Goal: Task Accomplishment & Management: Manage account settings

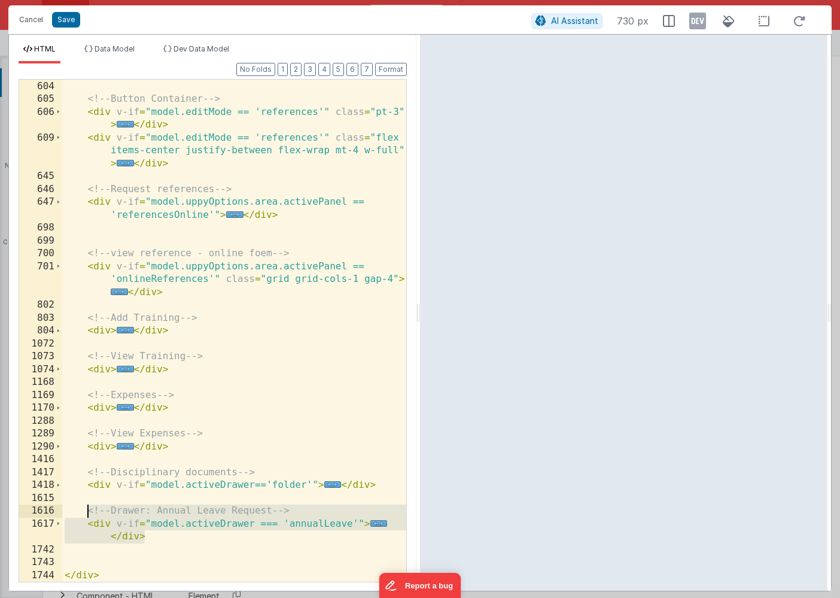
scroll to position [9710, 0]
click at [29, 23] on button "Cancel" at bounding box center [31, 19] width 36 height 17
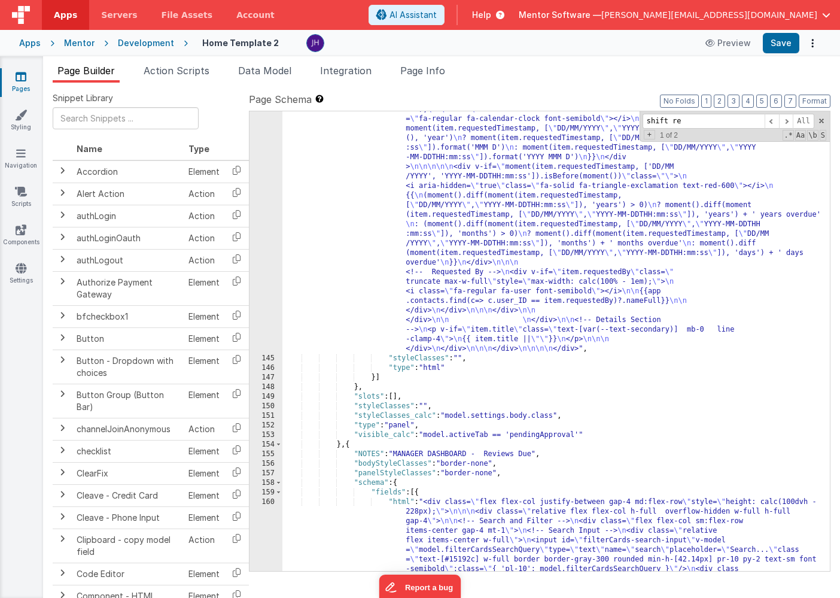
scroll to position [6644, 0]
click at [17, 80] on icon at bounding box center [21, 77] width 11 height 12
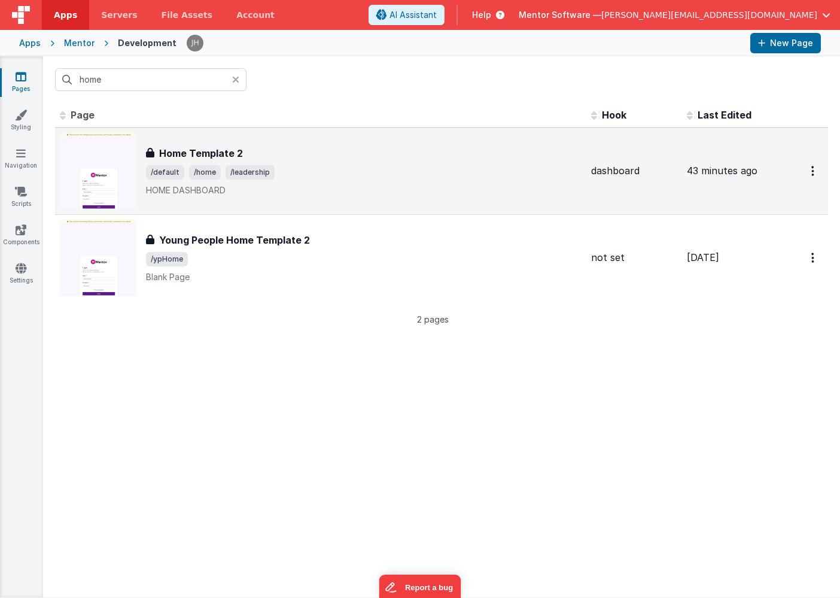
click at [189, 148] on h3 "Home Template 2" at bounding box center [201, 153] width 84 height 14
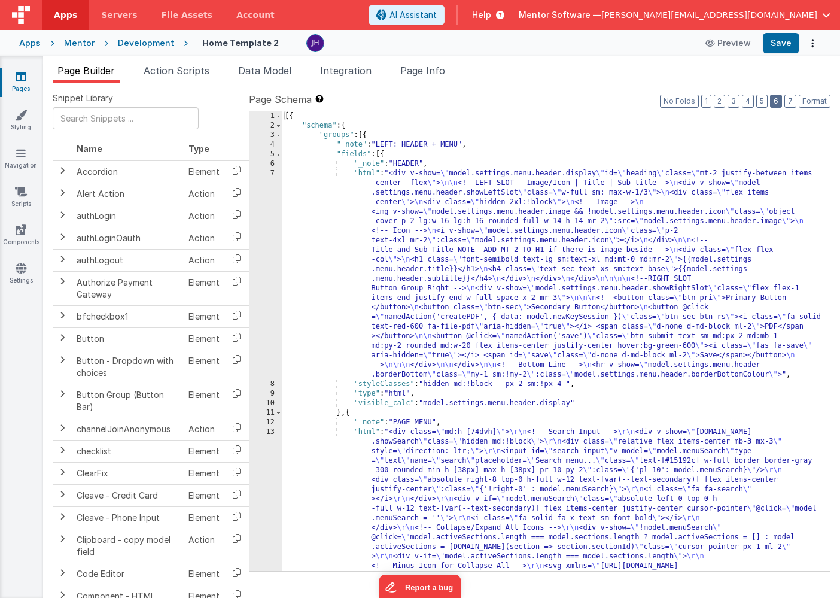
click at [780, 102] on button "6" at bounding box center [776, 101] width 12 height 13
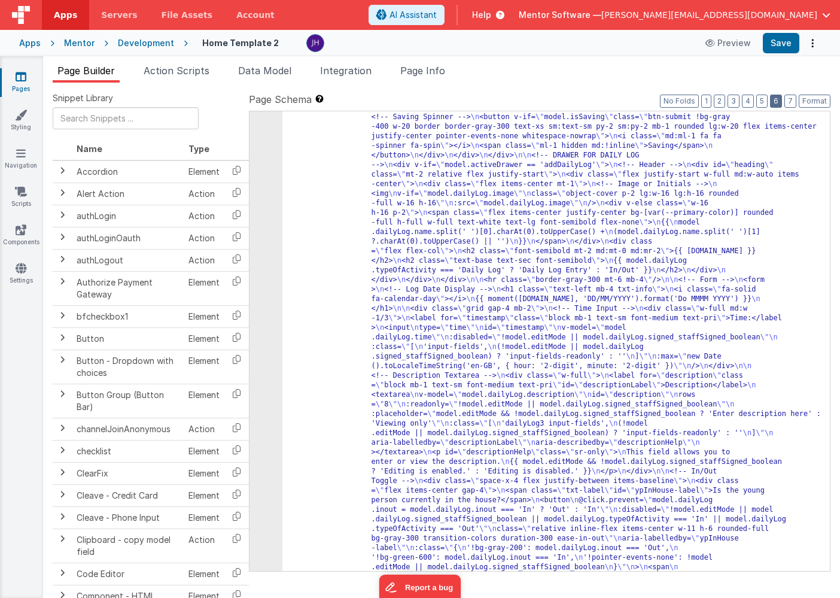
scroll to position [3427, 0]
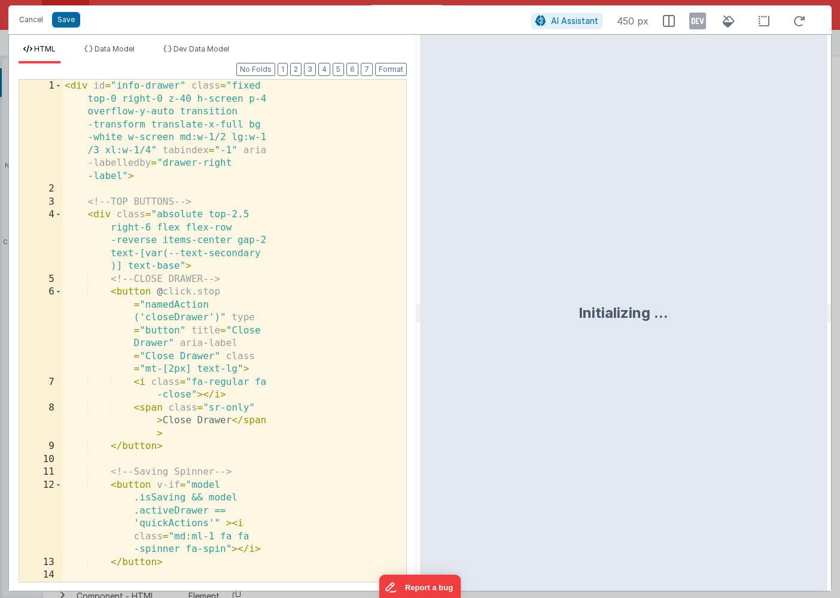
scroll to position [13377, 0]
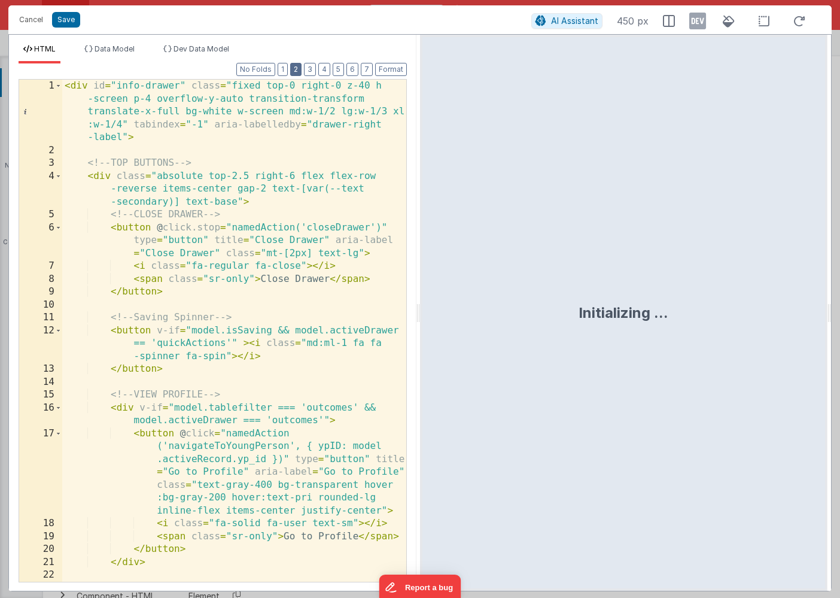
click at [300, 72] on button "2" at bounding box center [295, 69] width 11 height 13
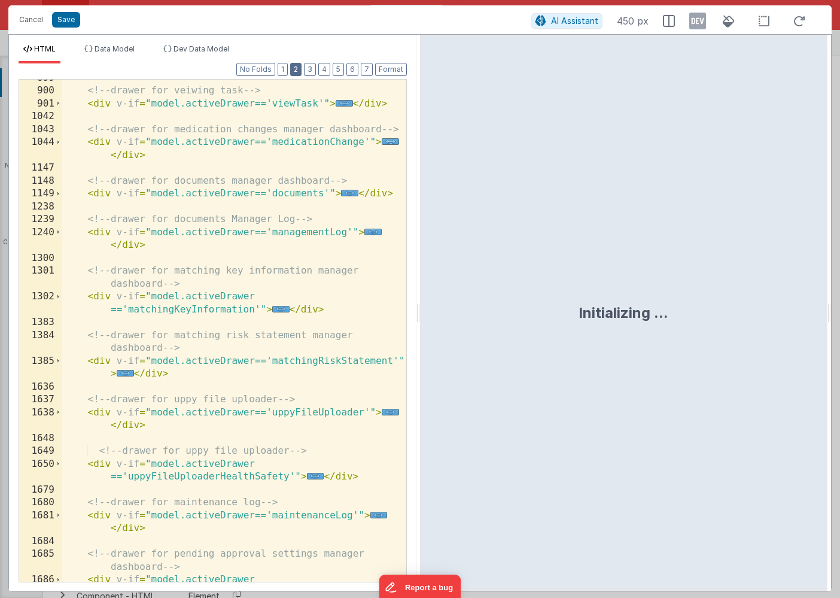
scroll to position [617, 0]
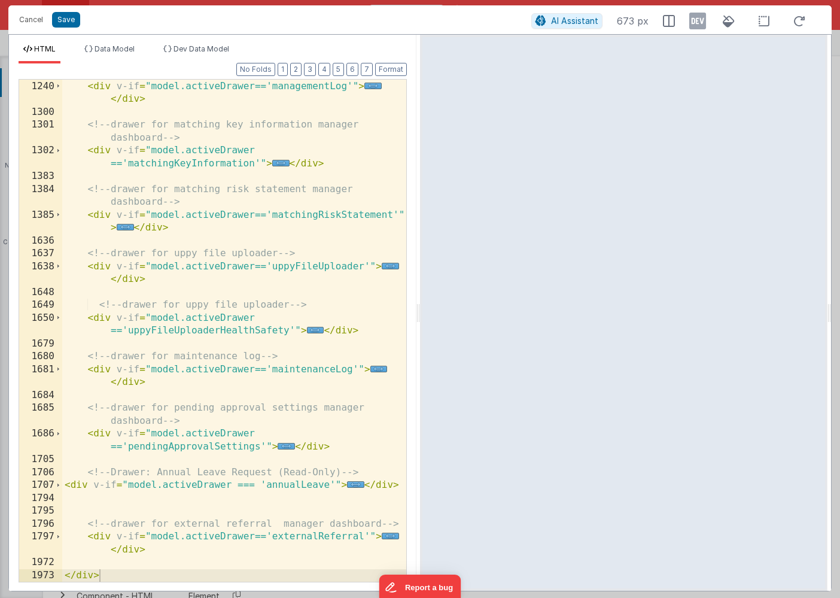
click at [315, 505] on div "<!-- drawer for documents Manager Log --> < div v-if = "model.activeDrawer=='ma…" at bounding box center [234, 331] width 344 height 528
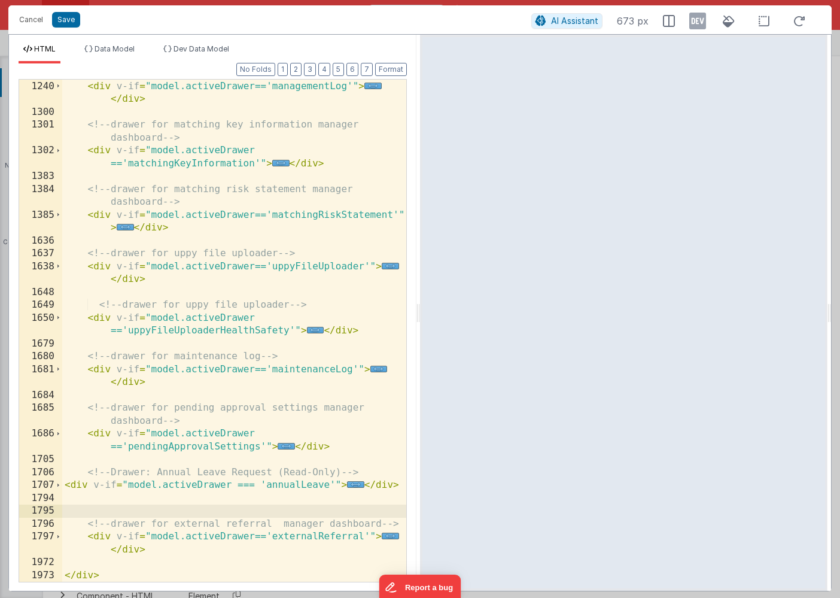
click at [314, 497] on div "<!-- drawer for documents Manager Log --> < div v-if = "model.activeDrawer=='ma…" at bounding box center [234, 331] width 344 height 528
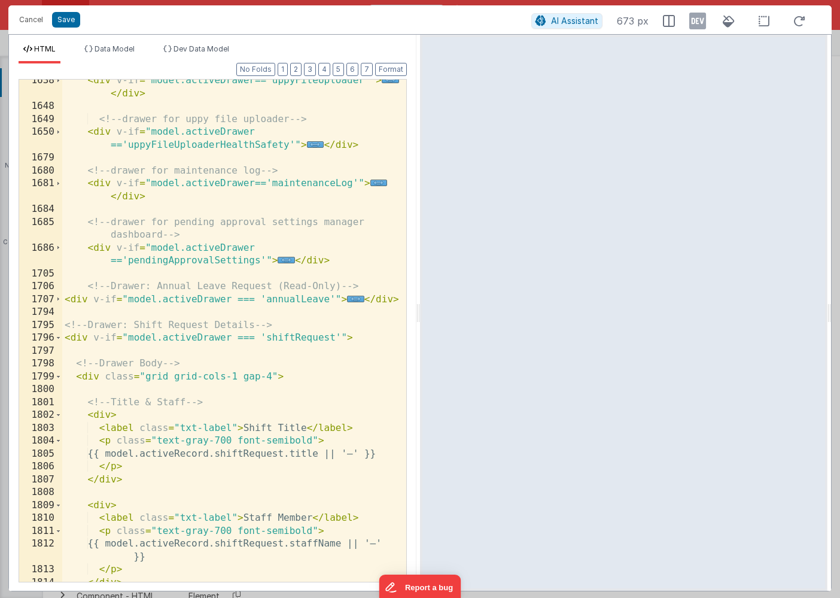
scroll to position [803, 0]
click at [58, 339] on span at bounding box center [58, 338] width 7 height 13
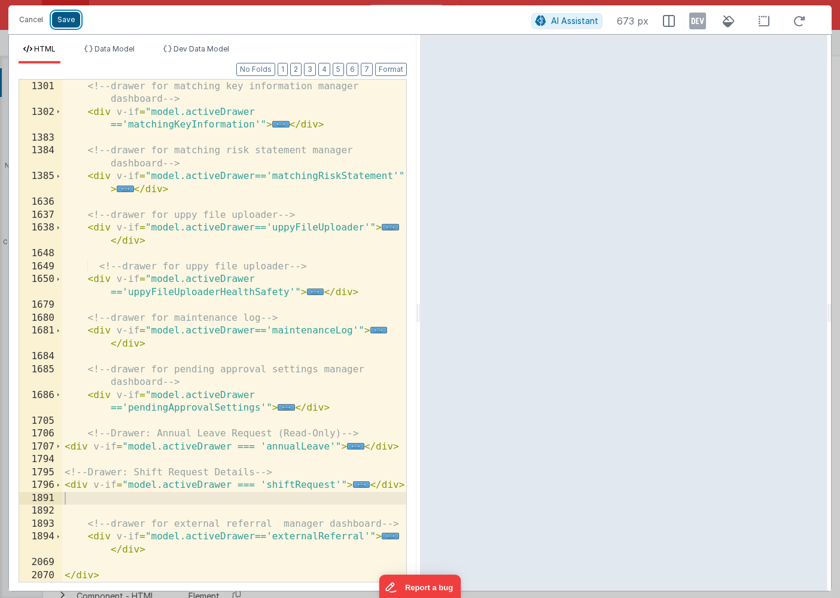
click at [63, 19] on button "Save" at bounding box center [66, 20] width 28 height 16
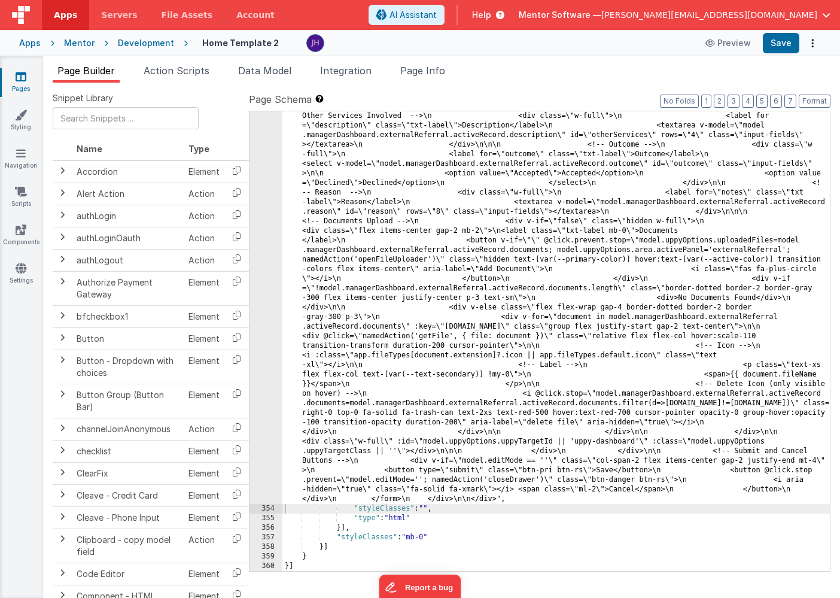
scroll to position [12199, 0]
click at [686, 98] on button "No Folds" at bounding box center [679, 101] width 39 height 13
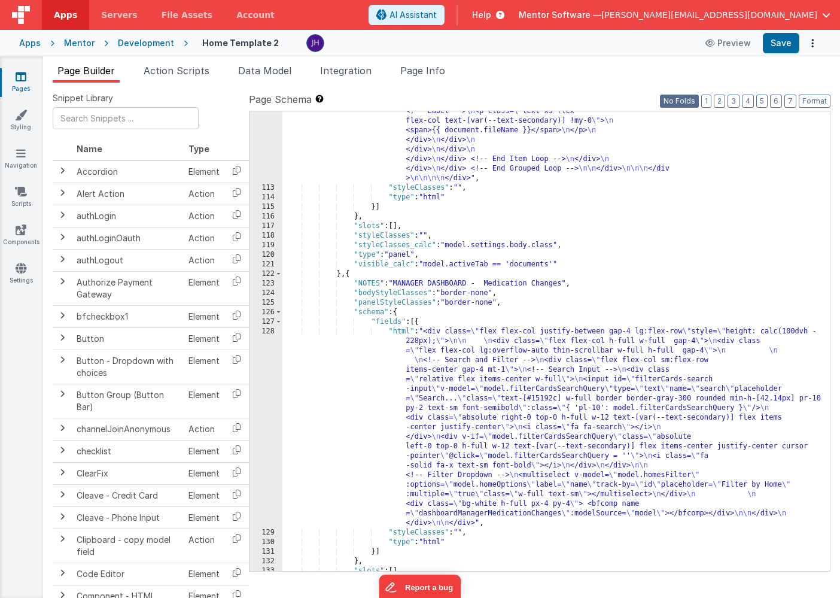
scroll to position [6018, 0]
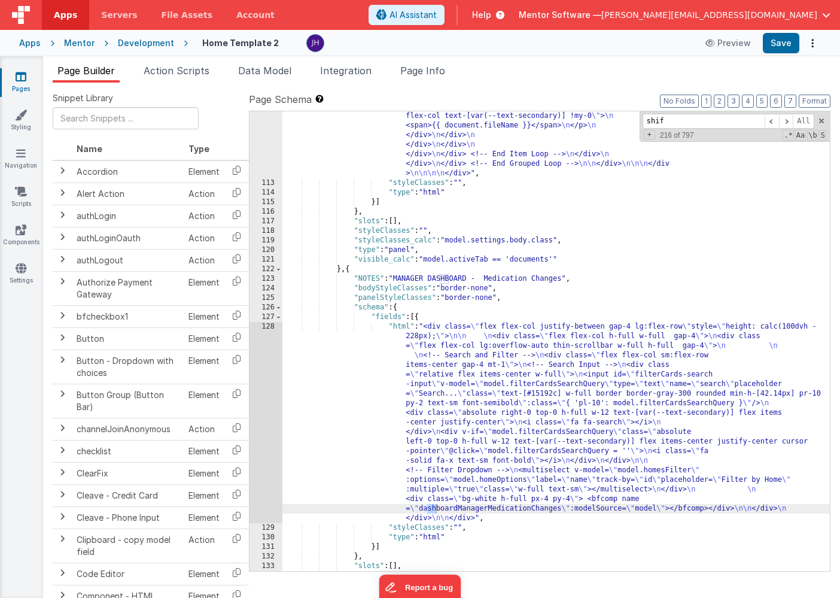
scroll to position [7449, 0]
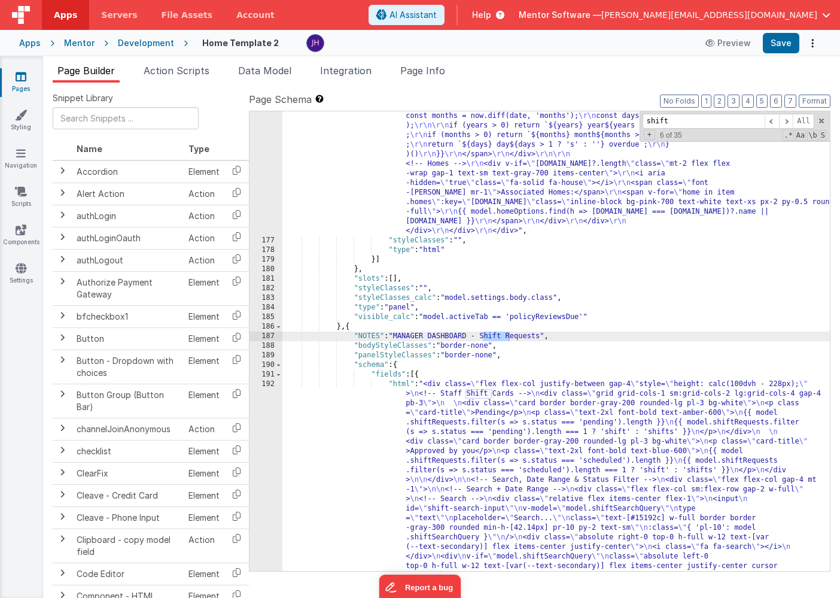
type input "shift"
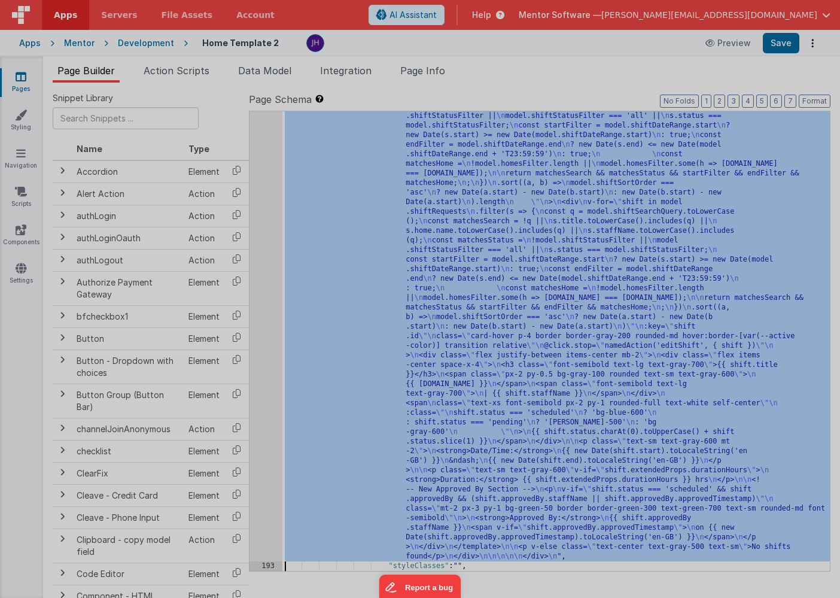
scroll to position [7816, 0]
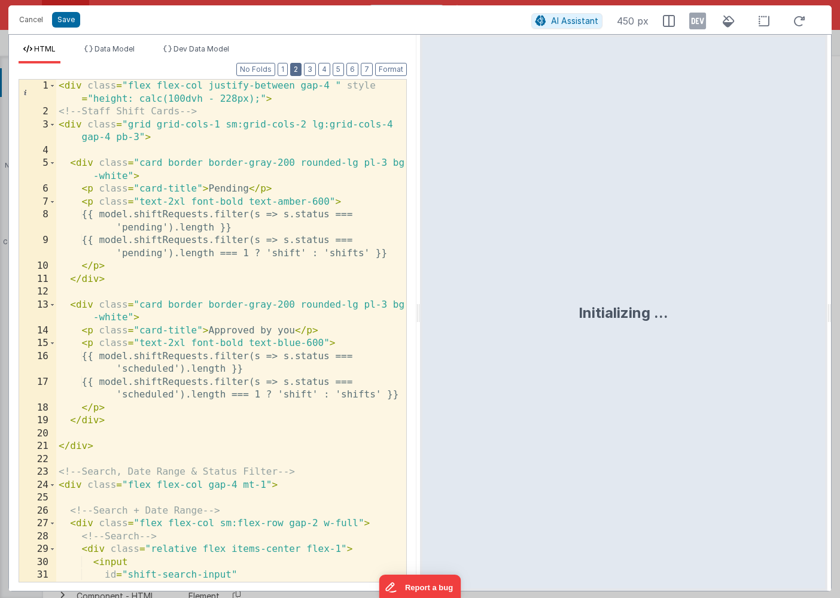
click at [297, 72] on button "2" at bounding box center [295, 69] width 11 height 13
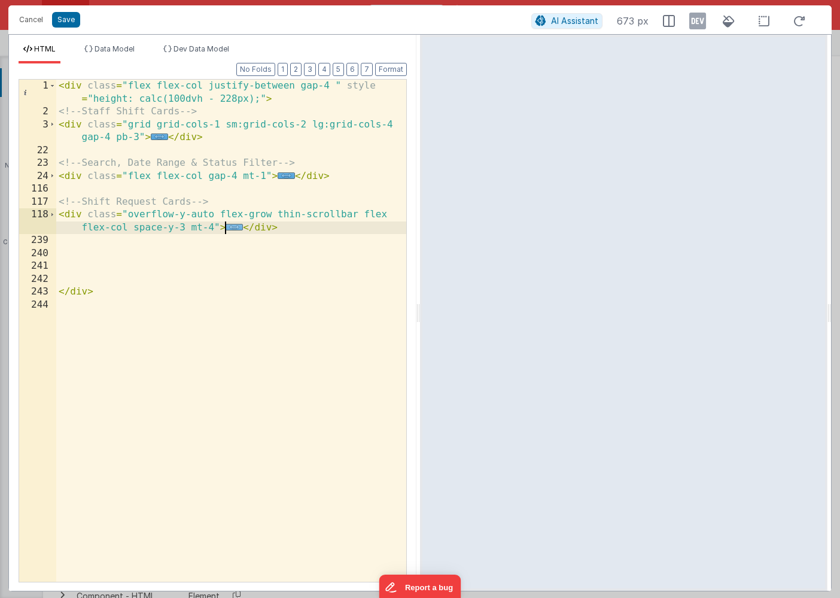
click at [230, 226] on span "..." at bounding box center [234, 227] width 17 height 7
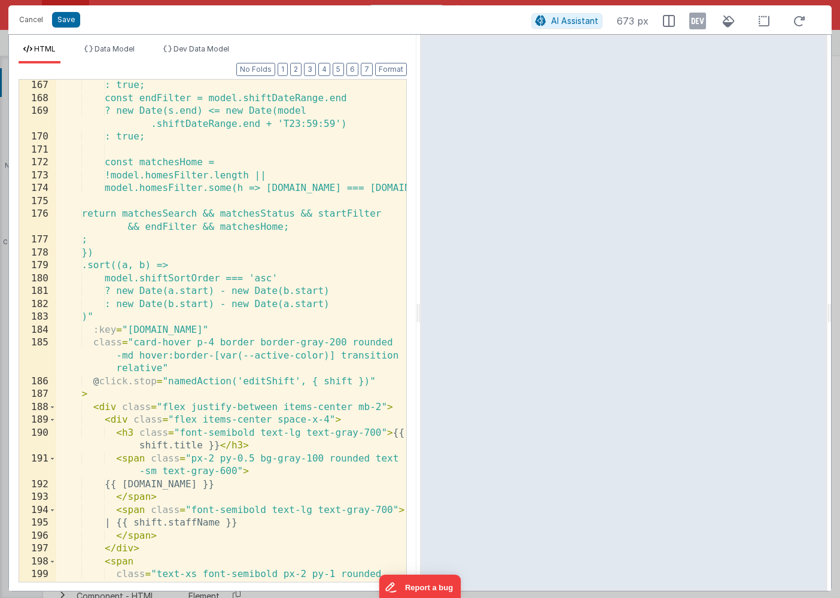
scroll to position [824, 0]
drag, startPoint x: 363, startPoint y: 382, endPoint x: 302, endPoint y: 383, distance: 60.4
click at [302, 383] on div ": true; const endFilter = model.shiftDateRange.end ? new Date(s.end) <= new Dat…" at bounding box center [231, 343] width 350 height 528
click at [262, 380] on div ": true; const endFilter = model.shiftDateRange.end ? new Date(s.end) <= new Dat…" at bounding box center [231, 343] width 350 height 528
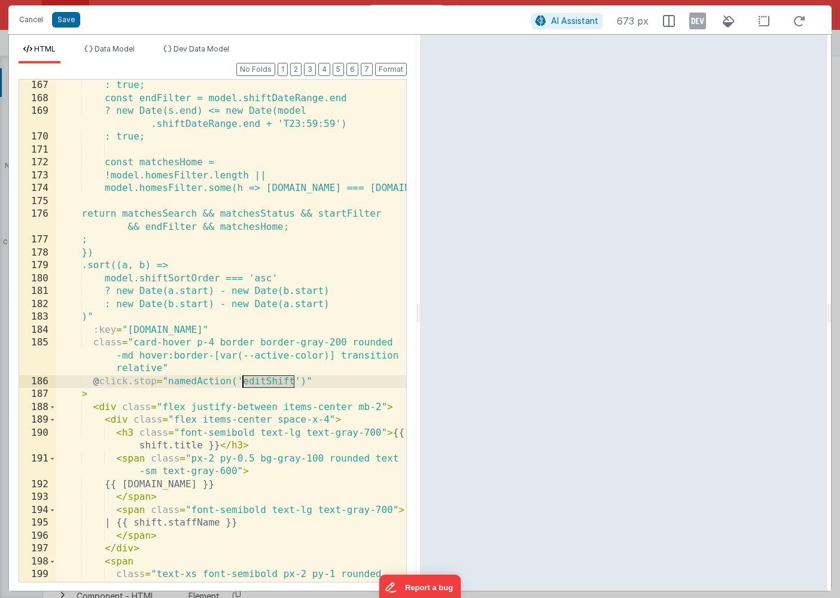
click at [263, 384] on div ": true; const endFilter = model.shiftDateRange.end ? new Date(s.end) <= new Dat…" at bounding box center [231, 343] width 350 height 528
click at [278, 387] on div ": true; const endFilter = model.shiftDateRange.end ? new Date(s.end) <= new Dat…" at bounding box center [231, 343] width 350 height 528
click at [65, 22] on button "Save" at bounding box center [66, 20] width 28 height 16
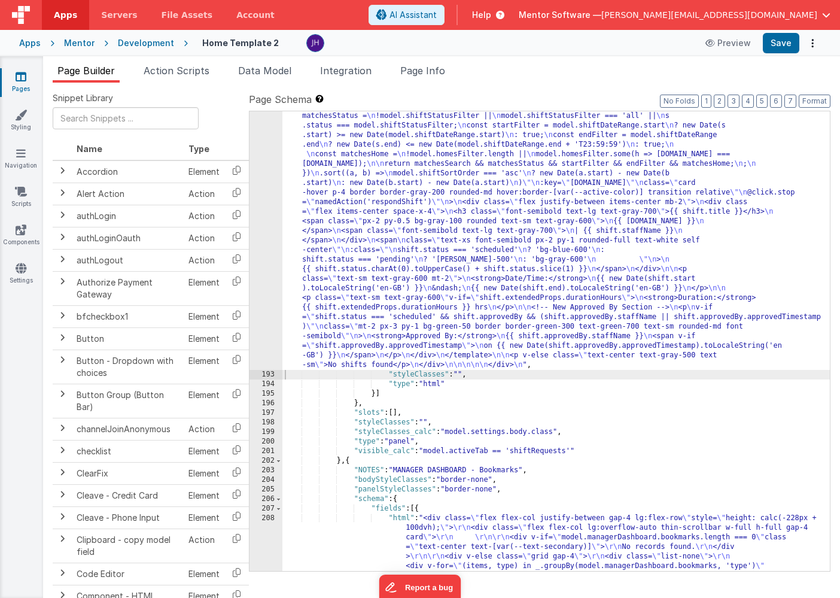
scroll to position [7854, 0]
click at [438, 74] on span "Page Info" at bounding box center [422, 71] width 45 height 12
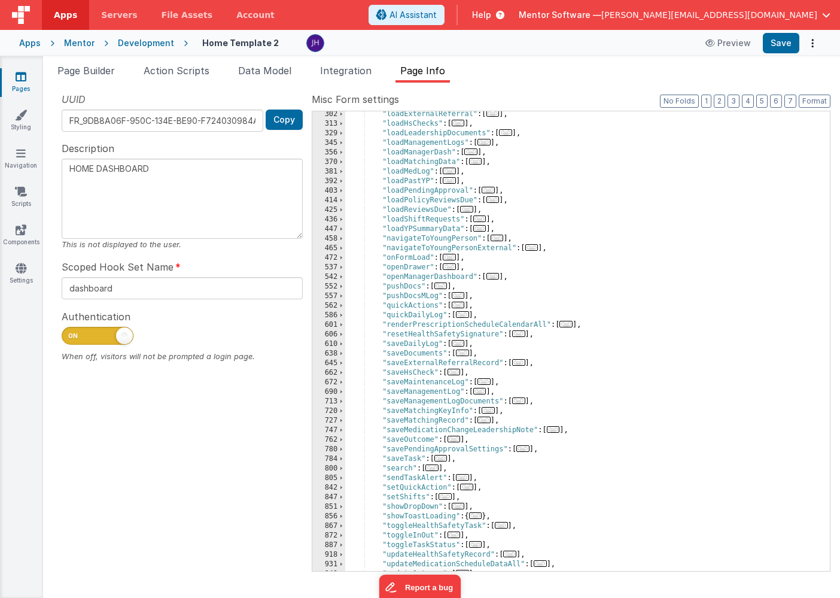
scroll to position [508, 0]
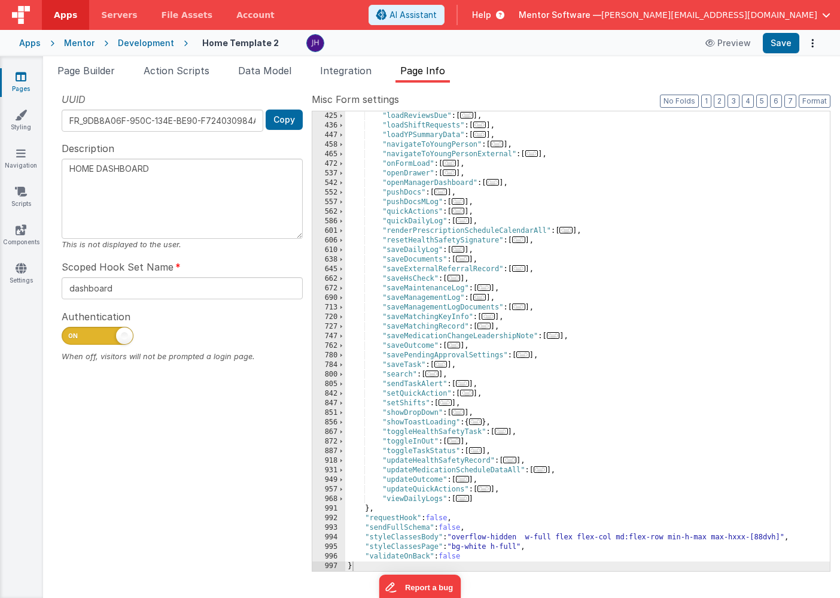
click at [465, 500] on span "..." at bounding box center [462, 498] width 13 height 7
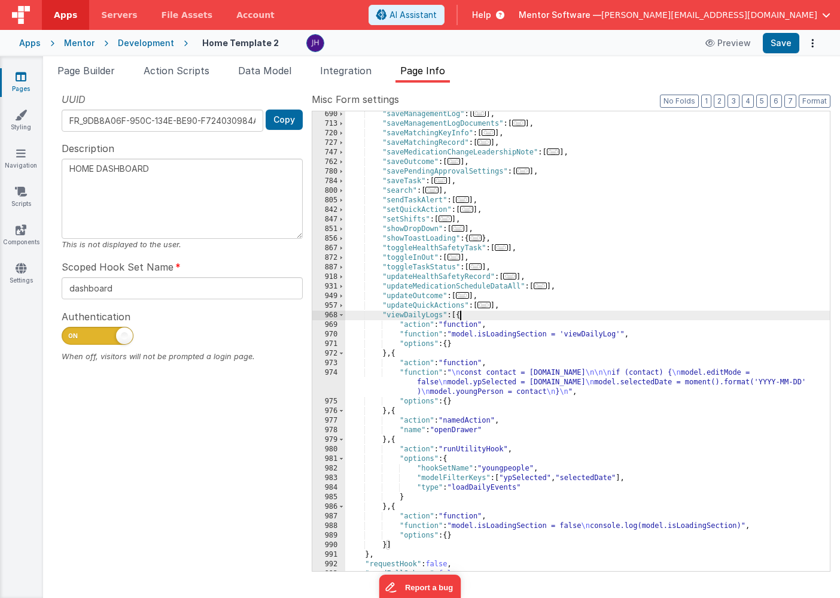
scroll to position [705, 0]
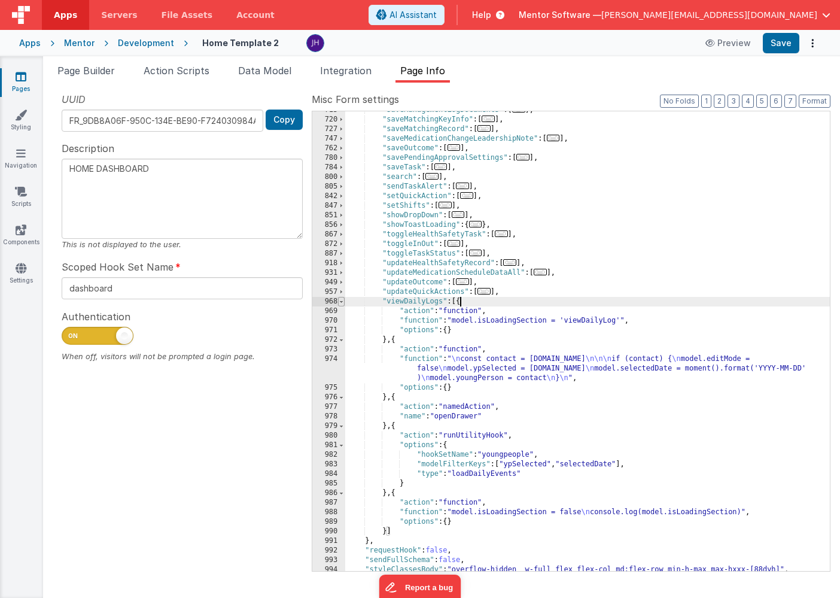
click at [344, 302] on span at bounding box center [341, 302] width 7 height 10
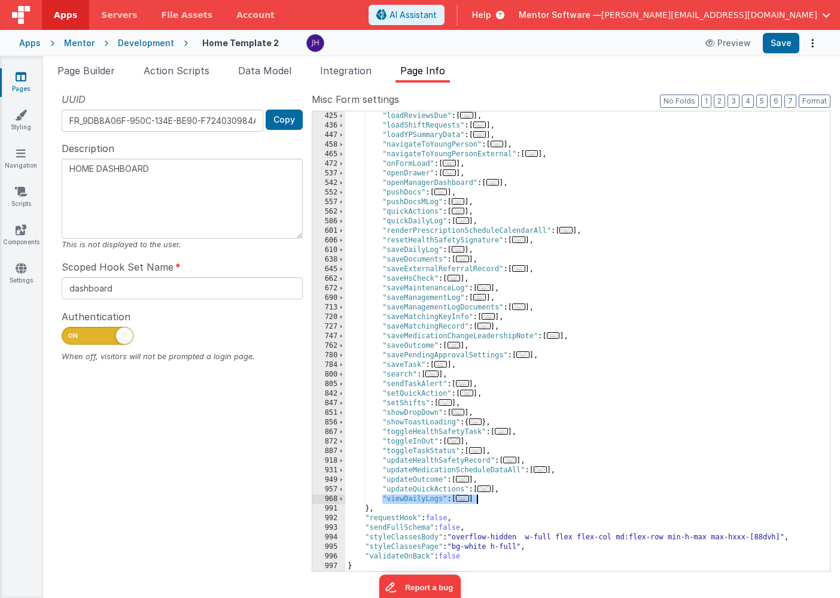
drag, startPoint x: 382, startPoint y: 498, endPoint x: 487, endPoint y: 500, distance: 104.2
click at [487, 500] on div ""loadReviewsDue" : [ ... ] , "loadShiftRequests" : [ ... ] , "loadYPSummaryData…" at bounding box center [587, 350] width 485 height 479
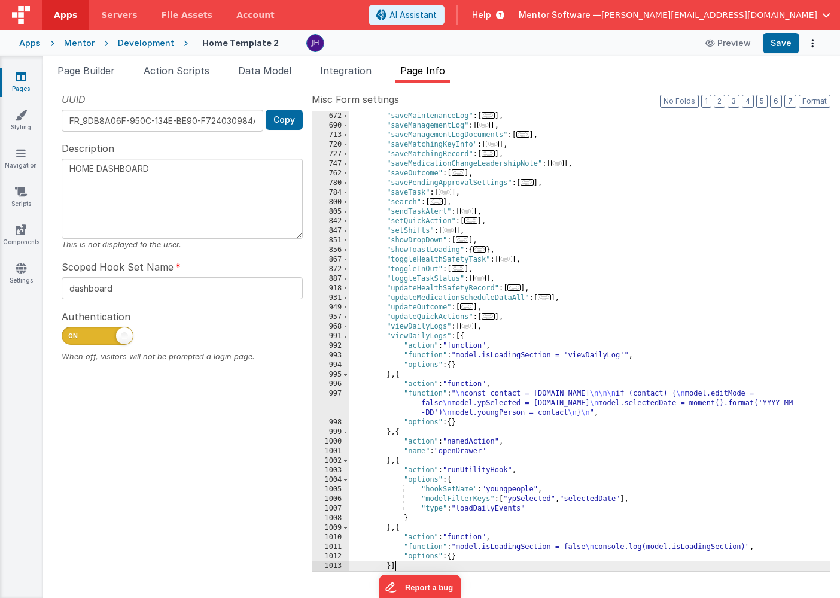
scroll to position [680, 0]
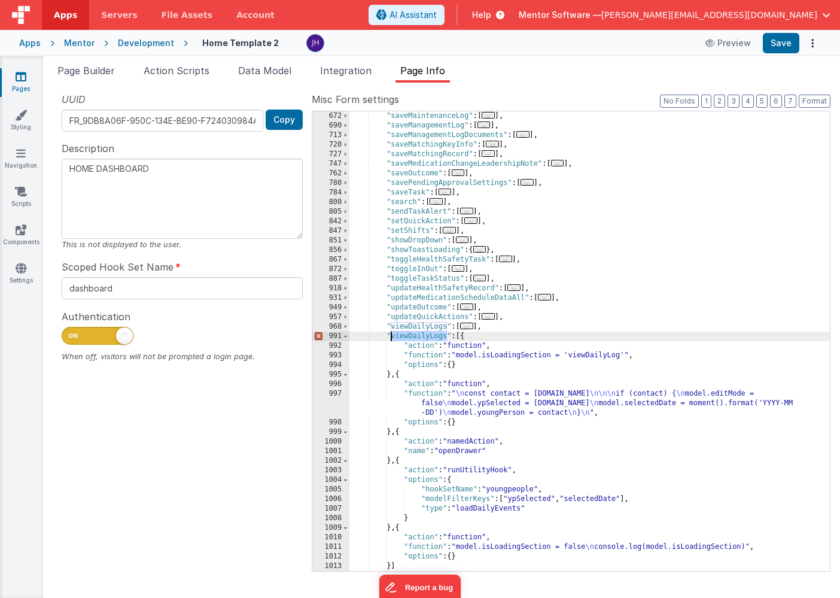
drag, startPoint x: 445, startPoint y: 339, endPoint x: 391, endPoint y: 336, distance: 53.9
click at [391, 336] on div ""saveMaintenanceLog" : [ ... ] , "saveManagementLog" : [ ... ] , "saveManagemen…" at bounding box center [590, 350] width 481 height 479
type textarea "HOME DASHBOARD"
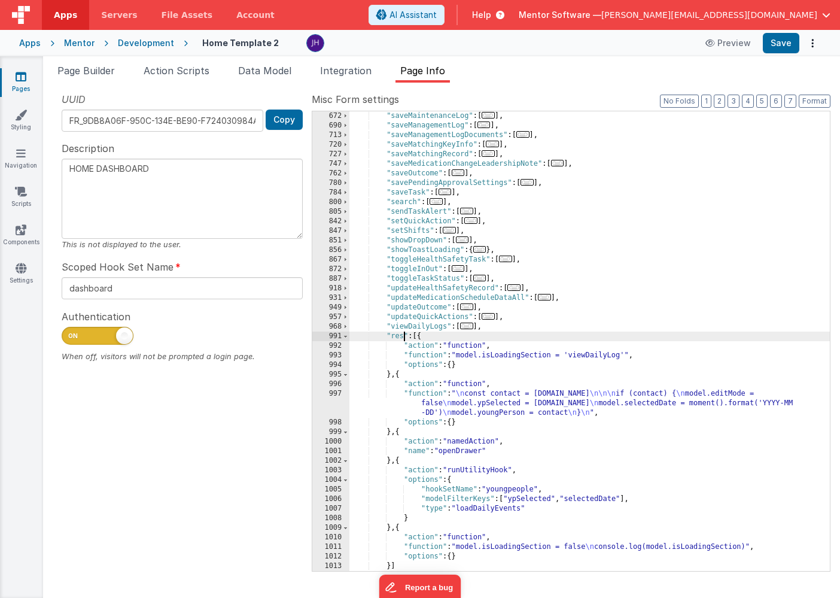
type textarea "HOME DASHBOARD"
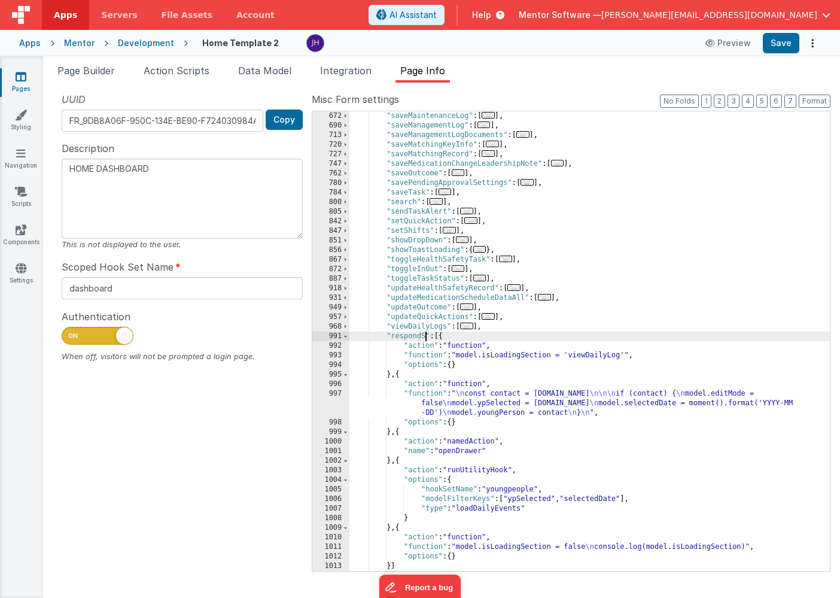
type textarea "HOME DASHBOARD"
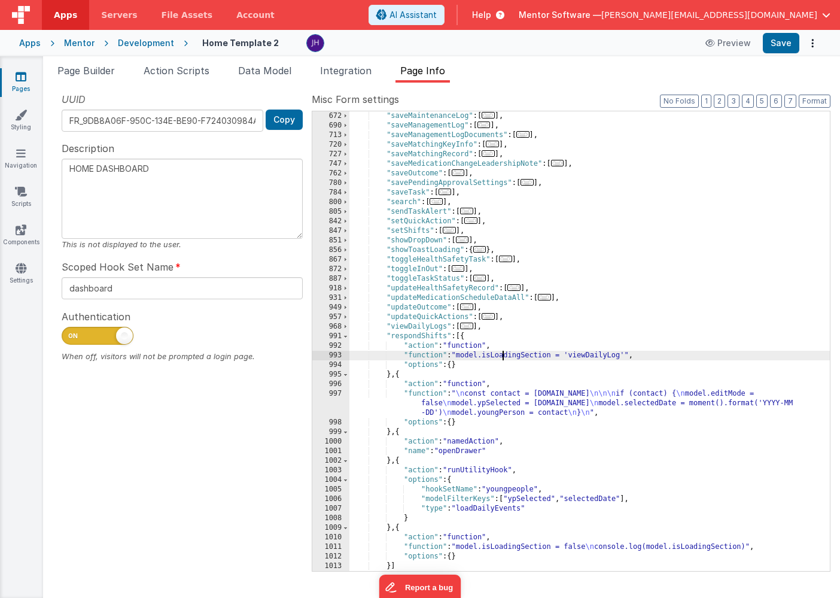
click at [505, 354] on div ""saveMaintenanceLog" : [ ... ] , "saveManagementLog" : [ ... ] , "saveManagemen…" at bounding box center [590, 350] width 481 height 479
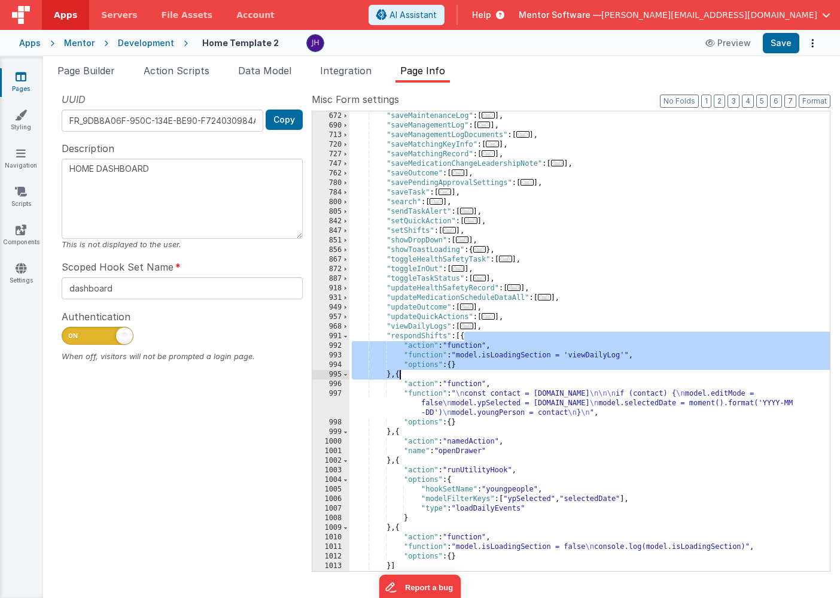
drag, startPoint x: 463, startPoint y: 338, endPoint x: 398, endPoint y: 375, distance: 75.3
click at [398, 375] on div ""saveMaintenanceLog" : [ ... ] , "saveManagementLog" : [ ... ] , "saveManagemen…" at bounding box center [590, 350] width 481 height 479
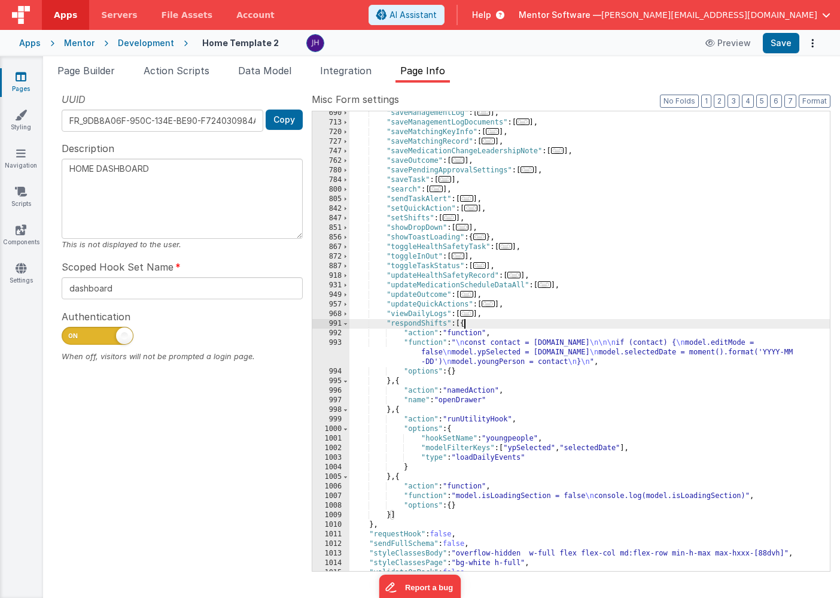
scroll to position [709, 0]
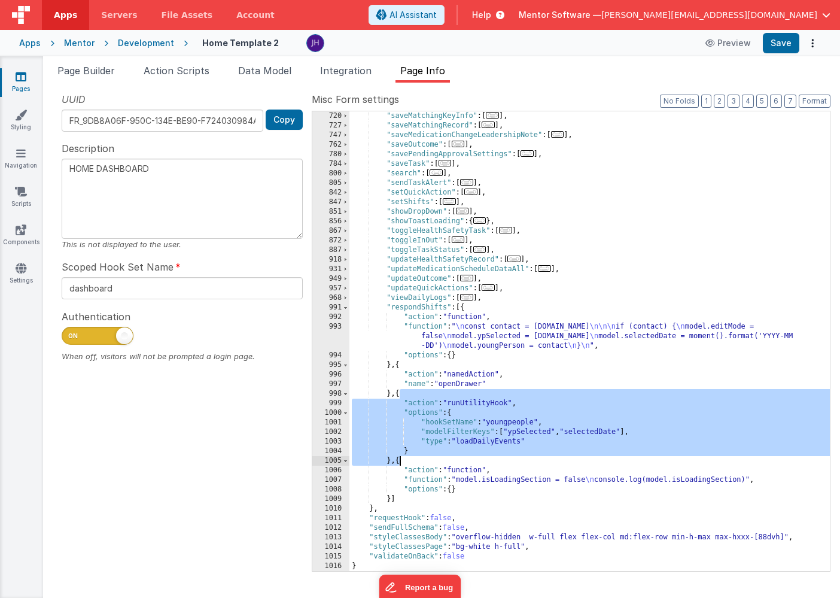
drag, startPoint x: 400, startPoint y: 395, endPoint x: 399, endPoint y: 458, distance: 63.5
click at [399, 458] on div ""saveMatchingKeyInfo" : [ ... ] , "saveMatchingRecord" : [ ... ] , "saveMedicat…" at bounding box center [590, 350] width 481 height 479
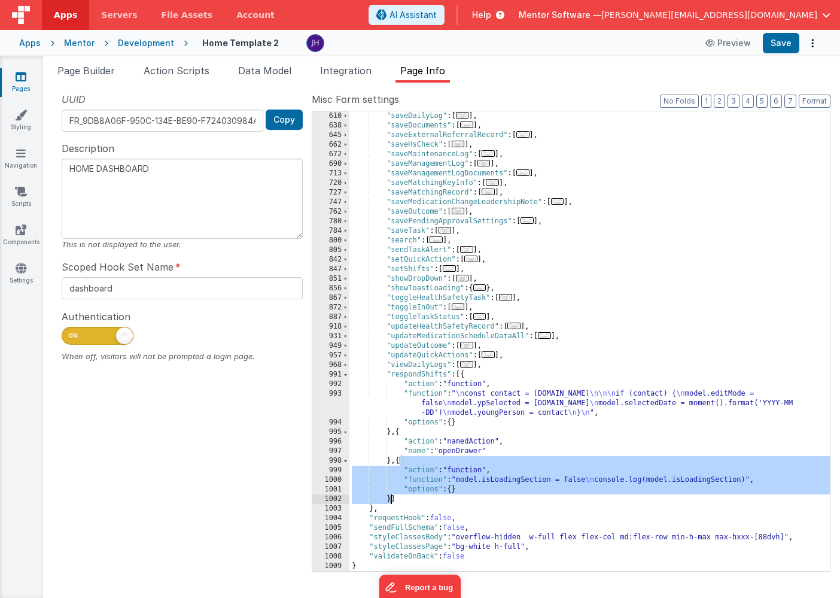
drag, startPoint x: 400, startPoint y: 461, endPoint x: 391, endPoint y: 498, distance: 37.6
click at [391, 498] on div ""saveDailyLog" : [ ... ] , "saveDocuments" : [ ... ] , "saveExternalReferralRec…" at bounding box center [590, 350] width 481 height 479
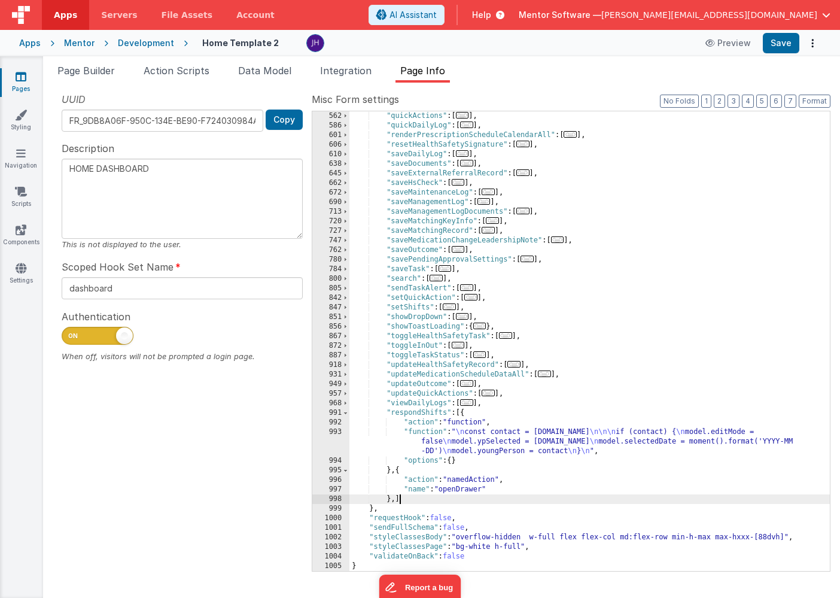
scroll to position [603, 0]
type textarea "HOME DASHBOARD"
click at [508, 440] on div ""quickActions" : [ ... ] , "quickDailyLog" : [ ... ] , "renderPrescriptionSched…" at bounding box center [590, 350] width 481 height 479
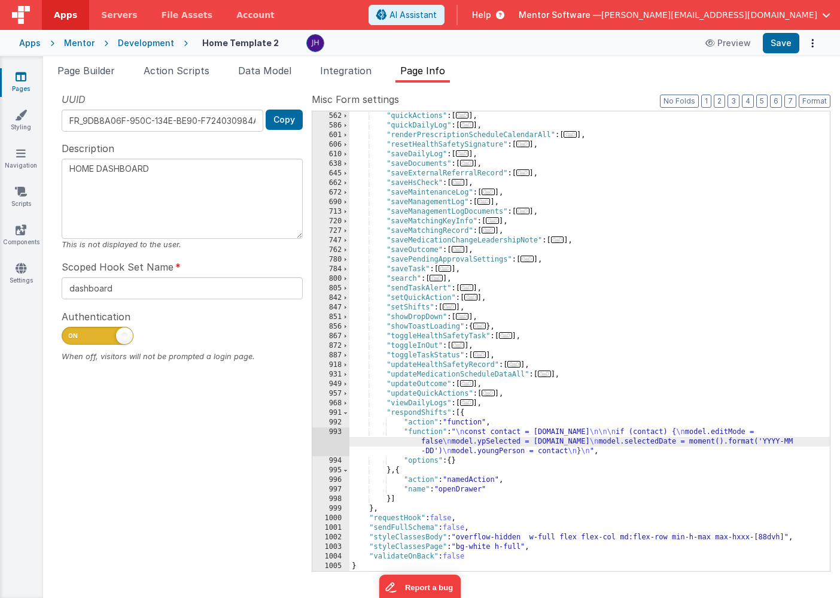
click at [335, 443] on div "993" at bounding box center [330, 441] width 37 height 29
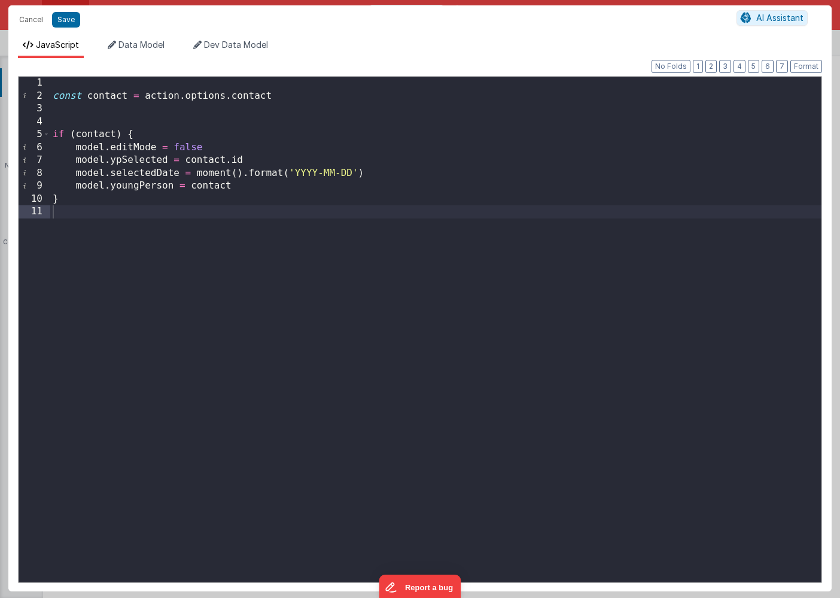
click at [106, 95] on div "const contact = action . options . contact if ( contact ) { model . editMode = …" at bounding box center [435, 342] width 771 height 531
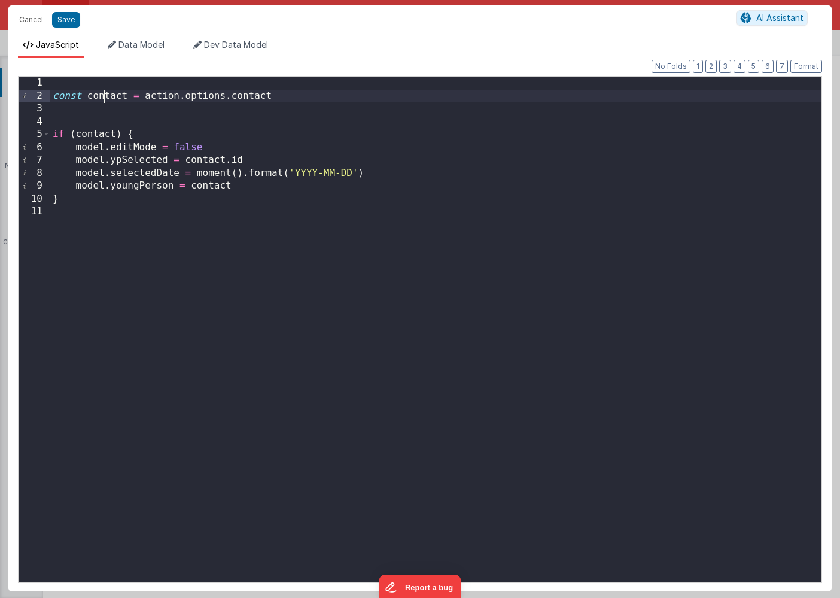
click at [106, 95] on div "const contact = action . options . contact if ( contact ) { model . editMode = …" at bounding box center [435, 342] width 771 height 531
click at [229, 92] on div "const shift = action . options . contact if ( contact ) { model . editMode = fa…" at bounding box center [435, 342] width 771 height 531
click at [79, 109] on div "const shift = action . options if ( contact ) { model . editMode = false model …" at bounding box center [435, 342] width 771 height 531
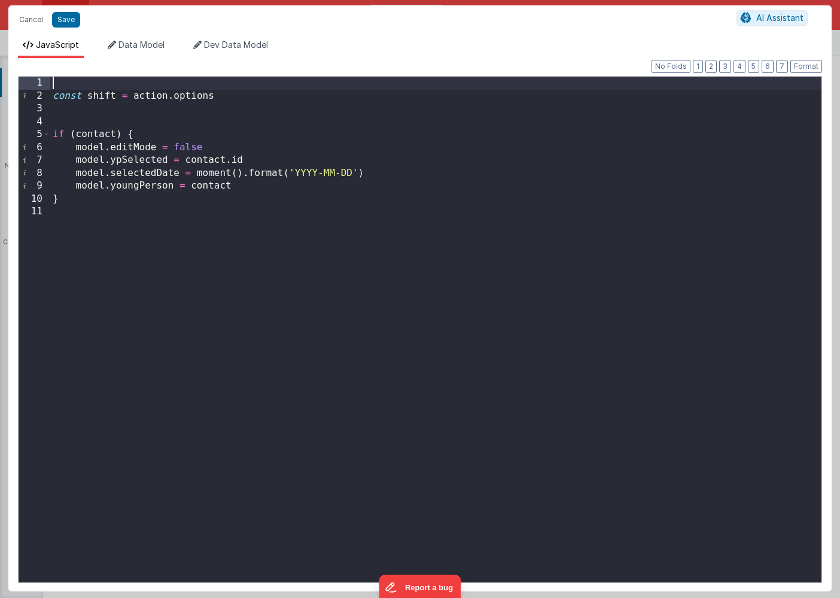
click at [72, 87] on div "const shift = action . options if ( contact ) { model . editMode = false model …" at bounding box center [435, 342] width 771 height 531
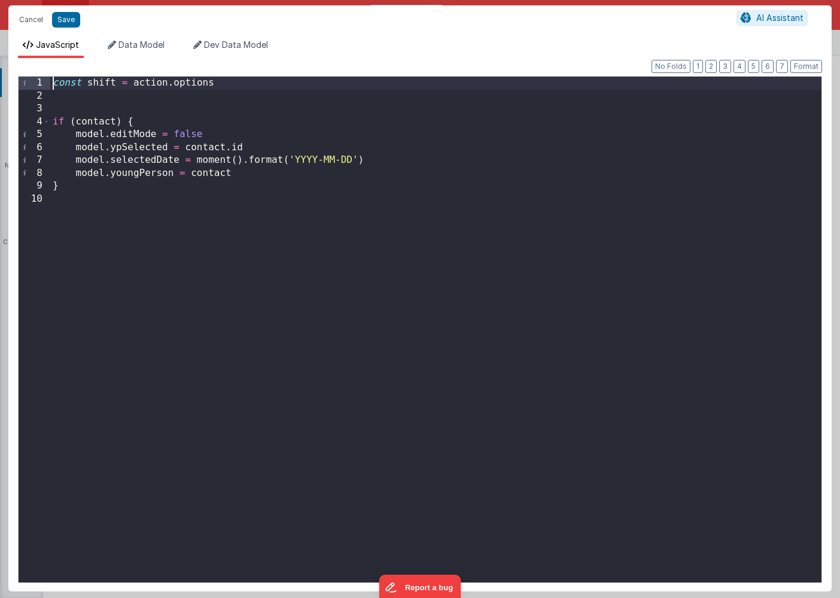
click at [70, 101] on div "const shift = action . options if ( contact ) { model . editMode = false model …" at bounding box center [435, 342] width 771 height 531
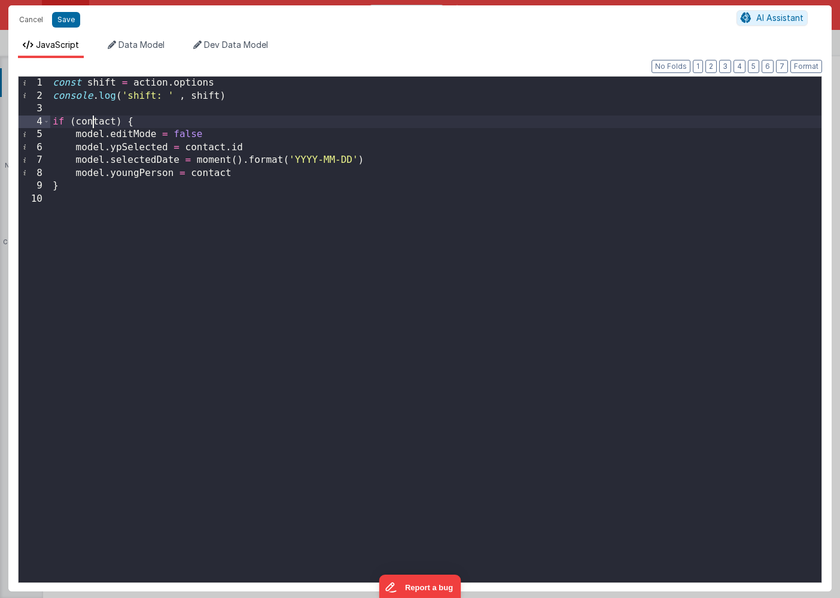
click at [92, 123] on div "const shift = action . options console . log ( 'shift: ' , shift ) if ( contact…" at bounding box center [435, 342] width 771 height 531
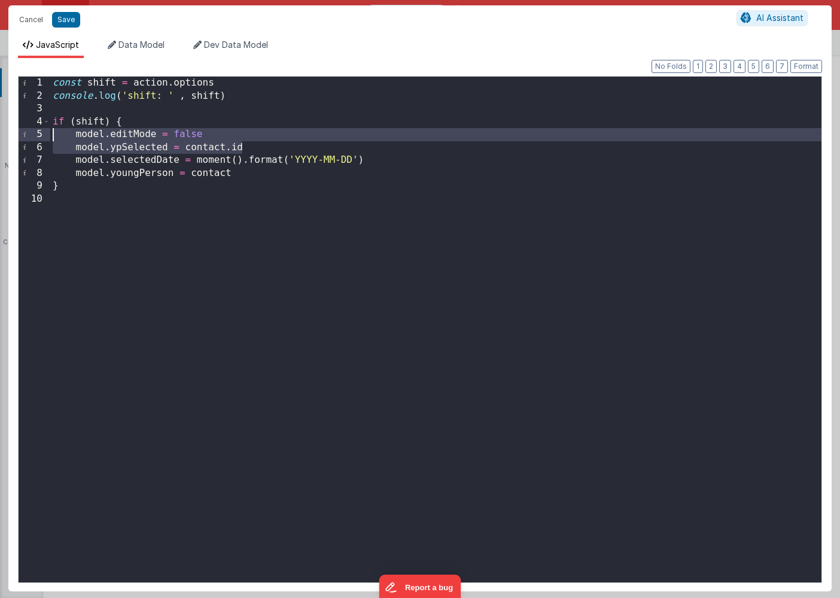
drag, startPoint x: 247, startPoint y: 148, endPoint x: 4, endPoint y: 138, distance: 243.2
click at [4, 138] on div "Cancel Save AI Assistant JavaScript Data Model Dev Data Model Format 7 6 5 4 3 …" at bounding box center [420, 299] width 840 height 598
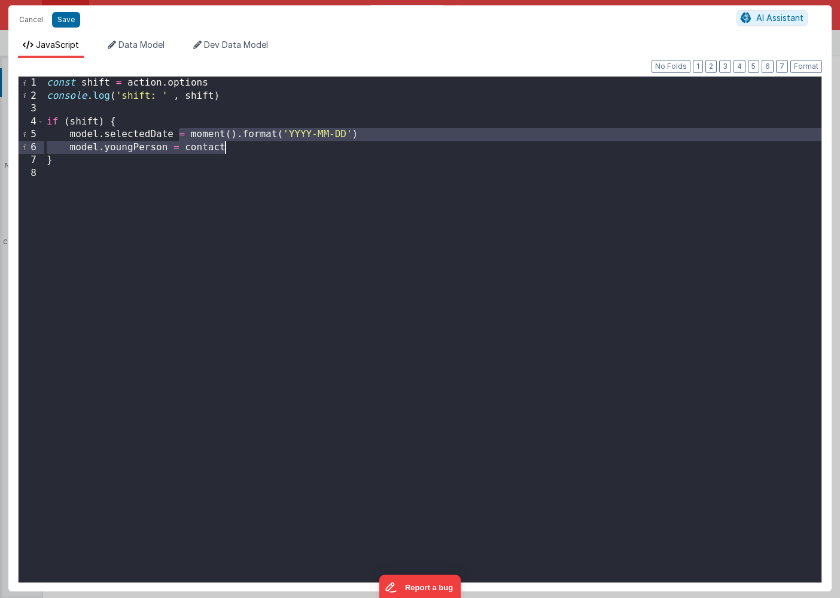
drag, startPoint x: 178, startPoint y: 133, endPoint x: 233, endPoint y: 147, distance: 56.8
click at [233, 147] on div "const shift = action . options console . log ( 'shift: ' , shift ) if ( shift )…" at bounding box center [432, 342] width 777 height 531
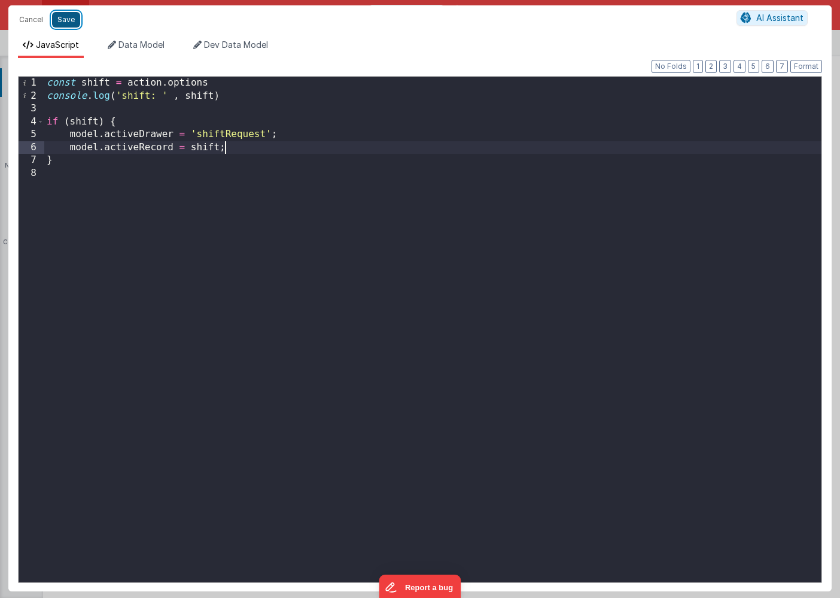
click at [69, 20] on button "Save" at bounding box center [66, 20] width 28 height 16
type textarea "HOME DASHBOARD"
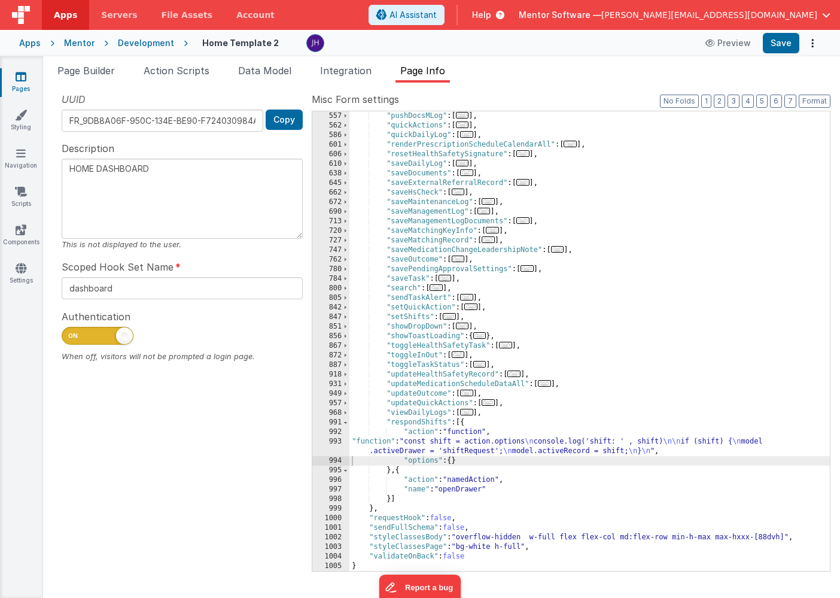
scroll to position [594, 0]
click at [95, 71] on span "Page Builder" at bounding box center [85, 71] width 57 height 12
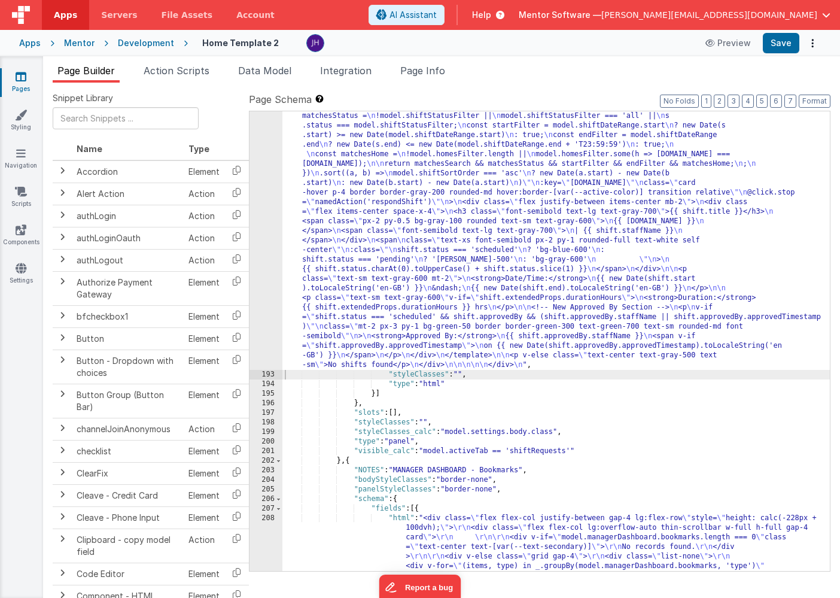
click at [513, 324] on div ""html" : "<div class= \" flex flex-col justify-between gap-4 \" style= \" heigh…" at bounding box center [556, 446] width 548 height 1647
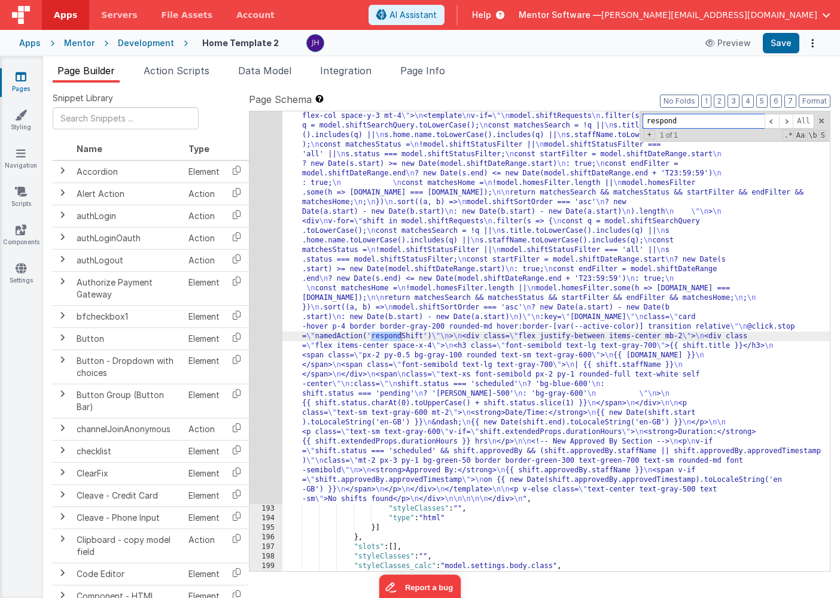
scroll to position [7788, 0]
type input "respond"
click at [437, 74] on span "Page Info" at bounding box center [422, 71] width 45 height 12
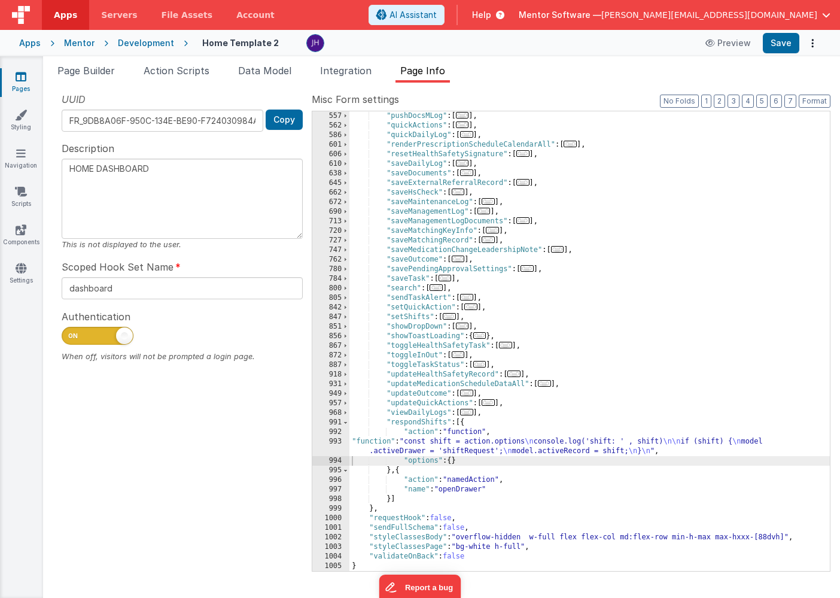
click at [446, 423] on div ""pushDocsMLog" : [ ... ] , "quickActions" : [ ... ] , "quickDailyLog" : [ ... ]…" at bounding box center [590, 350] width 481 height 479
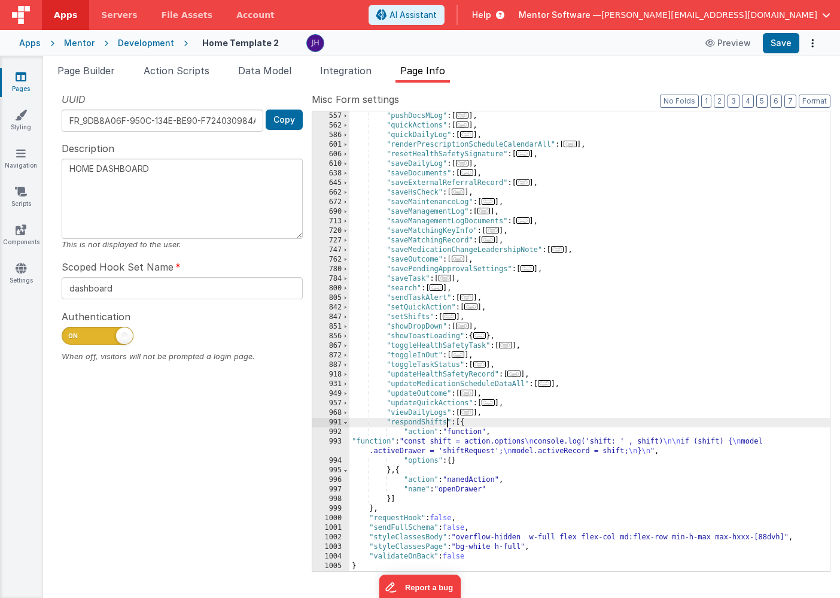
type textarea "HOME DASHBOARD"
click at [783, 44] on button "Save" at bounding box center [781, 43] width 37 height 20
click at [505, 446] on div ""pushDocsMLog" : [ ... ] , "quickActions" : [ ... ] , "quickDailyLog" : [ ... ]…" at bounding box center [590, 350] width 481 height 479
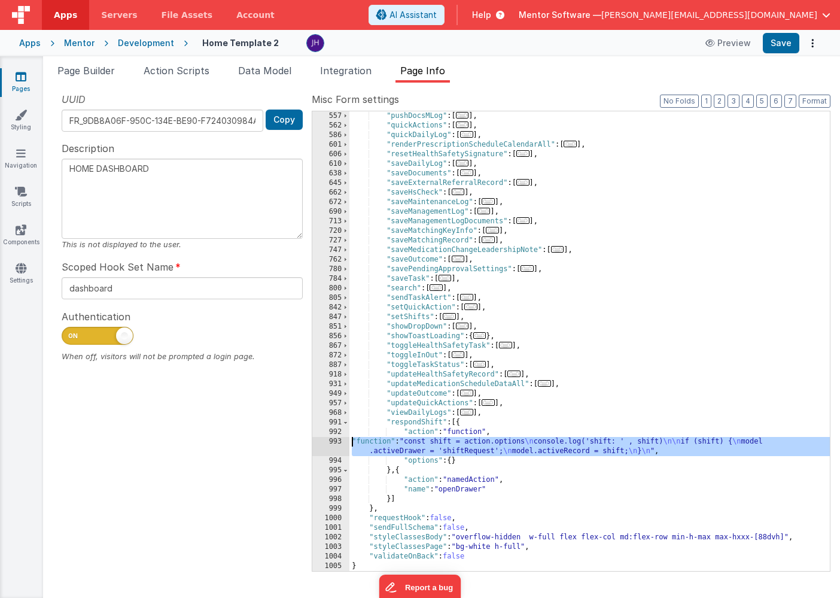
click at [337, 442] on div "993" at bounding box center [330, 446] width 37 height 19
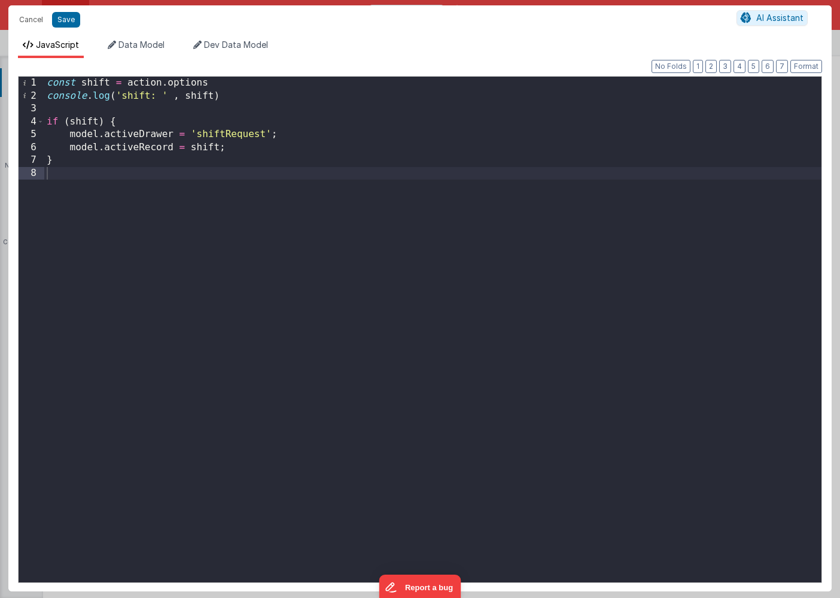
click at [212, 83] on div "const shift = action . options console . log ( 'shift: ' , shift ) if ( shift )…" at bounding box center [432, 342] width 777 height 531
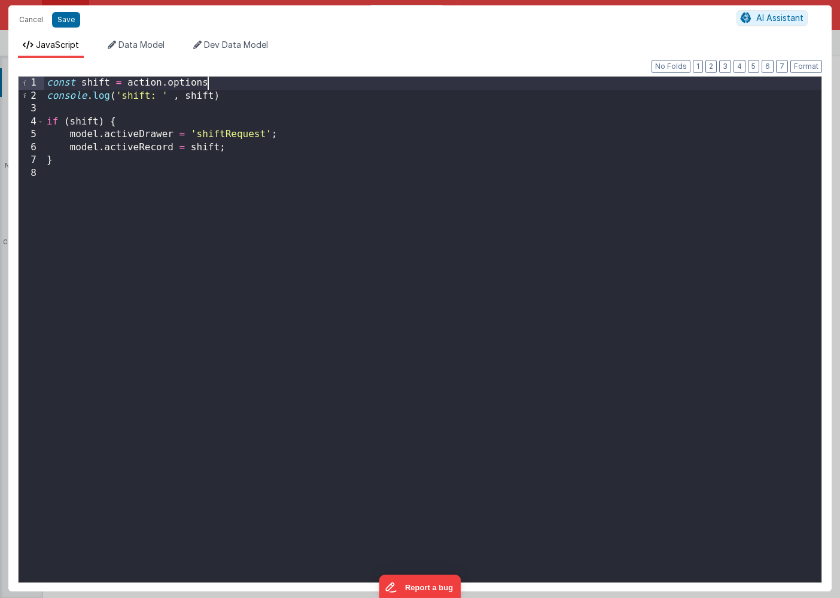
click at [225, 83] on div "const shift = action . options console . log ( 'shift: ' , shift ) if ( shift )…" at bounding box center [432, 342] width 777 height 531
click at [66, 19] on button "Save" at bounding box center [66, 20] width 28 height 16
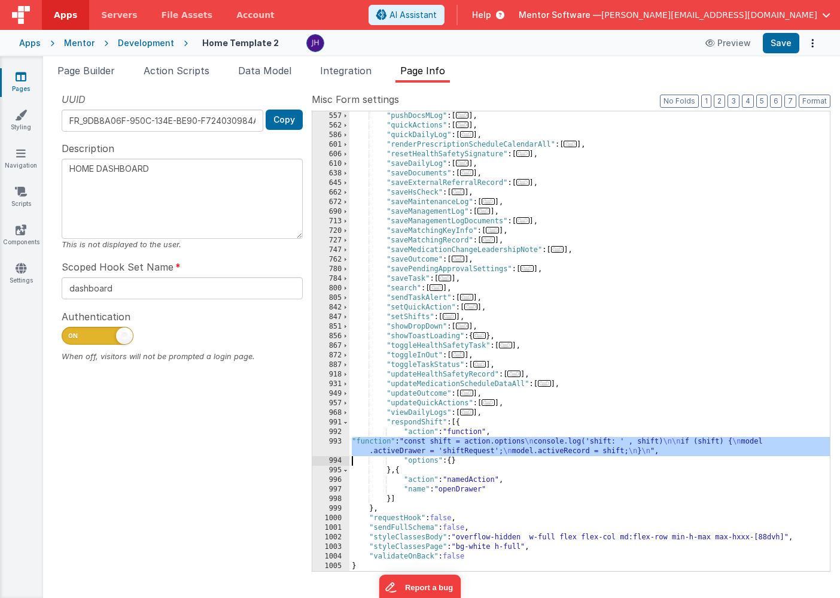
click at [467, 446] on div ""pushDocsMLog" : [ ... ] , "quickActions" : [ ... ] , "quickDailyLog" : [ ... ]…" at bounding box center [590, 350] width 481 height 479
click at [340, 442] on div "993" at bounding box center [330, 446] width 37 height 19
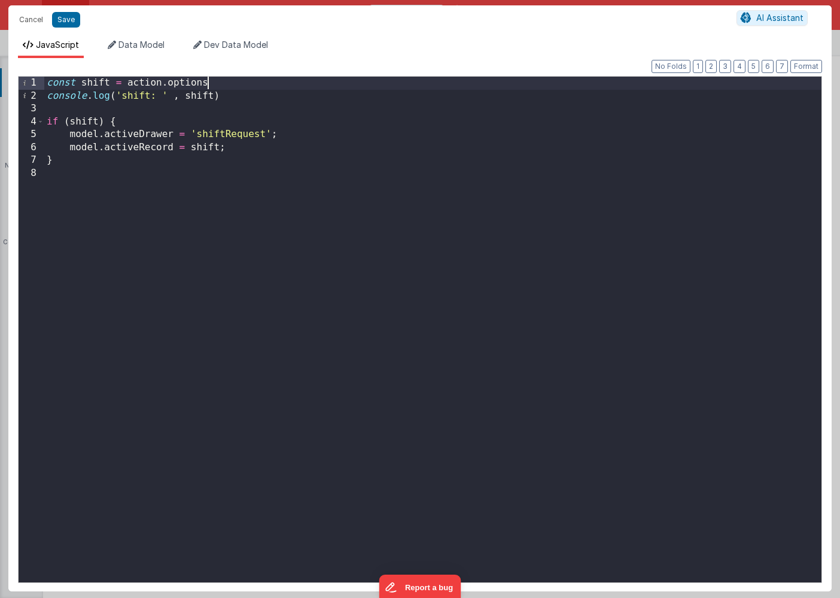
click at [226, 83] on div "const shift = action . options console . log ( 'shift: ' , shift ) if ( shift )…" at bounding box center [432, 342] width 777 height 531
click at [68, 20] on button "Save" at bounding box center [66, 20] width 28 height 16
type textarea "HOME DASHBOARD"
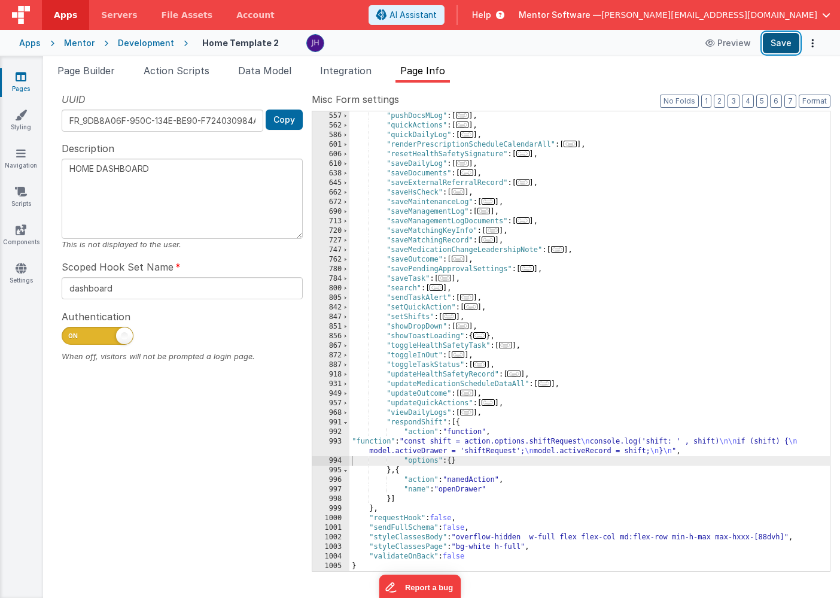
click at [787, 41] on button "Save" at bounding box center [781, 43] width 37 height 20
click at [463, 453] on div ""pushDocsMLog" : [ ... ] , "quickActions" : [ ... ] , "quickDailyLog" : [ ... ]…" at bounding box center [590, 350] width 481 height 479
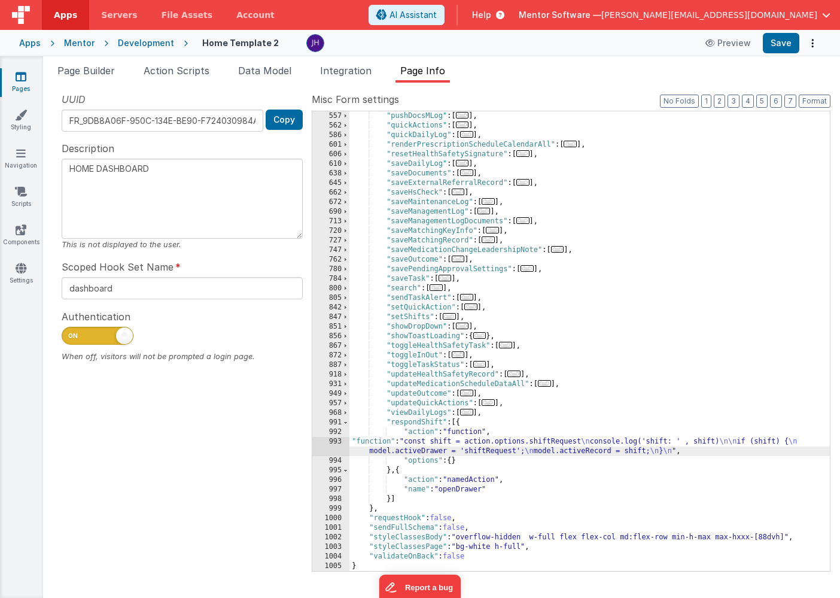
click at [335, 446] on div "993" at bounding box center [330, 446] width 37 height 19
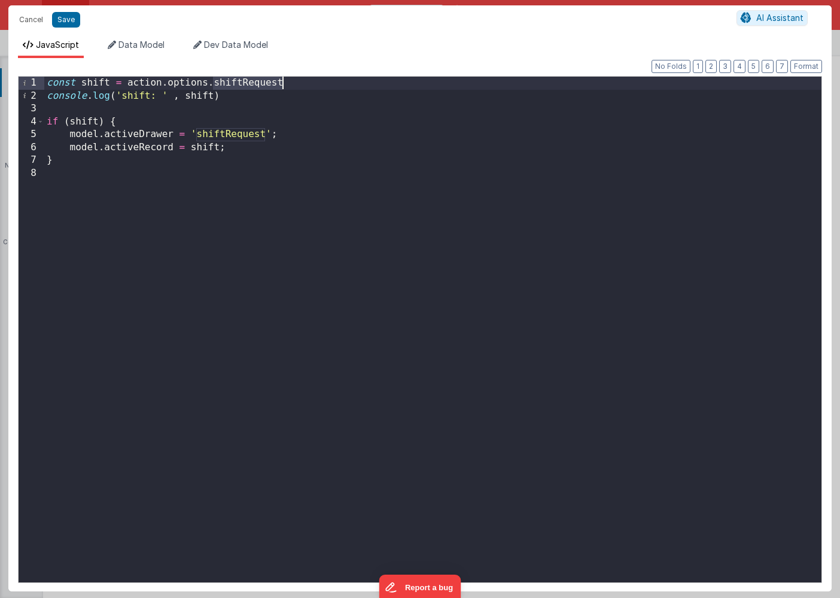
drag, startPoint x: 214, startPoint y: 83, endPoint x: 289, endPoint y: 84, distance: 74.8
click at [289, 84] on div "const shift = action . options . shiftRequest console . log ( 'shift: ' , shift…" at bounding box center [432, 342] width 777 height 531
click at [68, 24] on button "Save" at bounding box center [66, 20] width 28 height 16
type textarea "HOME DASHBOARD"
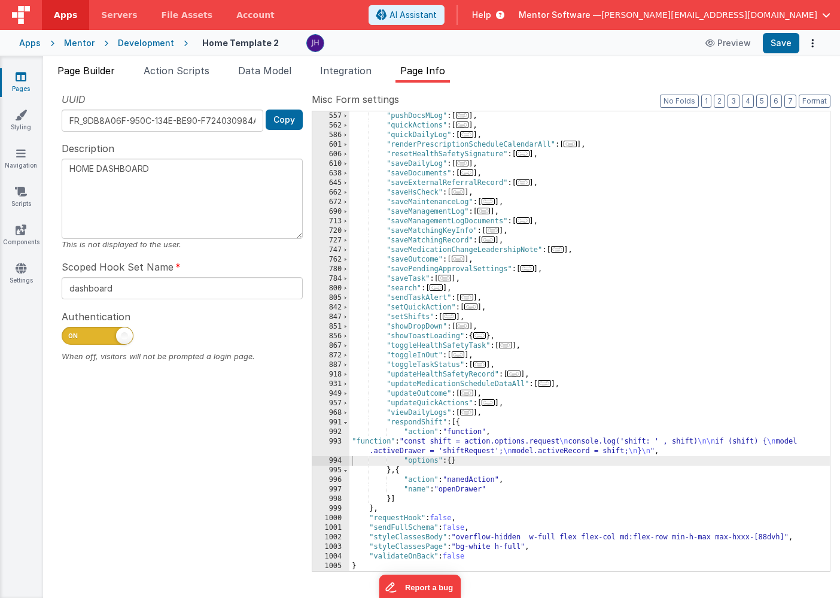
click at [97, 73] on span "Page Builder" at bounding box center [85, 71] width 57 height 12
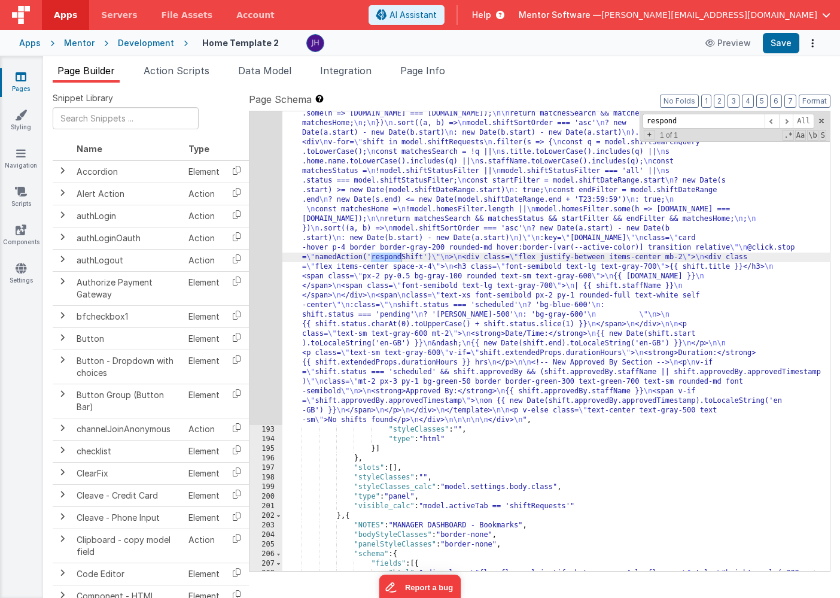
scroll to position [7841, 0]
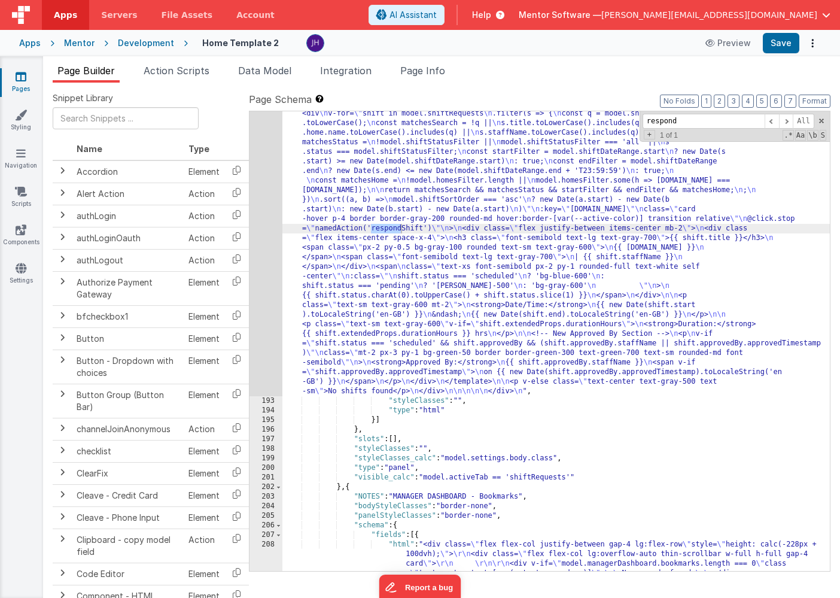
click at [428, 227] on div ""html" : "<div class= \" flex flex-col justify-between gap-4 \" style= \" heigh…" at bounding box center [556, 472] width 548 height 1647
click at [284, 196] on div ""html" : "<div class= \" flex flex-col justify-between gap-4 \" style= \" heigh…" at bounding box center [556, 472] width 548 height 1647
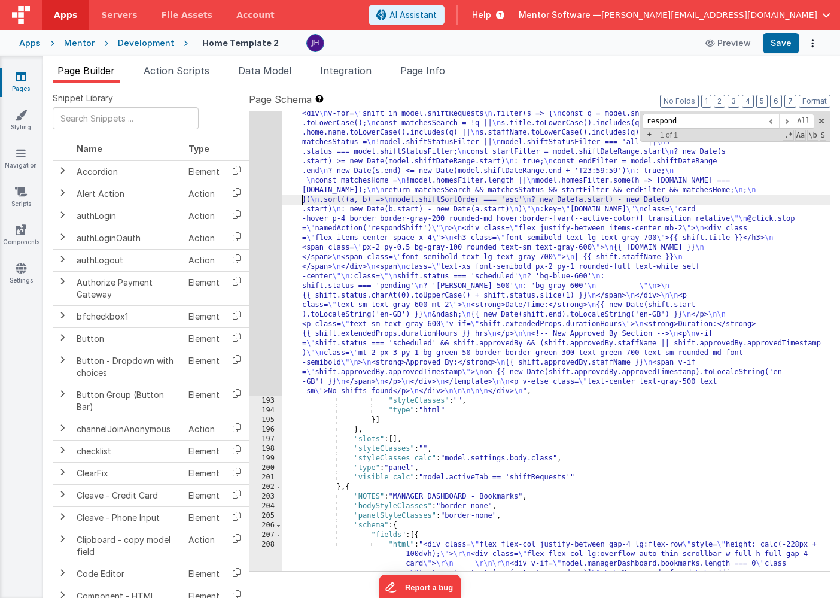
click at [268, 197] on div "192" at bounding box center [266, 22] width 33 height 747
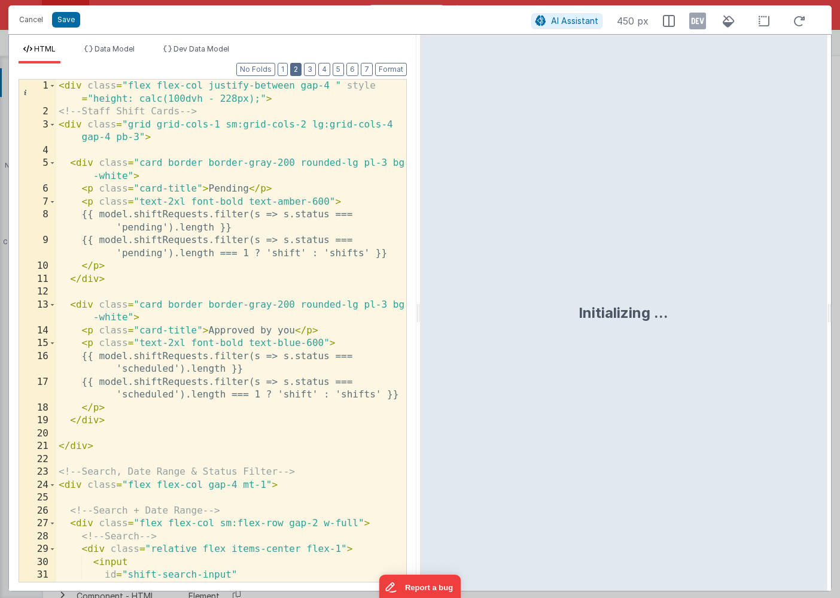
click at [298, 69] on button "2" at bounding box center [295, 69] width 11 height 13
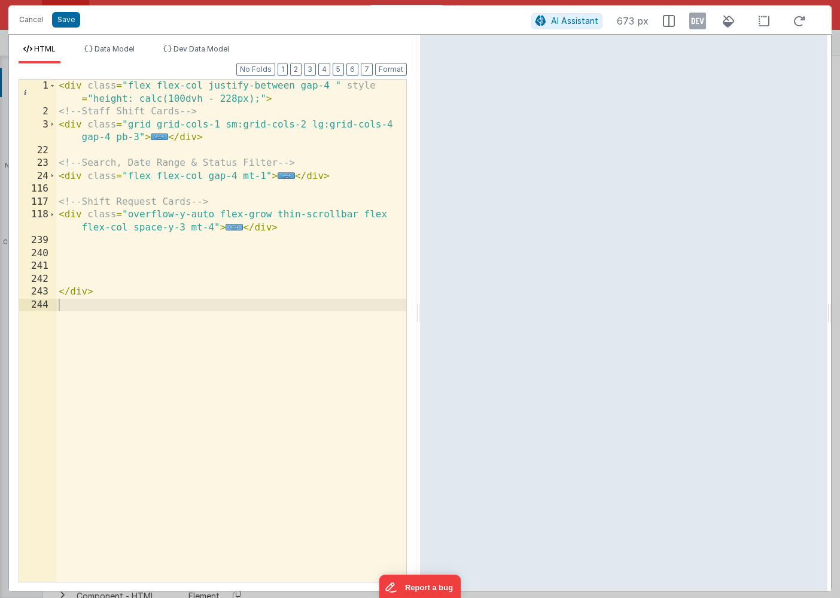
click at [232, 229] on span "..." at bounding box center [234, 227] width 17 height 7
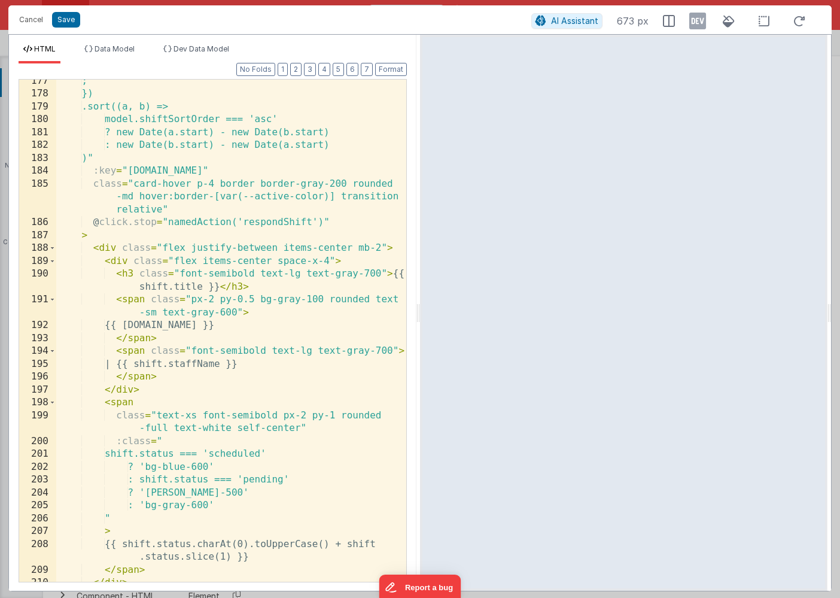
scroll to position [990, 0]
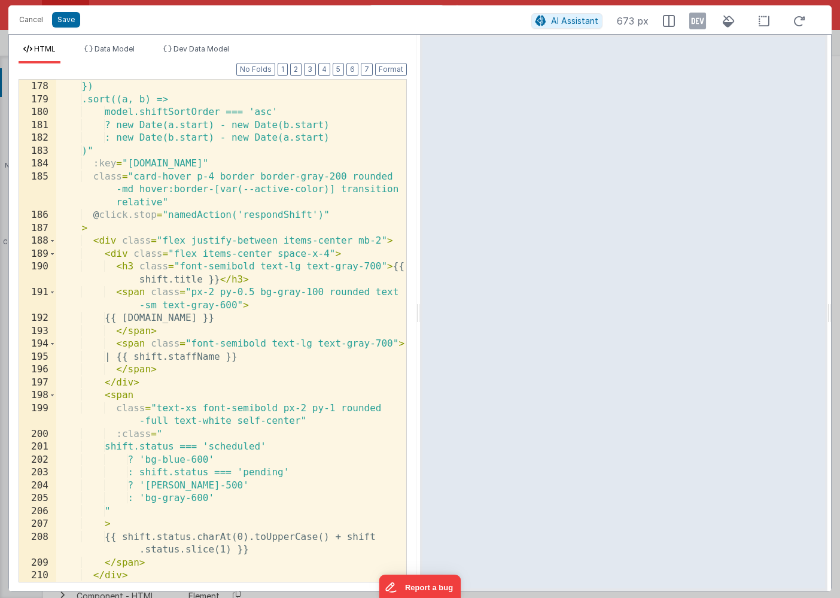
click at [317, 213] on div "; }) .sort((a, b) => model.shiftSortOrder === 'asc' ? new Date(a.start) - new D…" at bounding box center [231, 332] width 350 height 528
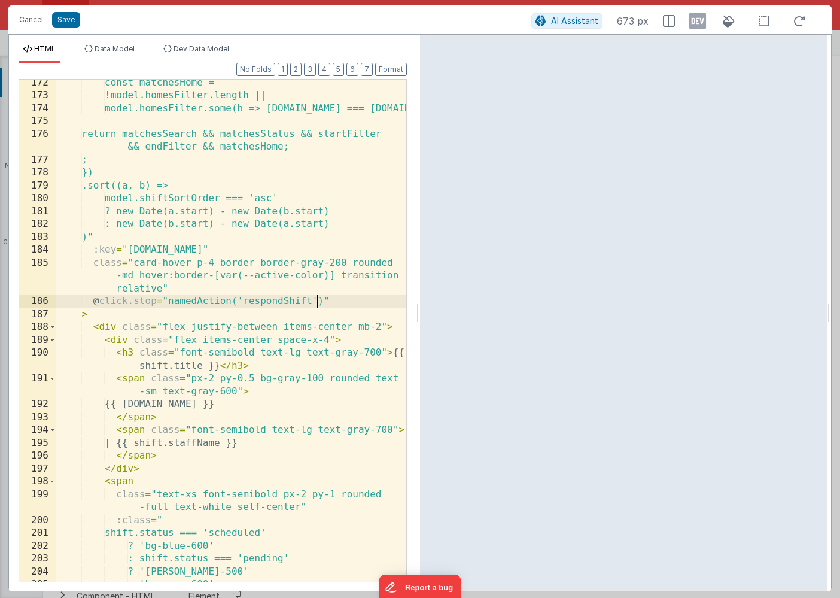
scroll to position [900, 0]
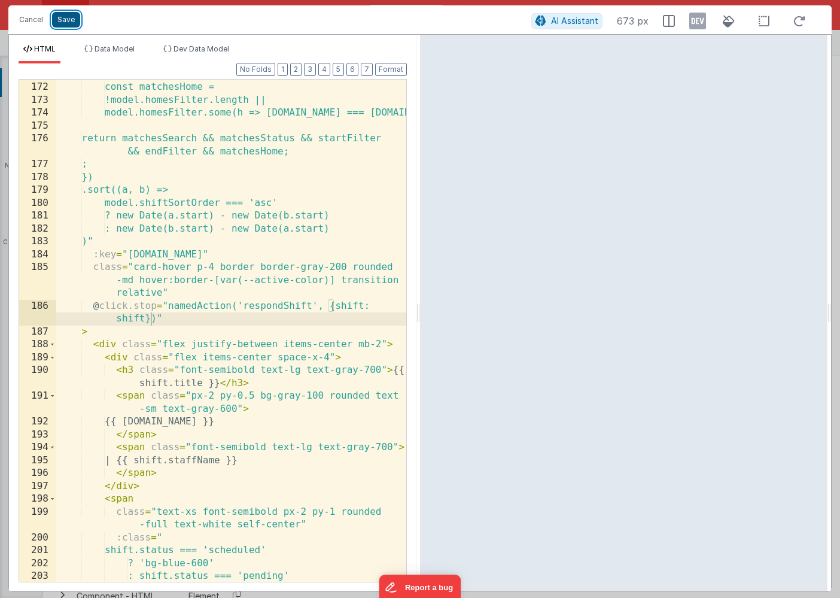
click at [66, 21] on button "Save" at bounding box center [66, 20] width 28 height 16
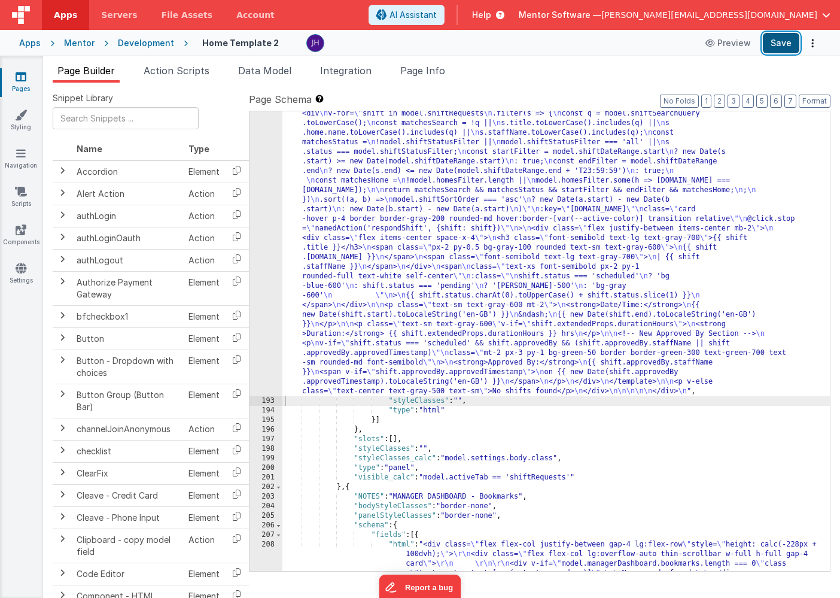
click at [782, 42] on button "Save" at bounding box center [781, 43] width 37 height 20
click at [414, 72] on span "Page Info" at bounding box center [422, 71] width 45 height 12
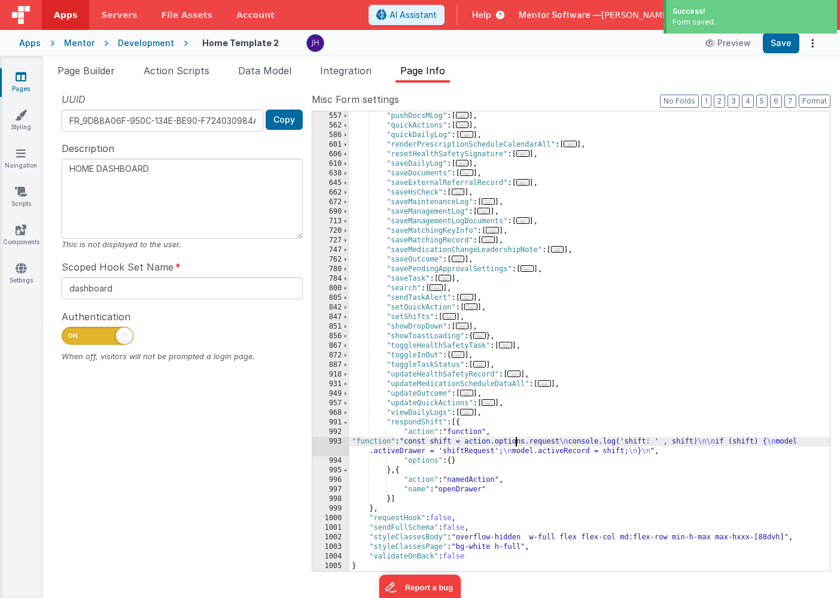
click at [514, 444] on div ""pushDocsMLog" : [ ... ] , "quickActions" : [ ... ] , "quickDailyLog" : [ ... ]…" at bounding box center [590, 350] width 481 height 479
click at [334, 442] on div "993" at bounding box center [330, 446] width 37 height 19
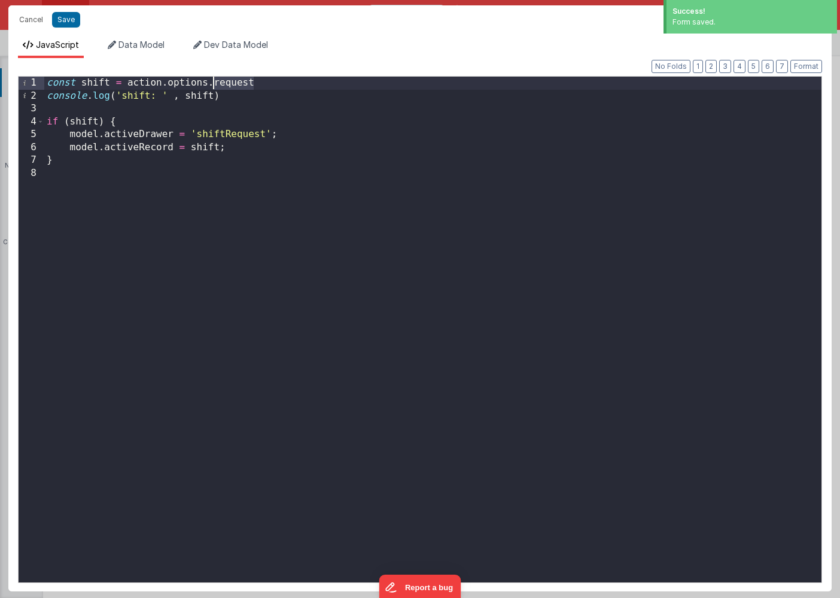
drag, startPoint x: 253, startPoint y: 84, endPoint x: 214, endPoint y: 84, distance: 38.3
click at [214, 84] on div "const shift = action . options . request console . log ( 'shift: ' , shift ) if…" at bounding box center [432, 342] width 777 height 531
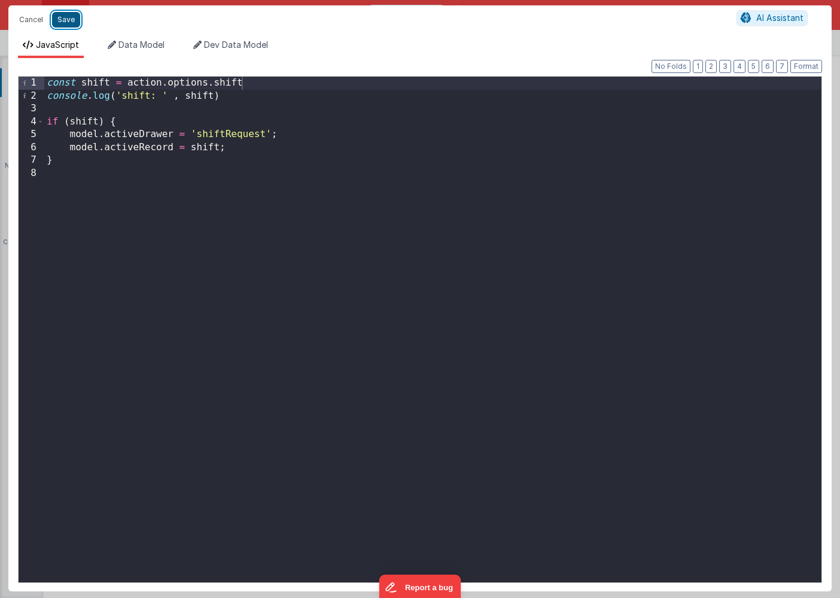
click at [65, 19] on button "Save" at bounding box center [66, 20] width 28 height 16
type textarea "HOME DASHBOARD"
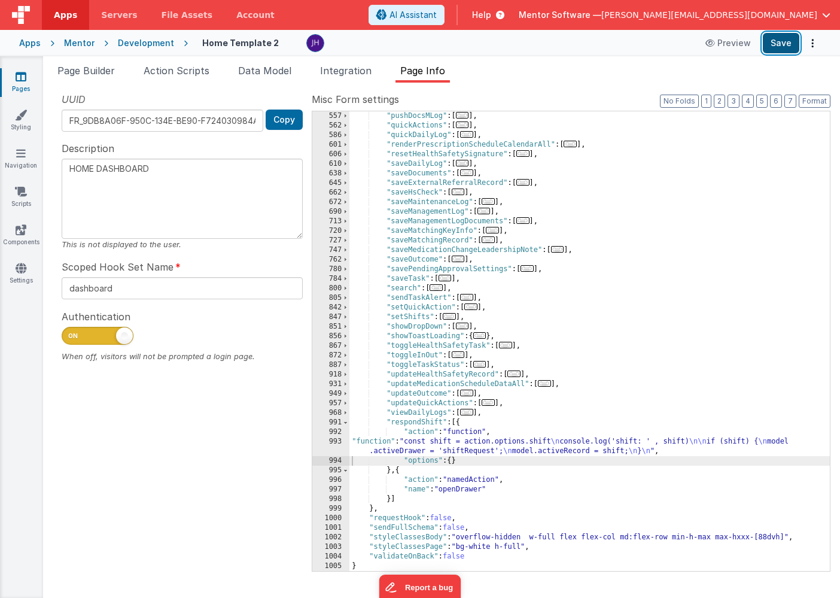
click at [775, 44] on button "Save" at bounding box center [781, 43] width 37 height 20
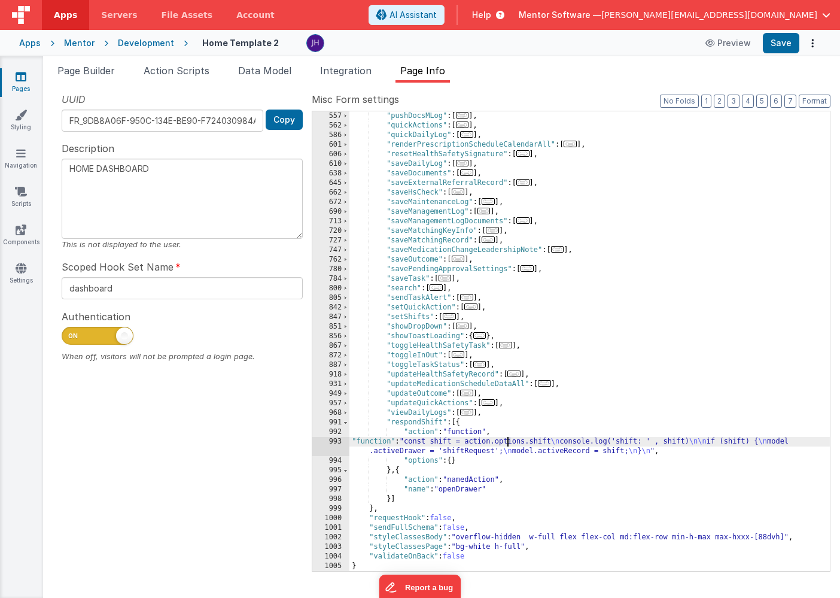
click at [508, 443] on div ""pushDocsMLog" : [ ... ] , "quickActions" : [ ... ] , "quickDailyLog" : [ ... ]…" at bounding box center [590, 350] width 481 height 479
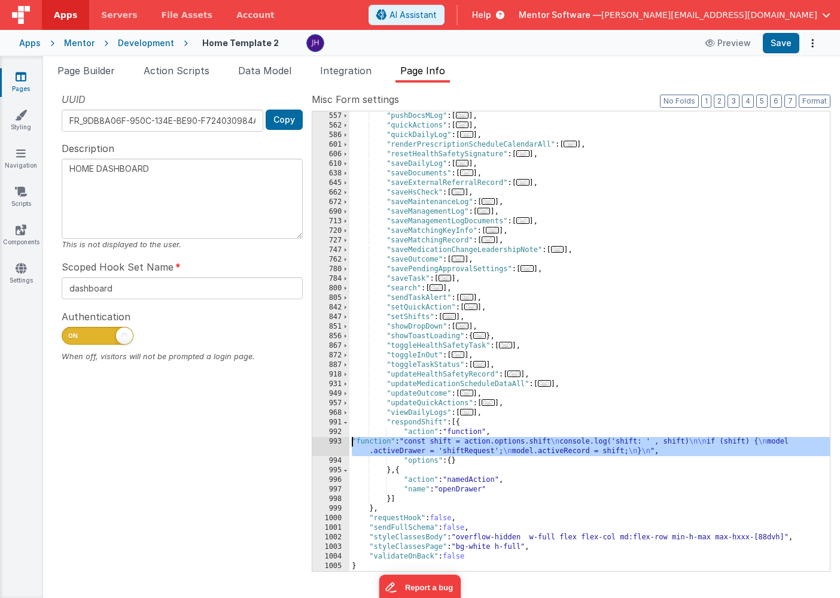
click at [339, 446] on div "993" at bounding box center [330, 446] width 37 height 19
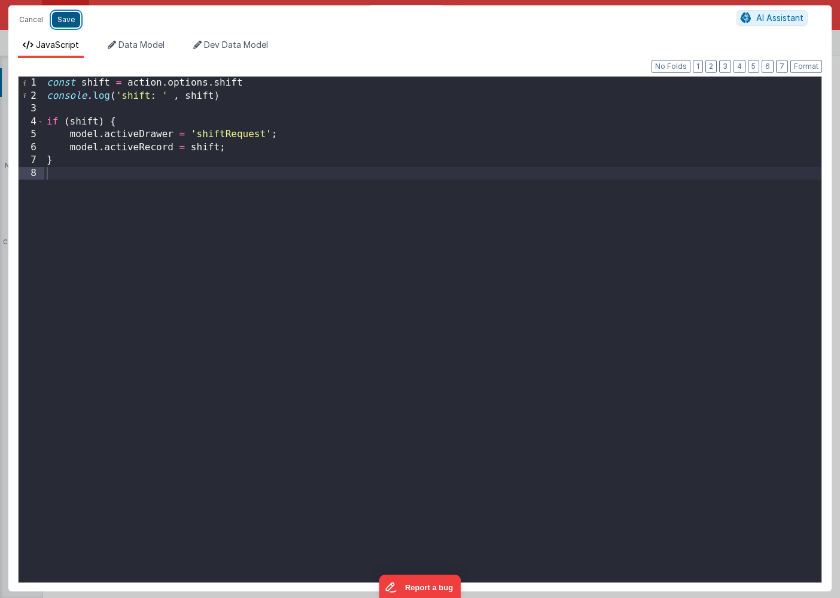
click at [63, 17] on button "Save" at bounding box center [66, 20] width 28 height 16
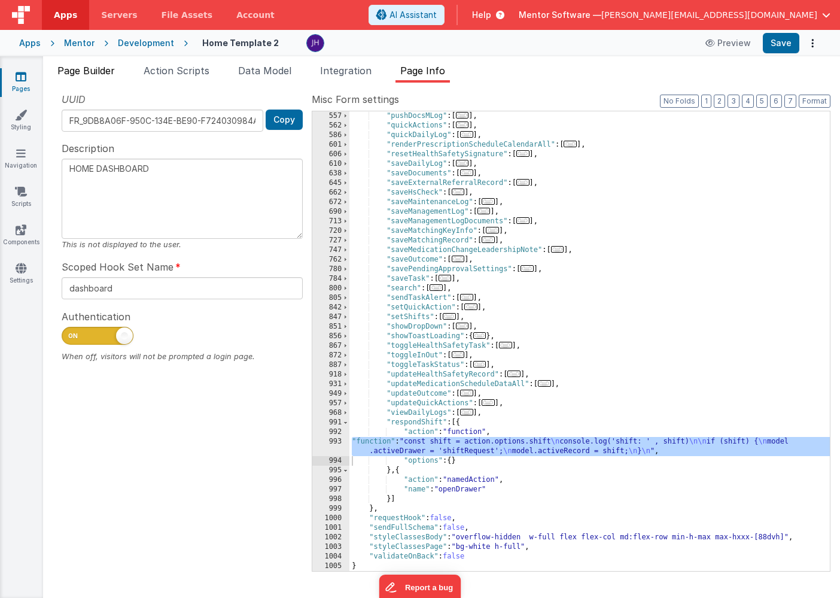
click at [98, 77] on li "Page Builder" at bounding box center [86, 72] width 67 height 19
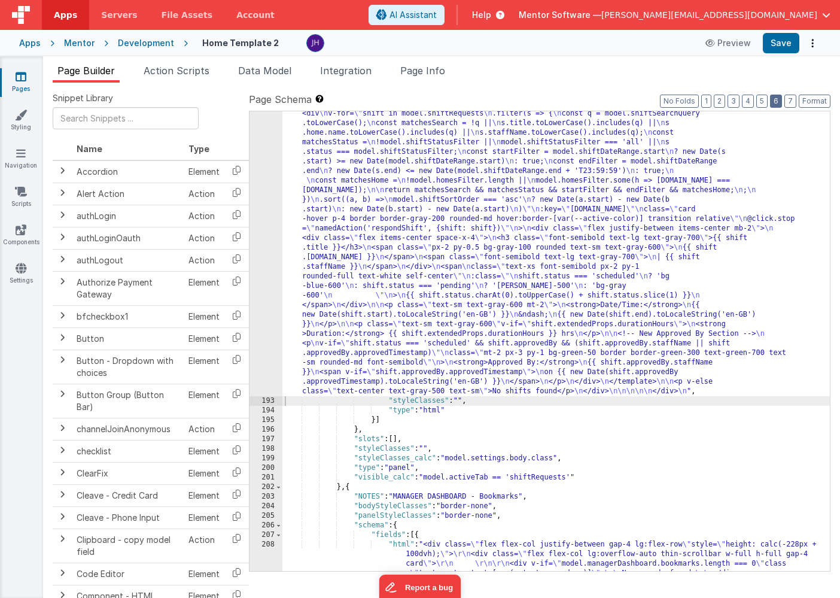
click at [780, 102] on button "6" at bounding box center [776, 101] width 12 height 13
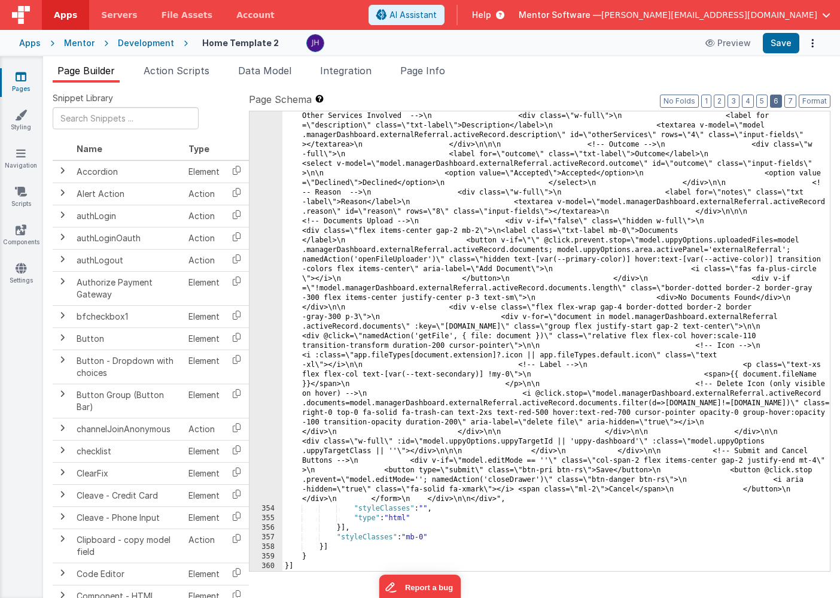
scroll to position [12199, 0]
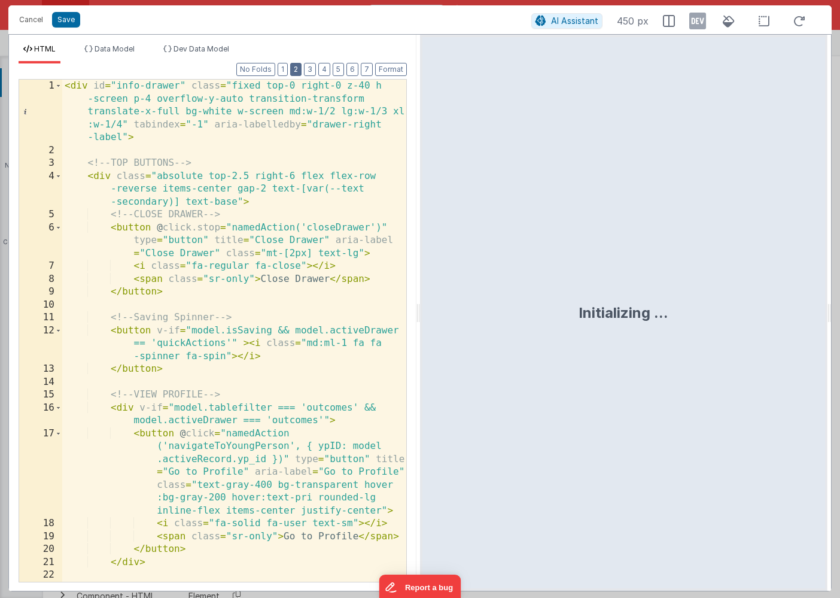
click at [297, 70] on button "2" at bounding box center [295, 69] width 11 height 13
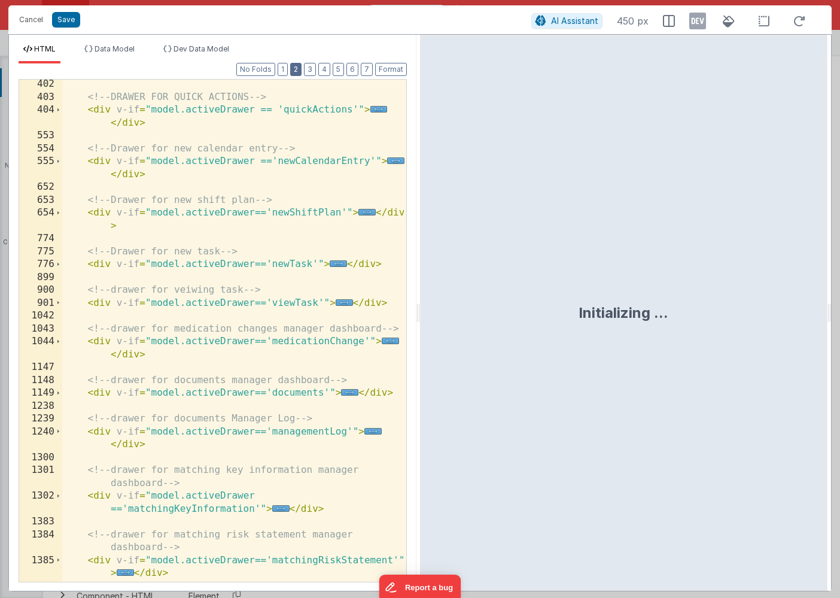
scroll to position [656, 0]
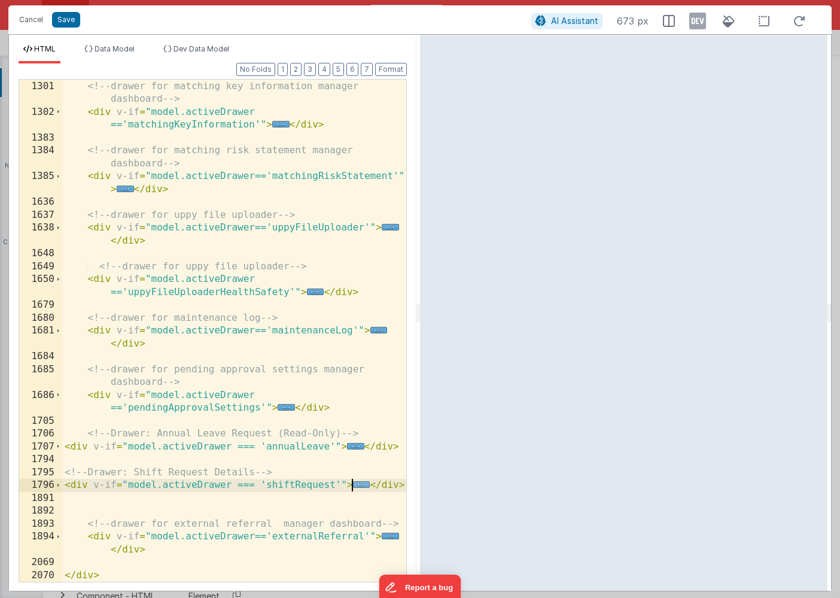
click at [361, 485] on span "..." at bounding box center [361, 484] width 17 height 7
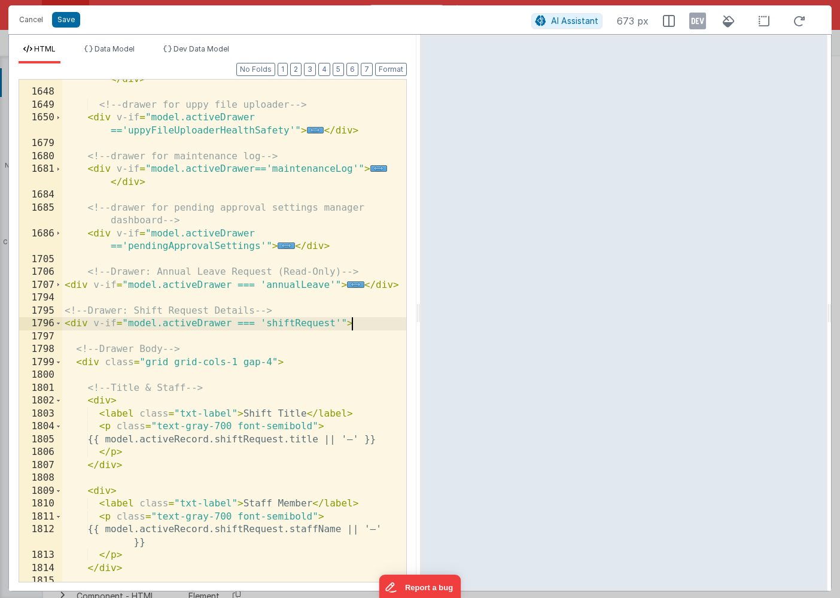
scroll to position [824, 0]
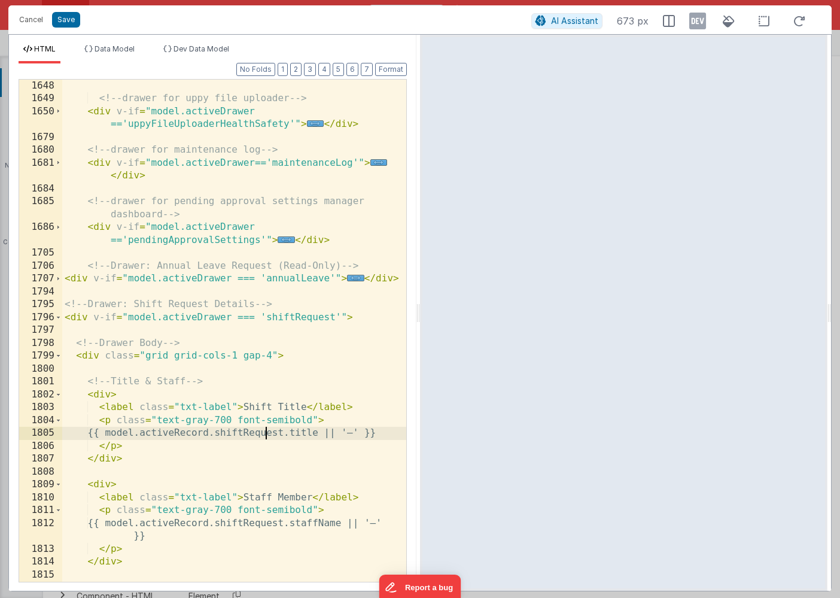
click at [264, 434] on div "<!-- drawer for uppy file uploader --> < div v-if = "model.activeDrawer =='uppy…" at bounding box center [234, 344] width 344 height 528
click at [62, 17] on button "Save" at bounding box center [66, 20] width 28 height 16
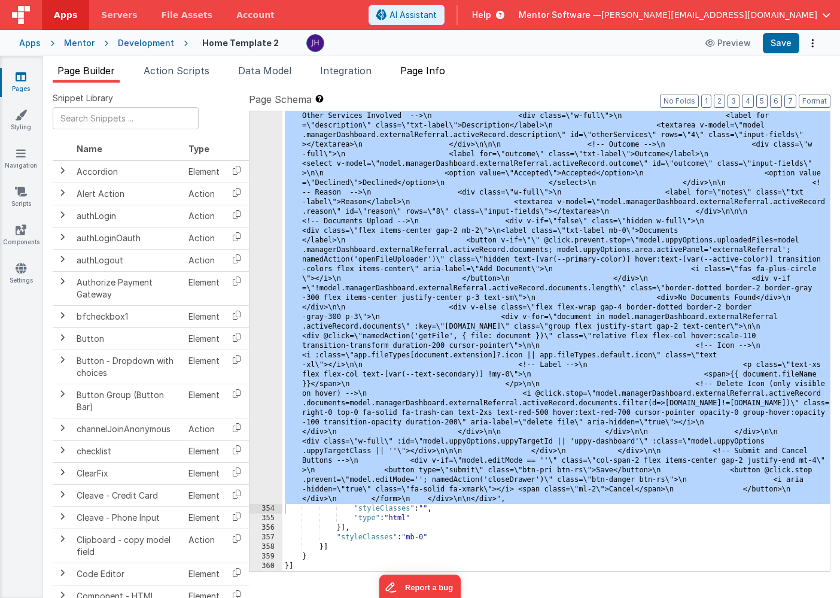
click at [423, 74] on span "Page Info" at bounding box center [422, 71] width 45 height 12
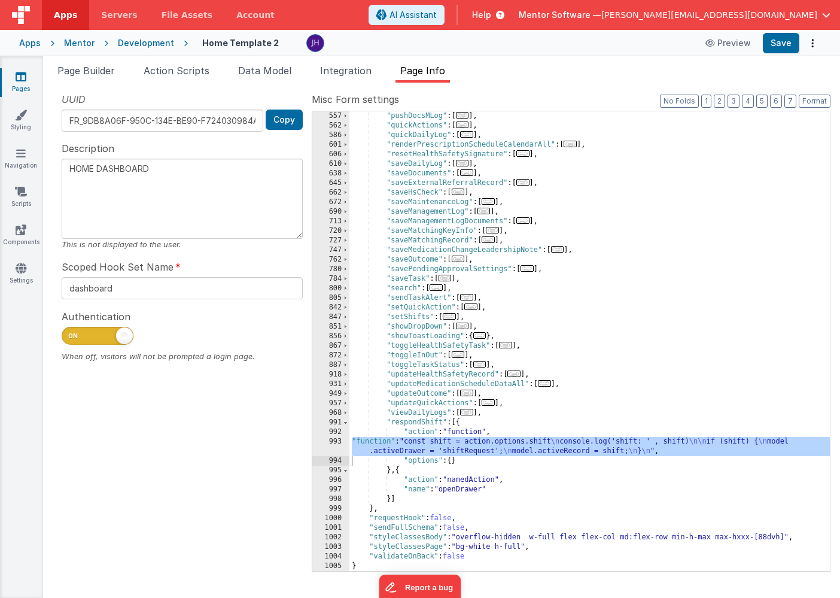
click at [403, 440] on div ""pushDocsMLog" : [ ... ] , "quickActions" : [ ... ] , "quickDailyLog" : [ ... ]…" at bounding box center [590, 350] width 481 height 479
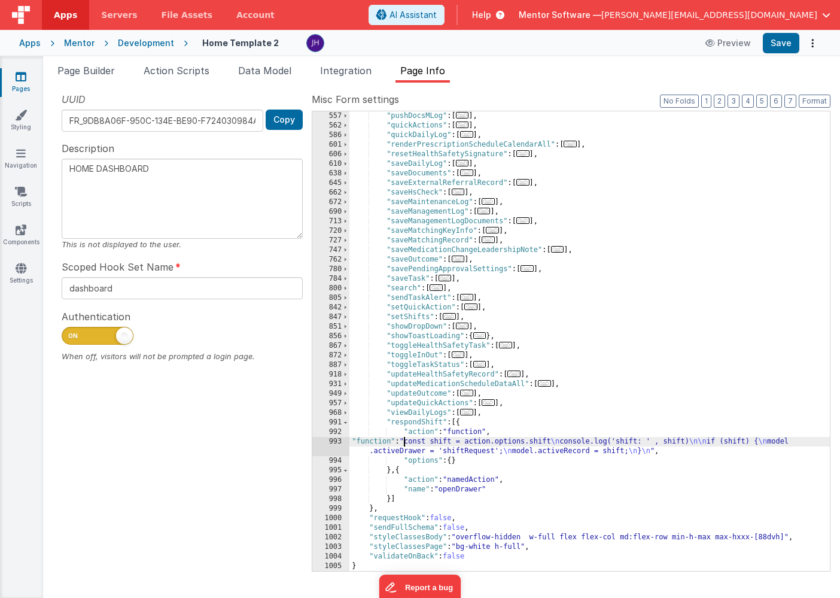
click at [329, 445] on div "993" at bounding box center [330, 446] width 37 height 19
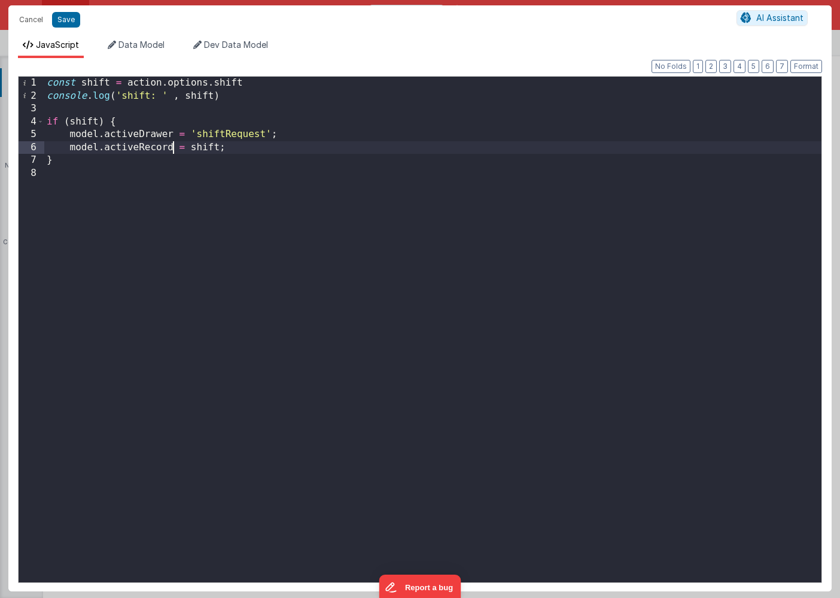
click at [173, 148] on div "const shift = action . options . shift console . log ( 'shift: ' , shift ) if (…" at bounding box center [432, 342] width 777 height 531
click at [66, 22] on button "Save" at bounding box center [66, 20] width 28 height 16
type textarea "HOME DASHBOARD"
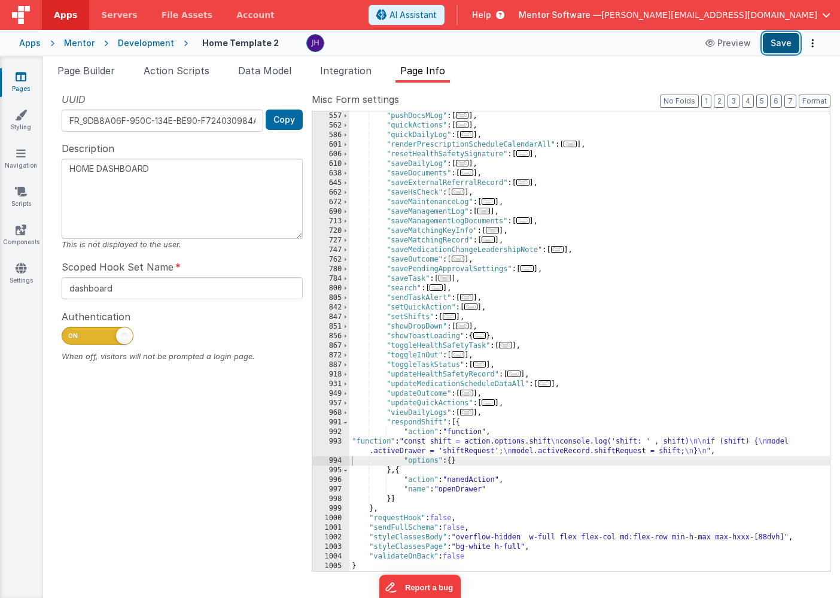
click at [785, 46] on button "Save" at bounding box center [781, 43] width 37 height 20
click at [84, 71] on span "Page Builder" at bounding box center [85, 71] width 57 height 12
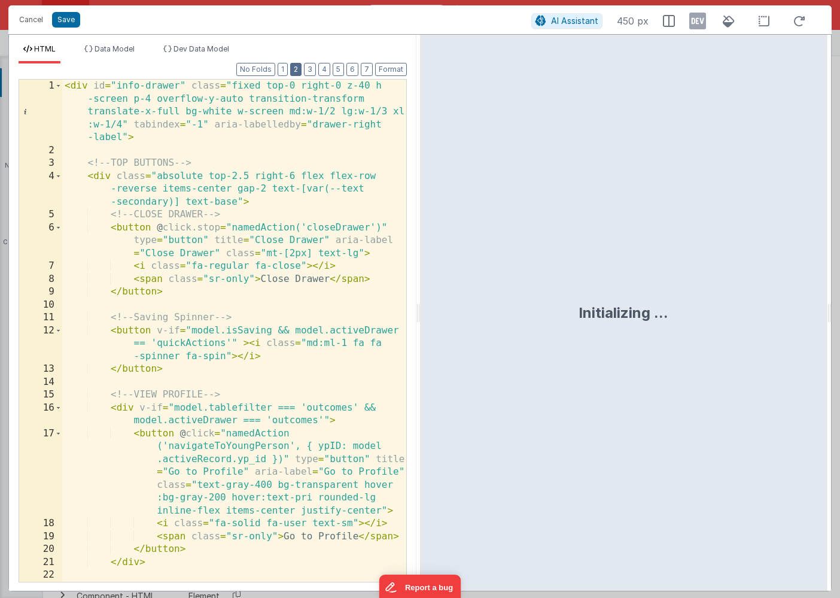
click at [301, 69] on button "2" at bounding box center [295, 69] width 11 height 13
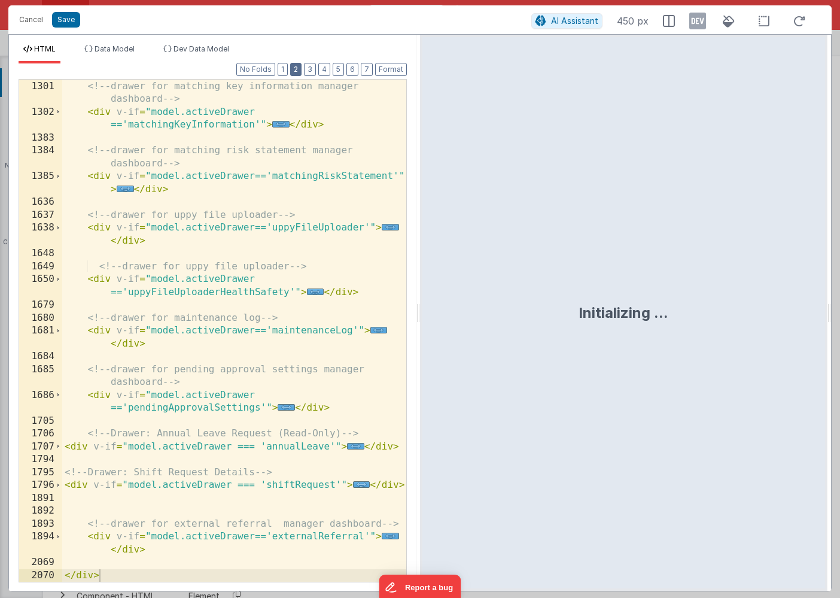
scroll to position [656, 0]
click at [361, 484] on span "..." at bounding box center [361, 484] width 17 height 7
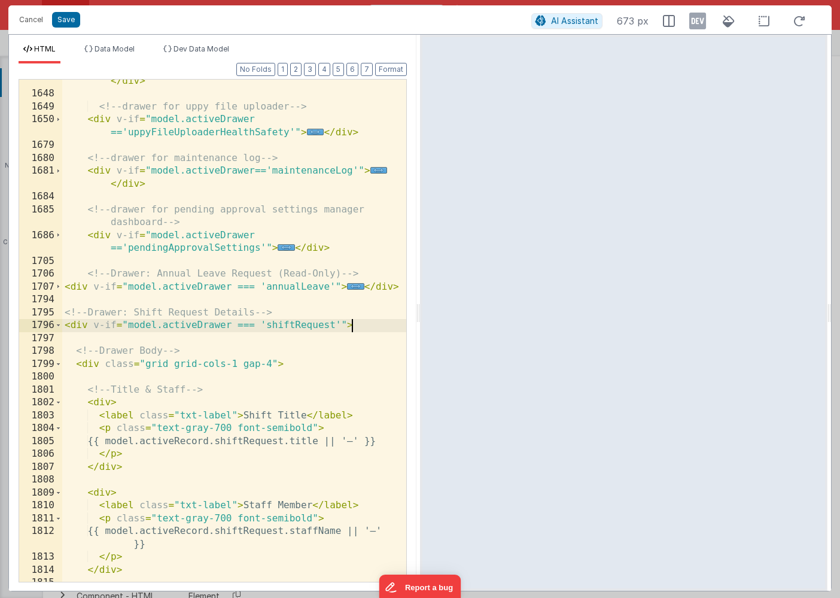
scroll to position [823, 0]
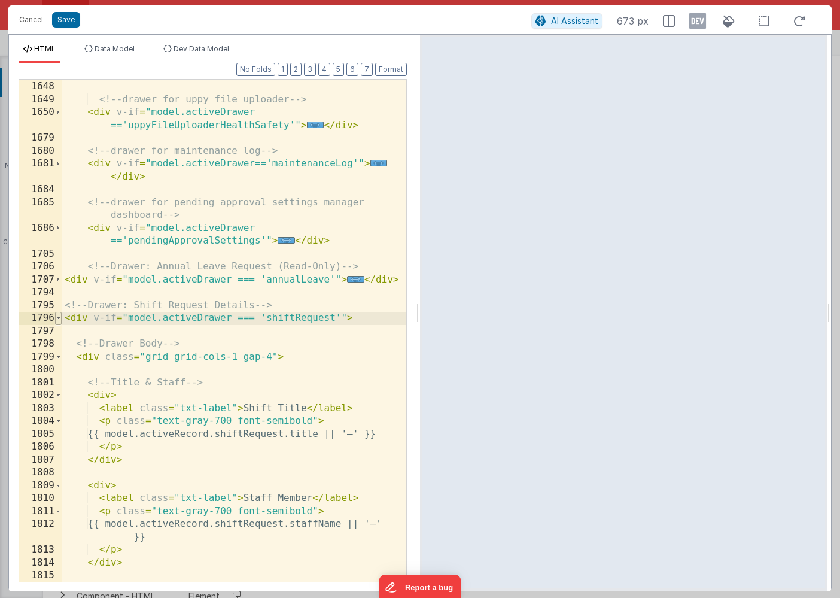
click at [56, 318] on span at bounding box center [58, 318] width 7 height 13
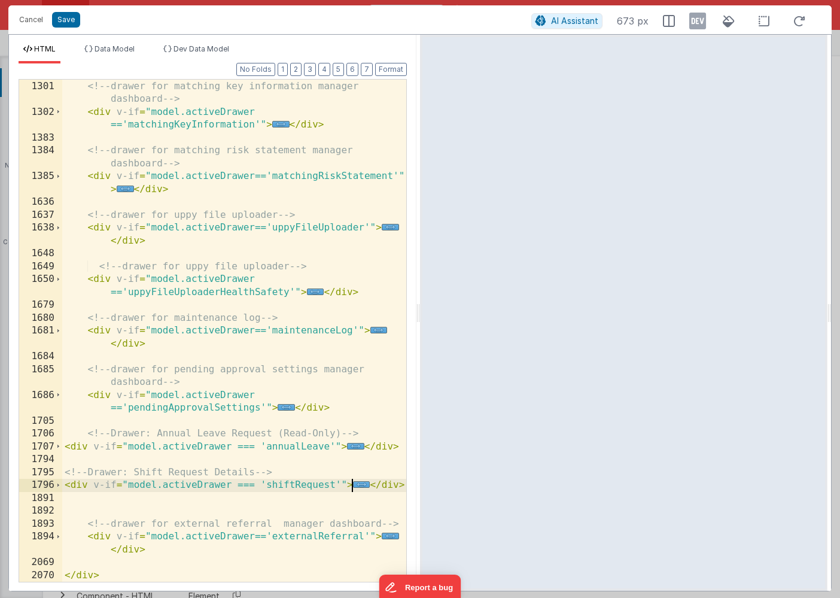
scroll to position [656, 0]
drag, startPoint x: 65, startPoint y: 471, endPoint x: 412, endPoint y: 492, distance: 347.8
click at [412, 492] on div "Format 7 6 5 4 3 2 1 No Folds 1300 1301 1302 1383 1384 1385 1636 1637 1638 1648…" at bounding box center [213, 326] width 408 height 527
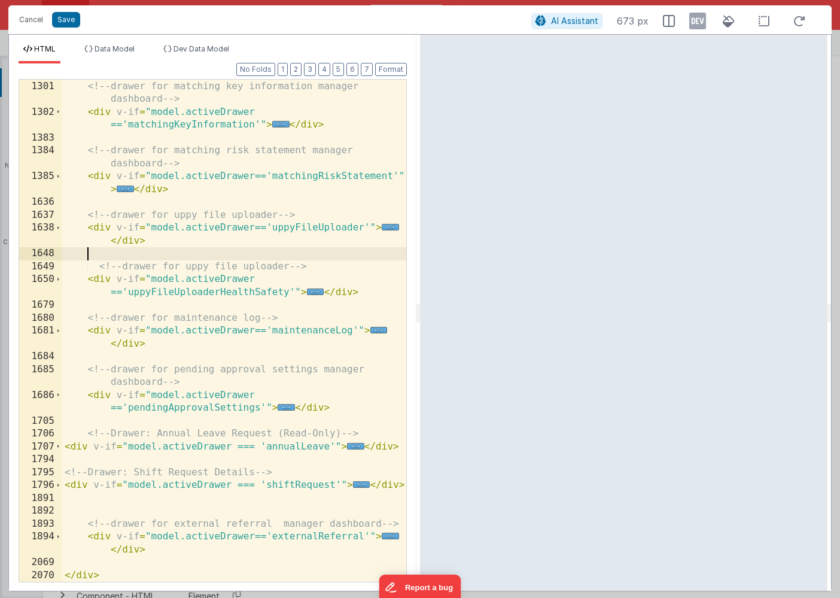
click at [253, 251] on div "<!-- drawer for matching key information manager dashboard --> < div v-if = "mo…" at bounding box center [234, 331] width 344 height 528
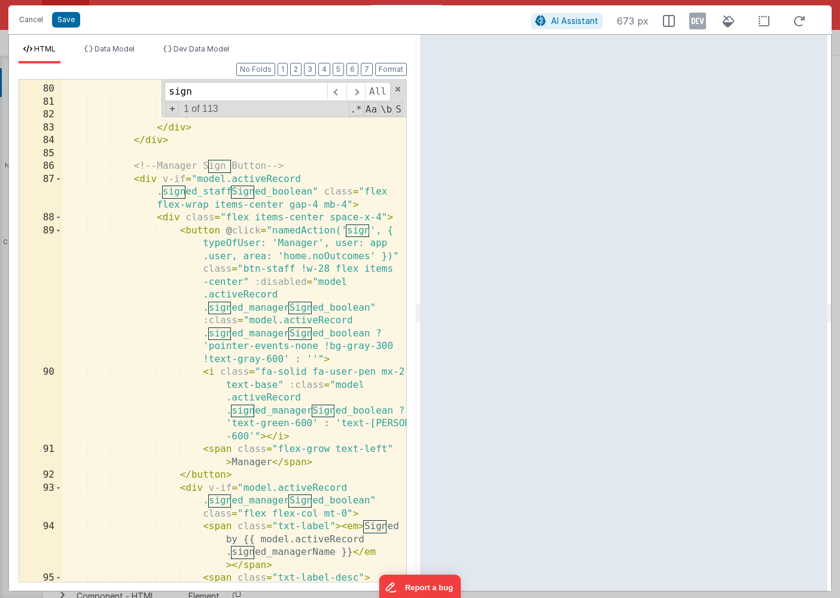
scroll to position [1232, 0]
type input "sign"
click at [59, 178] on span at bounding box center [58, 179] width 7 height 13
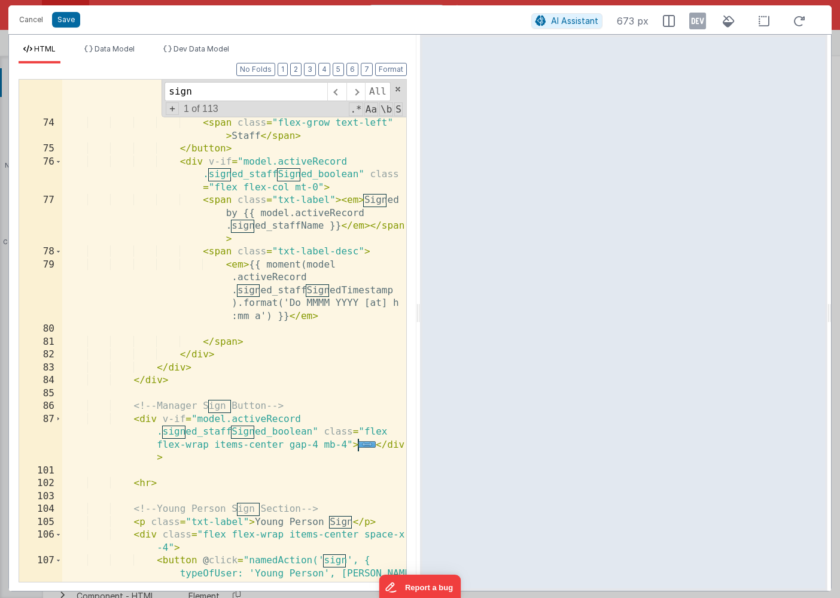
scroll to position [992, 0]
click at [354, 95] on span at bounding box center [356, 91] width 19 height 19
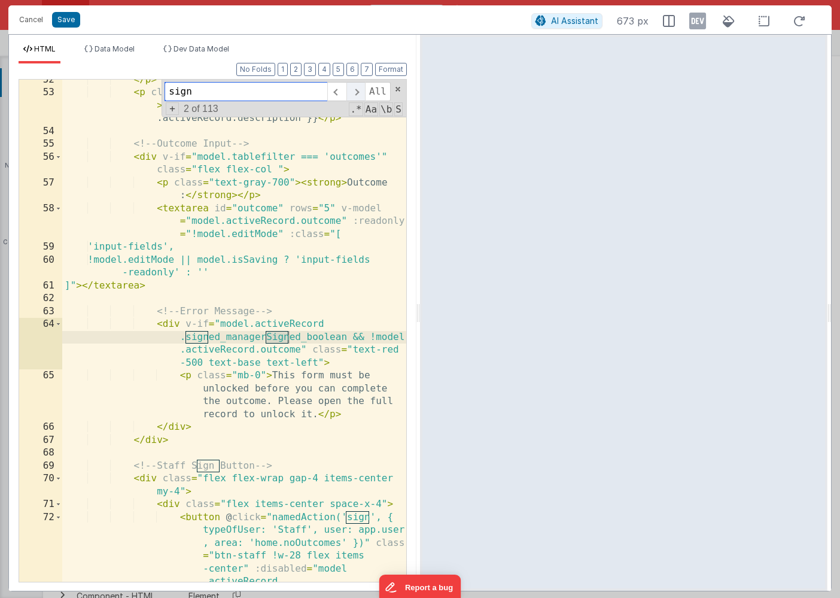
click at [354, 95] on span at bounding box center [356, 91] width 19 height 19
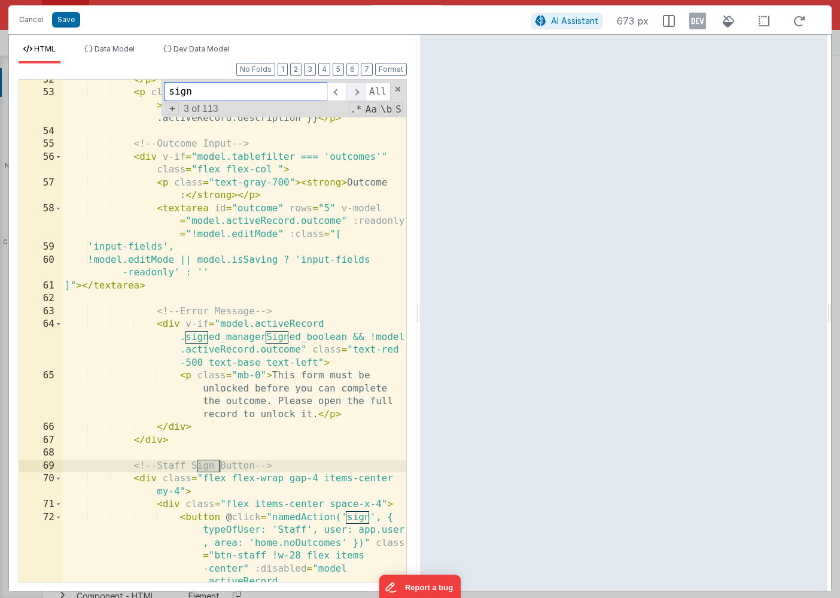
click at [354, 95] on span at bounding box center [356, 91] width 19 height 19
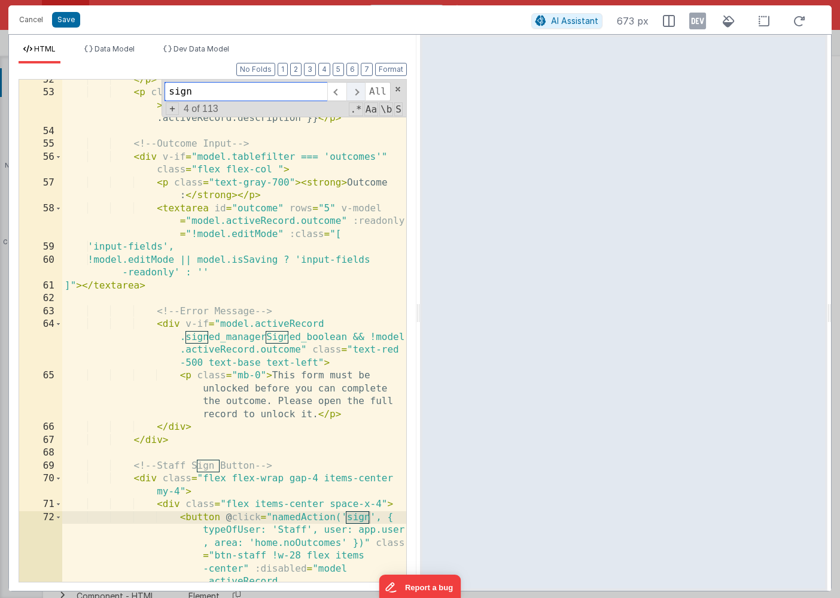
click at [354, 95] on span at bounding box center [356, 91] width 19 height 19
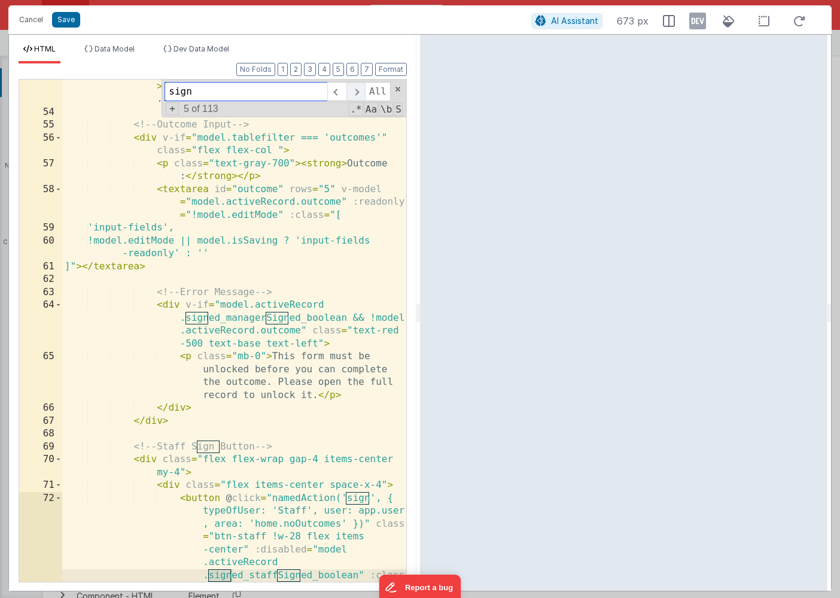
scroll to position [399, 0]
click at [354, 95] on span at bounding box center [356, 91] width 19 height 19
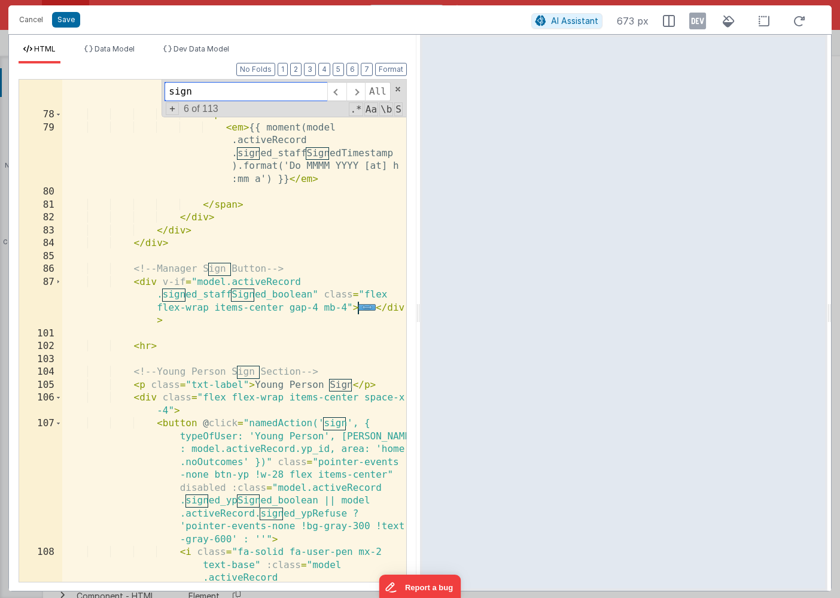
scroll to position [1129, 0]
click at [356, 92] on span at bounding box center [356, 91] width 19 height 19
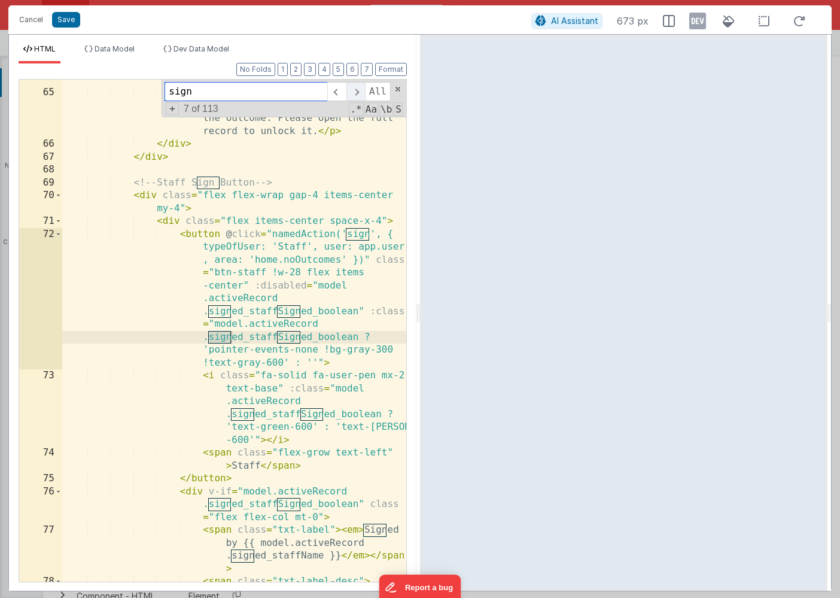
scroll to position [663, 0]
click at [356, 92] on span at bounding box center [356, 91] width 19 height 19
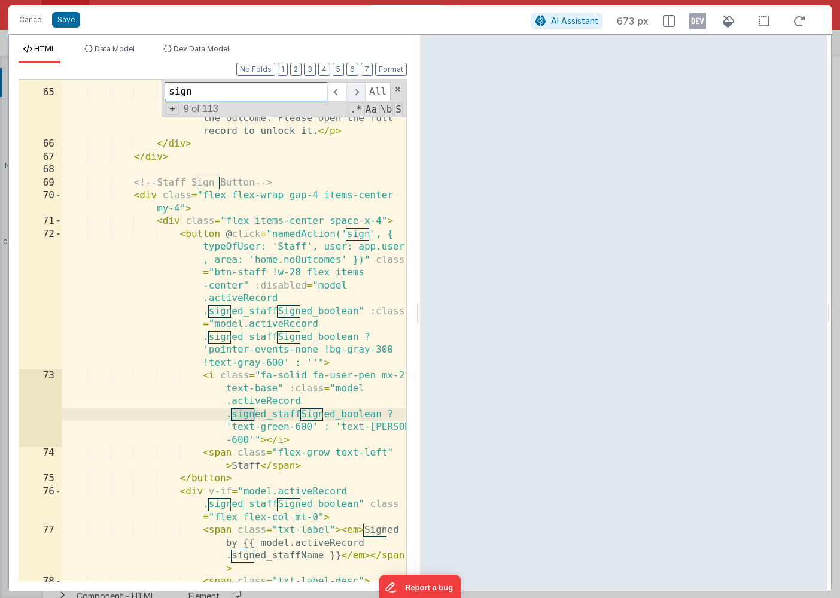
click at [356, 92] on span at bounding box center [356, 91] width 19 height 19
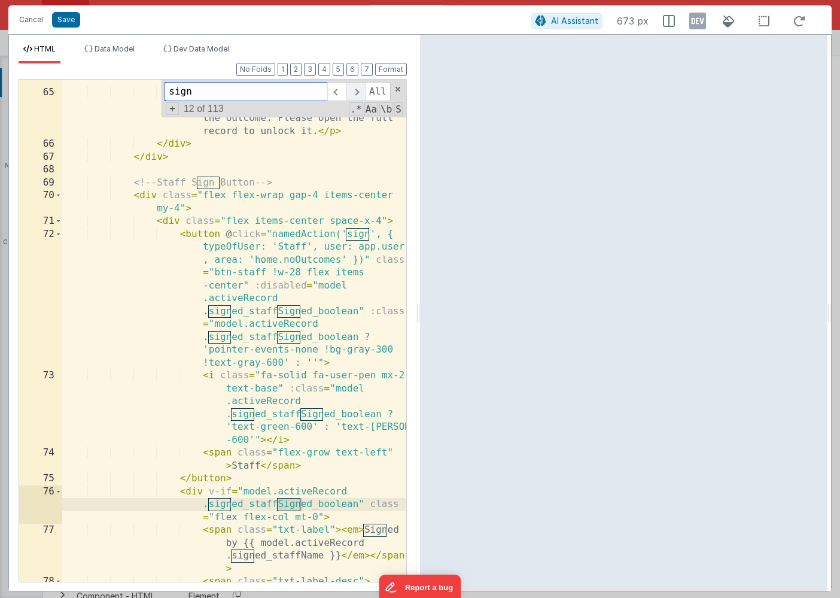
click at [356, 92] on span at bounding box center [356, 91] width 19 height 19
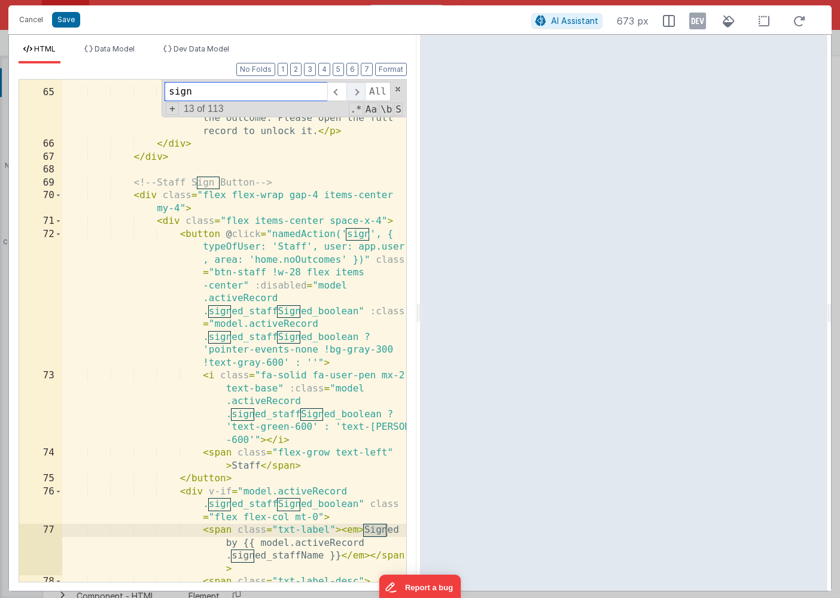
click at [356, 92] on span at bounding box center [356, 91] width 19 height 19
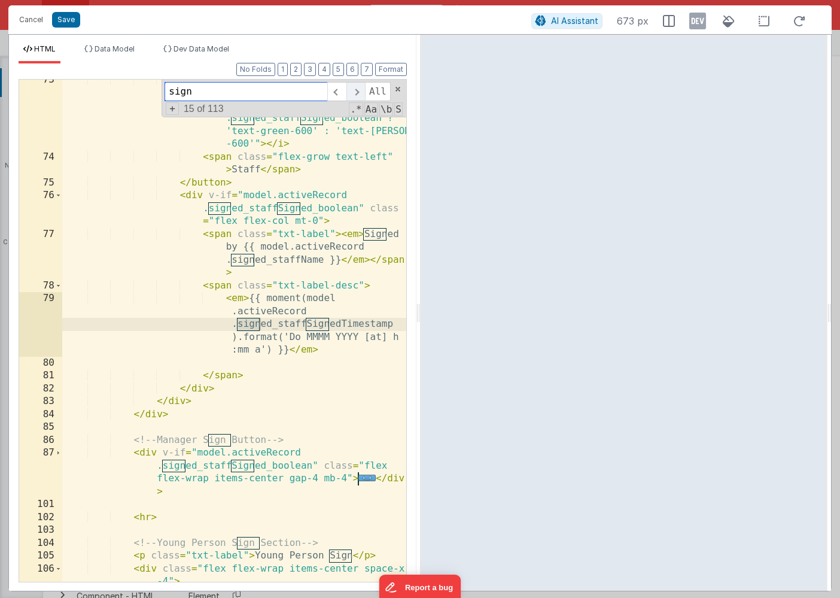
click at [356, 92] on span at bounding box center [356, 91] width 19 height 19
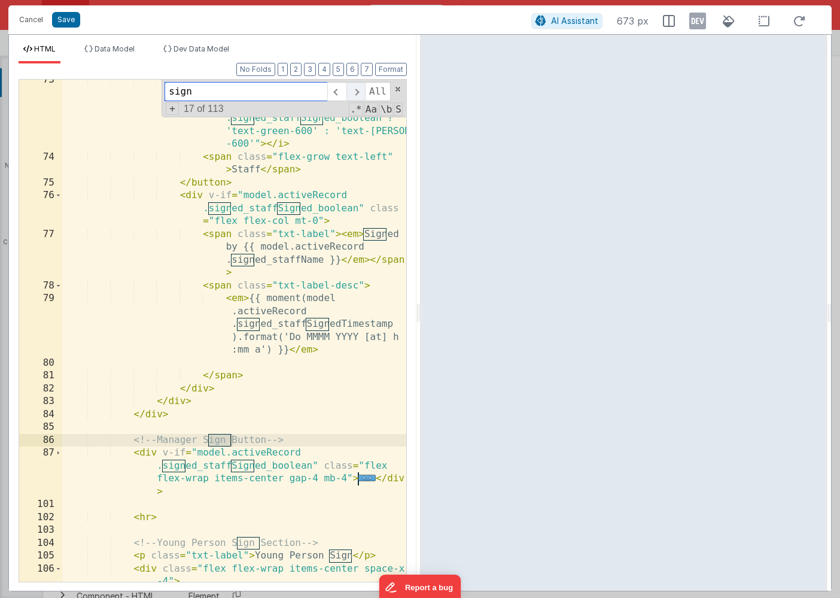
click at [356, 92] on span at bounding box center [356, 91] width 19 height 19
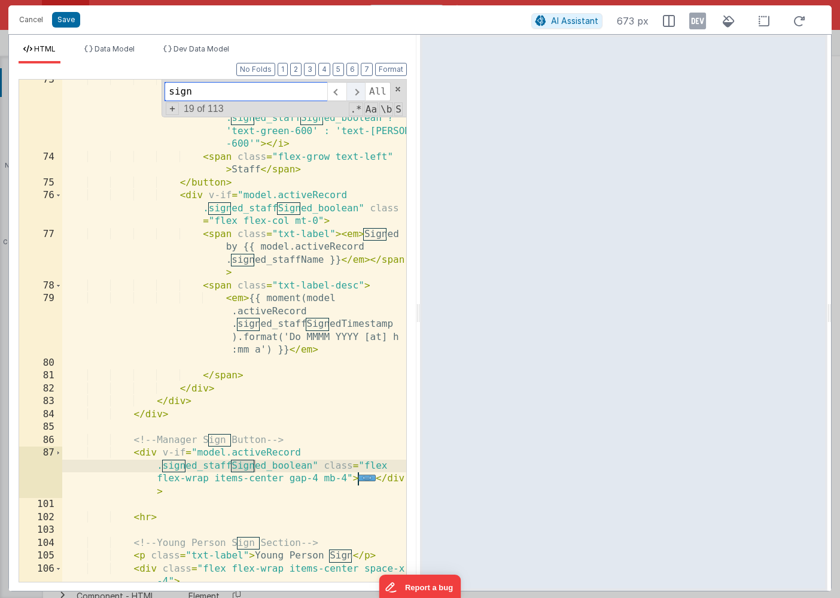
click at [356, 92] on span at bounding box center [356, 91] width 19 height 19
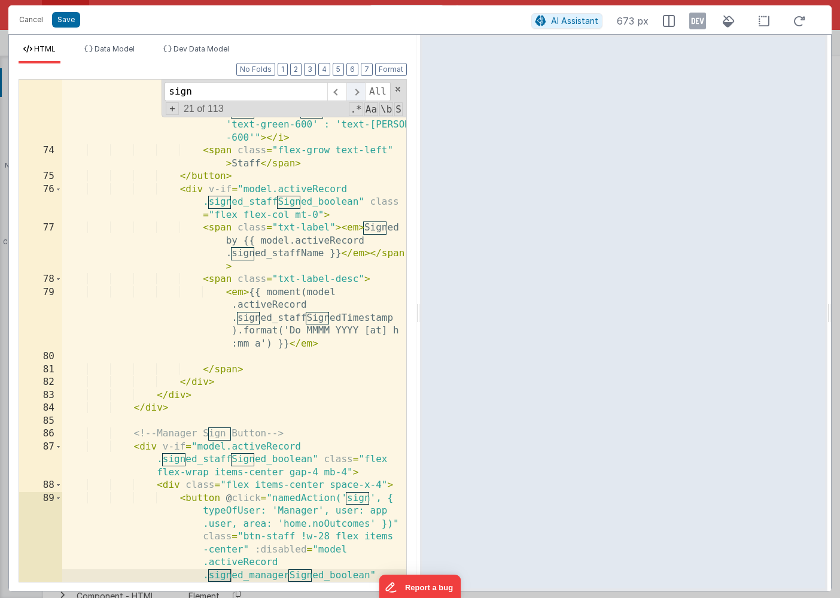
click at [356, 92] on span at bounding box center [356, 91] width 19 height 19
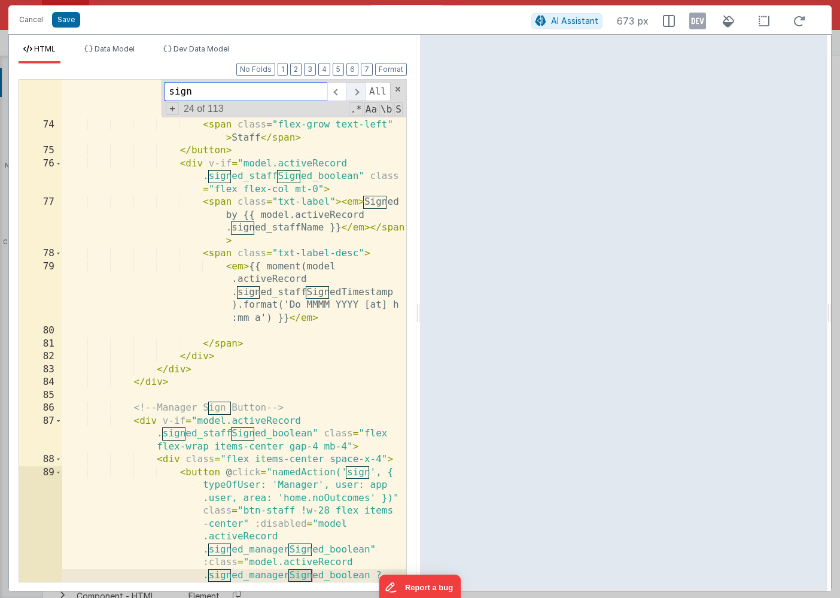
click at [356, 92] on span at bounding box center [356, 91] width 19 height 19
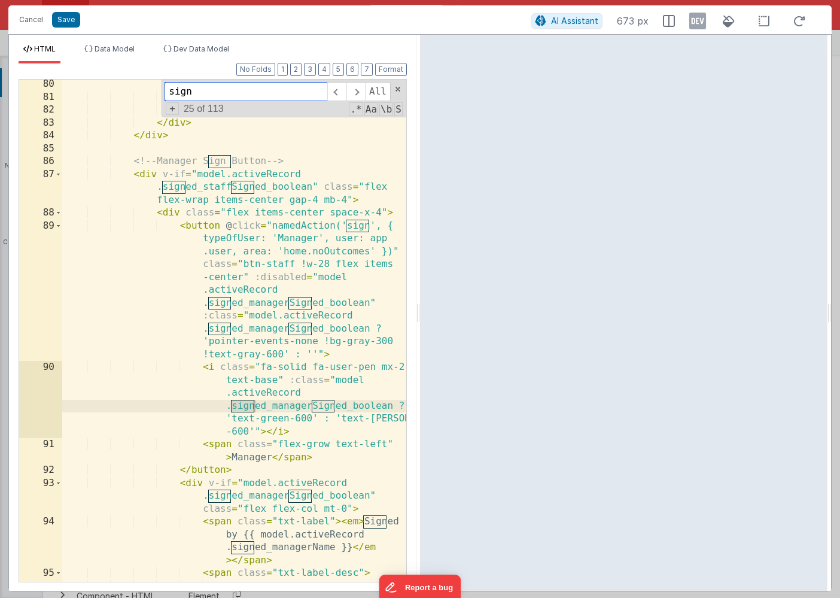
scroll to position [1237, 0]
click at [58, 175] on span at bounding box center [58, 174] width 7 height 13
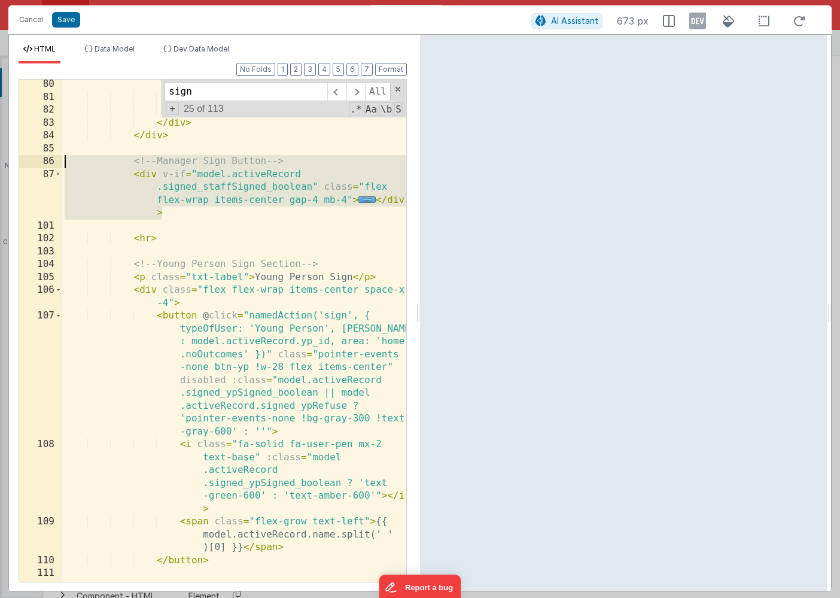
drag, startPoint x: 169, startPoint y: 215, endPoint x: 52, endPoint y: 159, distance: 129.6
click at [52, 159] on div "80 81 82 83 84 85 86 87 101 102 103 104 105 106 107 108 109 110 111 112 113 114…" at bounding box center [213, 330] width 388 height 503
click at [299, 69] on button "2" at bounding box center [295, 69] width 11 height 13
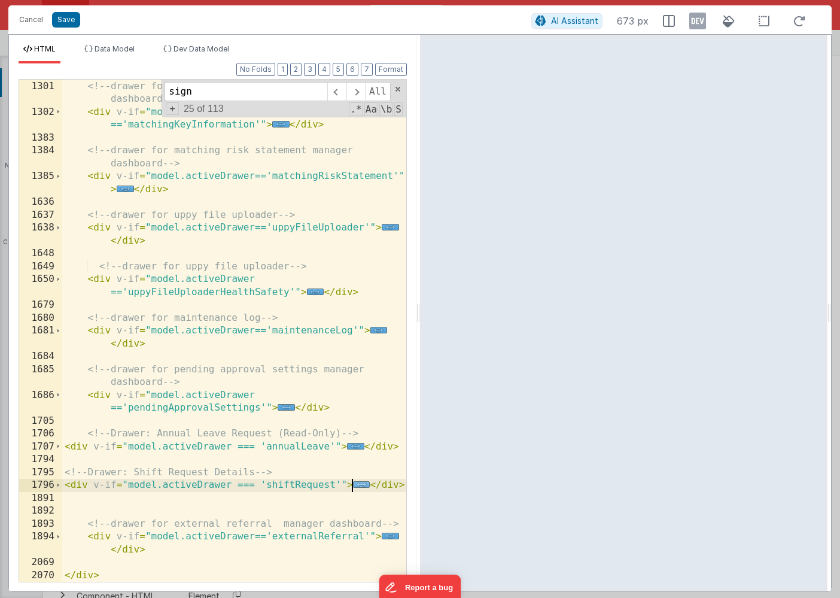
click at [361, 487] on span "..." at bounding box center [361, 484] width 17 height 7
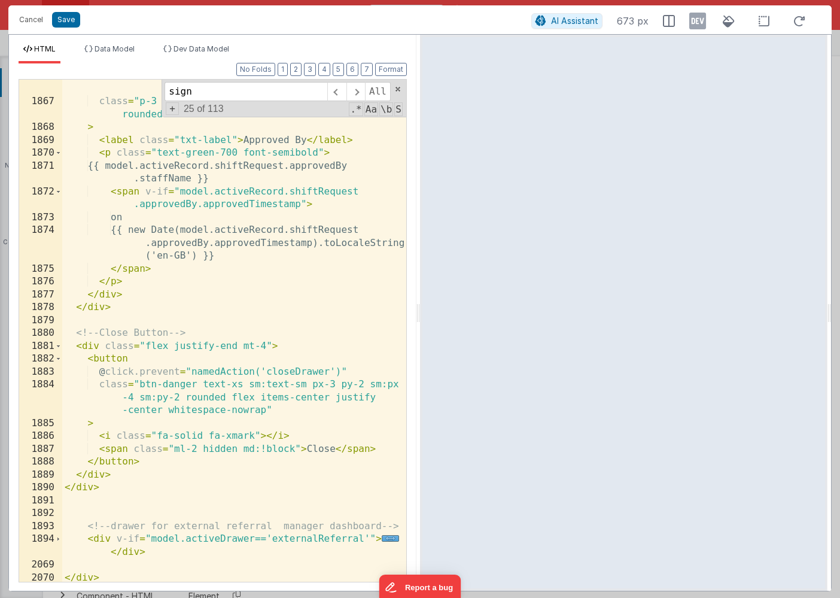
scroll to position [2071, 0]
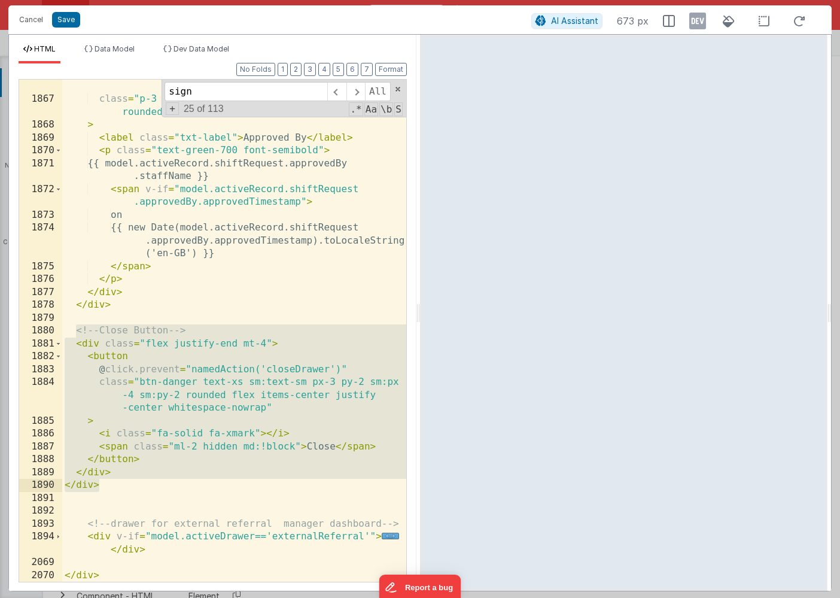
drag, startPoint x: 75, startPoint y: 332, endPoint x: 117, endPoint y: 484, distance: 157.7
click at [117, 484] on div "(model.activeRecord.shiftRequest.approvedBy .staffName || model.activeRecord .s…" at bounding box center [234, 324] width 344 height 567
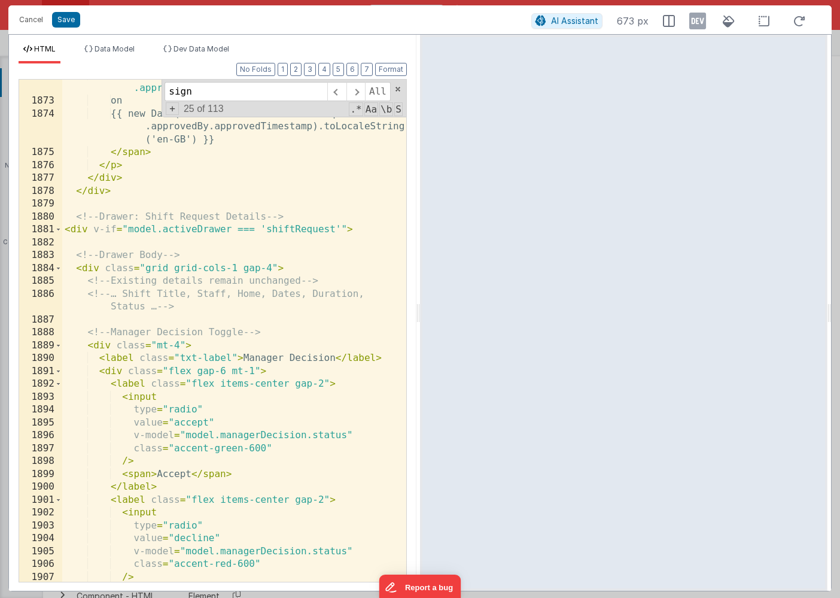
scroll to position [2188, 0]
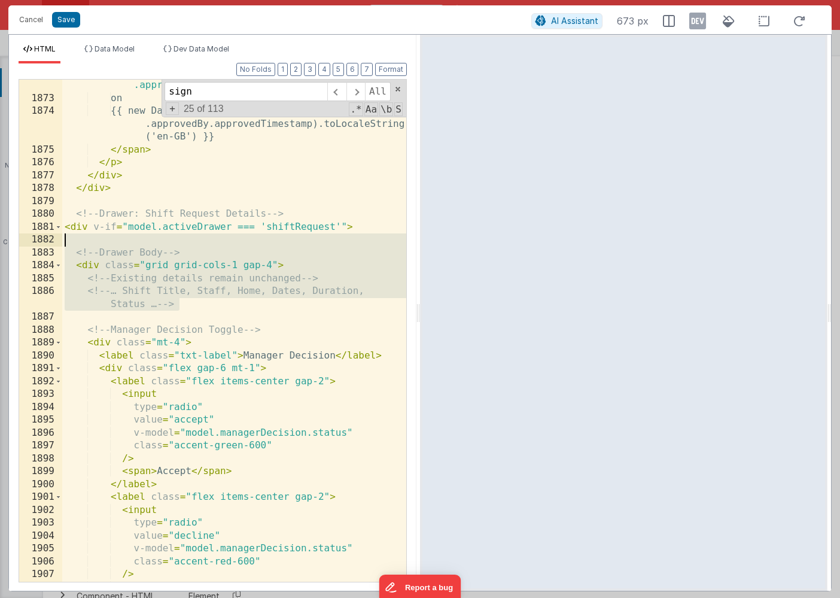
drag, startPoint x: 186, startPoint y: 305, endPoint x: 24, endPoint y: 242, distance: 174.2
click at [23, 242] on div "1872 1873 1874 1875 1876 1877 1878 1879 1880 1881 1882 1883 1884 1885 1886 1887…" at bounding box center [213, 330] width 388 height 503
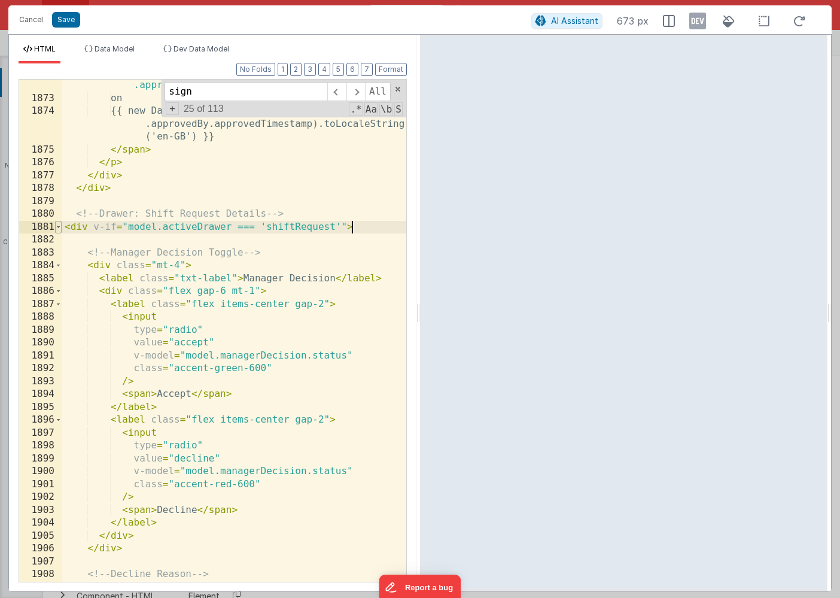
click at [59, 223] on span at bounding box center [58, 227] width 7 height 13
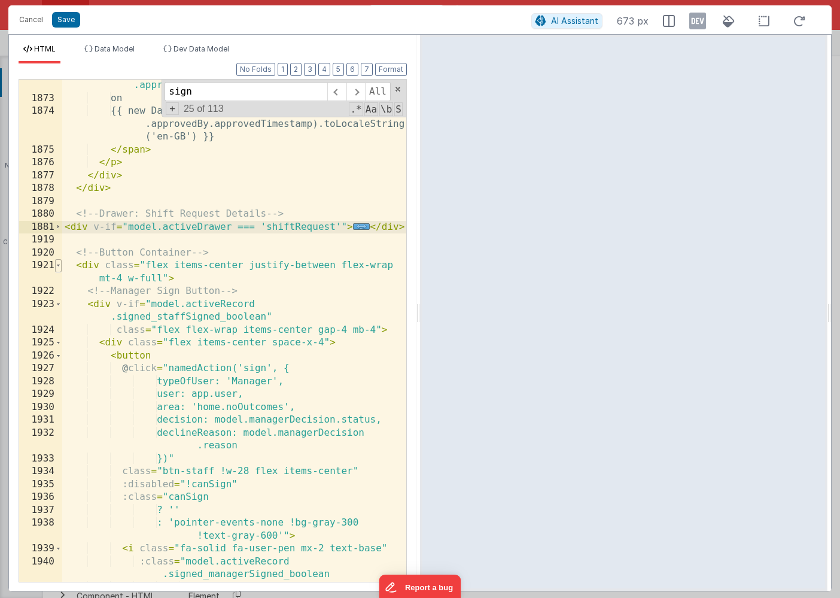
click at [60, 263] on span at bounding box center [58, 265] width 7 height 13
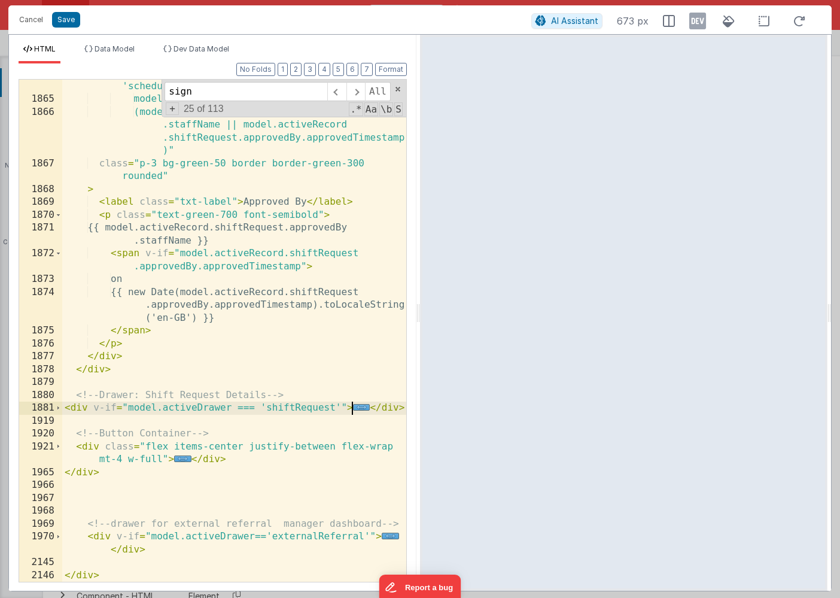
scroll to position [2007, 0]
click at [181, 460] on span "..." at bounding box center [182, 458] width 17 height 7
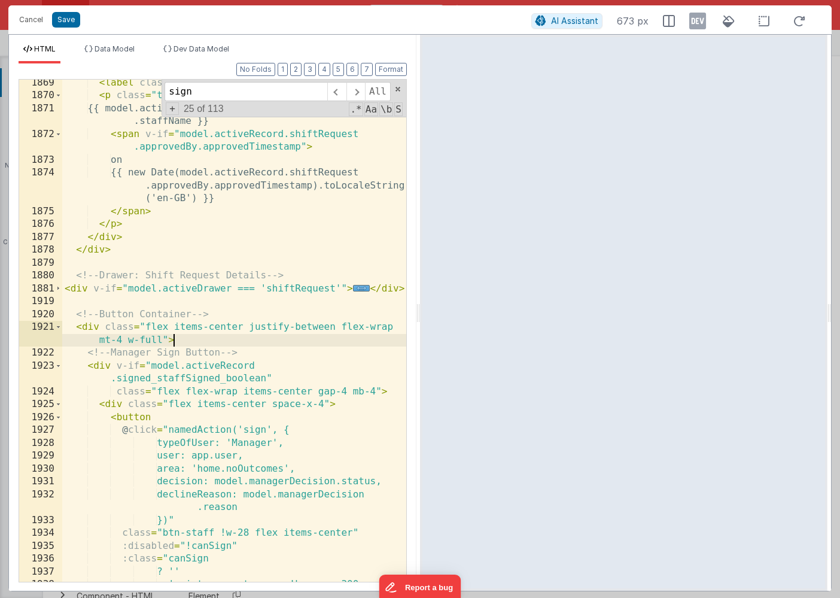
scroll to position [2126, 0]
click at [58, 330] on span at bounding box center [58, 327] width 7 height 13
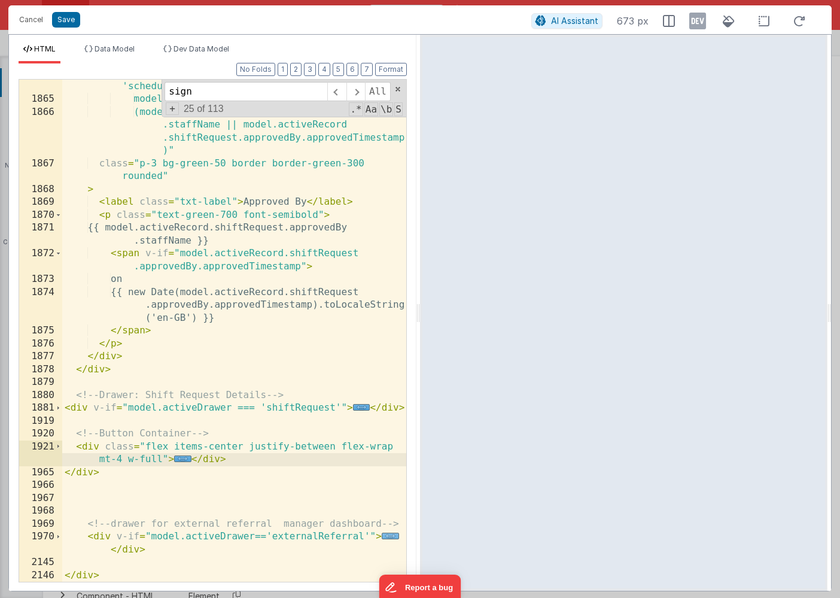
click at [386, 539] on span "..." at bounding box center [390, 536] width 17 height 7
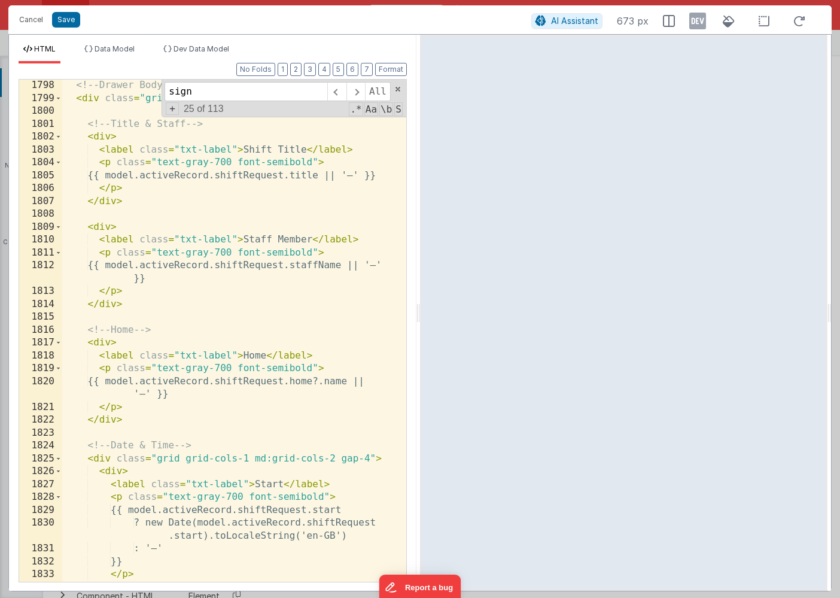
scroll to position [1086, 0]
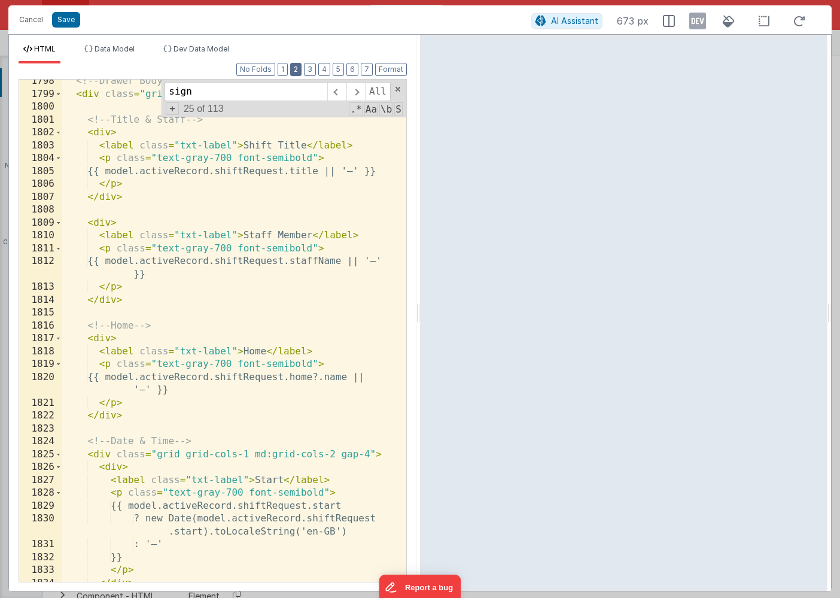
click at [300, 71] on button "2" at bounding box center [295, 69] width 11 height 13
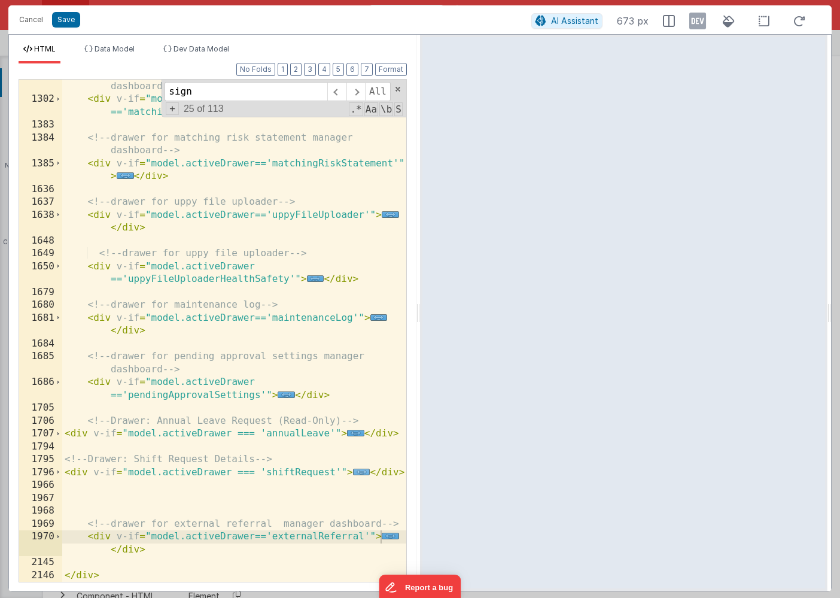
click at [356, 472] on span "..." at bounding box center [361, 472] width 17 height 7
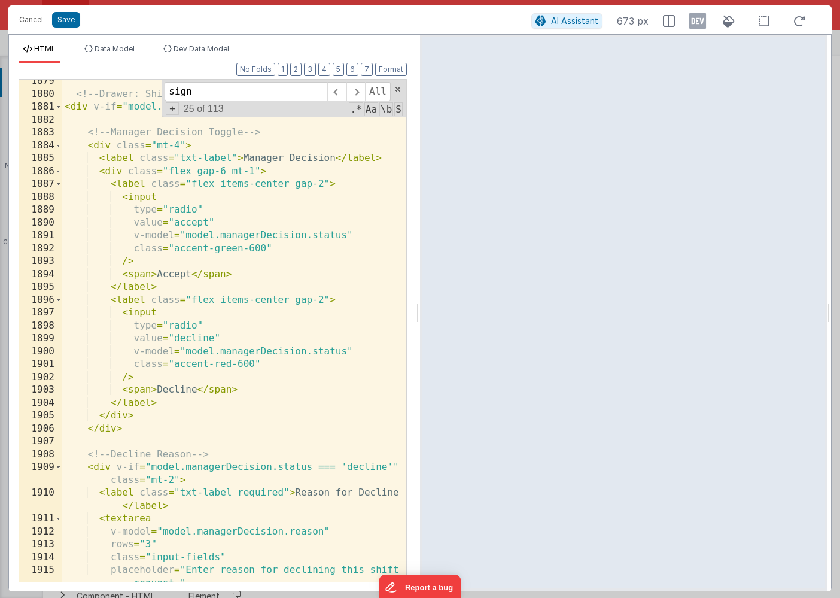
scroll to position [2248, 0]
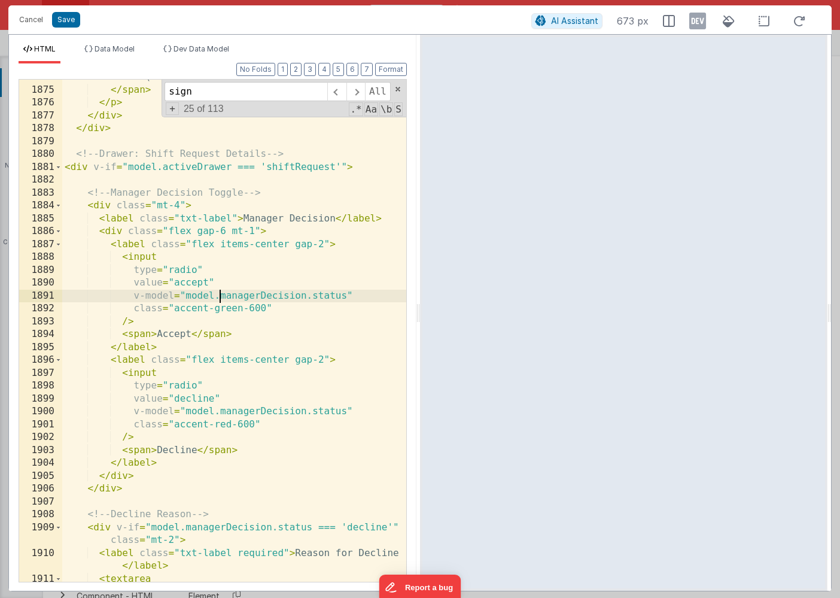
click at [218, 295] on div "{{ new Date(model.activeRecord.shiftRequest .approvedBy.approvedTimestamp).toLo…" at bounding box center [234, 322] width 344 height 554
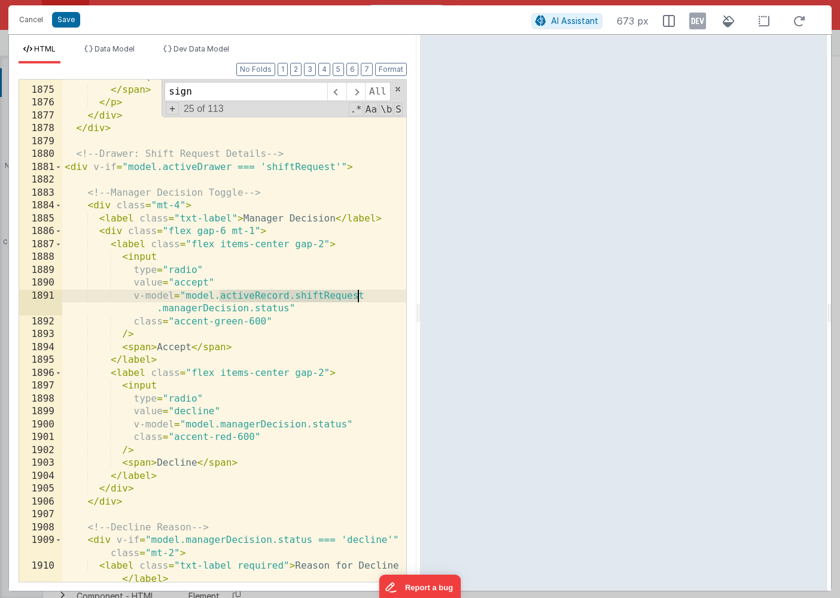
drag, startPoint x: 220, startPoint y: 296, endPoint x: 369, endPoint y: 298, distance: 149.6
click at [369, 298] on div "{{ new Date(model.activeRecord.shiftRequest .approvedBy.approvedTimestamp).toLo…" at bounding box center [234, 322] width 344 height 554
drag, startPoint x: 161, startPoint y: 309, endPoint x: 218, endPoint y: 298, distance: 57.9
click at [218, 298] on div "{{ new Date(model.activeRecord.shiftRequest .approvedBy.approvedTimestamp).toLo…" at bounding box center [234, 322] width 344 height 554
click at [220, 426] on div "{{ new Date(model.activeRecord.shiftRequest .approvedBy.approvedTimestamp).toLo…" at bounding box center [234, 322] width 344 height 554
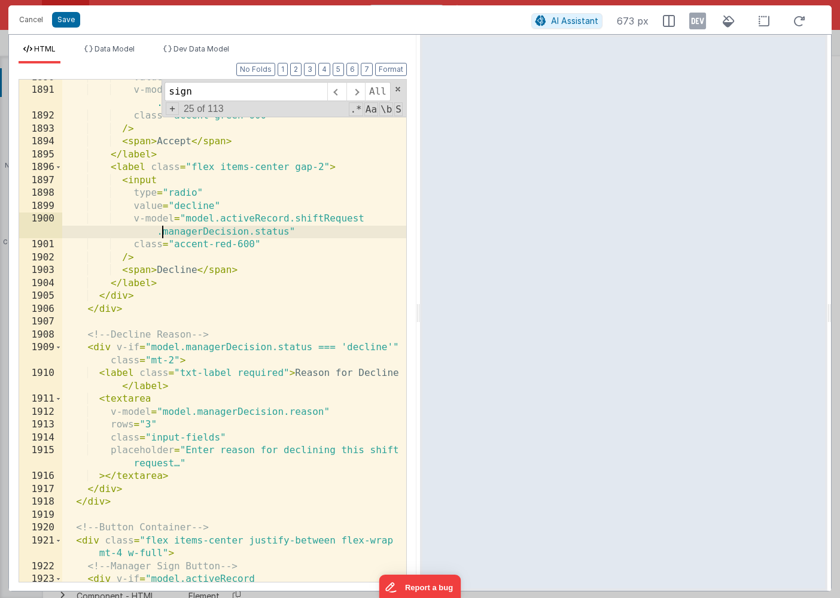
scroll to position [2453, 0]
click at [184, 349] on div "value = "accept" v-model = "model.activeRecord.shiftRequest .managerDecision.st…" at bounding box center [234, 341] width 344 height 541
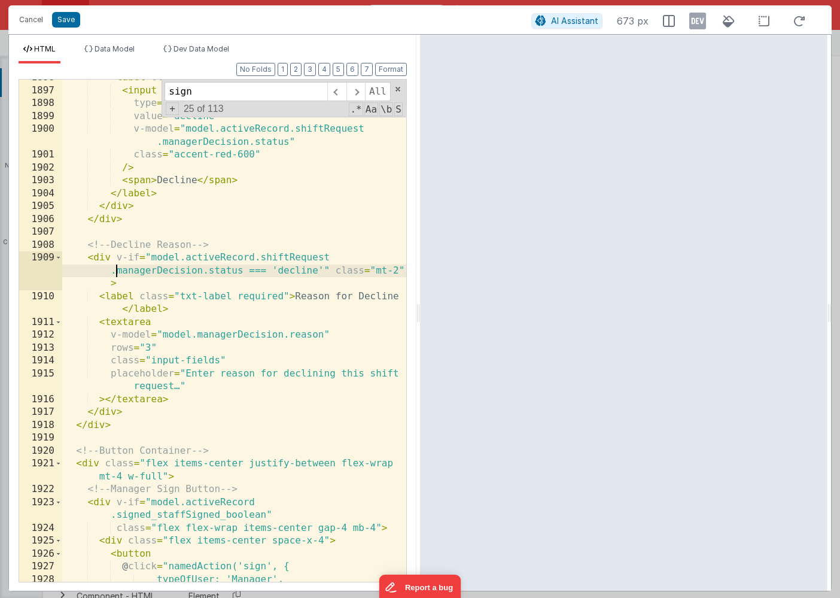
scroll to position [2543, 0]
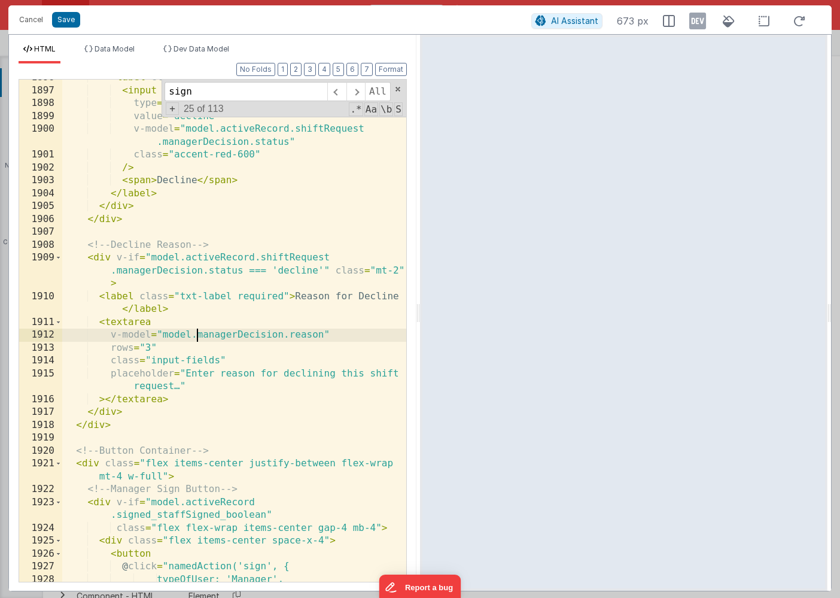
click at [195, 335] on div "< label class = "flex items-center gap-2" > < input type = "radio" value = "dec…" at bounding box center [234, 335] width 344 height 528
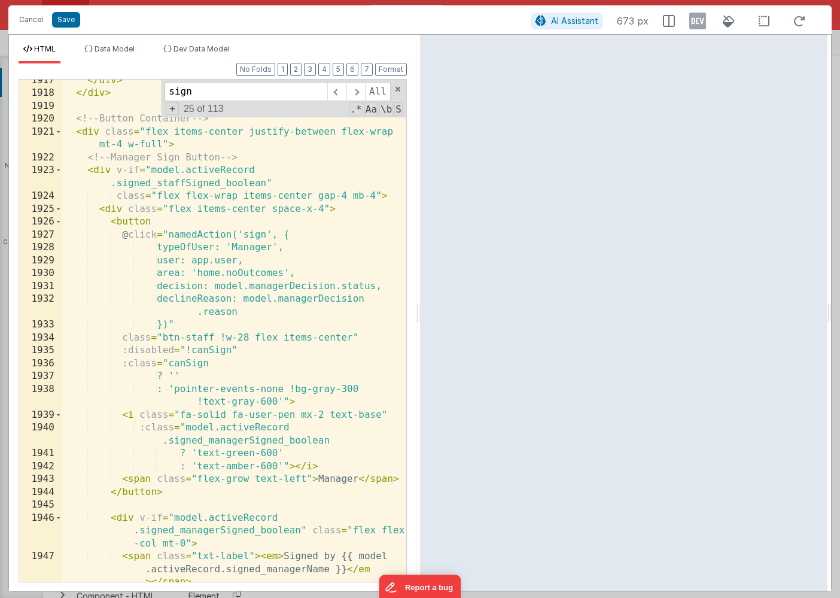
scroll to position [2879, 0]
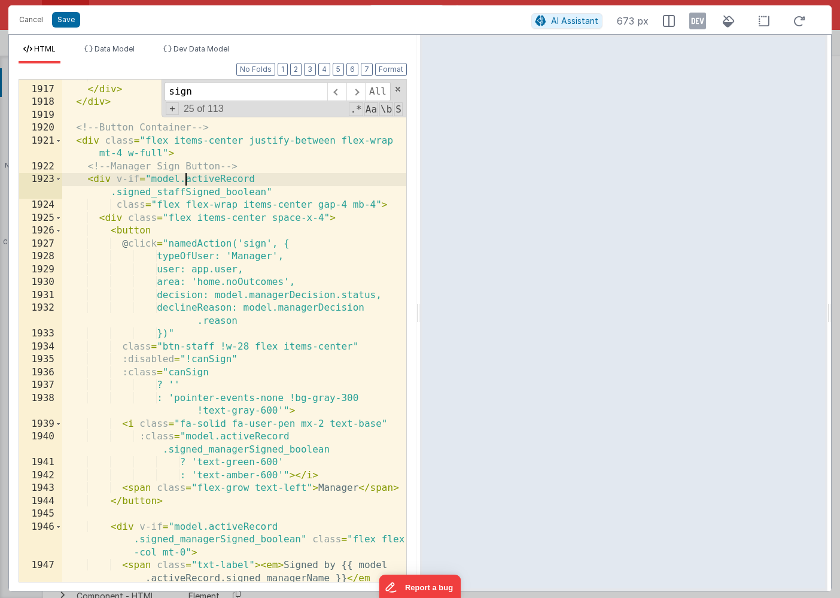
click at [186, 181] on div "> </ textarea > </ div > </ div > <!-- Button Container --> < div class = "flex…" at bounding box center [234, 347] width 344 height 554
click at [264, 179] on div "> </ textarea > </ div > </ div > <!-- Button Container --> < div class = "flex…" at bounding box center [234, 347] width 344 height 554
click at [323, 179] on div "> </ textarea > </ div > </ div > <!-- Button Container --> < div class = "flex…" at bounding box center [234, 347] width 344 height 554
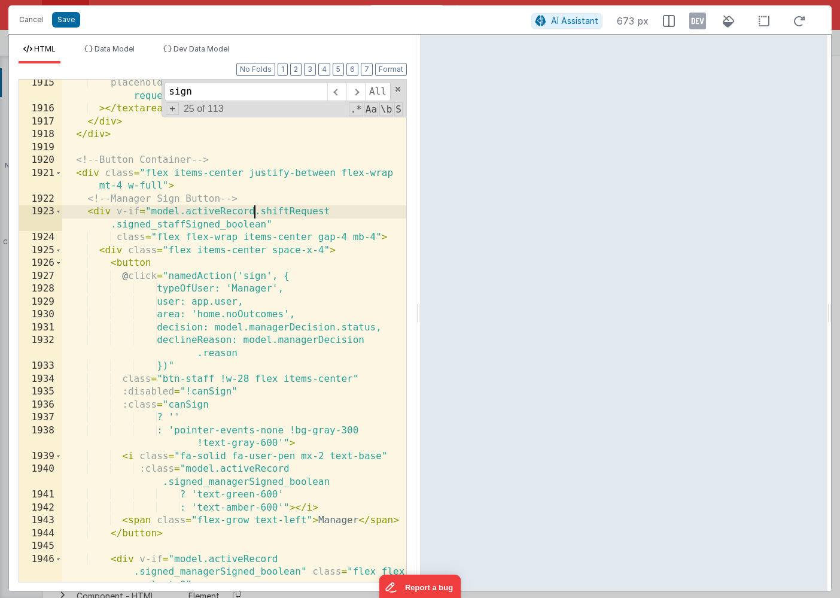
scroll to position [2854, 0]
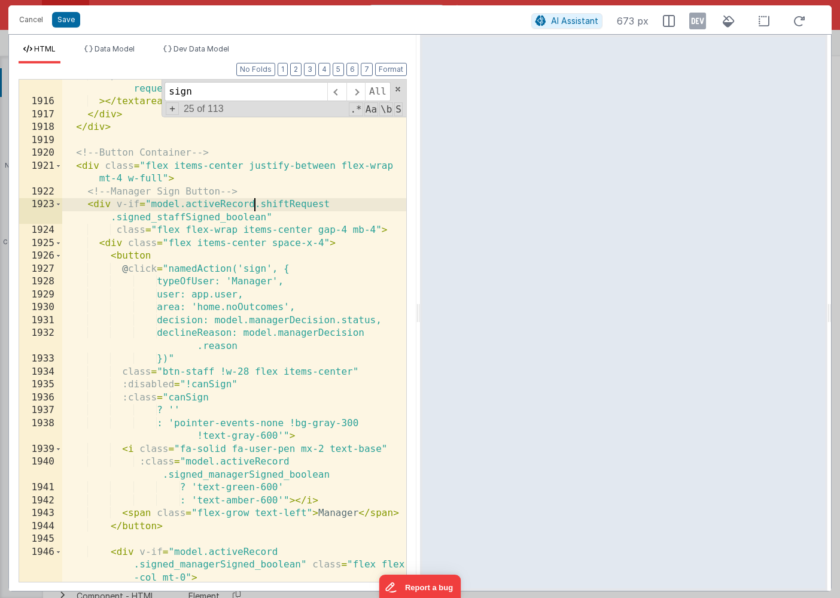
click at [328, 205] on div "placeholder = "Enter reason for declining this shift request…" > </ textarea > …" at bounding box center [234, 352] width 344 height 567
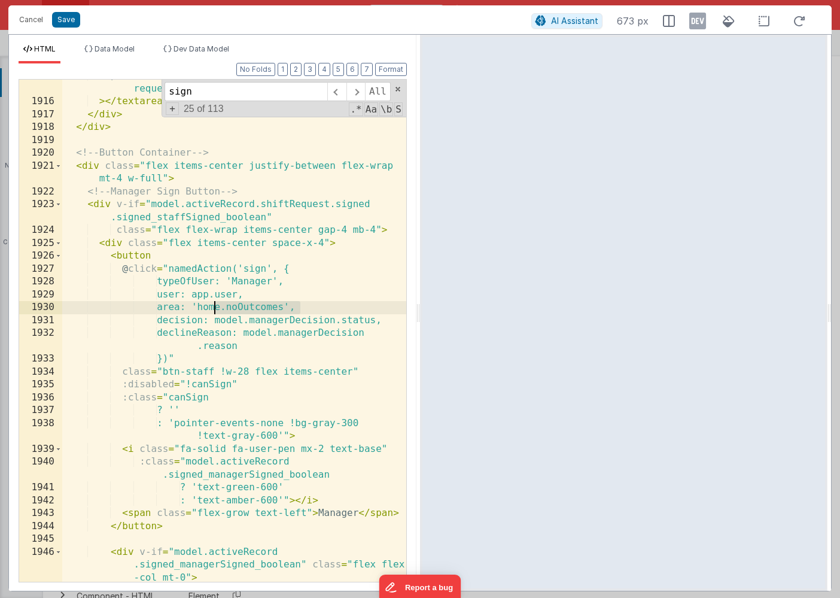
drag, startPoint x: 300, startPoint y: 305, endPoint x: 213, endPoint y: 307, distance: 86.8
click at [213, 307] on div "placeholder = "Enter reason for declining this shift request…" > </ textarea > …" at bounding box center [234, 352] width 344 height 567
click at [247, 308] on div "placeholder = "Enter reason for declining this shift request…" > </ textarea > …" at bounding box center [234, 352] width 344 height 567
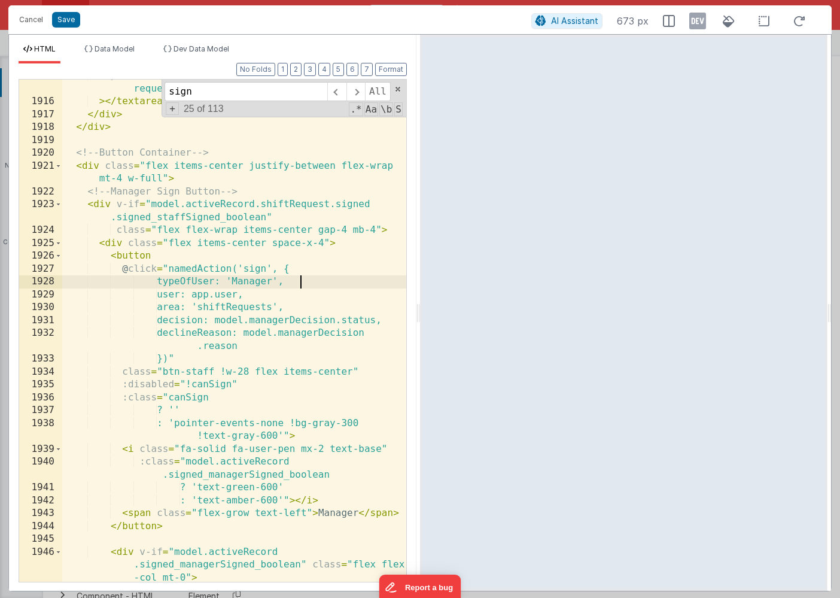
click at [335, 281] on div "placeholder = "Enter reason for declining this shift request…" > </ textarea > …" at bounding box center [234, 352] width 344 height 567
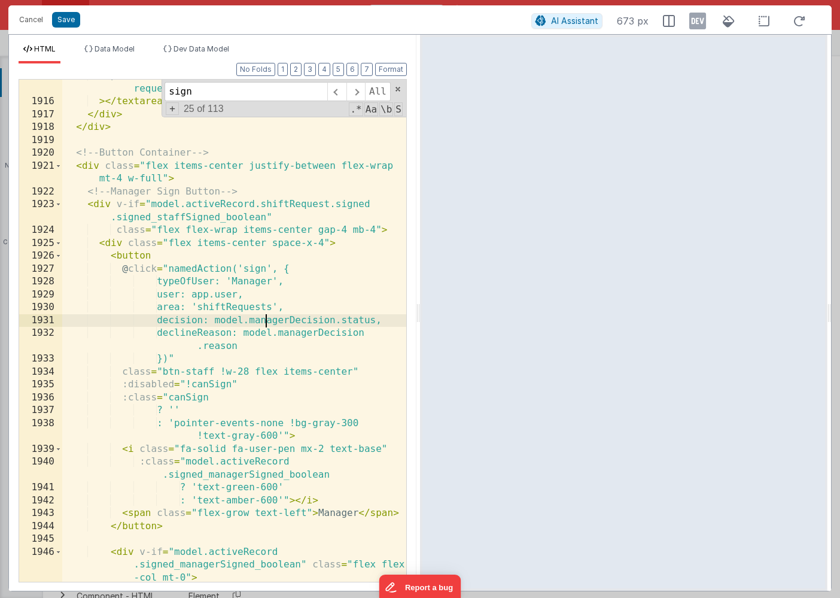
click at [265, 320] on div "placeholder = "Enter reason for declining this shift request…" > </ textarea > …" at bounding box center [234, 352] width 344 height 567
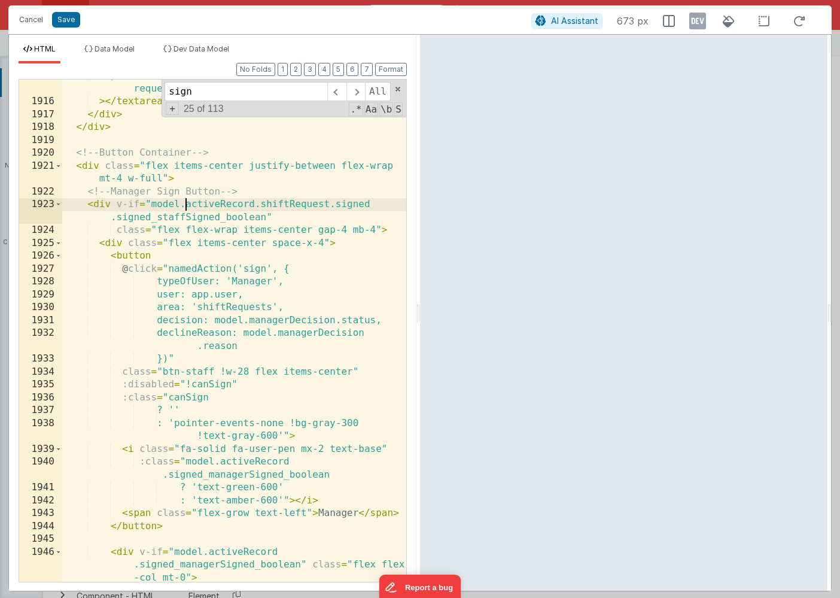
click at [186, 203] on div "placeholder = "Enter reason for declining this shift request…" > </ textarea > …" at bounding box center [234, 352] width 344 height 567
drag, startPoint x: 184, startPoint y: 203, endPoint x: 327, endPoint y: 205, distance: 143.0
click at [327, 205] on div "placeholder = "Enter reason for declining this shift request…" > </ textarea > …" at bounding box center [234, 352] width 344 height 567
click at [266, 321] on div "placeholder = "Enter reason for declining this shift request…" > </ textarea > …" at bounding box center [234, 352] width 344 height 567
paste textarea
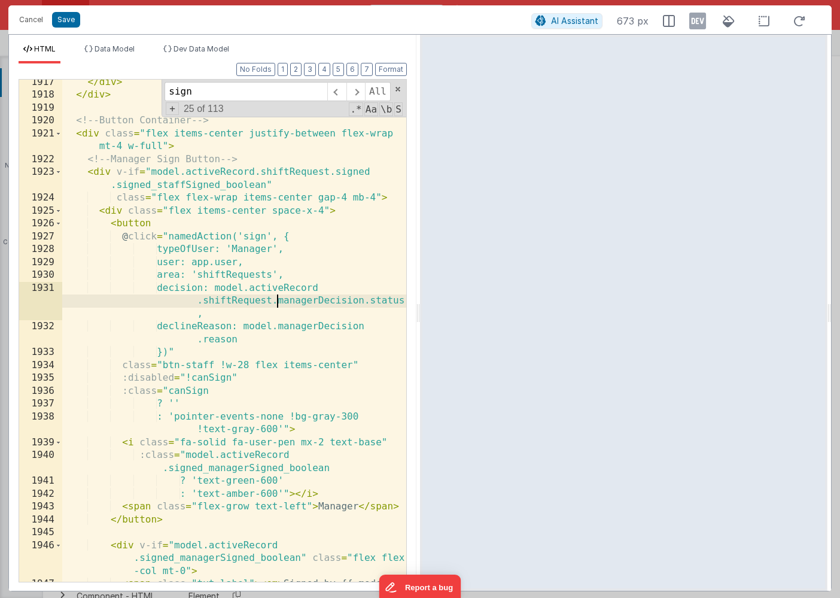
scroll to position [2893, 0]
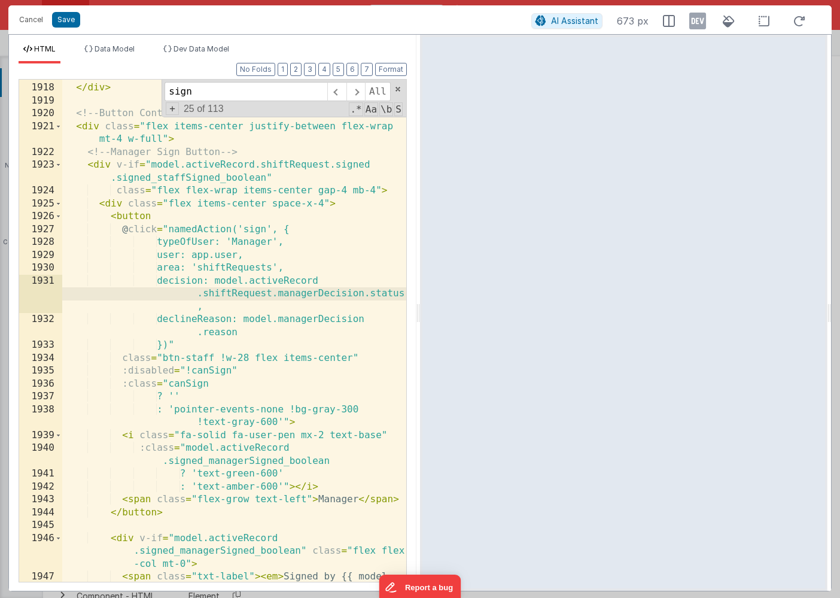
click at [294, 320] on div "</ div > </ div > <!-- Button Container --> < div class = "flex items-center ju…" at bounding box center [234, 346] width 344 height 554
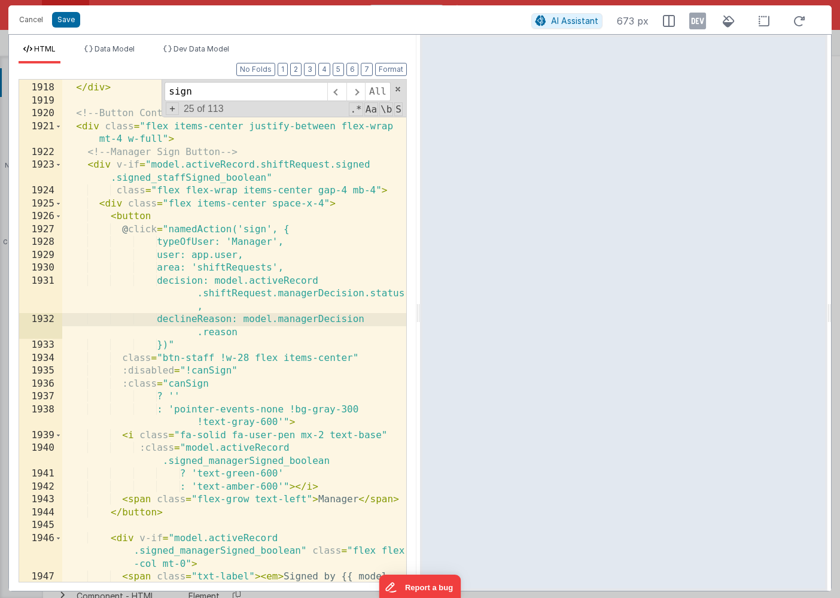
paste textarea
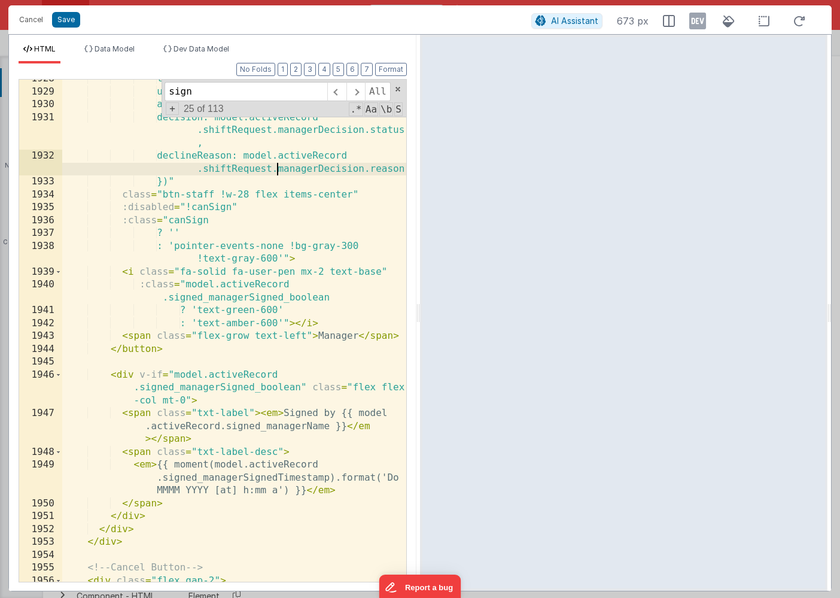
scroll to position [3064, 0]
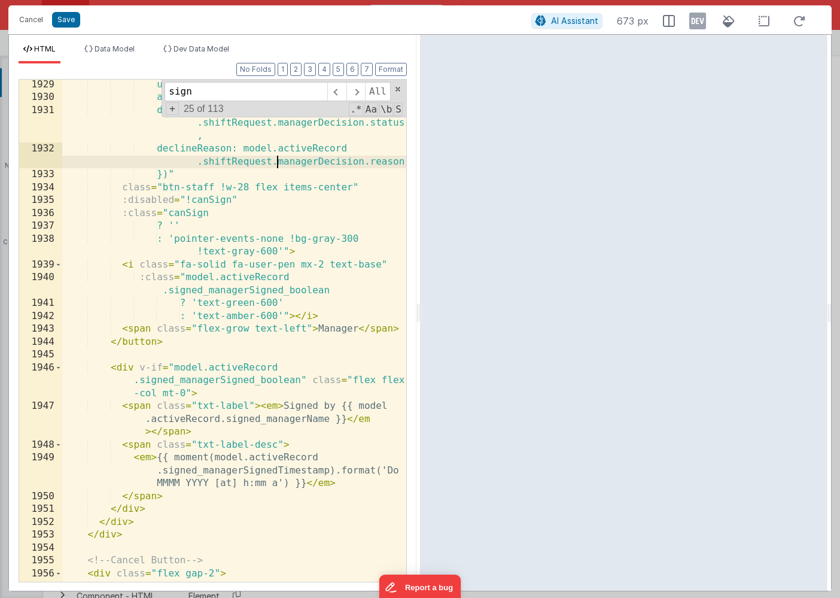
click at [288, 279] on div "user: app.user, area: 'shiftRequests', decision: model.activeRecord .shiftReque…" at bounding box center [234, 342] width 344 height 528
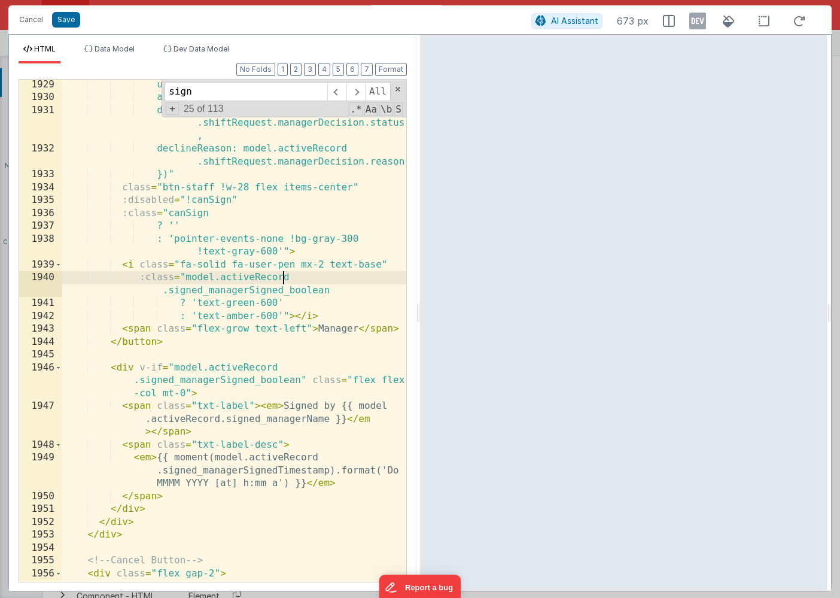
click at [163, 292] on div "user: app.user, area: 'shiftRequests', decision: model.activeRecord .shiftReque…" at bounding box center [234, 342] width 344 height 528
click at [289, 278] on div "user: app.user, area: 'shiftRequests', decision: model.activeRecord .shiftReque…" at bounding box center [234, 342] width 344 height 528
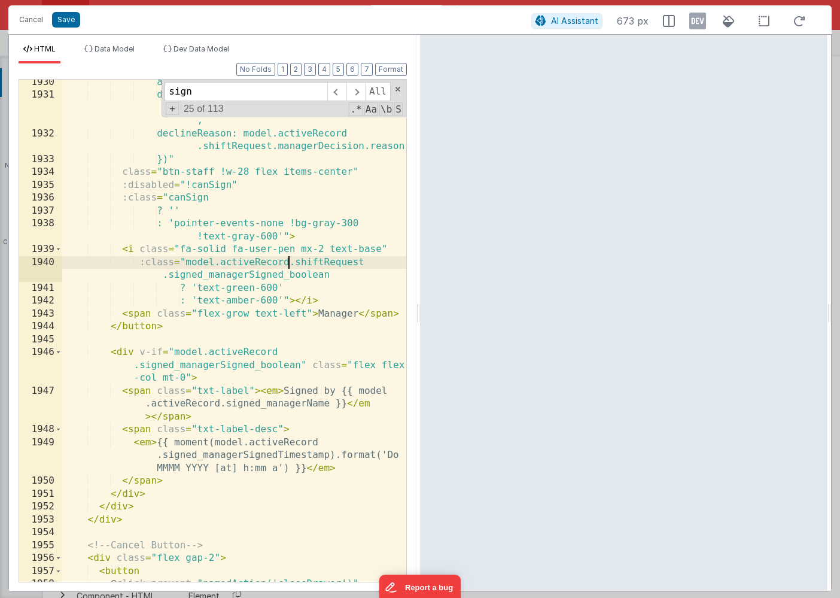
scroll to position [3081, 0]
click at [169, 275] on div "area: 'shiftRequests', decision: model.activeRecord .shiftRequest.managerDecisi…" at bounding box center [234, 351] width 344 height 554
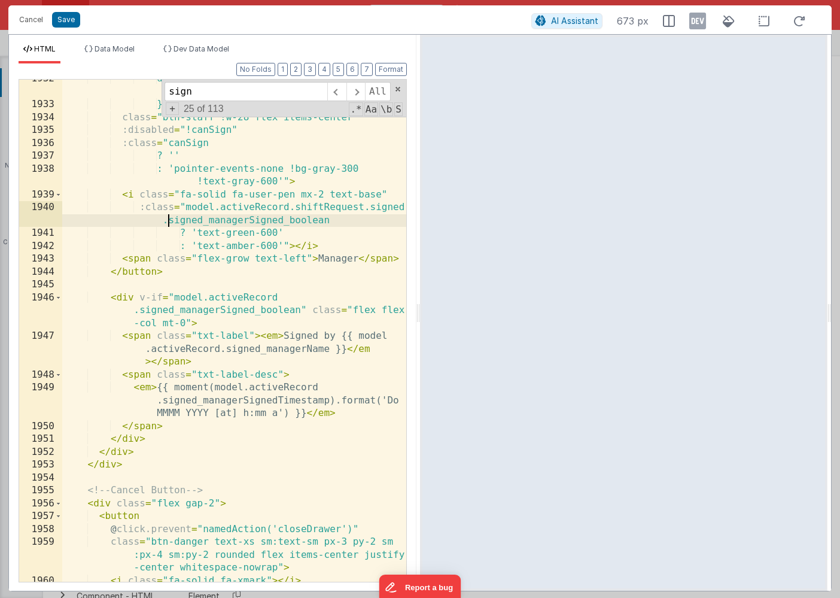
scroll to position [3132, 0]
drag, startPoint x: 295, startPoint y: 211, endPoint x: 166, endPoint y: 223, distance: 129.3
click at [166, 223] on div "declineReason: model.activeRecord .shiftRequest.managerDecision.reason })" clas…" at bounding box center [234, 344] width 344 height 541
click at [136, 314] on div "declineReason: model.activeRecord .shiftRequest.managerDecision.reason })" clas…" at bounding box center [234, 344] width 344 height 541
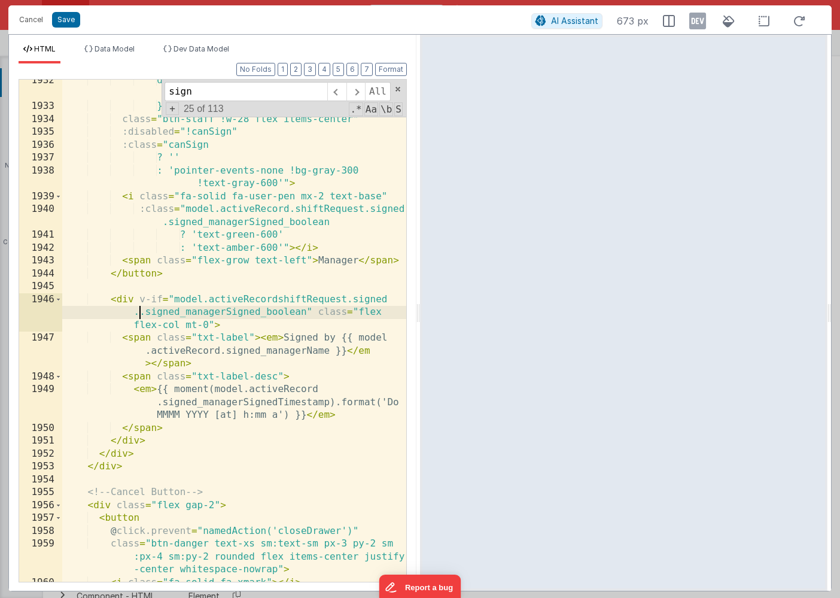
click at [277, 301] on div "declineReason: model.activeRecord .shiftRequest.managerDecision.reason })" clas…" at bounding box center [234, 344] width 344 height 541
click at [143, 311] on div "declineReason: model.activeRecord .shiftRequest.managerDecision.reason })" clas…" at bounding box center [234, 344] width 344 height 541
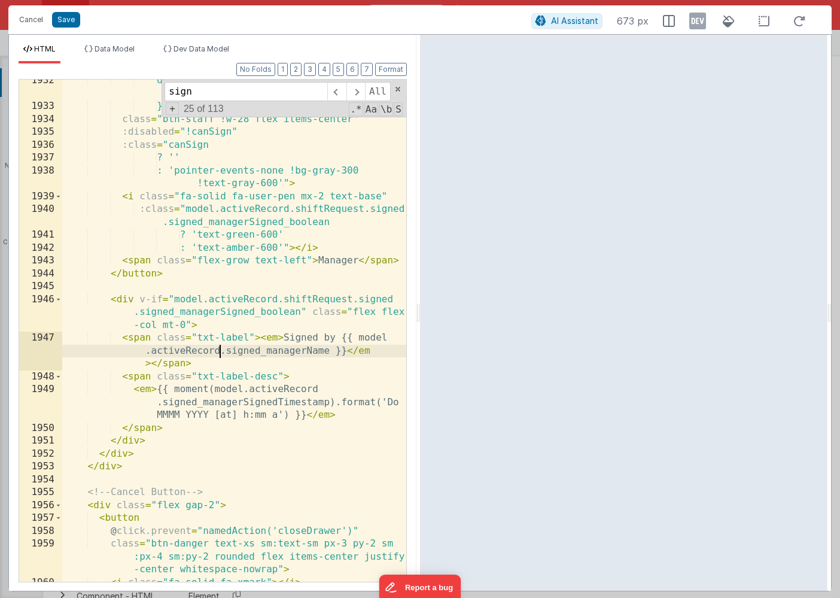
click at [221, 352] on div "declineReason: model.activeRecord .shiftRequest.managerDecision.reason })" clas…" at bounding box center [234, 344] width 344 height 541
click at [227, 352] on div "declineReason: model.activeRecord .shiftRequest.managerDecision.reason })" clas…" at bounding box center [234, 344] width 344 height 541
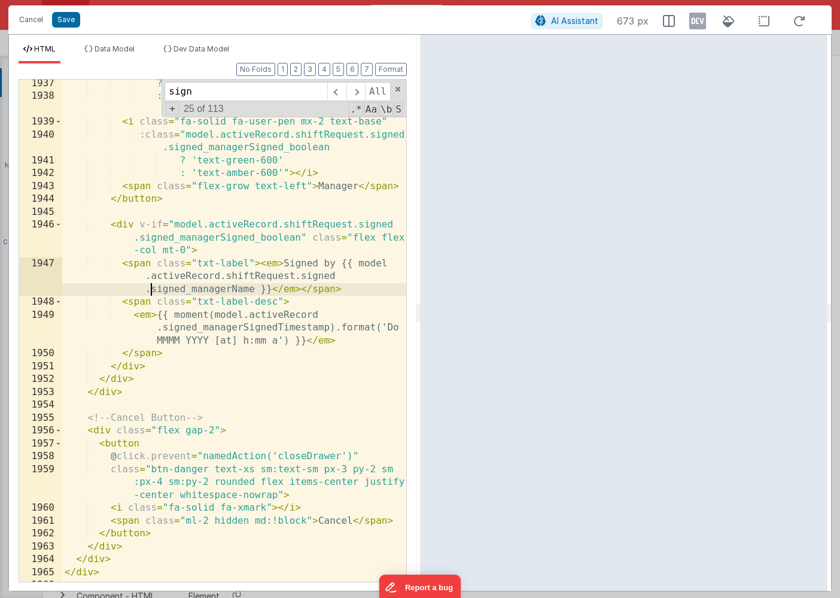
scroll to position [3207, 0]
click at [163, 329] on div "? '' : 'pointer-events-none !bg-gray-300 !text-gray-600'" > < i class = "fa-sol…" at bounding box center [234, 340] width 344 height 528
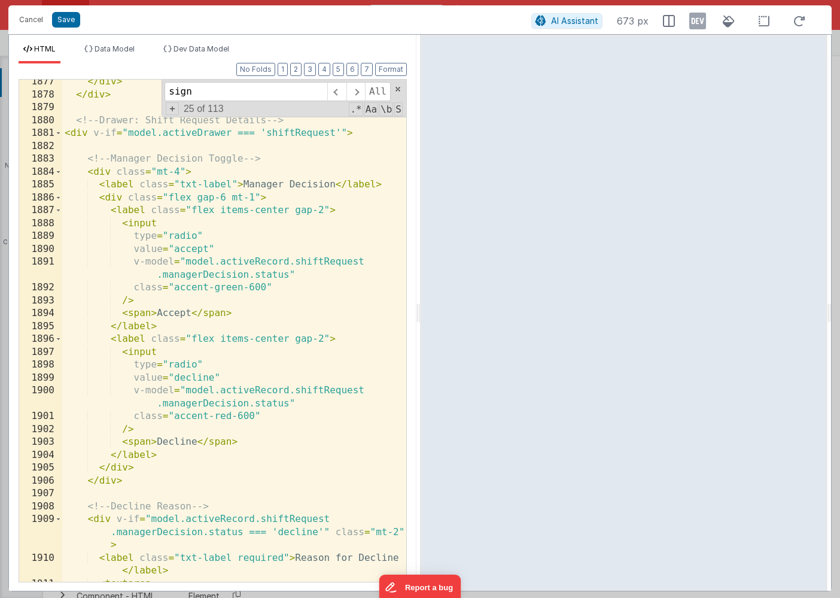
scroll to position [2254, 0]
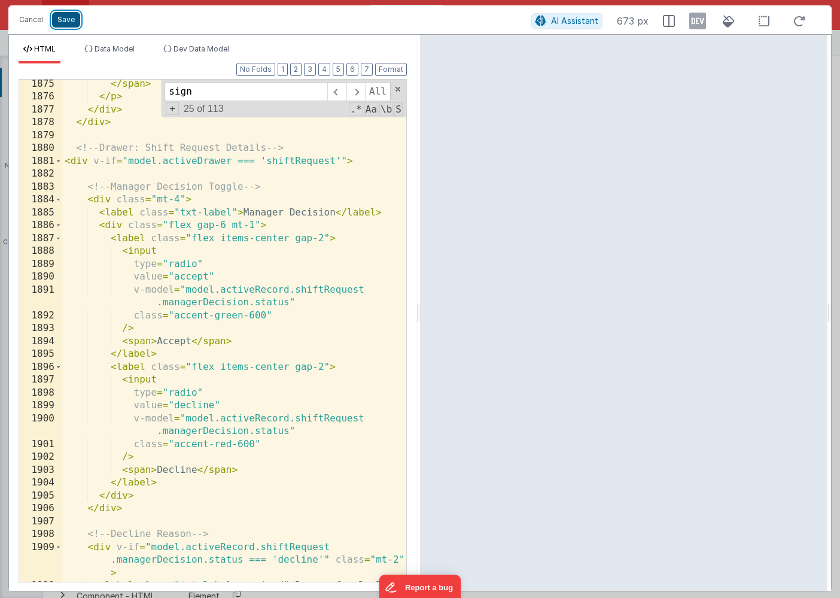
click at [68, 24] on button "Save" at bounding box center [66, 20] width 28 height 16
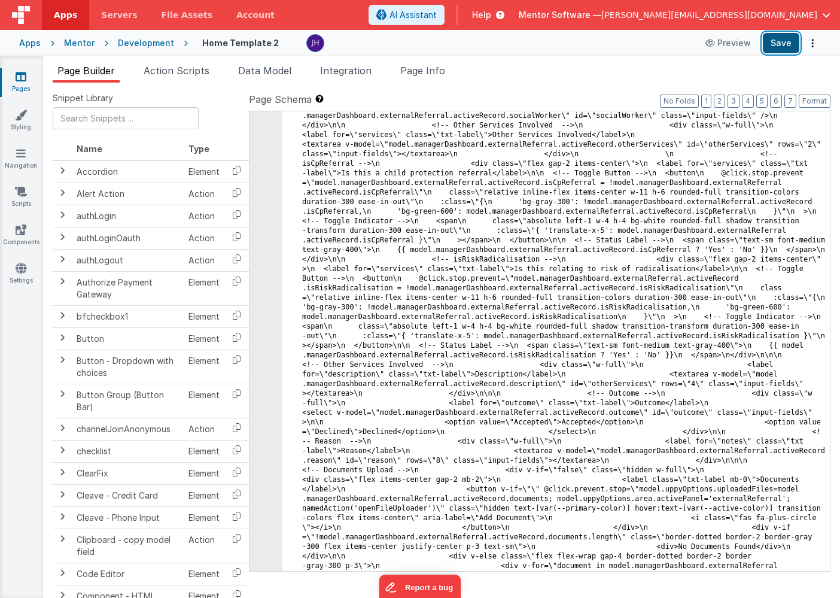
click at [777, 44] on button "Save" at bounding box center [781, 43] width 37 height 20
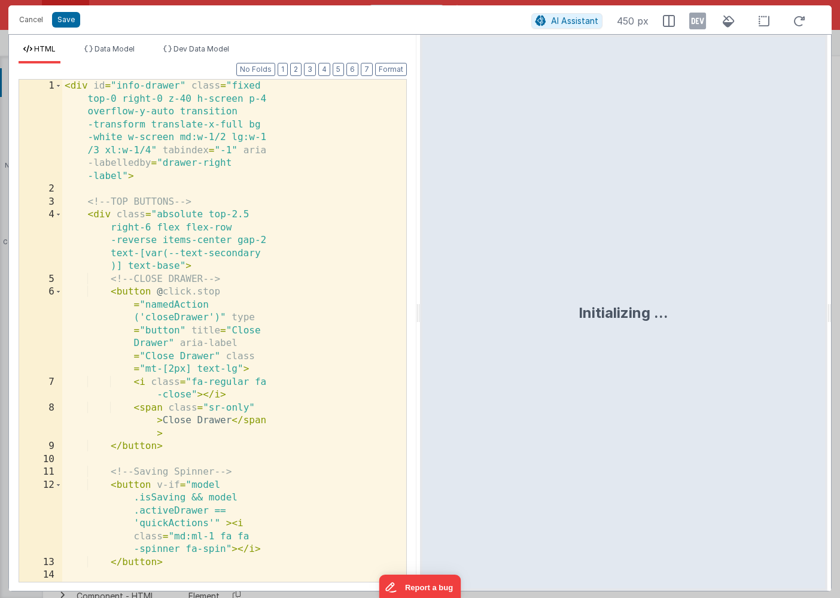
scroll to position [12391, 0]
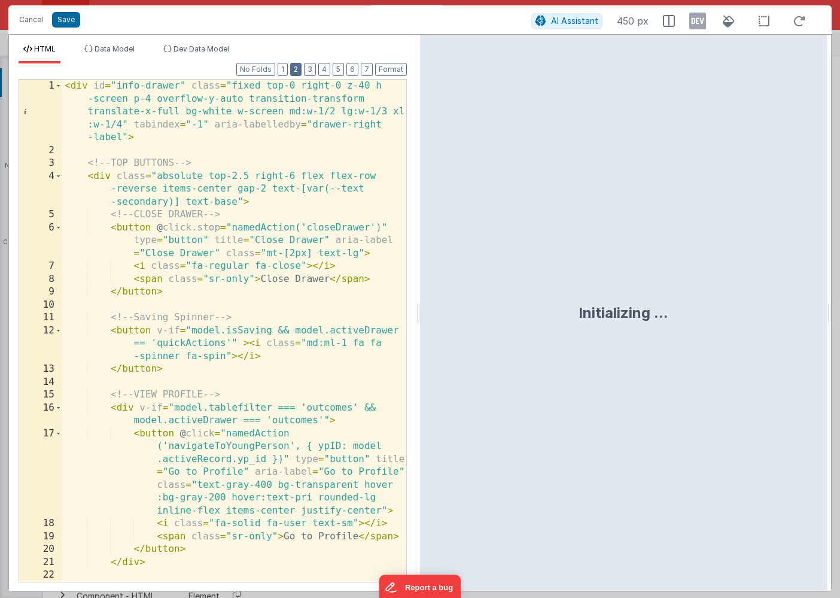
click at [297, 75] on button "2" at bounding box center [295, 69] width 11 height 13
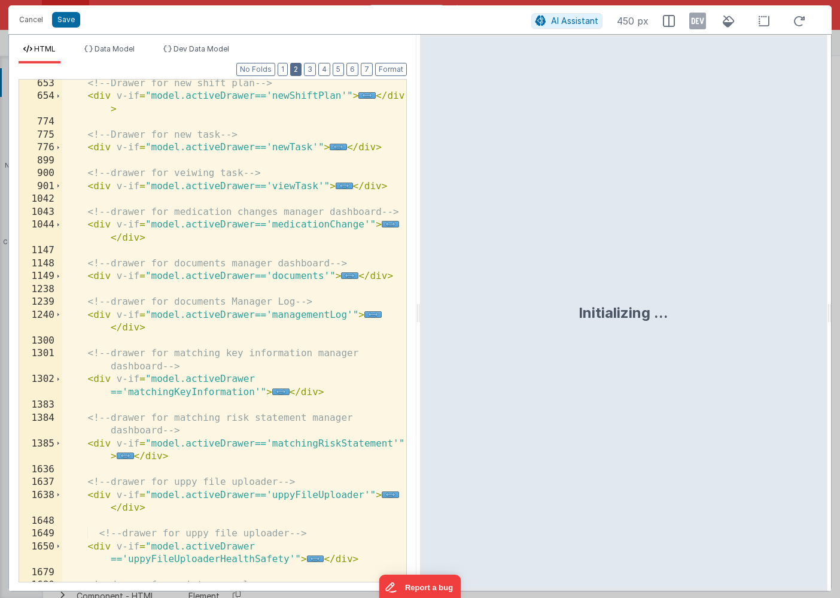
scroll to position [669, 0]
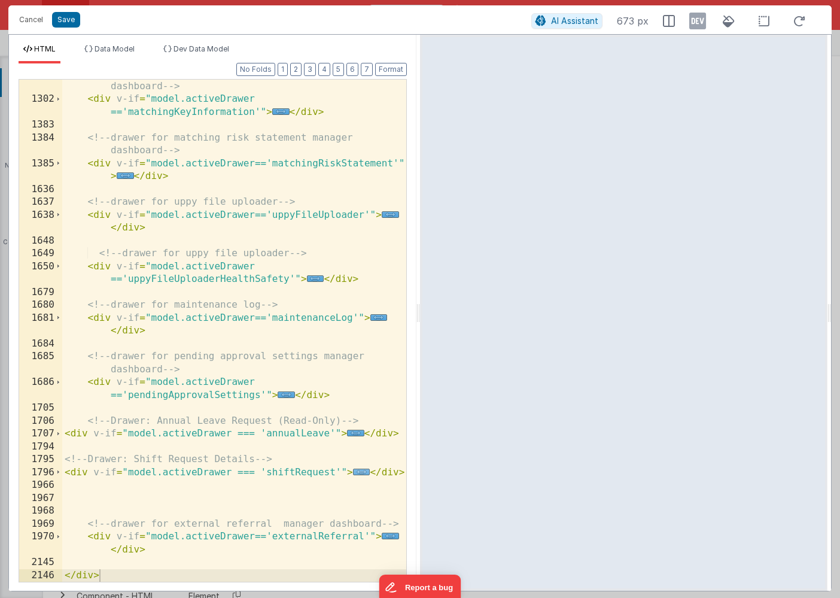
click at [358, 470] on span "..." at bounding box center [361, 472] width 17 height 7
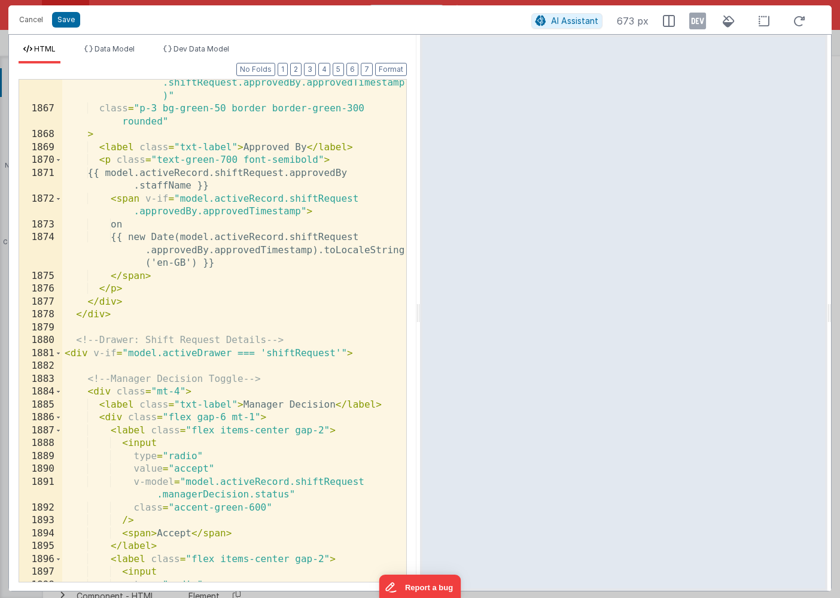
scroll to position [2062, 0]
click at [59, 351] on span at bounding box center [58, 353] width 7 height 13
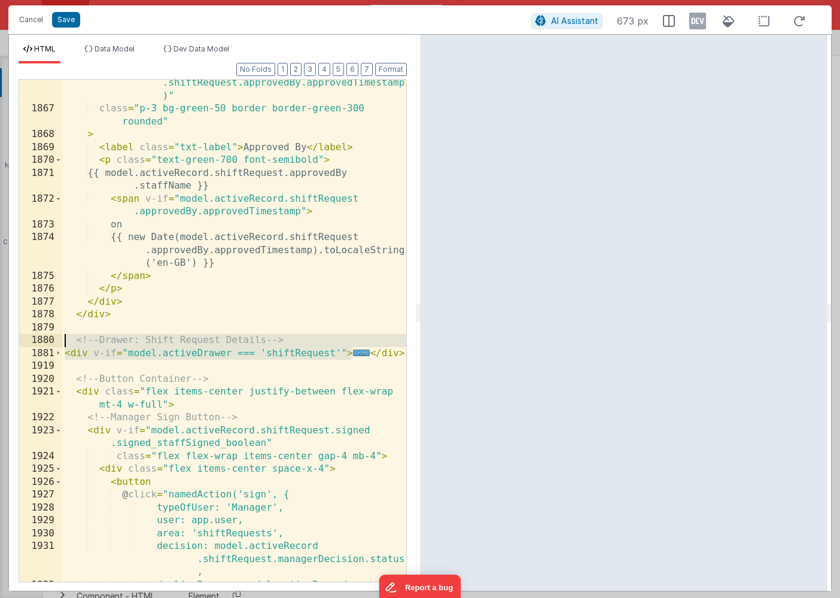
drag, startPoint x: 350, startPoint y: 354, endPoint x: 53, endPoint y: 342, distance: 297.7
click at [51, 342] on div "1866 1867 1868 1869 1870 1871 1872 1873 1874 1875 1876 1877 1878 1879 1880 1881…" at bounding box center [213, 330] width 388 height 503
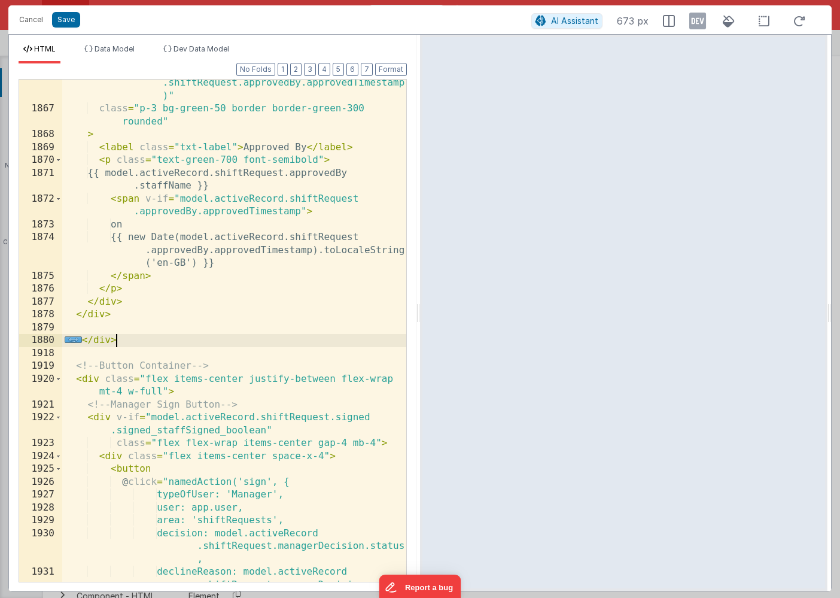
click at [124, 339] on div "(model.activeRecord.shiftRequest.approvedBy .staffName || model.activeRecord .s…" at bounding box center [234, 334] width 344 height 567
click at [75, 342] on span "..." at bounding box center [73, 339] width 17 height 7
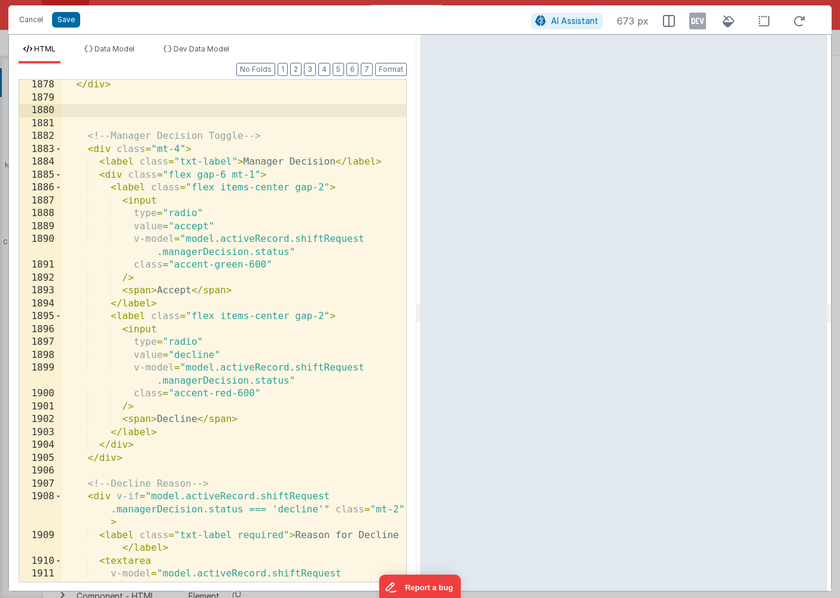
scroll to position [2292, 0]
click at [302, 253] on div "</ div > <!-- Manager Decision Toggle --> < div class = "mt-4" > < label class …" at bounding box center [234, 342] width 344 height 528
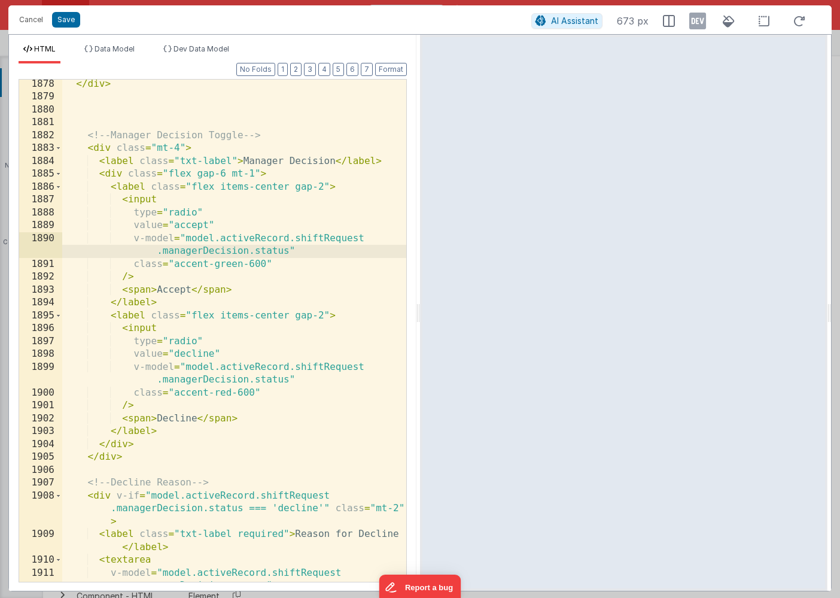
scroll to position [2290, 0]
click at [60, 149] on span at bounding box center [58, 150] width 7 height 13
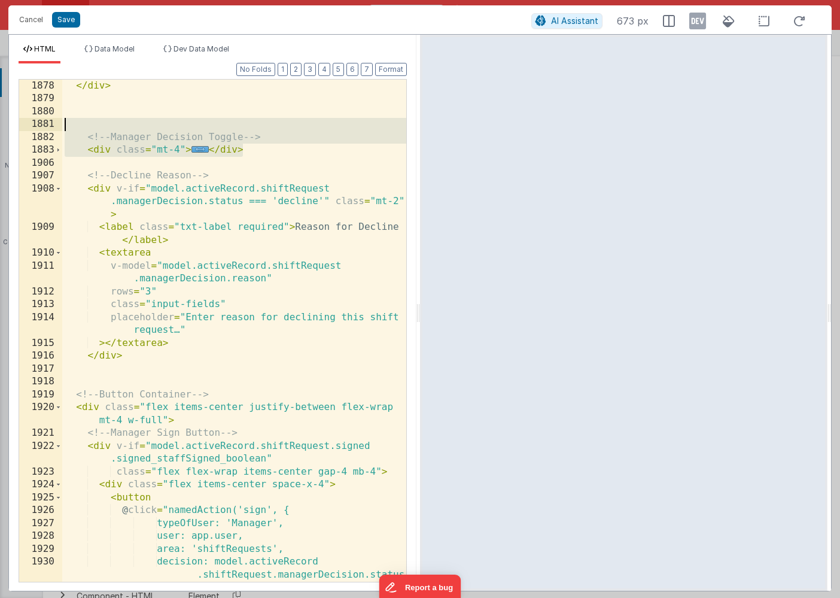
drag, startPoint x: 254, startPoint y: 150, endPoint x: -2, endPoint y: 125, distance: 257.9
click at [0, 125] on html "Cancel Save AI Assistant 673 px HTML Data Model Dev Data Model Format 7 6 5 4 3…" at bounding box center [420, 299] width 840 height 598
click at [66, 20] on button "Save" at bounding box center [66, 20] width 28 height 16
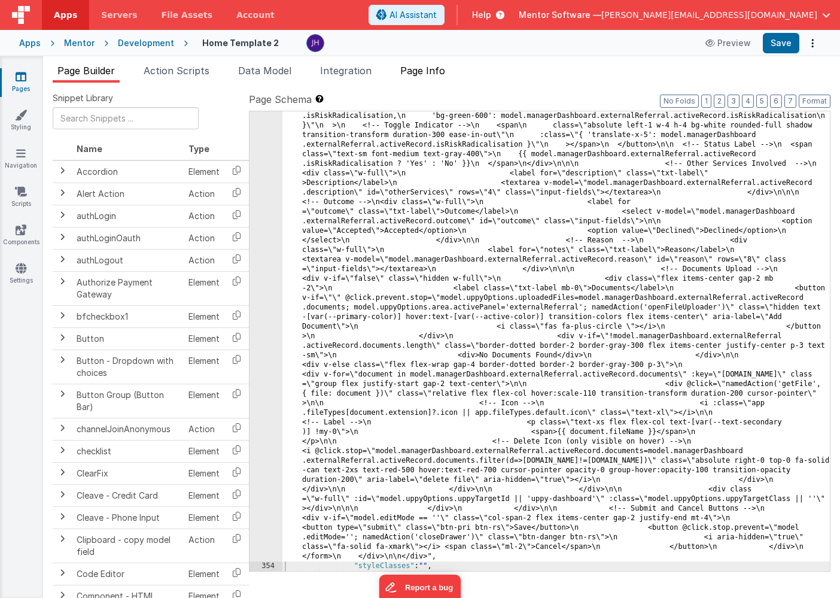
click at [435, 73] on span "Page Info" at bounding box center [422, 71] width 45 height 12
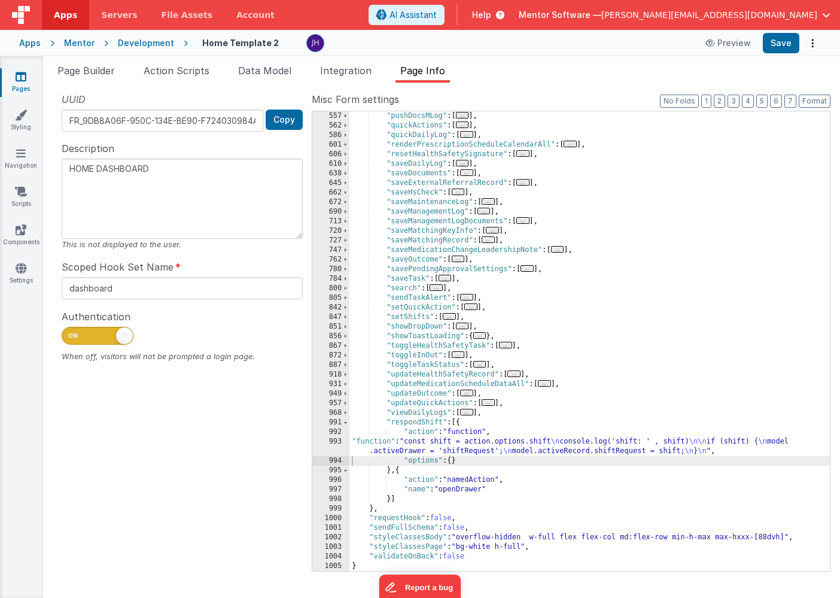
click at [431, 446] on div ""pushDocsMLog" : [ ... ] , "quickActions" : [ ... ] , "quickDailyLog" : [ ... ]…" at bounding box center [590, 350] width 481 height 479
click at [332, 439] on div "993" at bounding box center [330, 446] width 37 height 19
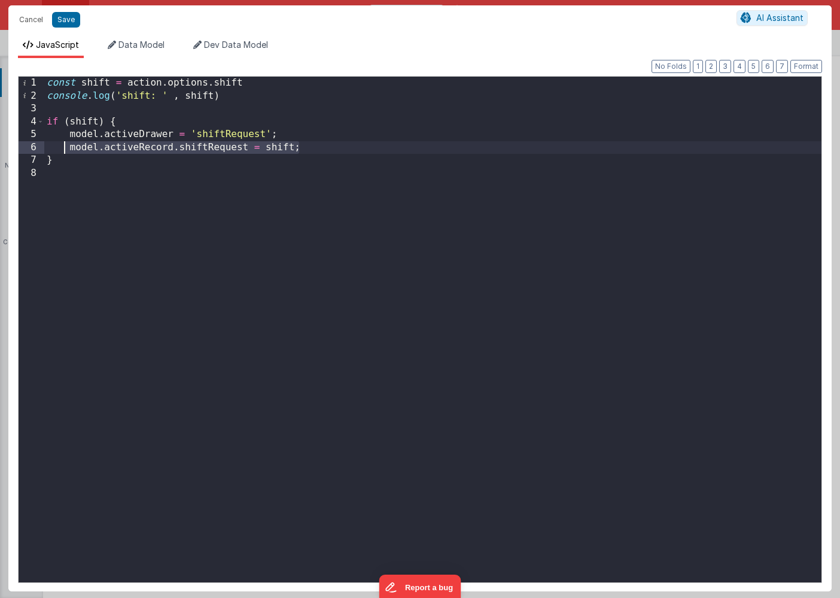
drag, startPoint x: 309, startPoint y: 146, endPoint x: 65, endPoint y: 145, distance: 243.6
click at [65, 145] on div "const shift = action . options . shift console . log ( 'shift: ' , shift ) if (…" at bounding box center [432, 342] width 777 height 531
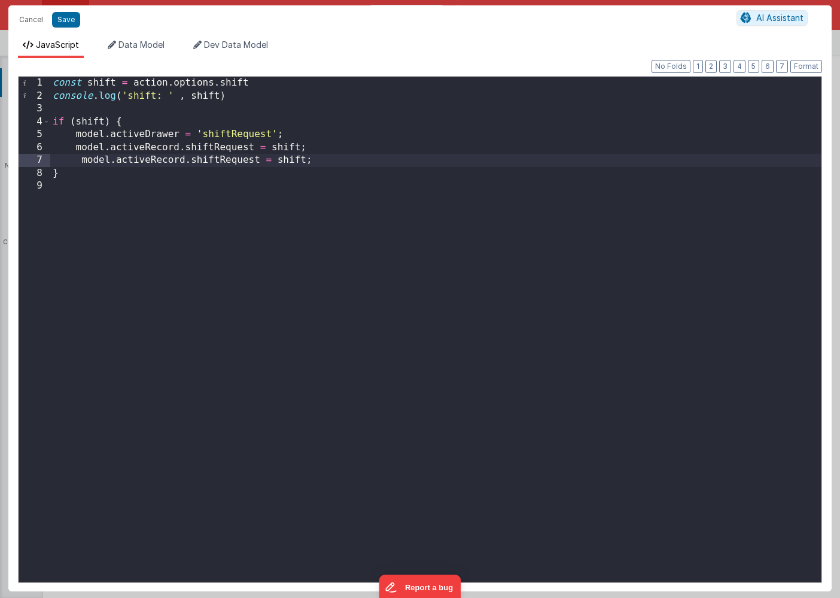
click at [83, 160] on div "const shift = action . options . shift console . log ( 'shift: ' , shift ) if (…" at bounding box center [435, 342] width 771 height 531
click at [253, 160] on div "const shift = action . options . shift console . log ( 'shift: ' , shift ) if (…" at bounding box center [435, 342] width 771 height 531
click at [414, 160] on div "const shift = action . options . shift console . log ( 'shift: ' , shift ) if (…" at bounding box center [435, 342] width 771 height 531
click at [66, 20] on button "Save" at bounding box center [66, 20] width 28 height 16
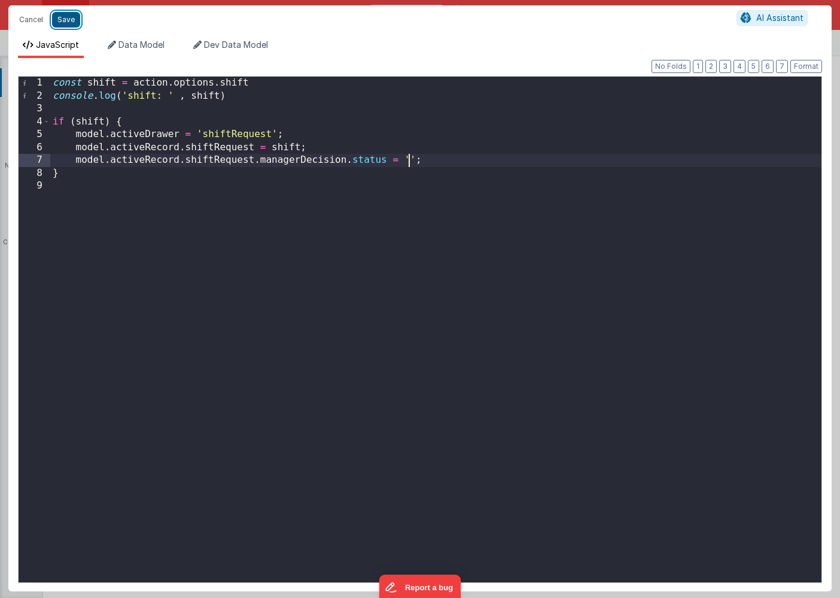
type textarea "HOME DASHBOARD"
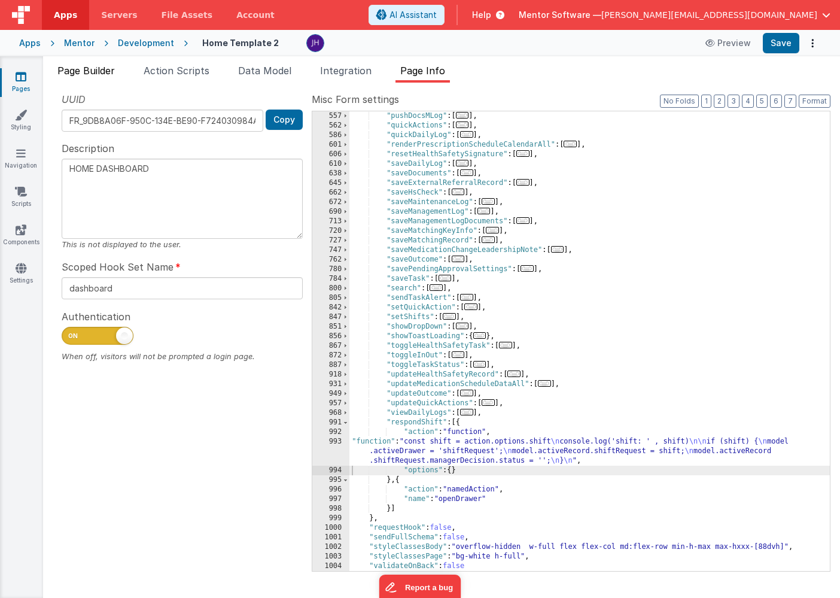
click at [95, 72] on span "Page Builder" at bounding box center [85, 71] width 57 height 12
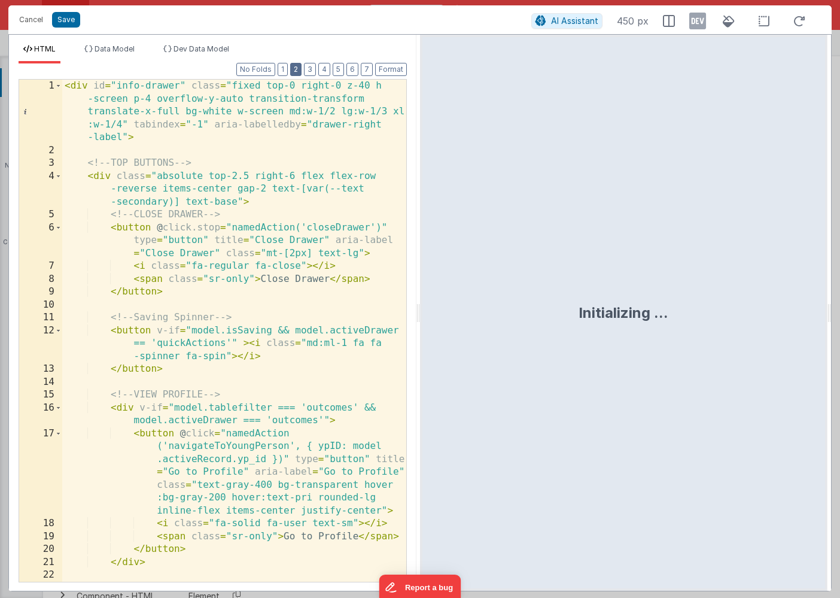
click at [297, 69] on button "2" at bounding box center [295, 69] width 11 height 13
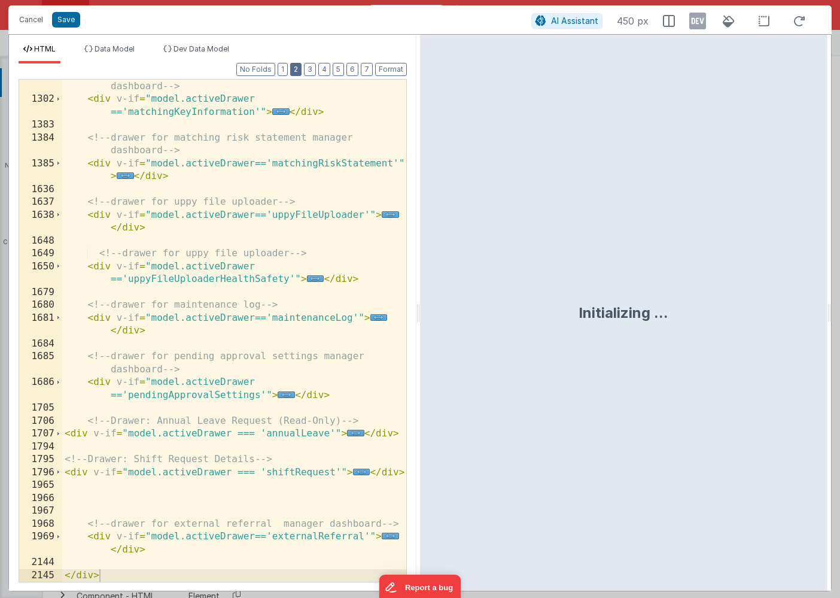
scroll to position [669, 0]
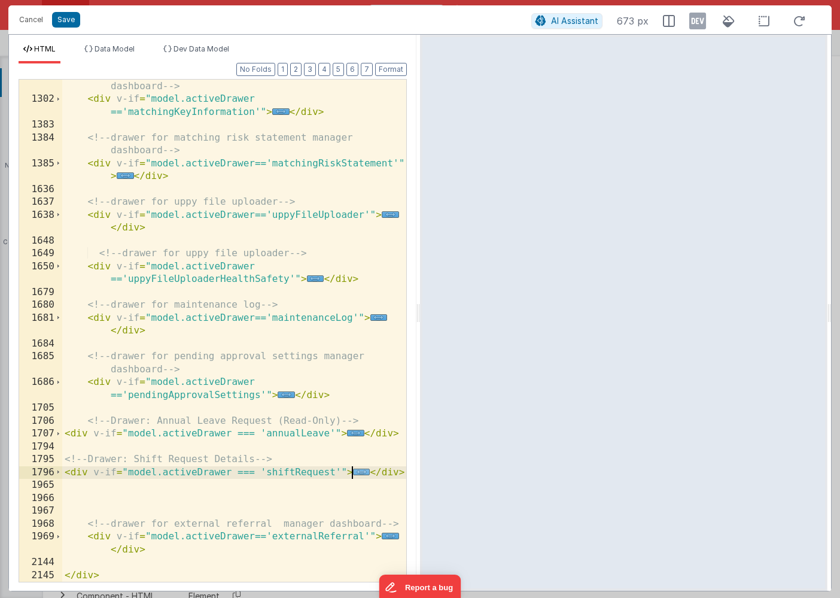
click at [360, 473] on span "..." at bounding box center [361, 472] width 17 height 7
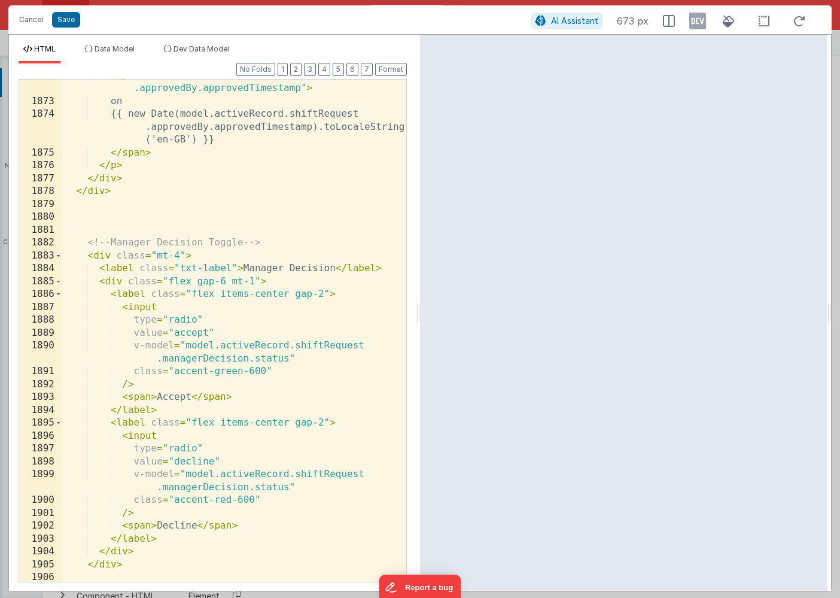
scroll to position [2223, 0]
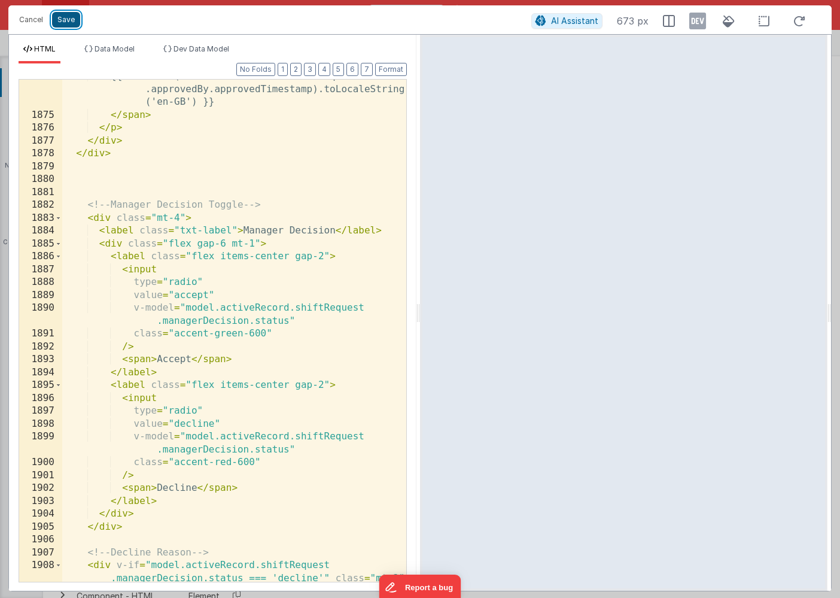
click at [69, 19] on button "Save" at bounding box center [66, 20] width 28 height 16
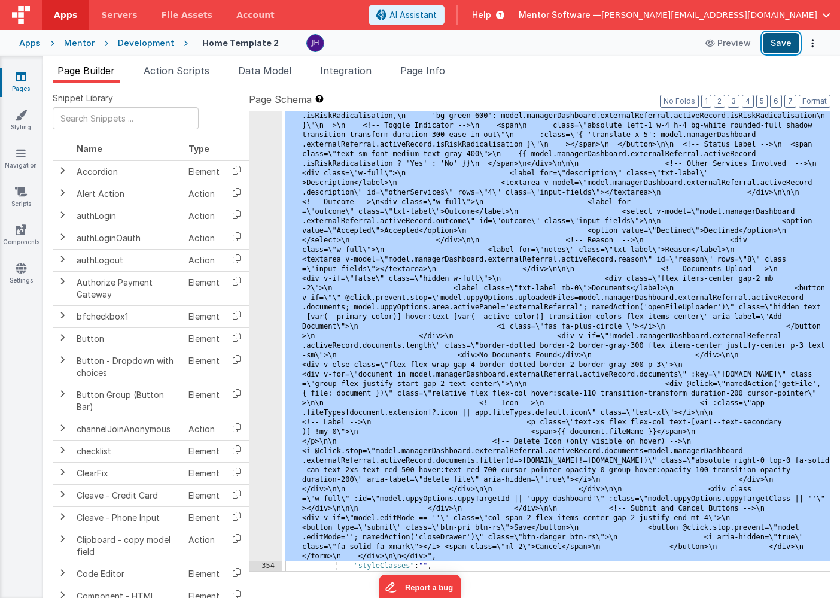
click at [777, 44] on button "Save" at bounding box center [781, 43] width 37 height 20
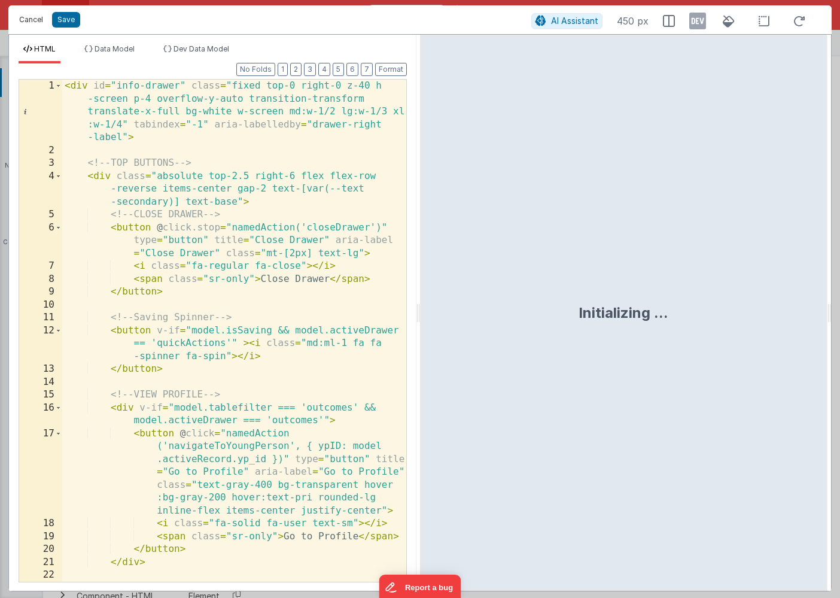
click at [34, 19] on button "Cancel" at bounding box center [31, 19] width 36 height 17
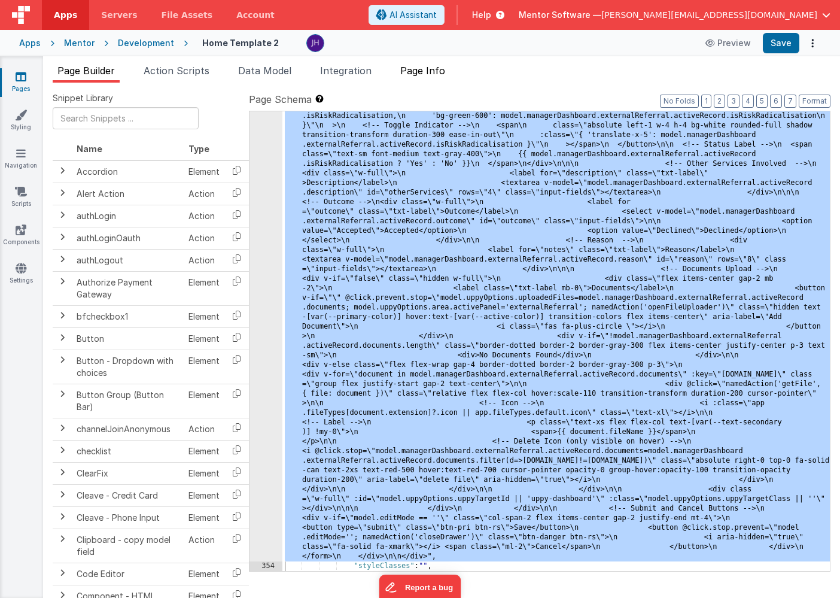
click at [420, 74] on span "Page Info" at bounding box center [422, 71] width 45 height 12
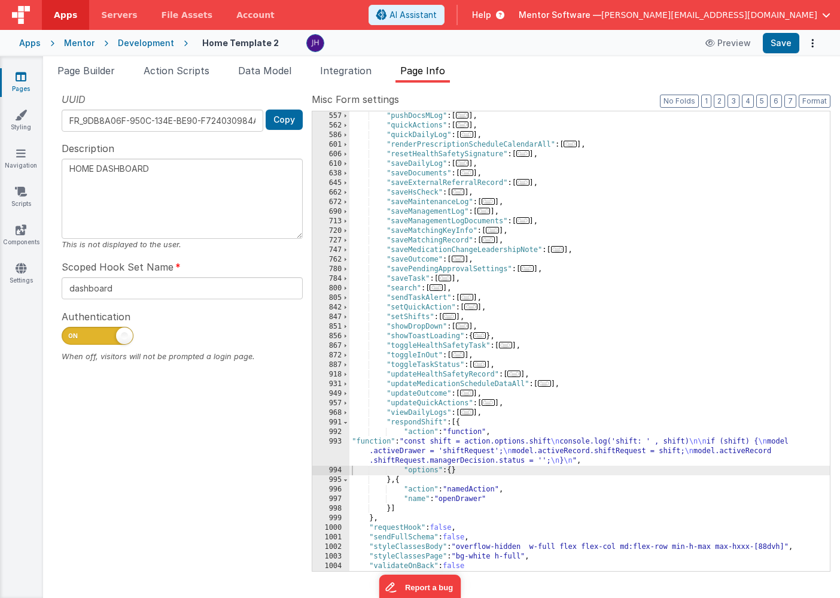
click at [430, 445] on div ""pushDocsMLog" : [ ... ] , "quickActions" : [ ... ] , "quickDailyLog" : [ ... ]…" at bounding box center [590, 350] width 481 height 479
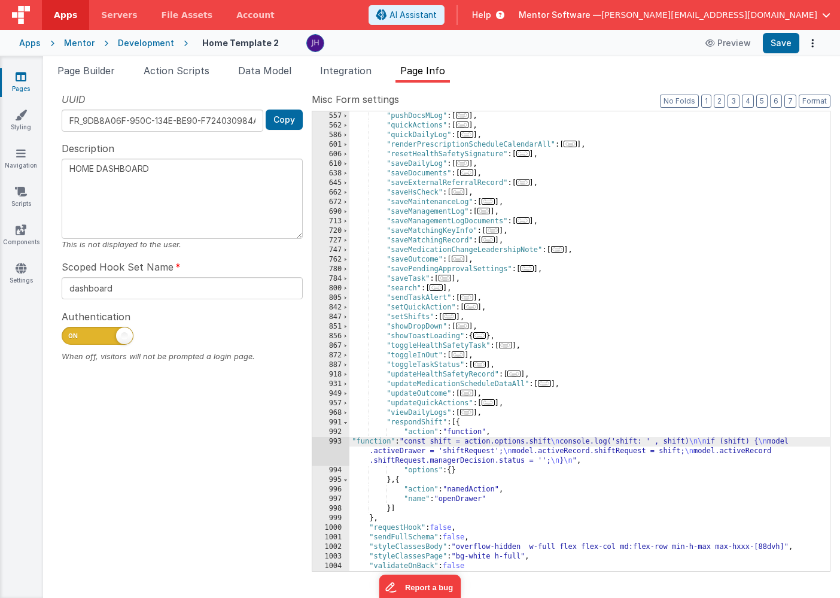
click at [329, 450] on div "993" at bounding box center [330, 451] width 37 height 29
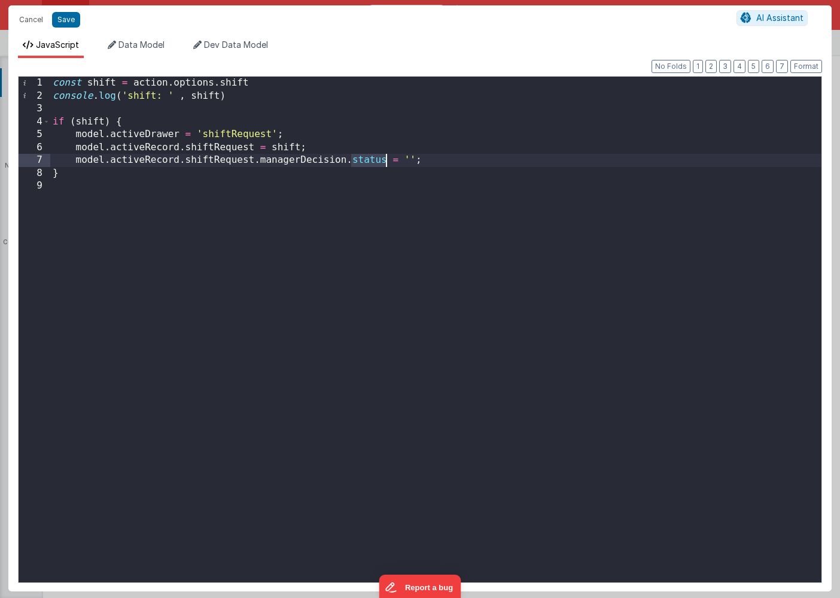
drag, startPoint x: 350, startPoint y: 162, endPoint x: 387, endPoint y: 162, distance: 37.1
click at [387, 162] on div "const shift = action . options . shift console . log ( 'shift: ' , shift ) if (…" at bounding box center [435, 342] width 771 height 531
click at [373, 161] on div "const shift = action . options . shift console . log ( 'shift: ' , shift ) if (…" at bounding box center [435, 342] width 771 height 531
click at [66, 19] on button "Save" at bounding box center [66, 20] width 28 height 16
type textarea "HOME DASHBOARD"
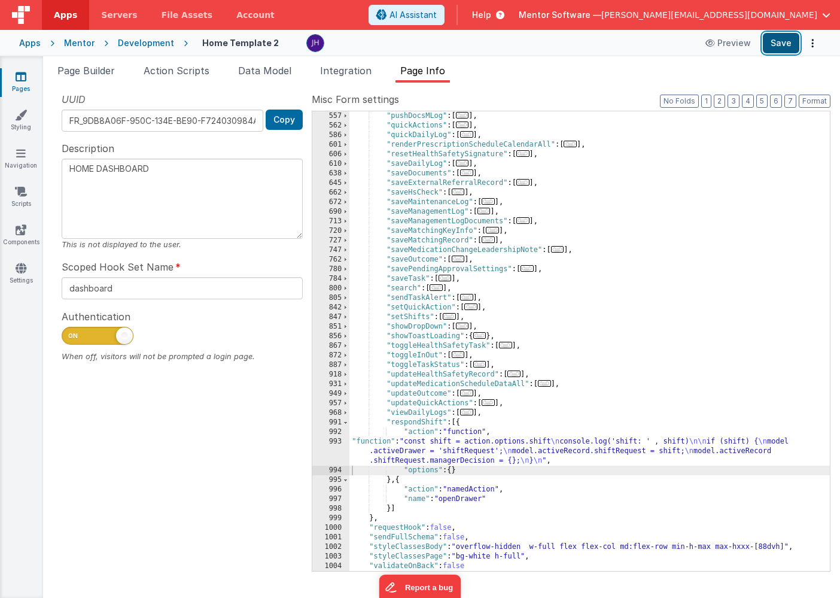
click at [777, 40] on button "Save" at bounding box center [781, 43] width 37 height 20
click at [472, 447] on div ""pushDocsMLog" : [ ... ] , "quickActions" : [ ... ] , "quickDailyLog" : [ ... ]…" at bounding box center [590, 350] width 481 height 479
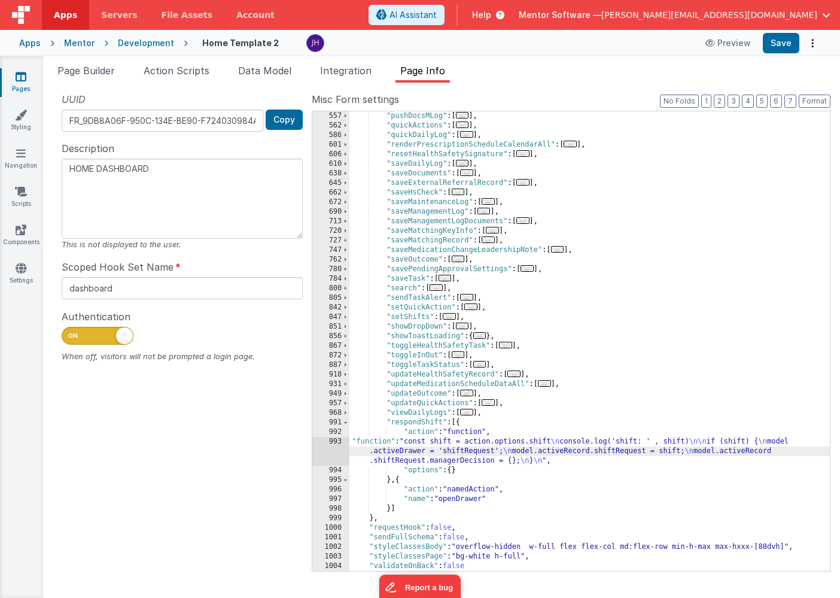
click at [324, 445] on div "993" at bounding box center [330, 451] width 37 height 29
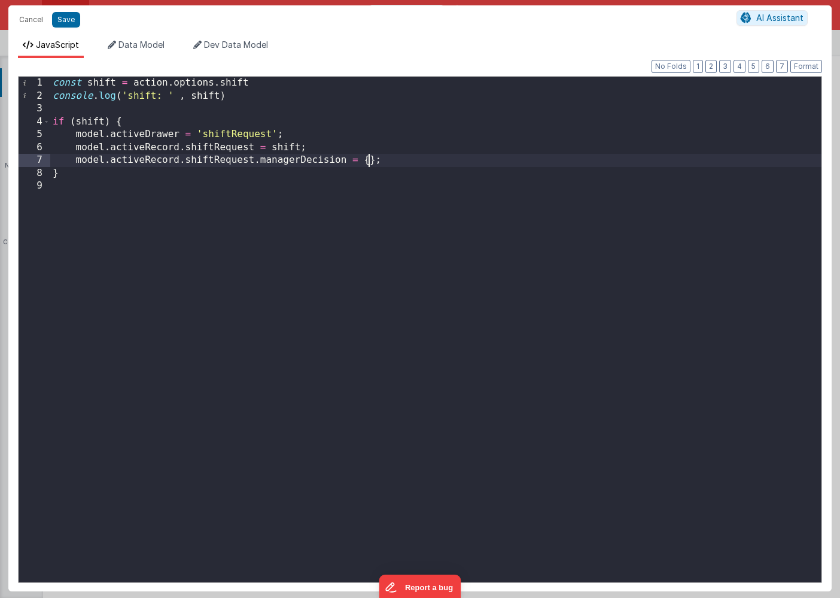
click at [367, 162] on div "const shift = action . options . shift console . log ( 'shift: ' , shift ) if (…" at bounding box center [435, 342] width 771 height 531
click at [74, 19] on button "Save" at bounding box center [66, 20] width 28 height 16
type textarea "HOME DASHBOARD"
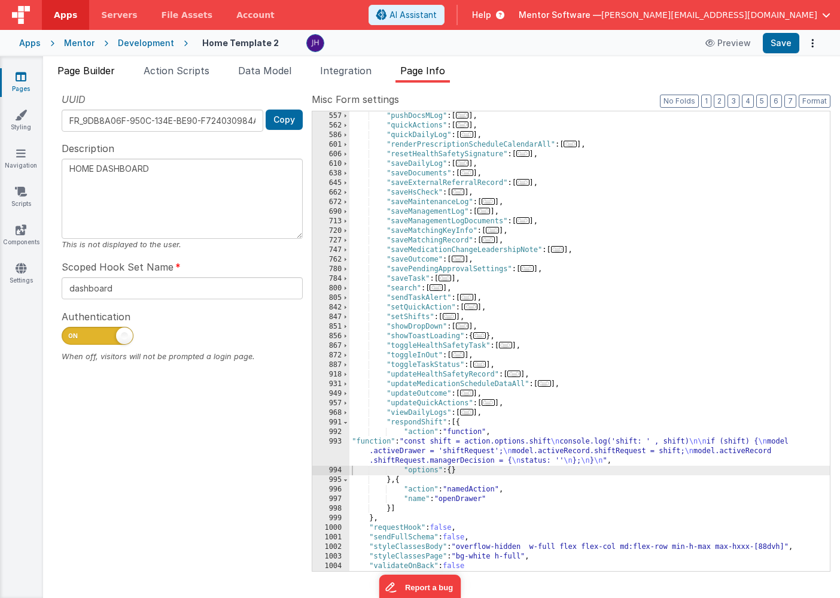
click at [88, 74] on span "Page Builder" at bounding box center [85, 71] width 57 height 12
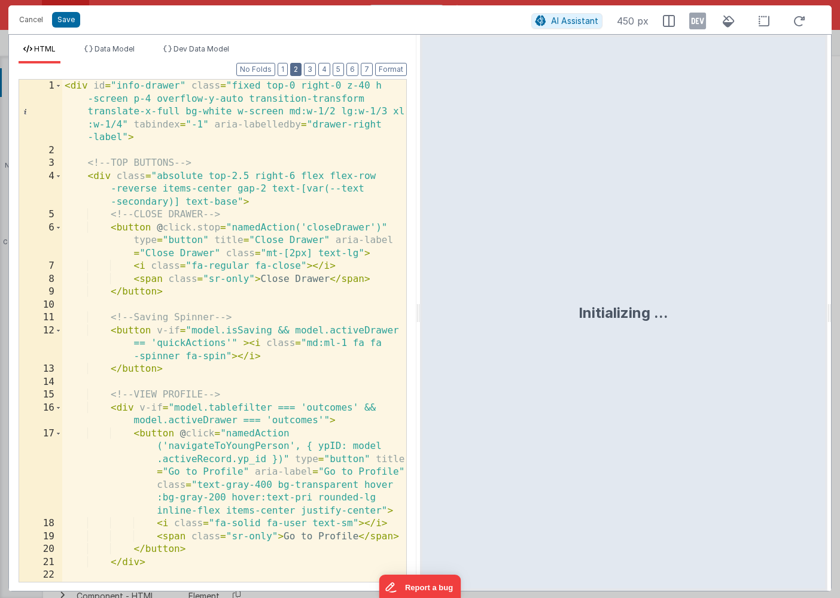
click at [298, 67] on button "2" at bounding box center [295, 69] width 11 height 13
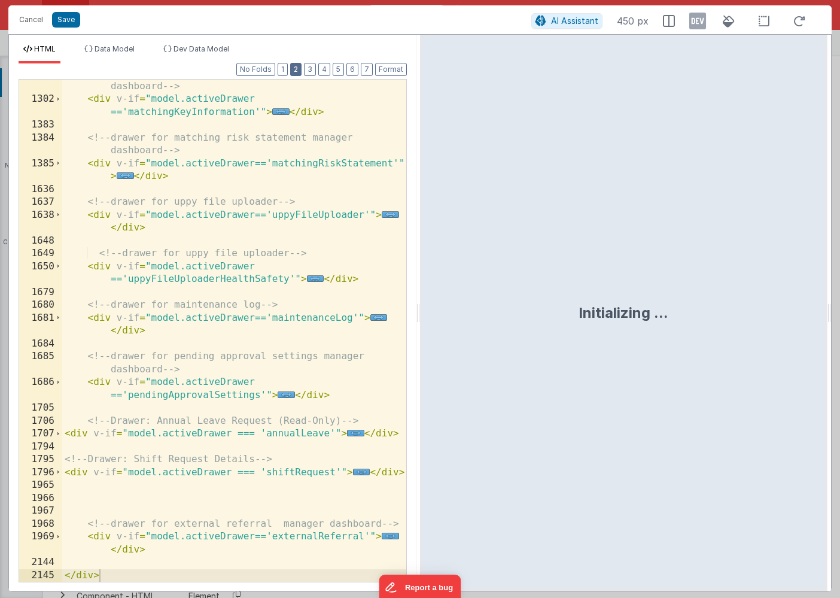
scroll to position [669, 0]
click at [360, 472] on span "..." at bounding box center [361, 472] width 17 height 7
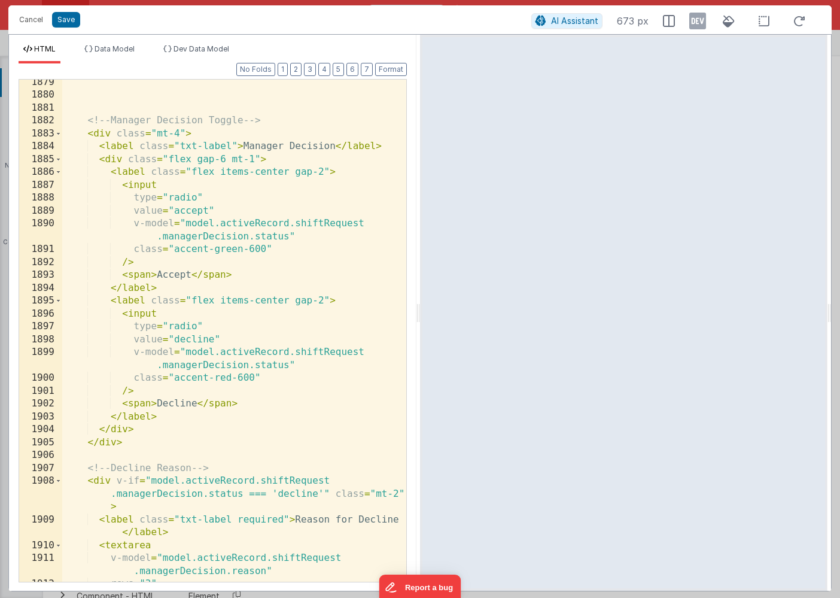
scroll to position [2340, 0]
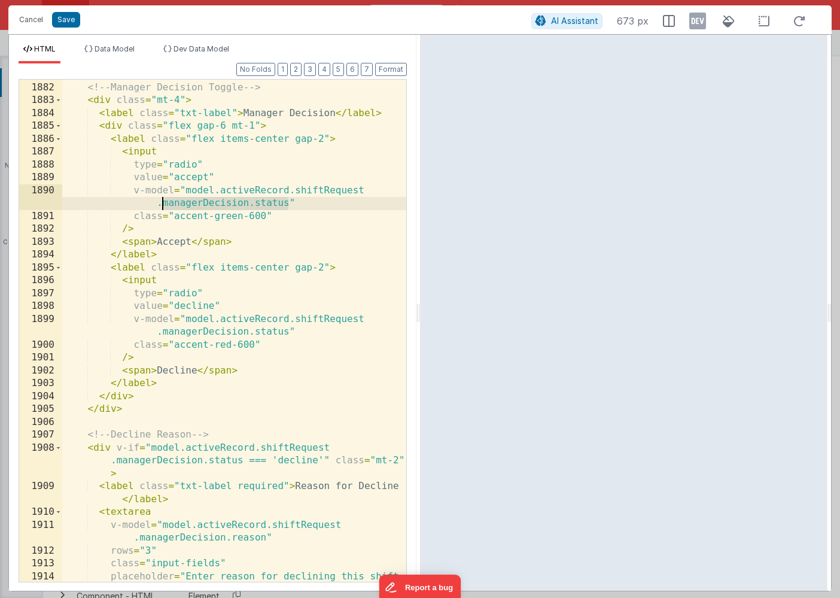
drag, startPoint x: 288, startPoint y: 203, endPoint x: 163, endPoint y: 206, distance: 125.1
click at [163, 206] on div "<!-- Manager Decision Toggle --> < div class = "mt-4" > < label class = "txt-la…" at bounding box center [234, 338] width 344 height 541
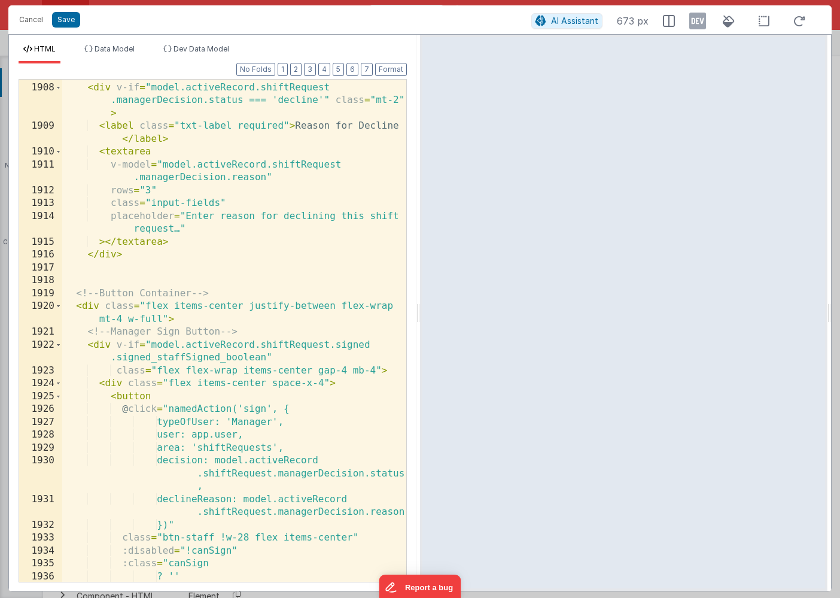
scroll to position [2700, 0]
click at [66, 22] on button "Save" at bounding box center [66, 20] width 28 height 16
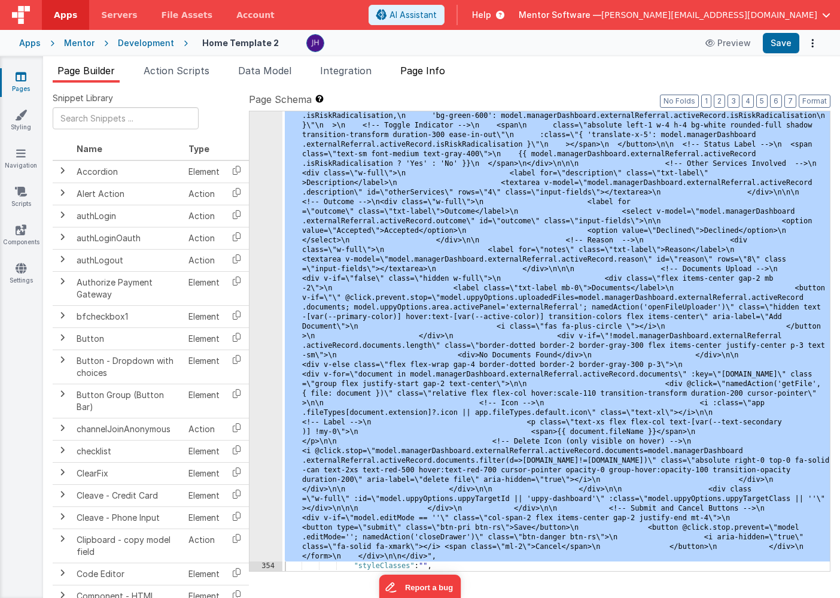
click at [436, 66] on span "Page Info" at bounding box center [422, 71] width 45 height 12
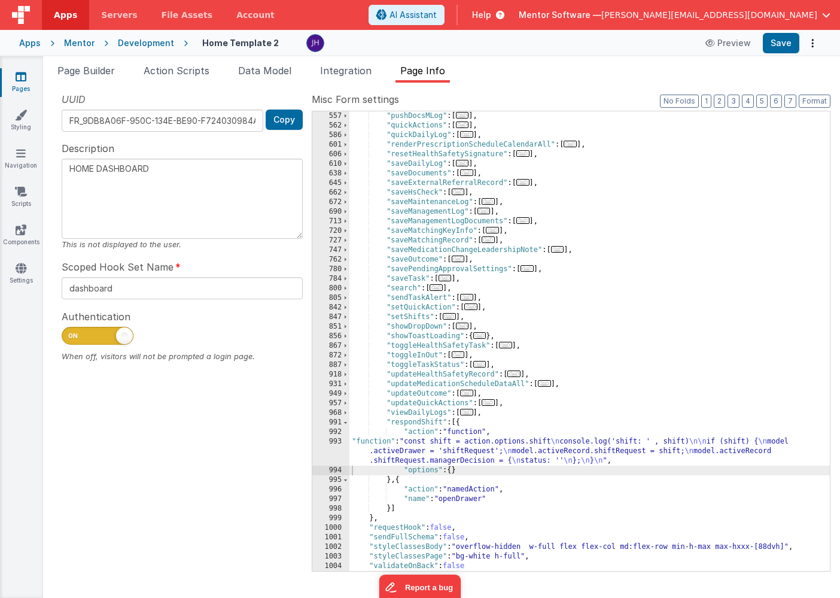
click at [456, 449] on div ""pushDocsMLog" : [ ... ] , "quickActions" : [ ... ] , "quickDailyLog" : [ ... ]…" at bounding box center [590, 350] width 481 height 479
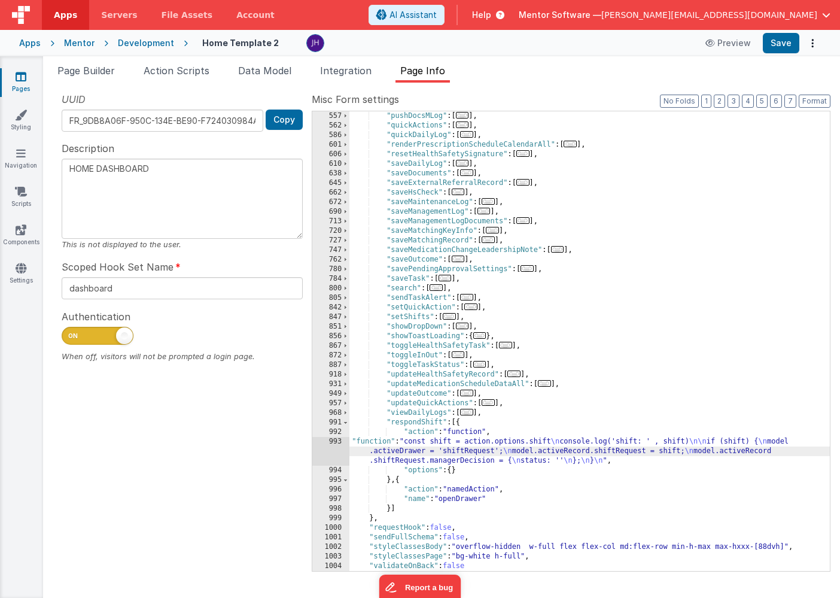
click at [340, 452] on div "993" at bounding box center [330, 451] width 37 height 29
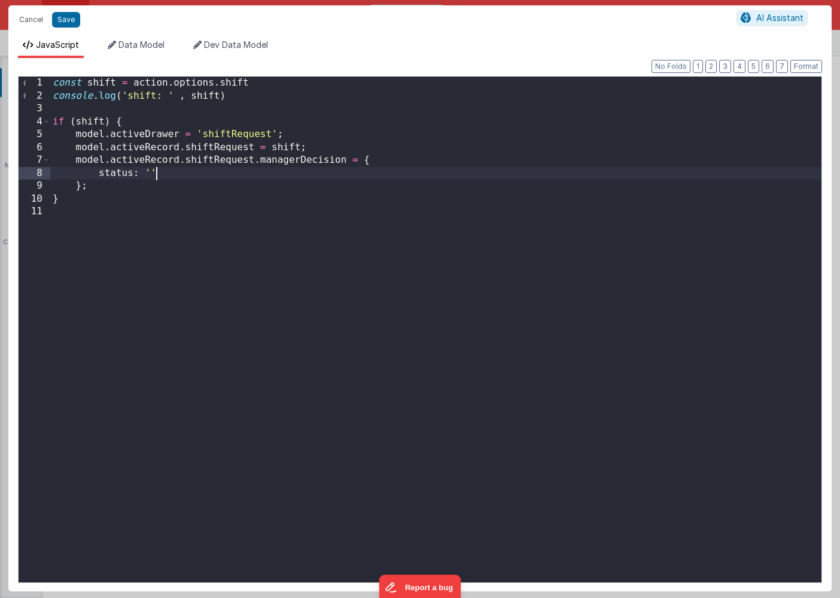
click at [174, 175] on div "const shift = action . options . shift console . log ( 'shift: ' , shift ) if (…" at bounding box center [435, 342] width 771 height 531
click at [196, 172] on div "const shift = action . options . shift console . log ( 'shift: ' , shift ) if (…" at bounding box center [435, 342] width 771 height 531
click at [185, 258] on div "const shift = action . options . shift console . log ( 'shift: ' , shift ) if (…" at bounding box center [435, 342] width 771 height 531
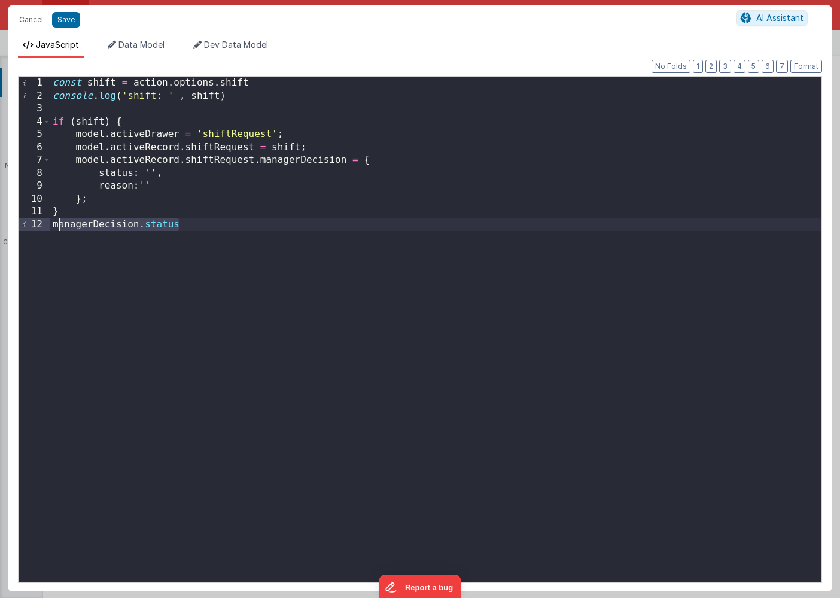
drag, startPoint x: 199, startPoint y: 229, endPoint x: 47, endPoint y: 226, distance: 152.0
click at [47, 226] on div "1 2 3 4 5 6 7 8 9 10 11 12 const shift = action . options . shift console . log…" at bounding box center [420, 329] width 804 height 507
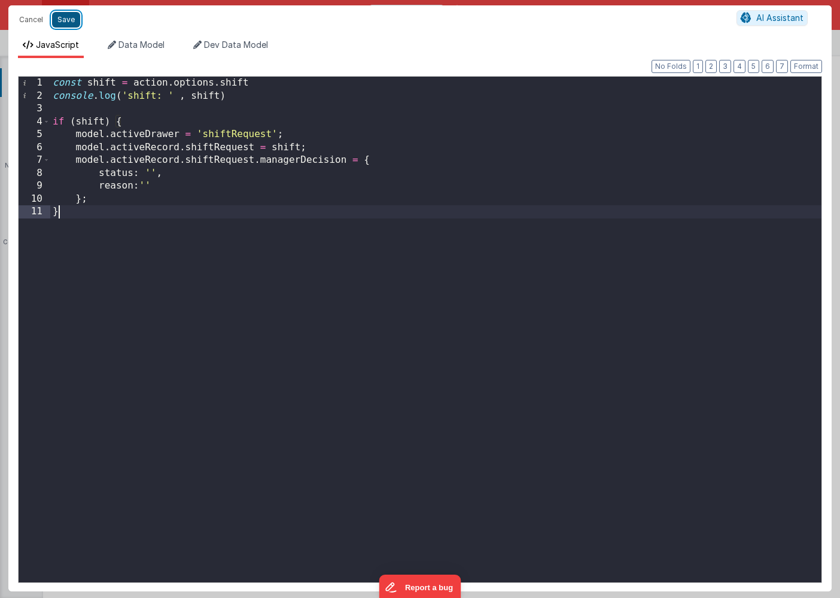
click at [62, 19] on button "Save" at bounding box center [66, 20] width 28 height 16
type textarea "HOME DASHBOARD"
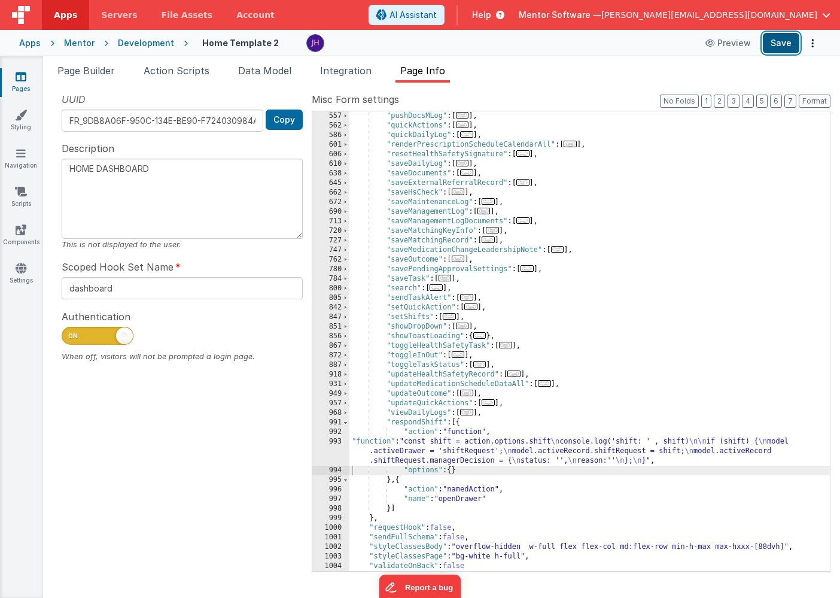
click at [773, 39] on button "Save" at bounding box center [781, 43] width 37 height 20
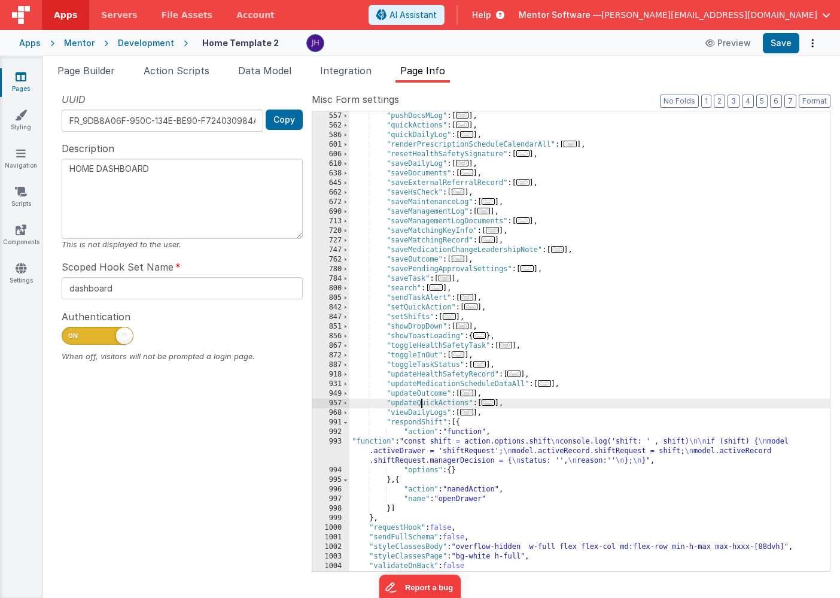
click at [422, 405] on div ""pushDocsMLog" : [ ... ] , "quickActions" : [ ... ] , "quickDailyLog" : [ ... ]…" at bounding box center [590, 350] width 481 height 479
click at [467, 453] on div ""pushDocsMLog" : [ ... ] , "quickActions" : [ ... ] , "quickDailyLog" : [ ... ]…" at bounding box center [590, 350] width 481 height 479
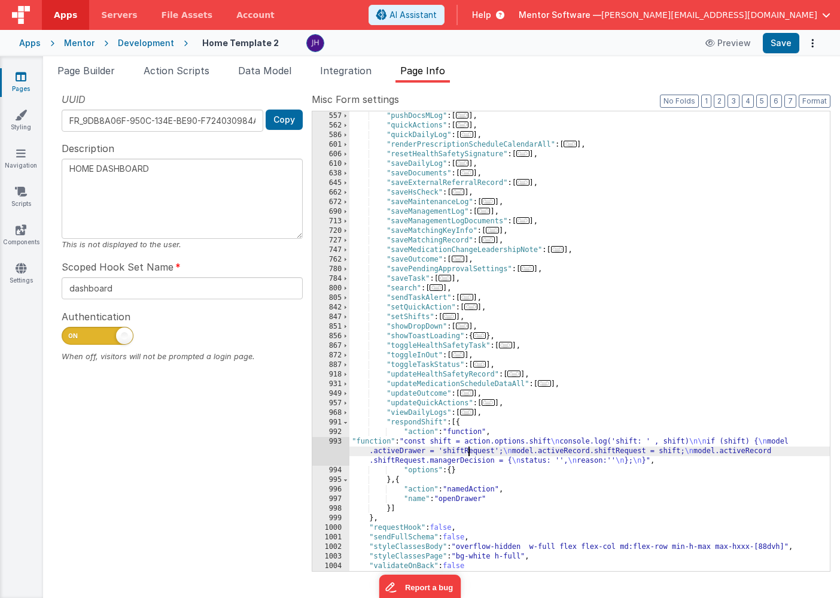
click at [334, 451] on div "993" at bounding box center [330, 451] width 37 height 29
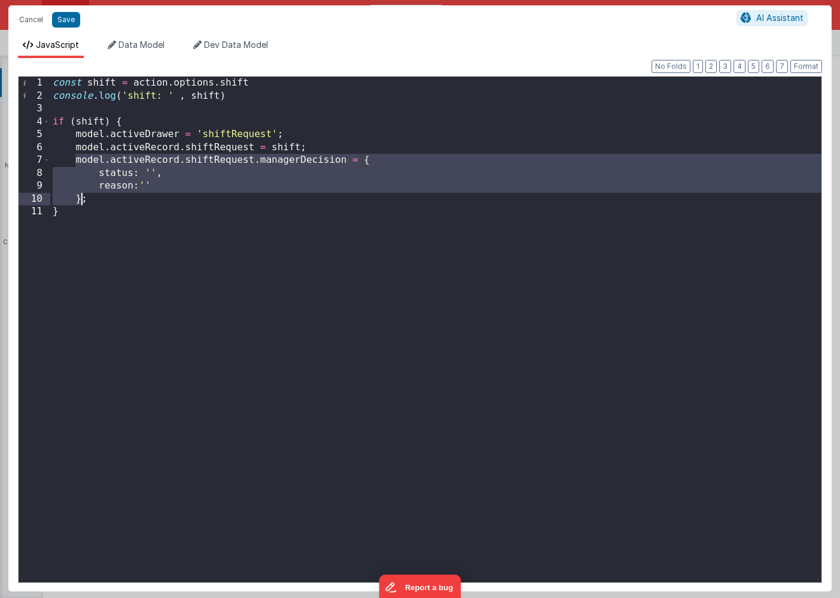
drag, startPoint x: 75, startPoint y: 161, endPoint x: 80, endPoint y: 200, distance: 39.8
click at [80, 200] on div "const shift = action . options . shift console . log ( 'shift: ' , shift ) if (…" at bounding box center [435, 342] width 771 height 531
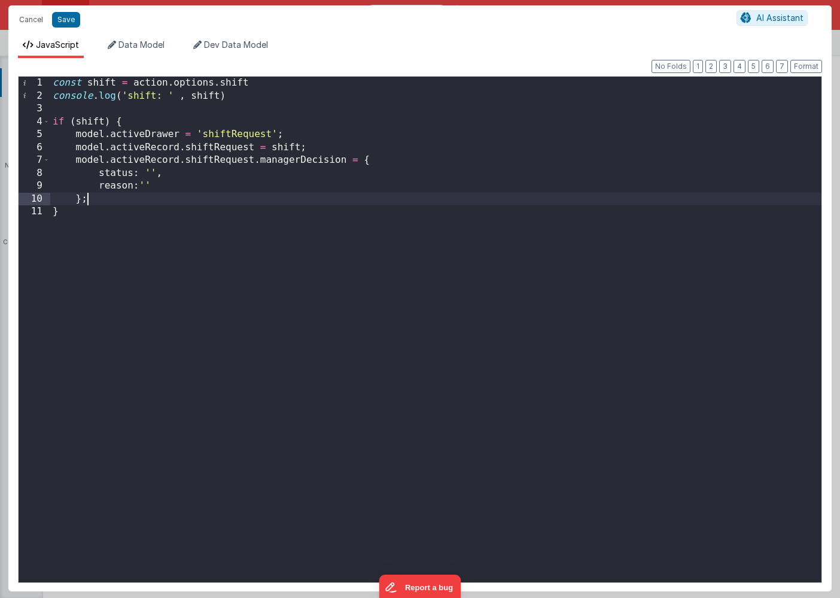
click at [93, 200] on div "const shift = action . options . shift console . log ( 'shift: ' , shift ) if (…" at bounding box center [435, 342] width 771 height 531
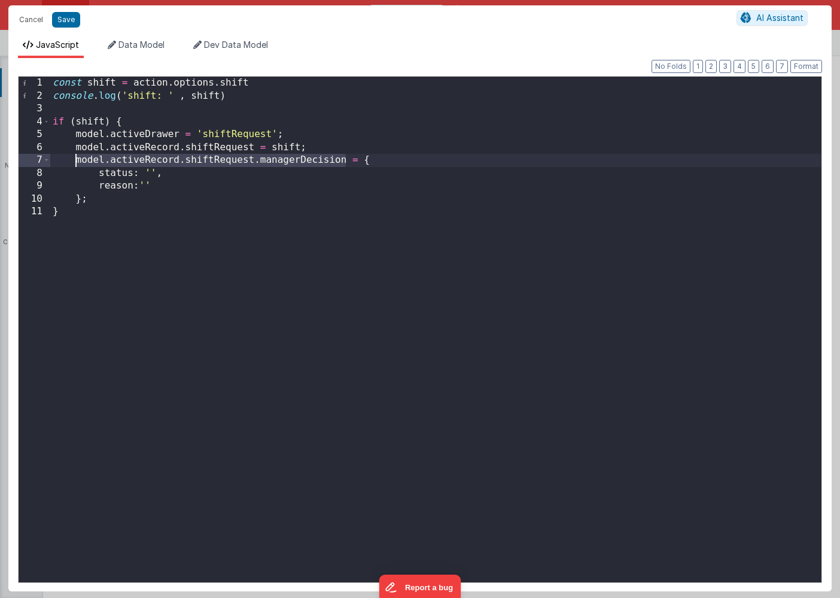
drag, startPoint x: 347, startPoint y: 159, endPoint x: 76, endPoint y: 160, distance: 271.1
click at [76, 160] on div "const shift = action . options . shift console . log ( 'shift: ' , shift ) if (…" at bounding box center [435, 342] width 771 height 531
click at [112, 203] on div "const shift = action . options . shift console . log ( 'shift: ' , shift ) if (…" at bounding box center [435, 342] width 771 height 531
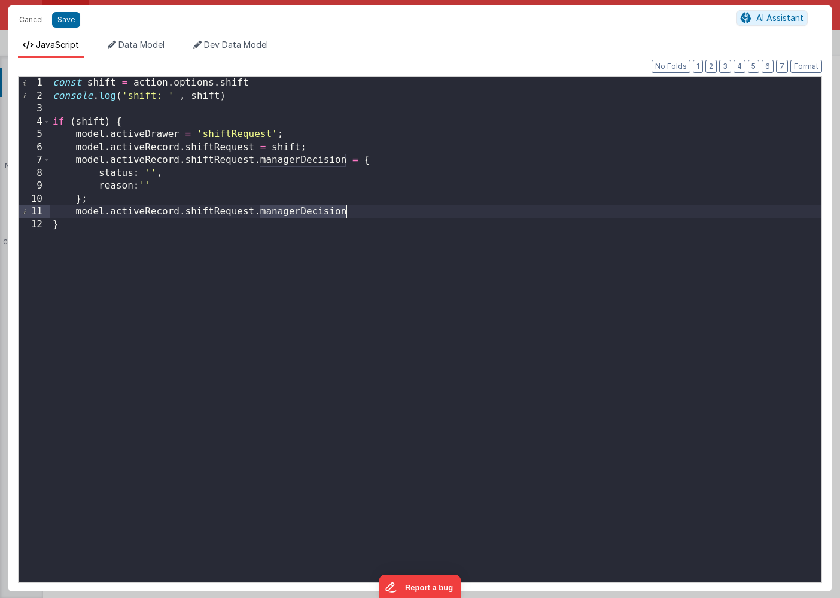
drag, startPoint x: 257, startPoint y: 213, endPoint x: 344, endPoint y: 211, distance: 86.8
click at [344, 211] on div "const shift = action . options . shift console . log ( 'shift: ' , shift ) if (…" at bounding box center [435, 342] width 771 height 531
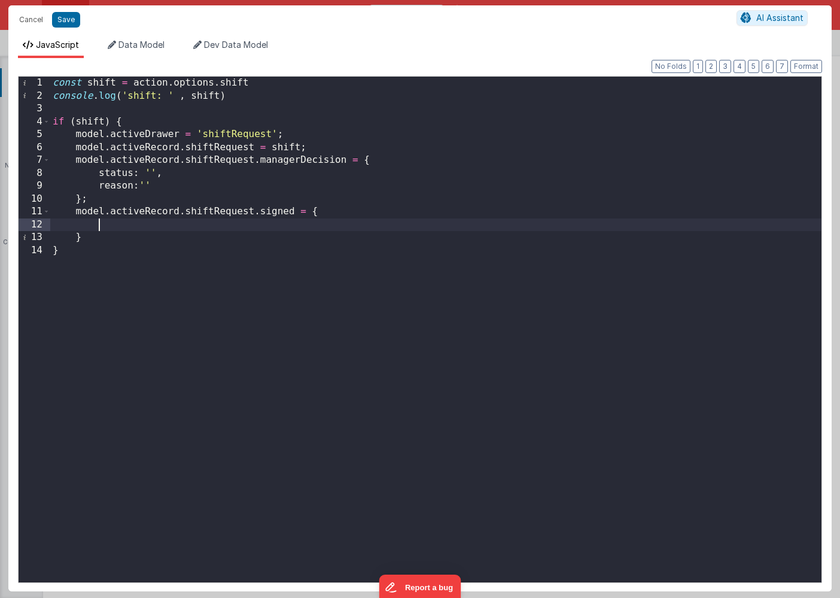
click at [312, 235] on div "const shift = action . options . shift console . log ( 'shift: ' , shift ) if (…" at bounding box center [435, 342] width 771 height 531
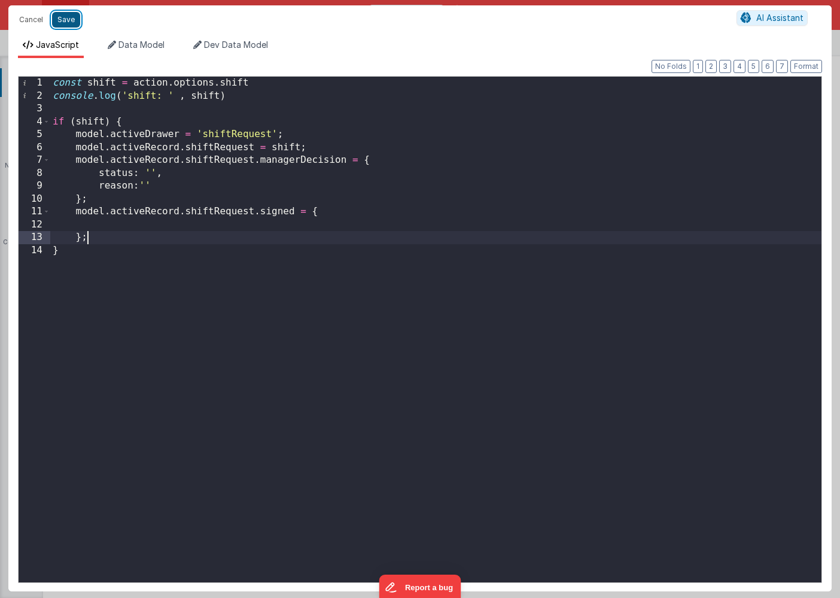
click at [60, 19] on button "Save" at bounding box center [66, 20] width 28 height 16
type textarea "HOME DASHBOARD"
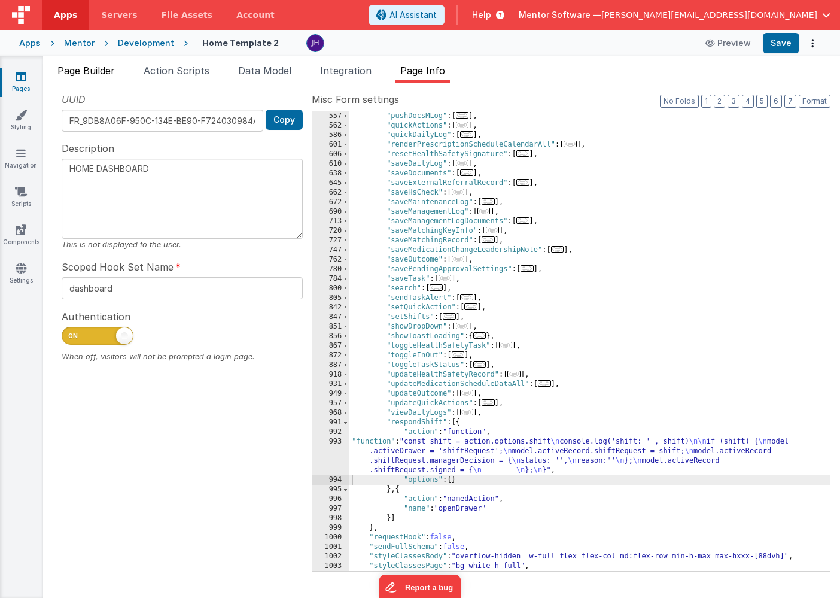
click at [89, 67] on span "Page Builder" at bounding box center [85, 71] width 57 height 12
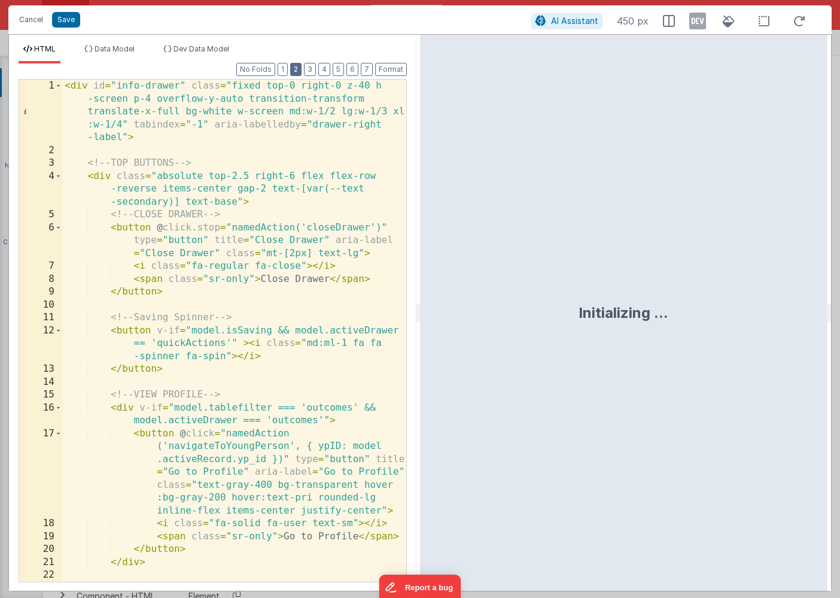
click at [299, 72] on button "2" at bounding box center [295, 69] width 11 height 13
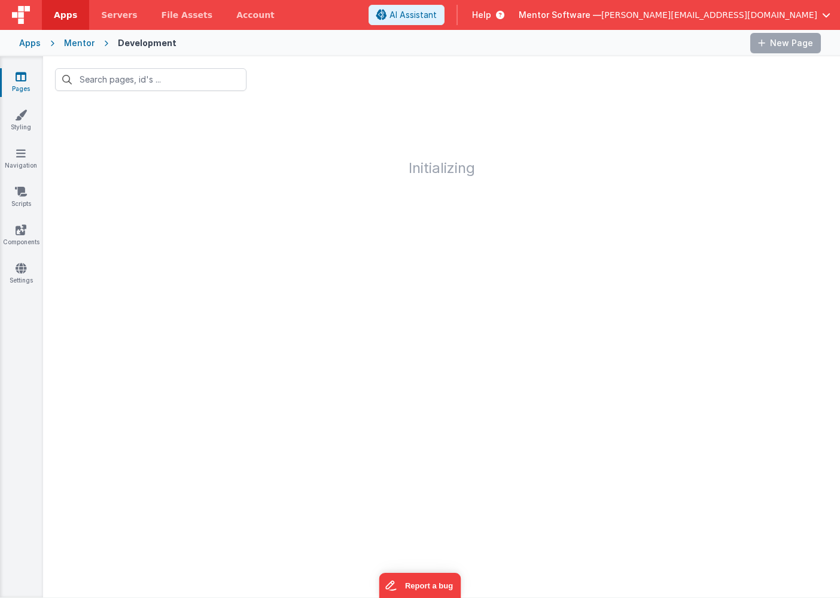
click at [31, 72] on link "Pages" at bounding box center [20, 83] width 43 height 24
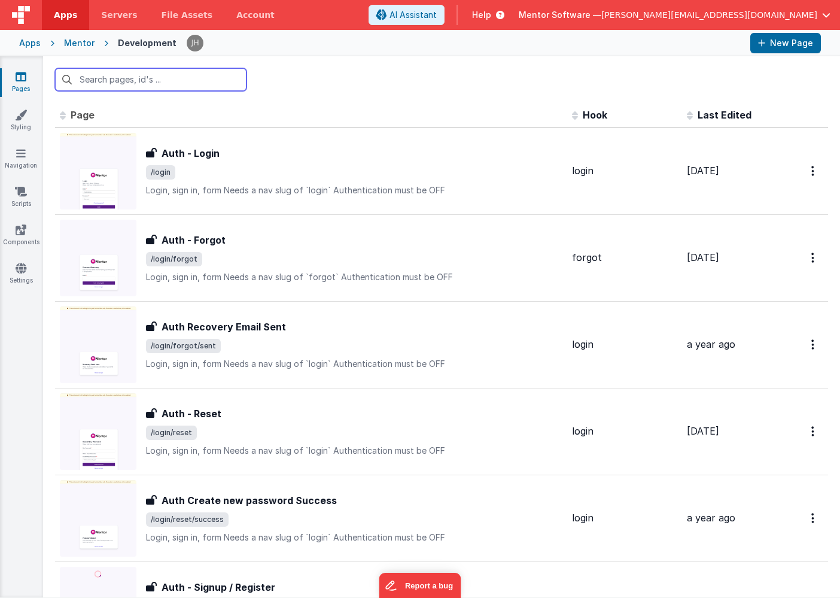
click at [116, 84] on input "text" at bounding box center [151, 79] width 192 height 23
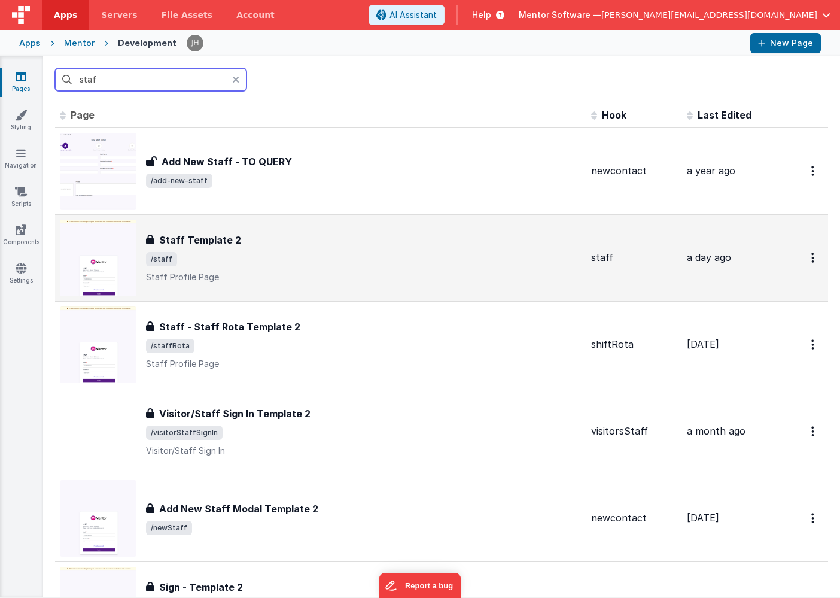
type input "staf"
click at [235, 245] on h3 "Staff Template 2" at bounding box center [200, 240] width 82 height 14
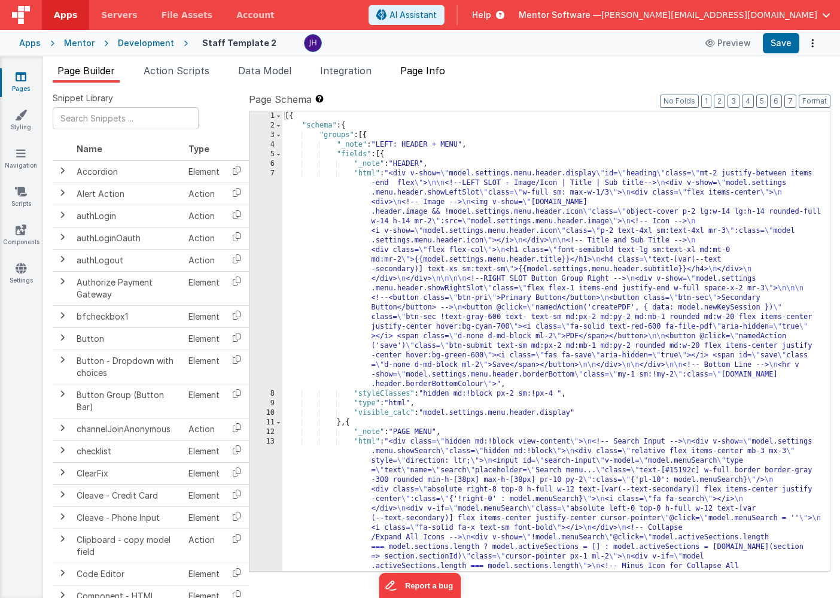
click at [439, 69] on span "Page Info" at bounding box center [422, 71] width 45 height 12
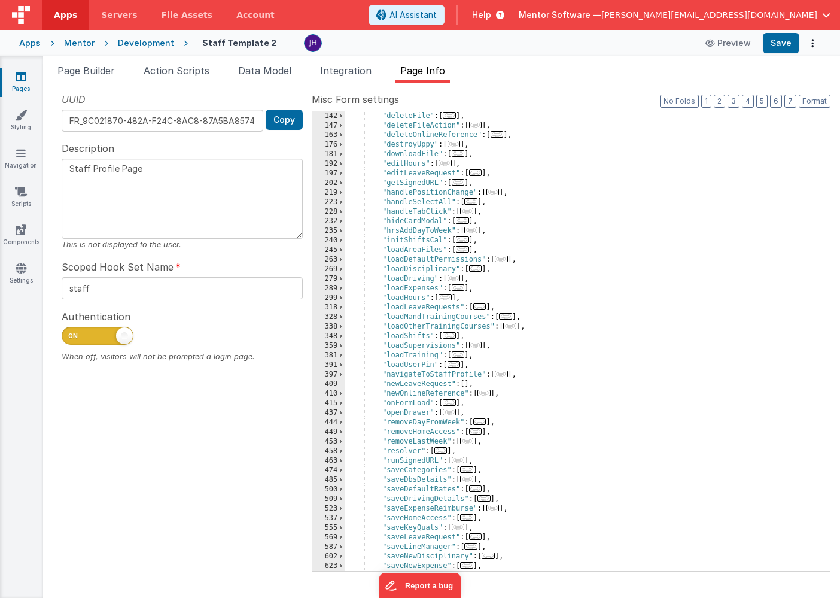
scroll to position [250, 0]
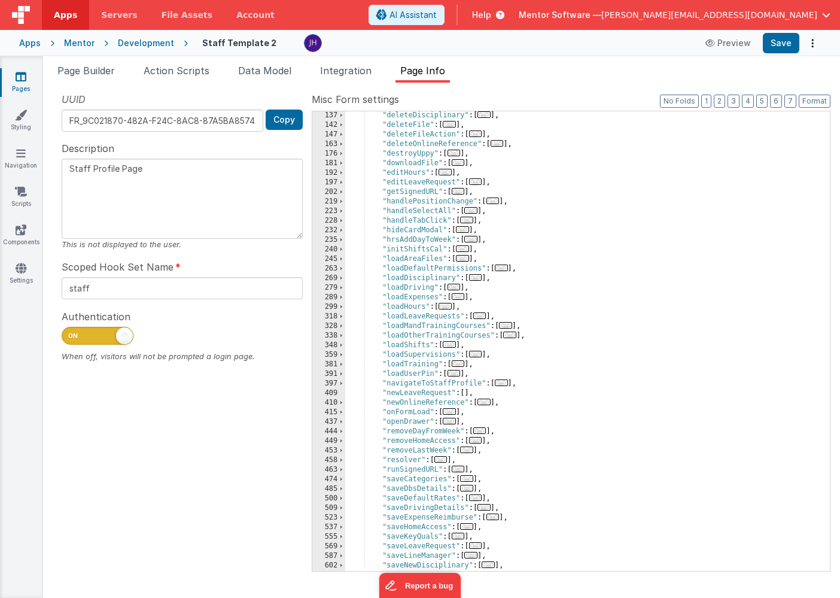
click at [411, 397] on div ""deleteDisciplinary" : [ ... ] , "deleteFile" : [ ... ] , "deleteFileAction" : …" at bounding box center [587, 350] width 485 height 479
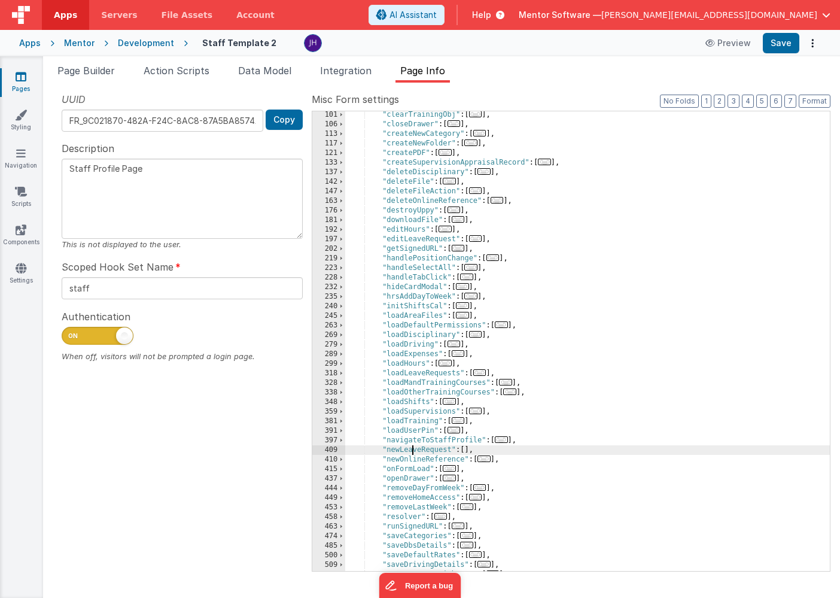
scroll to position [190, 0]
click at [482, 376] on span "..." at bounding box center [479, 375] width 13 height 7
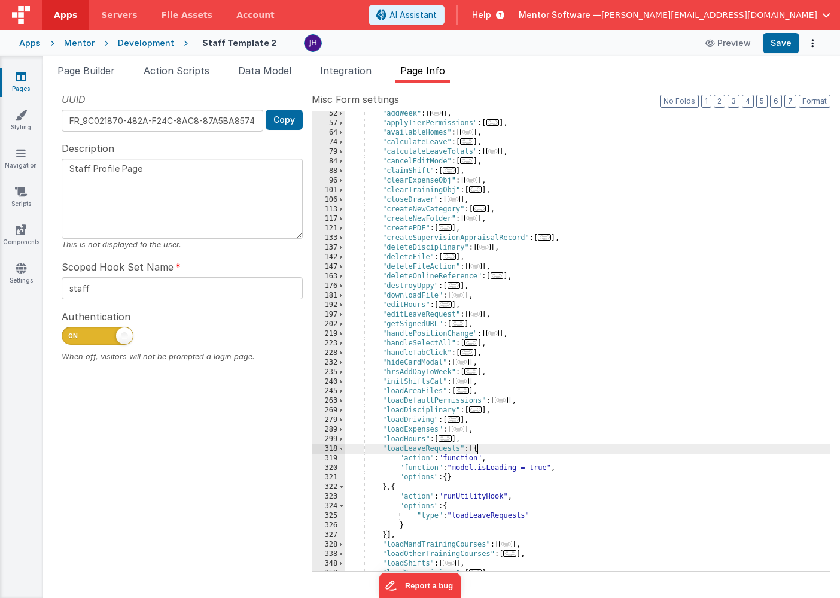
scroll to position [92, 0]
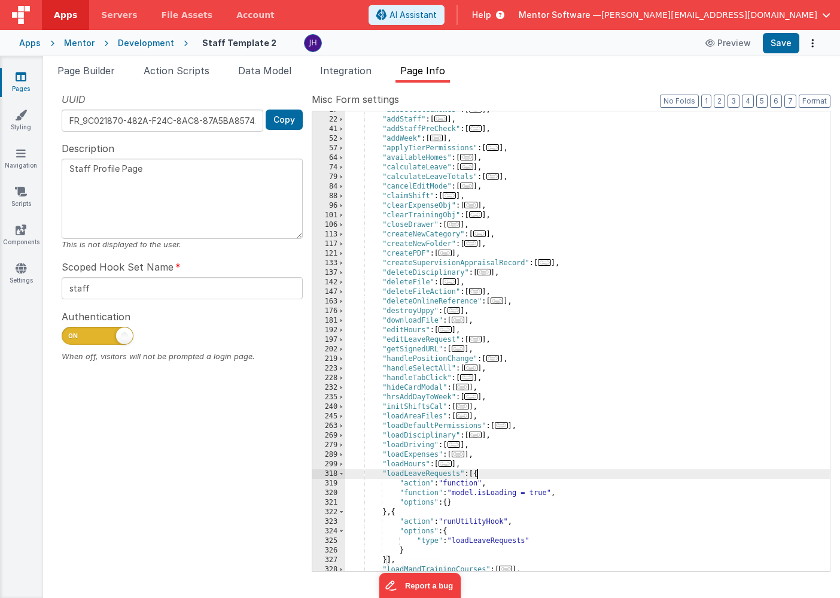
click at [477, 339] on span "..." at bounding box center [475, 339] width 13 height 7
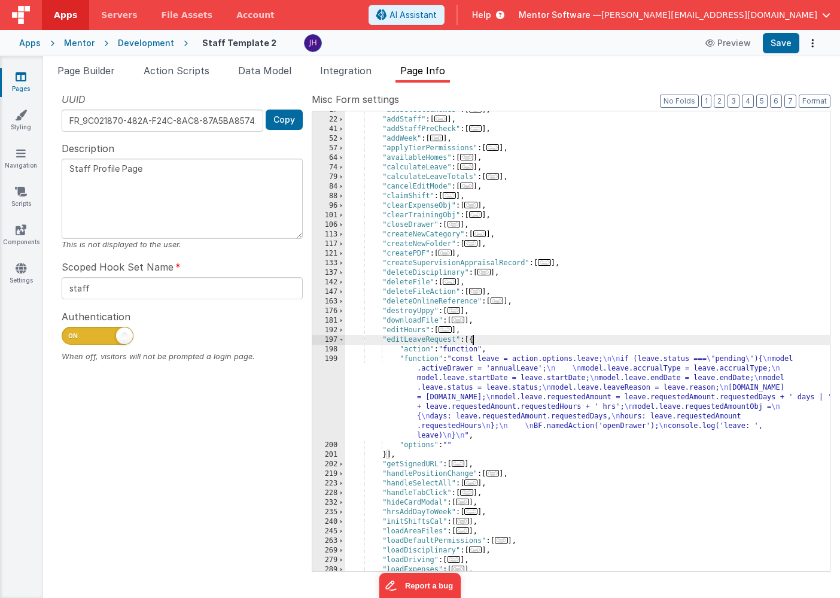
click at [472, 385] on div ""addSelectedHomes" : [ ... ] , "addStaff" : [ ... ] , "addStaffPreCheck" : [ ..…" at bounding box center [587, 344] width 485 height 479
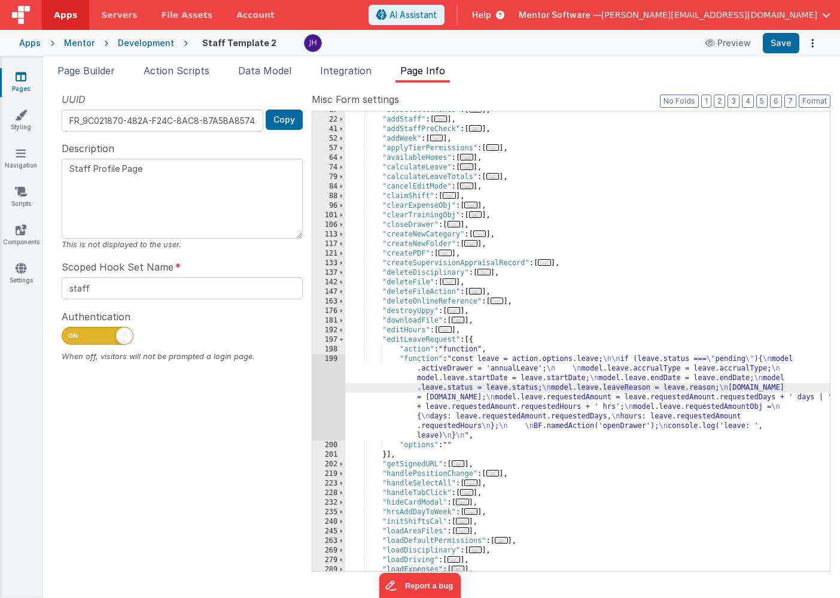
click at [329, 384] on div "199" at bounding box center [328, 397] width 33 height 86
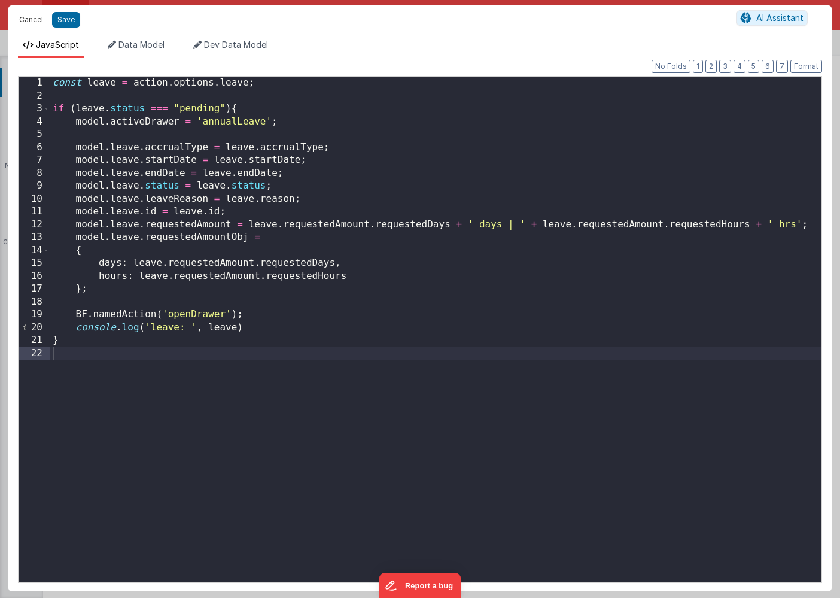
click at [29, 20] on button "Cancel" at bounding box center [31, 19] width 36 height 17
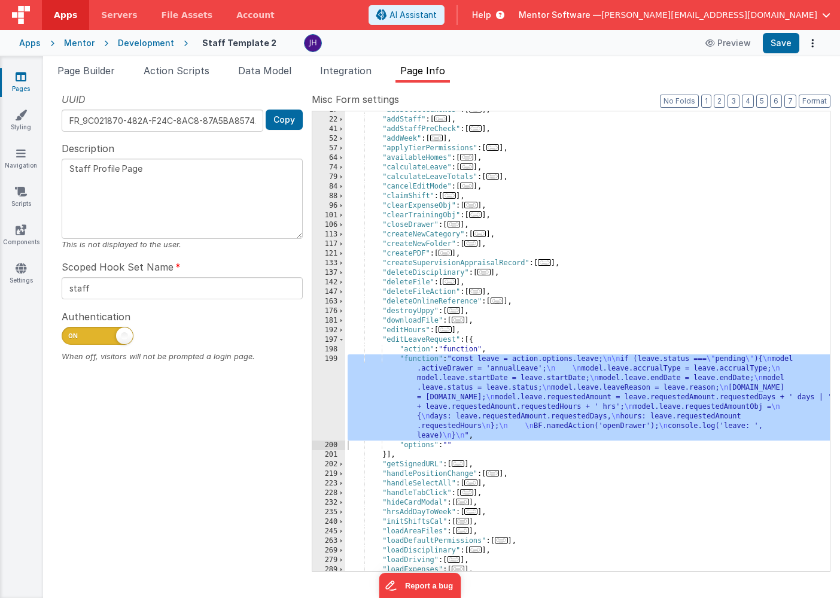
click at [445, 402] on div ""addSelectedHomes" : [ ... ] , "addStaff" : [ ... ] , "addStaffPreCheck" : [ ..…" at bounding box center [587, 344] width 485 height 479
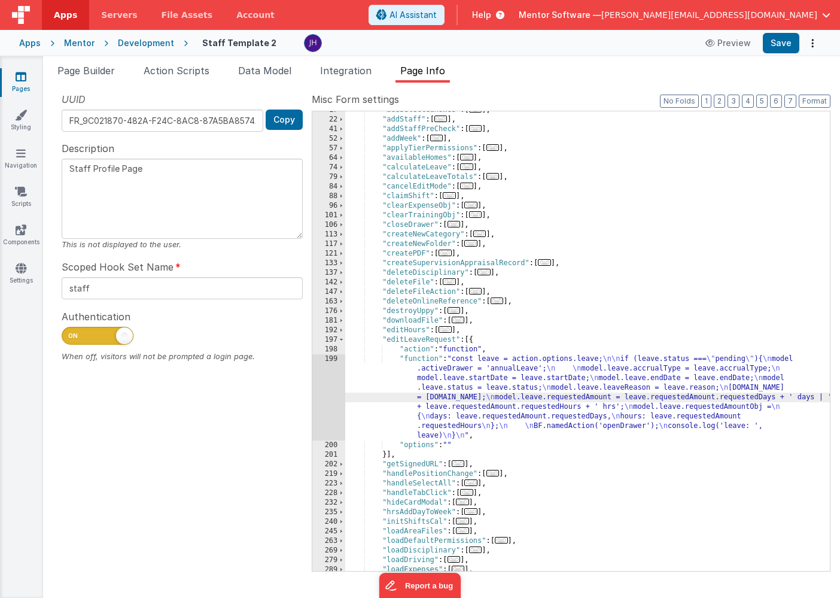
click at [333, 376] on div "199" at bounding box center [328, 397] width 33 height 86
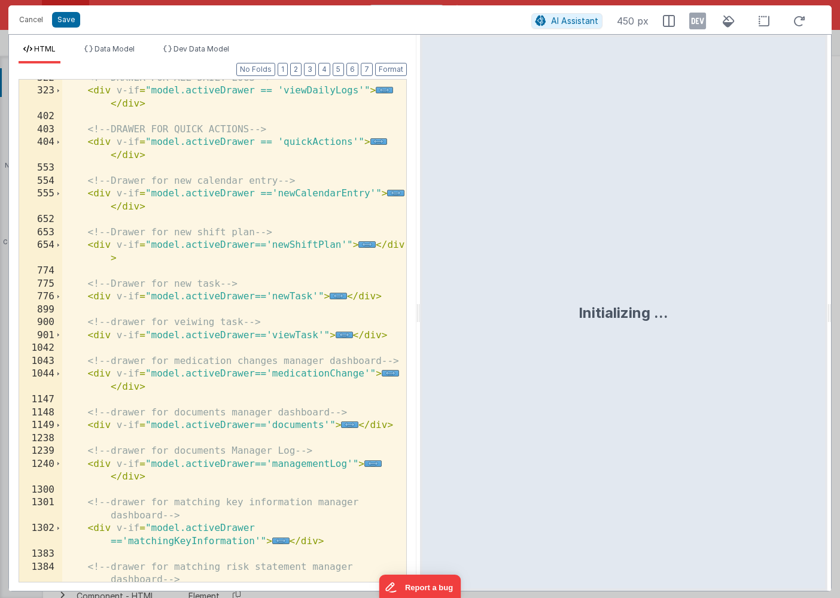
scroll to position [12391, 0]
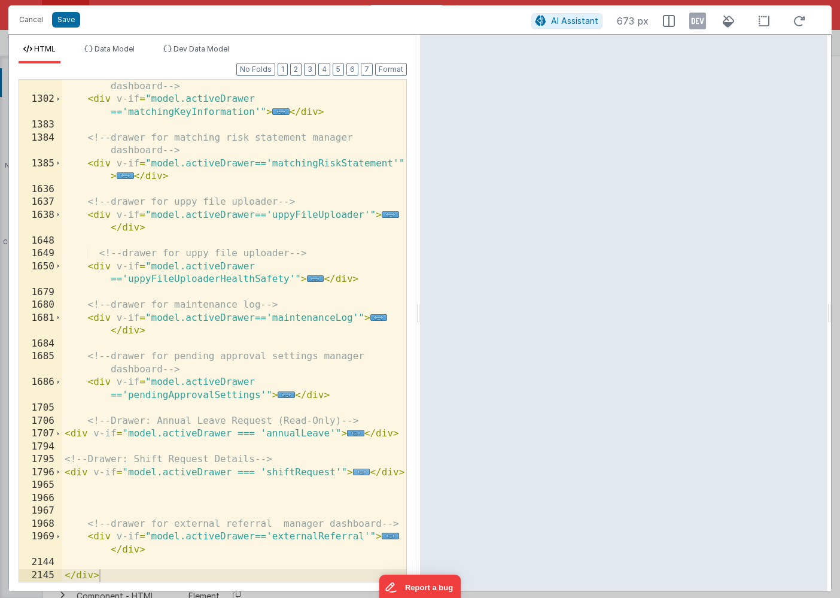
click at [360, 475] on span "..." at bounding box center [361, 472] width 17 height 7
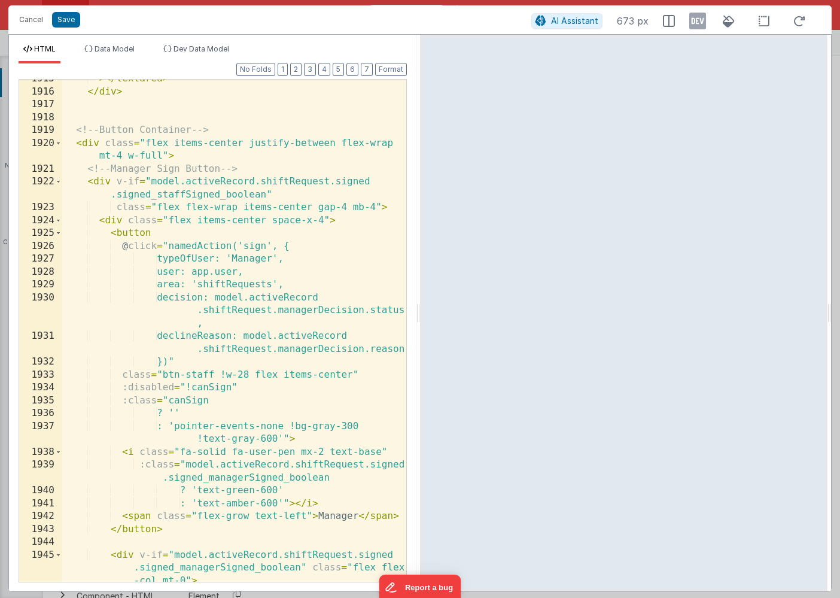
scroll to position [2870, 0]
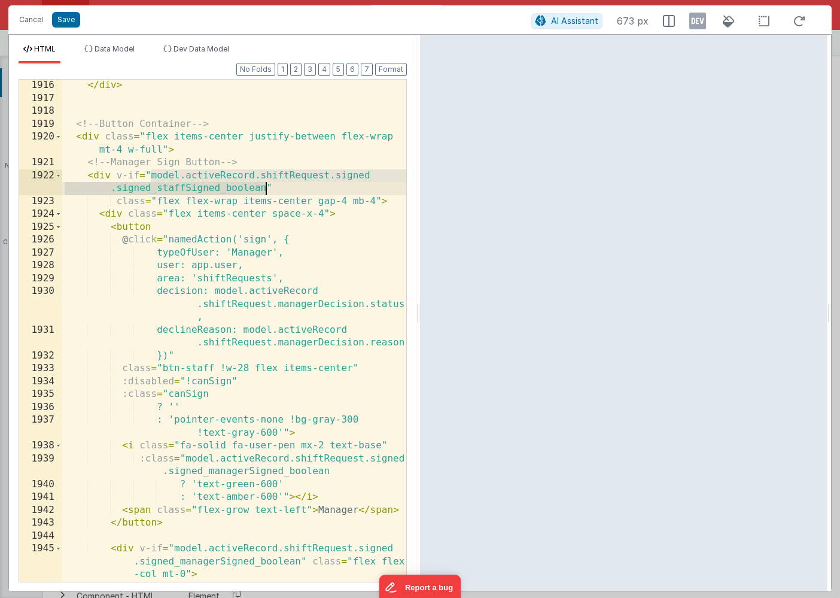
drag, startPoint x: 149, startPoint y: 174, endPoint x: 267, endPoint y: 185, distance: 118.4
click at [267, 185] on div "</ div > <!-- Button Container --> < div class = "flex items-center justify-bet…" at bounding box center [234, 356] width 344 height 554
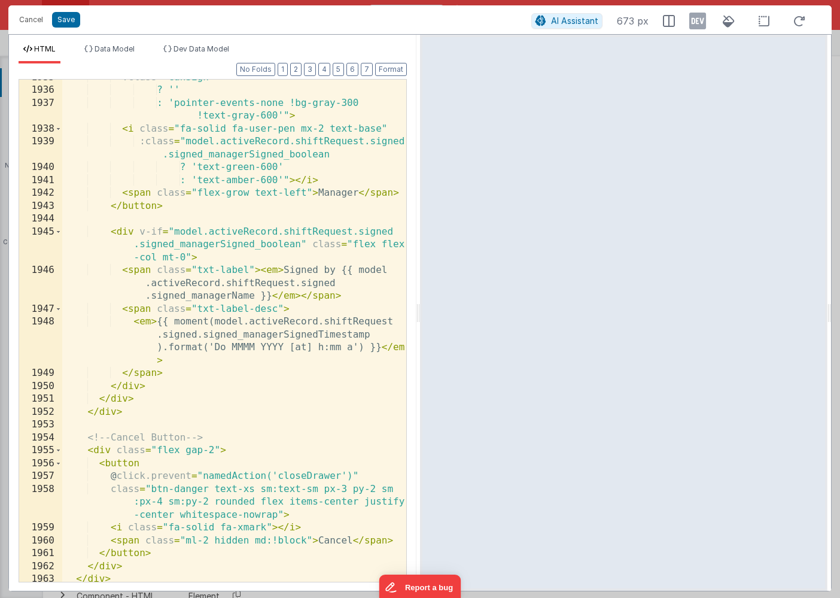
scroll to position [3187, 0]
click at [65, 18] on button "Save" at bounding box center [66, 20] width 28 height 16
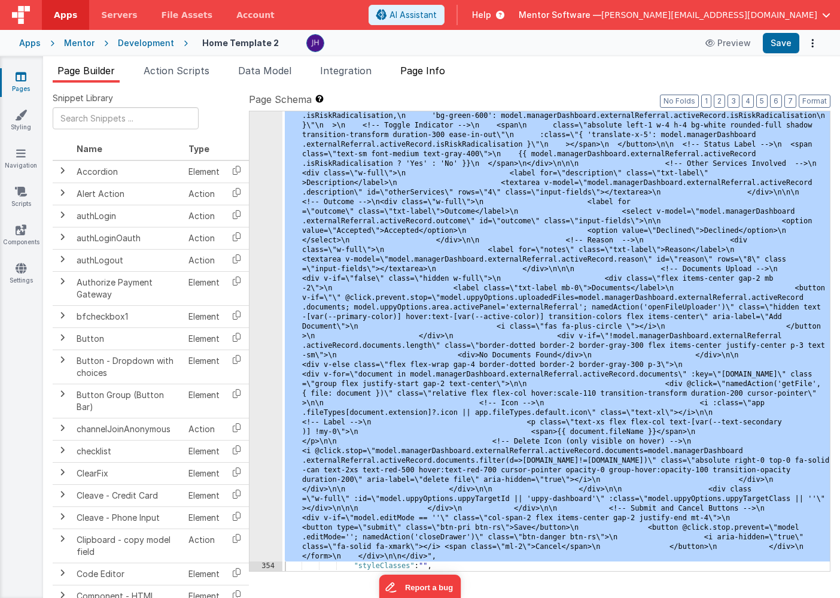
click at [432, 77] on li "Page Info" at bounding box center [423, 72] width 54 height 19
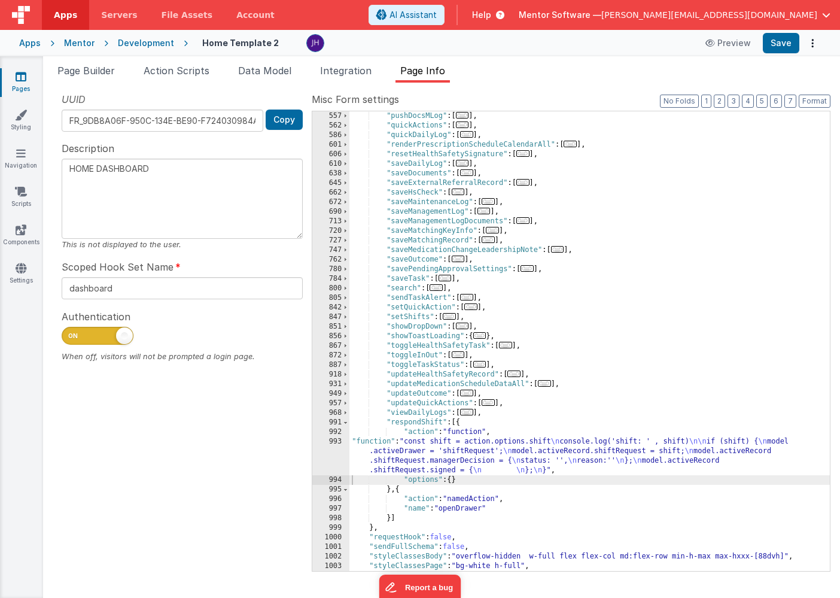
click at [459, 458] on div ""pushDocsMLog" : [ ... ] , "quickActions" : [ ... ] , "quickDailyLog" : [ ... ]…" at bounding box center [590, 350] width 481 height 479
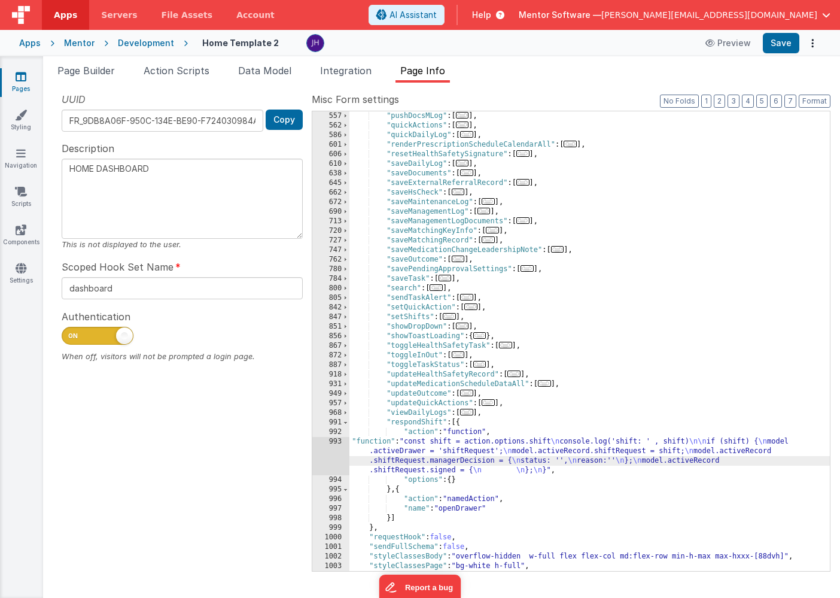
click at [336, 457] on div "993" at bounding box center [330, 456] width 37 height 38
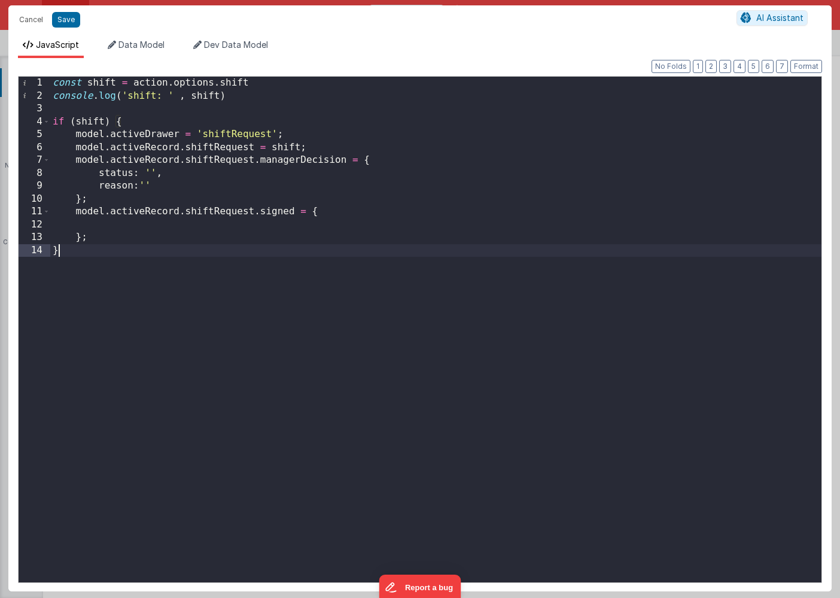
click at [189, 256] on div "const shift = action . options . shift console . log ( 'shift: ' , shift ) if (…" at bounding box center [435, 342] width 771 height 531
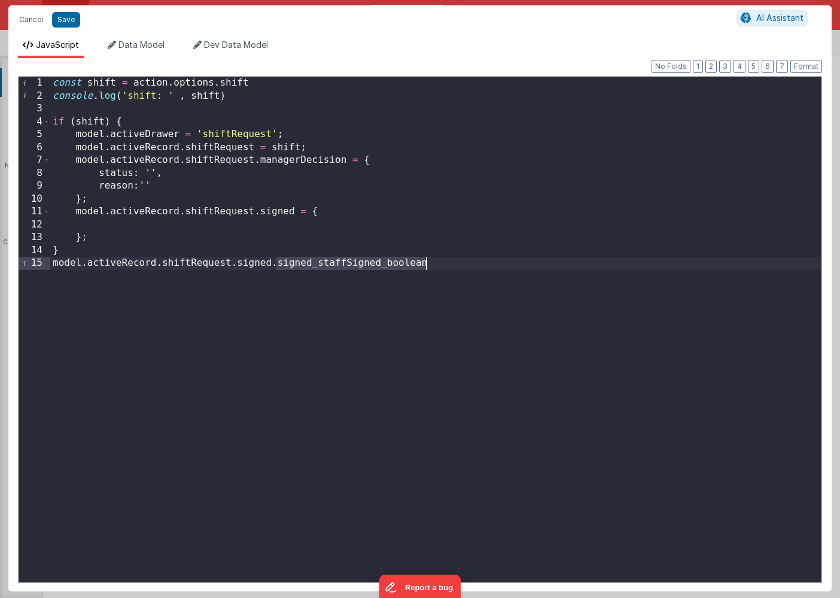
drag, startPoint x: 278, startPoint y: 263, endPoint x: 427, endPoint y: 263, distance: 149.0
click at [427, 263] on div "const shift = action . options . shift console . log ( 'shift: ' , shift ) if (…" at bounding box center [435, 342] width 771 height 531
click at [99, 226] on div "const shift = action . options . shift console . log ( 'shift: ' , shift ) if (…" at bounding box center [435, 342] width 771 height 531
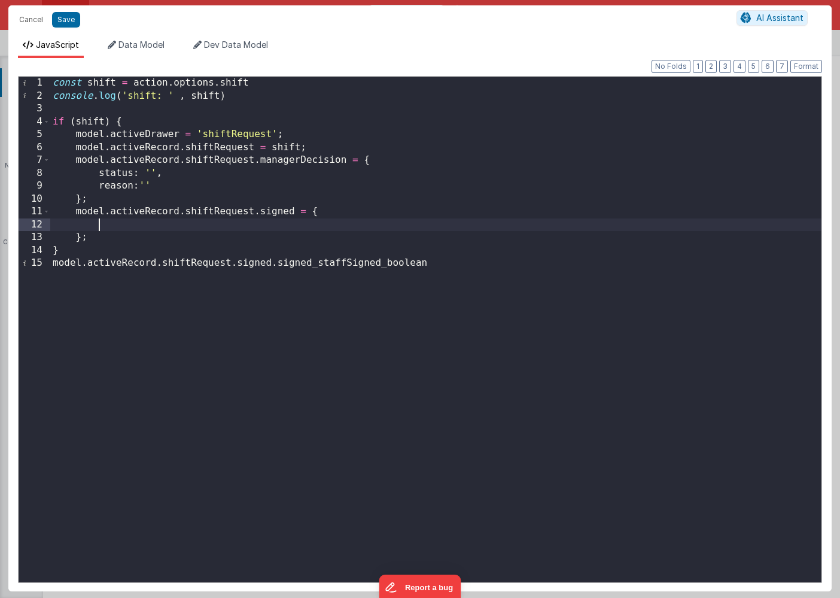
paste textarea
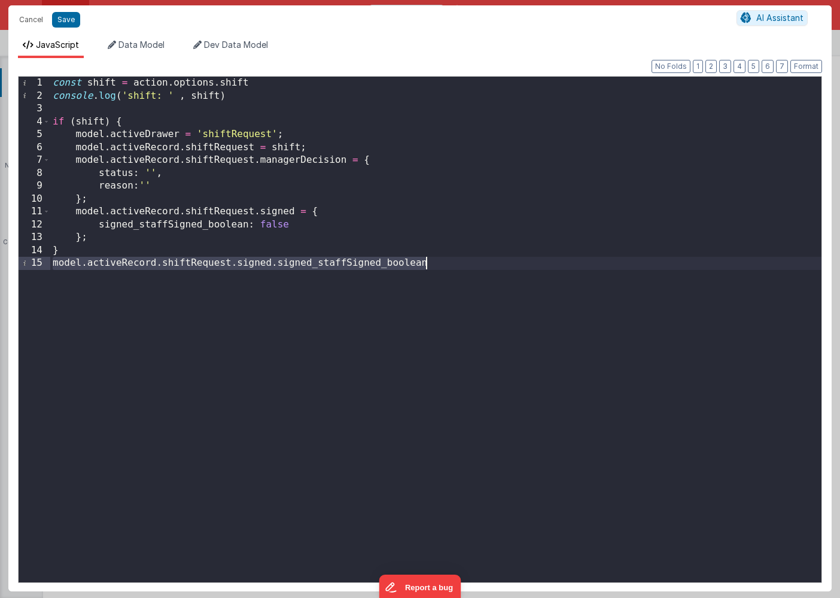
drag, startPoint x: 51, startPoint y: 263, endPoint x: 617, endPoint y: 260, distance: 565.6
click at [617, 260] on div "const shift = action . options . shift console . log ( 'shift: ' , shift ) if (…" at bounding box center [435, 342] width 771 height 531
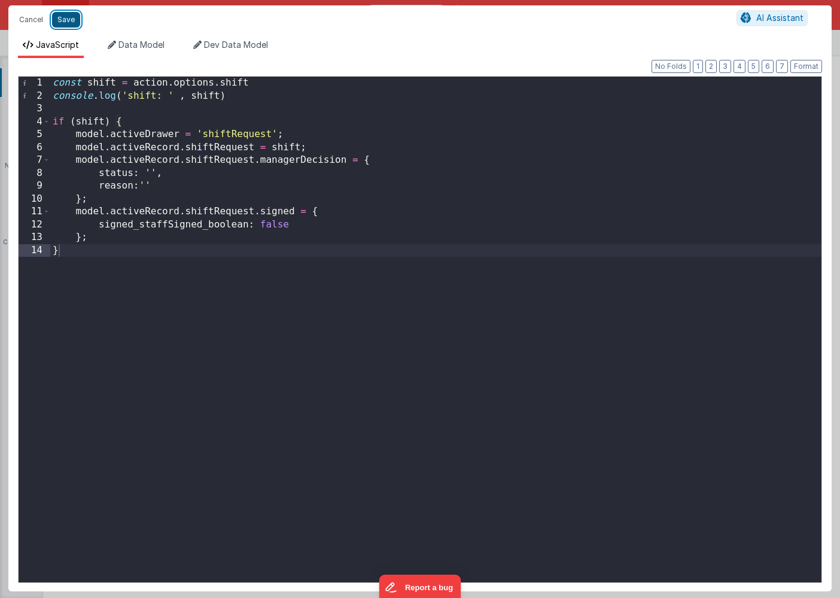
click at [69, 19] on button "Save" at bounding box center [66, 20] width 28 height 16
type textarea "HOME DASHBOARD"
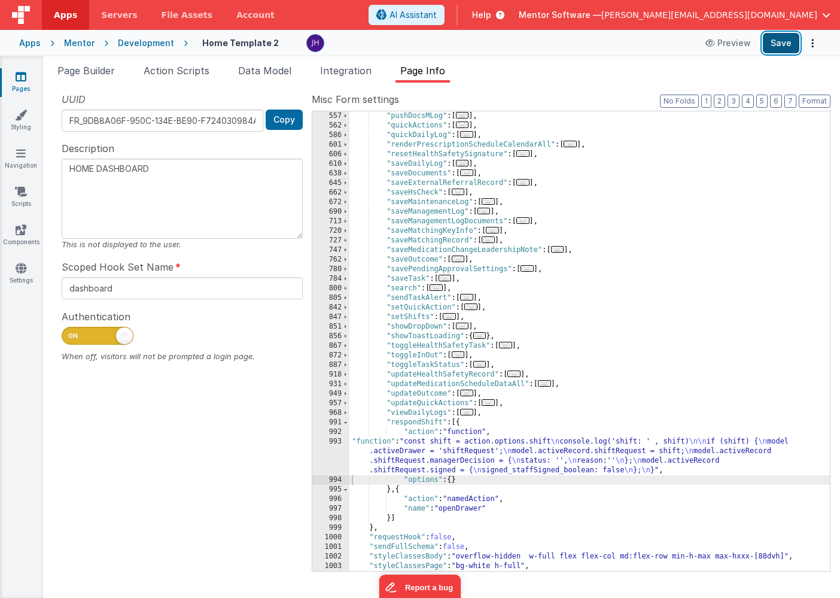
click at [785, 40] on button "Save" at bounding box center [781, 43] width 37 height 20
click at [94, 72] on span "Page Builder" at bounding box center [85, 71] width 57 height 12
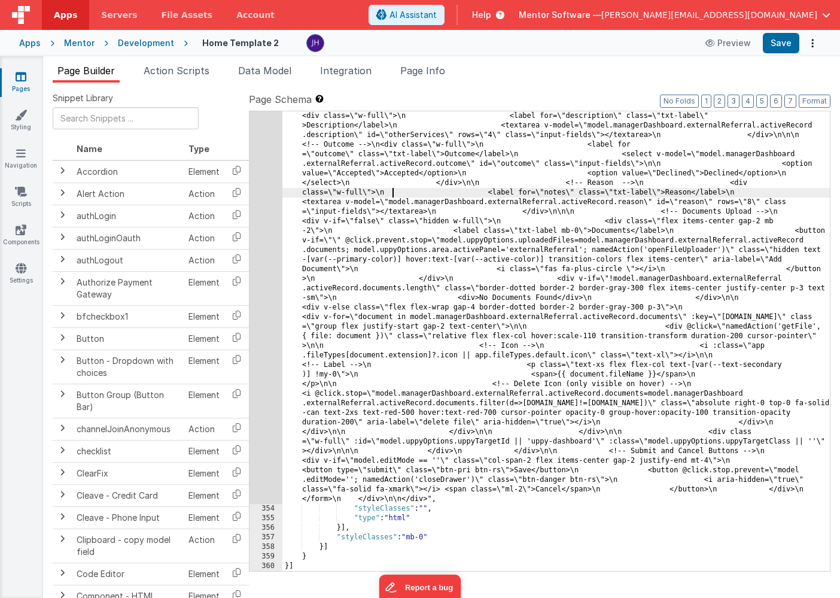
scroll to position [12448, 0]
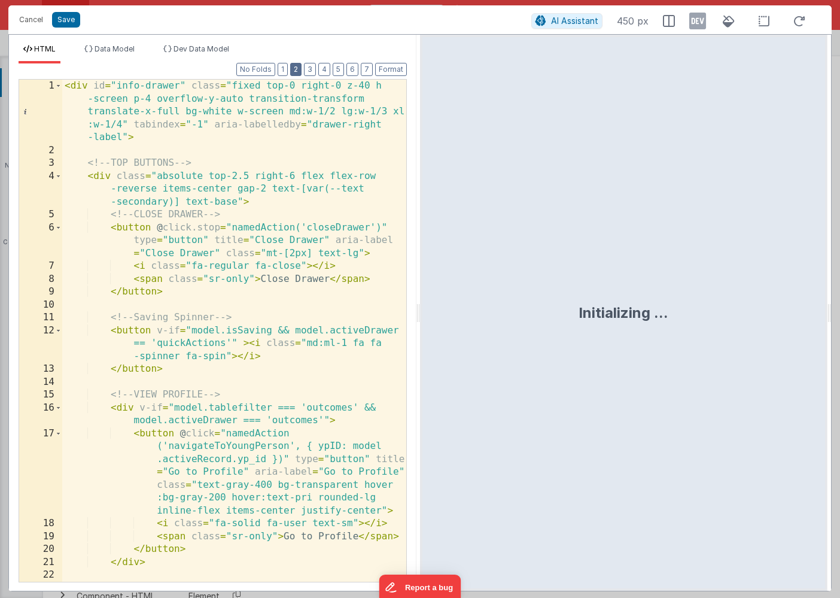
click at [297, 69] on button "2" at bounding box center [295, 69] width 11 height 13
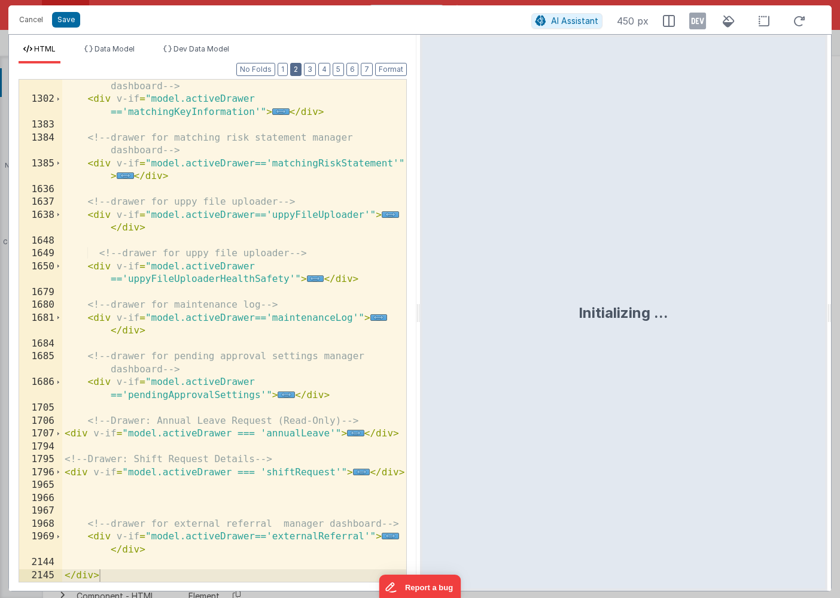
scroll to position [669, 0]
click at [358, 470] on span "..." at bounding box center [361, 472] width 17 height 7
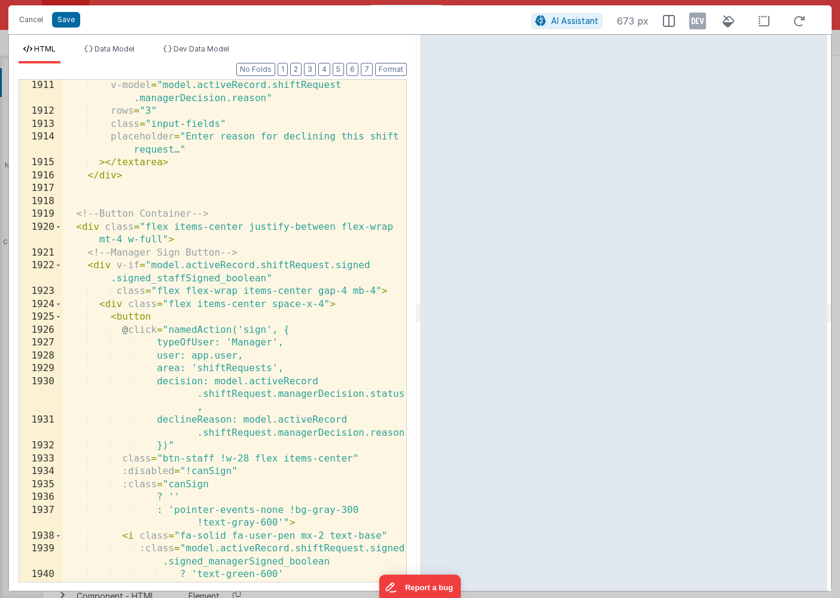
scroll to position [2781, 0]
click at [149, 262] on div "v-model = "model.activeRecord.shiftRequest .managerDecision.reason" rows = "3" …" at bounding box center [234, 348] width 344 height 541
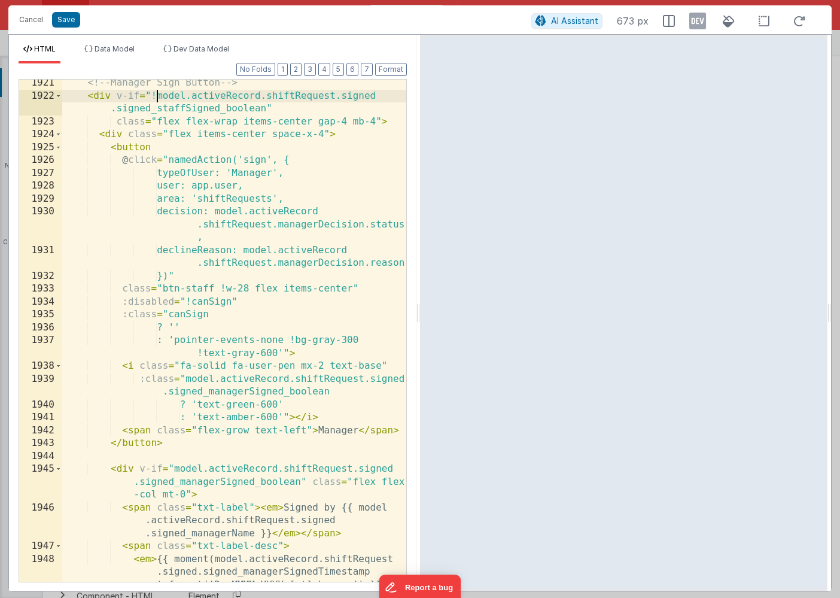
scroll to position [2951, 0]
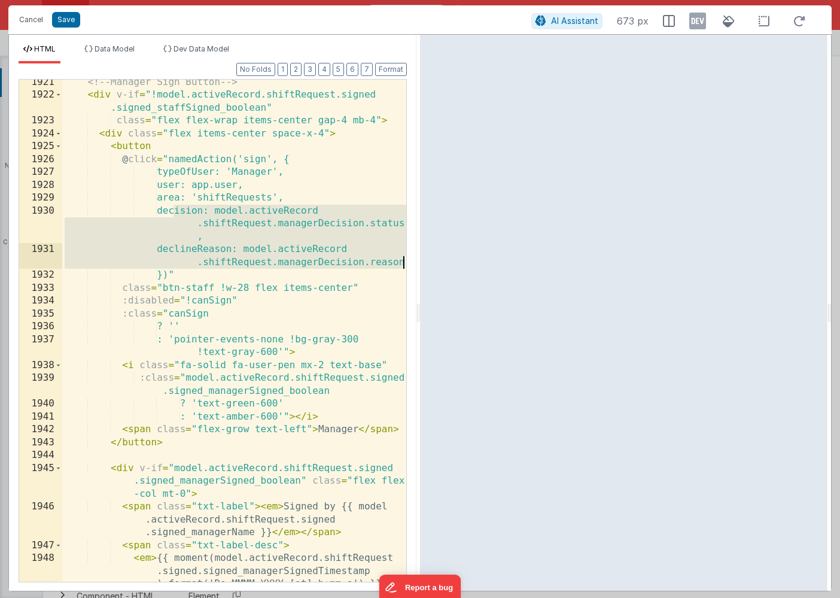
drag, startPoint x: 174, startPoint y: 211, endPoint x: 409, endPoint y: 259, distance: 239.3
click at [409, 259] on div "Format 7 6 5 4 3 2 1 No Folds 1921 1922 1923 1924 1925 1926 1927 1928 1929 1930…" at bounding box center [213, 326] width 408 height 527
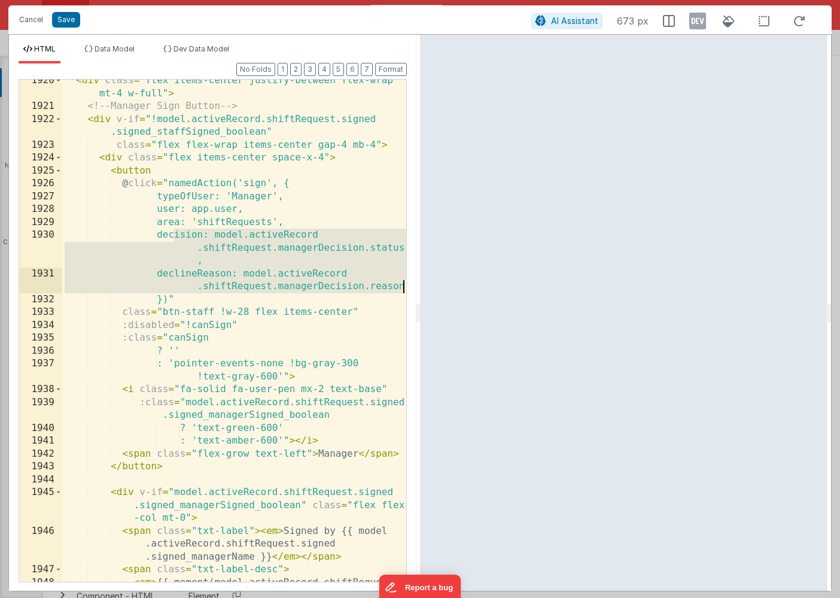
scroll to position [2926, 0]
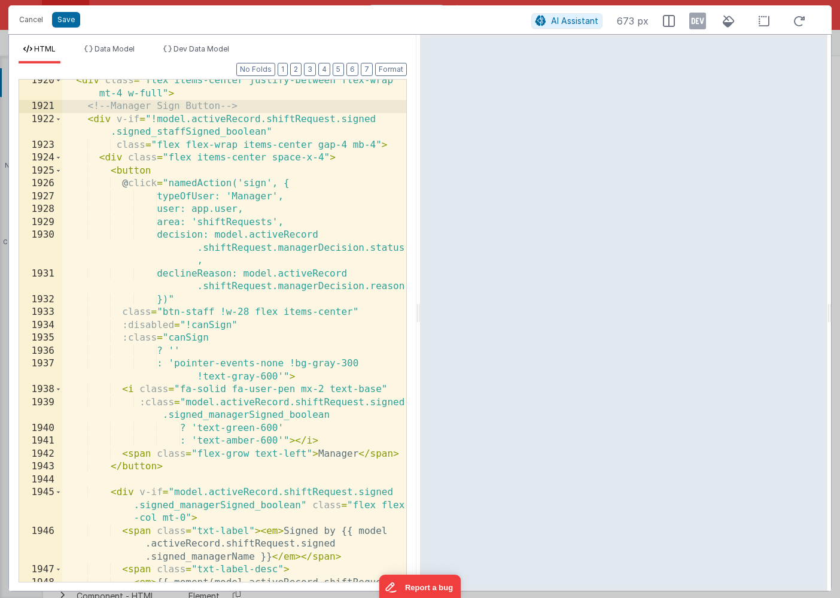
click at [88, 107] on div "< div class = "flex items-center justify-between flex-wrap mt-4 w-full" > <!-- …" at bounding box center [234, 363] width 344 height 579
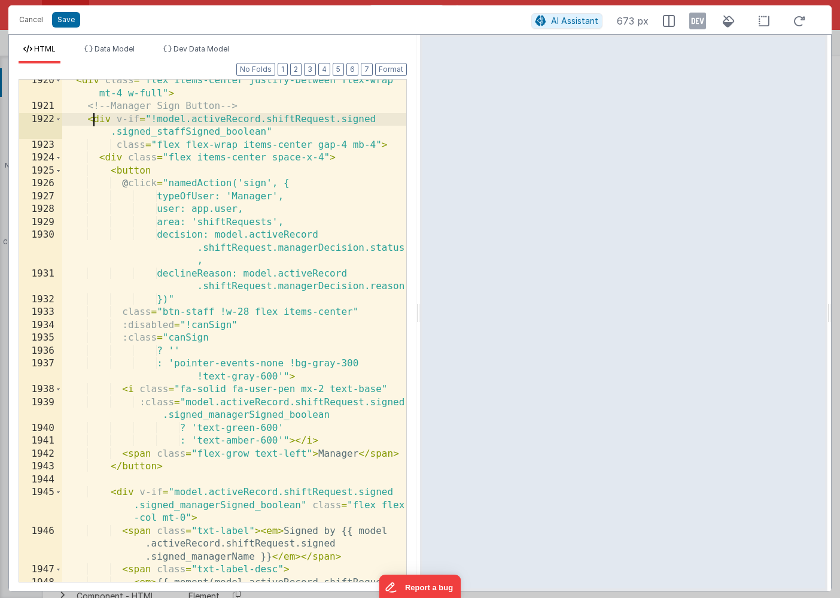
click at [96, 120] on div "< div class = "flex items-center justify-between flex-wrap mt-4 w-full" > <!-- …" at bounding box center [234, 363] width 344 height 579
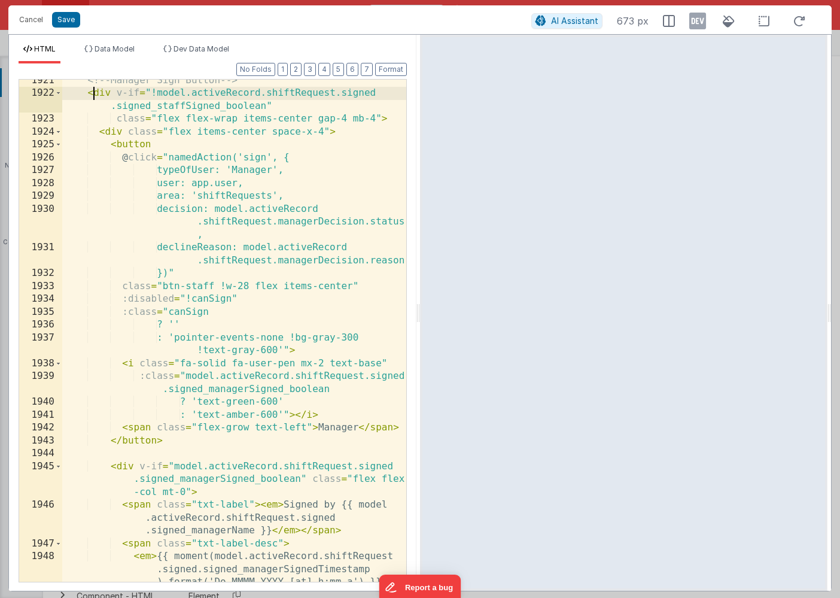
scroll to position [2949, 0]
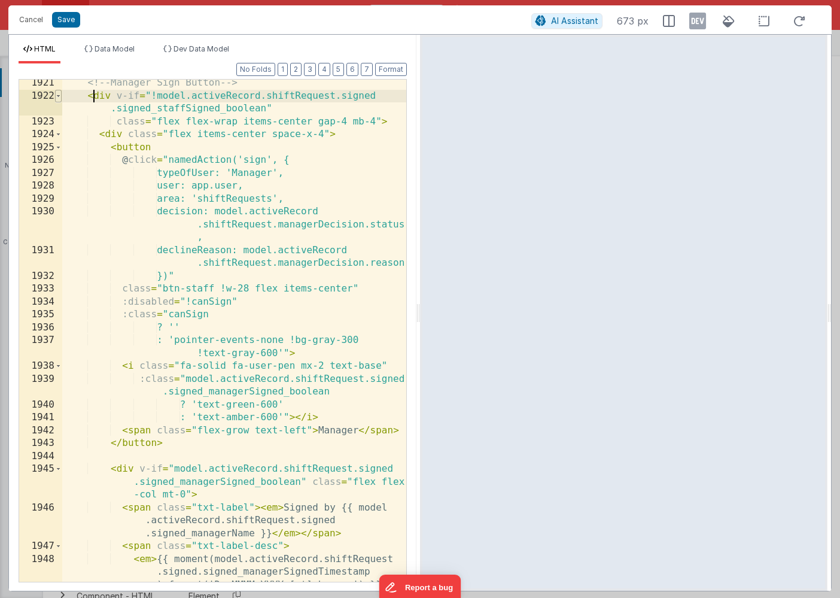
click at [59, 96] on span at bounding box center [58, 96] width 7 height 13
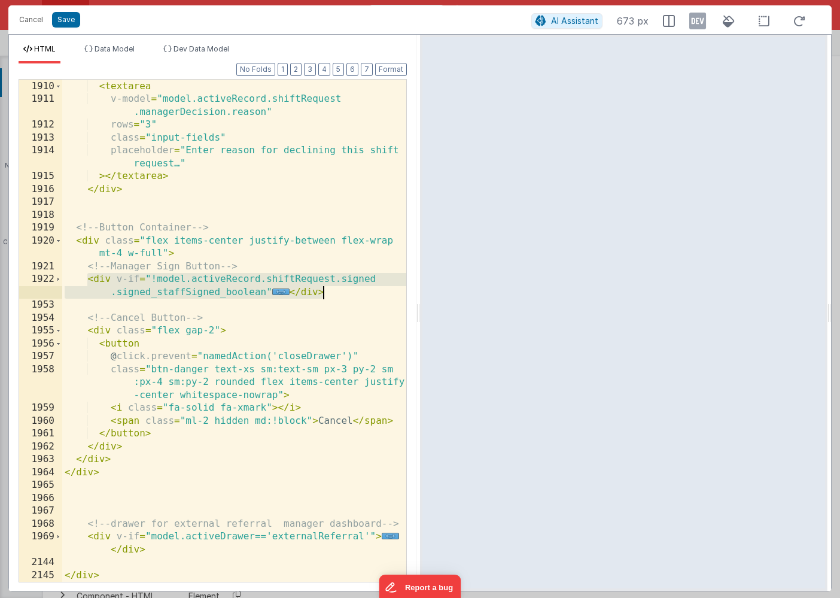
drag, startPoint x: 86, startPoint y: 277, endPoint x: 366, endPoint y: 295, distance: 281.3
click at [366, 295] on div "< label class = "txt-label required" > Reason for Decline </ label > < textarea…" at bounding box center [234, 324] width 344 height 541
click at [279, 290] on span "..." at bounding box center [280, 291] width 17 height 7
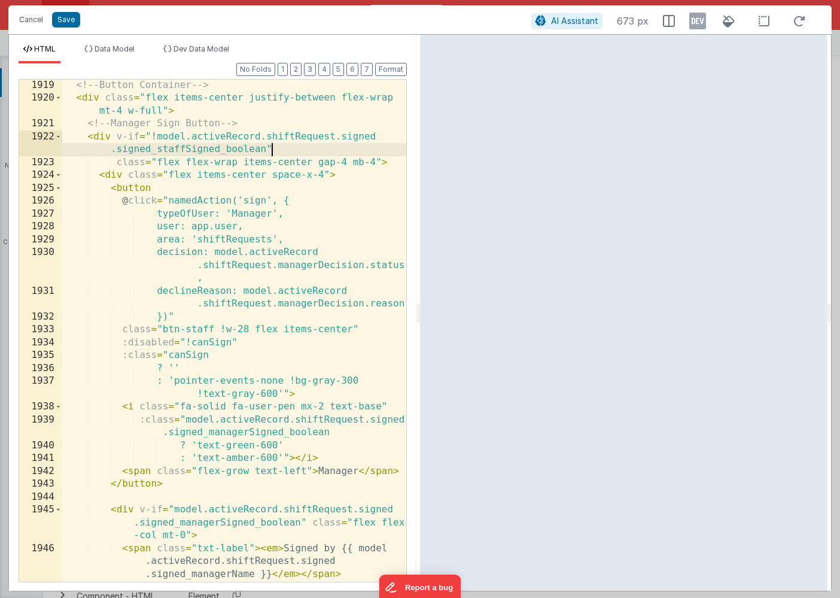
scroll to position [2909, 0]
click at [187, 357] on div "<!-- Button Container --> < div class = "flex items-center justify-between flex…" at bounding box center [234, 362] width 344 height 567
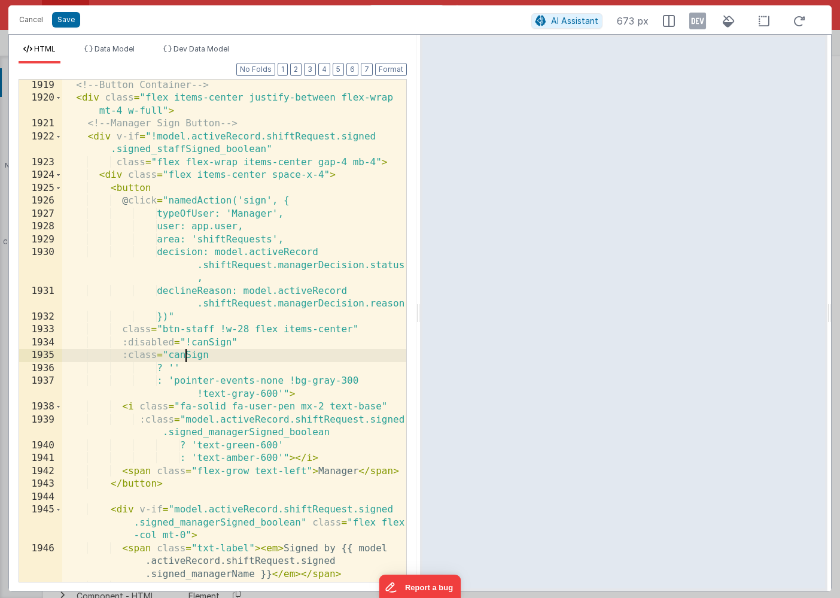
click at [187, 357] on div "<!-- Button Container --> < div class = "flex items-center justify-between flex…" at bounding box center [234, 362] width 344 height 567
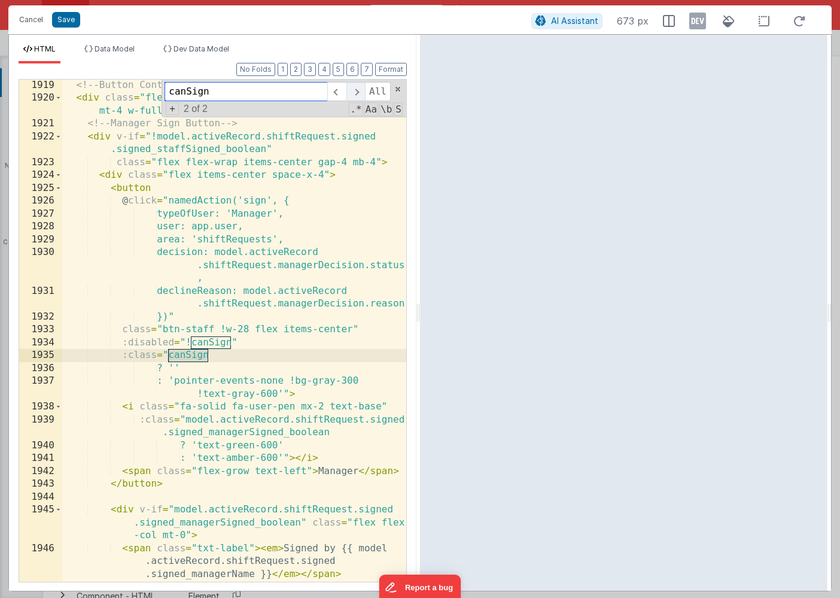
click at [353, 90] on span at bounding box center [356, 91] width 19 height 19
click at [282, 349] on div "<!-- Button Container --> < div class = "flex items-center justify-between flex…" at bounding box center [234, 362] width 344 height 567
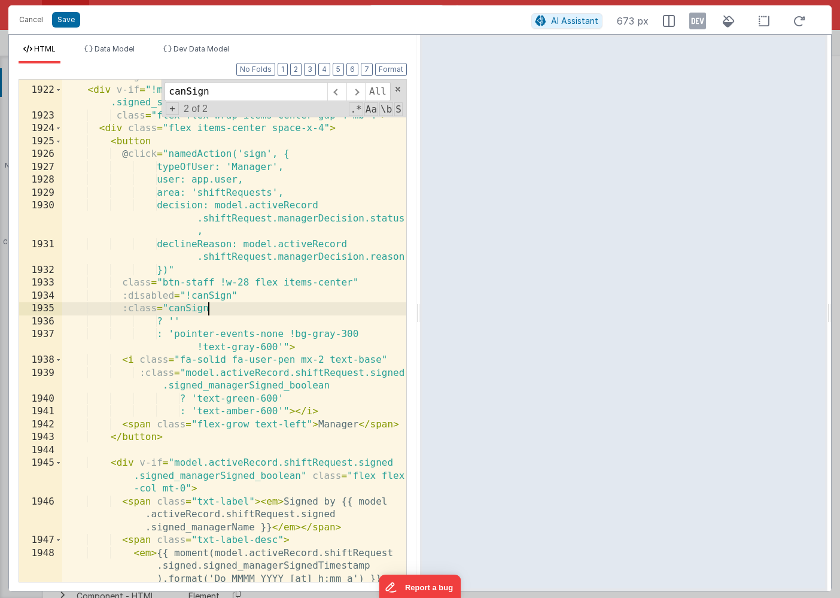
scroll to position [2957, 0]
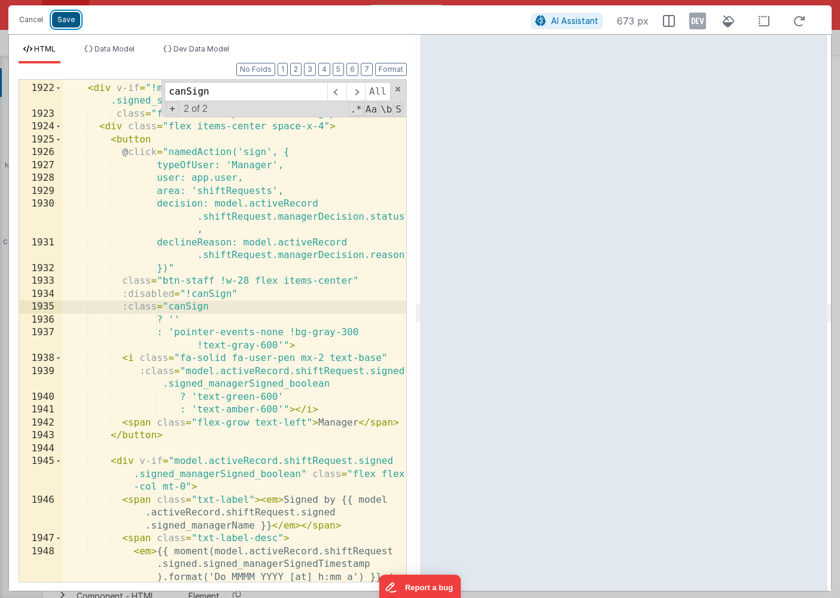
click at [63, 19] on button "Save" at bounding box center [66, 20] width 28 height 16
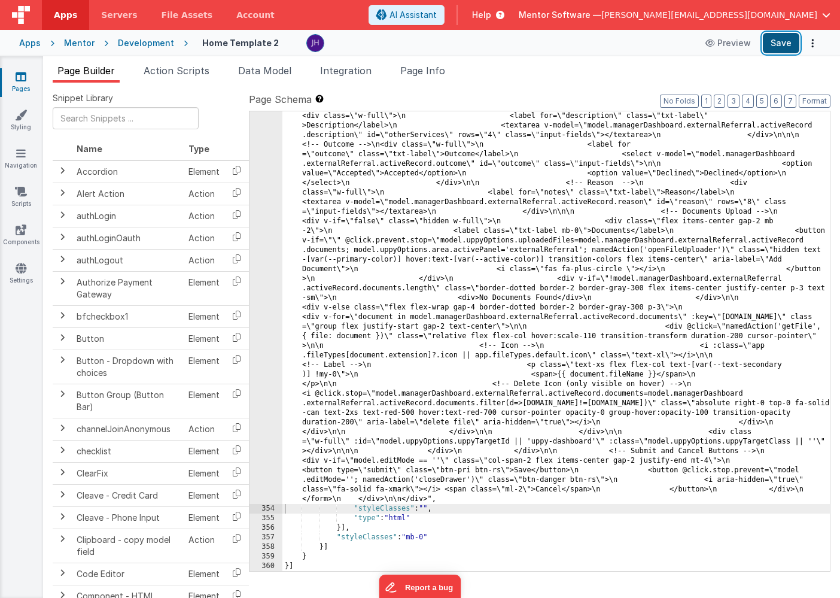
click at [773, 38] on button "Save" at bounding box center [781, 43] width 37 height 20
click at [578, 76] on ul "Page Builder Action Scripts Data Model Integration Page Info" at bounding box center [441, 72] width 797 height 19
click at [783, 45] on button "Save" at bounding box center [781, 43] width 37 height 20
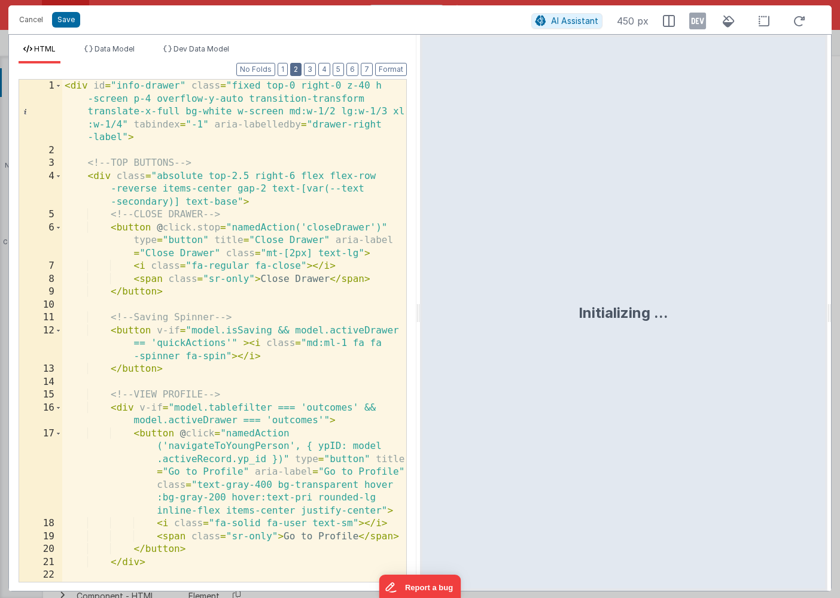
click at [299, 74] on button "2" at bounding box center [295, 69] width 11 height 13
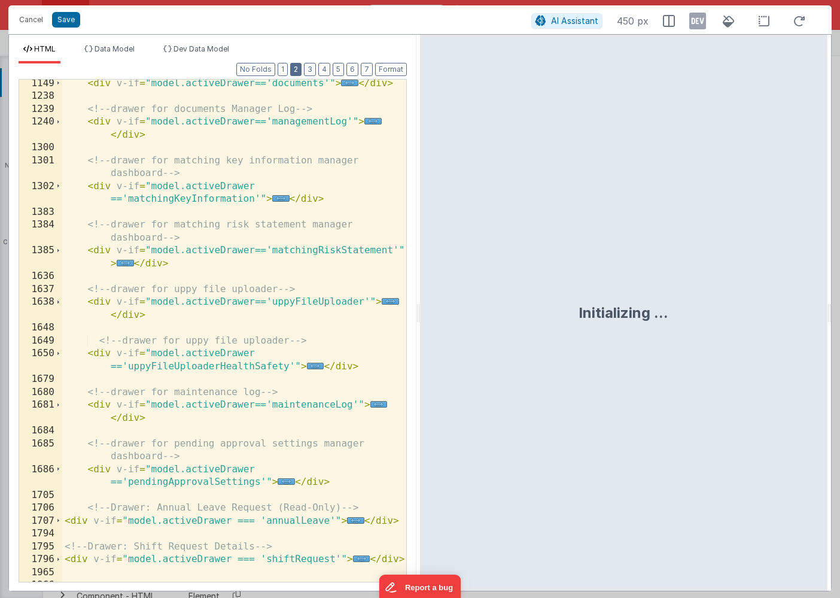
scroll to position [669, 0]
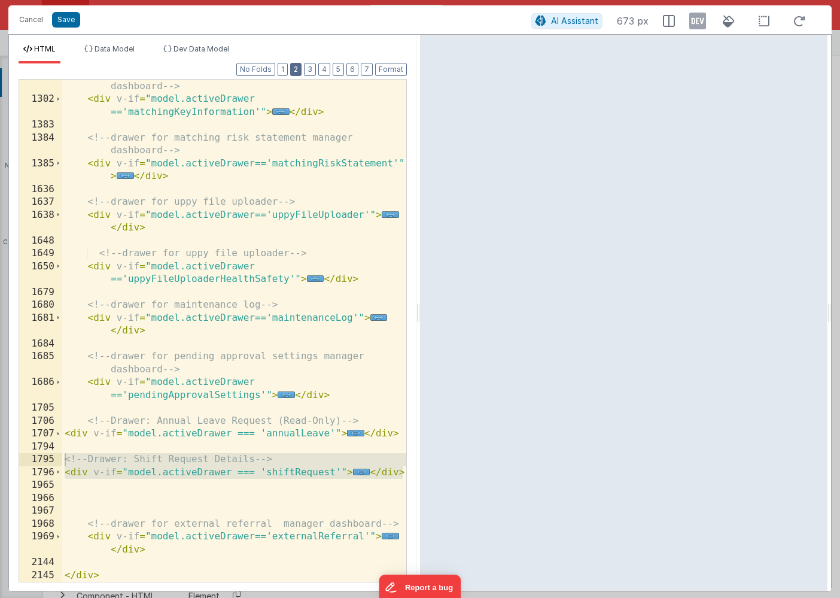
drag, startPoint x: 402, startPoint y: 472, endPoint x: 60, endPoint y: 460, distance: 342.5
click at [60, 460] on div "1301 1302 1383 1384 1385 1636 1637 1638 1648 1649 1650 1679 1680 1681 1684 1685…" at bounding box center [213, 330] width 388 height 503
click at [63, 21] on button "Save" at bounding box center [66, 20] width 28 height 16
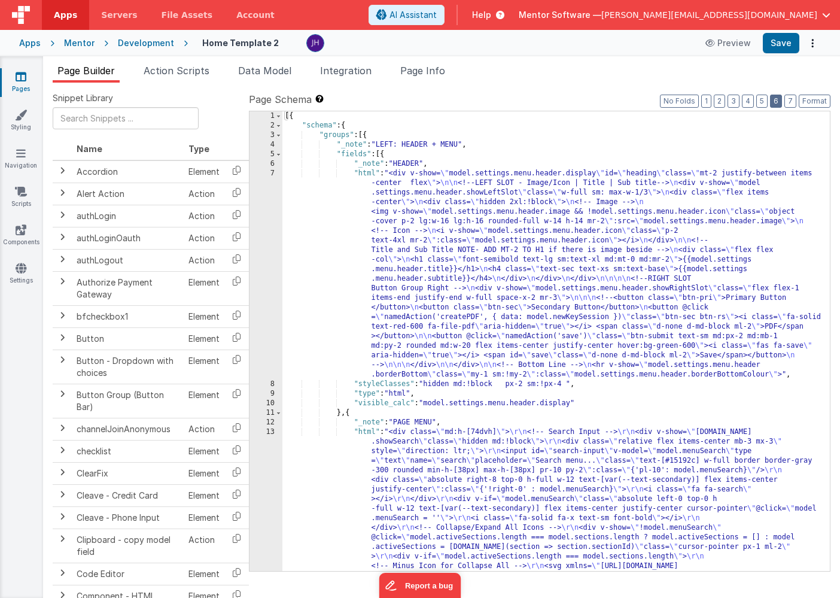
click at [779, 103] on button "6" at bounding box center [776, 101] width 12 height 13
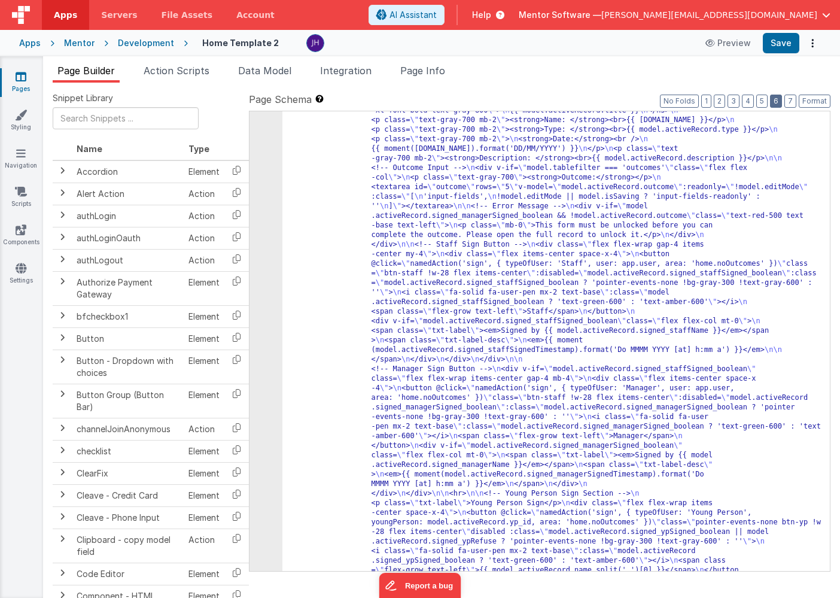
scroll to position [2811, 0]
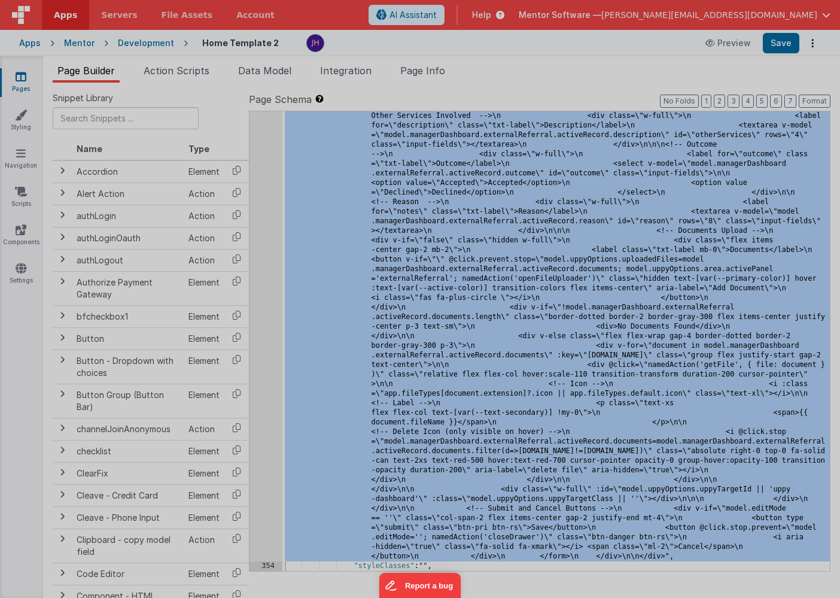
scroll to position [13971, 0]
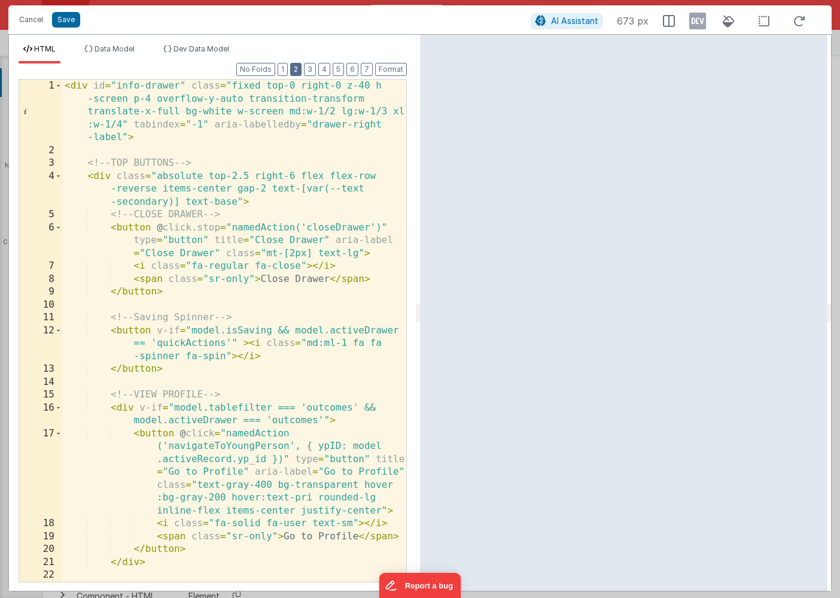
click at [299, 72] on button "2" at bounding box center [295, 69] width 11 height 13
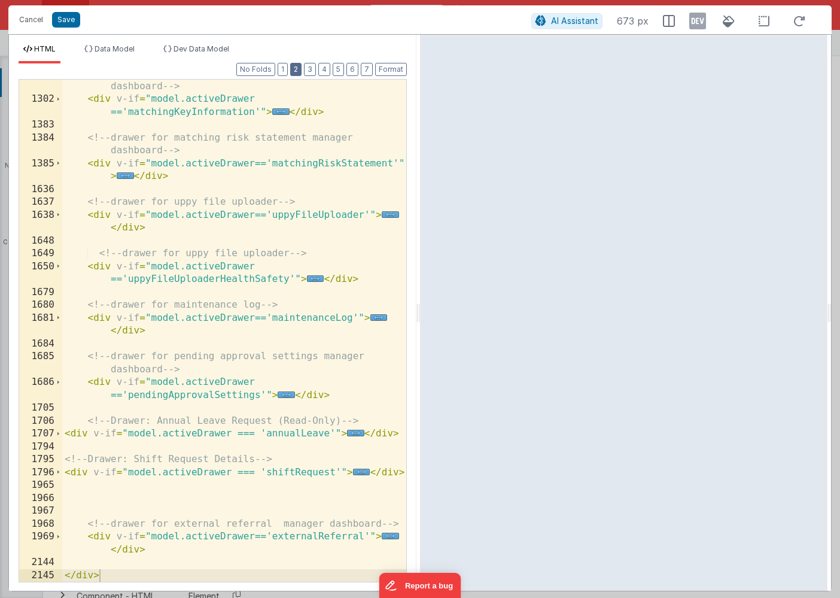
scroll to position [669, 0]
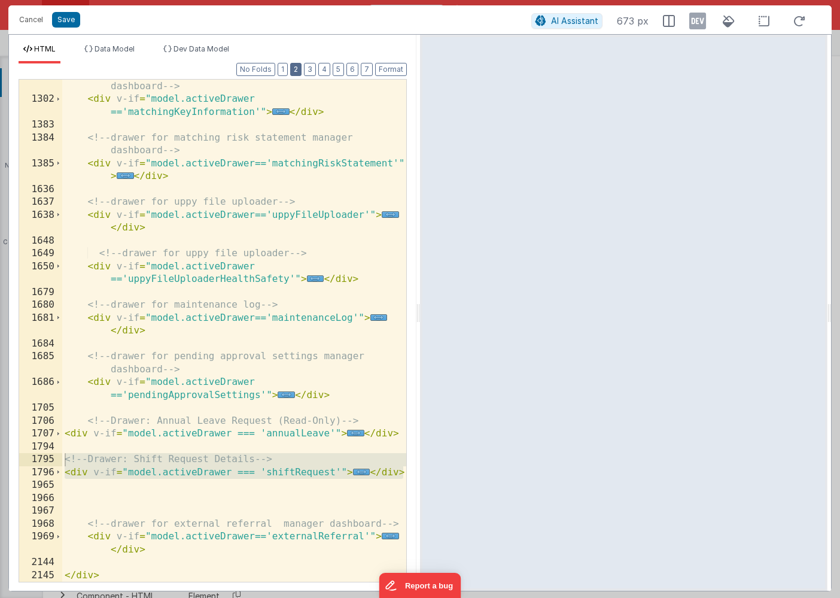
drag, startPoint x: 403, startPoint y: 475, endPoint x: 57, endPoint y: 460, distance: 346.2
click at [57, 460] on div "1301 1302 1383 1384 1385 1636 1637 1638 1648 1649 1650 1679 1680 1681 1684 1685…" at bounding box center [213, 330] width 388 height 503
click at [169, 417] on div "<!-- drawer for matching key information manager dashboard --> < div v-if = "mo…" at bounding box center [234, 337] width 344 height 541
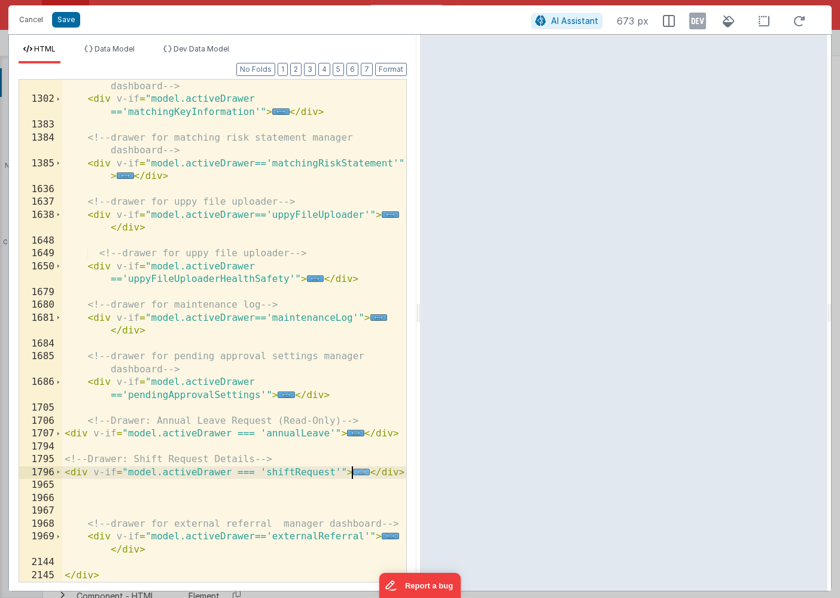
click at [360, 474] on span "..." at bounding box center [361, 472] width 17 height 7
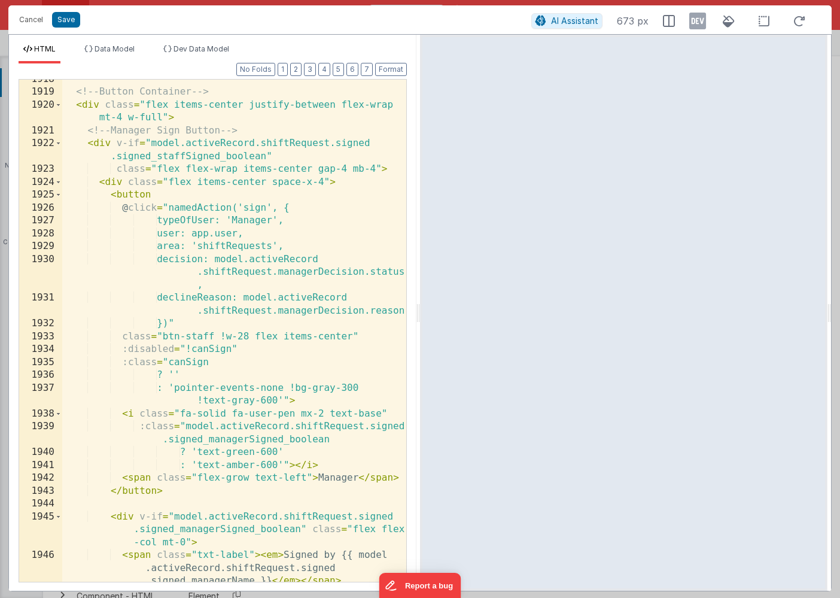
scroll to position [2902, 0]
click at [72, 23] on button "Save" at bounding box center [66, 20] width 28 height 16
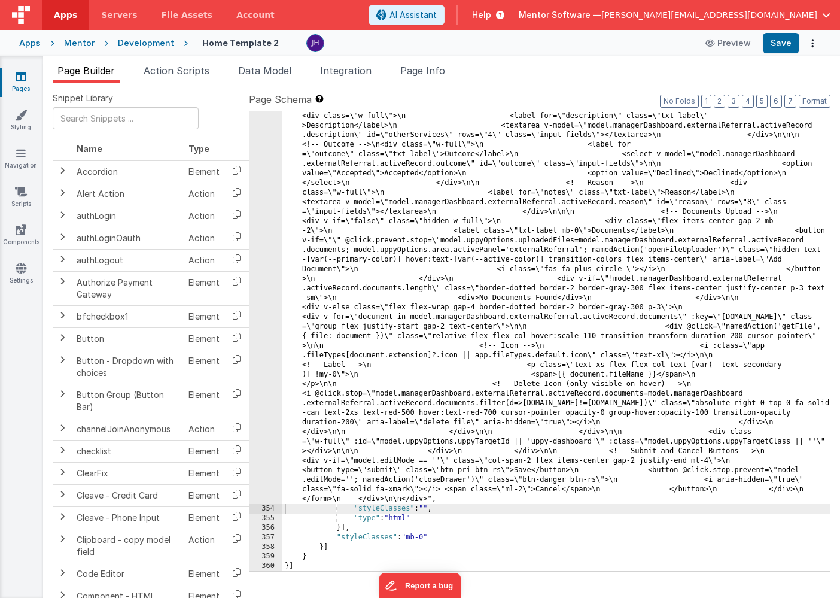
scroll to position [12448, 0]
click at [780, 44] on button "Save" at bounding box center [781, 43] width 37 height 20
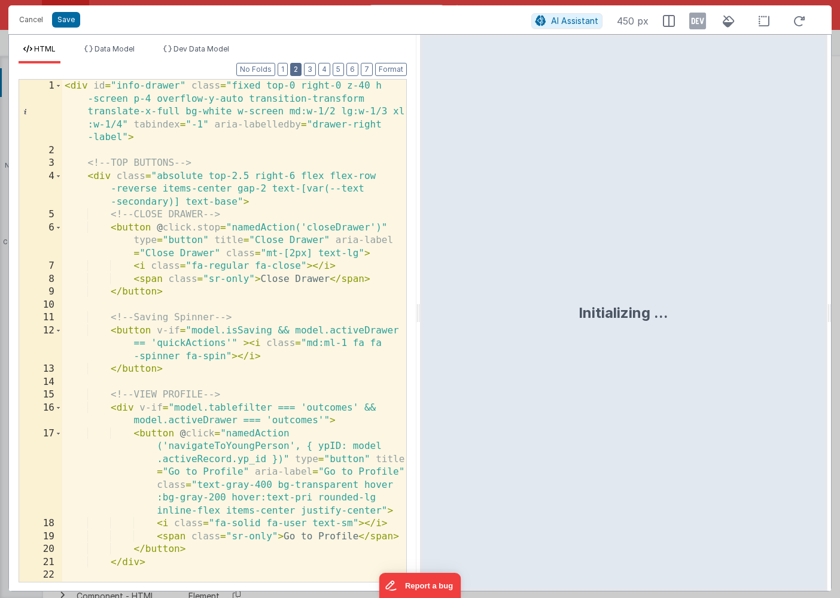
click at [299, 66] on button "2" at bounding box center [295, 69] width 11 height 13
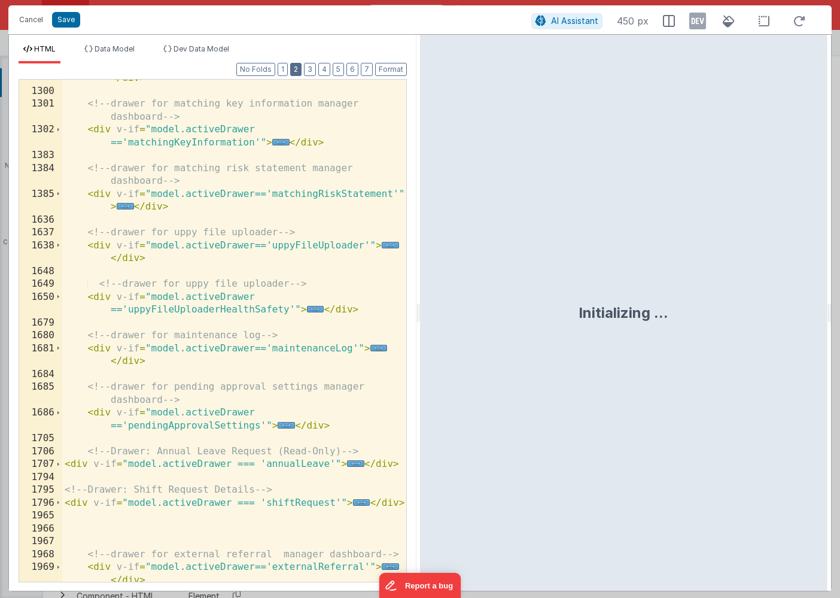
scroll to position [669, 0]
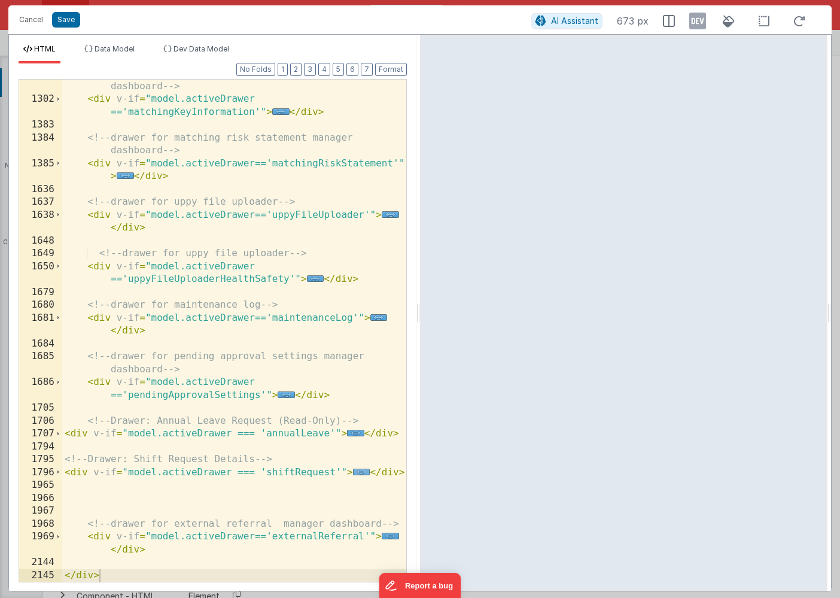
click at [360, 473] on span "..." at bounding box center [361, 472] width 17 height 7
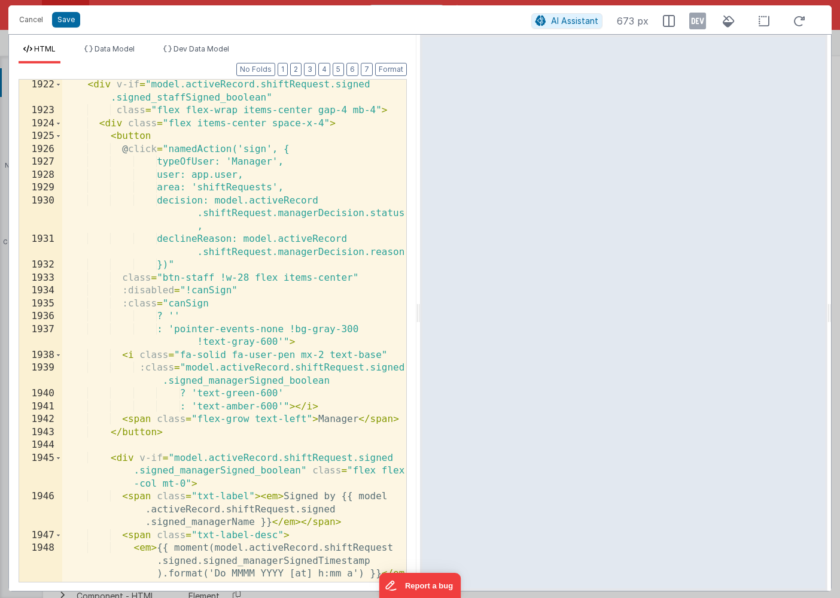
scroll to position [2977, 0]
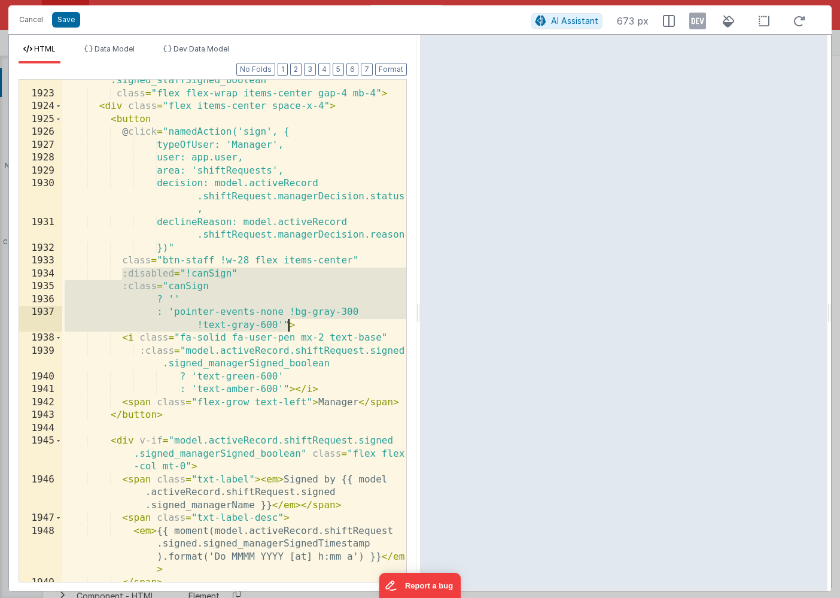
drag, startPoint x: 124, startPoint y: 276, endPoint x: 290, endPoint y: 326, distance: 173.6
click at [290, 326] on div "< div v-if = "model.activeRecord.shiftRequest.signed .signed_staffSigned_boolea…" at bounding box center [234, 332] width 344 height 541
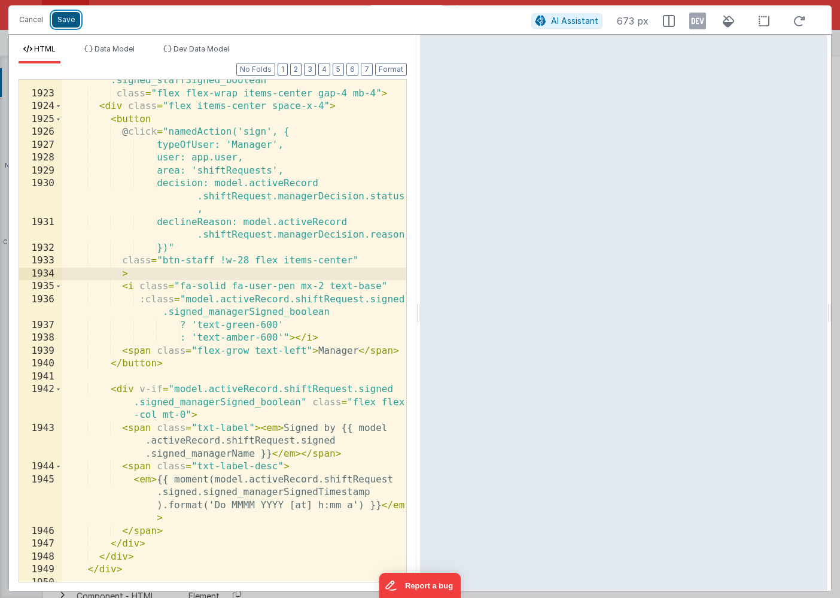
click at [62, 20] on button "Save" at bounding box center [66, 20] width 28 height 16
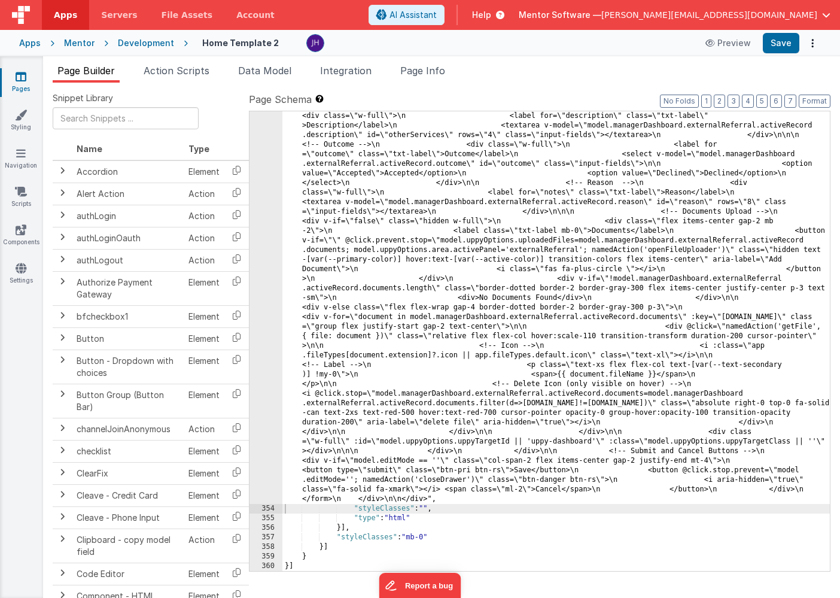
scroll to position [12439, 0]
click at [778, 40] on button "Save" at bounding box center [781, 43] width 37 height 20
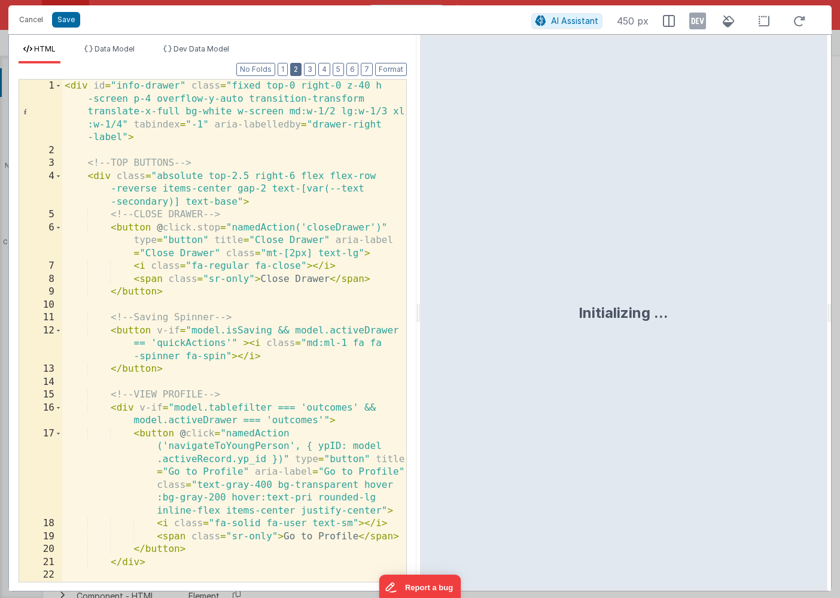
click at [301, 68] on button "2" at bounding box center [295, 69] width 11 height 13
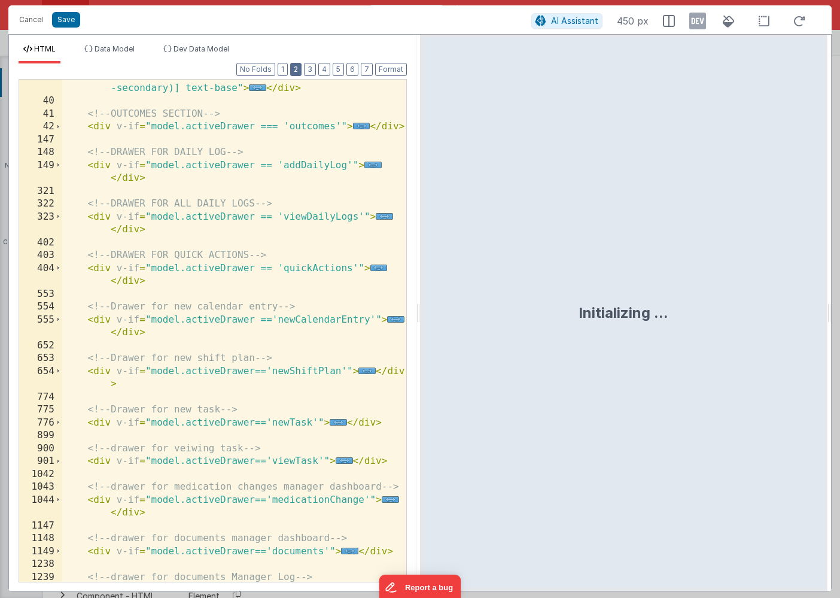
scroll to position [669, 0]
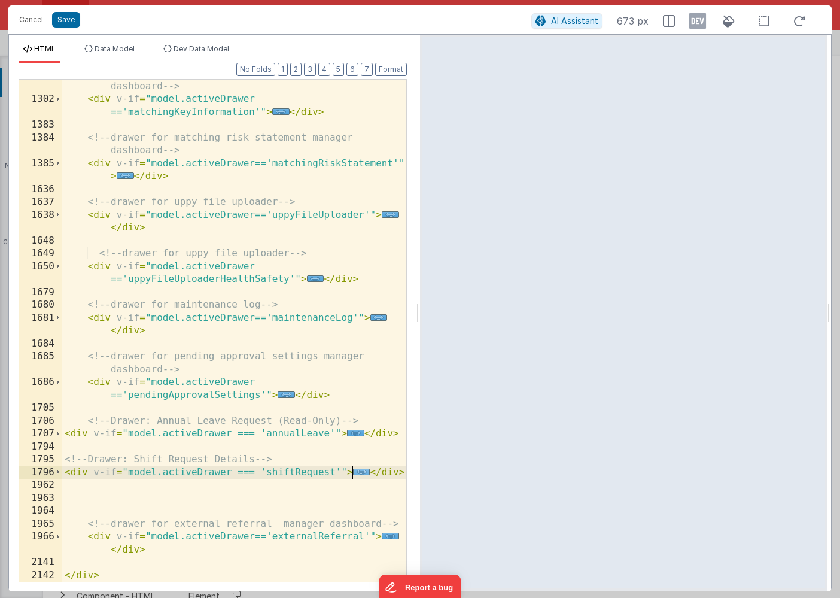
click at [364, 472] on span "..." at bounding box center [361, 472] width 17 height 7
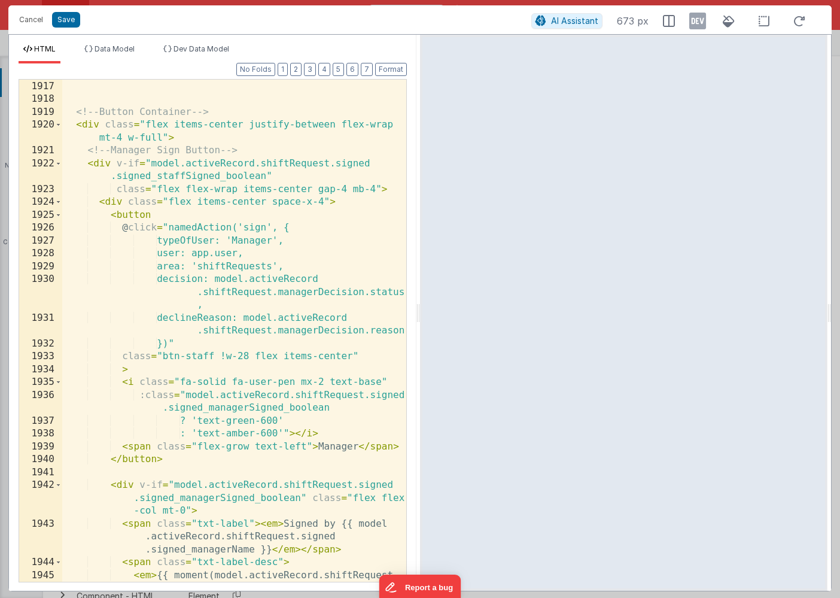
scroll to position [2872, 0]
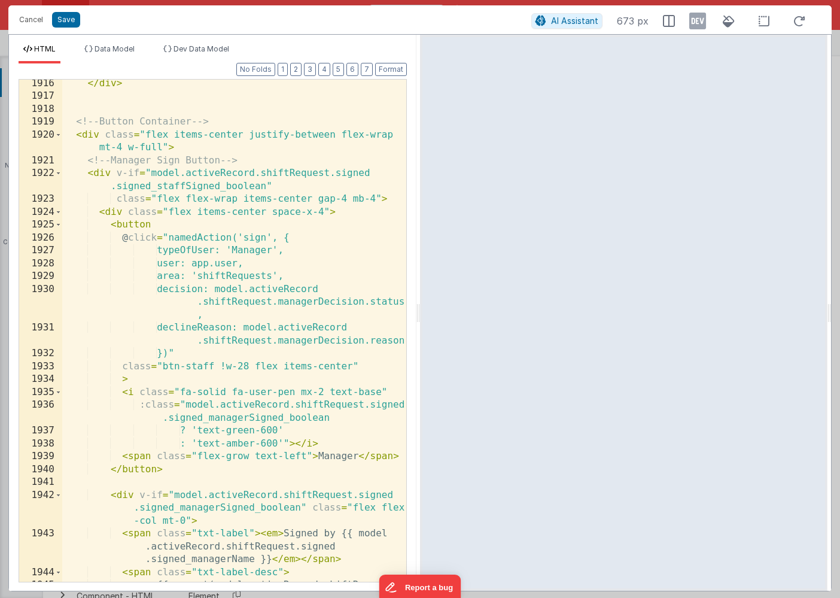
click at [151, 172] on div "</ div > <!-- Button Container --> < div class = "flex items-center justify-bet…" at bounding box center [234, 360] width 344 height 567
drag, startPoint x: 183, startPoint y: 187, endPoint x: 155, endPoint y: 187, distance: 28.1
click at [155, 187] on div "</ div > <!-- Button Container --> < div class = "flex items-center justify-bet…" at bounding box center [234, 360] width 344 height 567
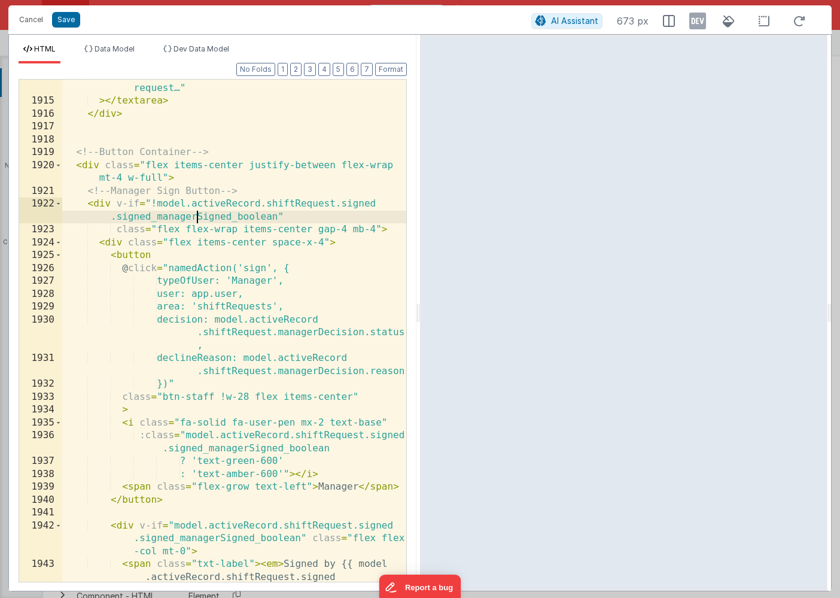
scroll to position [2835, 0]
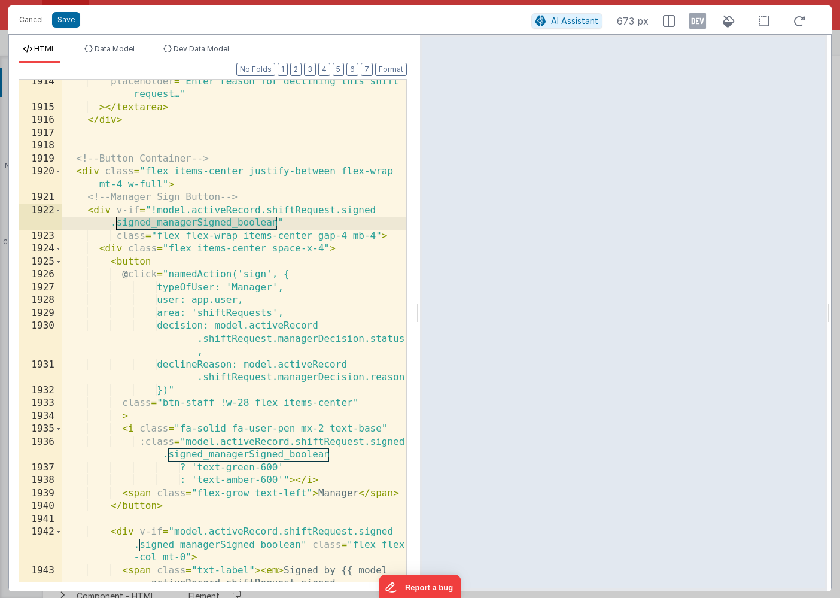
drag, startPoint x: 276, startPoint y: 221, endPoint x: 116, endPoint y: 220, distance: 160.4
click at [116, 221] on div "placeholder = "Enter reason for declining this shift request…" > </ textarea > …" at bounding box center [234, 358] width 344 height 567
click at [74, 25] on button "Save" at bounding box center [66, 20] width 28 height 16
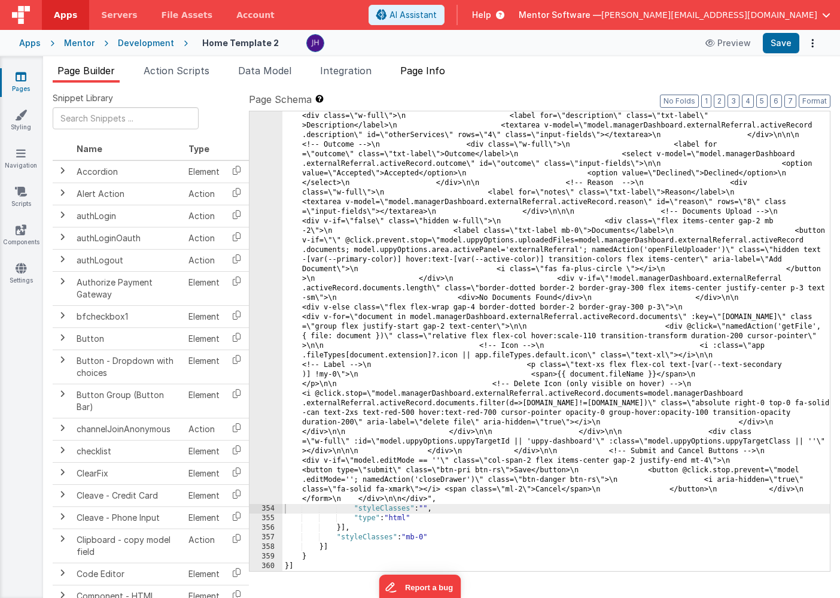
click at [435, 75] on span "Page Info" at bounding box center [422, 71] width 45 height 12
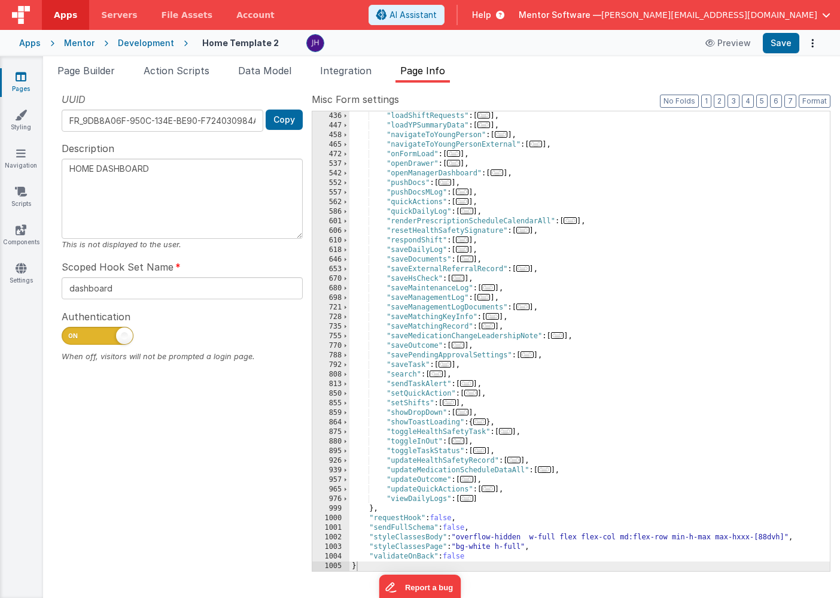
scroll to position [517, 0]
click at [467, 239] on span "..." at bounding box center [462, 239] width 13 height 7
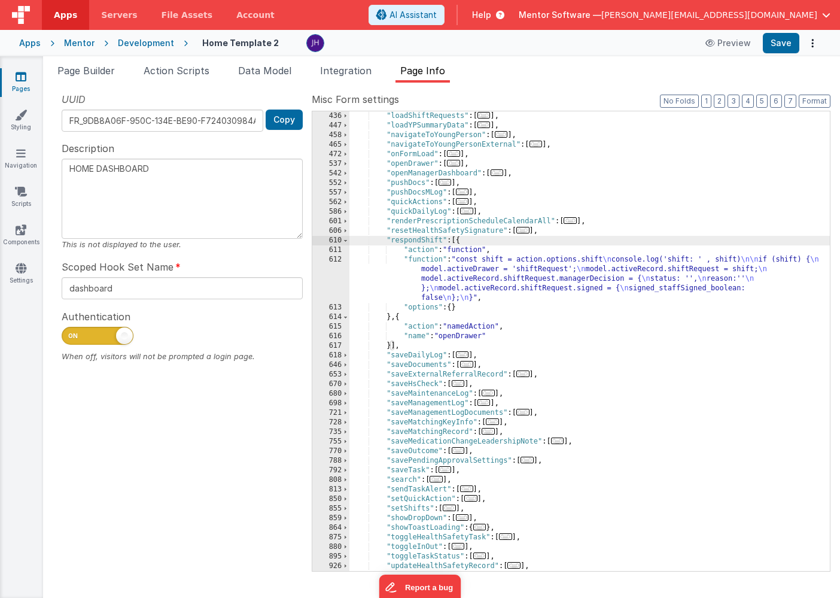
click at [494, 266] on div ""loadShiftRequests" : [ ... ] , "loadYPSummaryData" : [ ... ] , "navigateToYoun…" at bounding box center [590, 350] width 481 height 479
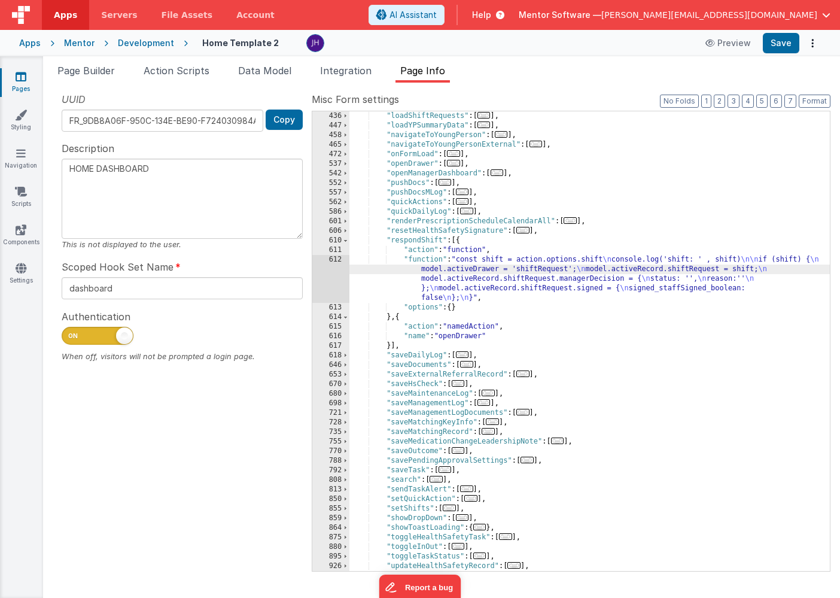
click at [336, 271] on div "612" at bounding box center [330, 279] width 37 height 48
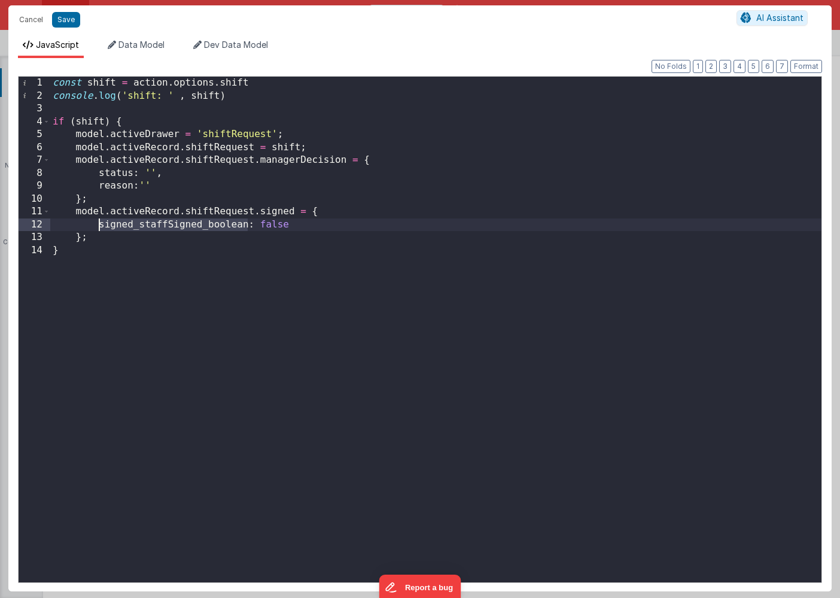
drag, startPoint x: 248, startPoint y: 224, endPoint x: 98, endPoint y: 224, distance: 150.2
click at [98, 224] on div "const shift = action . options . shift console . log ( 'shift: ' , shift ) if (…" at bounding box center [435, 342] width 771 height 531
click at [64, 22] on button "Save" at bounding box center [66, 20] width 28 height 16
type textarea "HOME DASHBOARD"
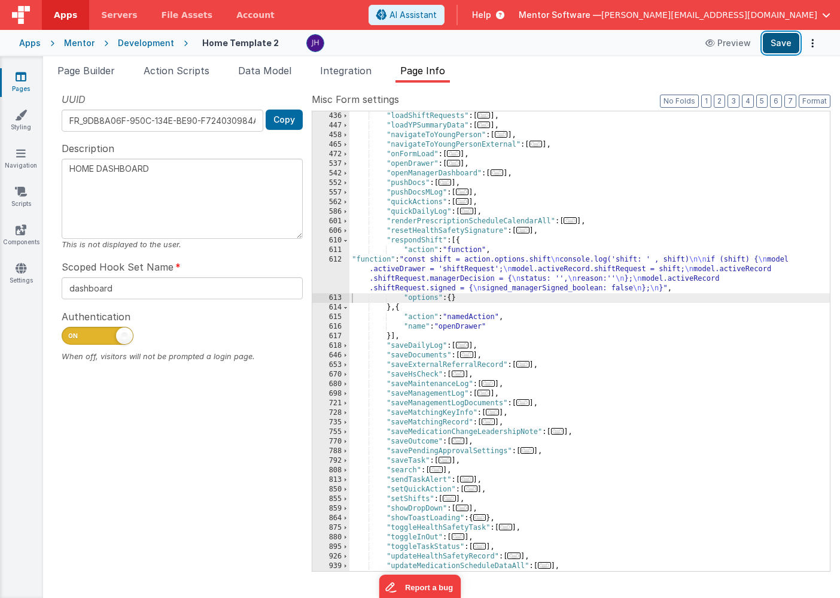
click at [791, 41] on button "Save" at bounding box center [781, 43] width 37 height 20
click at [93, 74] on span "Page Builder" at bounding box center [85, 71] width 57 height 12
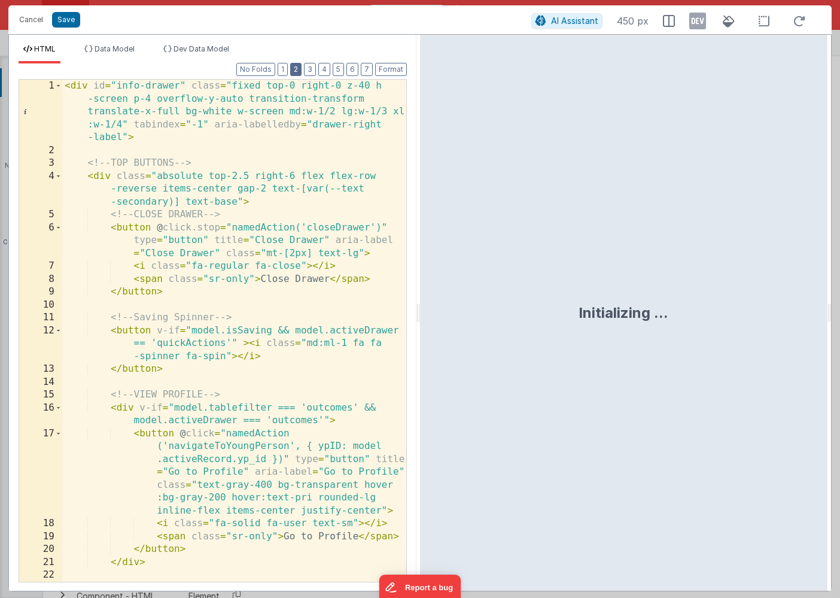
click at [298, 66] on button "2" at bounding box center [295, 69] width 11 height 13
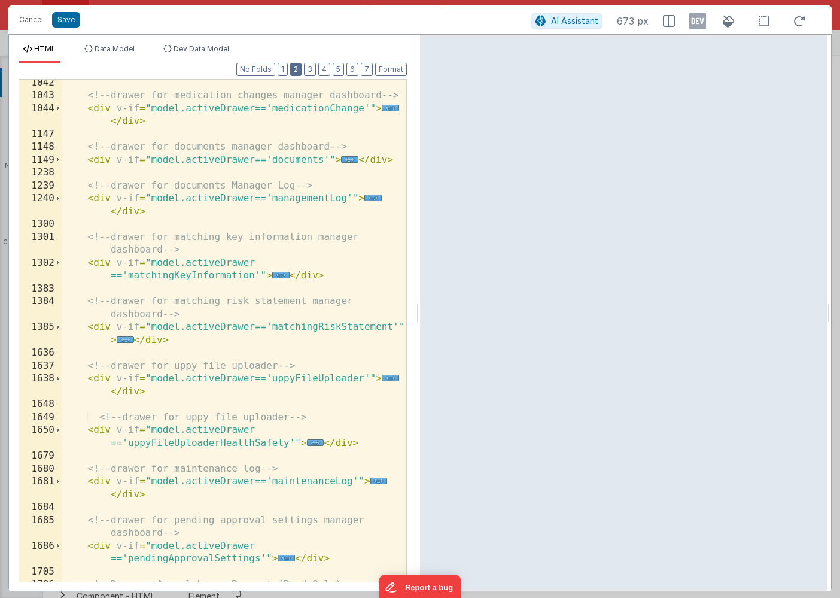
scroll to position [669, 0]
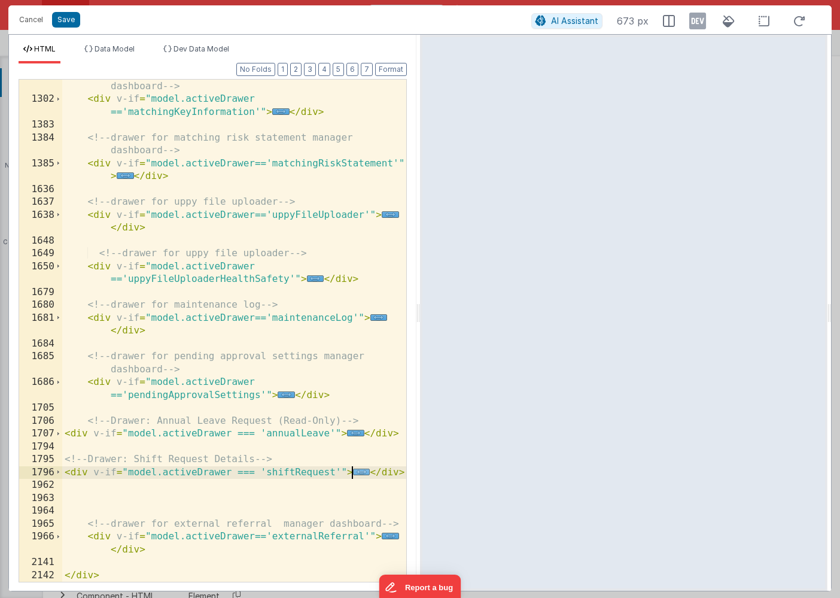
click at [358, 473] on span "..." at bounding box center [361, 472] width 17 height 7
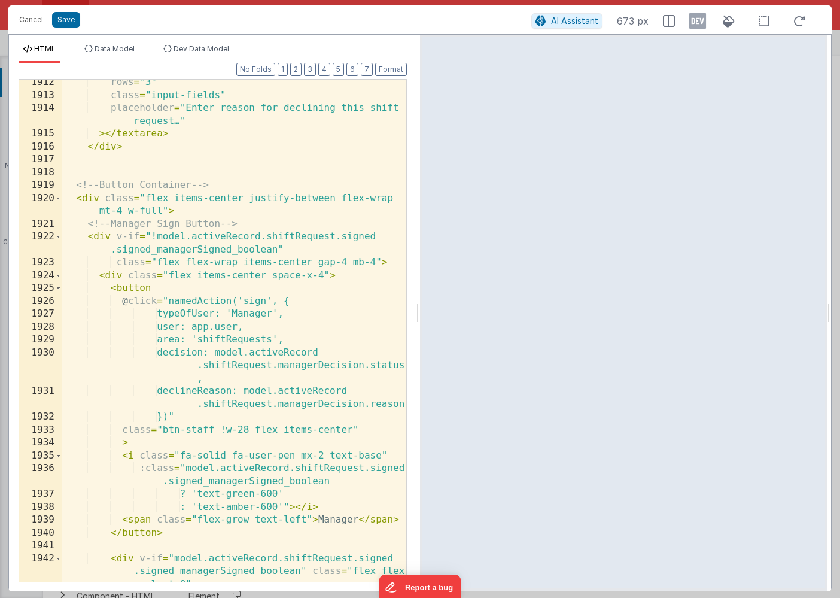
scroll to position [2825, 0]
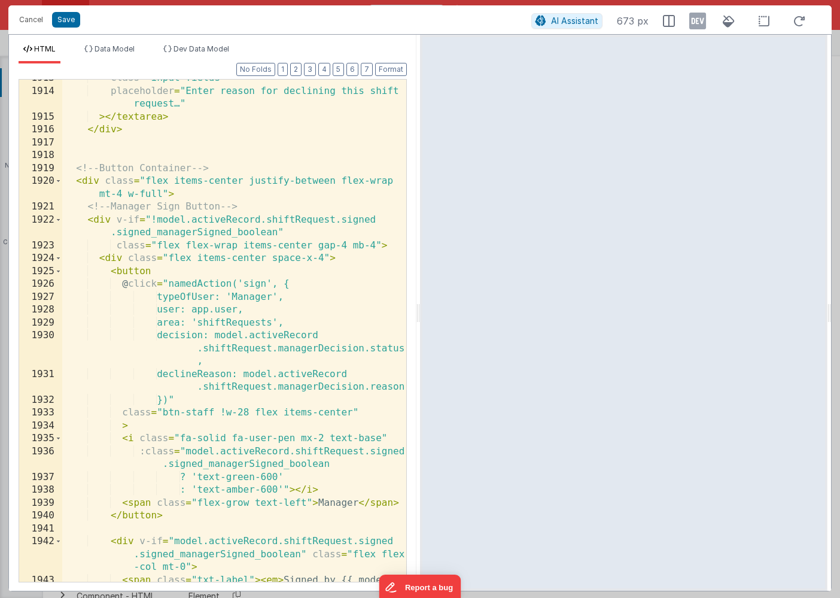
click at [183, 196] on div "class = "input-fields" placeholder = "Enter reason for declining this shift req…" at bounding box center [234, 349] width 344 height 554
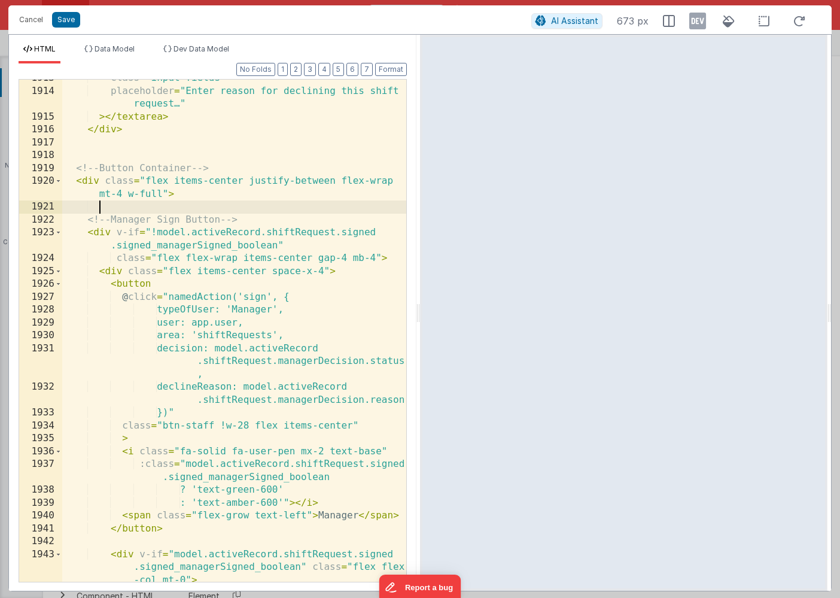
click at [279, 244] on div "class = "input-fields" placeholder = "Enter reason for declining this shift req…" at bounding box center [234, 349] width 344 height 554
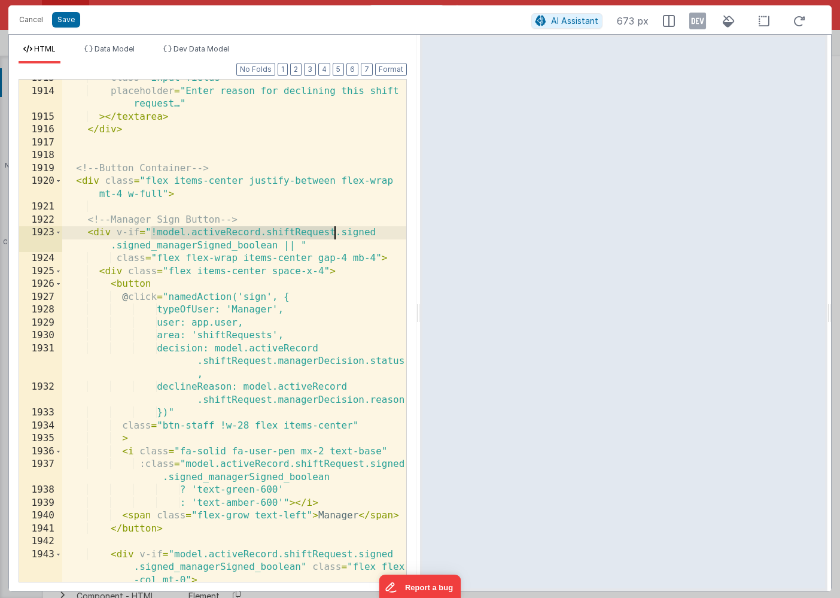
drag, startPoint x: 152, startPoint y: 232, endPoint x: 333, endPoint y: 232, distance: 180.7
click at [333, 232] on div "class = "input-fields" placeholder = "Enter reason for declining this shift req…" at bounding box center [234, 349] width 344 height 554
click at [300, 244] on div "class = "input-fields" placeholder = "Enter reason for declining this shift req…" at bounding box center [234, 349] width 344 height 554
paste textarea
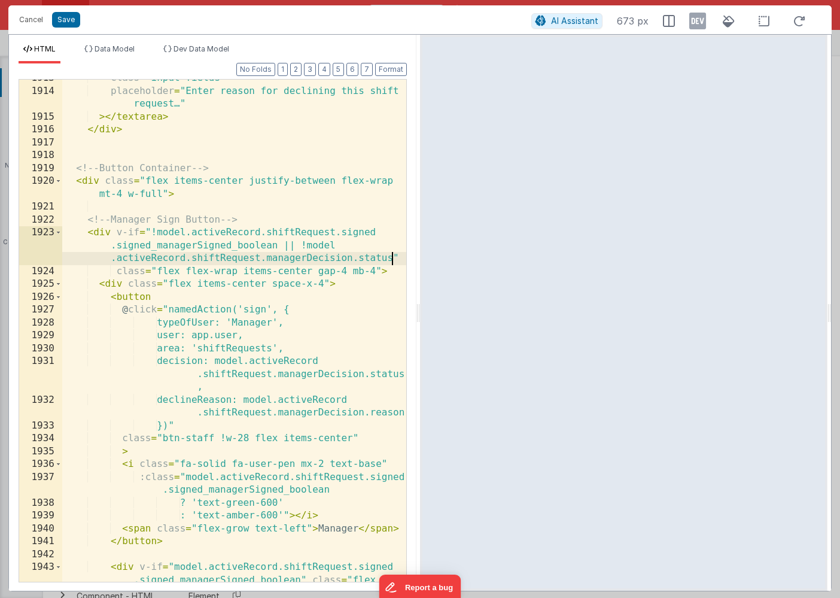
click at [305, 246] on div "class = "input-fields" placeholder = "Enter reason for declining this shift req…" at bounding box center [234, 349] width 344 height 554
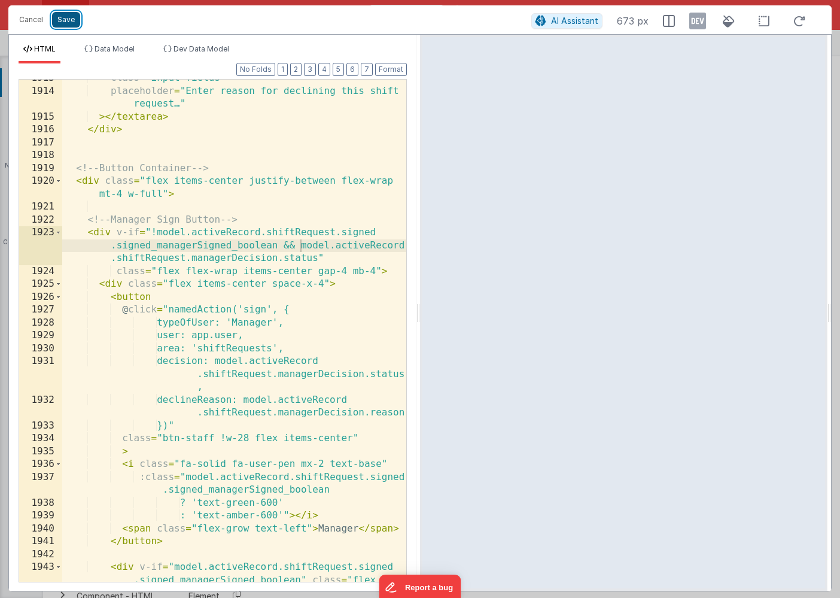
click at [63, 23] on button "Save" at bounding box center [66, 20] width 28 height 16
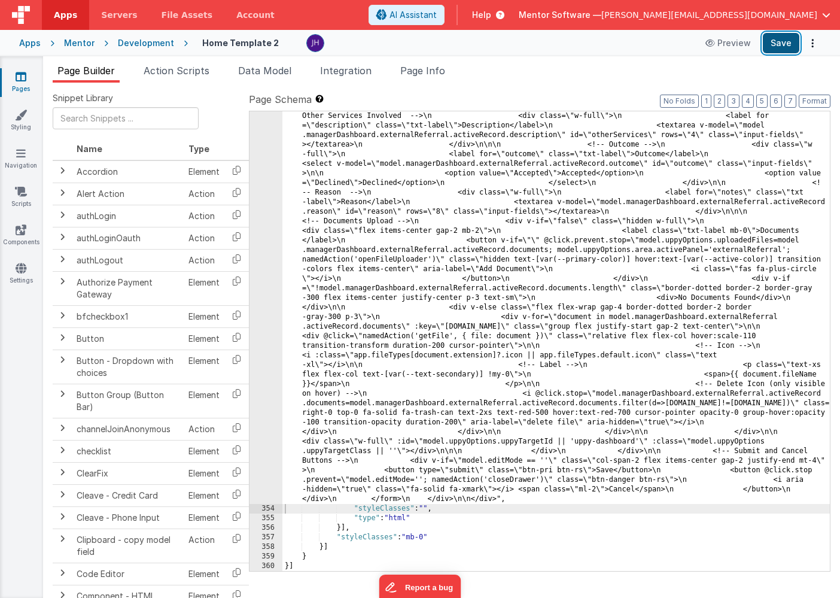
click at [779, 45] on button "Save" at bounding box center [781, 43] width 37 height 20
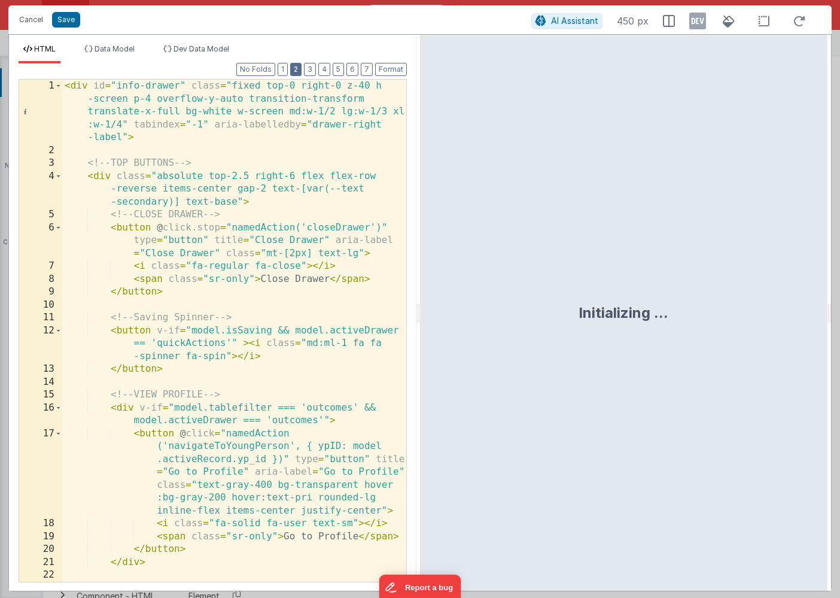
click at [295, 70] on button "2" at bounding box center [295, 69] width 11 height 13
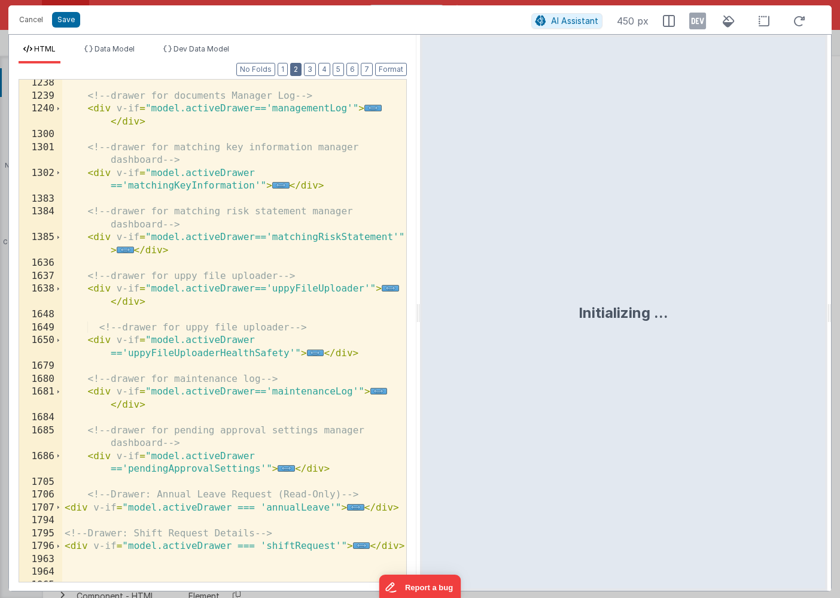
scroll to position [669, 0]
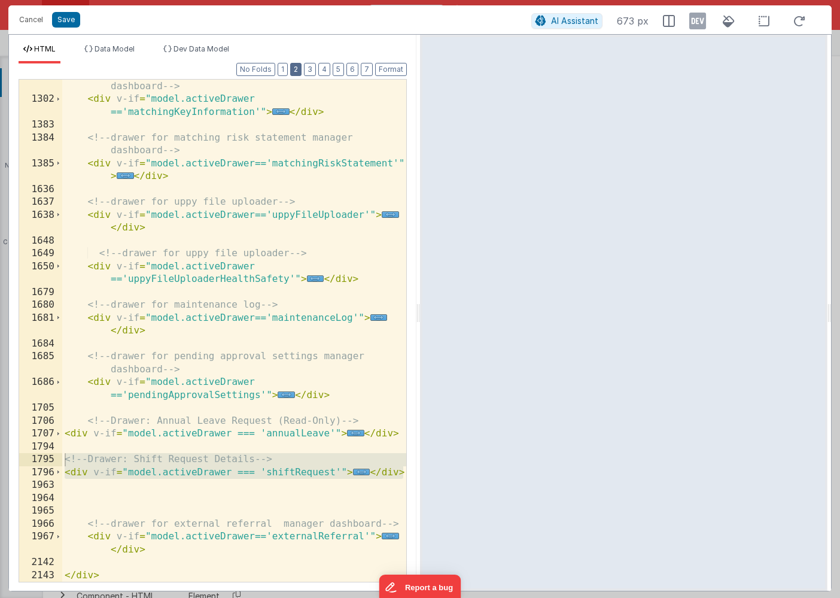
drag, startPoint x: 403, startPoint y: 472, endPoint x: 47, endPoint y: 461, distance: 356.3
click at [47, 461] on div "1301 1302 1383 1384 1385 1636 1637 1638 1648 1649 1650 1679 1680 1681 1684 1685…" at bounding box center [213, 330] width 388 height 503
click at [174, 476] on div "<!-- drawer for matching key information manager dashboard --> < div v-if = "mo…" at bounding box center [234, 337] width 344 height 541
drag, startPoint x: 403, startPoint y: 472, endPoint x: 62, endPoint y: 460, distance: 341.4
click at [62, 460] on div "1301 1302 1383 1384 1385 1636 1637 1638 1648 1649 1650 1679 1680 1681 1684 1685…" at bounding box center [213, 330] width 388 height 503
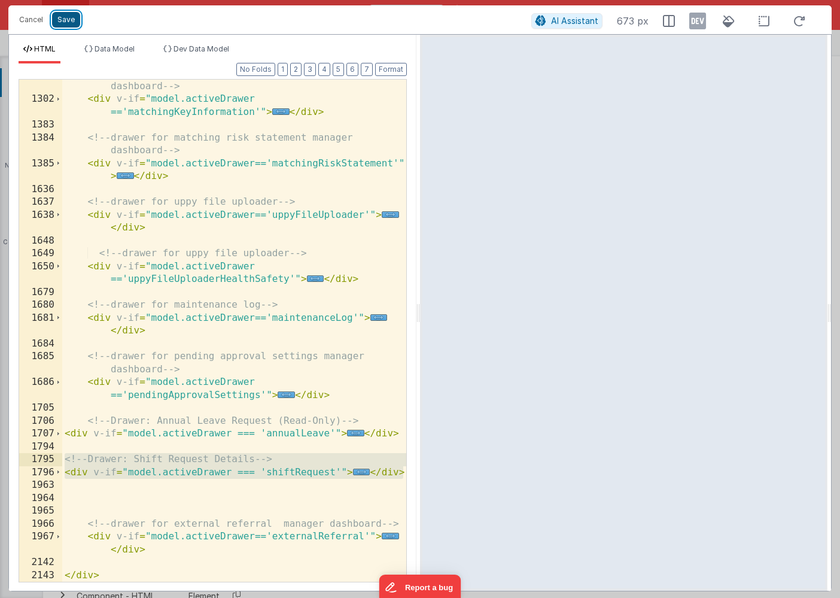
click at [68, 20] on button "Save" at bounding box center [66, 20] width 28 height 16
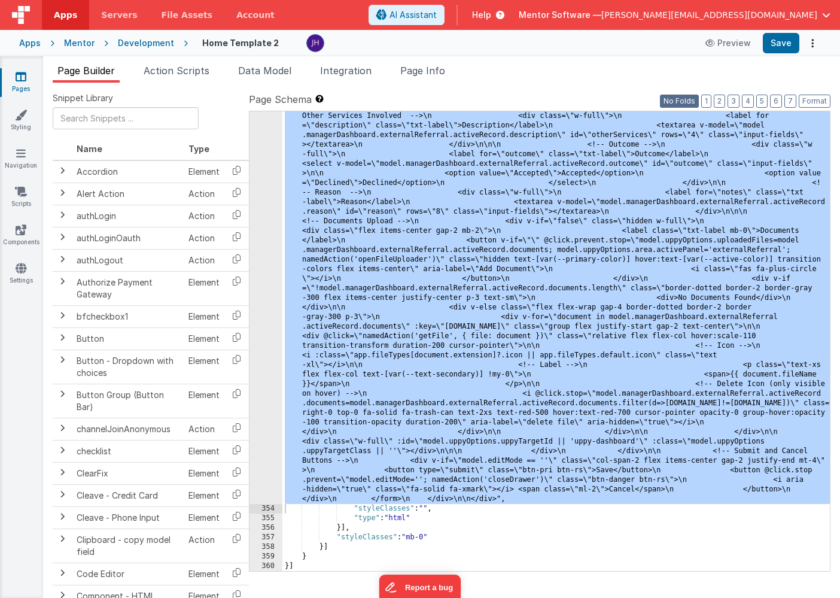
click at [686, 99] on button "No Folds" at bounding box center [679, 101] width 39 height 13
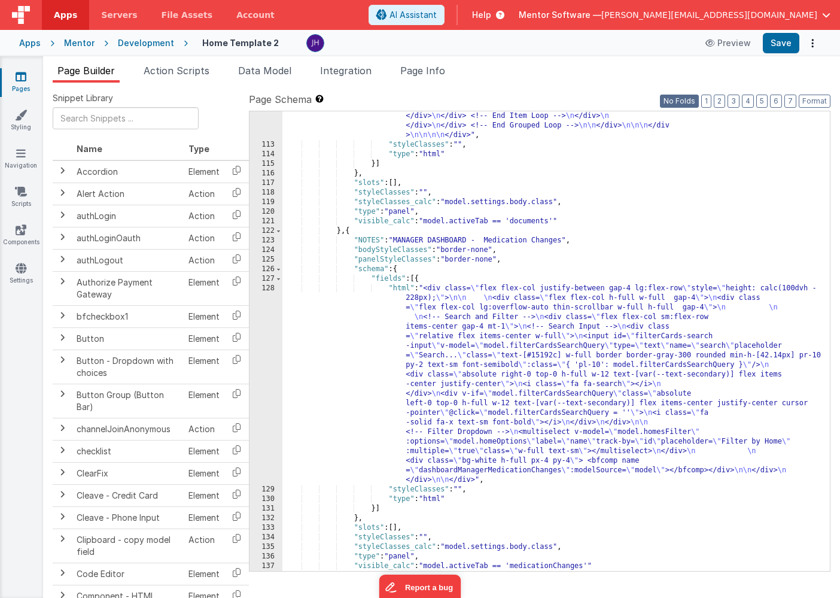
scroll to position [6001, 0]
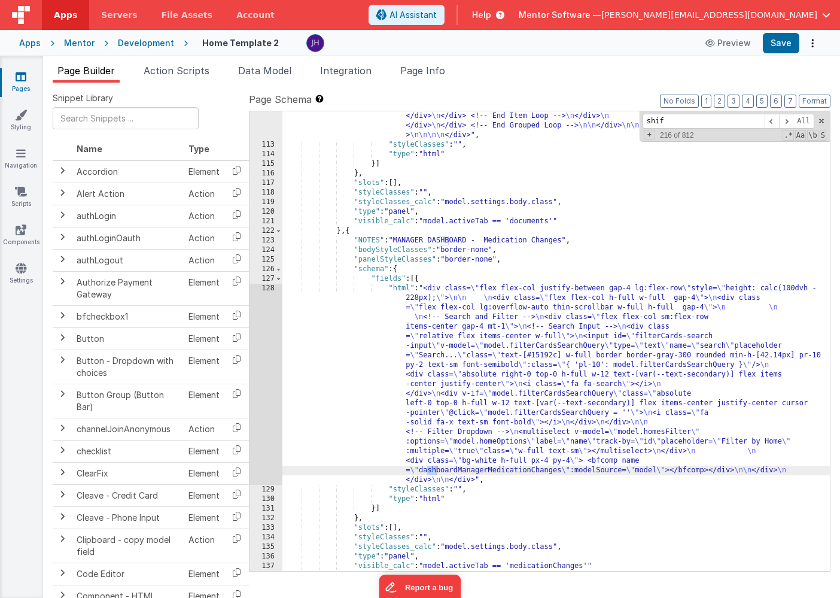
scroll to position [7406, 0]
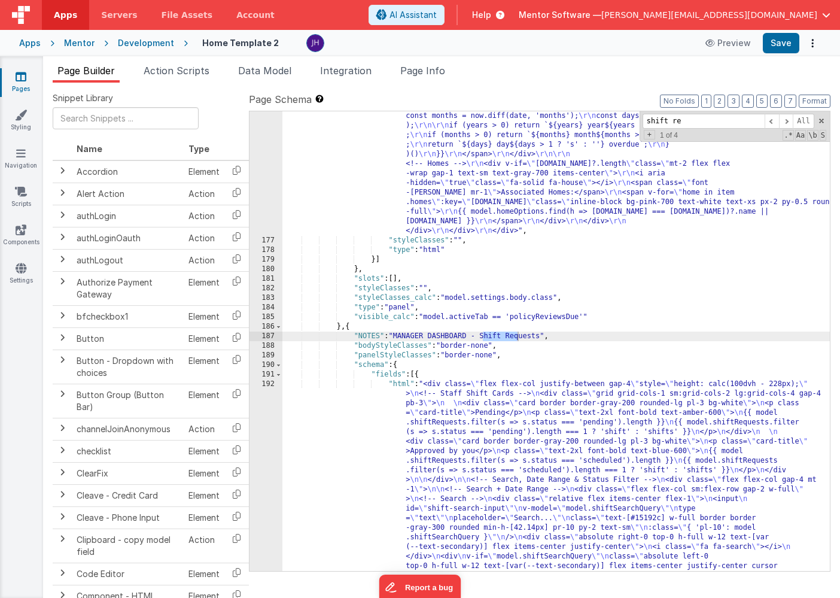
type input "shift re"
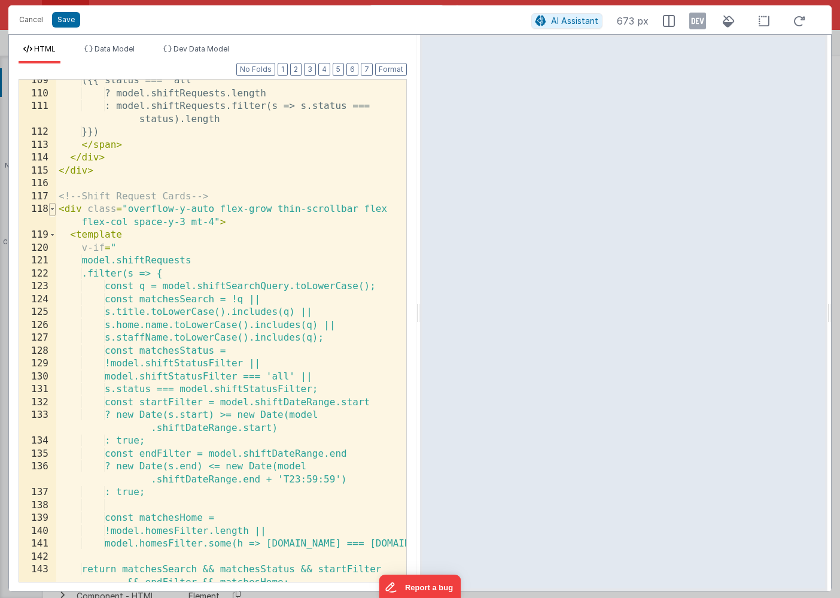
scroll to position [0, 0]
click at [53, 209] on span at bounding box center [52, 209] width 7 height 13
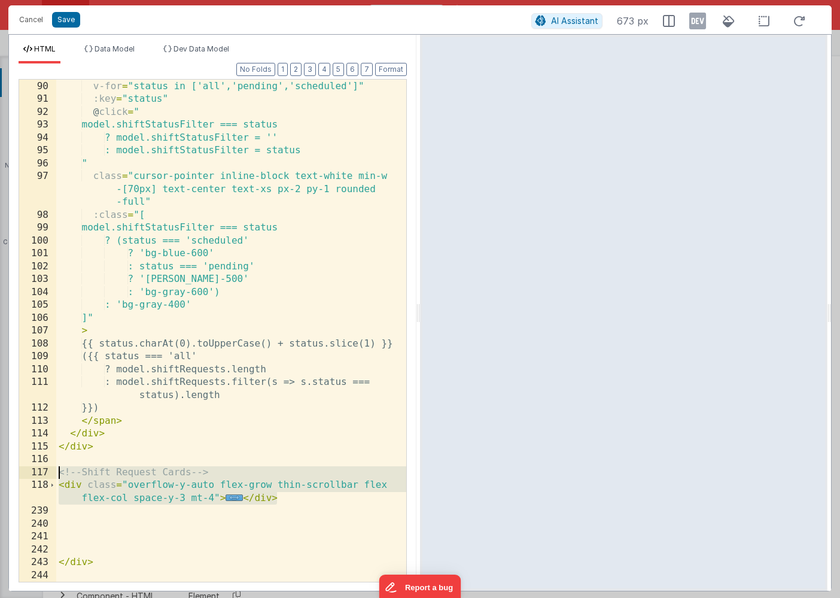
drag, startPoint x: 280, startPoint y: 498, endPoint x: 43, endPoint y: 476, distance: 238.0
click at [43, 476] on div "89 90 91 92 93 94 95 96 97 98 99 100 101 102 103 104 105 106 107 108 109 110 11…" at bounding box center [213, 330] width 388 height 503
click at [296, 493] on div "< span v-for = "status in ['all','pending','scheduled']" :key = "status" @ clic…" at bounding box center [231, 331] width 350 height 528
drag, startPoint x: 284, startPoint y: 500, endPoint x: 14, endPoint y: 474, distance: 270.5
click at [14, 474] on div "Format 7 6 5 4 3 2 1 No Folds 89 90 91 92 93 94 95 96 97 98 99 100 101 102 103 …" at bounding box center [213, 326] width 408 height 527
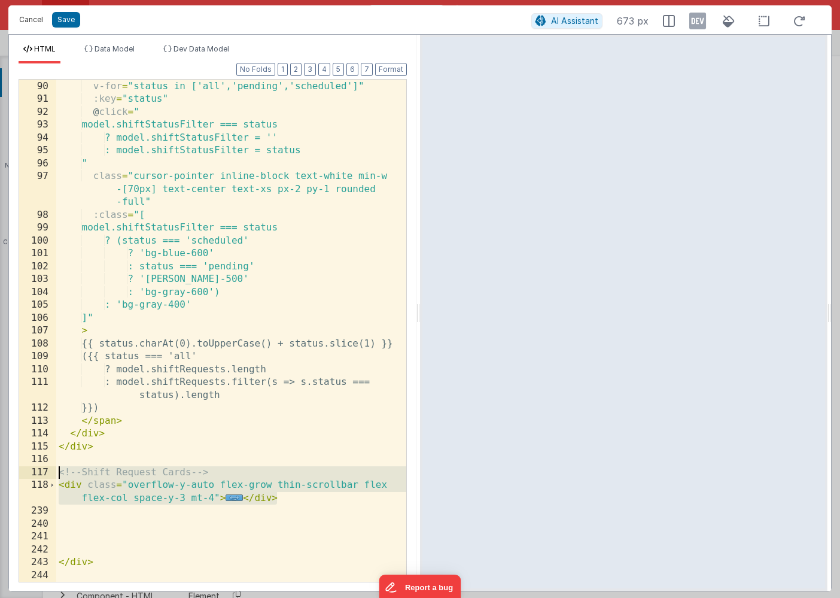
click at [25, 19] on button "Cancel" at bounding box center [31, 19] width 36 height 17
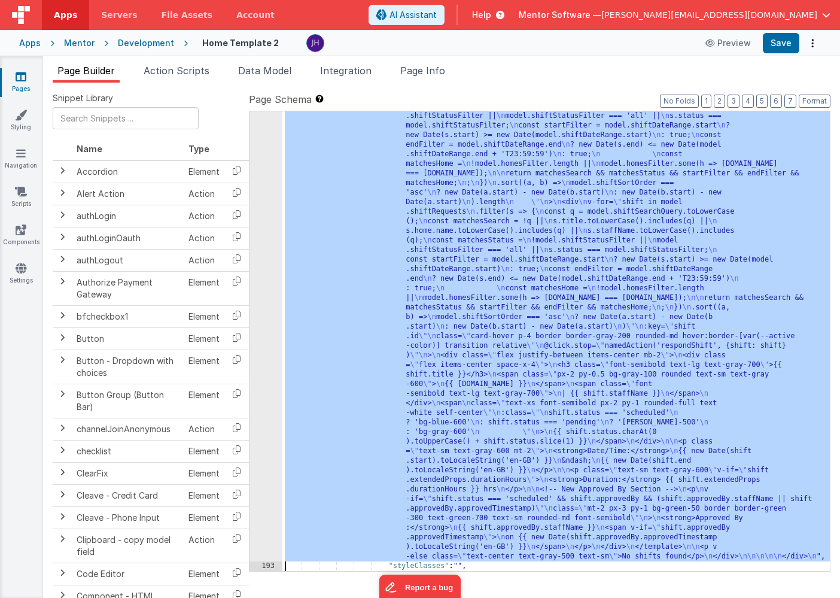
click at [482, 189] on div ""html" : "<div class= \" flex flex-col justify-between gap-4 \" style= \" heigh…" at bounding box center [556, 327] width 548 height 1408
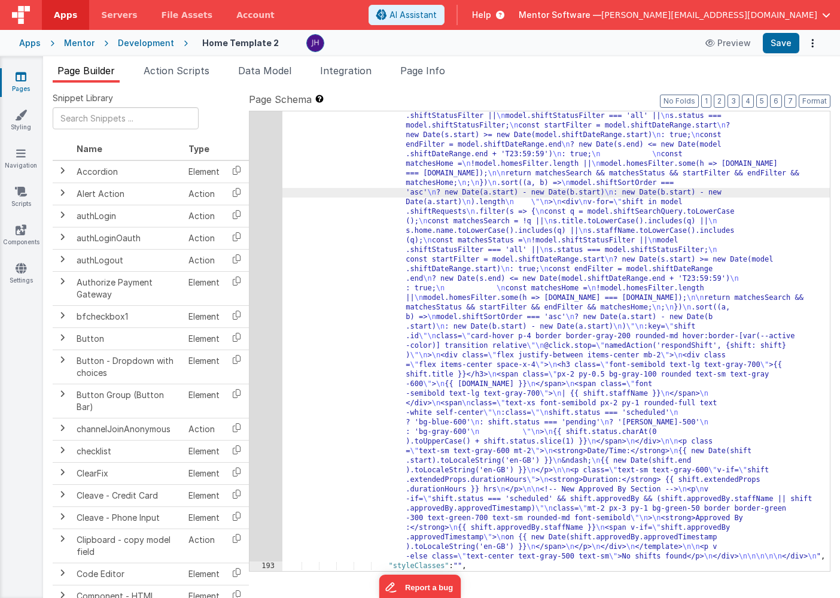
click at [271, 215] on div "192" at bounding box center [266, 92] width 33 height 938
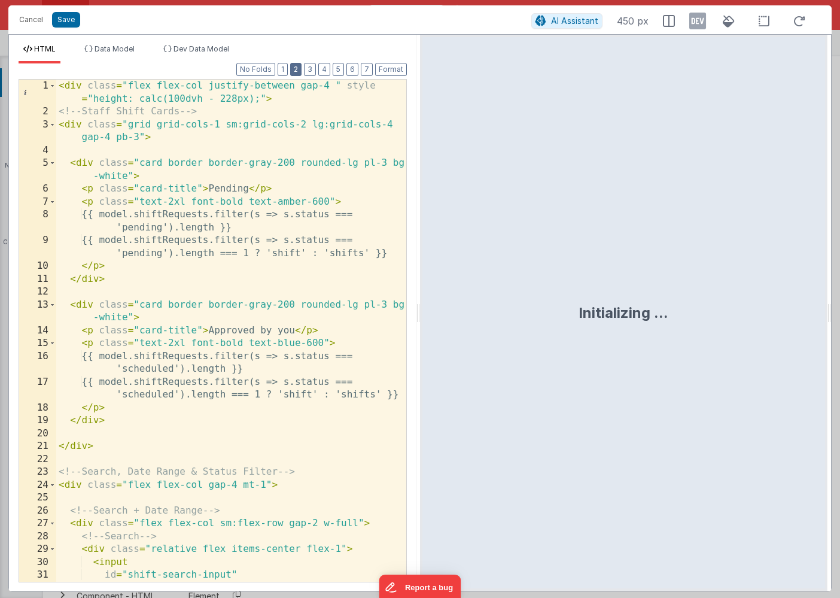
click at [296, 68] on button "2" at bounding box center [295, 69] width 11 height 13
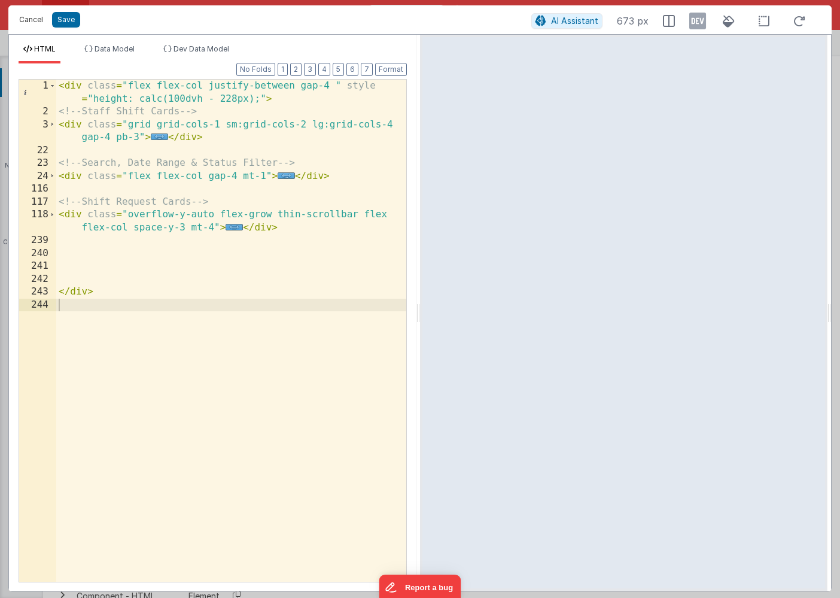
click at [30, 20] on button "Cancel" at bounding box center [31, 19] width 36 height 17
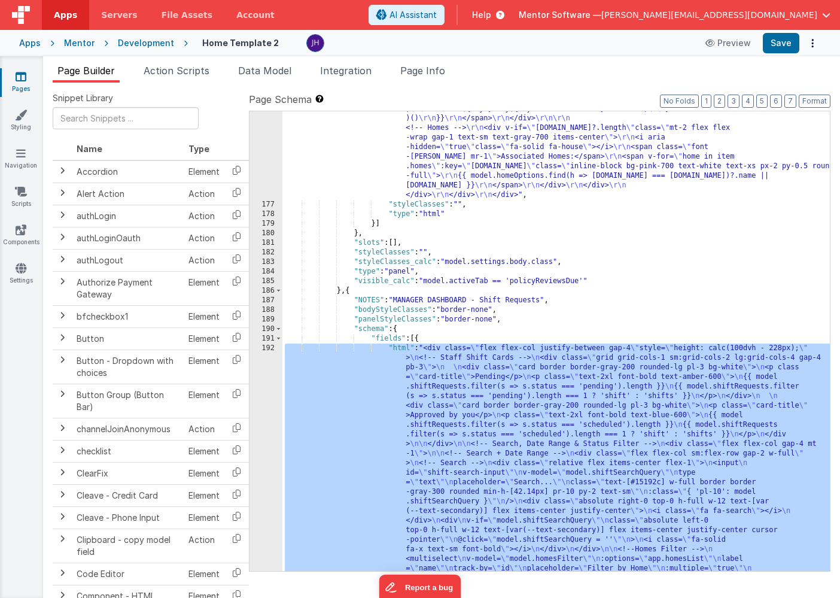
scroll to position [7423, 0]
click at [778, 102] on button "6" at bounding box center [776, 101] width 12 height 13
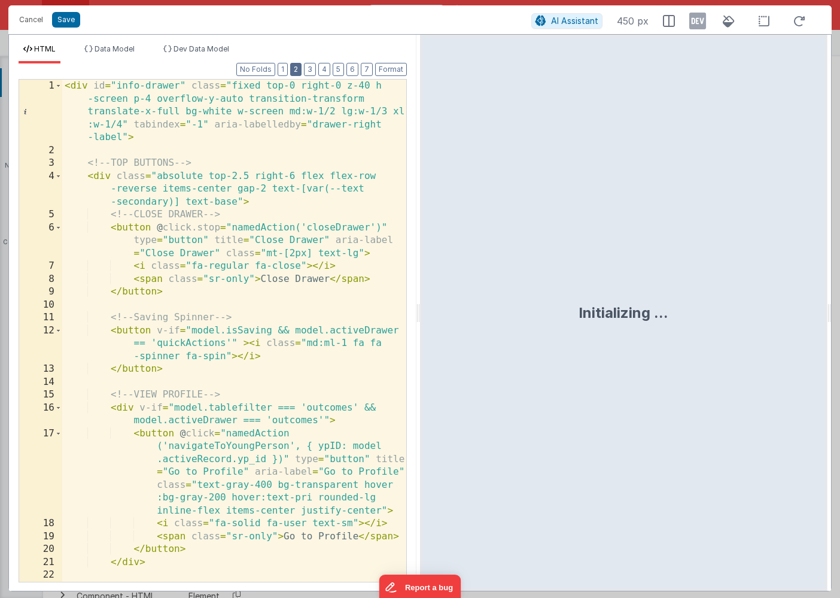
click at [297, 67] on button "2" at bounding box center [295, 69] width 11 height 13
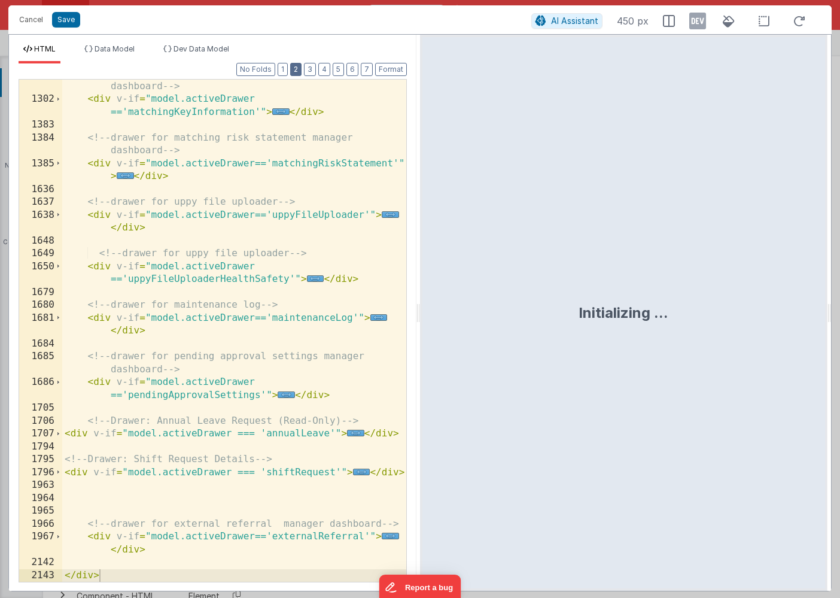
scroll to position [669, 0]
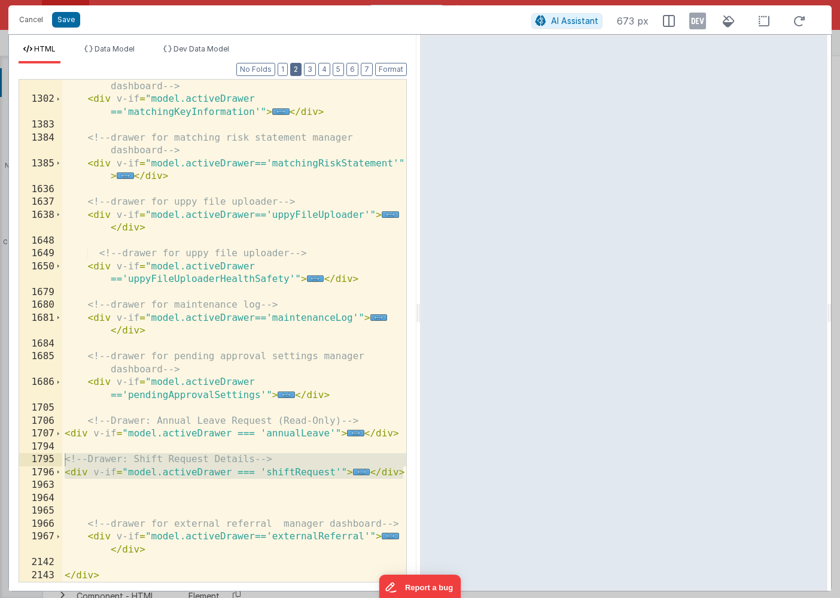
drag, startPoint x: 403, startPoint y: 474, endPoint x: 63, endPoint y: 462, distance: 340.1
click at [63, 462] on div "1301 1302 1383 1384 1385 1636 1637 1638 1648 1649 1650 1679 1680 1681 1684 1685…" at bounding box center [213, 330] width 388 height 503
click at [360, 473] on span "..." at bounding box center [361, 472] width 17 height 7
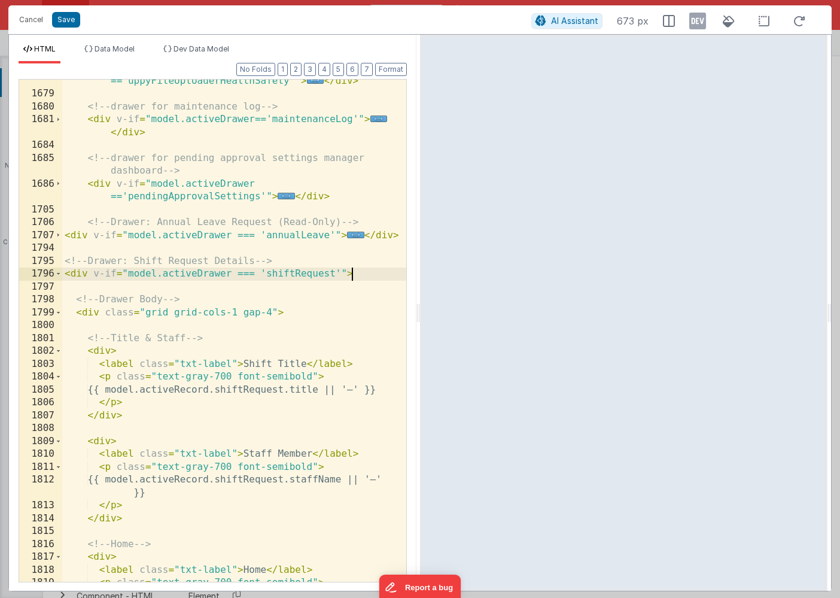
scroll to position [867, 0]
click at [60, 272] on span at bounding box center [58, 274] width 7 height 13
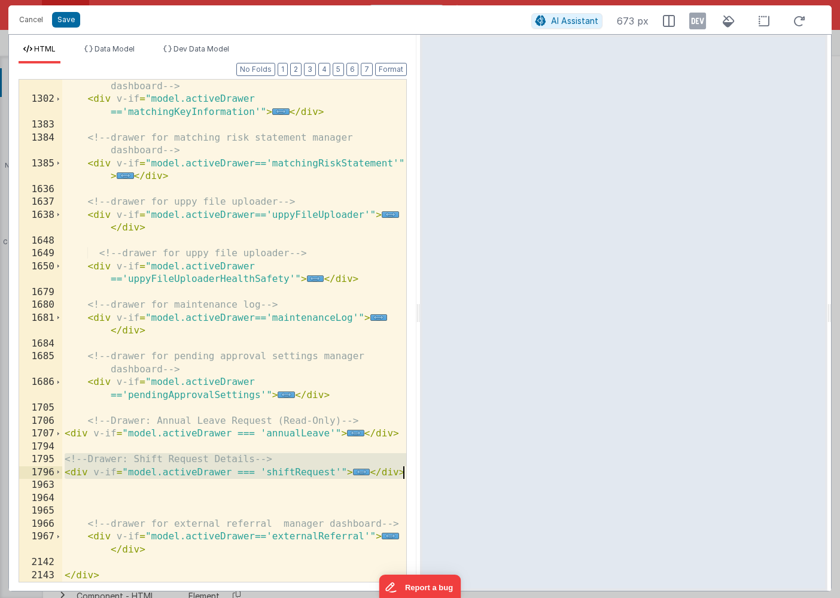
drag, startPoint x: 66, startPoint y: 463, endPoint x: 414, endPoint y: 473, distance: 347.9
click at [414, 473] on div "Format 7 6 5 4 3 2 1 No Folds 1301 1302 1383 1384 1385 1636 1637 1638 1648 1649…" at bounding box center [213, 326] width 408 height 527
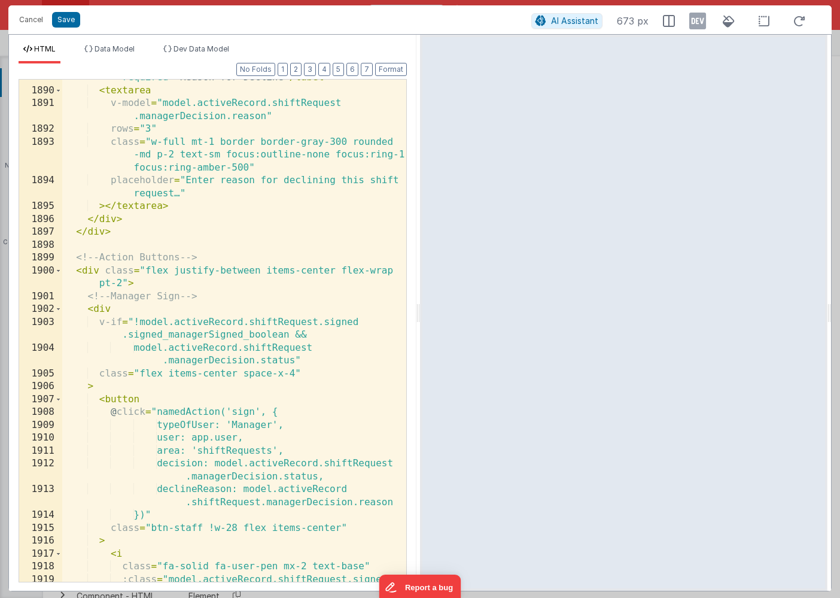
scroll to position [2620, 0]
click at [99, 248] on div "< label class = "text-sm font-medium text-gray-700 required" > Reason for Decli…" at bounding box center [234, 336] width 344 height 554
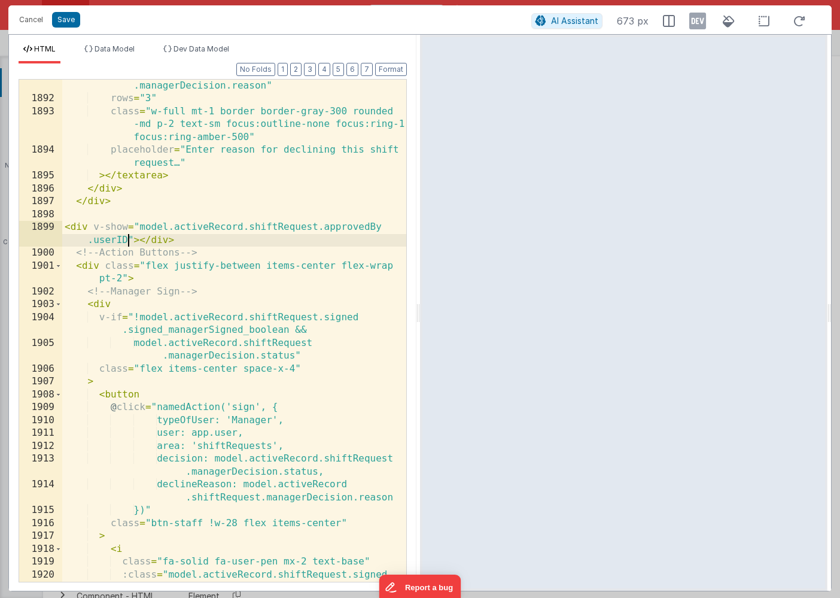
scroll to position [2651, 0]
click at [139, 225] on div "v-model = "model.activeRecord.shiftRequest .managerDecision.reason" rows = "3" …" at bounding box center [234, 336] width 344 height 541
click at [178, 241] on div "v-model = "model.activeRecord.shiftRequest .managerDecision.reason" rows = "3" …" at bounding box center [234, 336] width 344 height 541
drag, startPoint x: 181, startPoint y: 243, endPoint x: 140, endPoint y: 243, distance: 40.7
click at [140, 243] on div "v-model = "model.activeRecord.shiftRequest .managerDecision.reason" rows = "3" …" at bounding box center [234, 336] width 344 height 541
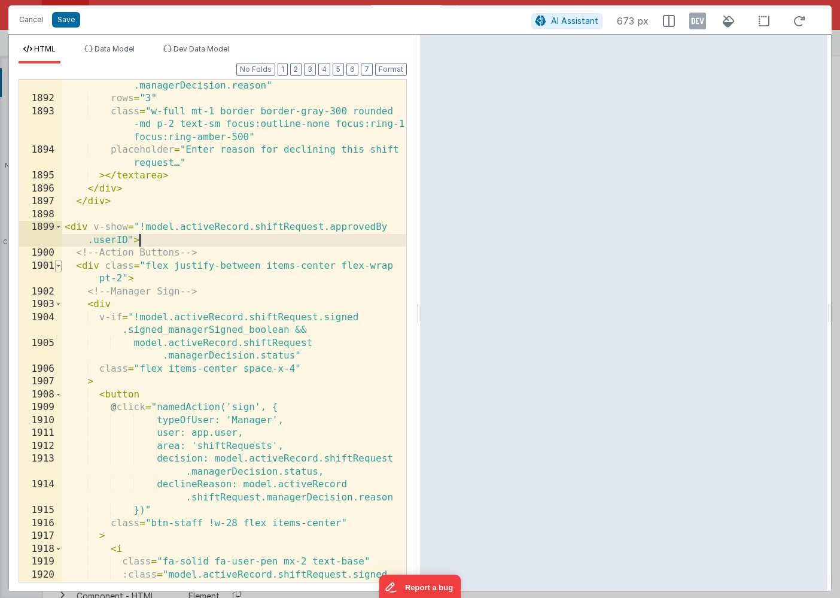
click at [59, 265] on span at bounding box center [58, 266] width 7 height 13
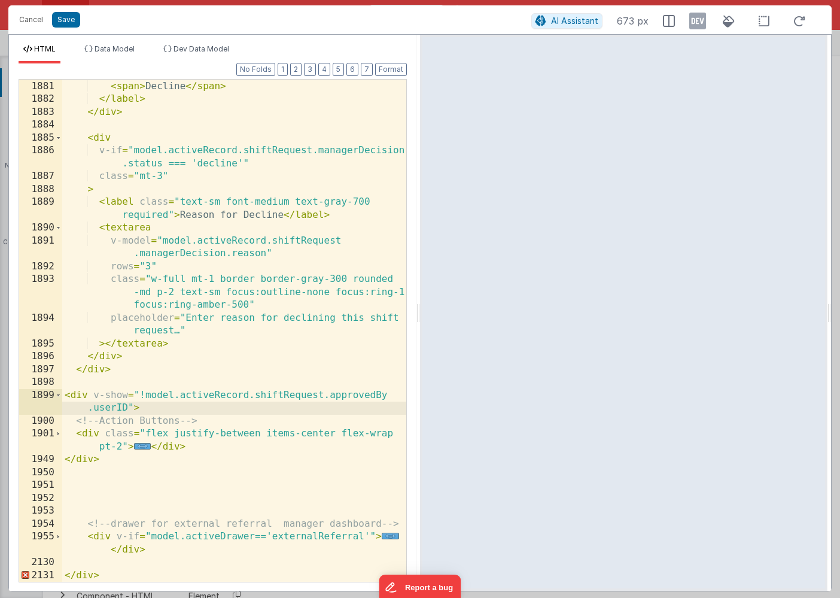
click at [88, 457] on div "/> < span > Decline </ span > </ label > </ div > < div v-if = "model.activeRec…" at bounding box center [234, 331] width 344 height 528
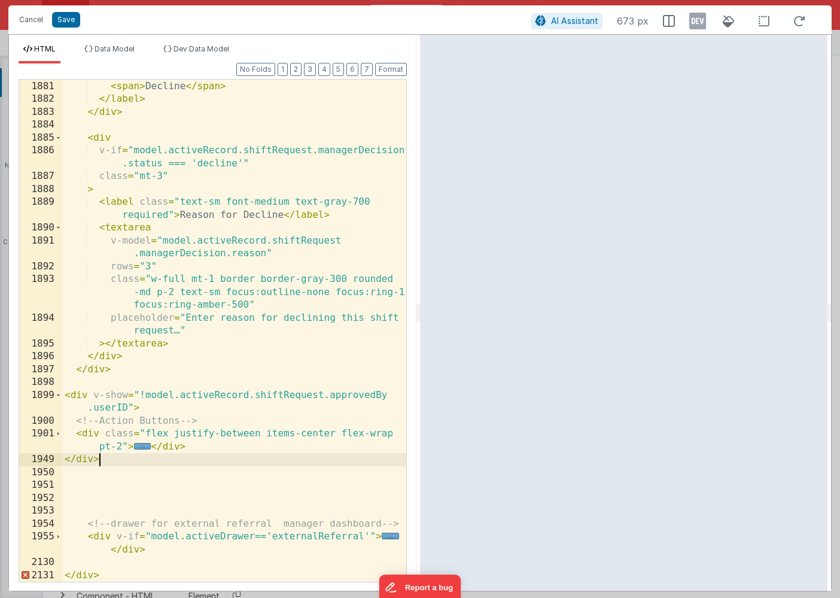
click at [116, 464] on div "/> < span > Decline </ span > </ label > </ div > < div v-if = "model.activeRec…" at bounding box center [234, 331] width 344 height 528
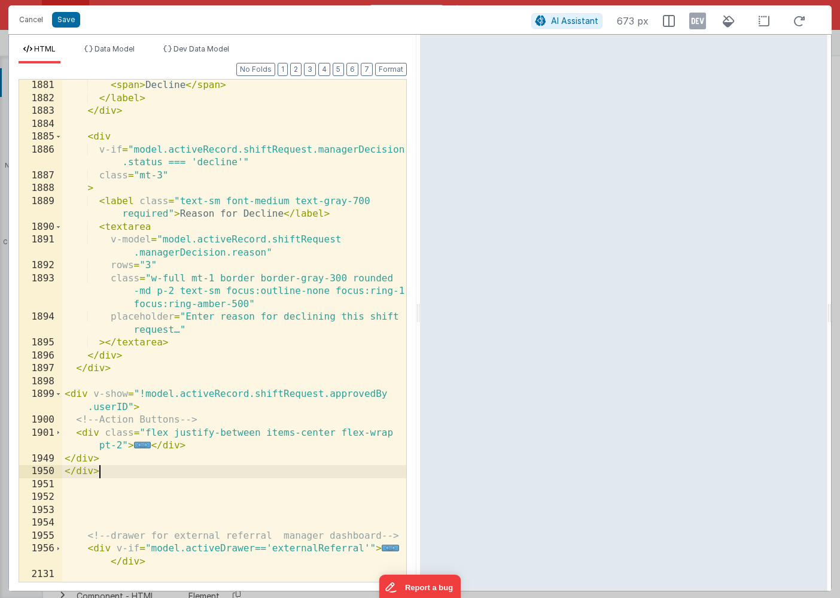
scroll to position [2496, 0]
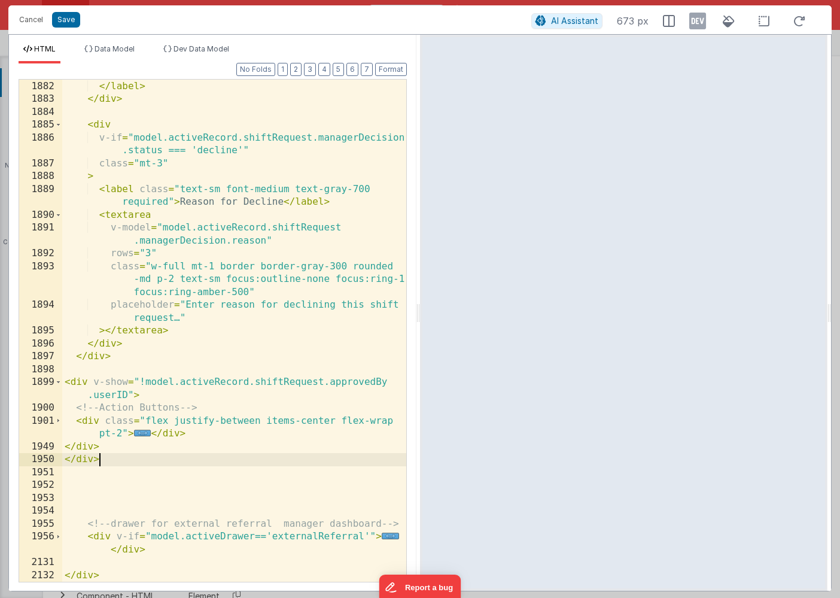
click at [81, 444] on div "< span > Decline </ span > </ label > </ div > < div v-if = "model.activeRecord…" at bounding box center [234, 331] width 344 height 528
click at [81, 459] on div "< span > Decline </ span > </ label > </ div > < div v-if = "model.activeRecord…" at bounding box center [234, 331] width 344 height 528
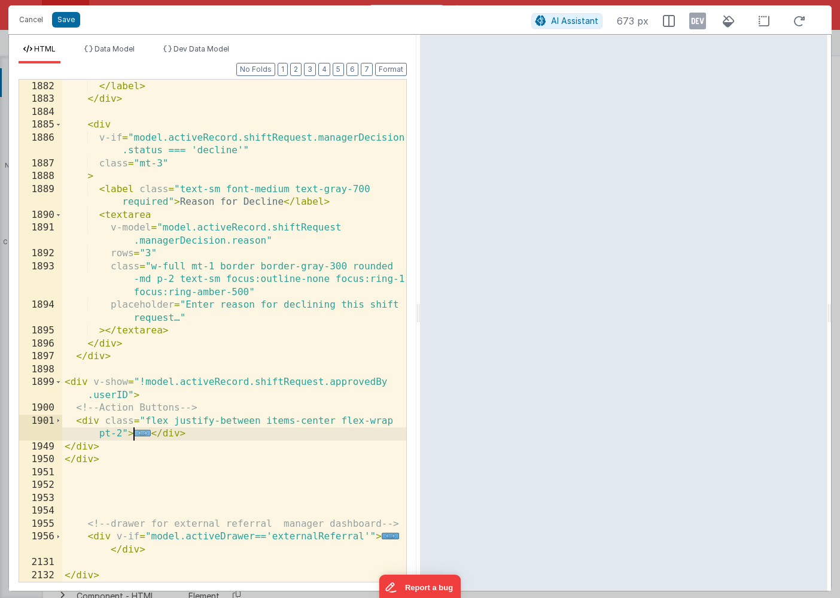
click at [141, 435] on span "..." at bounding box center [142, 433] width 17 height 7
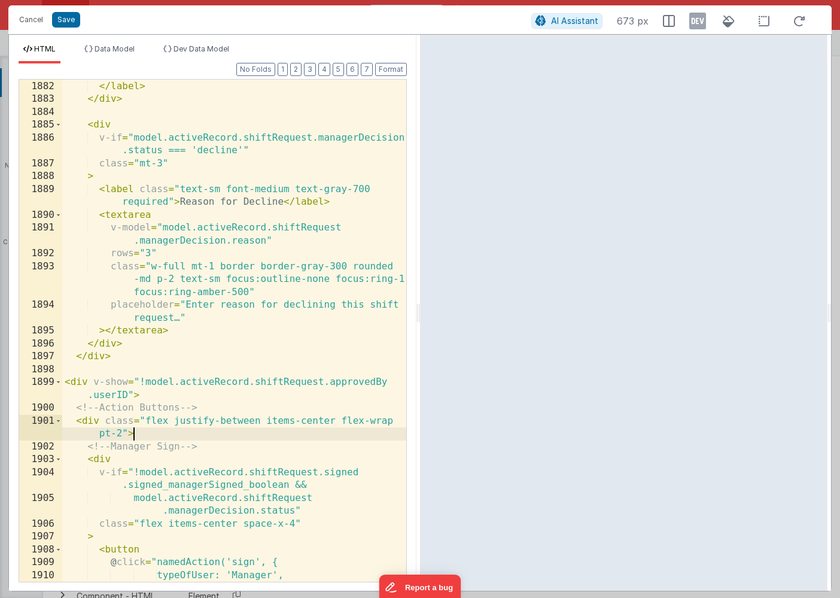
click at [87, 421] on div "< span > Decline </ span > </ label > </ div > < div v-if = "model.activeRecord…" at bounding box center [234, 331] width 344 height 528
click at [60, 459] on span at bounding box center [58, 459] width 7 height 13
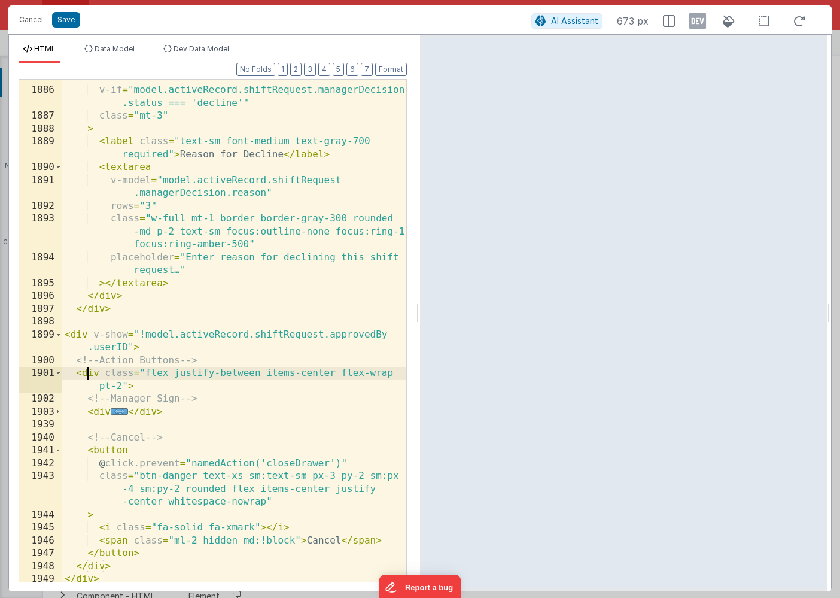
scroll to position [2638, 0]
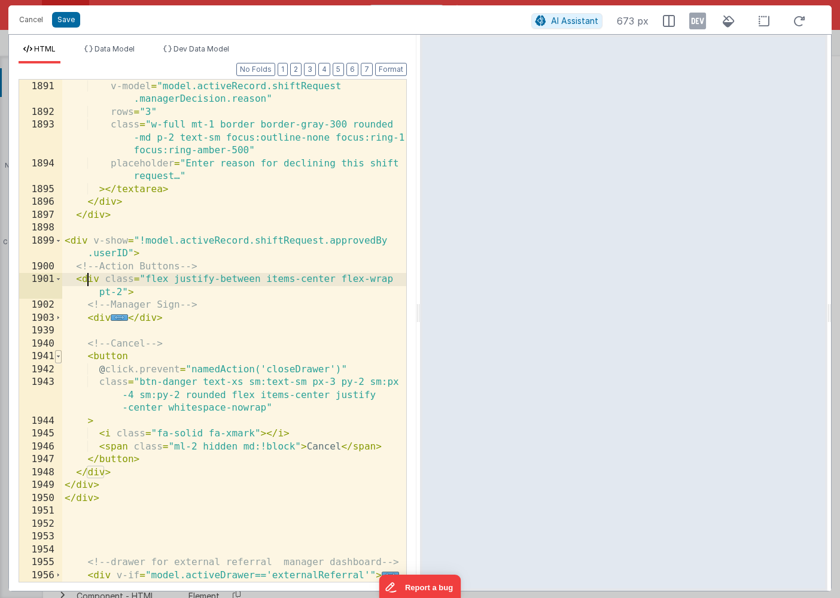
click at [57, 355] on span at bounding box center [58, 356] width 7 height 13
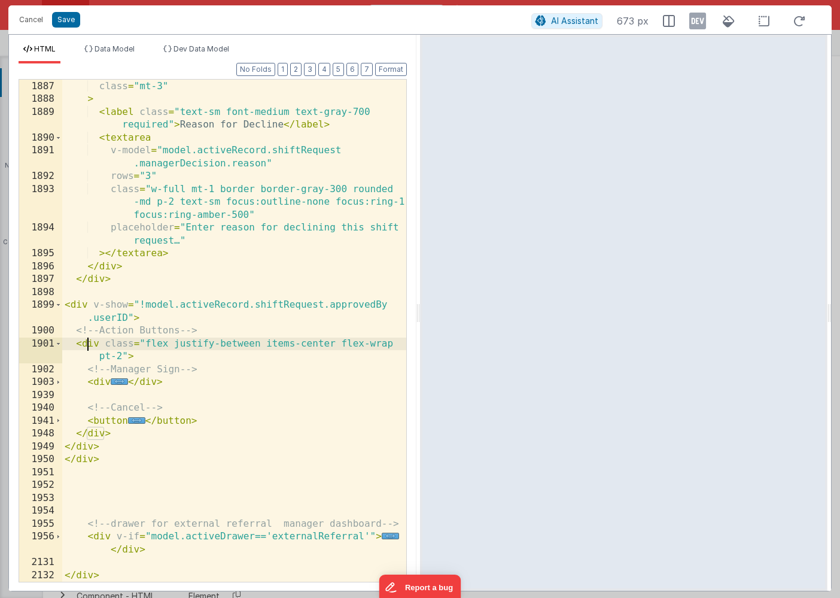
scroll to position [2573, 0]
click at [98, 434] on div "v-if = "model.activeRecord.shiftRequest.managerDecision .status === 'decline'" …" at bounding box center [234, 324] width 344 height 541
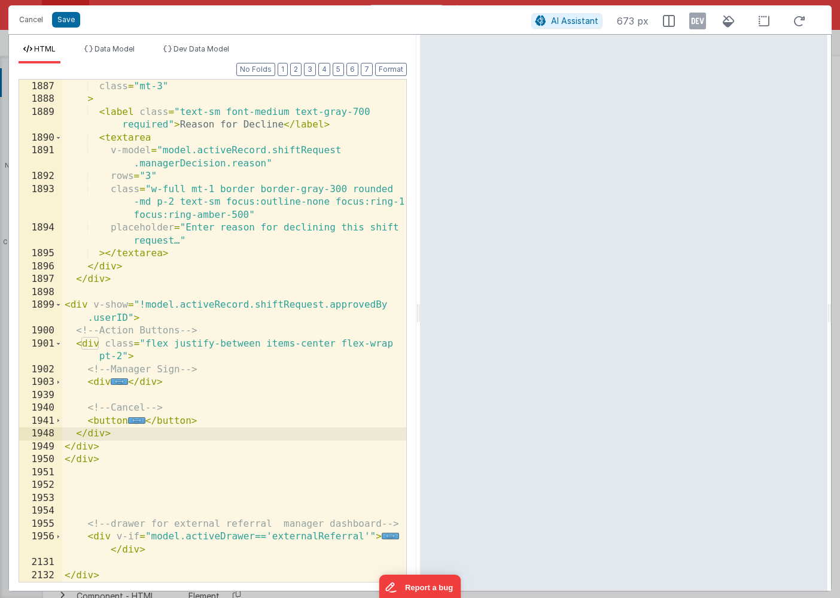
click at [84, 447] on div "v-if = "model.activeRecord.shiftRequest.managerDecision .status === 'decline'" …" at bounding box center [234, 324] width 344 height 541
click at [84, 460] on div "v-if = "model.activeRecord.shiftRequest.managerDecision .status === 'decline'" …" at bounding box center [234, 324] width 344 height 541
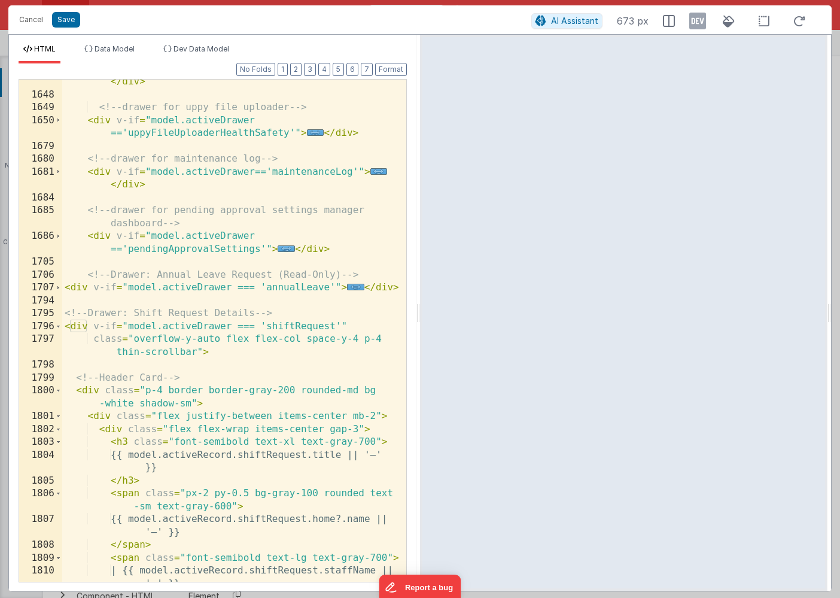
scroll to position [816, 0]
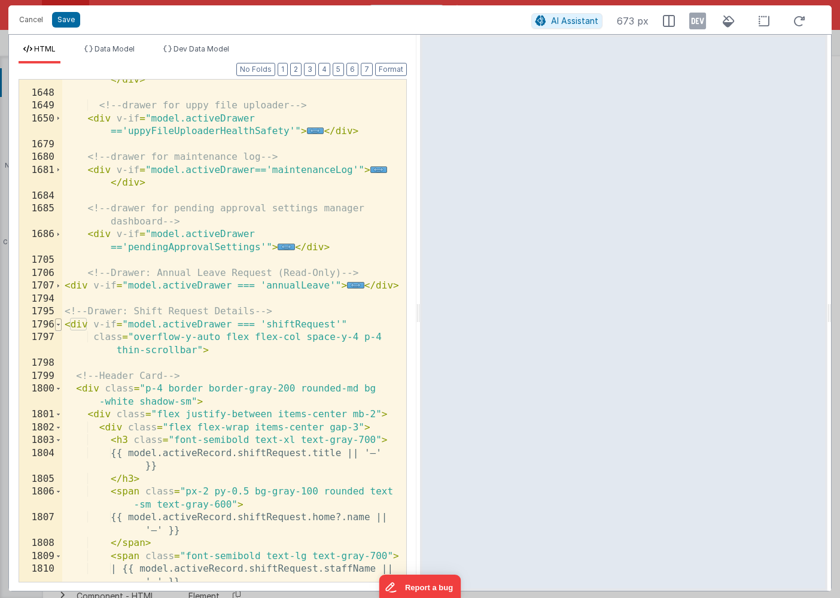
click at [60, 326] on span at bounding box center [58, 324] width 7 height 13
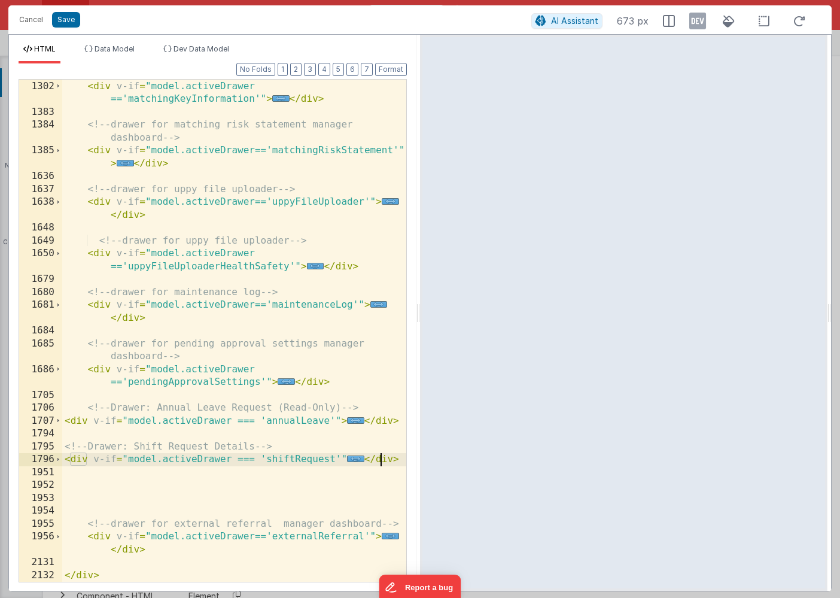
scroll to position [682, 0]
click at [57, 461] on span at bounding box center [58, 459] width 7 height 13
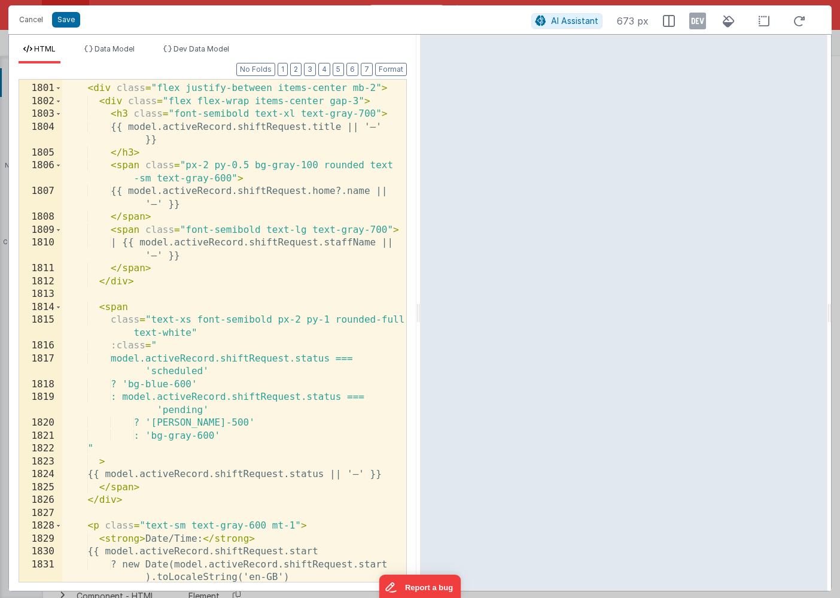
scroll to position [1334, 0]
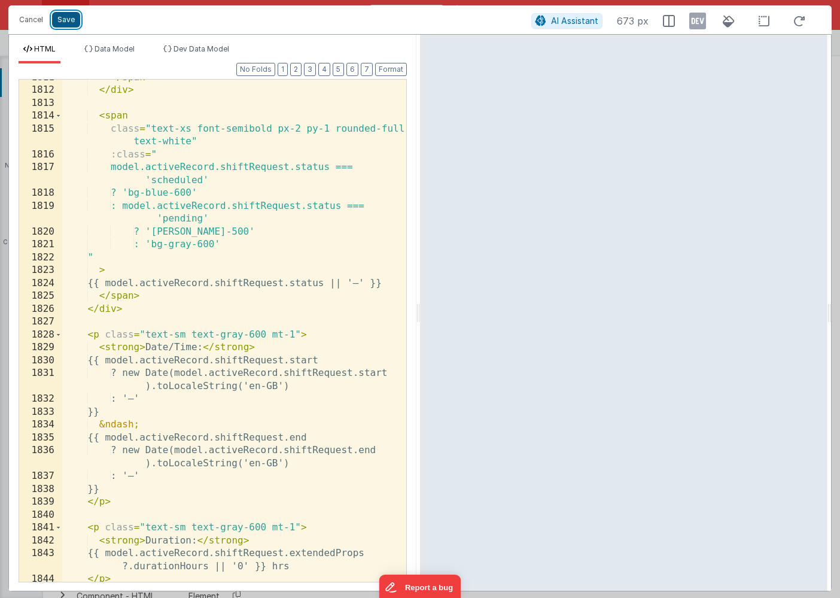
click at [67, 20] on button "Save" at bounding box center [66, 20] width 28 height 16
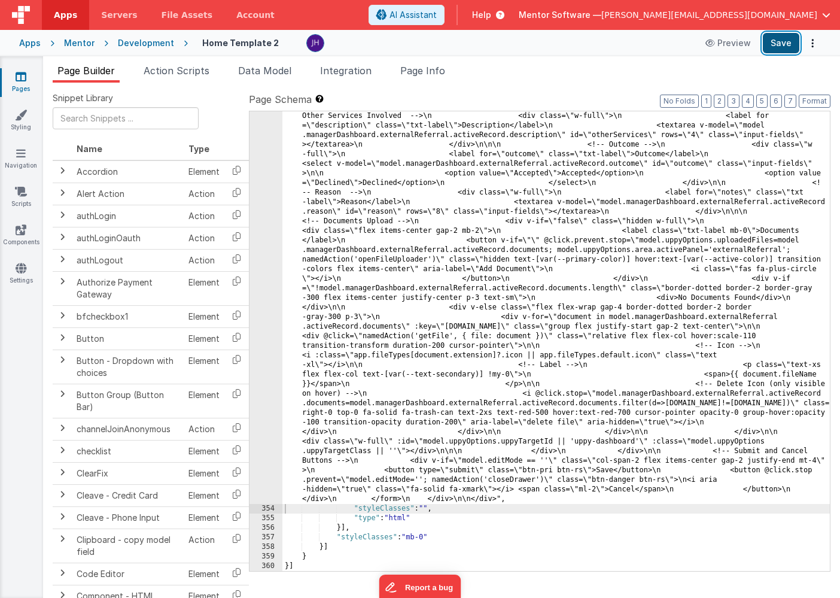
click at [786, 42] on button "Save" at bounding box center [781, 43] width 37 height 20
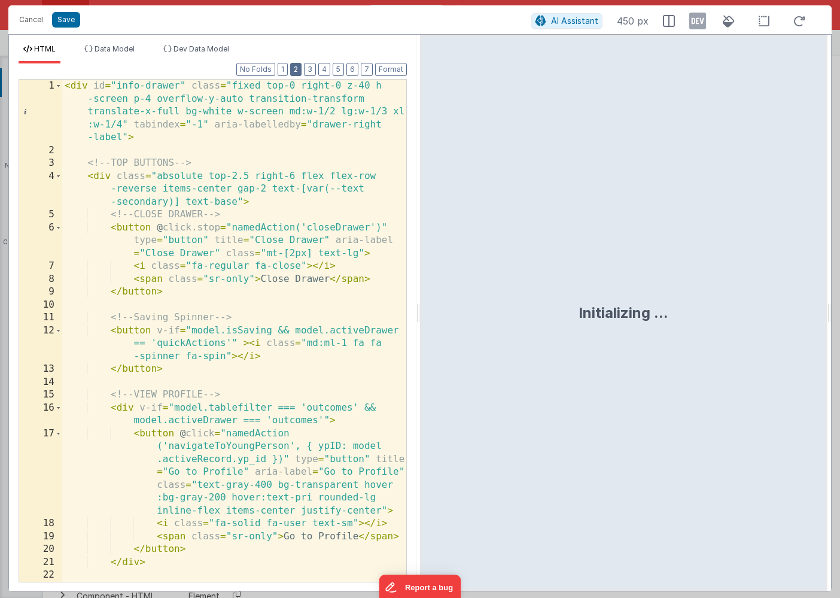
click at [297, 70] on button "2" at bounding box center [295, 69] width 11 height 13
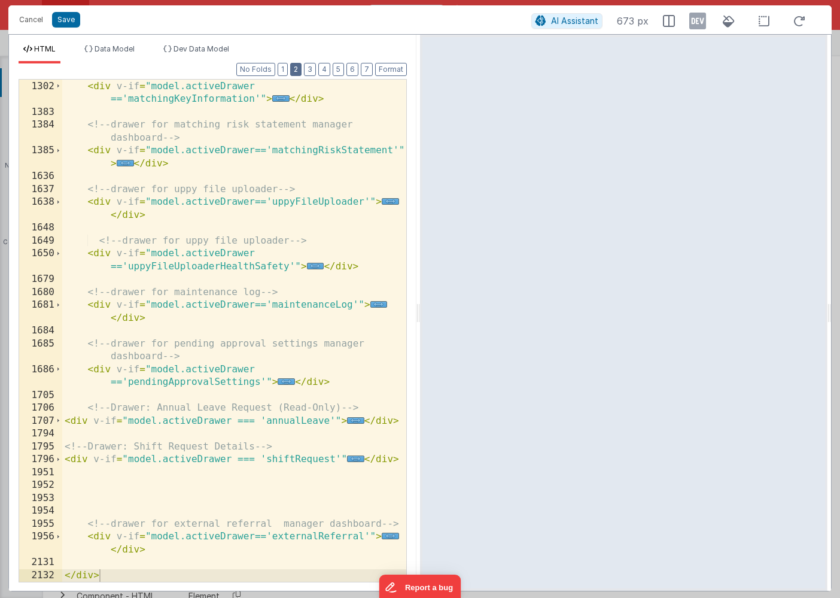
scroll to position [682, 0]
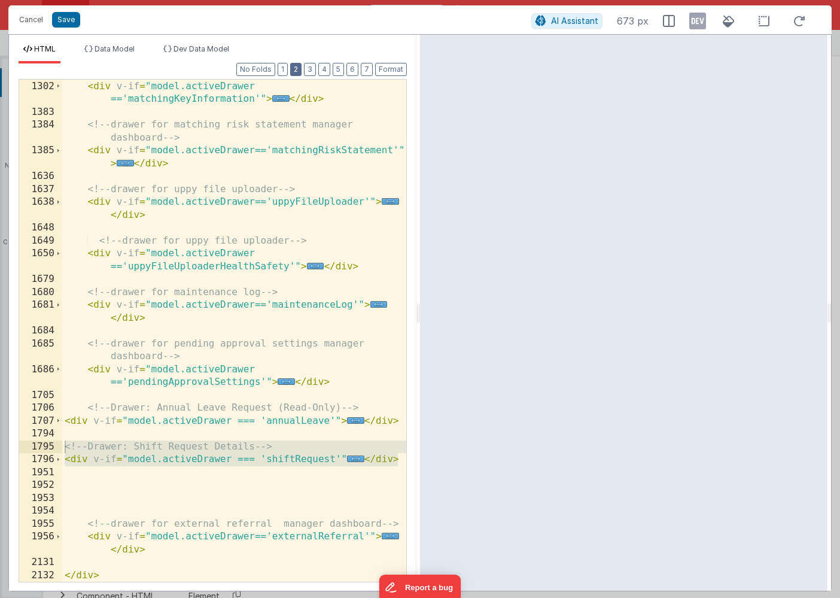
drag, startPoint x: 399, startPoint y: 460, endPoint x: 62, endPoint y: 447, distance: 337.8
click at [62, 447] on div "1301 1302 1383 1384 1385 1636 1637 1638 1648 1649 1650 1679 1680 1681 1684 1685…" at bounding box center [213, 330] width 388 height 503
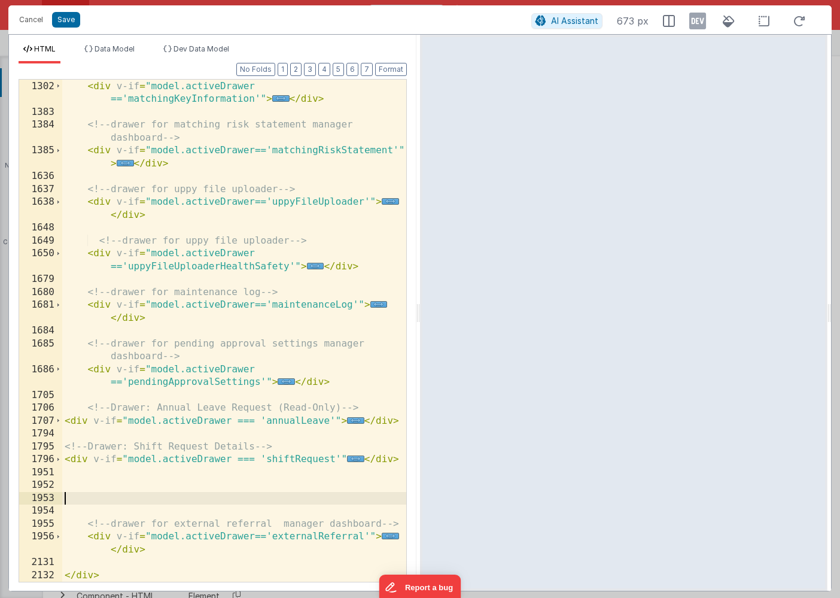
click at [245, 503] on div "<!-- drawer for matching key information manager dashboard --> < div v-if = "mo…" at bounding box center [234, 324] width 344 height 541
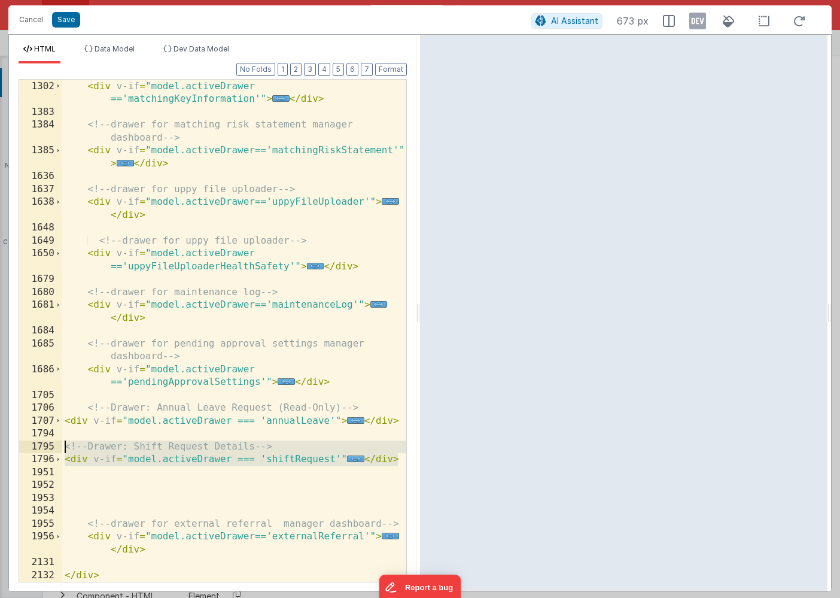
drag, startPoint x: 402, startPoint y: 461, endPoint x: 37, endPoint y: 448, distance: 365.3
click at [37, 448] on div "1301 1302 1383 1384 1385 1636 1637 1638 1648 1649 1650 1679 1680 1681 1684 1685…" at bounding box center [213, 330] width 388 height 503
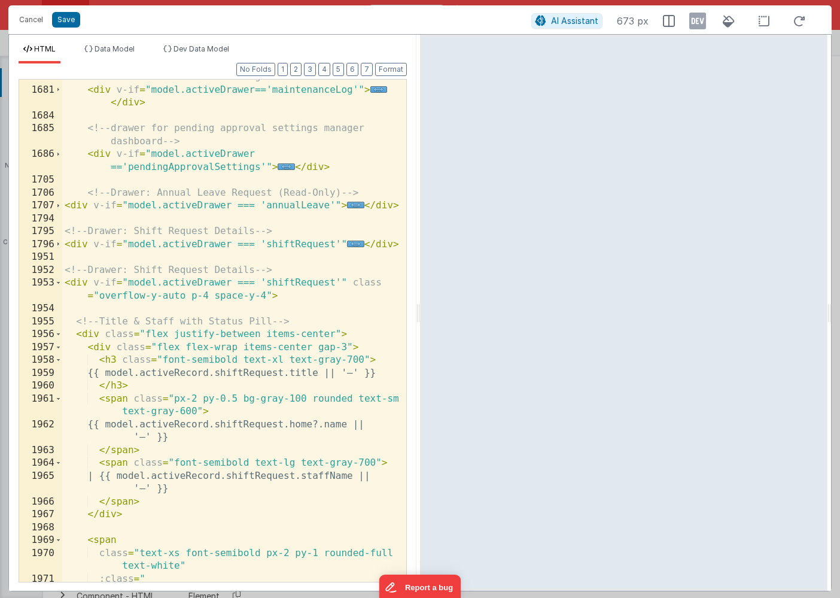
scroll to position [934, 0]
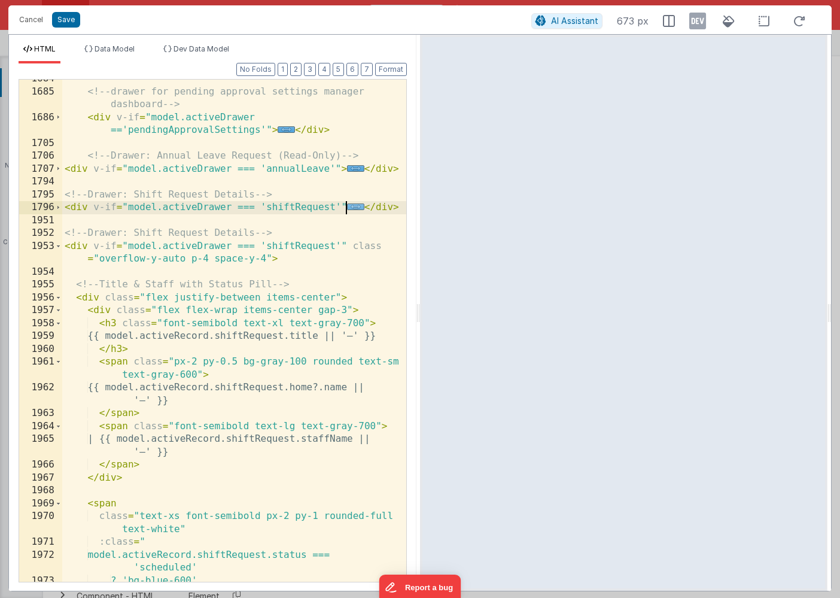
click at [357, 209] on span "..." at bounding box center [355, 206] width 17 height 7
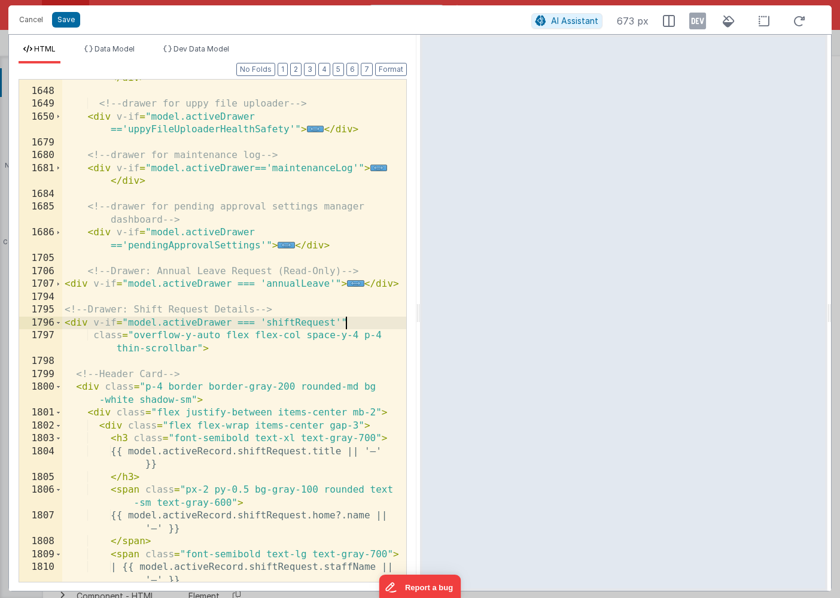
scroll to position [814, 0]
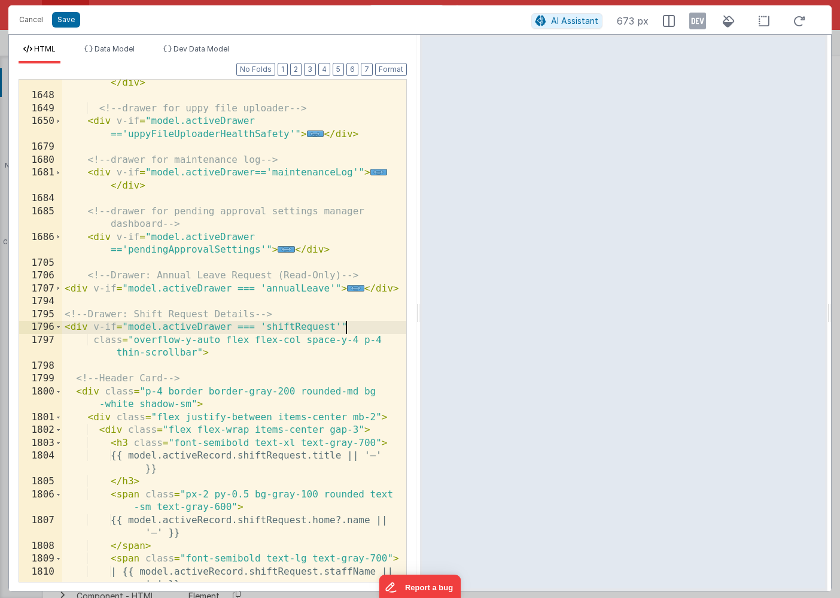
click at [234, 350] on div "< div v-if = "model.activeDrawer=='uppyFileUploader'" > ... </ div > <!-- drawe…" at bounding box center [234, 333] width 344 height 541
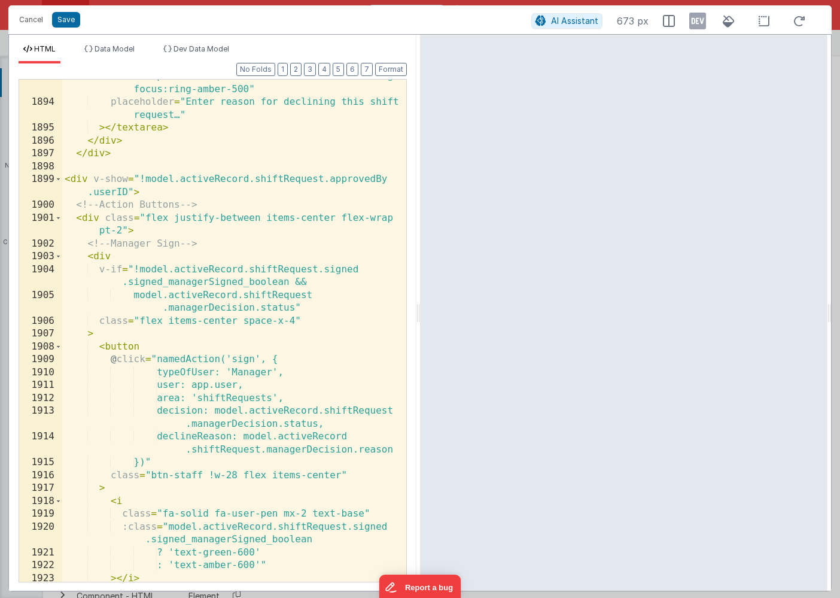
scroll to position [2691, 0]
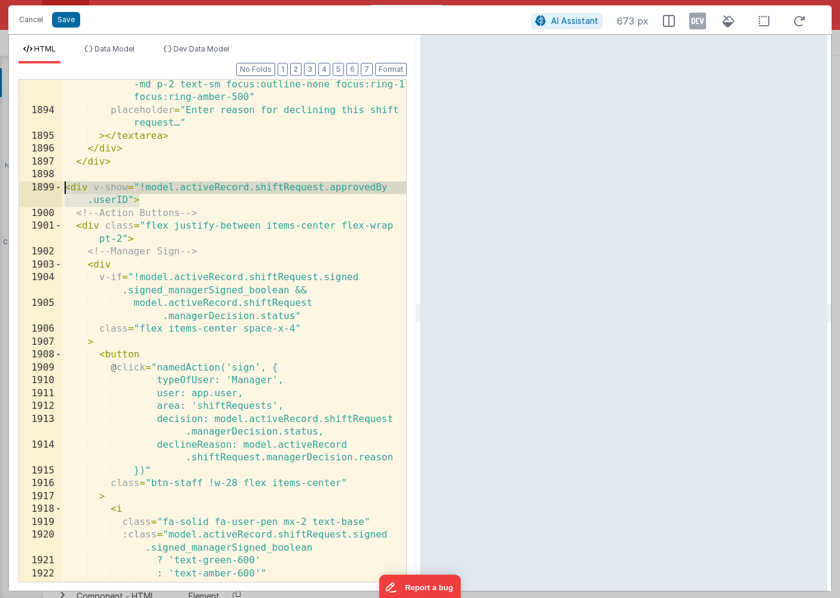
drag, startPoint x: 141, startPoint y: 199, endPoint x: 49, endPoint y: 190, distance: 92.0
click at [49, 190] on div "1893 1894 1895 1896 1897 1898 1899 1900 1901 1902 1903 1904 1905 1906 1907 1908…" at bounding box center [213, 330] width 388 height 503
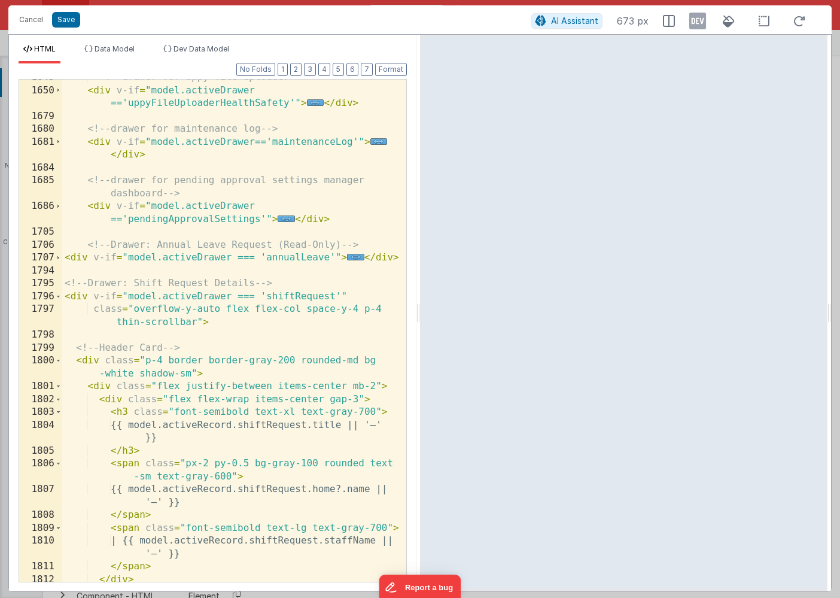
scroll to position [844, 0]
click at [60, 296] on span at bounding box center [58, 296] width 7 height 13
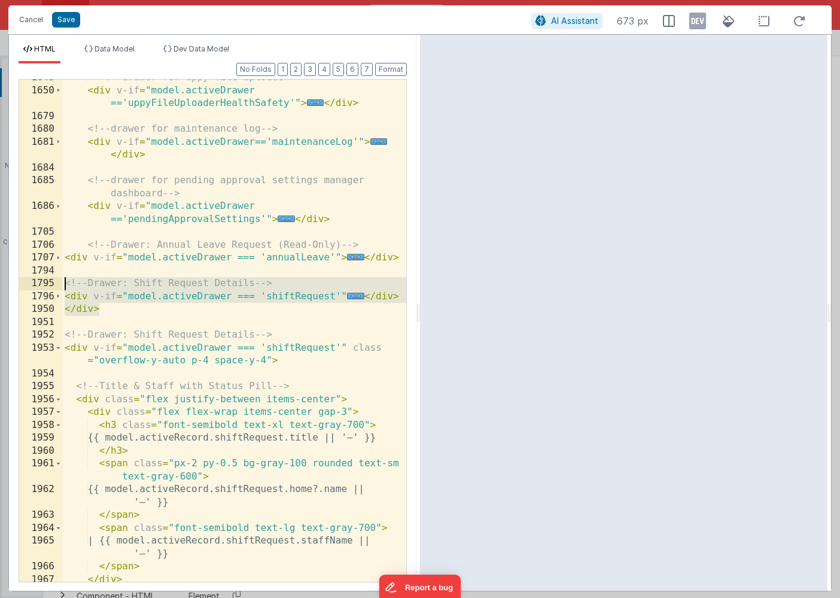
drag, startPoint x: 104, startPoint y: 312, endPoint x: 54, endPoint y: 279, distance: 58.8
click at [54, 279] on div "1649 1650 1679 1680 1681 1684 1685 1686 1705 1706 1707 1794 1795 1796 1950 1951…" at bounding box center [213, 330] width 388 height 503
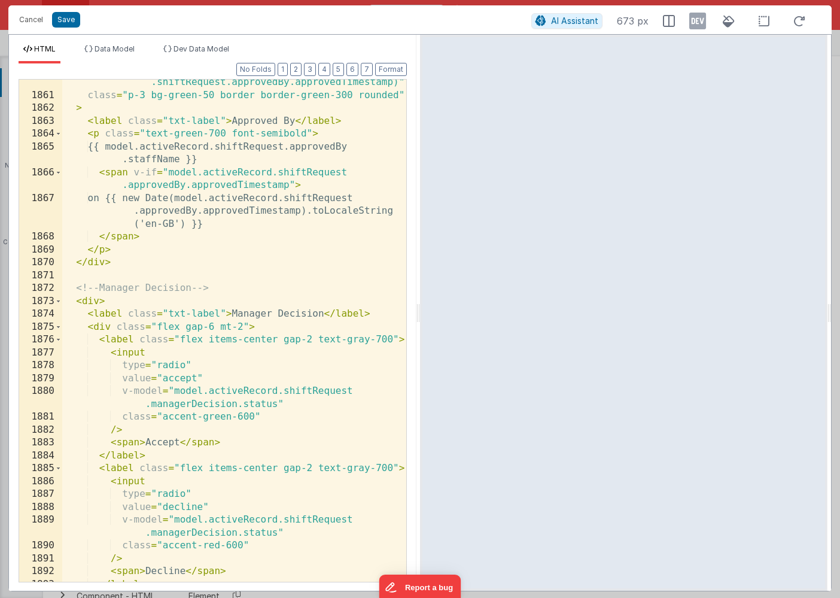
scroll to position [2044, 0]
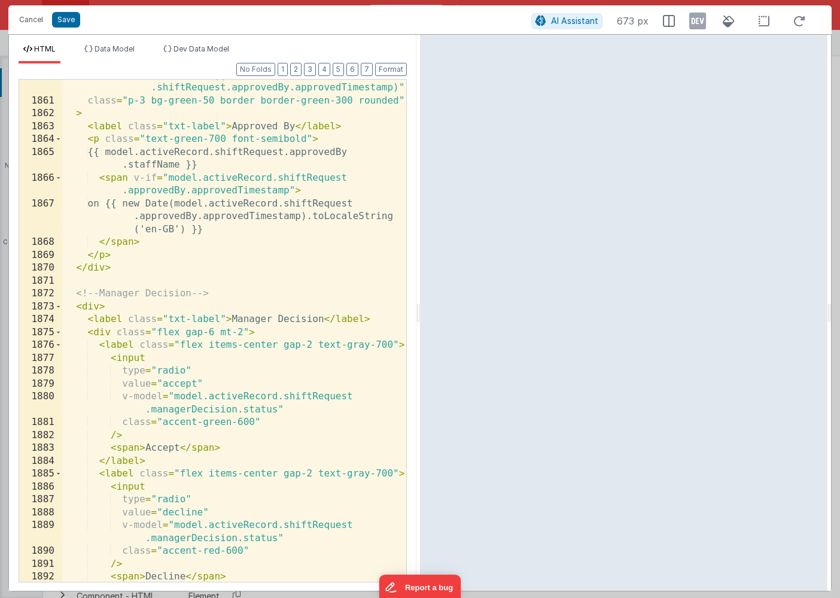
click at [118, 282] on div "(model.activeRecord.shiftRequest.approvedBy .staffName || model.activeRecord .s…" at bounding box center [234, 333] width 344 height 554
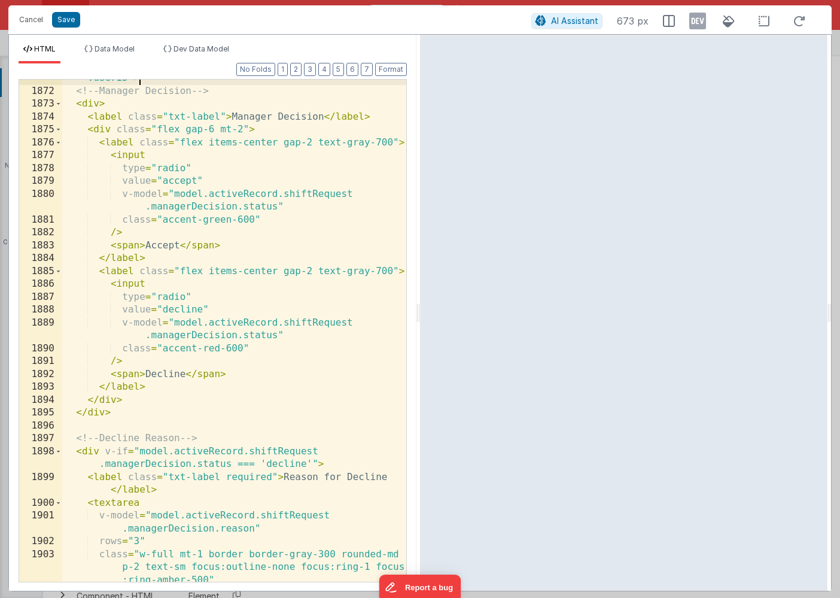
scroll to position [2287, 0]
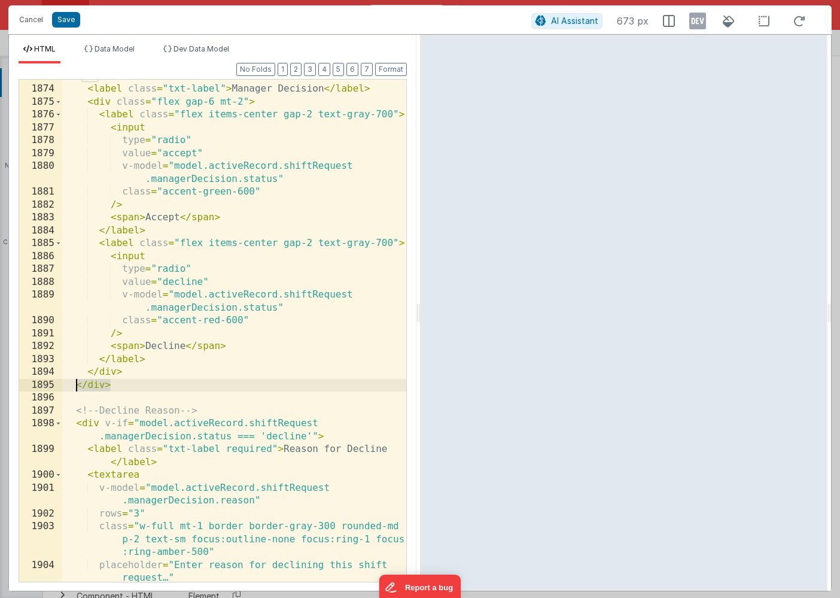
drag, startPoint x: 113, startPoint y: 386, endPoint x: 59, endPoint y: 386, distance: 53.3
click at [59, 386] on div "1873 1874 1875 1876 1877 1878 1879 1880 1881 1882 1883 1884 1885 1886 1887 1888…" at bounding box center [213, 330] width 388 height 503
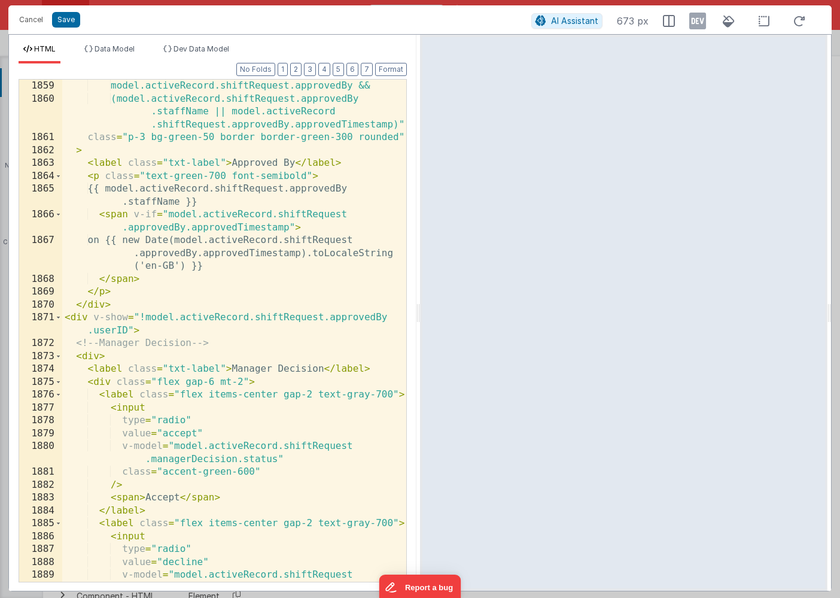
scroll to position [2009, 0]
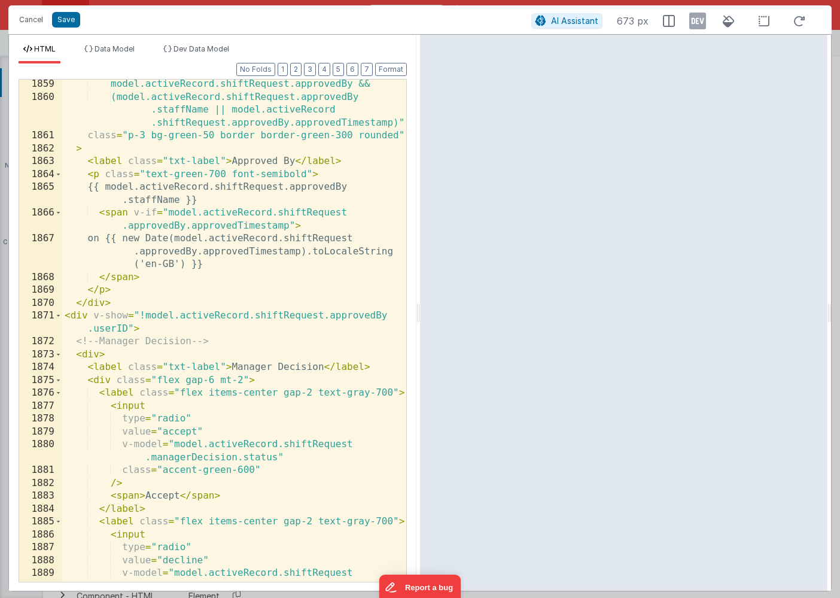
click at [130, 303] on div "model.activeRecord.shiftRequest.approvedBy && (model.activeRecord.shiftRequest.…" at bounding box center [234, 342] width 344 height 528
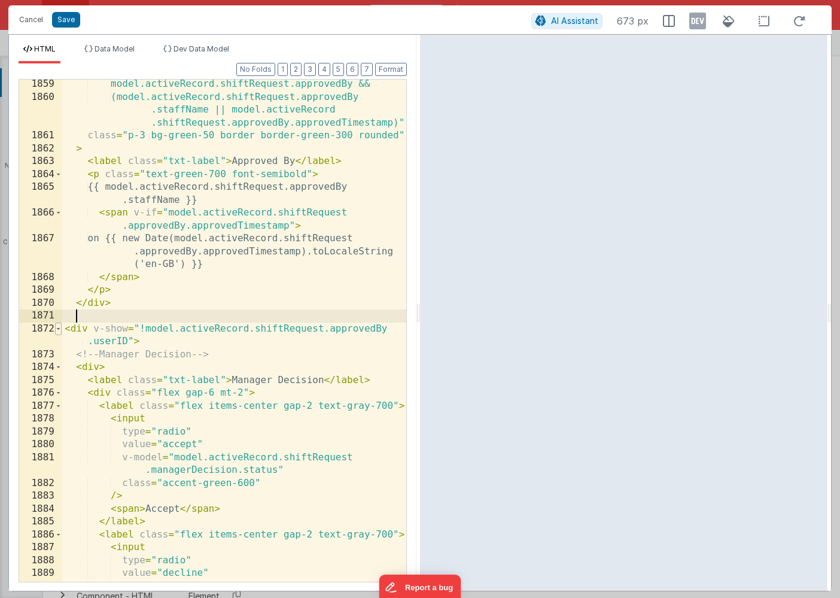
click at [59, 329] on span at bounding box center [58, 329] width 7 height 13
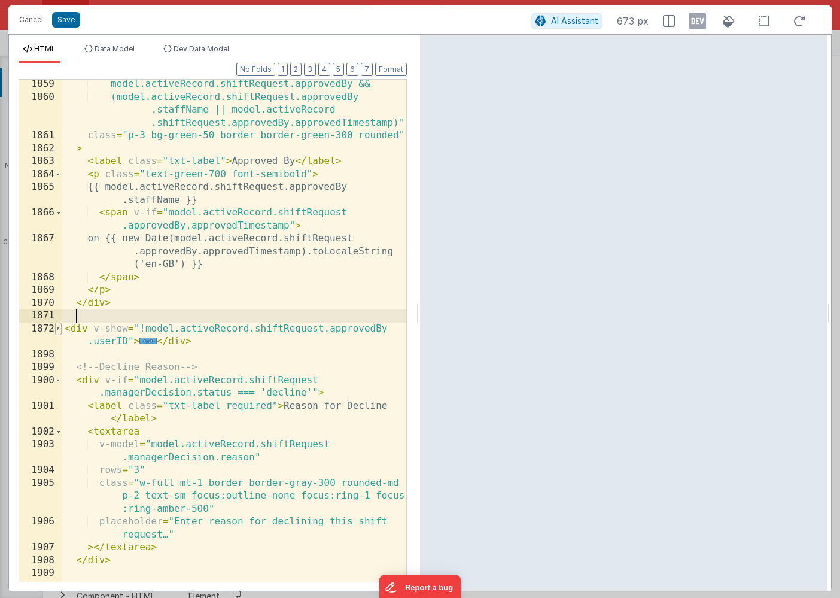
click at [59, 329] on span at bounding box center [58, 329] width 7 height 13
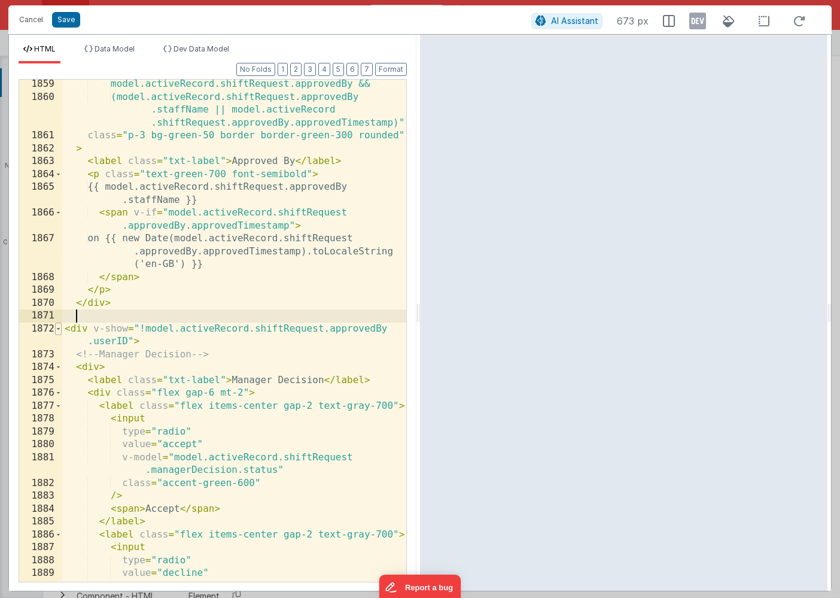
click at [59, 329] on span at bounding box center [58, 329] width 7 height 13
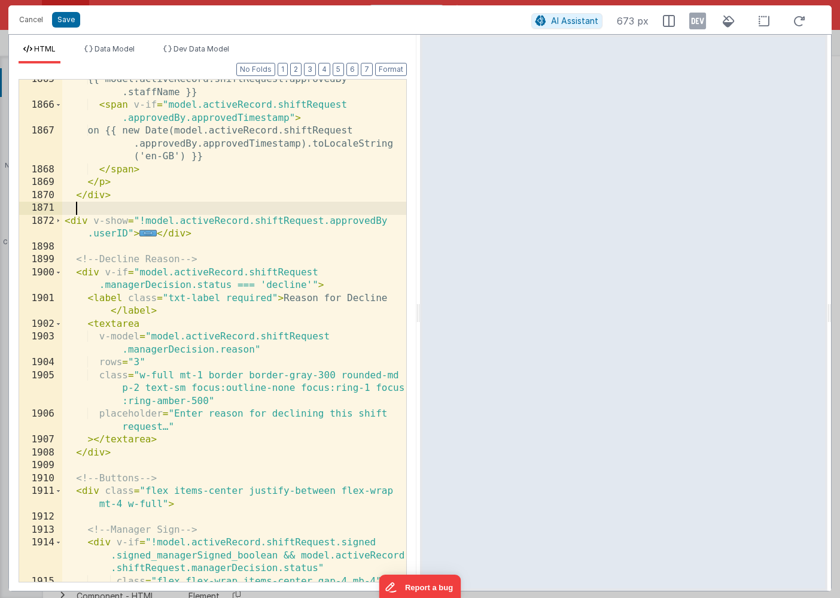
scroll to position [2129, 0]
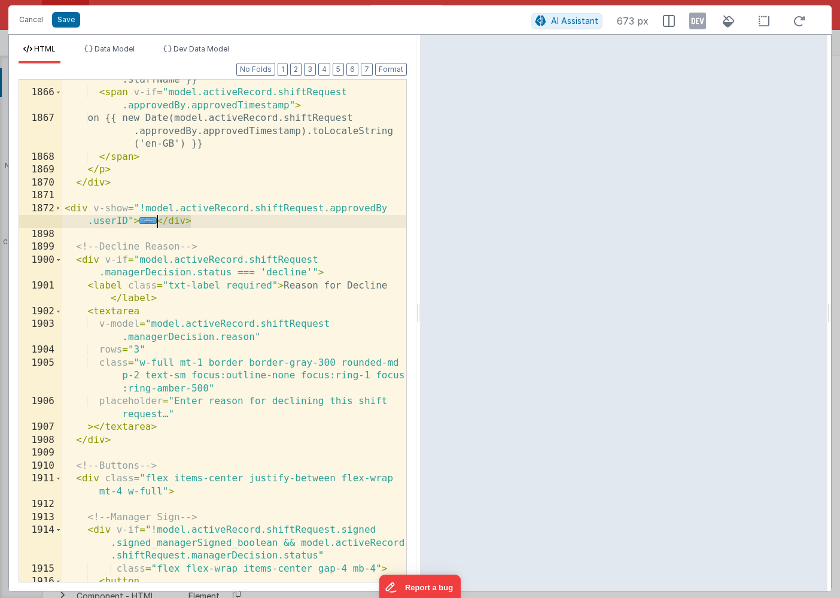
drag, startPoint x: 193, startPoint y: 220, endPoint x: 159, endPoint y: 221, distance: 33.5
click at [159, 221] on div "{{ model.activeRecord.shiftRequest.approvedBy .staffName }} < span v-if = "mode…" at bounding box center [234, 330] width 344 height 541
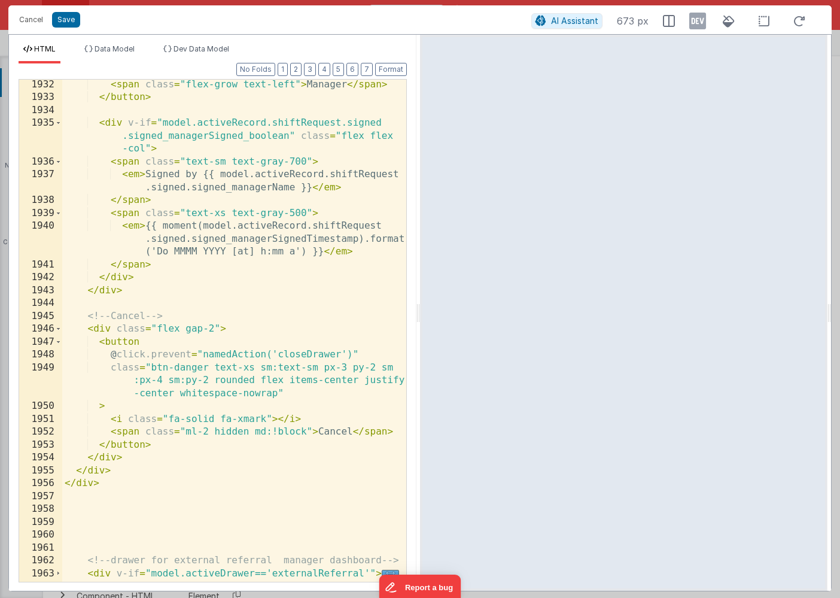
scroll to position [2871, 0]
click at [128, 485] on div "< span class = "flex-grow text-left" > Manager </ span > </ button > < div v-if…" at bounding box center [234, 342] width 344 height 528
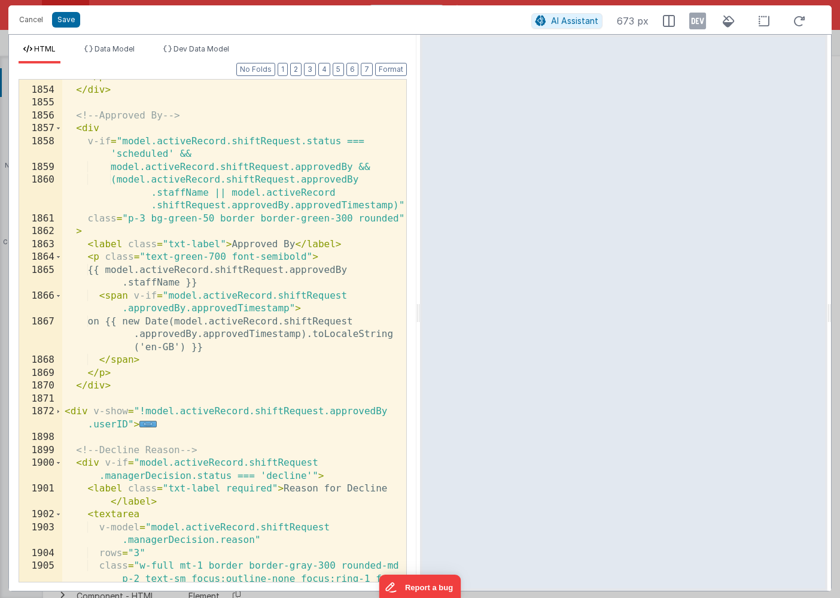
scroll to position [1925, 0]
click at [57, 412] on span at bounding box center [58, 412] width 7 height 13
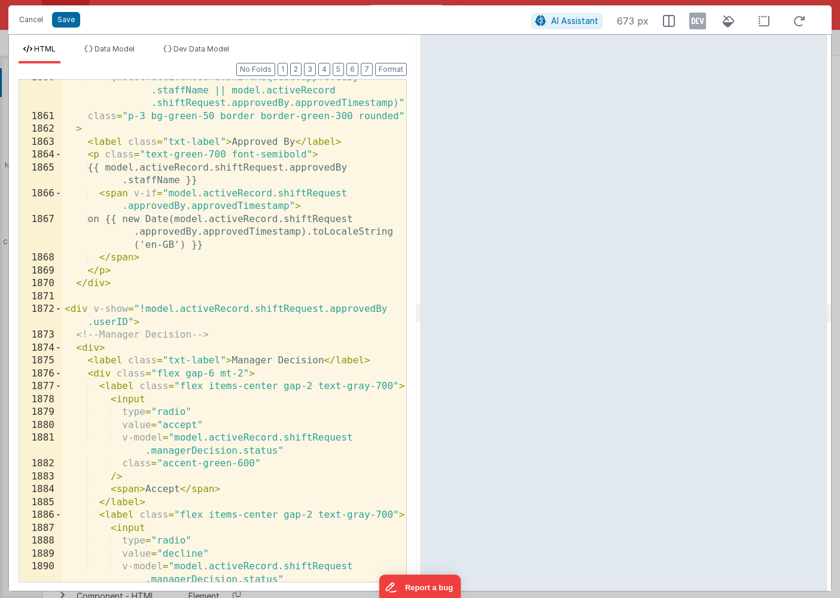
scroll to position [2061, 0]
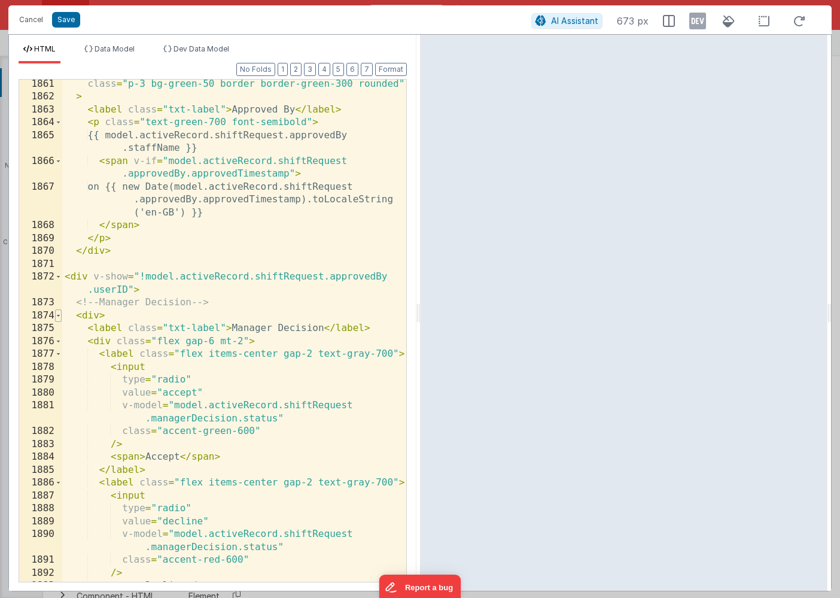
click at [60, 317] on span at bounding box center [58, 315] width 7 height 13
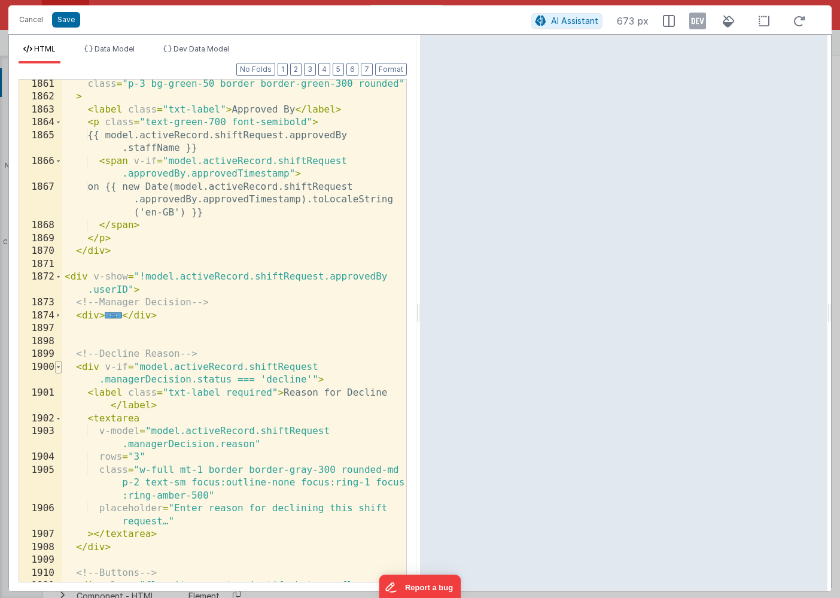
click at [59, 366] on span at bounding box center [58, 367] width 7 height 13
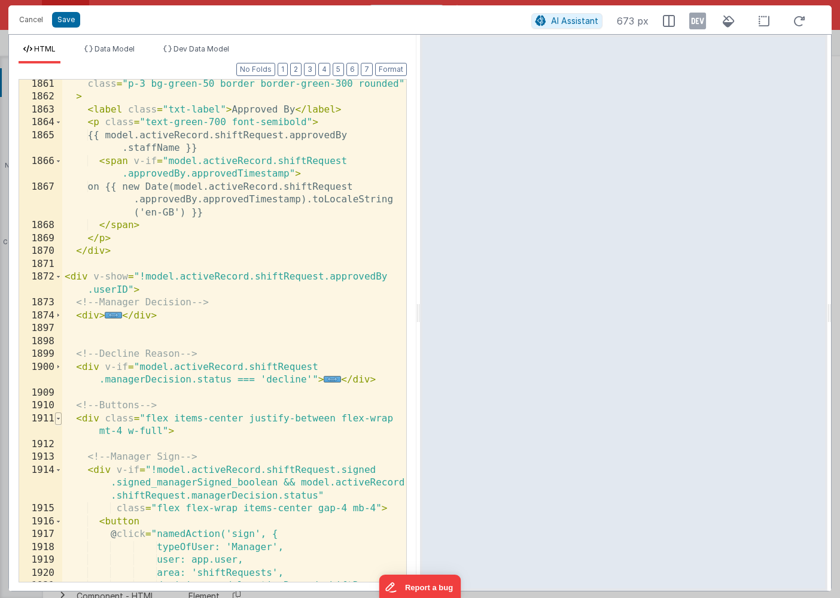
click at [61, 418] on span at bounding box center [58, 418] width 7 height 13
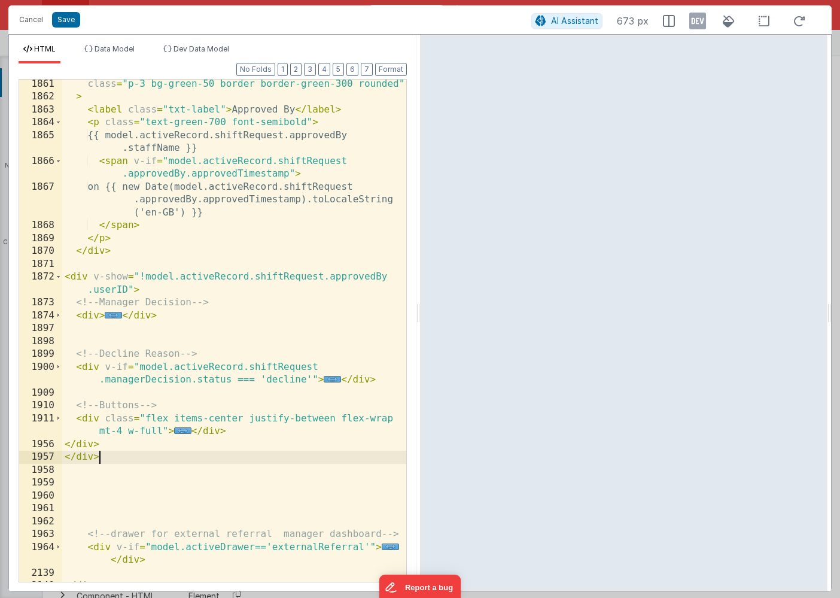
click at [75, 279] on div "class = "p-3 bg-green-50 border border-green-300 rounded" > < label class = "tx…" at bounding box center [234, 342] width 344 height 528
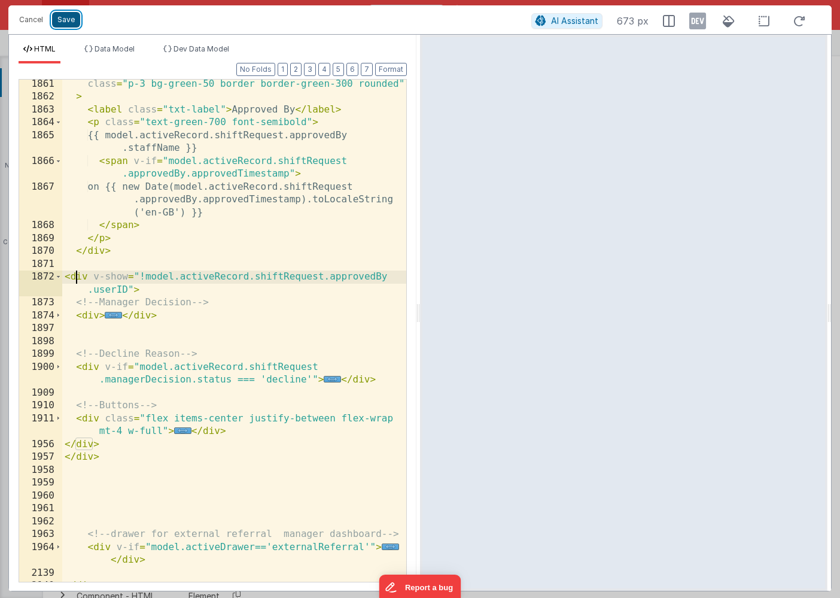
click at [60, 21] on button "Save" at bounding box center [66, 20] width 28 height 16
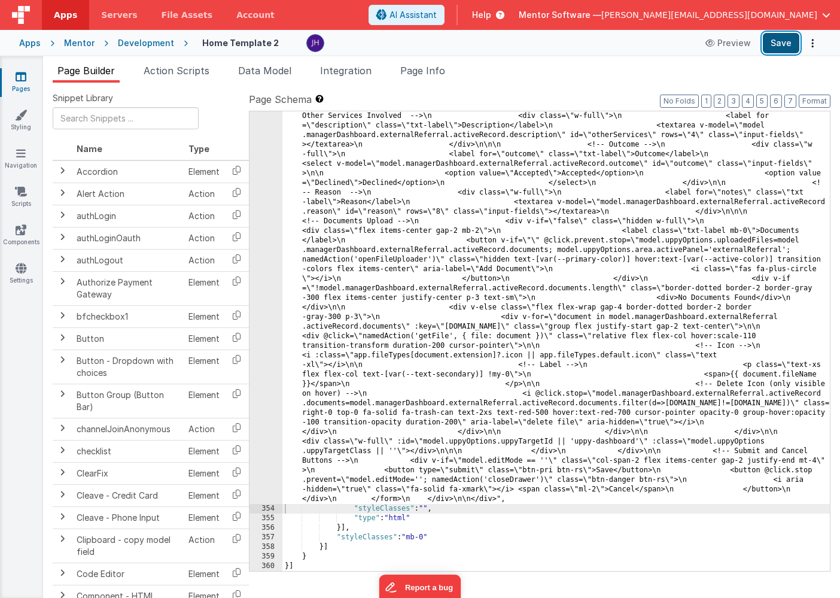
click at [781, 45] on button "Save" at bounding box center [781, 43] width 37 height 20
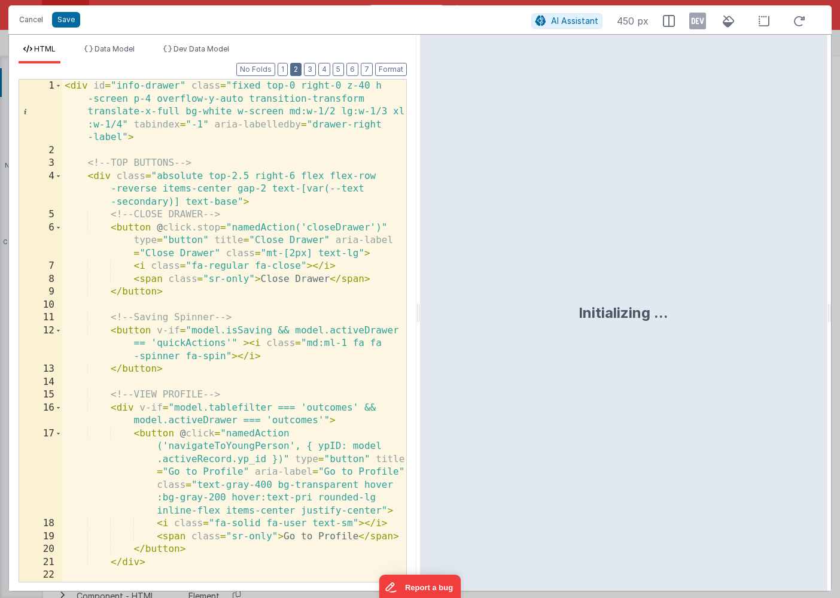
click at [298, 68] on button "2" at bounding box center [295, 69] width 11 height 13
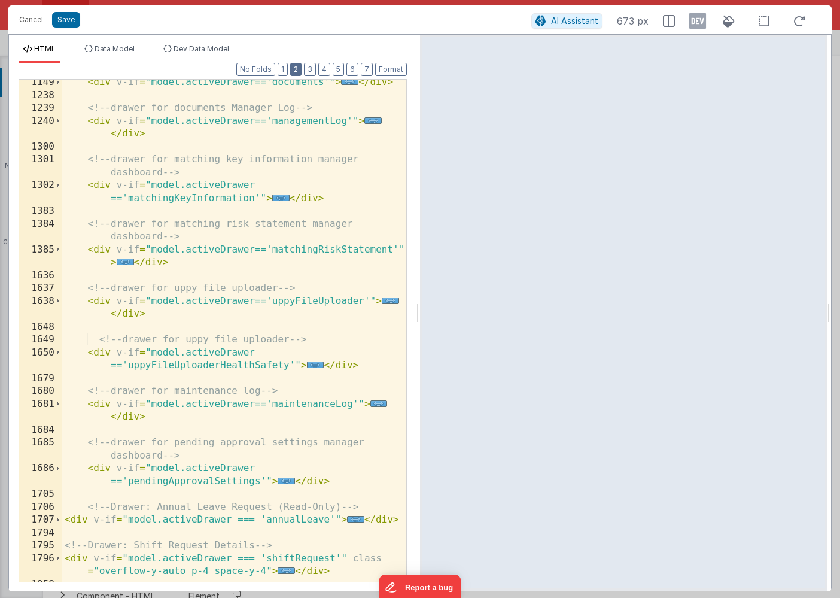
scroll to position [707, 0]
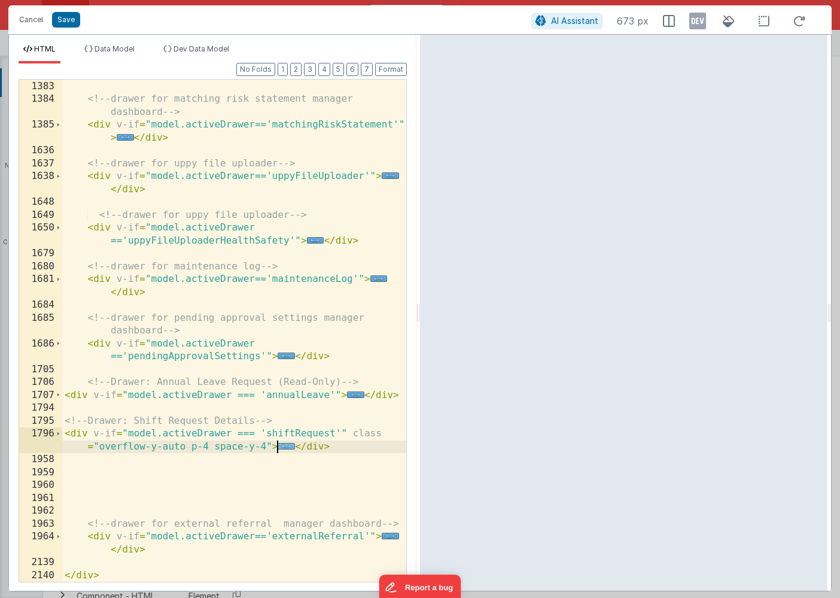
click at [288, 446] on span "..." at bounding box center [286, 446] width 17 height 7
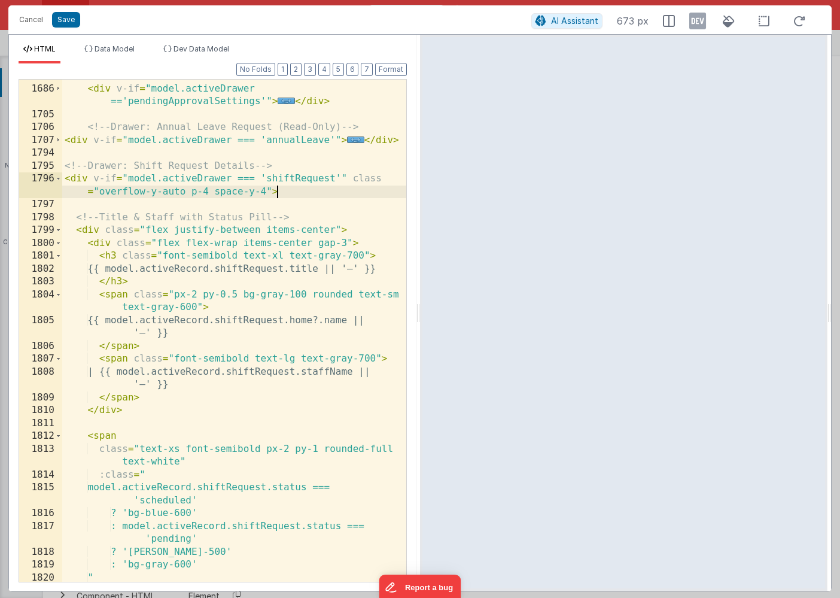
scroll to position [962, 0]
click at [99, 238] on div "<!-- drawer for pending approval settings manager dashboard --> < div v-if = "m…" at bounding box center [234, 327] width 344 height 541
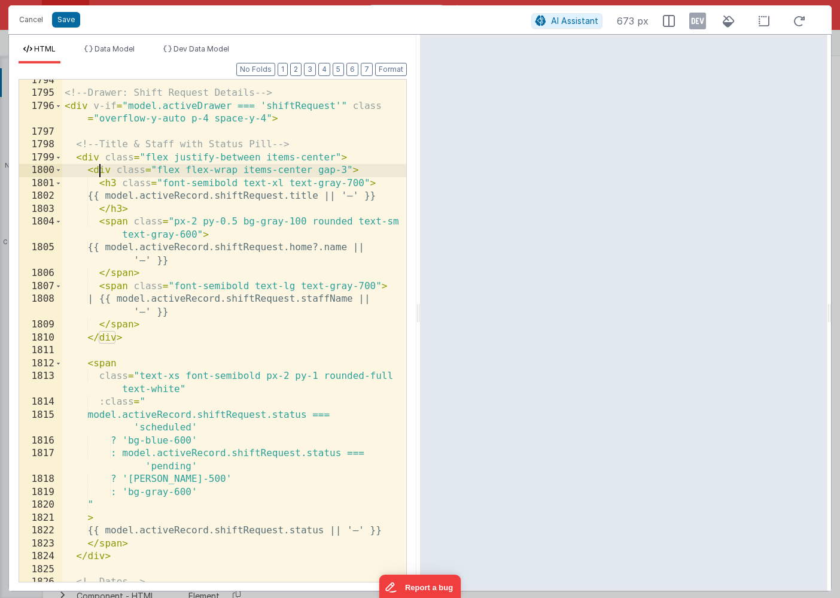
scroll to position [1020, 0]
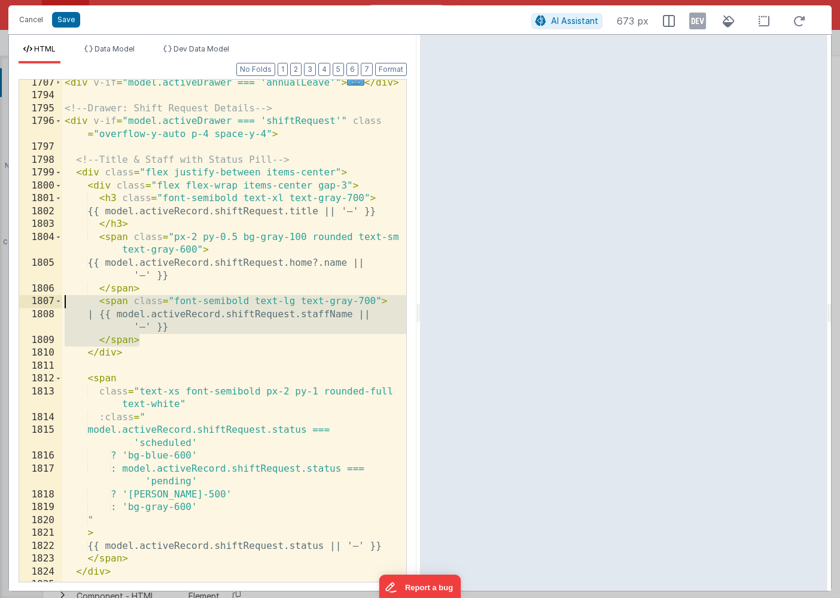
drag, startPoint x: 144, startPoint y: 342, endPoint x: 53, endPoint y: 303, distance: 99.2
click at [53, 303] on div "1707 1794 1795 1796 1797 1798 1799 1800 1801 1802 1803 1804 1805 1806 1807 1808…" at bounding box center [213, 330] width 388 height 503
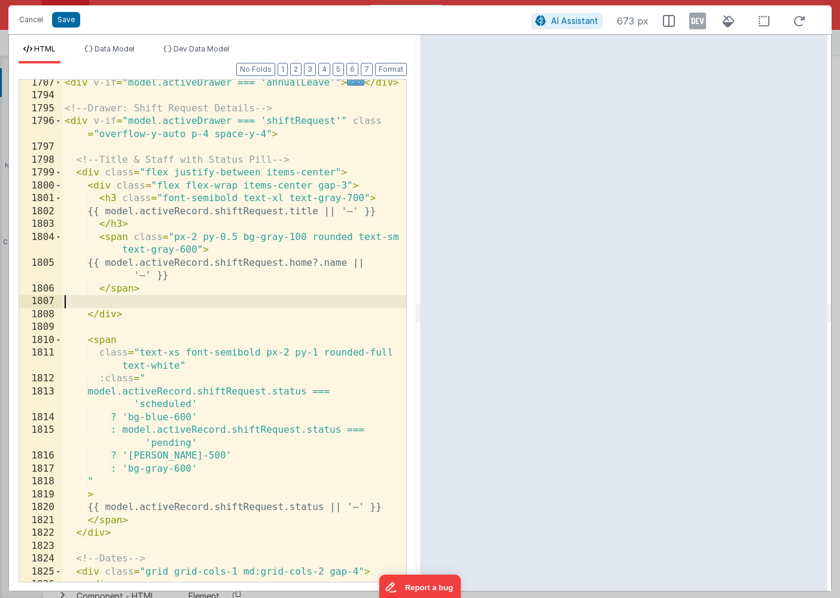
click at [139, 224] on div "< div v-if = "model.activeDrawer === 'annualLeave'" > ... </ div > <!-- Drawer:…" at bounding box center [234, 341] width 344 height 528
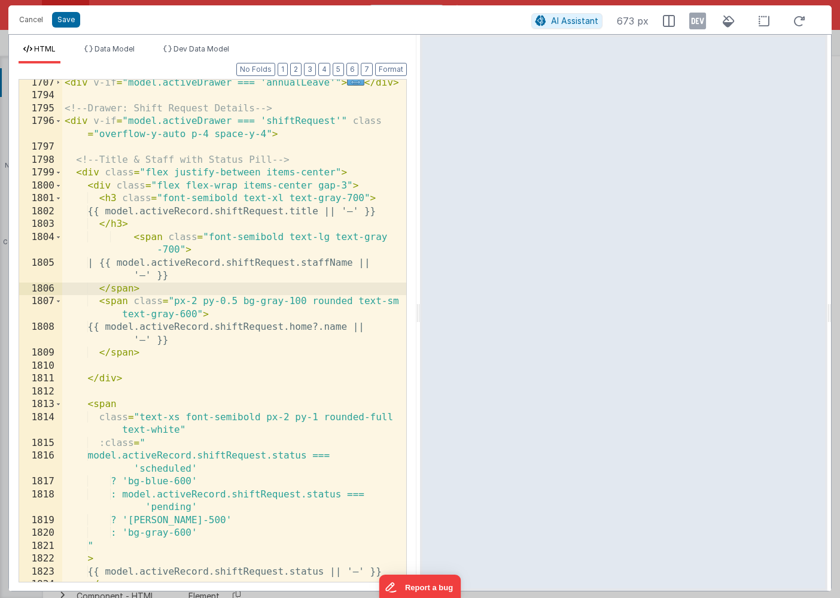
click at [148, 291] on div "< div v-if = "model.activeDrawer === 'annualLeave'" > ... </ div > <!-- Drawer:…" at bounding box center [234, 341] width 344 height 528
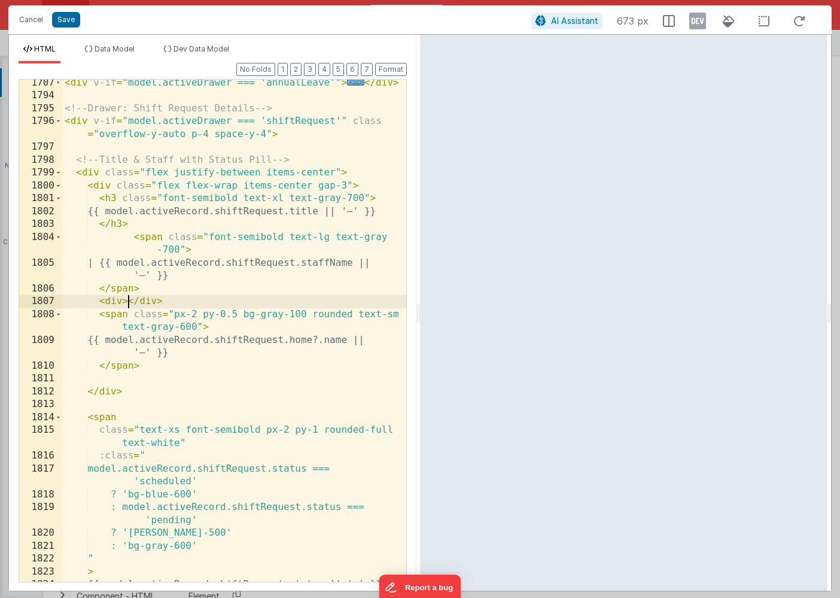
scroll to position [1018, 0]
drag, startPoint x: 127, startPoint y: 305, endPoint x: 165, endPoint y: 306, distance: 37.7
click at [165, 306] on div "< div v-if = "model.activeDrawer === 'annualLeave'" > ... </ div > <!-- Drawer:…" at bounding box center [234, 342] width 344 height 528
click at [144, 291] on div "< div v-if = "model.activeDrawer === 'annualLeave'" > ... </ div > <!-- Drawer:…" at bounding box center [234, 342] width 344 height 528
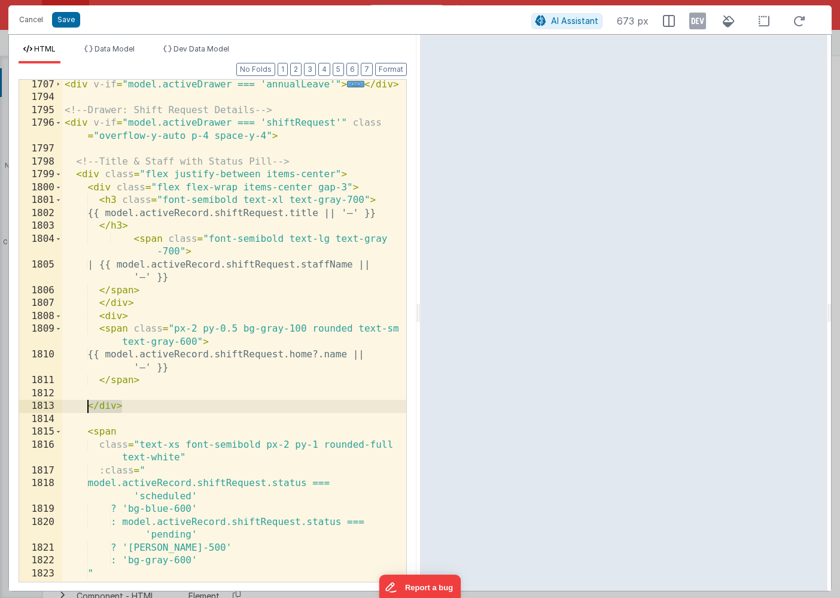
drag, startPoint x: 126, startPoint y: 405, endPoint x: 88, endPoint y: 405, distance: 38.3
click at [88, 405] on div "< div v-if = "model.activeDrawer === 'annualLeave'" > ... </ div > <!-- Drawer:…" at bounding box center [234, 342] width 344 height 528
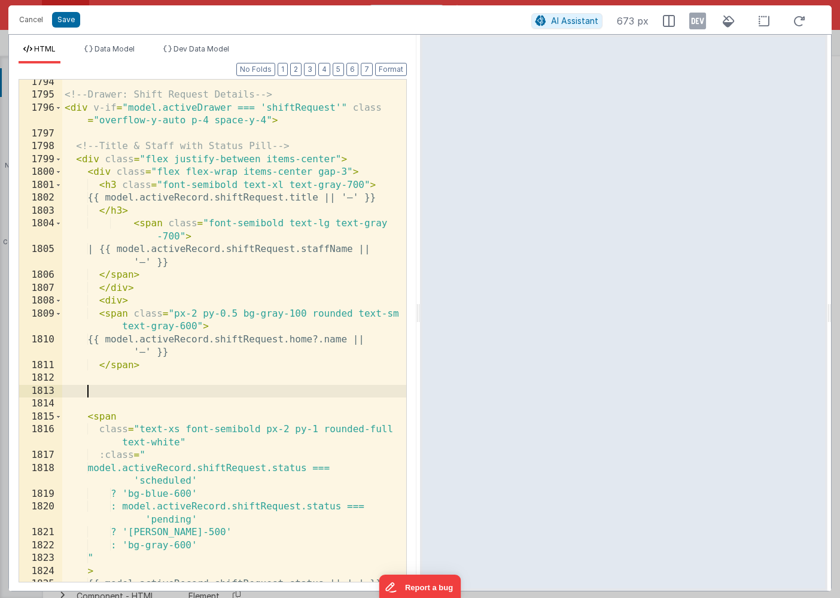
scroll to position [1033, 0]
click at [99, 172] on div "<!-- Drawer: Shift Request Details --> < div v-if = "model.activeDrawer === 'sh…" at bounding box center [234, 340] width 344 height 528
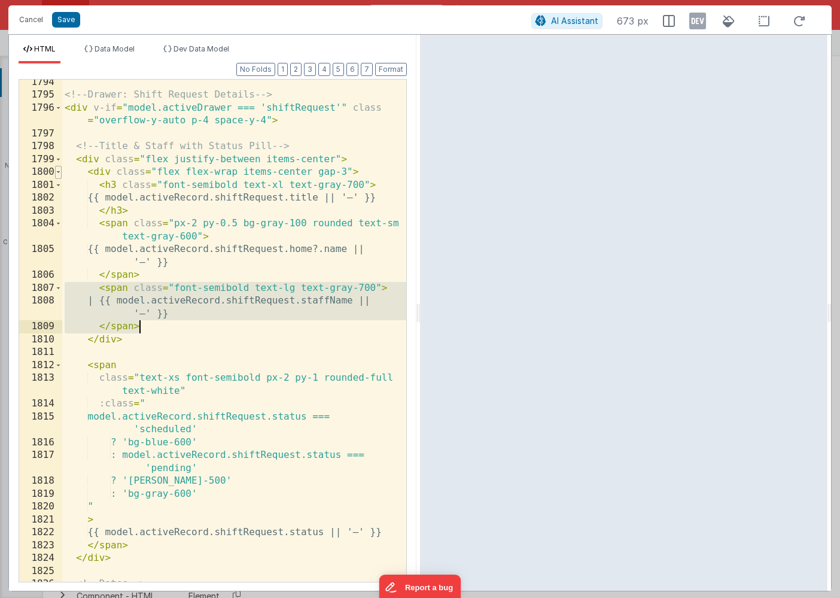
click at [61, 174] on span at bounding box center [58, 172] width 7 height 13
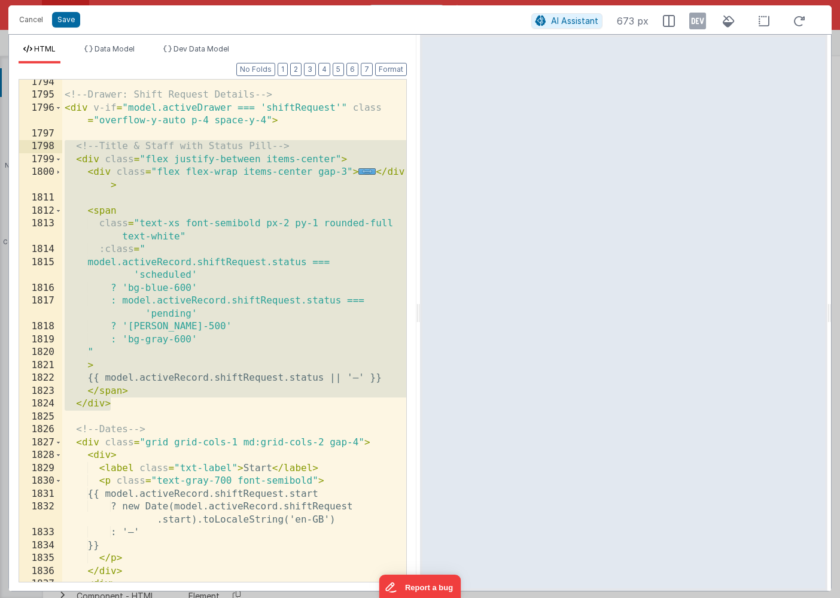
drag, startPoint x: 114, startPoint y: 405, endPoint x: 65, endPoint y: 150, distance: 259.0
click at [65, 150] on div "<!-- Drawer: Shift Request Details --> < div v-if = "model.activeDrawer === 'sh…" at bounding box center [234, 340] width 344 height 528
click at [86, 160] on div "<!-- Drawer: Shift Request Details --> < div v-if = "model.activeDrawer === 'sh…" at bounding box center [234, 340] width 344 height 528
drag, startPoint x: 117, startPoint y: 406, endPoint x: 44, endPoint y: 155, distance: 261.2
click at [44, 155] on div "1794 1795 1796 1797 1798 1799 1800 1811 1812 1813 1814 1815 1816 1817 1818 1819…" at bounding box center [213, 330] width 388 height 503
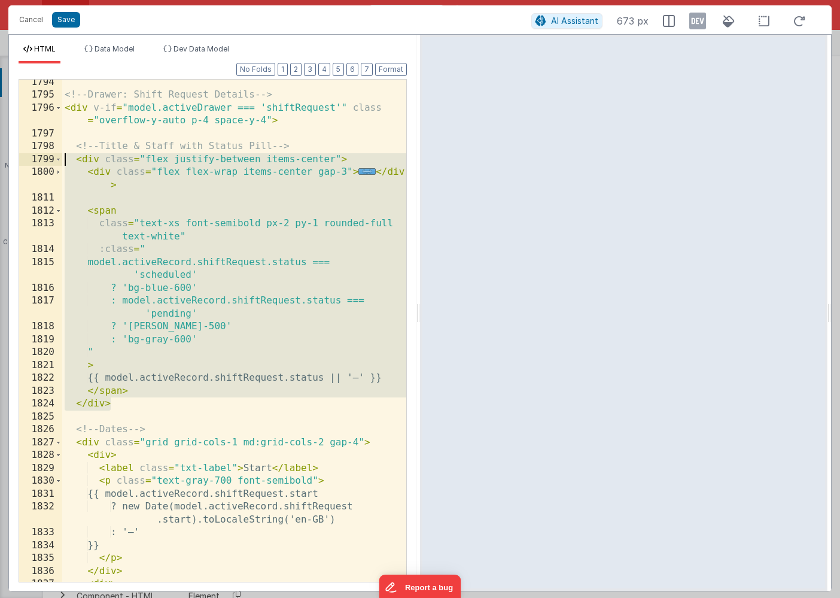
click at [115, 406] on div "<!-- Drawer: Shift Request Details --> < div v-if = "model.activeDrawer === 'sh…" at bounding box center [234, 340] width 344 height 528
drag, startPoint x: 115, startPoint y: 403, endPoint x: 45, endPoint y: 160, distance: 253.3
click at [45, 158] on div "1794 1795 1796 1797 1798 1799 1800 1811 1812 1813 1814 1815 1816 1817 1818 1819…" at bounding box center [213, 330] width 388 height 503
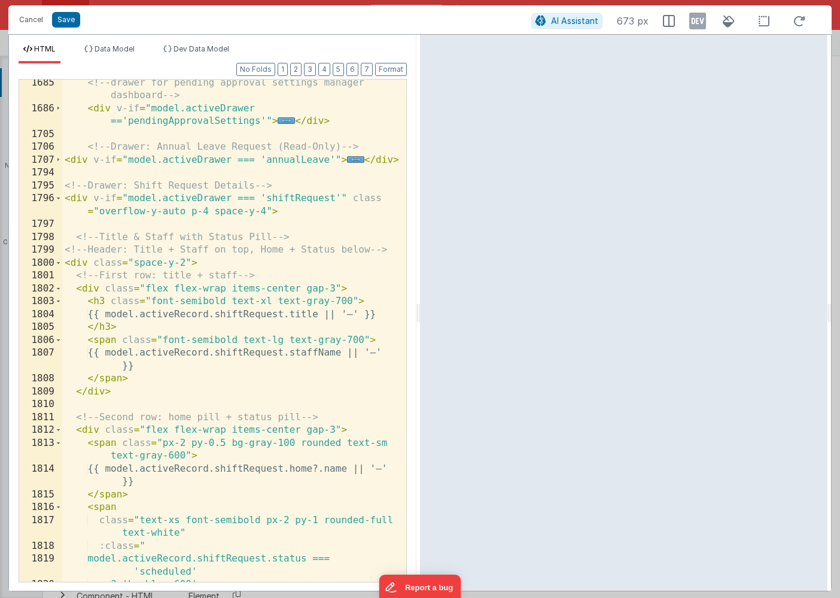
scroll to position [943, 0]
click at [68, 20] on button "Save" at bounding box center [66, 20] width 28 height 16
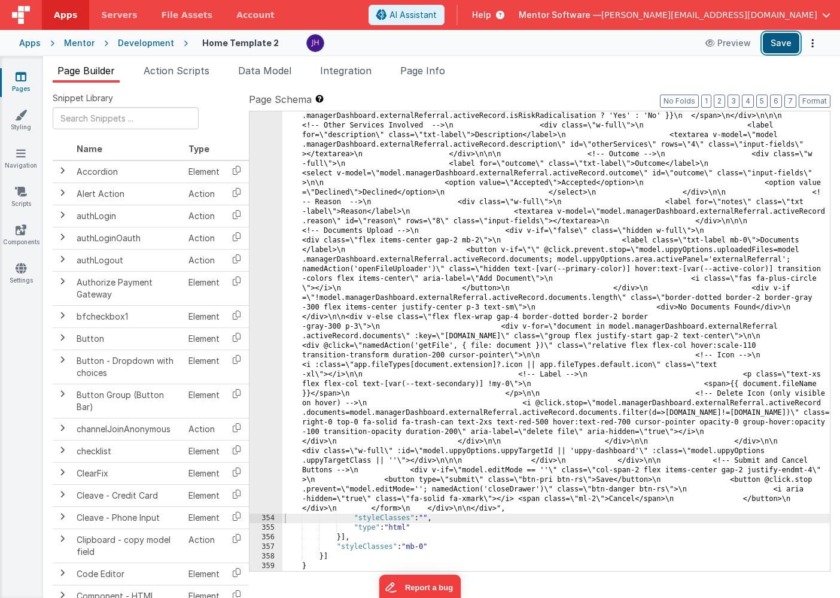
click at [779, 44] on button "Save" at bounding box center [781, 43] width 37 height 20
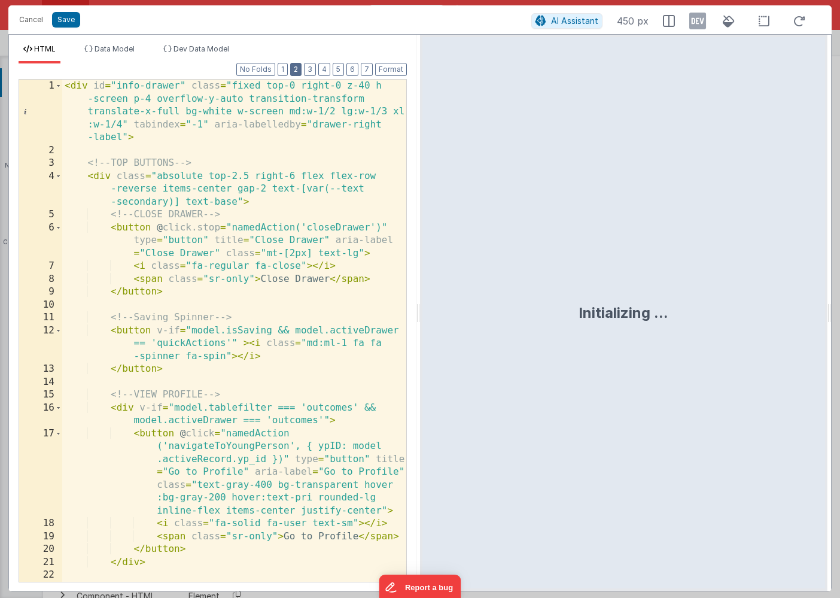
click at [298, 72] on button "2" at bounding box center [295, 69] width 11 height 13
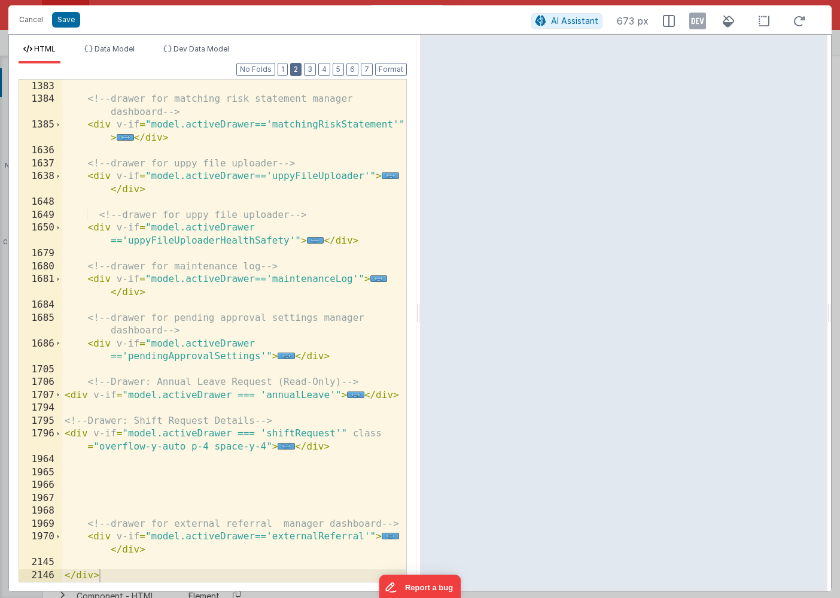
scroll to position [707, 0]
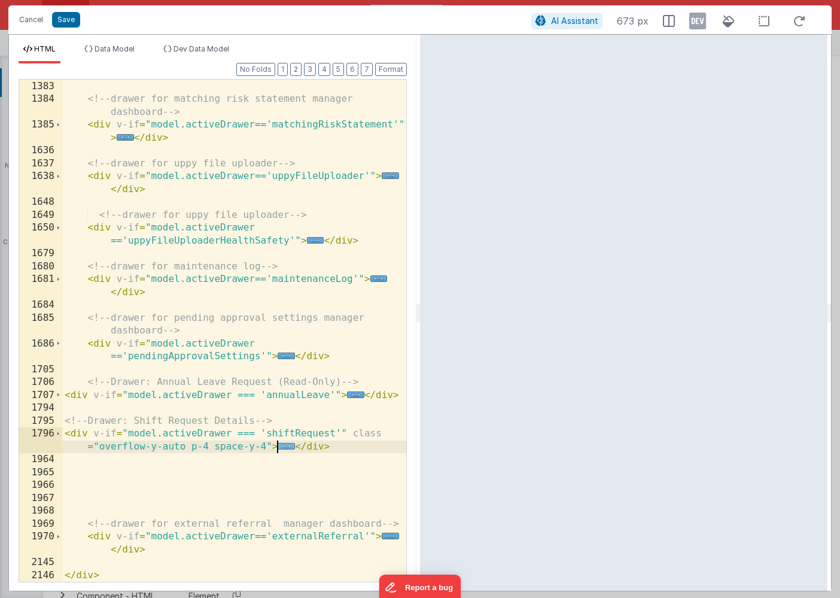
click at [285, 448] on span "..." at bounding box center [286, 446] width 17 height 7
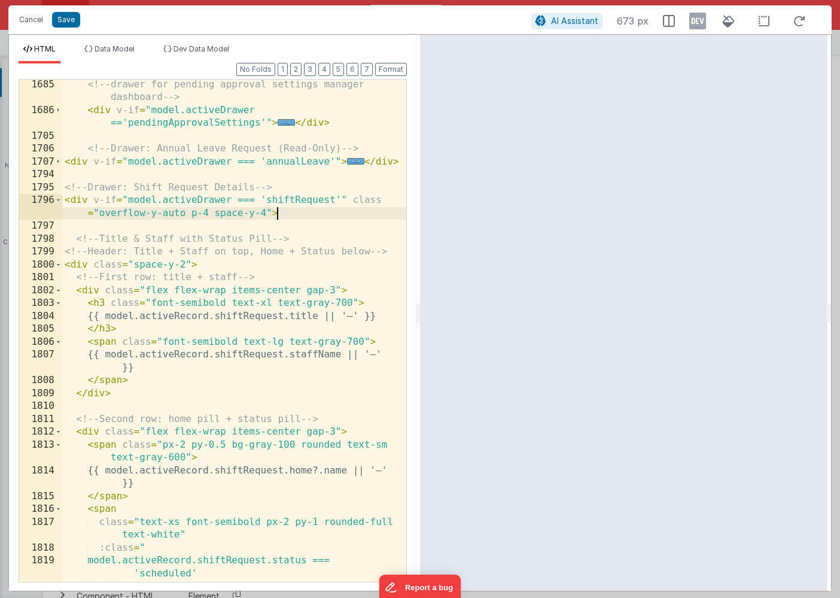
scroll to position [959, 0]
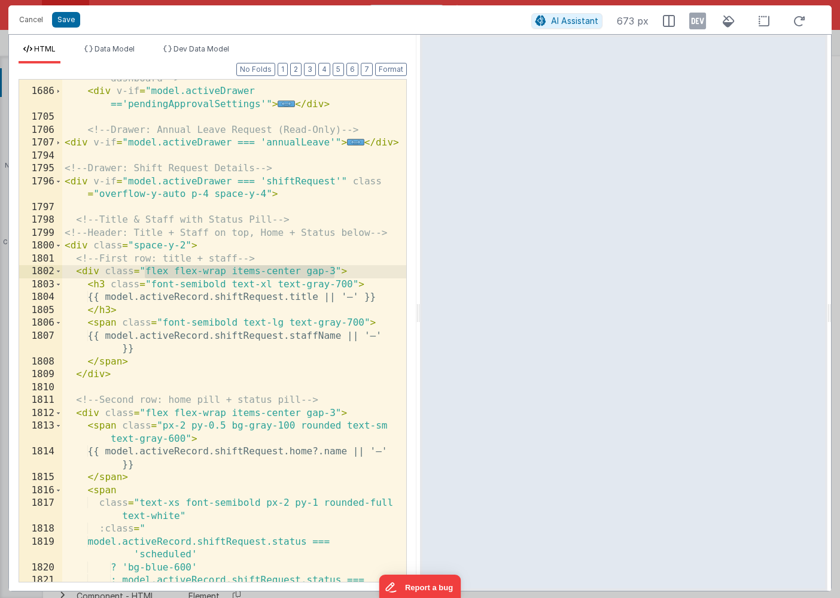
drag, startPoint x: 145, startPoint y: 271, endPoint x: 336, endPoint y: 269, distance: 190.9
click at [336, 269] on div "<!-- drawer for pending approval settings manager dashboard --> < div v-if = "m…" at bounding box center [234, 336] width 344 height 554
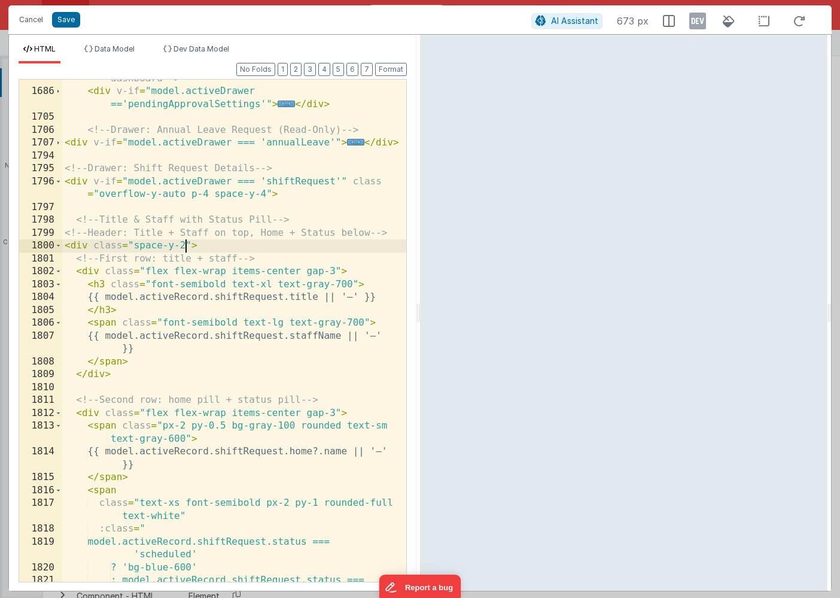
click at [184, 244] on div "<!-- drawer for pending approval settings manager dashboard --> < div v-if = "m…" at bounding box center [234, 336] width 344 height 554
click at [97, 334] on div "<!-- drawer for pending approval settings manager dashboard --> < div v-if = "m…" at bounding box center [234, 336] width 344 height 554
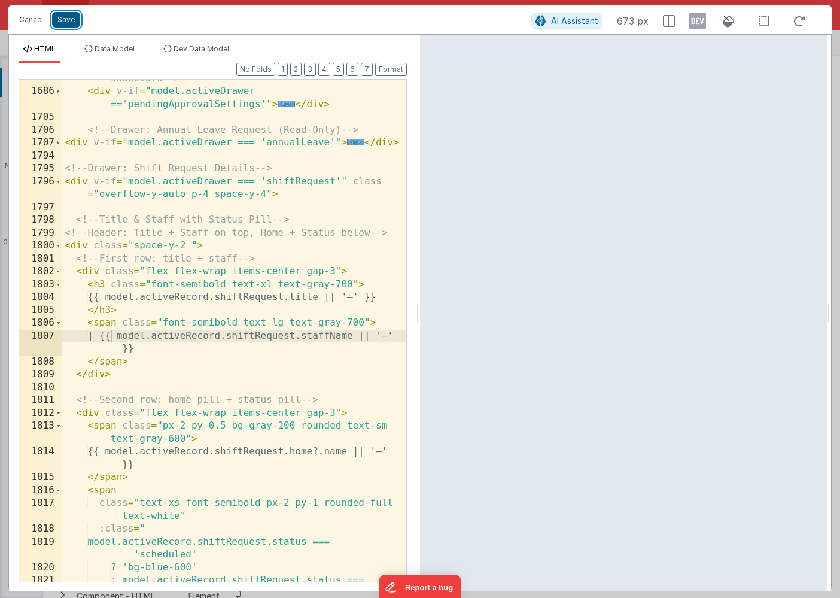
click at [67, 19] on button "Save" at bounding box center [66, 20] width 28 height 16
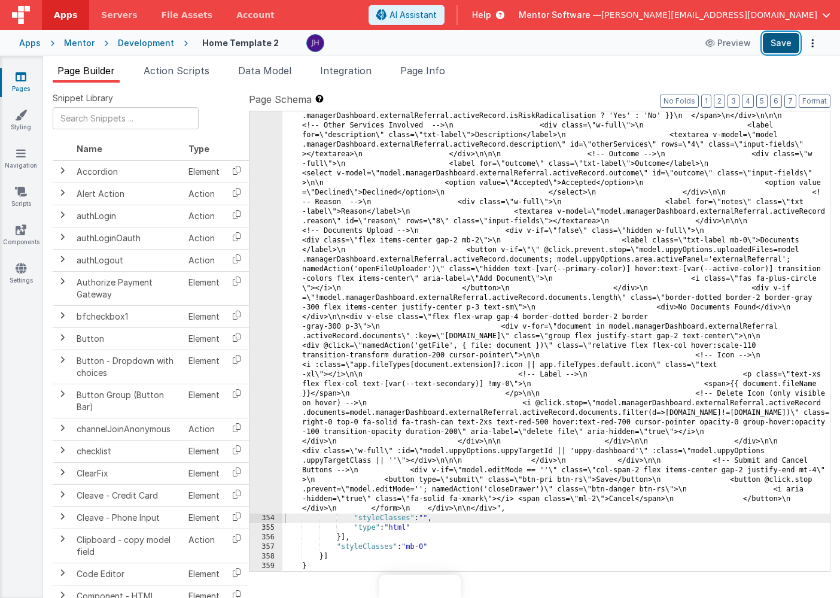
click at [786, 43] on button "Save" at bounding box center [781, 43] width 37 height 20
click at [429, 72] on span "Page Info" at bounding box center [422, 71] width 45 height 12
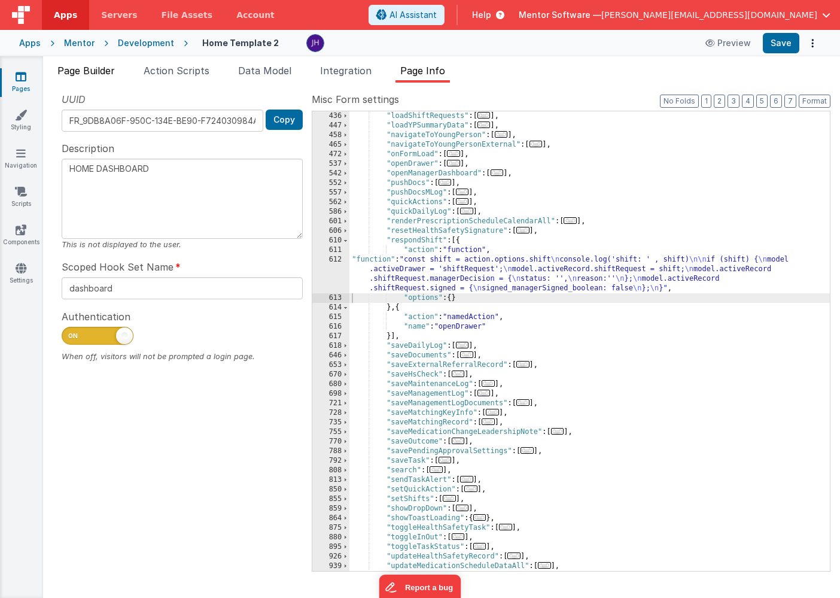
click at [86, 71] on span "Page Builder" at bounding box center [85, 71] width 57 height 12
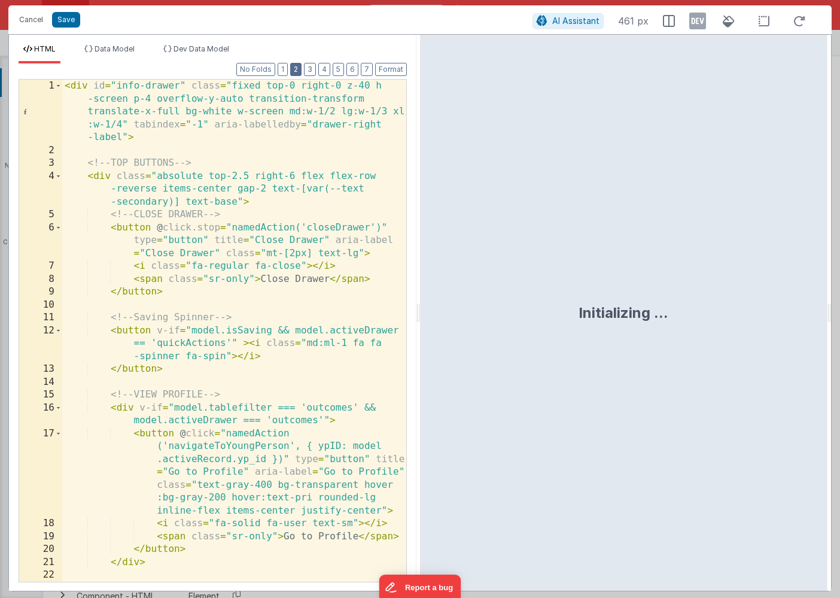
click at [297, 65] on button "2" at bounding box center [295, 69] width 11 height 13
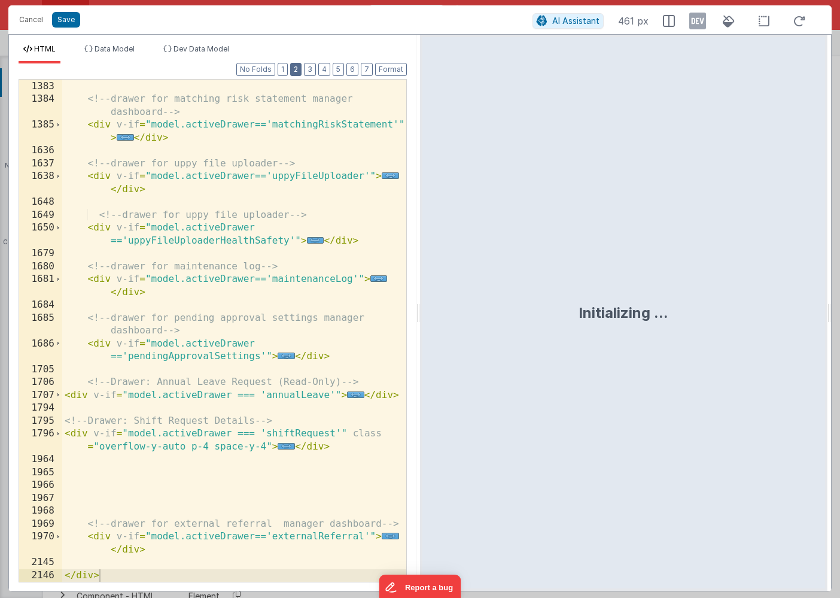
scroll to position [707, 0]
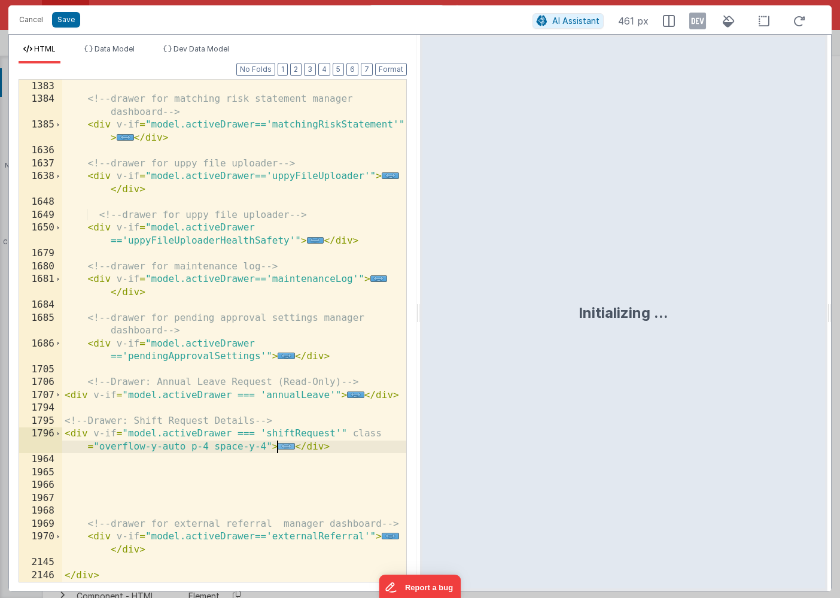
click at [283, 444] on span "..." at bounding box center [286, 446] width 17 height 7
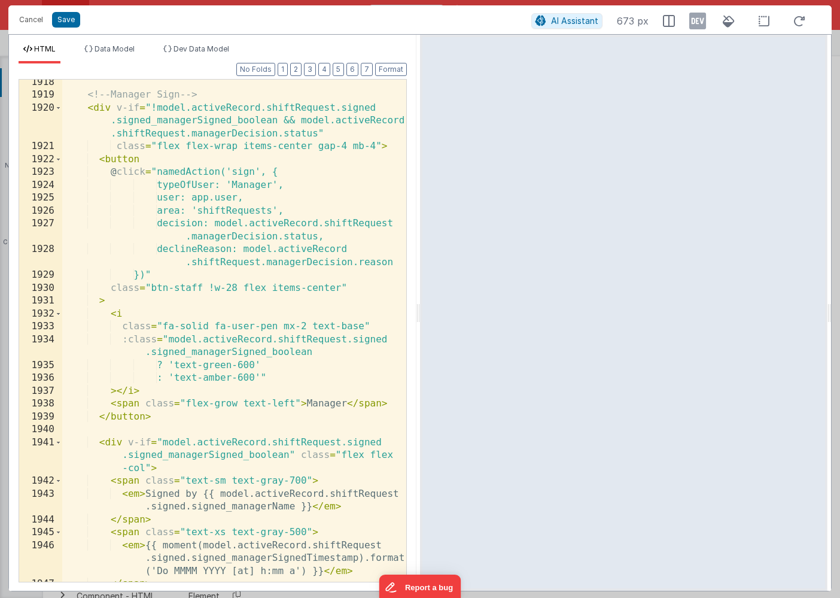
scroll to position [2939, 0]
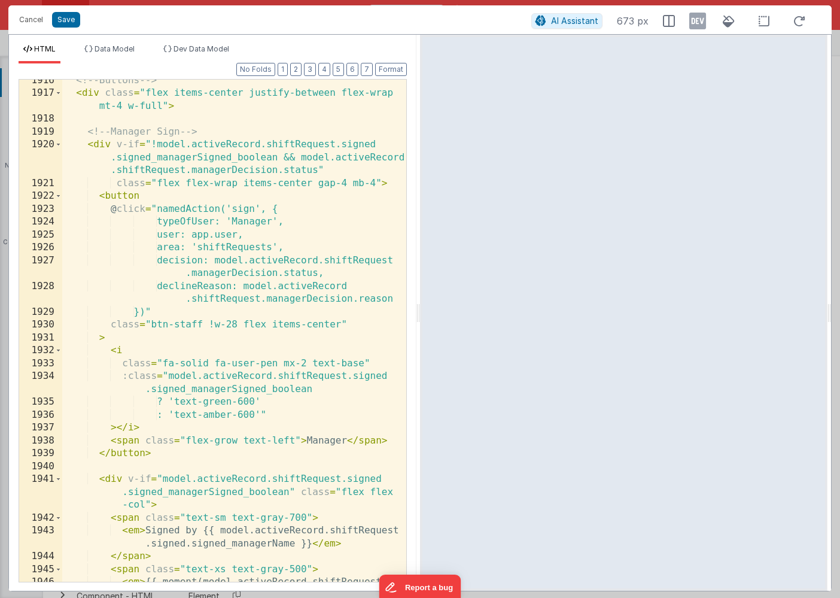
click at [233, 247] on div "<!-- Buttons --> < div class = "flex items-center justify-between flex-wrap mt-…" at bounding box center [234, 351] width 344 height 554
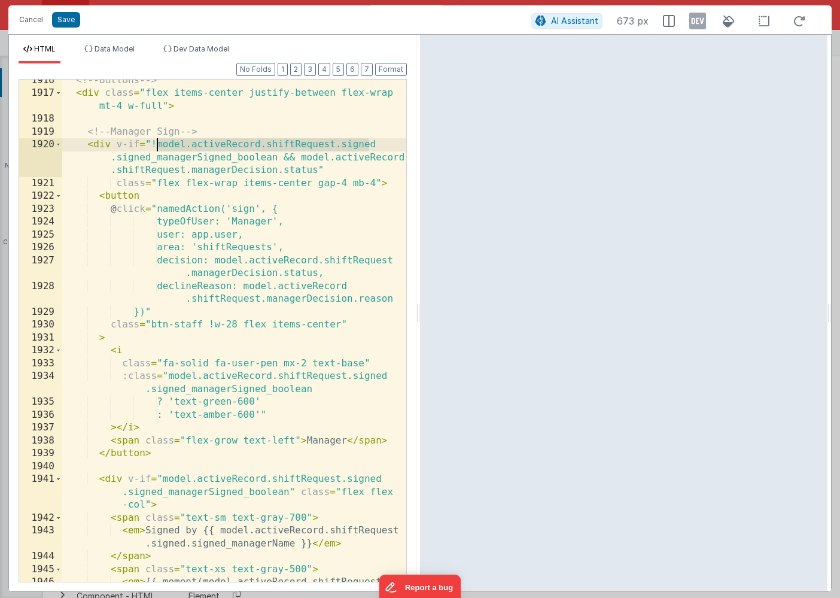
drag, startPoint x: 375, startPoint y: 145, endPoint x: 156, endPoint y: 147, distance: 219.1
click at [156, 147] on div "<!-- Buttons --> < div class = "flex items-center justify-between flex-wrap mt-…" at bounding box center [234, 351] width 344 height 554
click at [69, 20] on button "Save" at bounding box center [66, 20] width 28 height 16
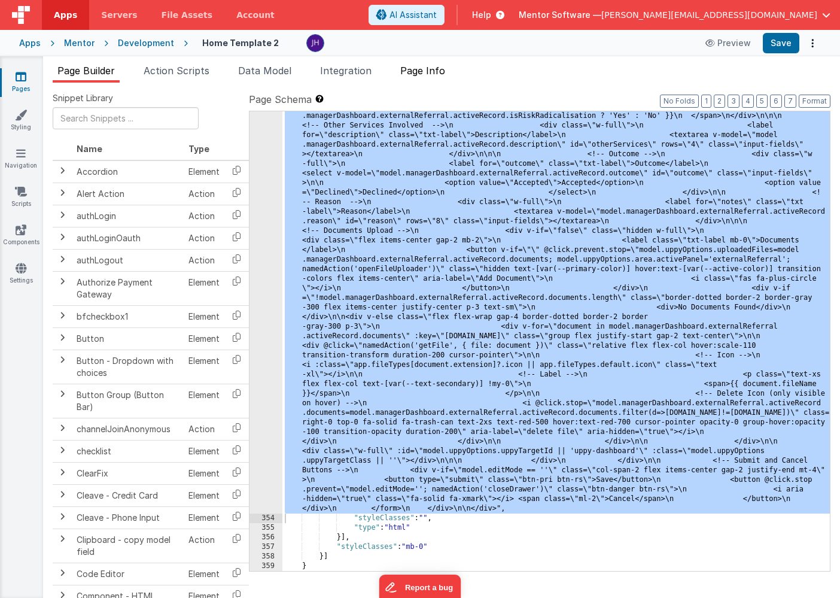
click at [435, 66] on span "Page Info" at bounding box center [422, 71] width 45 height 12
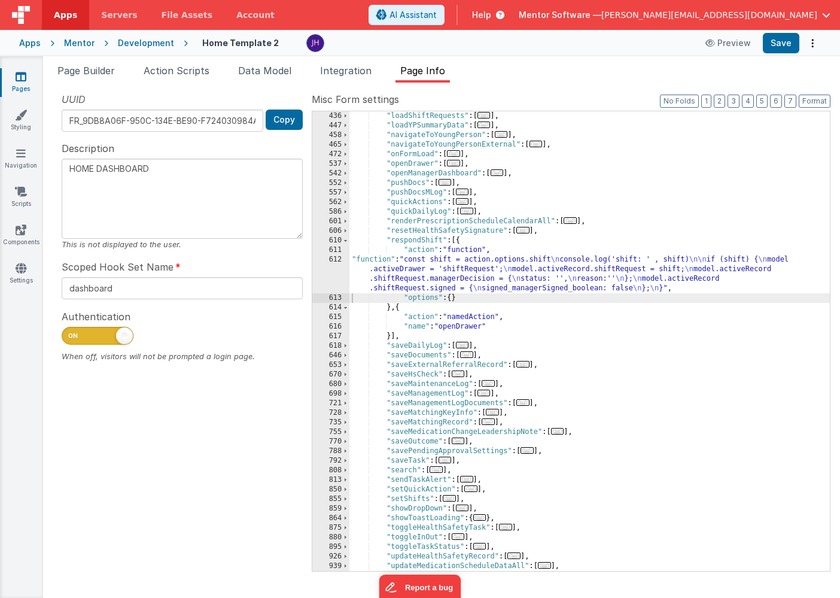
click at [450, 460] on span "..." at bounding box center [445, 460] width 13 height 7
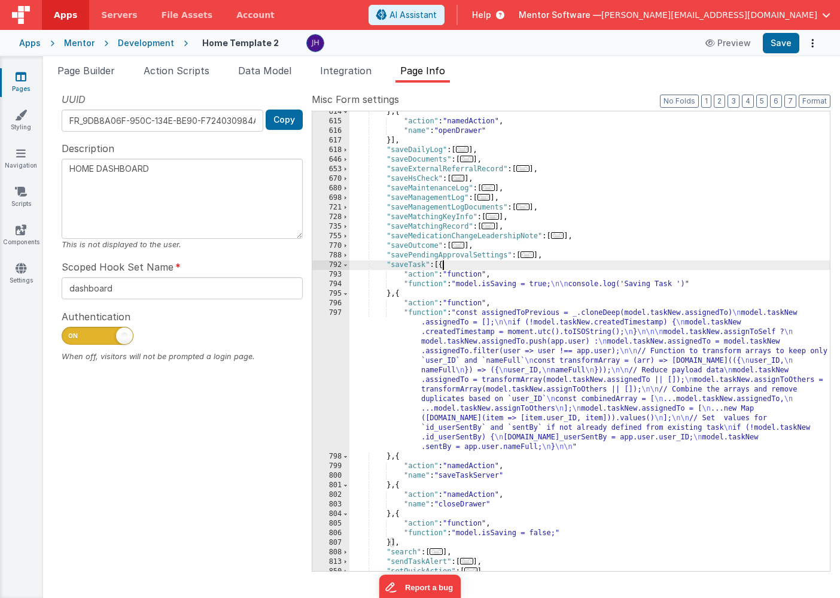
scroll to position [721, 0]
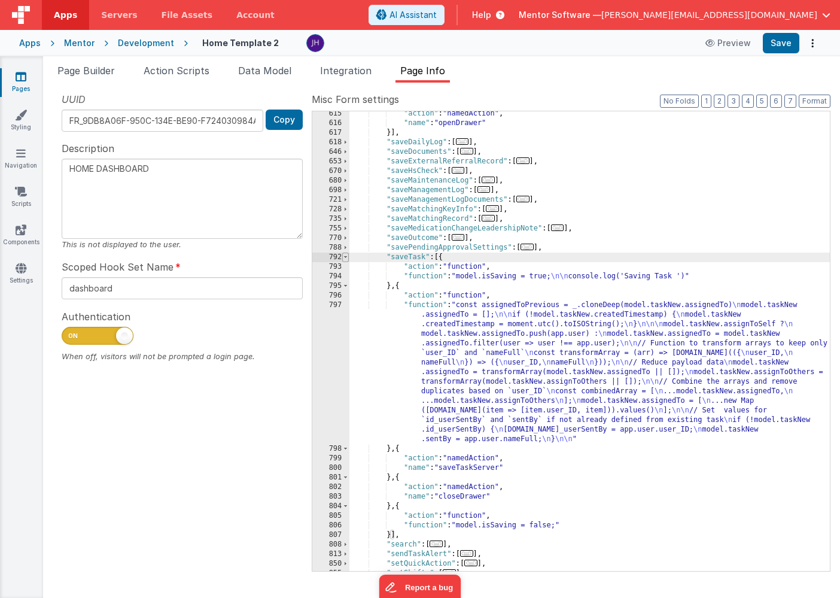
click at [347, 257] on span at bounding box center [345, 258] width 7 height 10
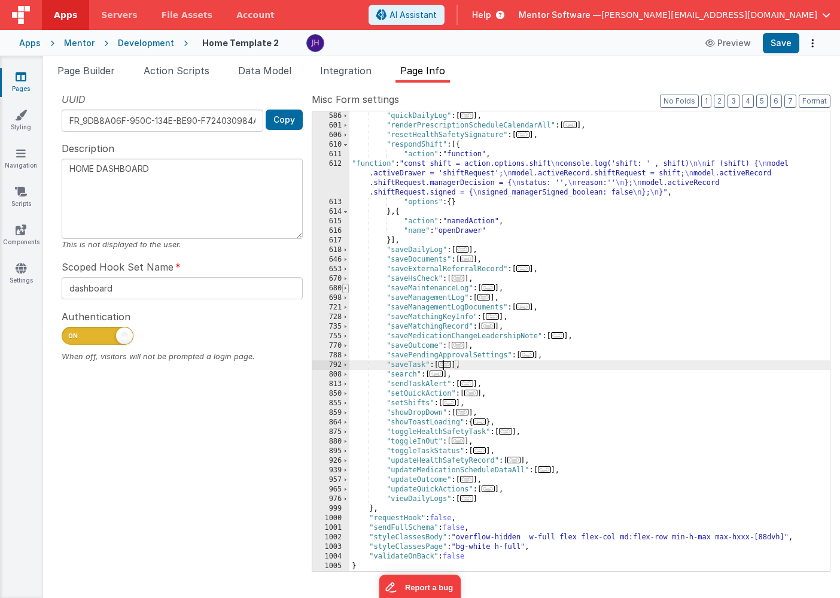
scroll to position [613, 0]
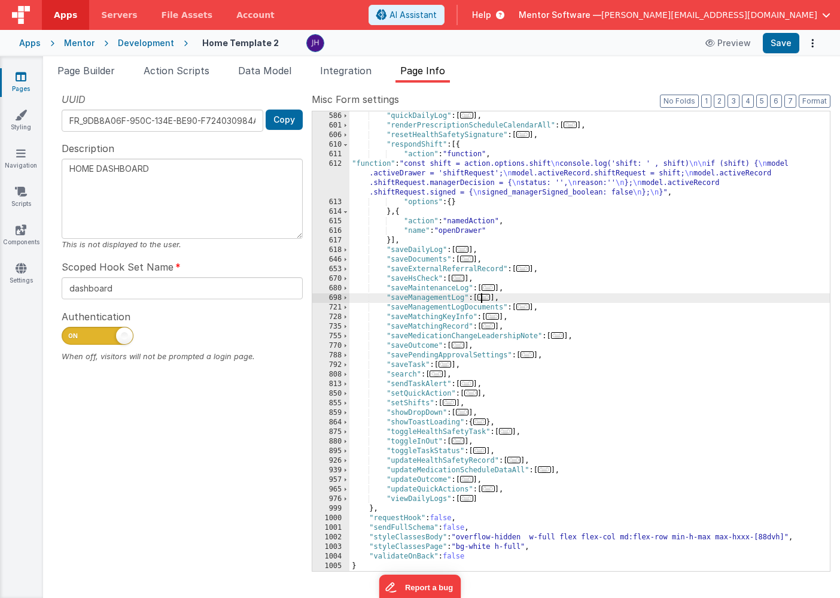
click at [488, 297] on span "..." at bounding box center [484, 297] width 13 height 7
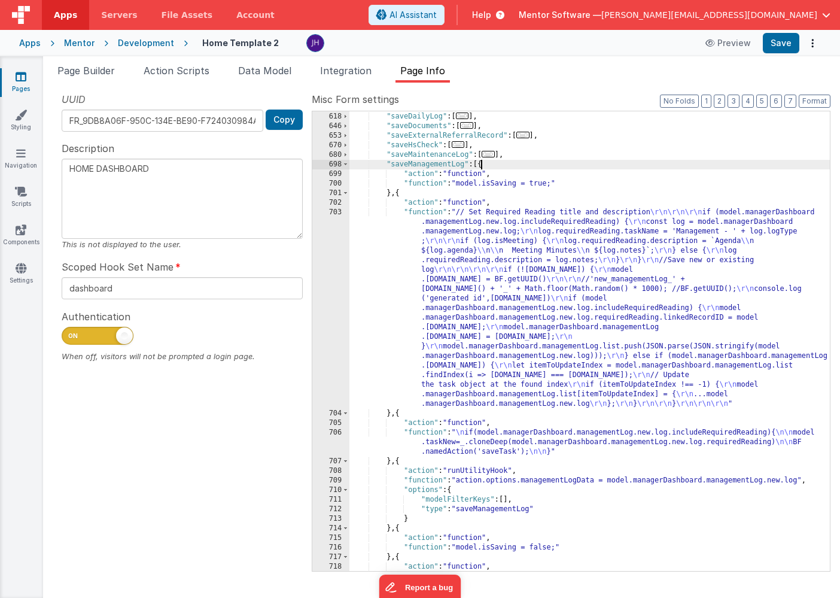
scroll to position [744, 0]
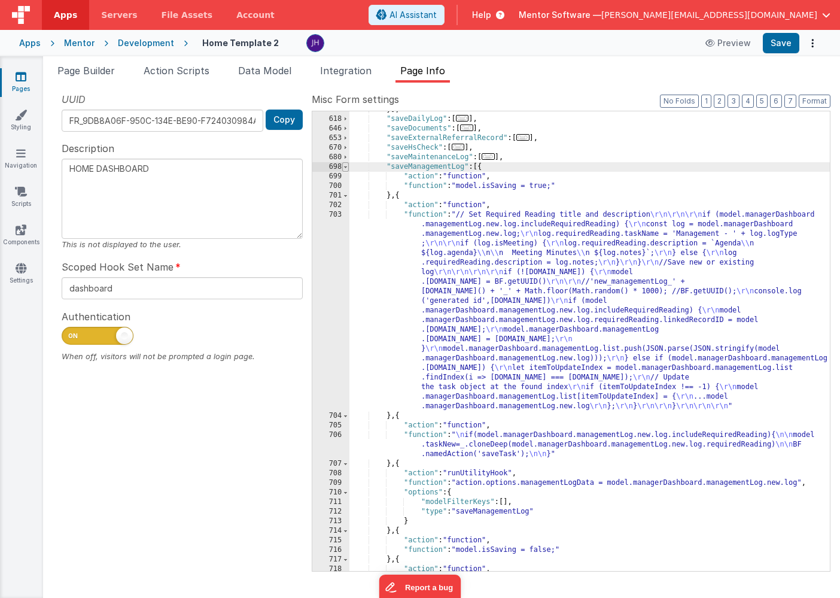
click at [347, 165] on span at bounding box center [345, 167] width 7 height 10
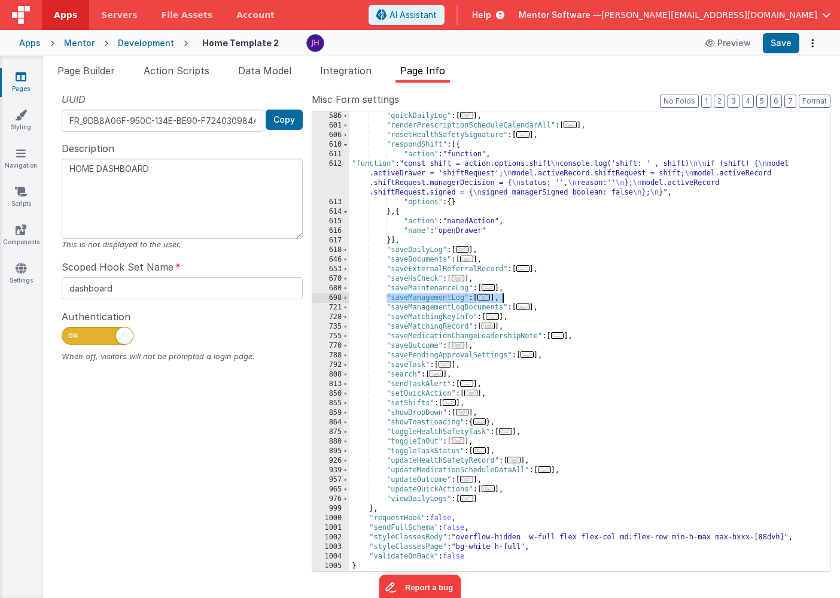
drag, startPoint x: 386, startPoint y: 296, endPoint x: 521, endPoint y: 301, distance: 134.7
click at [521, 301] on div ""quickDailyLog" : [ ... ] , "renderPrescriptionScheduleCalendarAll" : [ ... ] ,…" at bounding box center [590, 350] width 481 height 479
type textarea "HOME DASHBOARD"
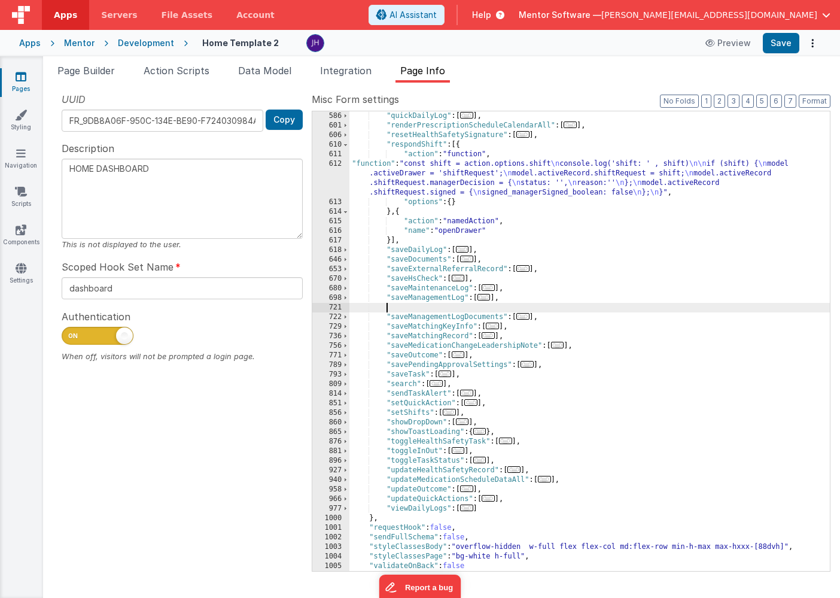
scroll to position [776, 0]
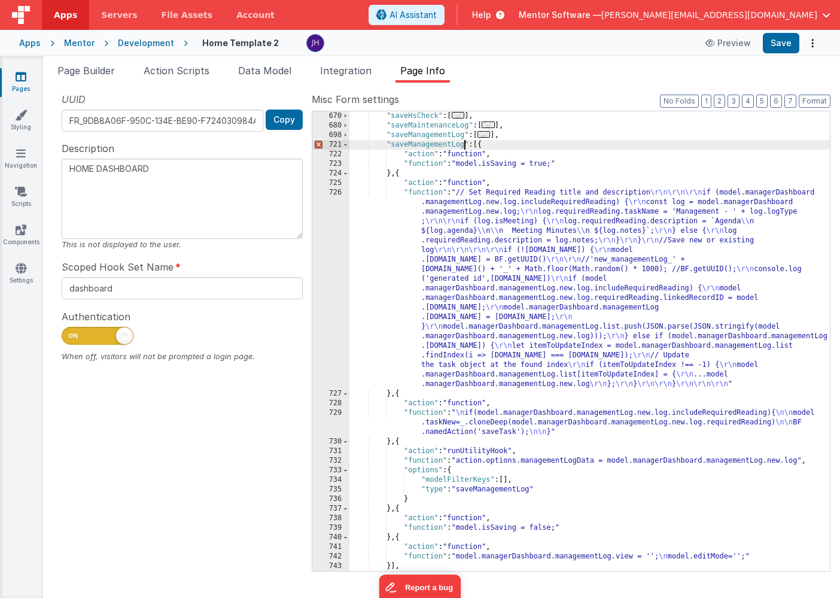
click at [464, 144] on div ""saveHsCheck" : [ ... ] , "saveMaintenanceLog" : [ ... ] , "saveManagementLog" …" at bounding box center [590, 350] width 481 height 479
type textarea "HOME DASHBOARD"
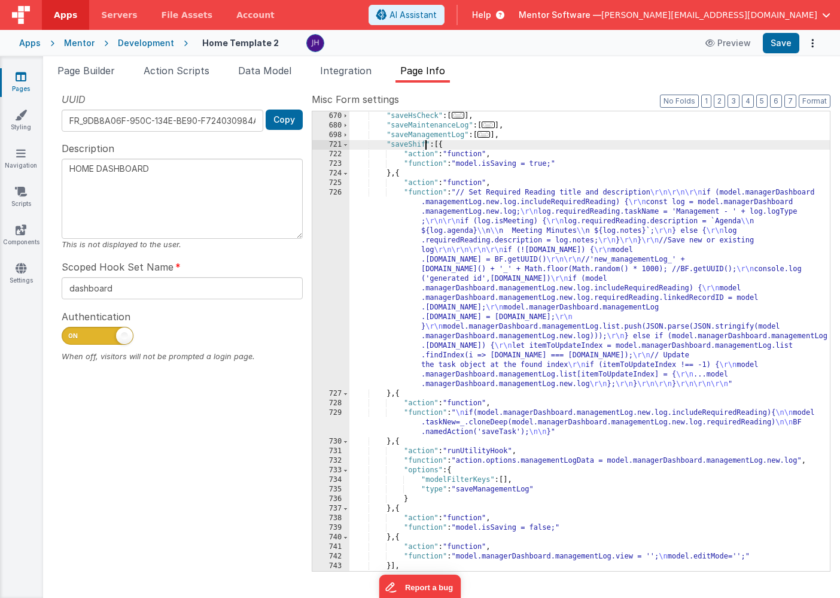
type textarea "HOME DASHBOARD"
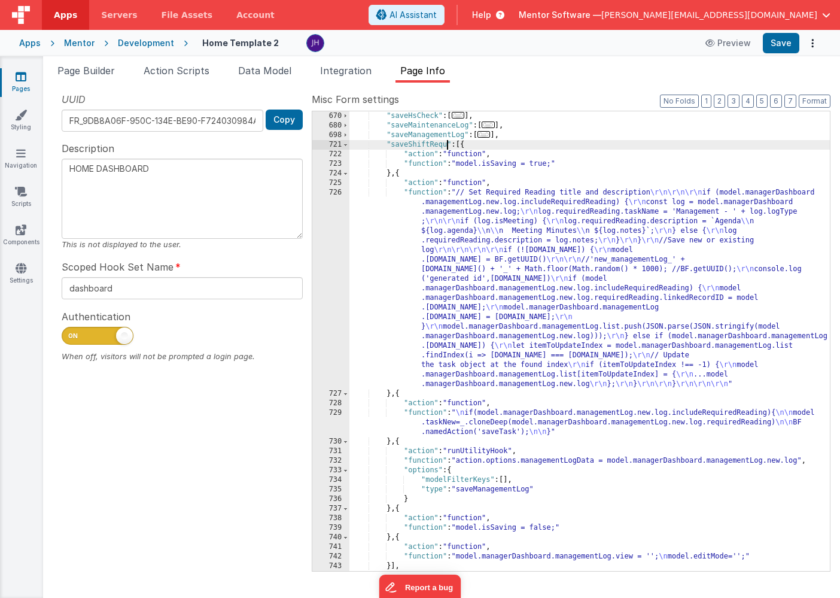
type textarea "HOME DASHBOARD"
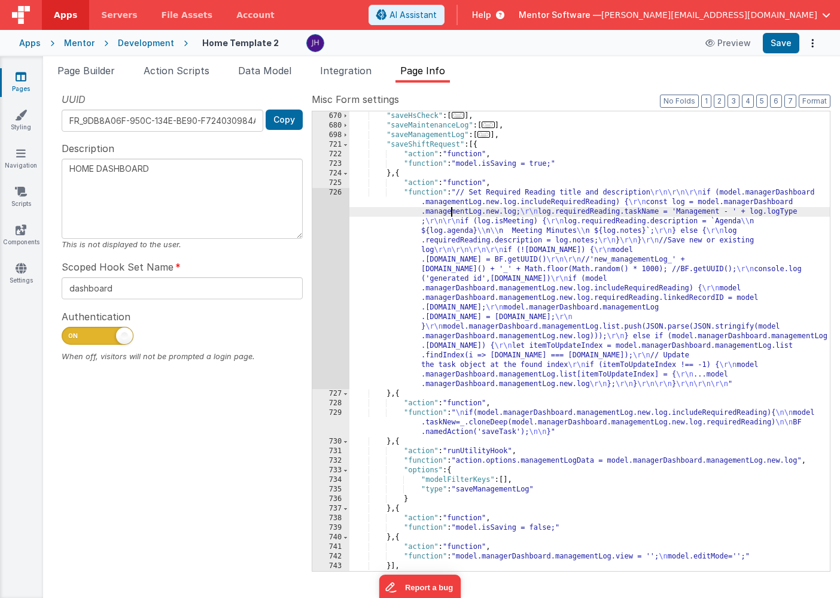
click at [452, 208] on div ""saveHsCheck" : [ ... ] , "saveMaintenanceLog" : [ ... ] , "saveManagementLog" …" at bounding box center [590, 350] width 481 height 479
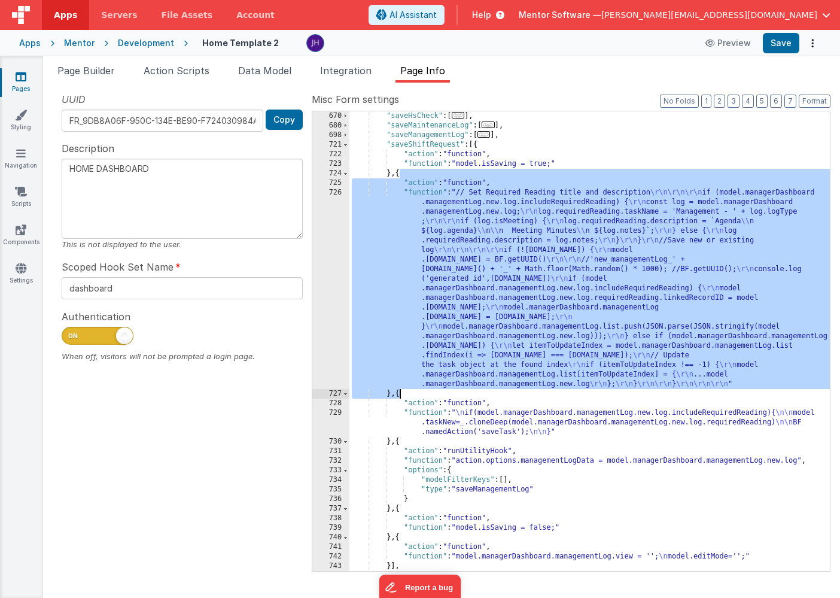
drag, startPoint x: 398, startPoint y: 175, endPoint x: 399, endPoint y: 396, distance: 220.8
click at [399, 396] on div ""saveHsCheck" : [ ... ] , "saveMaintenanceLog" : [ ... ] , "saveManagementLog" …" at bounding box center [590, 350] width 481 height 479
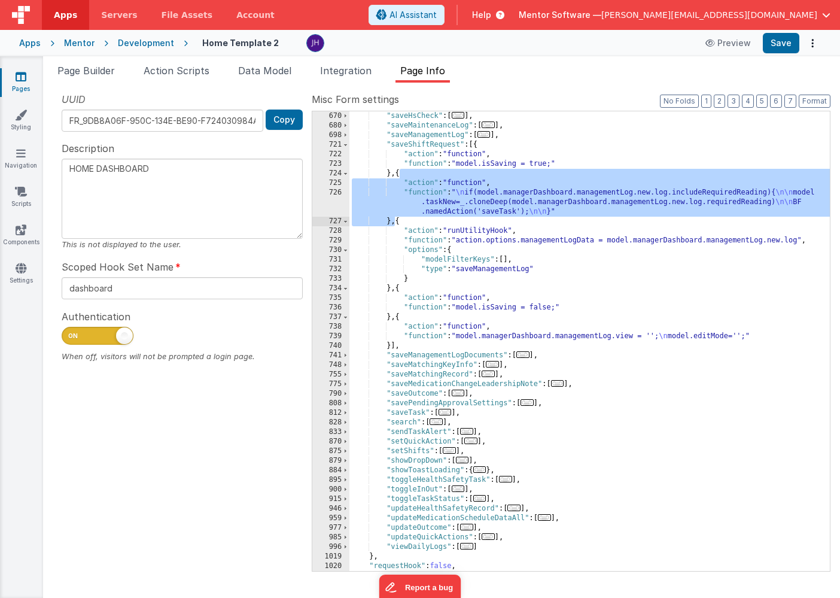
drag, startPoint x: 399, startPoint y: 175, endPoint x: 396, endPoint y: 223, distance: 48.0
click at [396, 223] on div ""saveHsCheck" : [ ... ] , "saveMaintenanceLog" : [ ... ] , "saveManagementLog" …" at bounding box center [590, 350] width 481 height 479
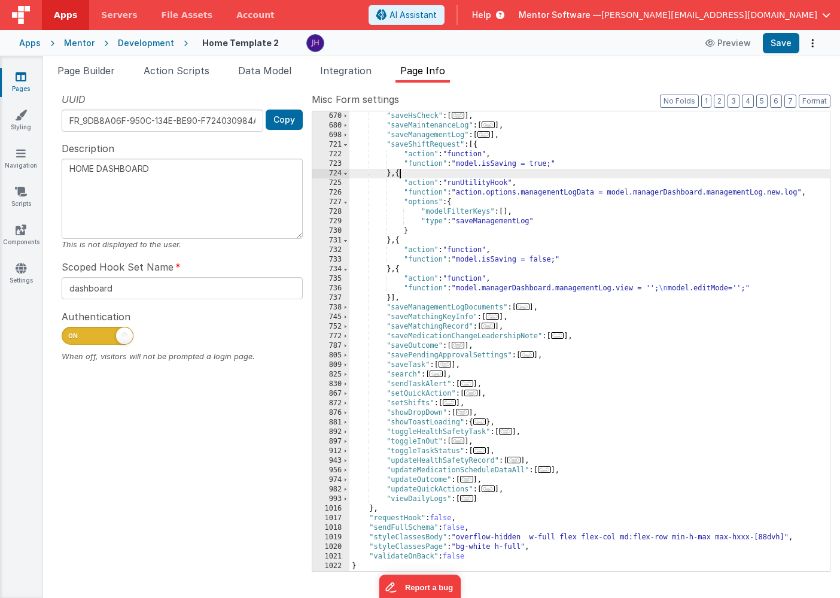
type textarea "HOME DASHBOARD"
click at [469, 193] on div ""saveHsCheck" : [ ... ] , "saveMaintenanceLog" : [ ... ] , "saveManagementLog" …" at bounding box center [590, 350] width 481 height 479
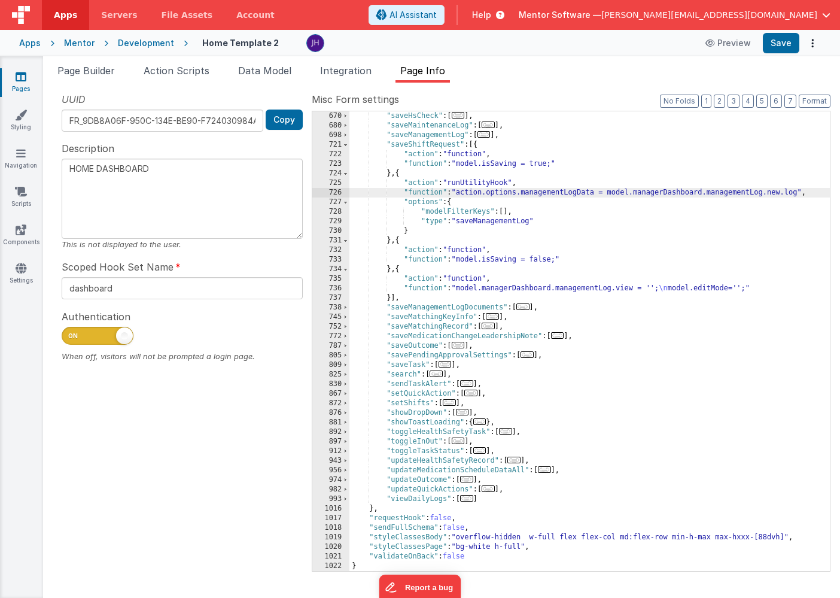
click at [341, 194] on div "726" at bounding box center [330, 193] width 37 height 10
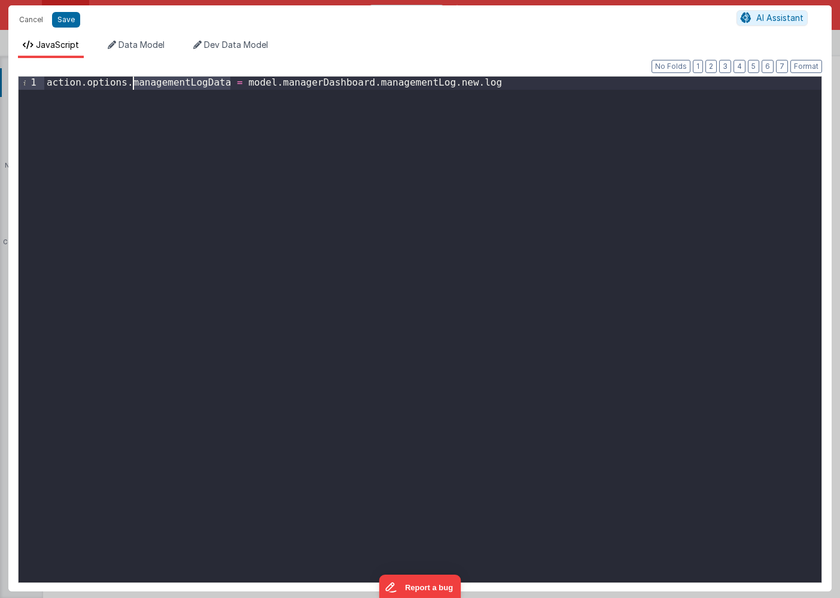
drag, startPoint x: 229, startPoint y: 83, endPoint x: 133, endPoint y: 81, distance: 95.2
click at [133, 81] on div "action . options . managementLogData = model . managerDashboard . managementLog…" at bounding box center [432, 342] width 777 height 531
click at [168, 78] on div "action . options . shiftrequest = model . managerDashboard . managementLog . ne…" at bounding box center [432, 342] width 777 height 531
drag, startPoint x: 475, startPoint y: 84, endPoint x: 253, endPoint y: 82, distance: 222.0
click at [253, 82] on div "action . options . shiftRequest = model . managerDashboard . managementLog . ne…" at bounding box center [432, 342] width 777 height 531
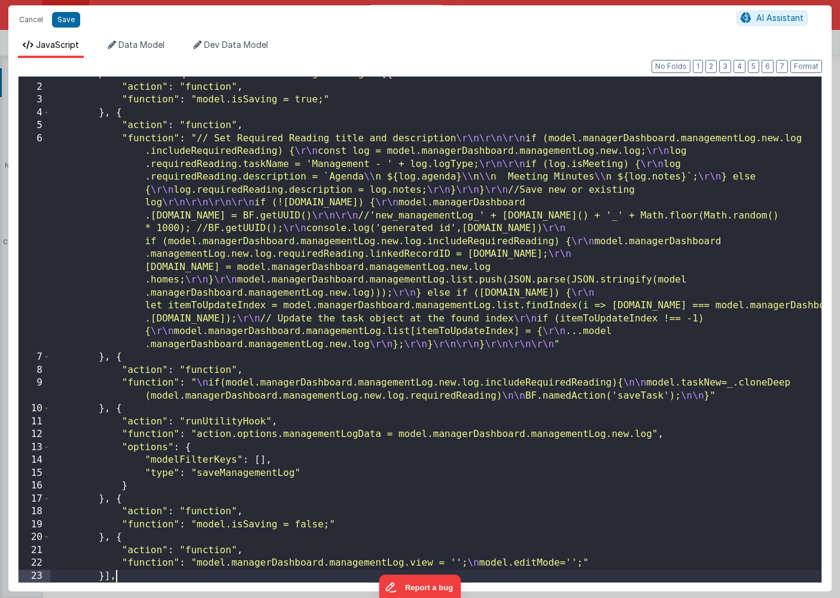
scroll to position [9, 0]
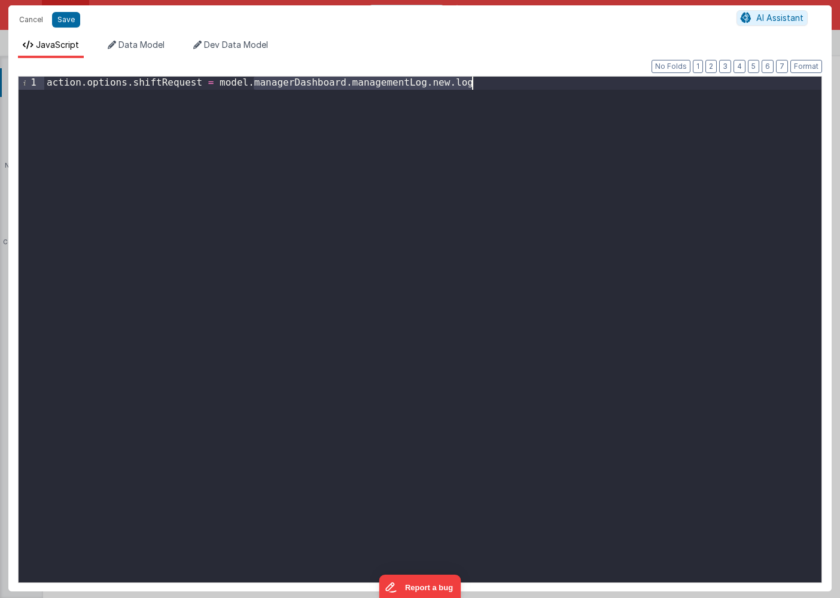
click at [260, 115] on div "action . options . shiftRequest = model . managerDashboard . managementLog . ne…" at bounding box center [432, 342] width 777 height 531
drag, startPoint x: 253, startPoint y: 84, endPoint x: 488, endPoint y: 86, distance: 235.2
click at [488, 86] on div "action . options . shiftRequest = model . managerDashboard . managementLog . ne…" at bounding box center [432, 342] width 777 height 531
click at [361, 79] on div "action . options . shiftRequest = model . activeRecord . shiftrequest" at bounding box center [432, 342] width 777 height 531
click at [448, 86] on div "action . options . shiftRequest = model . activeRecord . shiftRequest" at bounding box center [432, 342] width 777 height 531
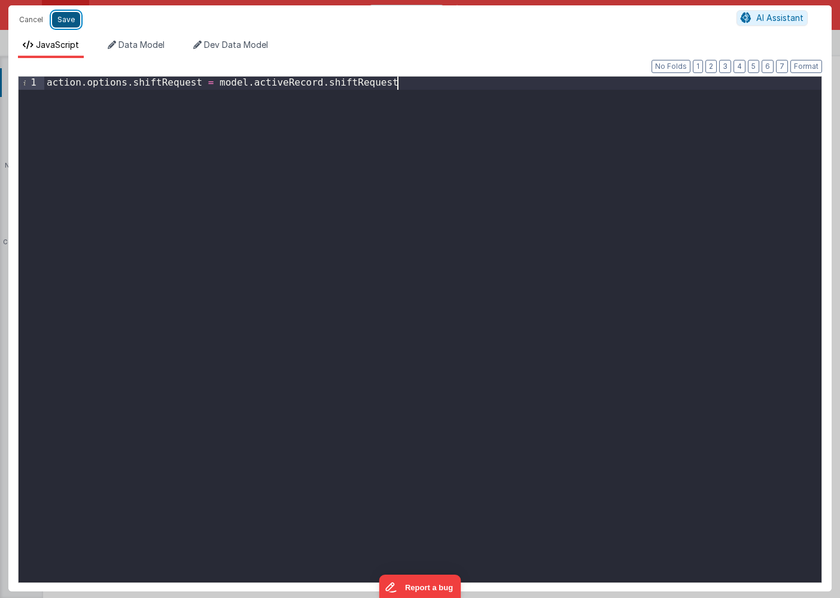
click at [68, 19] on button "Save" at bounding box center [66, 20] width 28 height 16
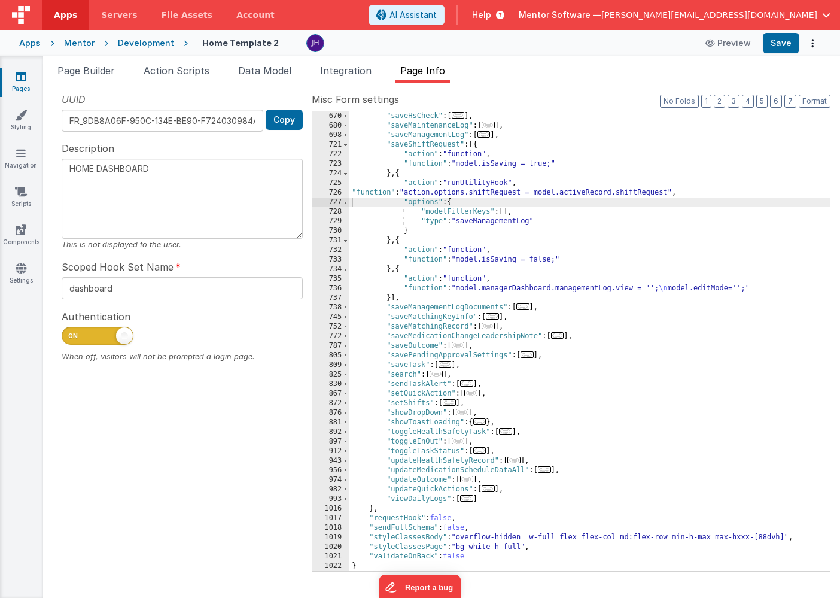
click at [486, 221] on div ""saveHsCheck" : [ ... ] , "saveMaintenanceLog" : [ ... ] , "saveManagementLog" …" at bounding box center [590, 350] width 481 height 479
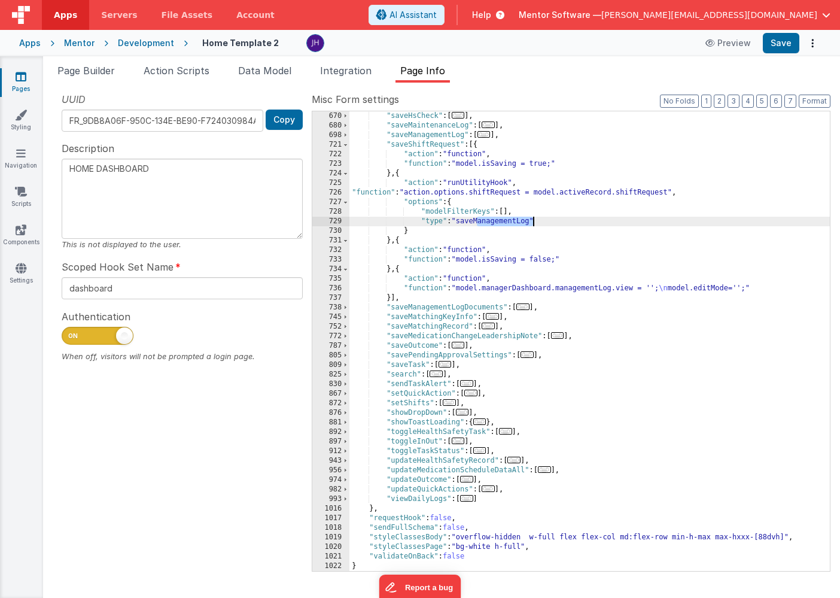
drag, startPoint x: 476, startPoint y: 221, endPoint x: 533, endPoint y: 224, distance: 56.9
click at [533, 224] on div ""saveHsCheck" : [ ... ] , "saveMaintenanceLog" : [ ... ] , "saveManagementLog" …" at bounding box center [590, 350] width 481 height 479
type textarea "HOME DASHBOARD"
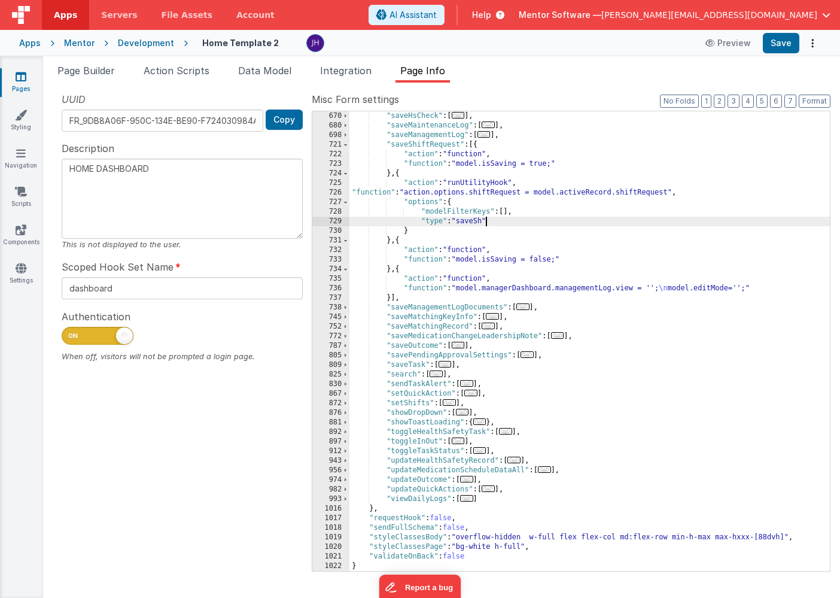
type textarea "HOME DASHBOARD"
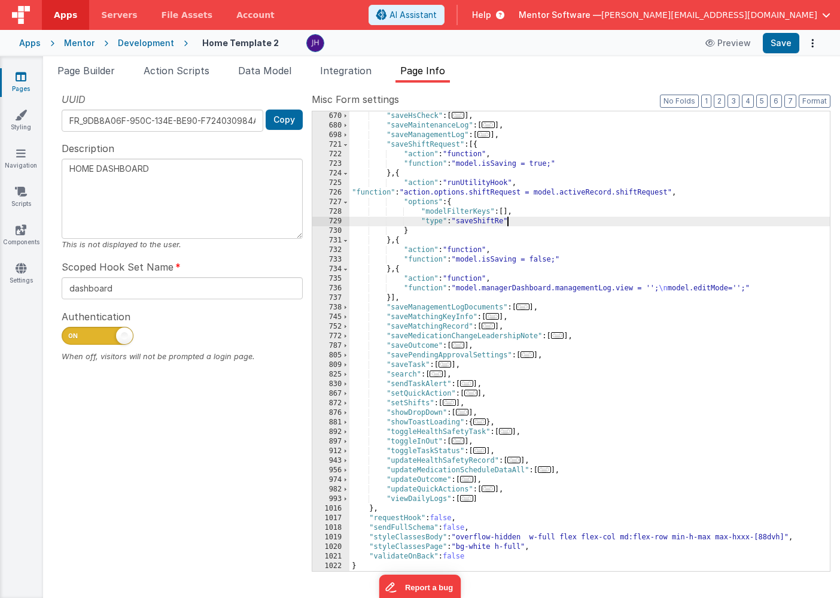
type textarea "HOME DASHBOARD"
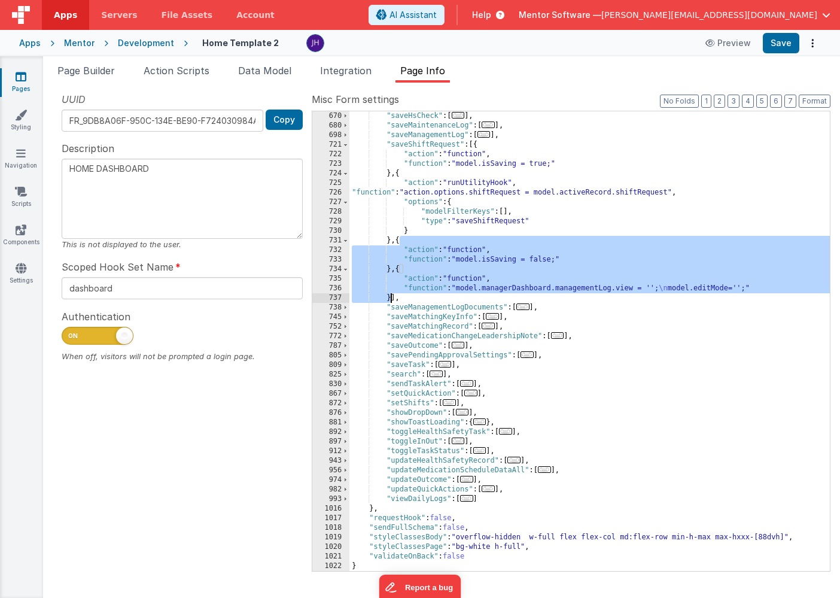
drag, startPoint x: 400, startPoint y: 241, endPoint x: 391, endPoint y: 294, distance: 54.0
click at [391, 294] on div ""saveHsCheck" : [ ... ] , "saveMaintenanceLog" : [ ... ] , "saveManagementLog" …" at bounding box center [590, 350] width 481 height 479
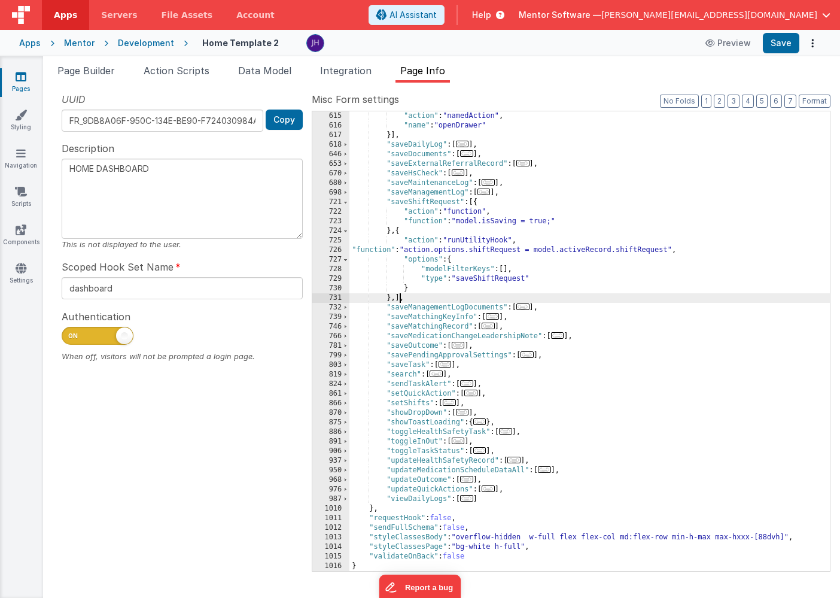
scroll to position [718, 0]
click at [785, 41] on button "Save" at bounding box center [781, 43] width 37 height 20
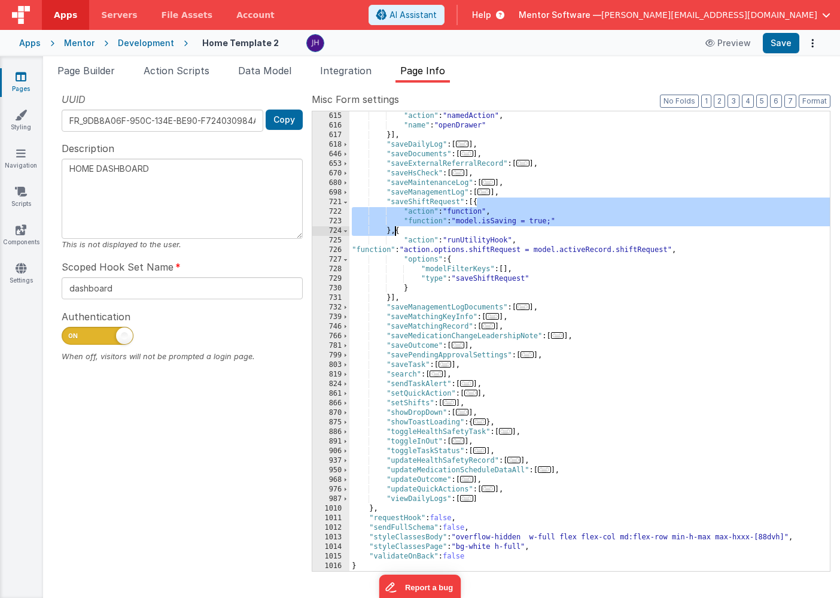
drag, startPoint x: 477, startPoint y: 202, endPoint x: 397, endPoint y: 228, distance: 84.2
click at [397, 228] on div ""action" : "namedAction" , "name" : "openDrawer" }] , "saveDailyLog" : [ ... ] …" at bounding box center [590, 350] width 481 height 479
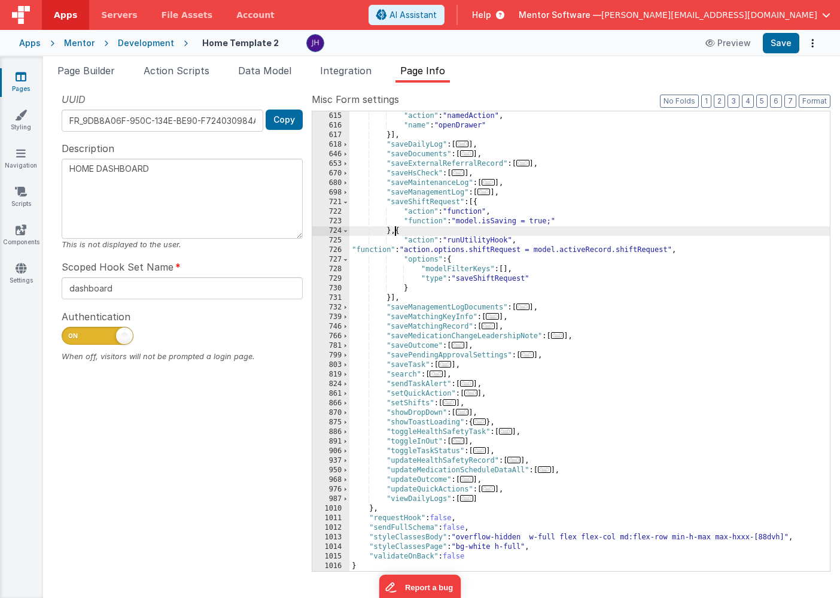
type textarea "HOME DASHBOARD"
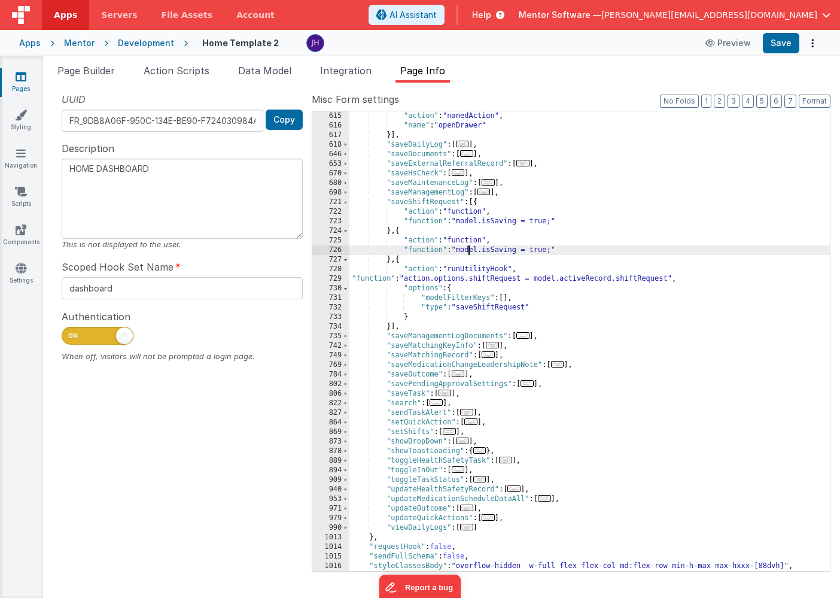
click at [469, 249] on div ""action" : "namedAction" , "name" : "openDrawer" }] , "saveDailyLog" : [ ... ] …" at bounding box center [590, 350] width 481 height 479
click at [338, 249] on div "726" at bounding box center [330, 250] width 37 height 10
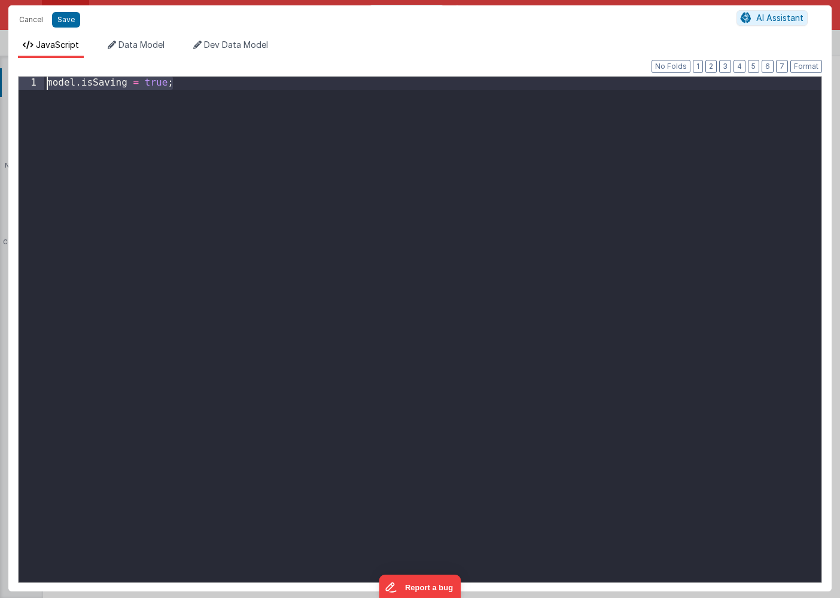
drag, startPoint x: 184, startPoint y: 84, endPoint x: -2, endPoint y: 85, distance: 186.1
click at [0, 85] on html "Cancel Save AI Assistant JavaScript Data Model Dev Data Model Format 7 6 5 4 3 …" at bounding box center [420, 299] width 840 height 598
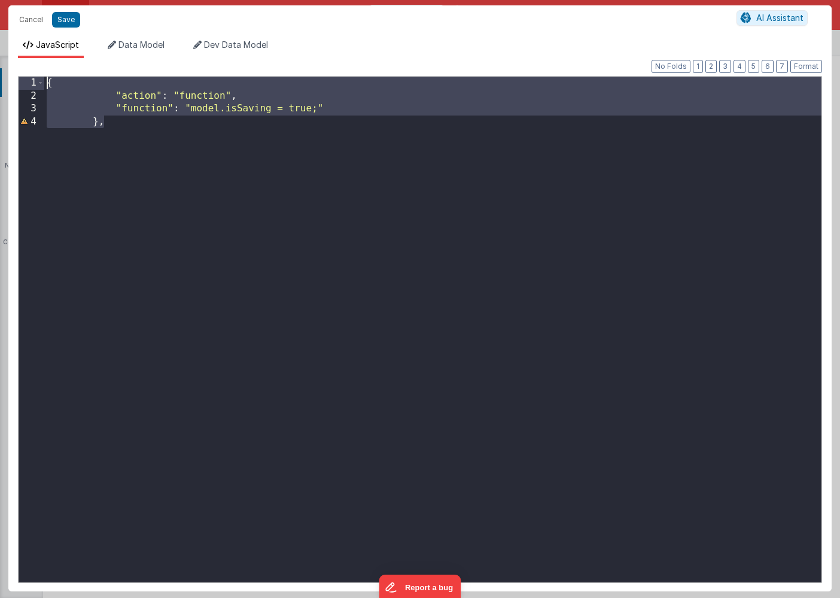
drag, startPoint x: 139, startPoint y: 127, endPoint x: 25, endPoint y: 74, distance: 125.6
click at [25, 71] on div "Format 7 6 5 4 3 2 1 No Folds 1 2 3 4 { "action" : "function" , "function" : "m…" at bounding box center [420, 325] width 804 height 514
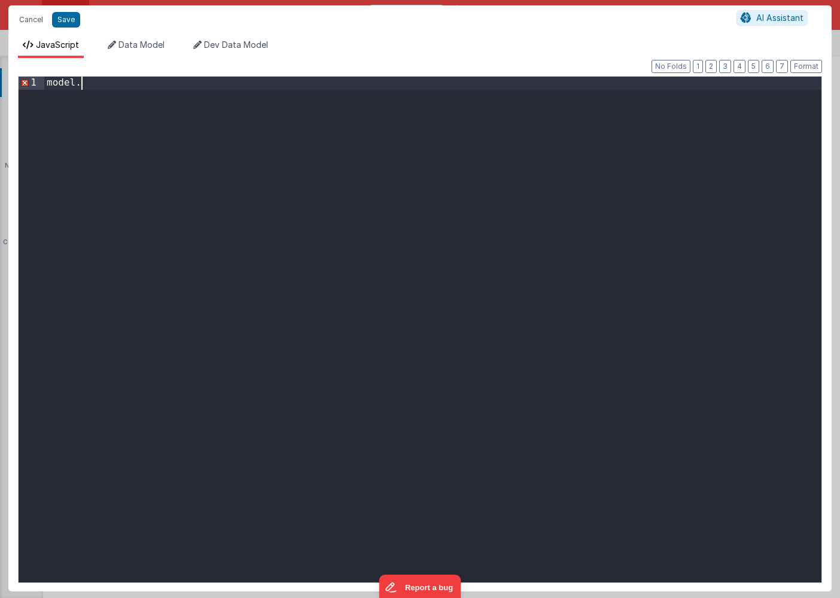
click at [247, 86] on div "model ." at bounding box center [432, 342] width 777 height 531
click at [236, 85] on div "model . activeRecord . shiftRequest . aaproved" at bounding box center [432, 342] width 777 height 531
click at [243, 83] on div "model . activeRecord . shiftRequest . aproved" at bounding box center [432, 342] width 777 height 531
click at [282, 86] on div "model . activeRecord . shiftRequest . approved" at bounding box center [432, 342] width 777 height 531
click at [294, 85] on div "model . activeRecord . shiftRequest . approvedBy" at bounding box center [432, 342] width 777 height 531
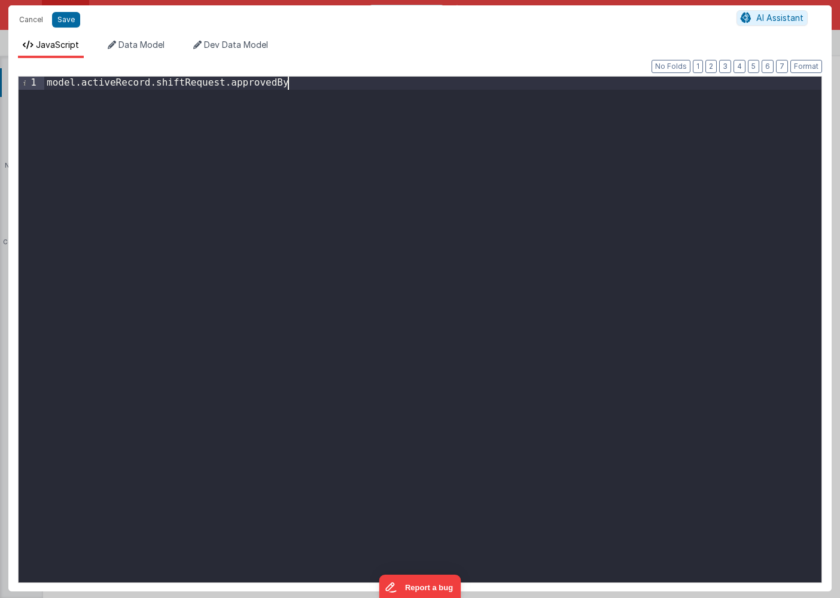
click at [301, 84] on div "model . activeRecord . shiftRequest . approvedBy" at bounding box center [432, 342] width 777 height 531
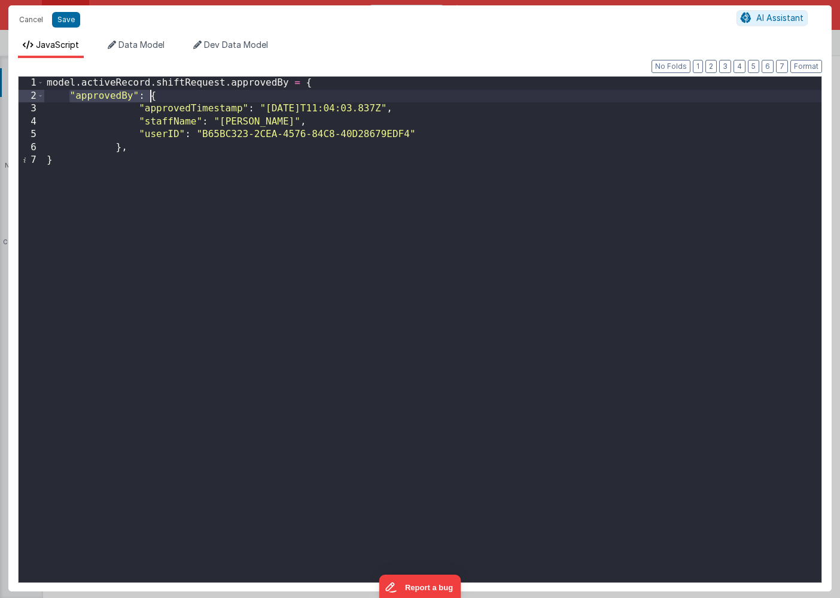
drag, startPoint x: 68, startPoint y: 95, endPoint x: 149, endPoint y: 95, distance: 80.8
click at [149, 95] on div "model . activeRecord . shiftRequest . approvedBy = { "approvedBy" : { "approved…" at bounding box center [432, 342] width 777 height 531
click at [144, 108] on div "model . activeRecord . shiftRequest . approvedBy = { "approvedTimestamp" : "202…" at bounding box center [432, 342] width 777 height 531
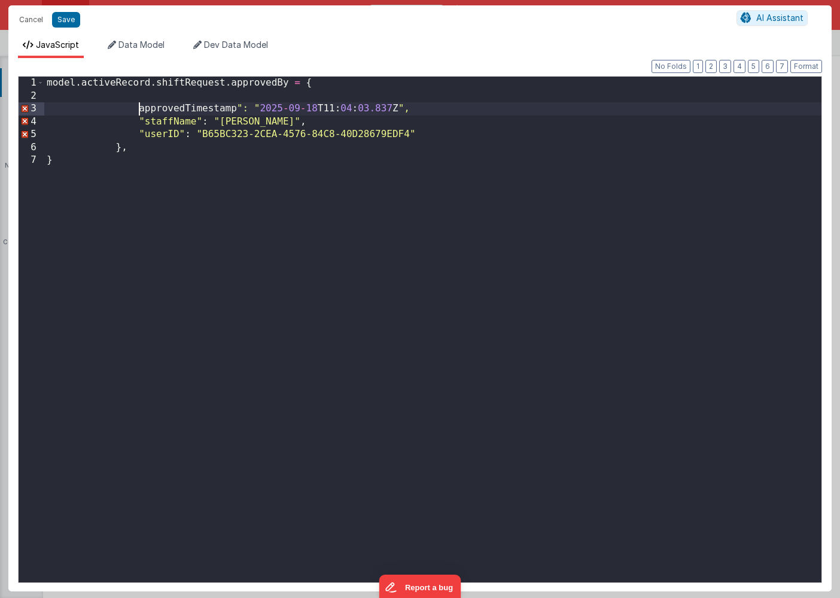
click at [239, 108] on div "model . activeRecord . shiftRequest . approvedBy = { approvedTimestamp ": " 202…" at bounding box center [432, 342] width 777 height 531
click at [255, 108] on div "model . activeRecord . shiftRequest . approvedBy = { approvedTimestamp : "2025-…" at bounding box center [432, 342] width 777 height 531
drag, startPoint x: 397, startPoint y: 107, endPoint x: 251, endPoint y: 107, distance: 146.6
click at [251, 107] on div "model . activeRecord . shiftRequest . approvedBy = { approvedTimestamp : "2025-…" at bounding box center [432, 342] width 777 height 531
click at [142, 123] on div "model . activeRecord . shiftRequest . approvedBy = { approvedTimestamp : , "sta…" at bounding box center [432, 342] width 777 height 531
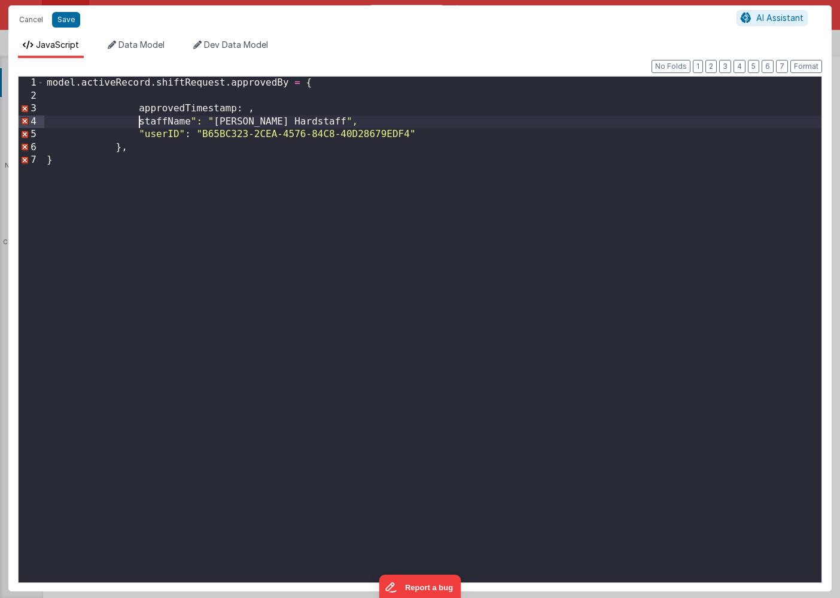
click at [195, 121] on div "model . activeRecord . shiftRequest . approvedBy = { approvedTimestamp : , staf…" at bounding box center [432, 342] width 777 height 531
drag, startPoint x: 202, startPoint y: 120, endPoint x: 290, endPoint y: 119, distance: 88.6
click at [290, 119] on div "model . activeRecord . shiftRequest . approvedBy = { approvedTimestamp : , staf…" at bounding box center [432, 342] width 777 height 531
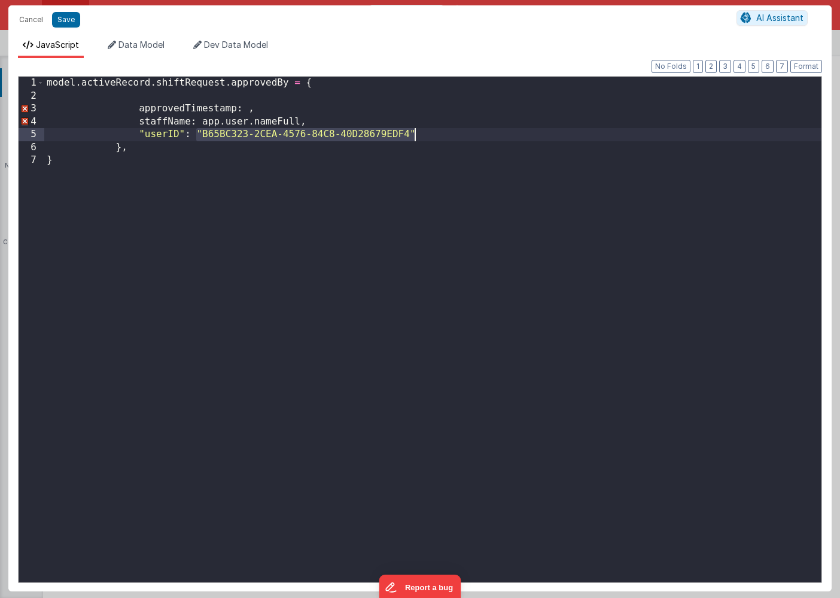
drag, startPoint x: 198, startPoint y: 133, endPoint x: 417, endPoint y: 129, distance: 218.5
click at [417, 129] on div "model . activeRecord . shiftRequest . approvedBy = { approvedTimestamp : , staf…" at bounding box center [432, 342] width 777 height 531
click at [184, 131] on div "model . activeRecord . shiftRequest . approvedBy = { approvedTimestamp : , staf…" at bounding box center [432, 342] width 777 height 531
click at [143, 132] on div "model . activeRecord . shiftRequest . approvedBy = { approvedTimestamp : , staf…" at bounding box center [432, 342] width 777 height 531
click at [245, 111] on div "model . activeRecord . shiftRequest . approvedBy = { approvedTimestamp : , staf…" at bounding box center [432, 342] width 777 height 531
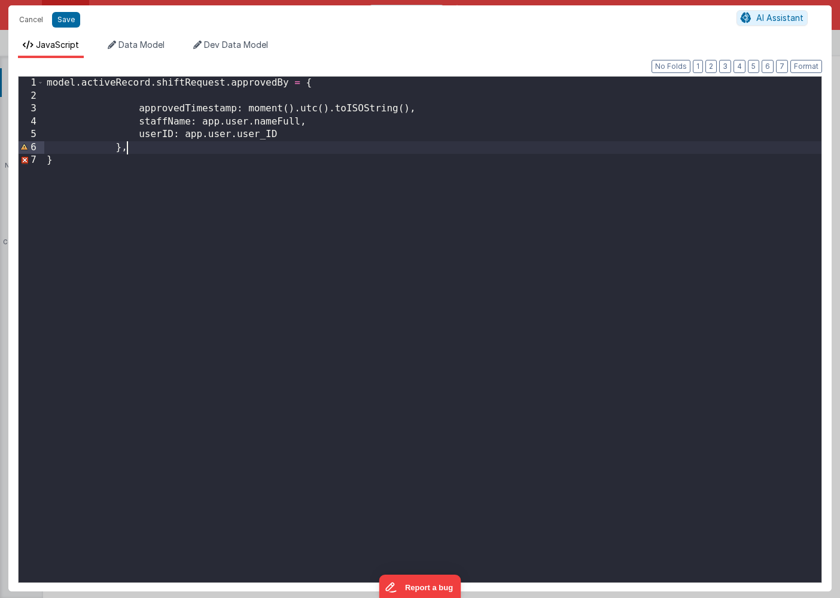
click at [195, 150] on div "model . activeRecord . shiftRequest . approvedBy = { approvedTimestamp : moment…" at bounding box center [432, 342] width 777 height 531
click at [64, 19] on button "Save" at bounding box center [66, 20] width 28 height 16
type textarea "HOME DASHBOARD"
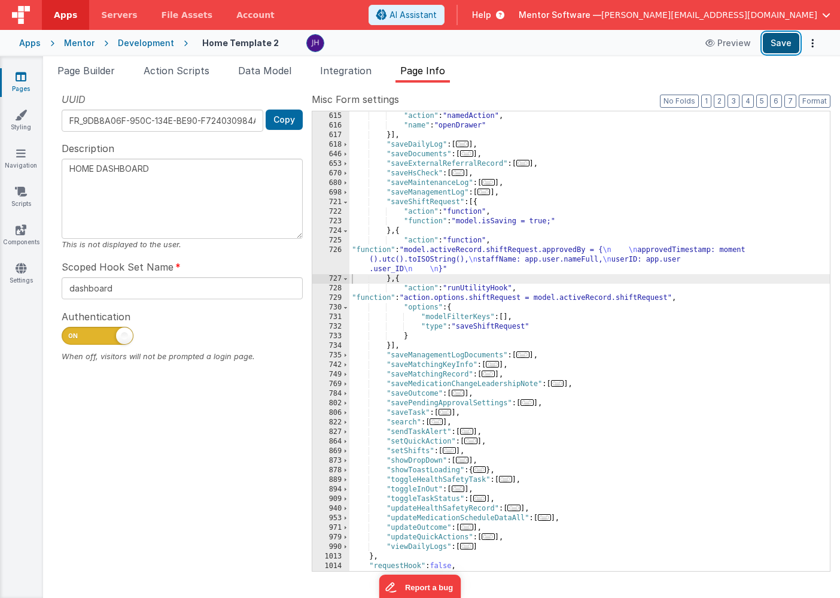
click at [782, 42] on button "Save" at bounding box center [781, 43] width 37 height 20
click at [780, 41] on button "Save" at bounding box center [781, 43] width 37 height 20
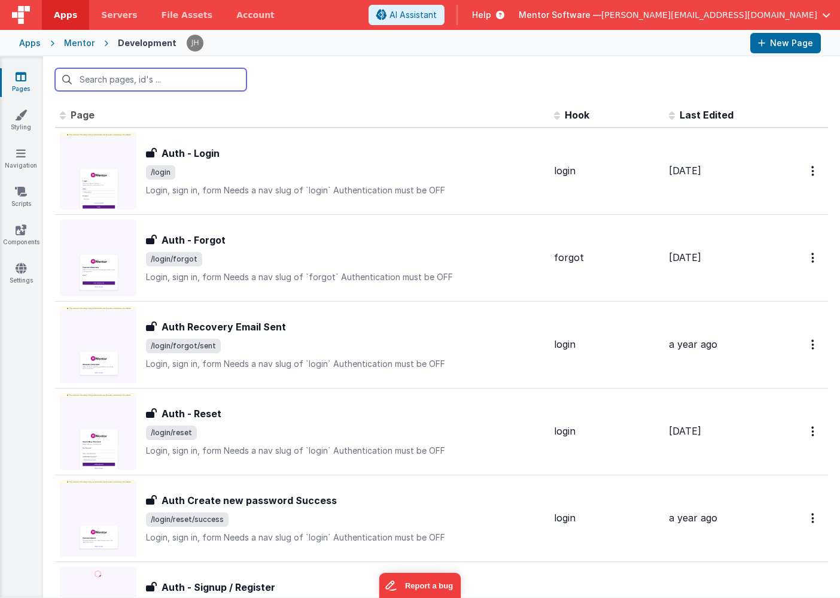
click at [177, 81] on input "text" at bounding box center [151, 79] width 192 height 23
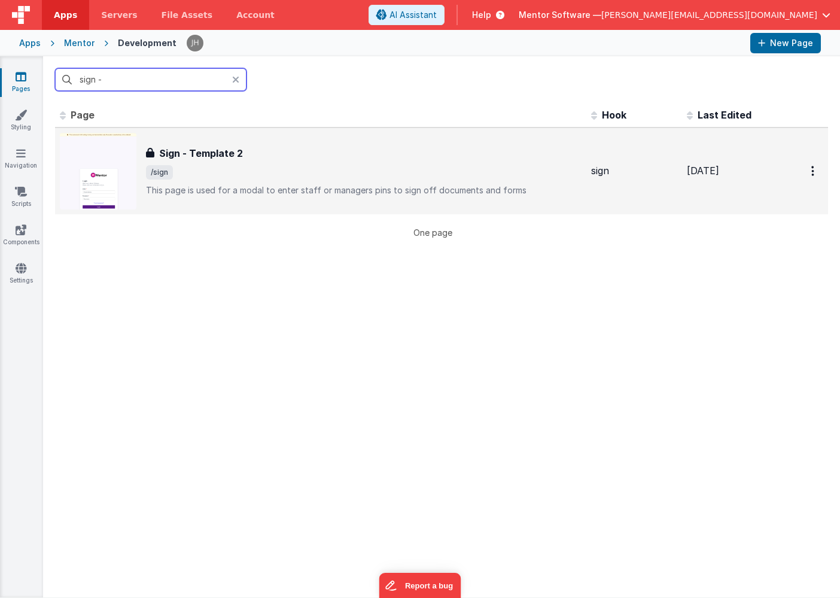
type input "sign -"
click at [223, 164] on div "Sign - Template 2 Sign - Template 2 /sign This page is used for a modal to ente…" at bounding box center [364, 171] width 436 height 50
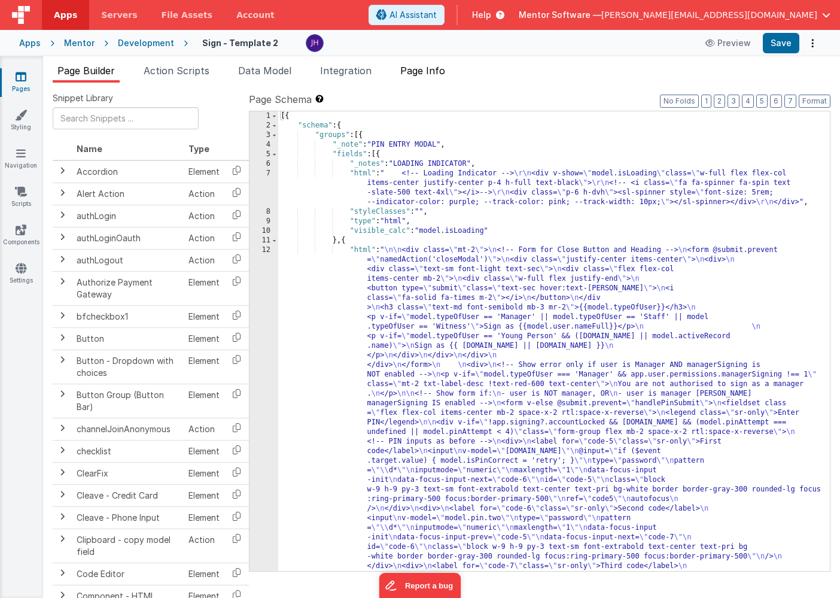
click at [448, 78] on li "Page Info" at bounding box center [423, 72] width 54 height 19
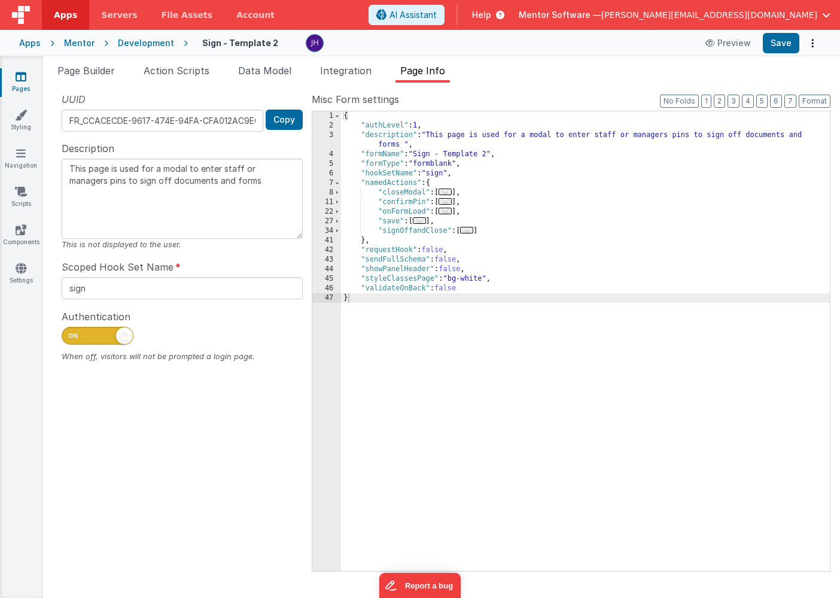
click at [470, 233] on span "..." at bounding box center [466, 230] width 13 height 7
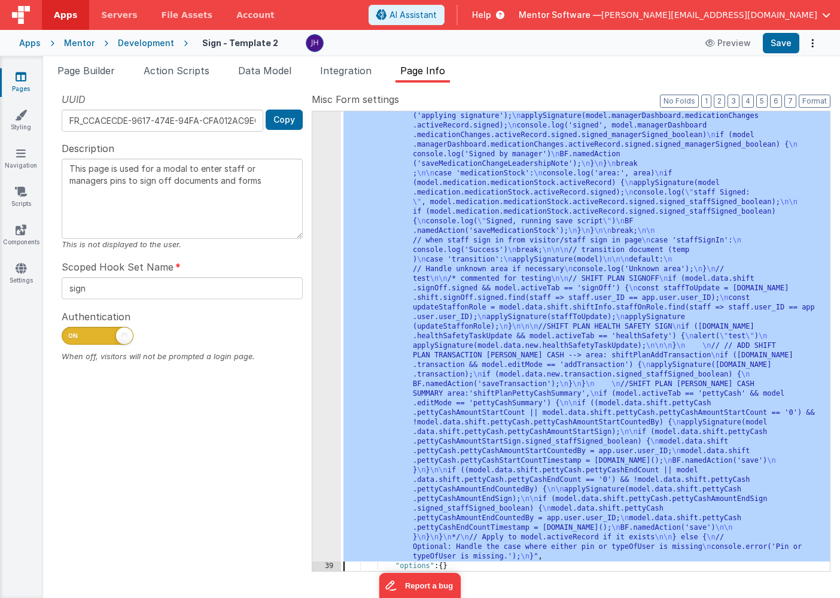
scroll to position [1915, 0]
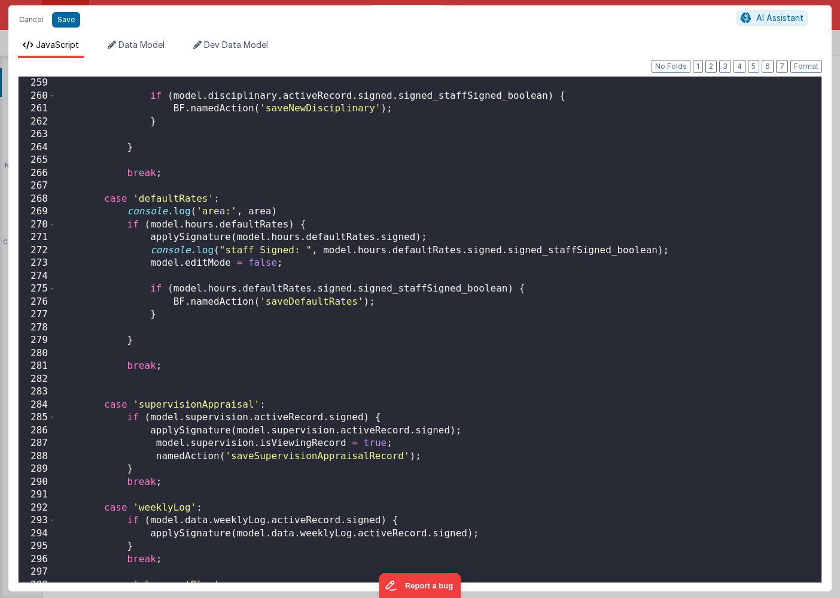
scroll to position [0, 0]
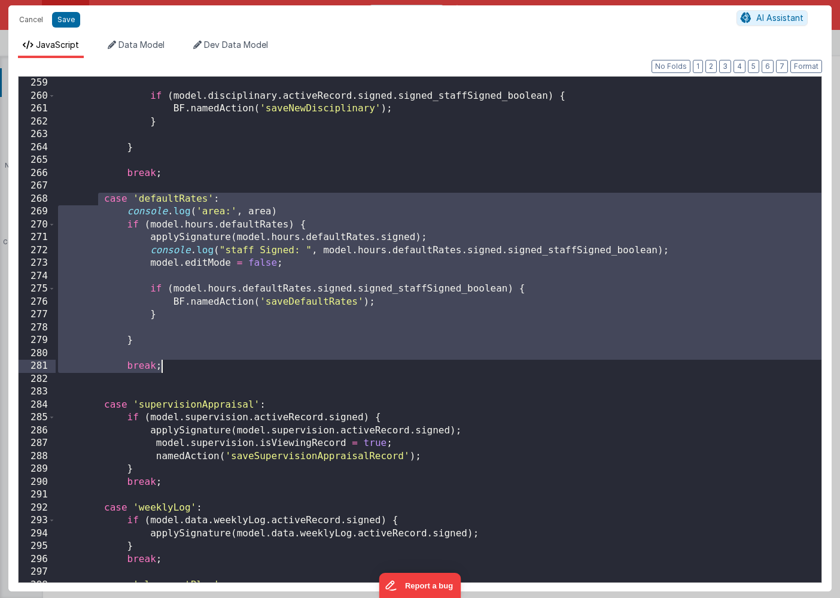
drag, startPoint x: 100, startPoint y: 199, endPoint x: 184, endPoint y: 365, distance: 185.8
click at [184, 365] on div "if ( model . disciplinary . activeRecord . signed . signed_staffSigned_boolean …" at bounding box center [439, 342] width 766 height 531
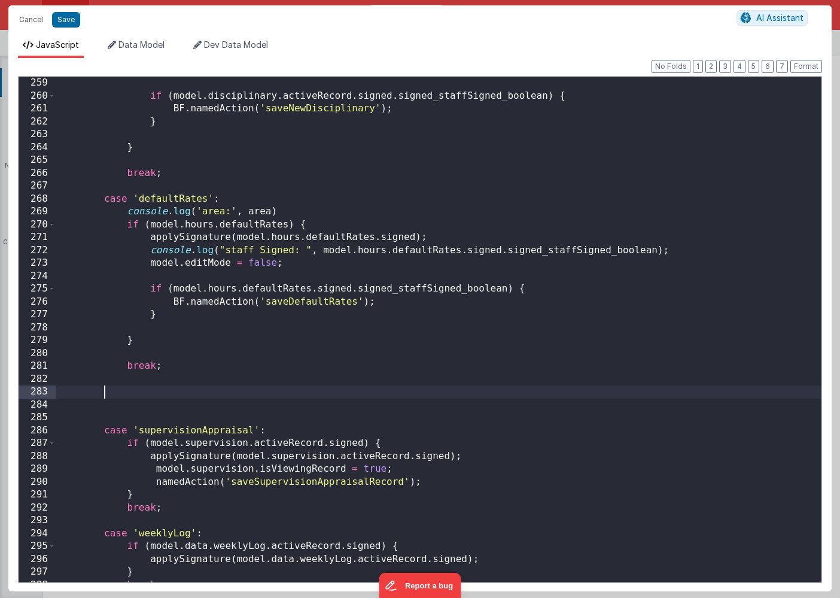
paste textarea
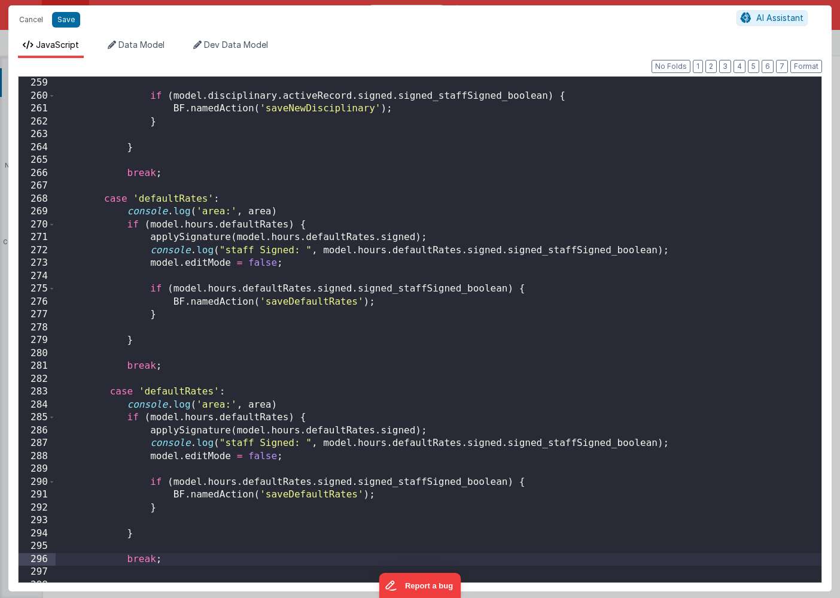
click at [168, 391] on div "if ( model . disciplinary . activeRecord . signed . signed_staffSigned_boolean …" at bounding box center [439, 342] width 766 height 531
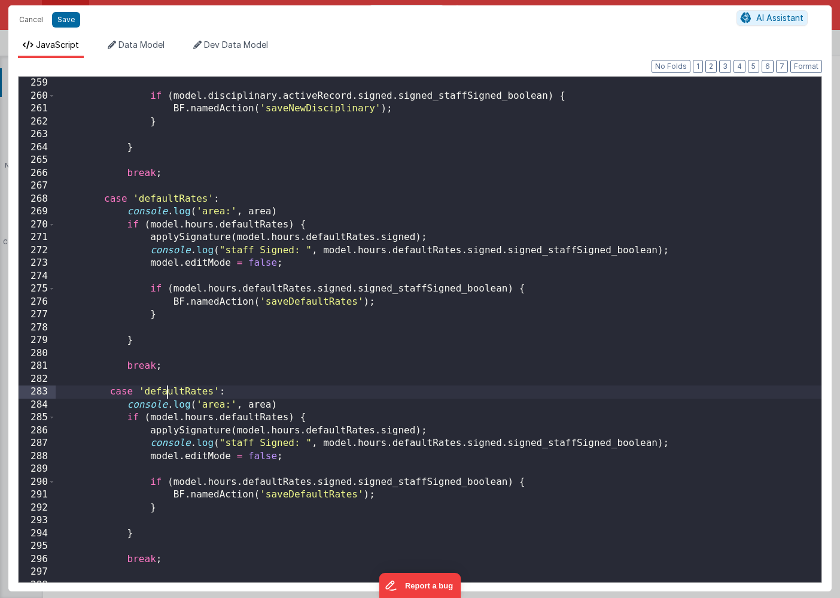
click at [168, 391] on div "if ( model . disciplinary . activeRecord . signed . signed_staffSigned_boolean …" at bounding box center [439, 342] width 766 height 531
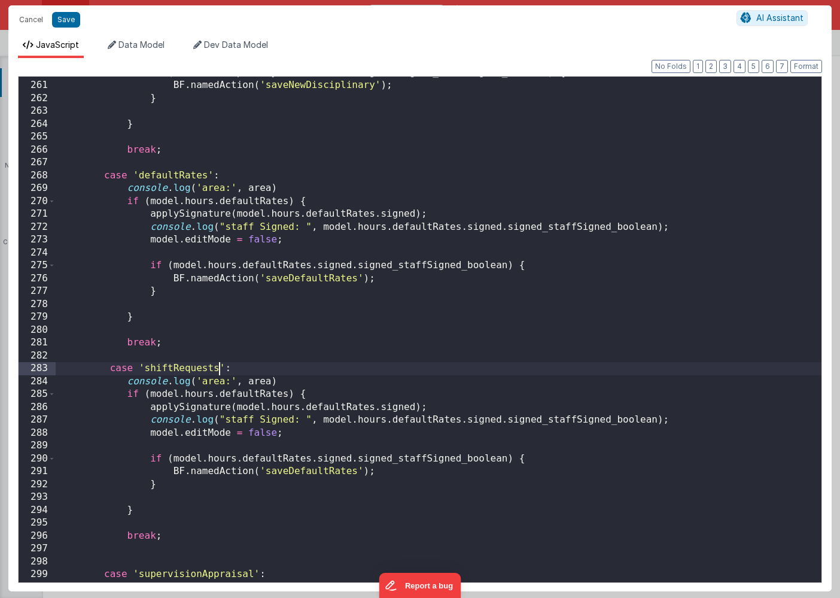
scroll to position [3343, 0]
click at [175, 367] on div "if ( model . disciplinary . activeRecord . signed . signed_staffSigned_boolean …" at bounding box center [439, 331] width 766 height 531
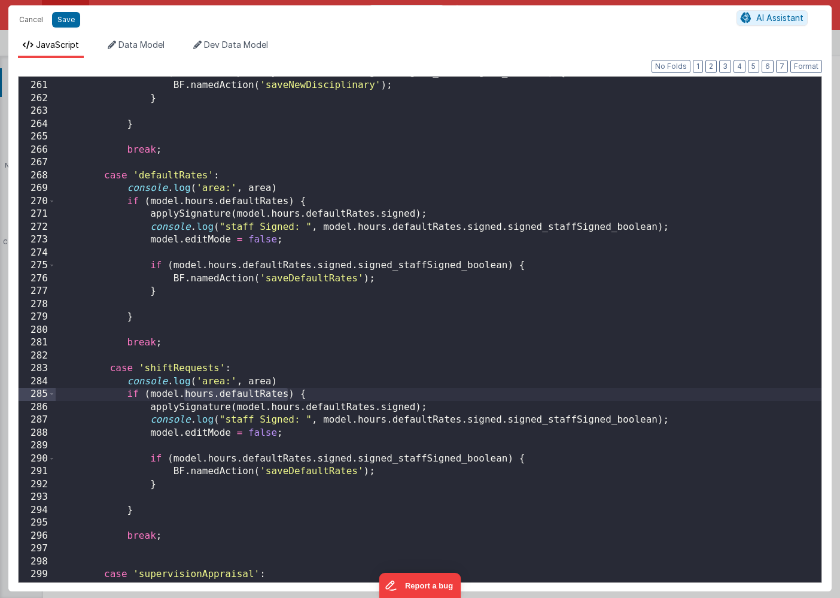
drag, startPoint x: 288, startPoint y: 396, endPoint x: 185, endPoint y: 395, distance: 103.5
click at [185, 395] on div "if ( model . disciplinary . activeRecord . signed . signed_staffSigned_boolean …" at bounding box center [439, 331] width 766 height 531
drag, startPoint x: 259, startPoint y: 394, endPoint x: 150, endPoint y: 394, distance: 108.3
click at [150, 394] on div "if ( model . disciplinary . activeRecord . signed . signed_staffSigned_boolean …" at bounding box center [439, 331] width 766 height 531
paste textarea
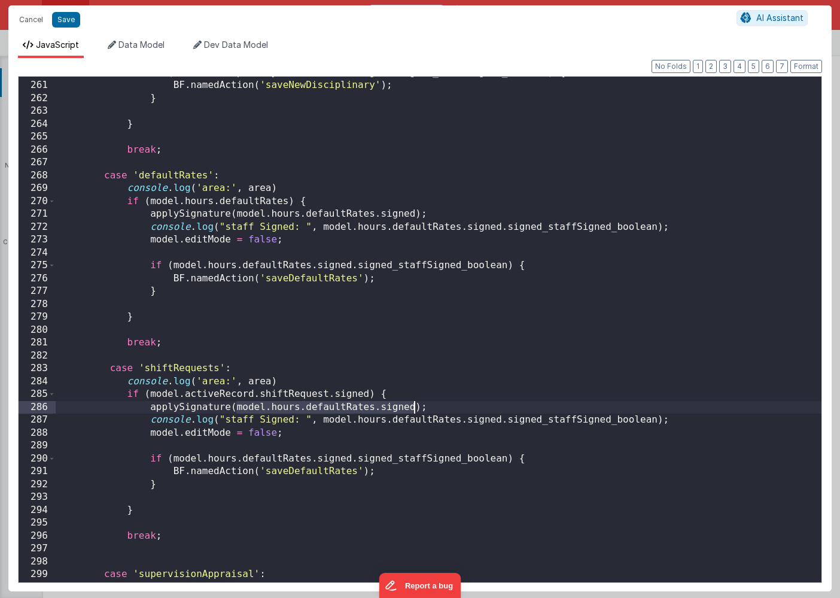
drag, startPoint x: 236, startPoint y: 406, endPoint x: 417, endPoint y: 402, distance: 180.2
click at [417, 402] on div "if ( model . disciplinary . activeRecord . signed . signed_staffSigned_boolean …" at bounding box center [439, 331] width 766 height 531
click at [369, 393] on div "if ( model . disciplinary . activeRecord . signed . signed_staffSigned_boolean …" at bounding box center [439, 331] width 766 height 531
click at [451, 407] on div "if ( model . disciplinary . activeRecord . signed . signed_staffSigned_boolean …" at bounding box center [439, 331] width 766 height 531
click at [236, 421] on div "if ( model . disciplinary . activeRecord . signed . signed_staffSigned_boolean …" at bounding box center [439, 331] width 766 height 531
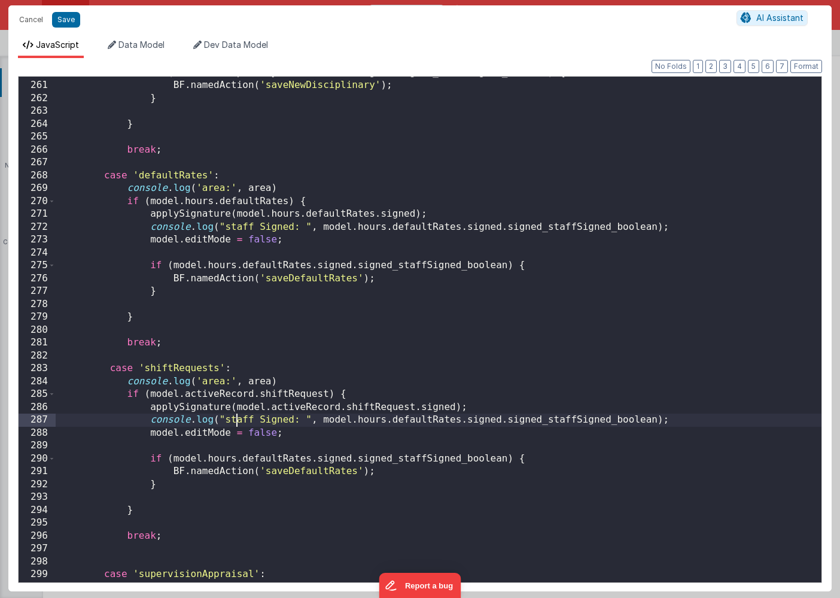
click at [236, 421] on div "if ( model . disciplinary . activeRecord . signed . signed_staffSigned_boolean …" at bounding box center [439, 331] width 766 height 531
drag, startPoint x: 511, startPoint y: 419, endPoint x: 338, endPoint y: 416, distance: 173.0
click at [338, 416] on div "if ( model . disciplinary . activeRecord . signed . signed_staffSigned_boolean …" at bounding box center [439, 331] width 766 height 531
paste textarea
click at [627, 421] on div "if ( model . disciplinary . activeRecord . signed . signed_staffSigned_boolean …" at bounding box center [439, 331] width 766 height 531
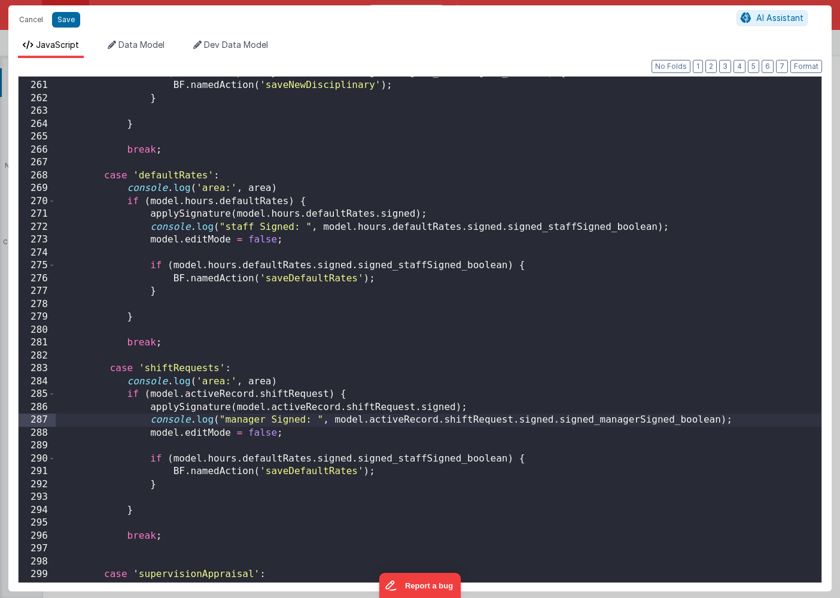
click at [296, 433] on div "if ( model . disciplinary . activeRecord . signed . signed_staffSigned_boolean …" at bounding box center [439, 331] width 766 height 531
drag, startPoint x: 718, startPoint y: 420, endPoint x: 333, endPoint y: 421, distance: 385.4
click at [333, 421] on div "if ( model . disciplinary . activeRecord . signed . signed_staffSigned_boolean …" at bounding box center [439, 331] width 766 height 531
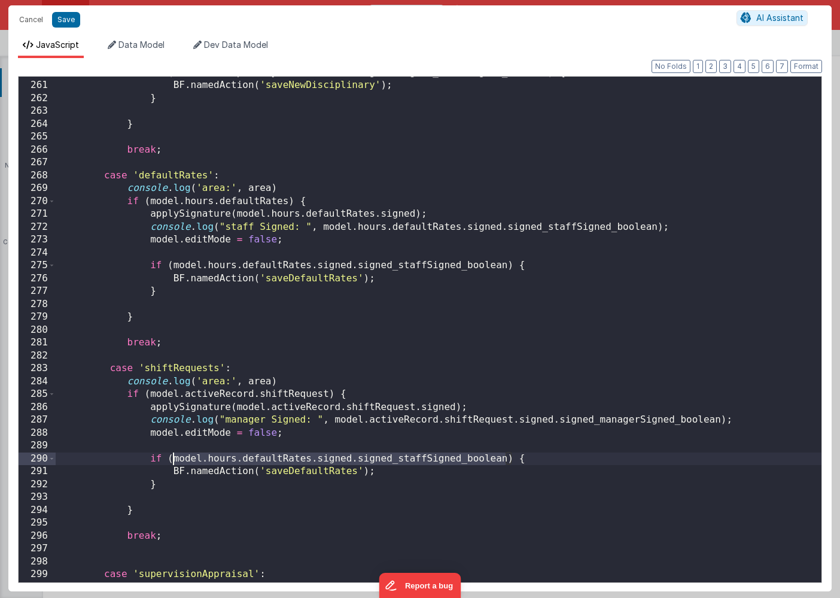
drag, startPoint x: 506, startPoint y: 459, endPoint x: 172, endPoint y: 455, distance: 334.0
click at [172, 455] on div "if ( model . disciplinary . activeRecord . signed . signed_staffSigned_boolean …" at bounding box center [439, 331] width 766 height 531
click at [305, 473] on div "if ( model . disciplinary . activeRecord . signed . signed_staffSigned_boolean …" at bounding box center [439, 331] width 766 height 531
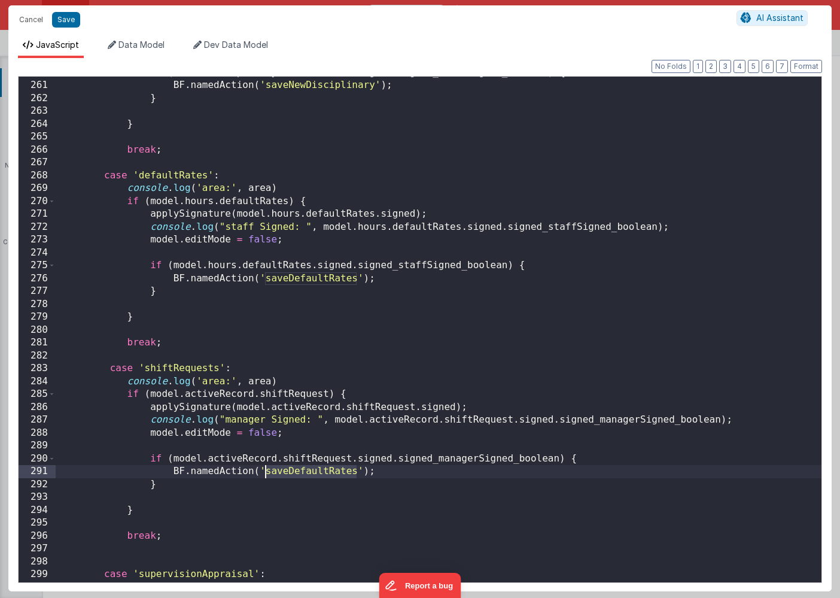
click at [305, 473] on div "if ( model . disciplinary . activeRecord . signed . signed_staffSigned_boolean …" at bounding box center [439, 331] width 766 height 531
click at [353, 473] on div "if ( model . disciplinary . activeRecord . signed . signed_staffSigned_boolean …" at bounding box center [439, 331] width 766 height 531
drag, startPoint x: 356, startPoint y: 470, endPoint x: 287, endPoint y: 472, distance: 68.8
click at [287, 472] on div "if ( model . disciplinary . activeRecord . signed . signed_staffSigned_boolean …" at bounding box center [439, 331] width 766 height 531
click at [65, 22] on button "Save" at bounding box center [66, 20] width 28 height 16
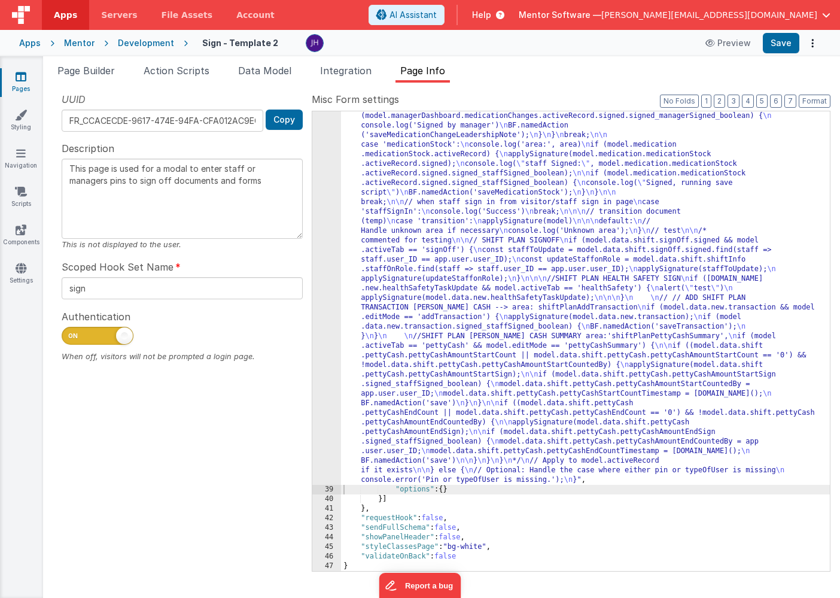
scroll to position [1791, 0]
click at [778, 48] on button "Save" at bounding box center [781, 43] width 37 height 20
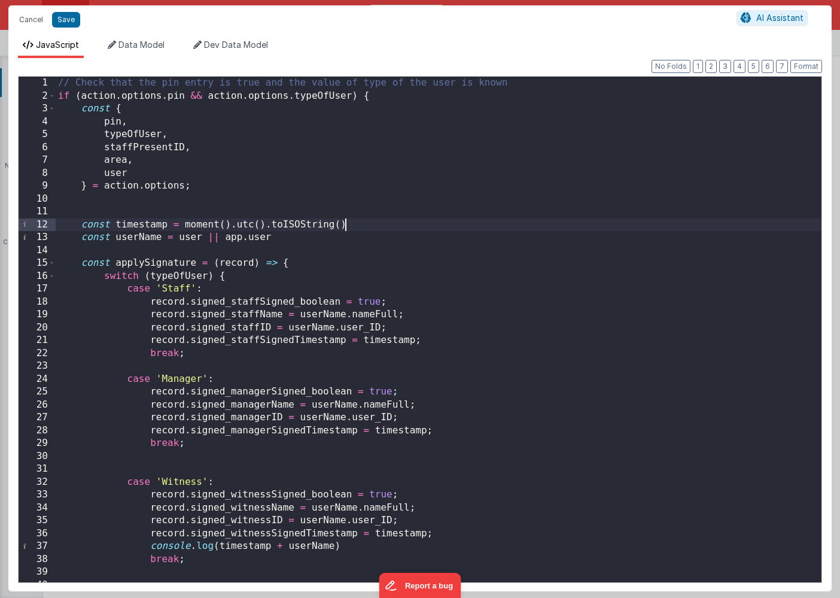
scroll to position [0, 0]
drag, startPoint x: 356, startPoint y: 224, endPoint x: 184, endPoint y: 223, distance: 171.8
click at [184, 223] on div "// Check that the pin entry is true and the value of type of the user is known …" at bounding box center [439, 342] width 766 height 531
click at [63, 17] on button "Save" at bounding box center [66, 20] width 28 height 16
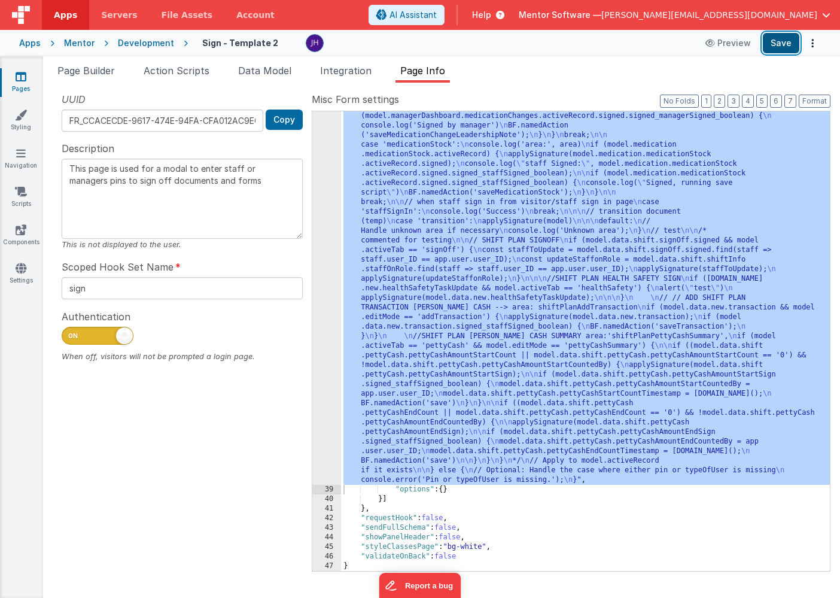
click at [785, 46] on button "Save" at bounding box center [781, 43] width 37 height 20
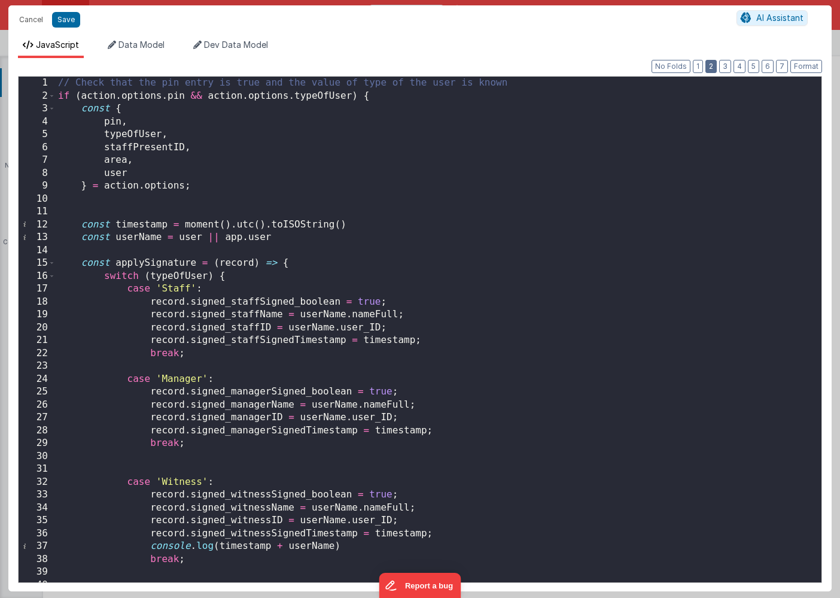
click at [715, 66] on button "2" at bounding box center [711, 66] width 11 height 13
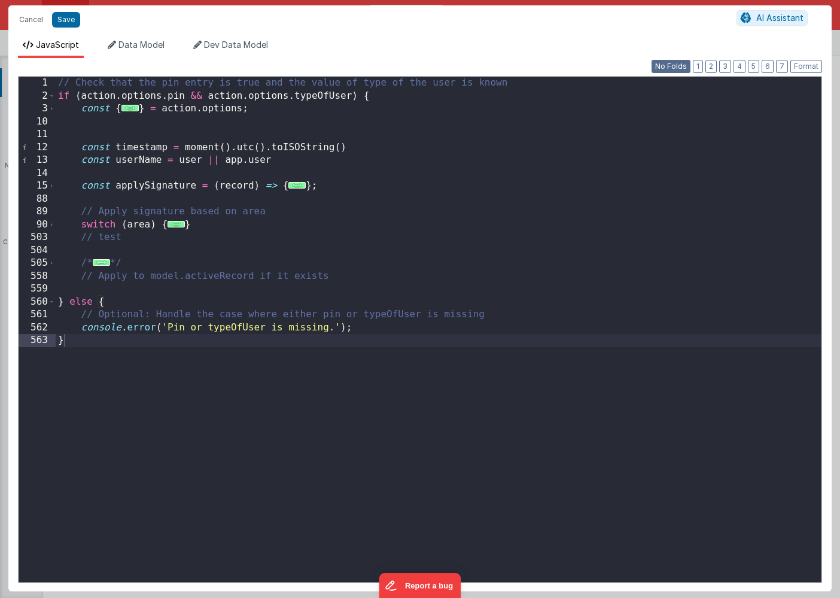
click at [683, 65] on button "No Folds" at bounding box center [671, 66] width 39 height 13
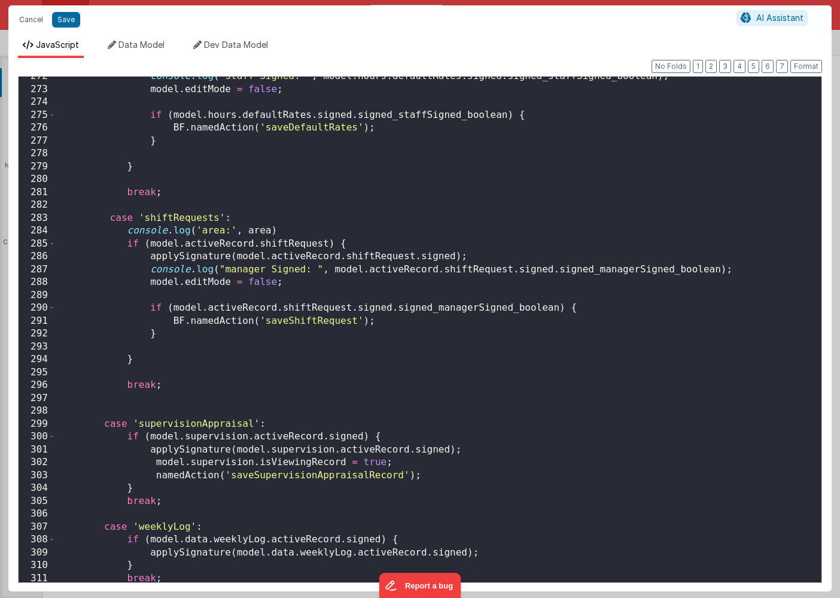
scroll to position [3495, 0]
click at [327, 244] on div "console . log ( "staff Signed: " , model . hours . defaultRates . signed . sign…" at bounding box center [439, 334] width 766 height 531
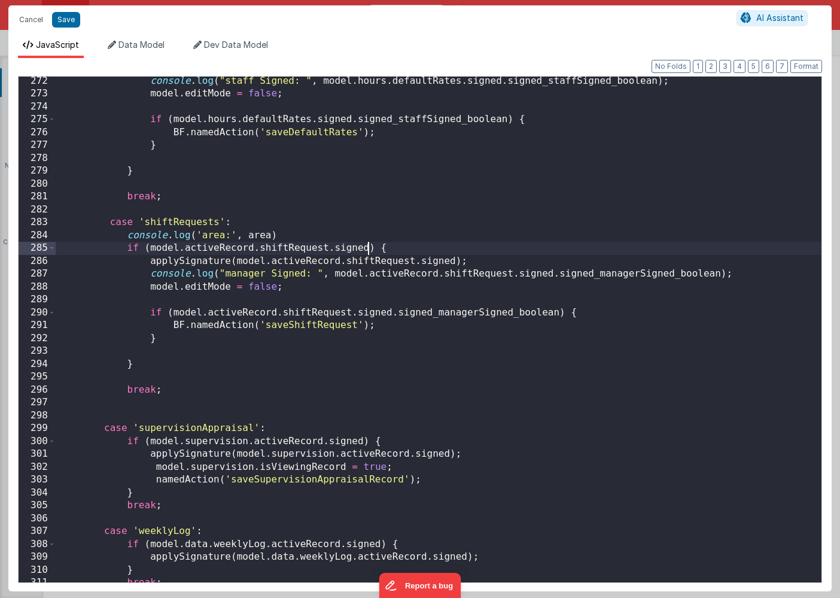
scroll to position [3489, 0]
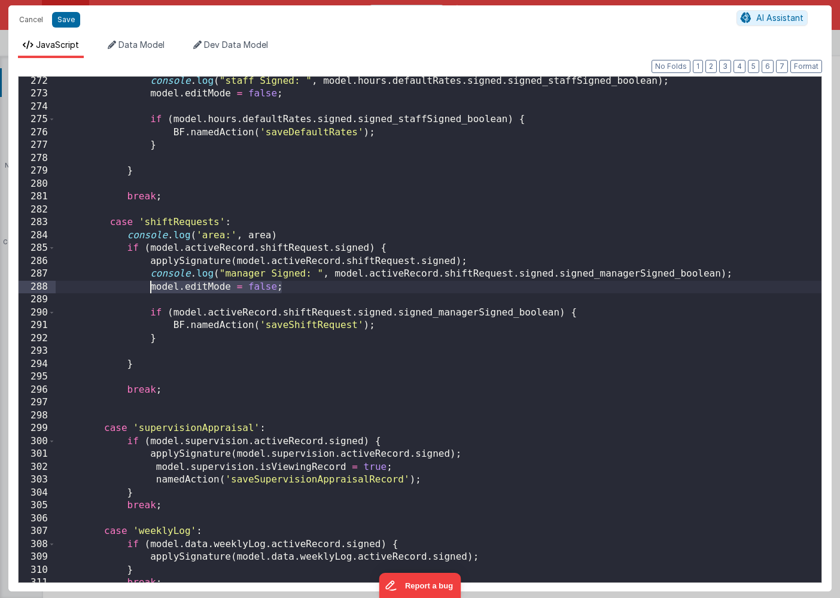
drag, startPoint x: 285, startPoint y: 288, endPoint x: 151, endPoint y: 288, distance: 134.1
click at [151, 288] on div "console . log ( "staff Signed: " , model . hours . defaultRates . signed . sign…" at bounding box center [439, 340] width 766 height 531
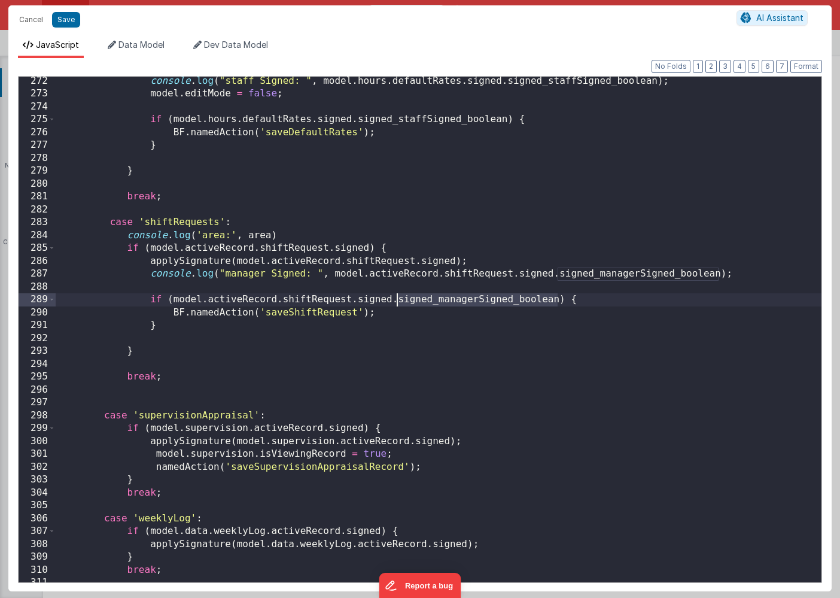
drag, startPoint x: 558, startPoint y: 300, endPoint x: 398, endPoint y: 302, distance: 159.8
click at [398, 302] on div "console . log ( "staff Signed: " , model . hours . defaultRates . signed . sign…" at bounding box center [439, 340] width 766 height 531
click at [189, 262] on div "console . log ( "staff Signed: " , model . hours . defaultRates . signed . sign…" at bounding box center [439, 340] width 766 height 531
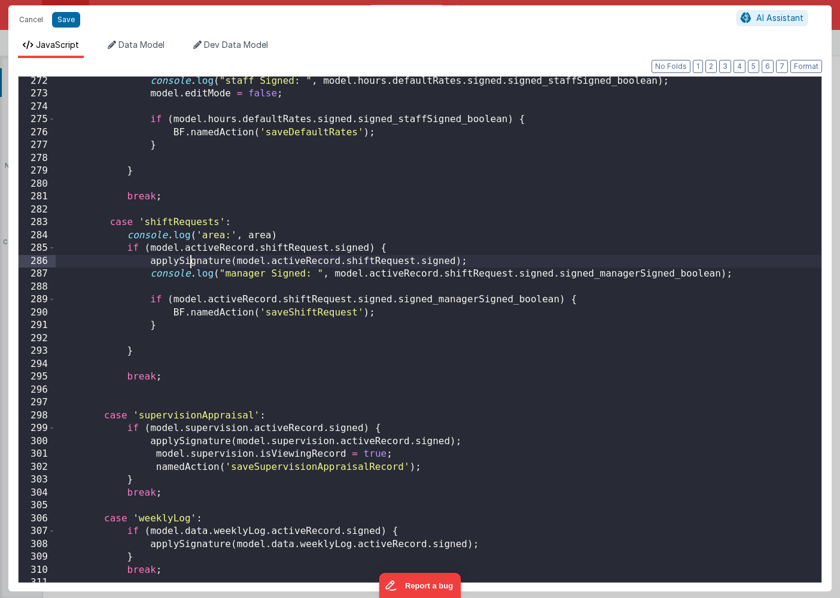
click at [189, 262] on div "console . log ( "staff Signed: " , model . hours . defaultRates . signed . sign…" at bounding box center [439, 340] width 766 height 531
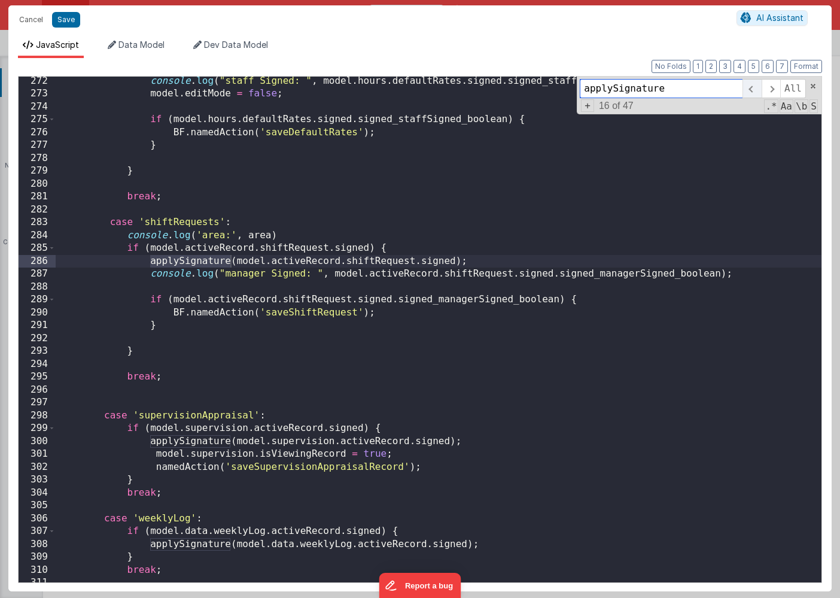
click at [756, 87] on span at bounding box center [752, 88] width 19 height 19
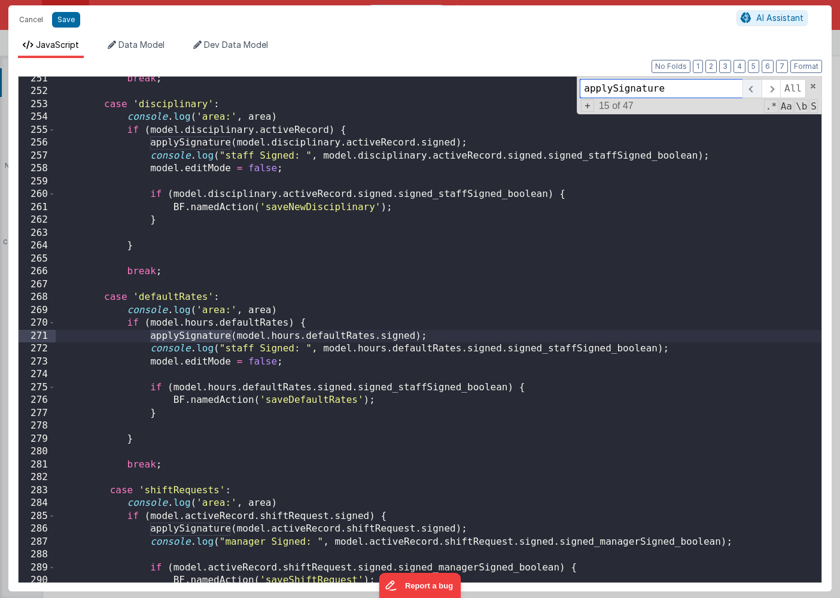
click at [756, 87] on span at bounding box center [752, 88] width 19 height 19
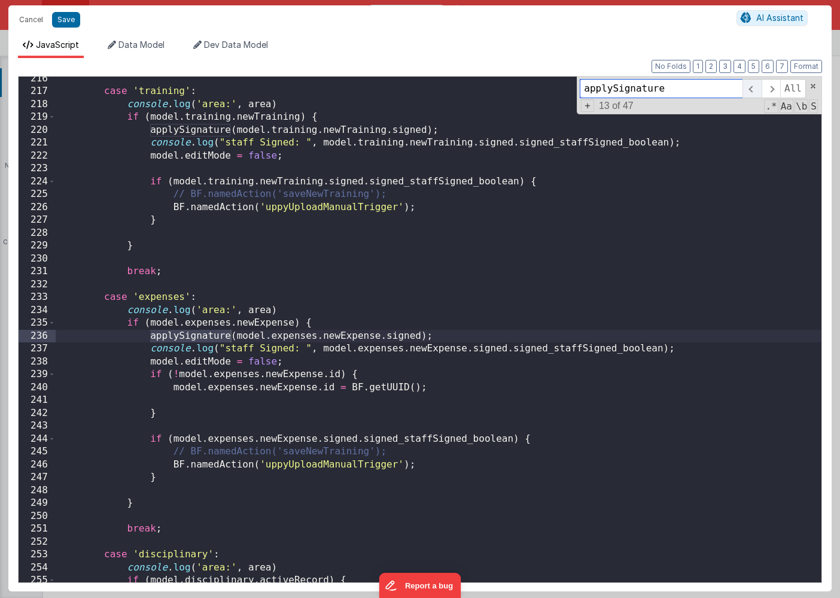
click at [756, 87] on span at bounding box center [752, 88] width 19 height 19
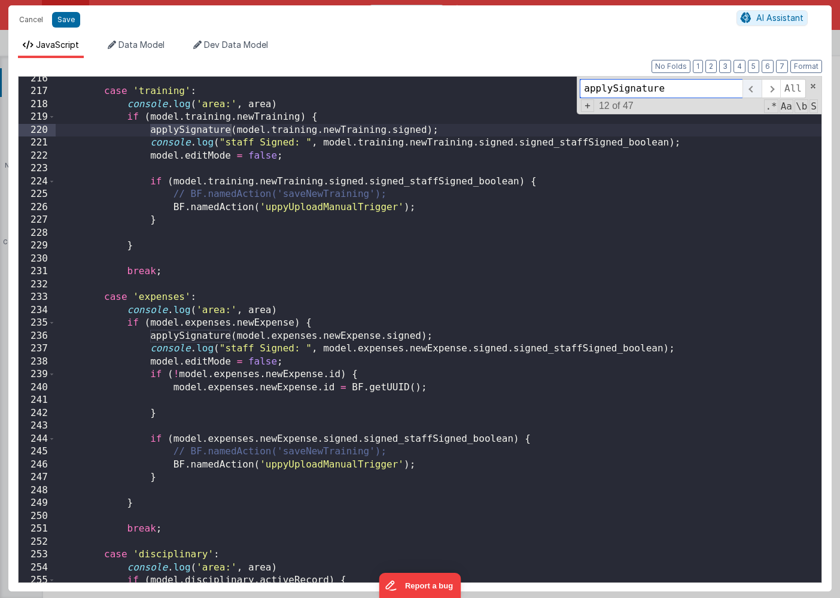
click at [756, 87] on span at bounding box center [752, 88] width 19 height 19
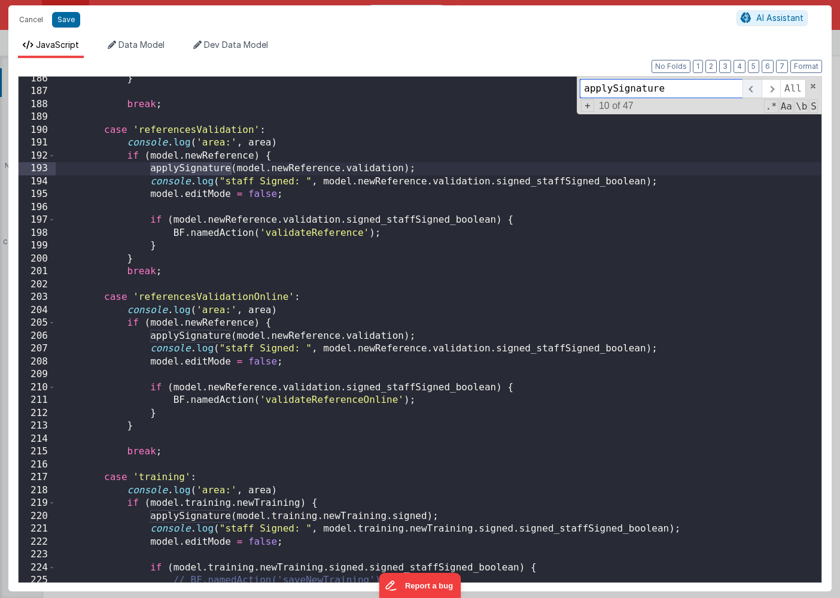
click at [756, 87] on span at bounding box center [752, 88] width 19 height 19
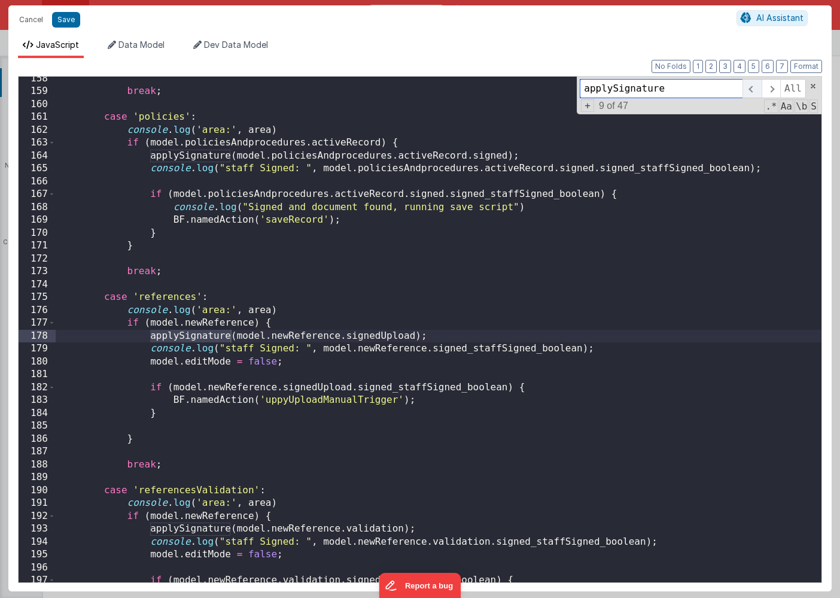
click at [756, 87] on span at bounding box center [752, 88] width 19 height 19
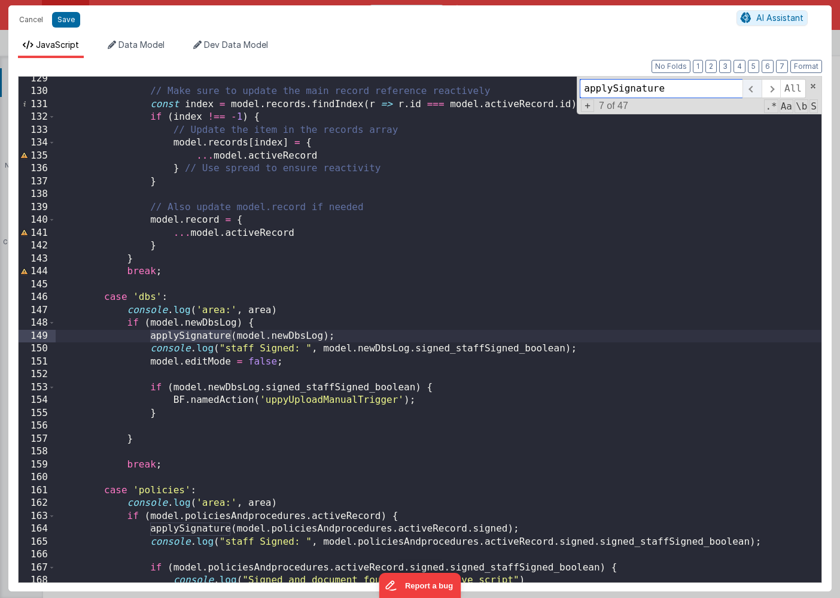
click at [756, 87] on span at bounding box center [752, 88] width 19 height 19
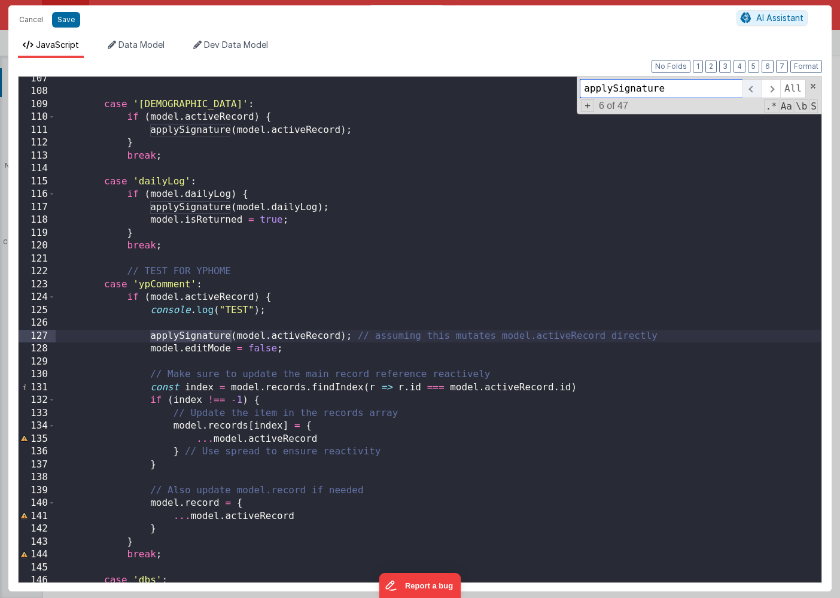
click at [756, 87] on span at bounding box center [752, 88] width 19 height 19
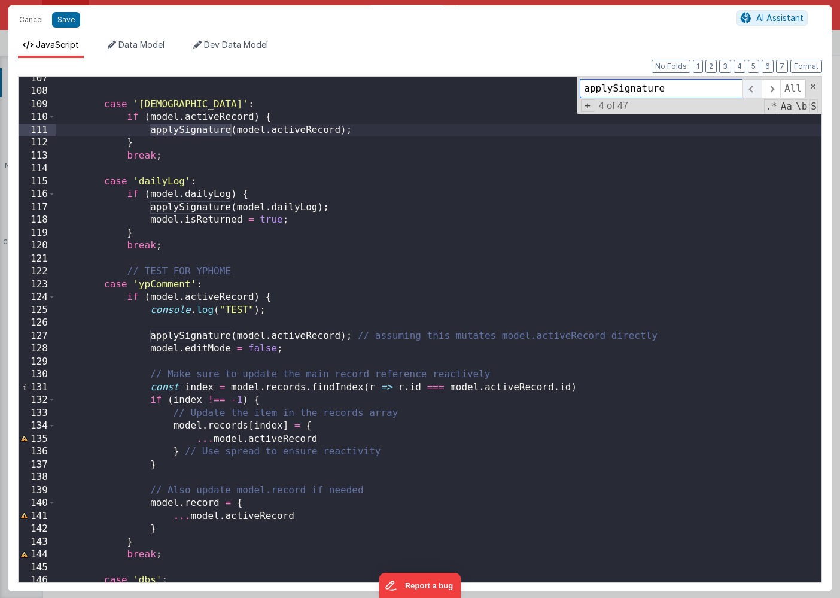
click at [756, 87] on span at bounding box center [752, 88] width 19 height 19
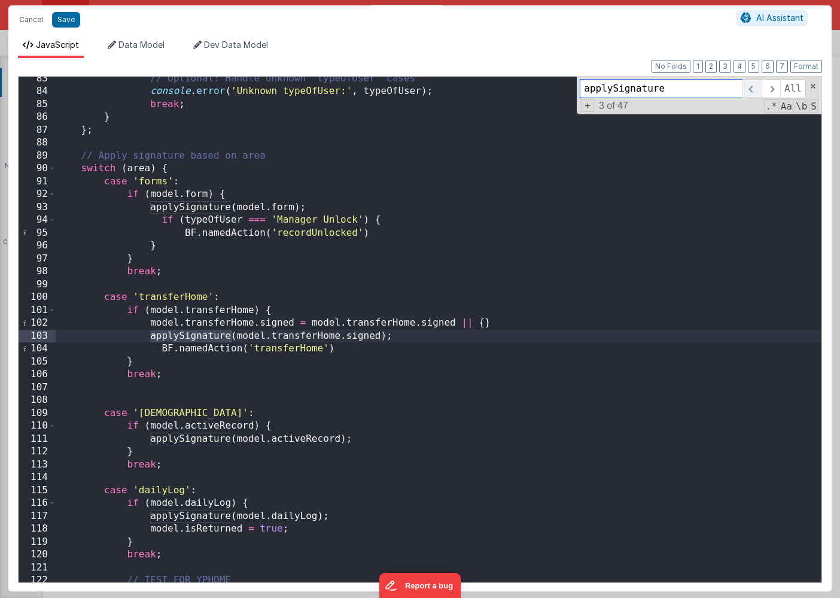
scroll to position [1059, 0]
click at [756, 87] on span at bounding box center [752, 88] width 19 height 19
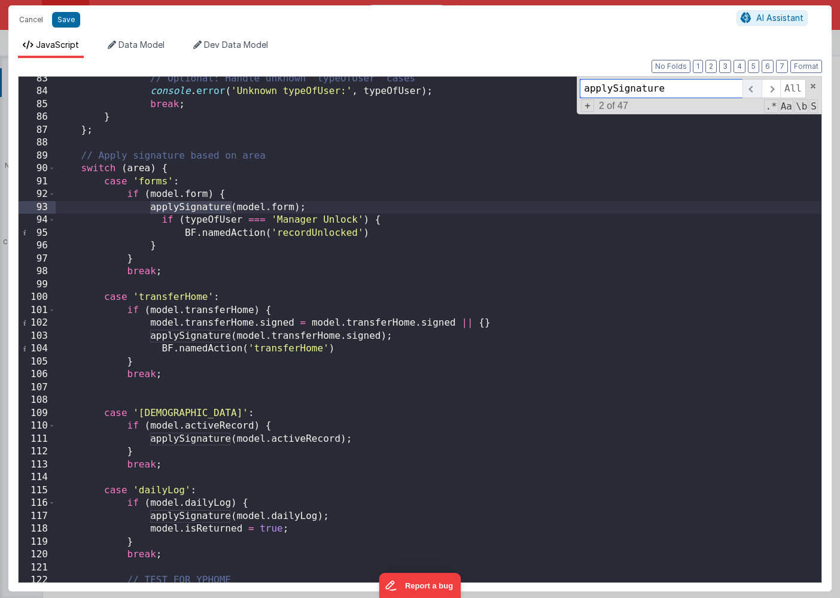
click at [756, 87] on span at bounding box center [752, 88] width 19 height 19
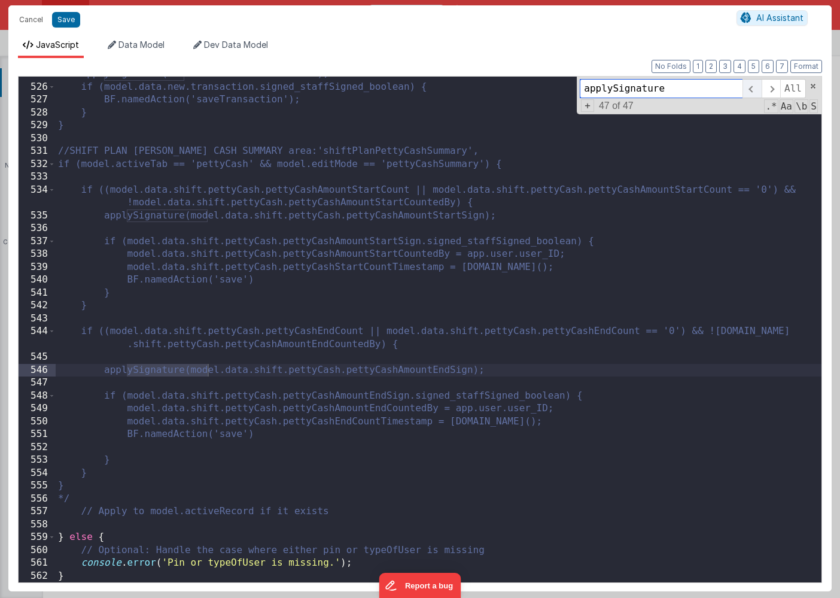
scroll to position [6777, 0]
click at [769, 86] on span at bounding box center [771, 88] width 19 height 19
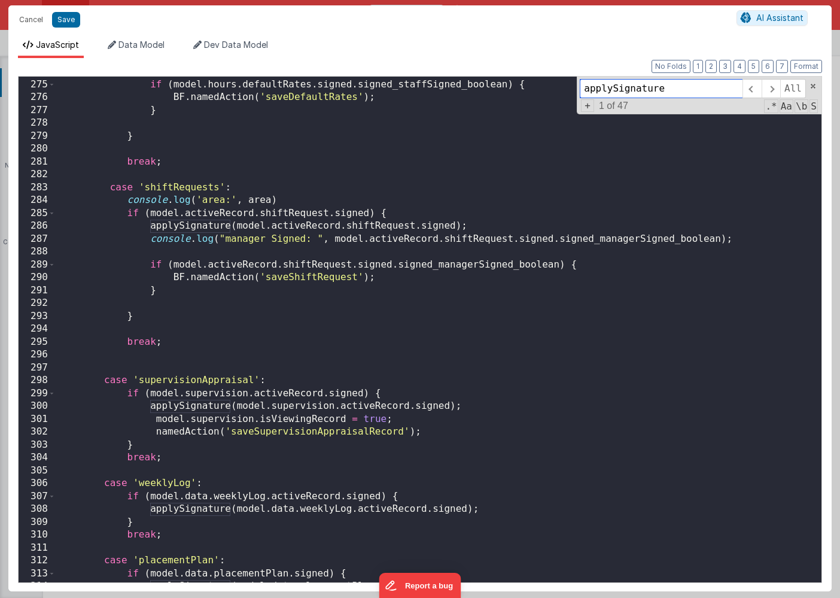
scroll to position [3529, 0]
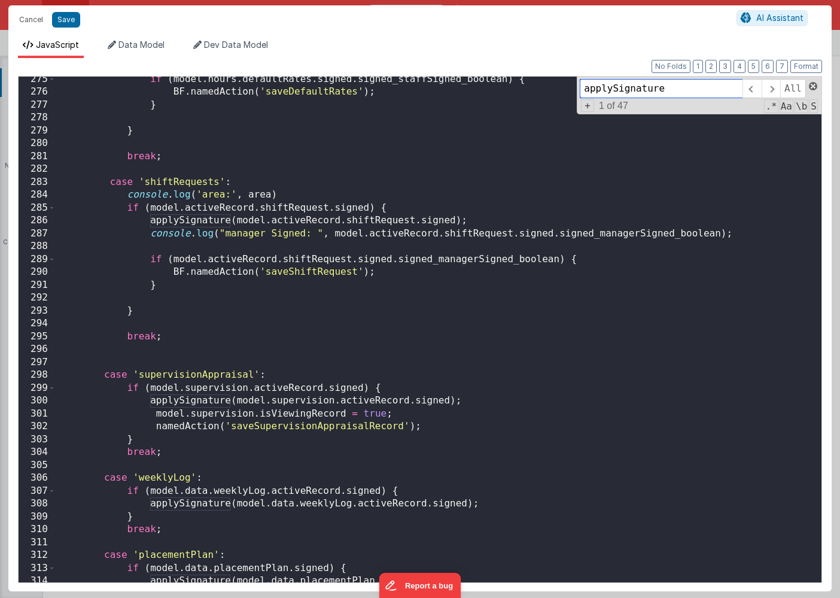
click at [813, 86] on span at bounding box center [813, 86] width 8 height 8
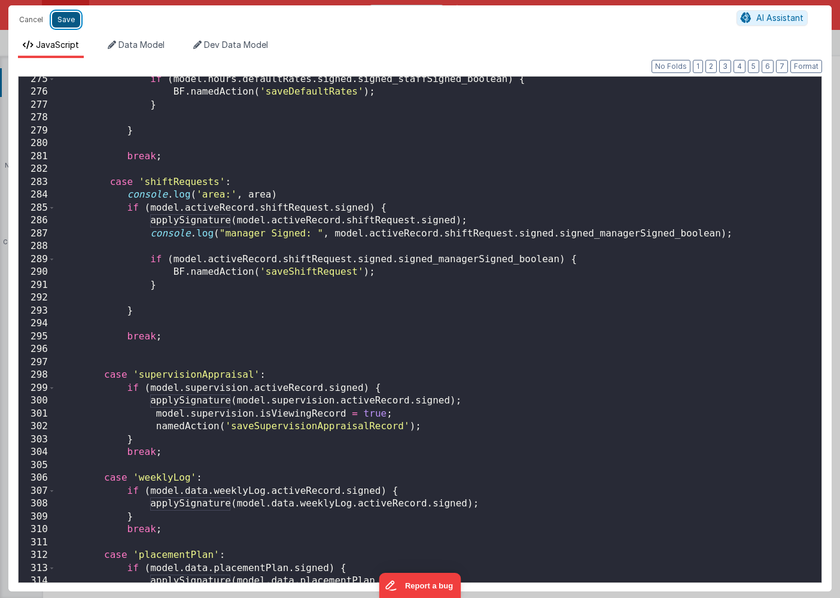
click at [60, 19] on button "Save" at bounding box center [66, 20] width 28 height 16
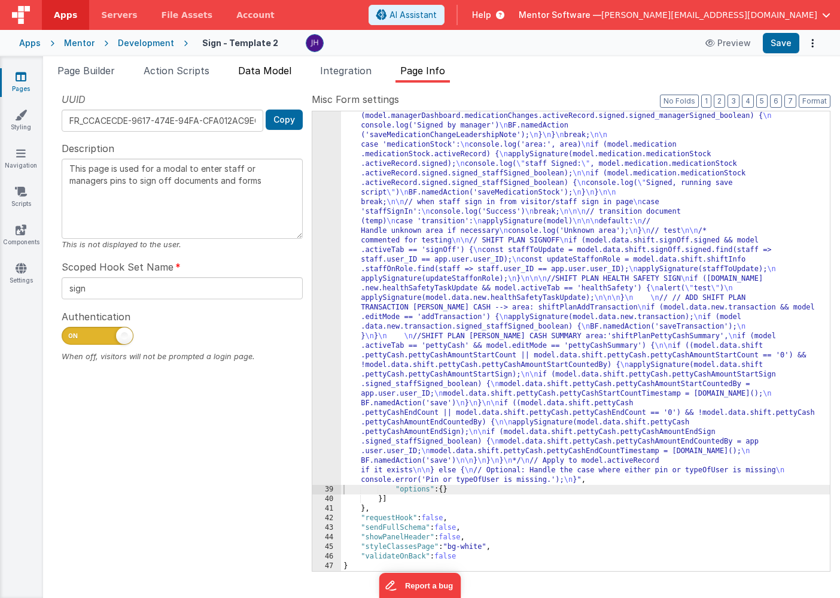
click at [262, 70] on span "Data Model" at bounding box center [264, 71] width 53 height 12
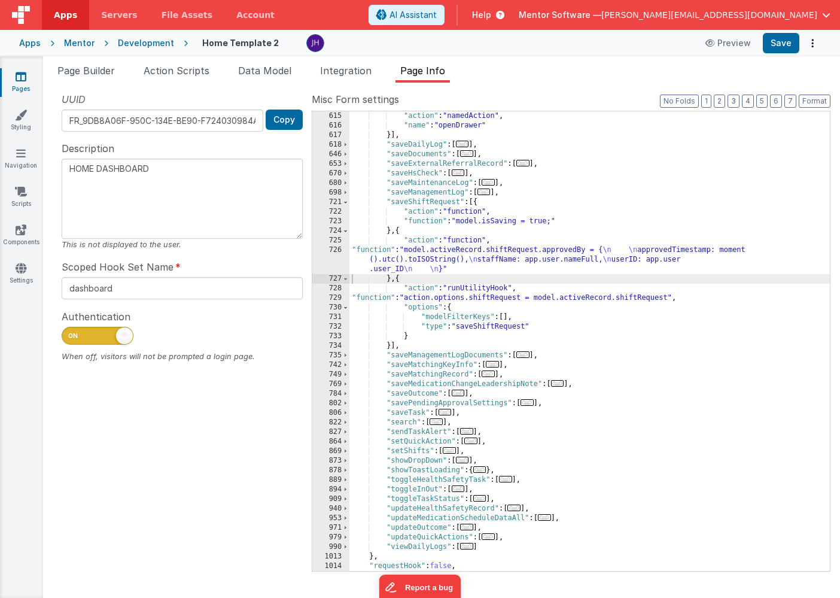
scroll to position [718, 0]
click at [98, 75] on span "Page Builder" at bounding box center [85, 71] width 57 height 12
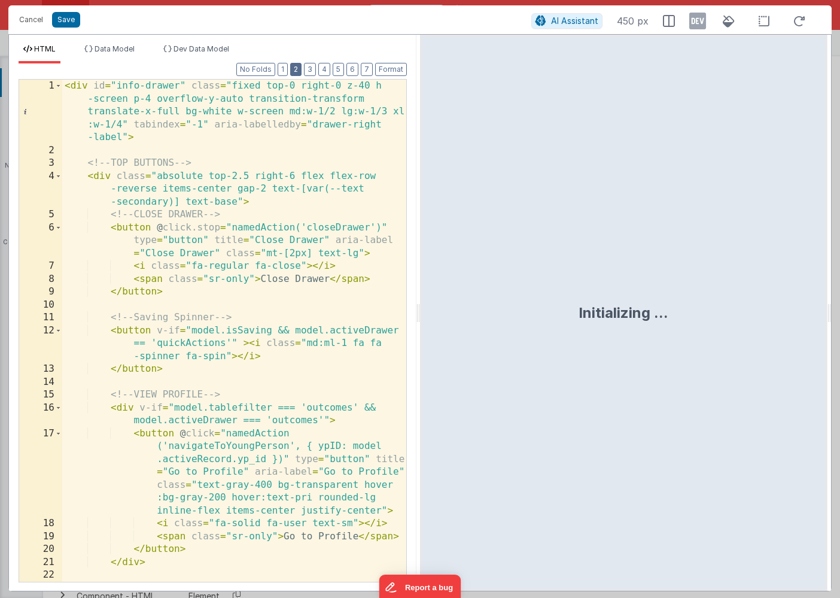
click at [296, 74] on button "2" at bounding box center [295, 69] width 11 height 13
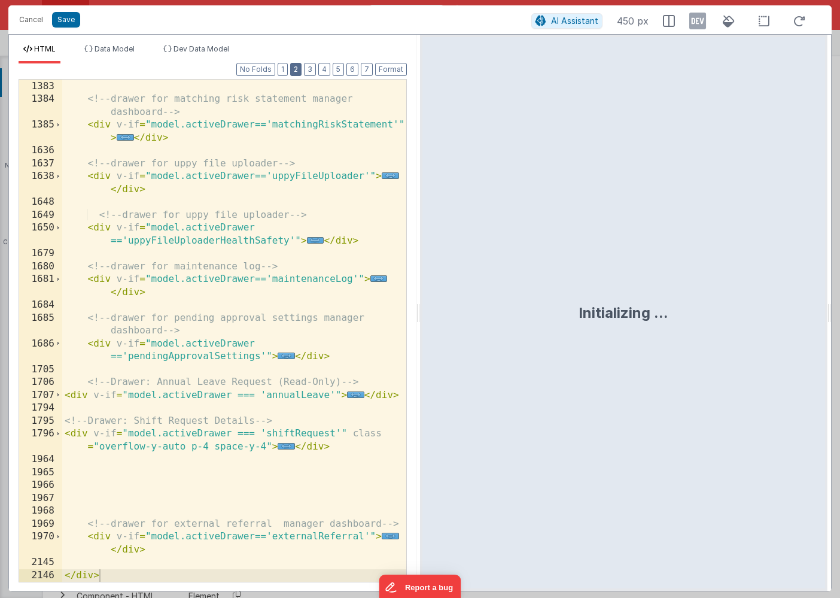
scroll to position [707, 0]
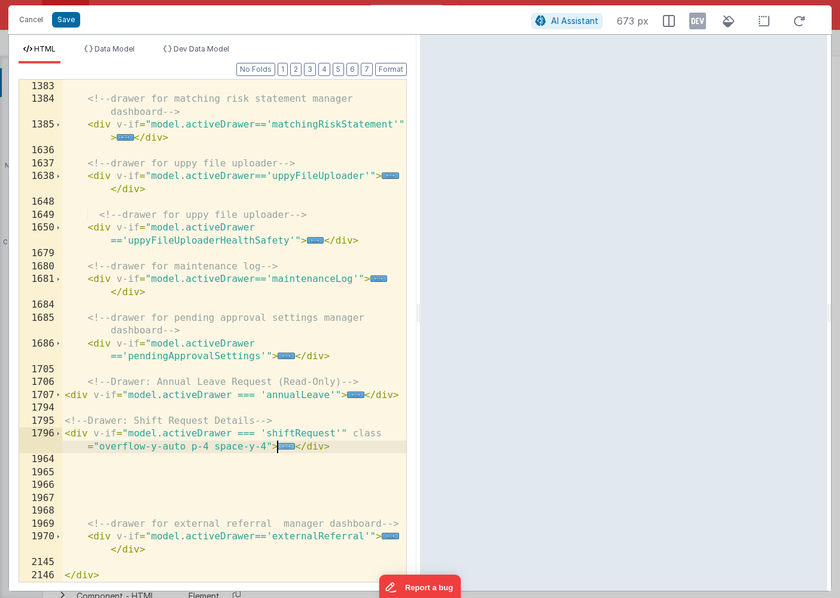
click at [287, 447] on span "..." at bounding box center [286, 446] width 17 height 7
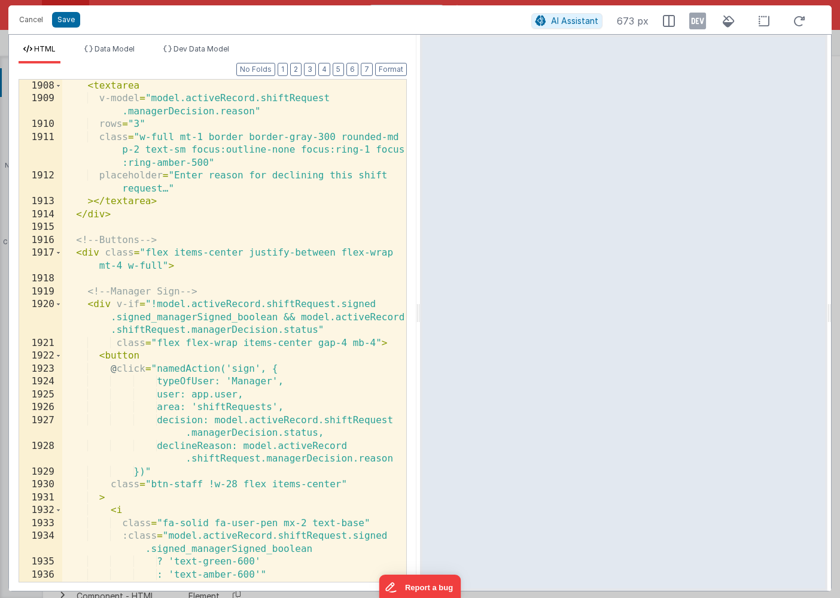
scroll to position [2781, 0]
click at [251, 407] on div "< textarea v-model = "model.activeRecord.shiftRequest .managerDecision.reason" …" at bounding box center [234, 342] width 344 height 528
drag, startPoint x: 157, startPoint y: 368, endPoint x: 260, endPoint y: 364, distance: 103.0
click at [260, 364] on div "< textarea v-model = "model.activeRecord.shiftRequest .managerDecision.reason" …" at bounding box center [234, 342] width 344 height 528
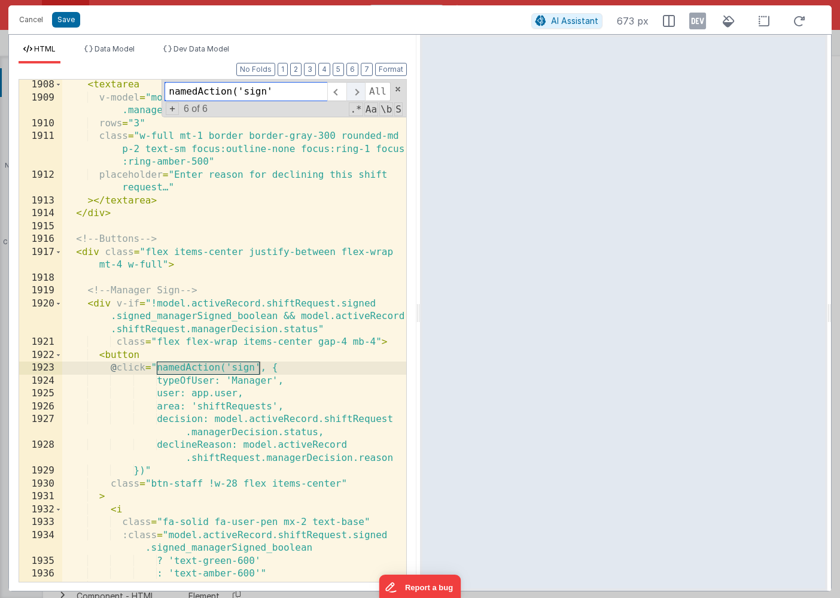
click at [358, 92] on span at bounding box center [356, 91] width 19 height 19
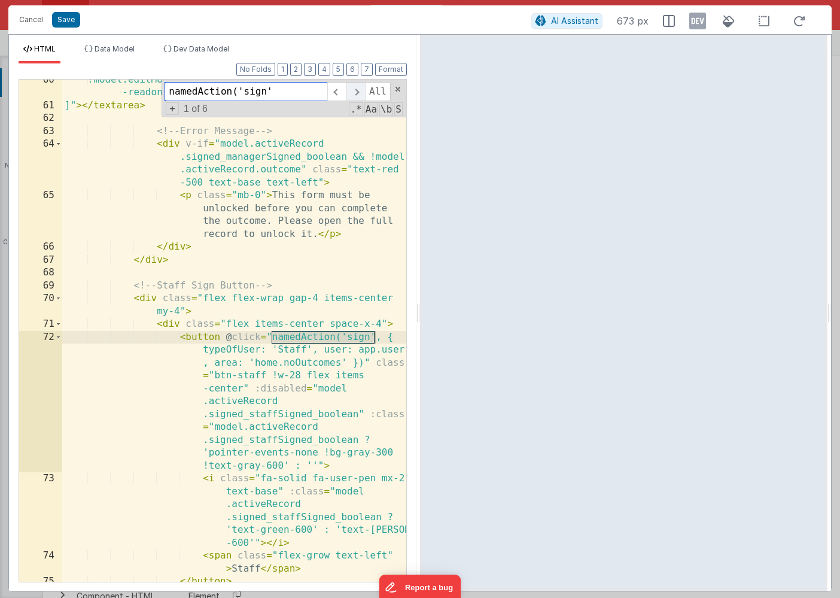
click at [359, 91] on span at bounding box center [356, 91] width 19 height 19
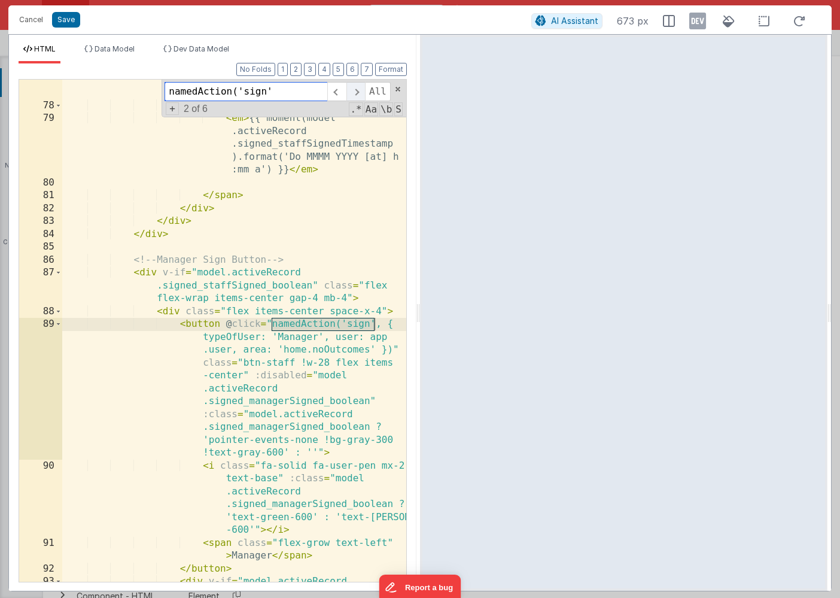
scroll to position [1138, 0]
click at [359, 91] on span at bounding box center [356, 91] width 19 height 19
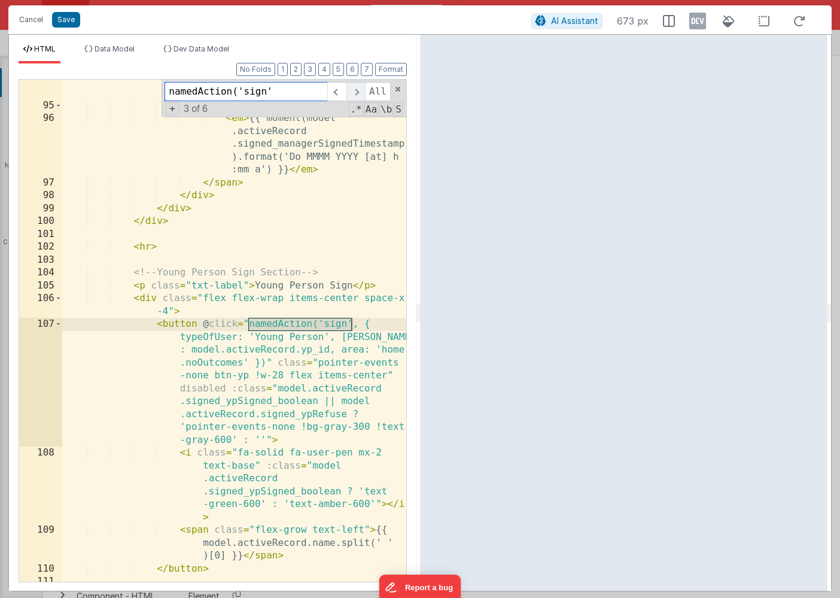
scroll to position [1704, 0]
click at [359, 91] on span at bounding box center [356, 91] width 19 height 19
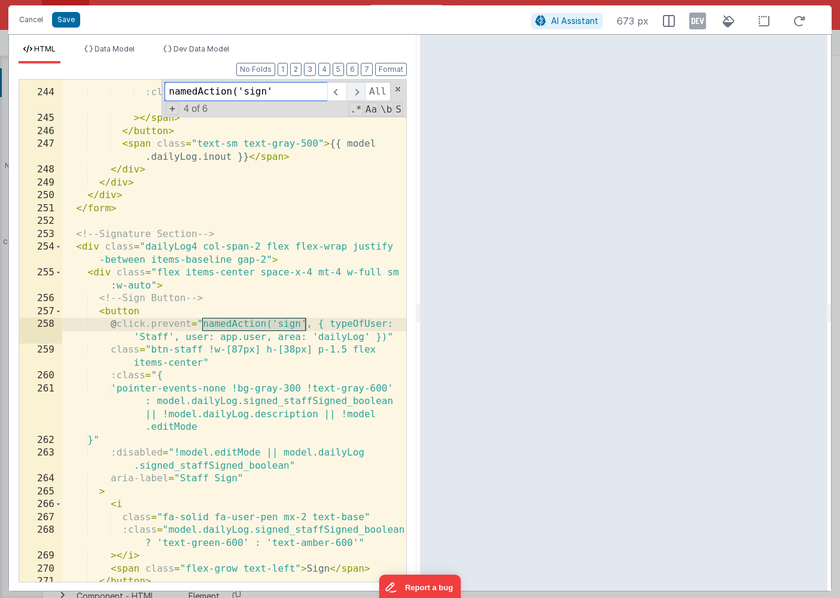
scroll to position [4793, 0]
click at [358, 90] on span at bounding box center [356, 91] width 19 height 19
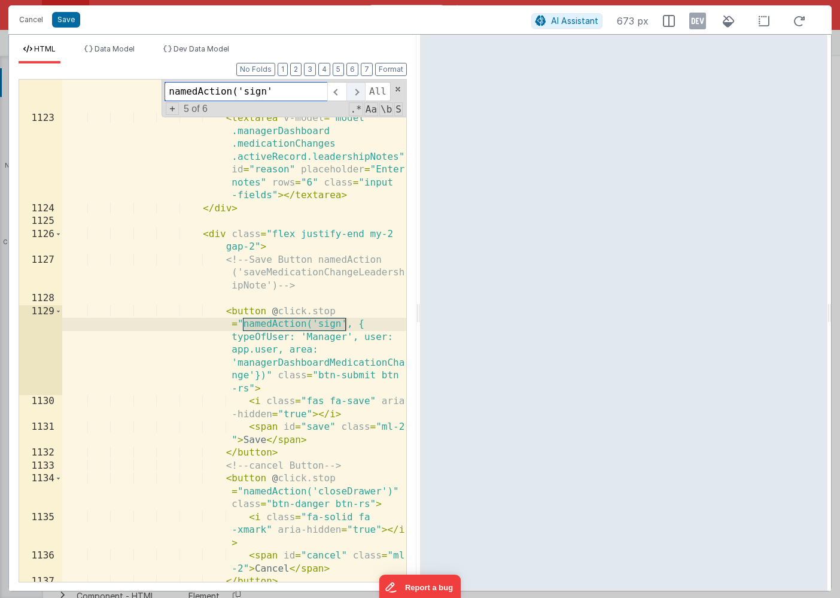
click at [358, 90] on span at bounding box center [356, 91] width 19 height 19
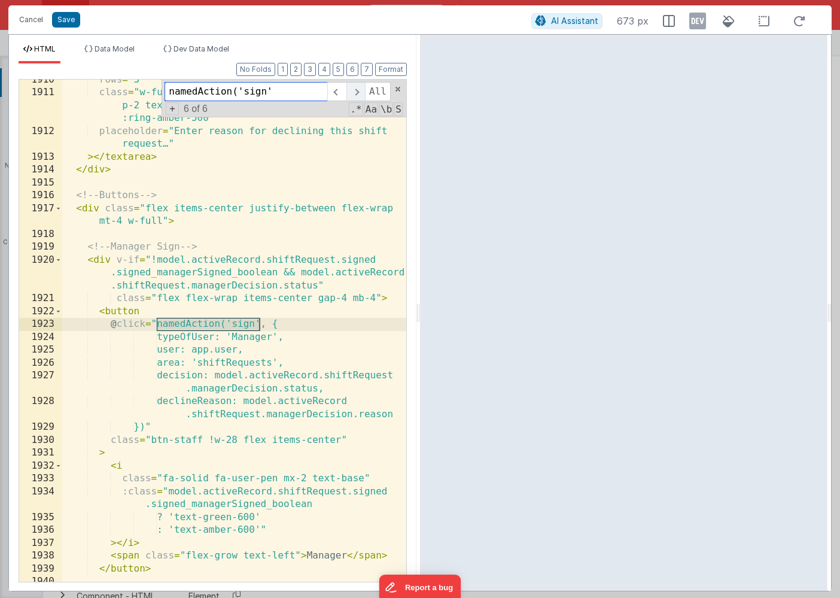
scroll to position [11509, 0]
click at [125, 50] on span "Data Model" at bounding box center [115, 48] width 40 height 9
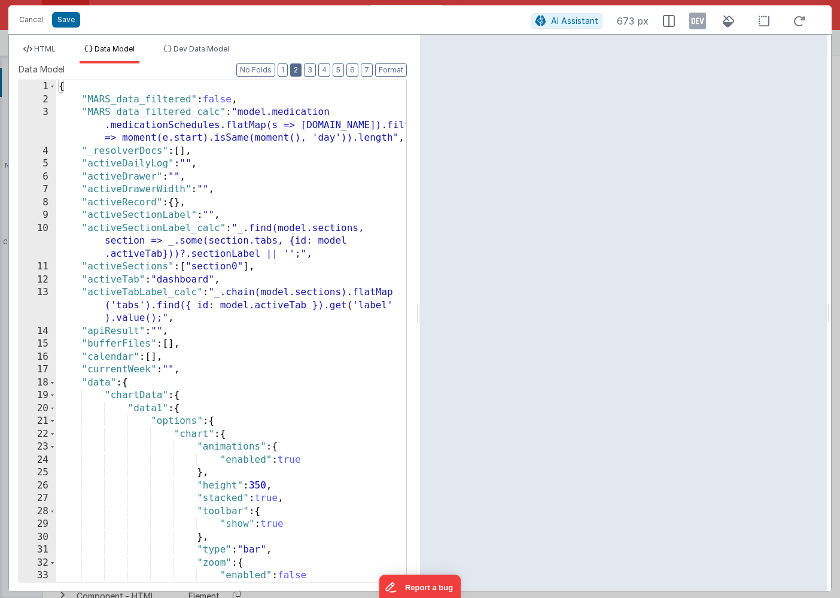
click at [298, 74] on button "2" at bounding box center [295, 69] width 11 height 13
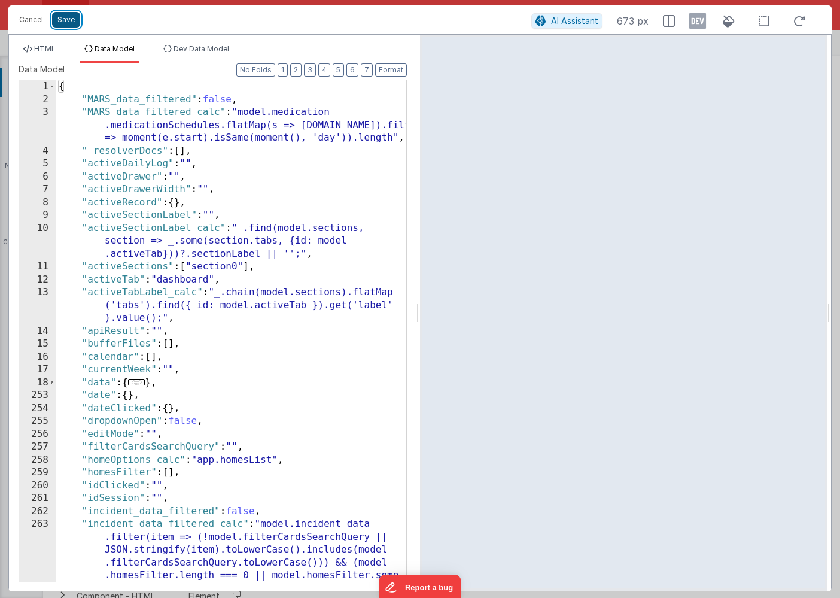
click at [69, 20] on button "Save" at bounding box center [66, 20] width 28 height 16
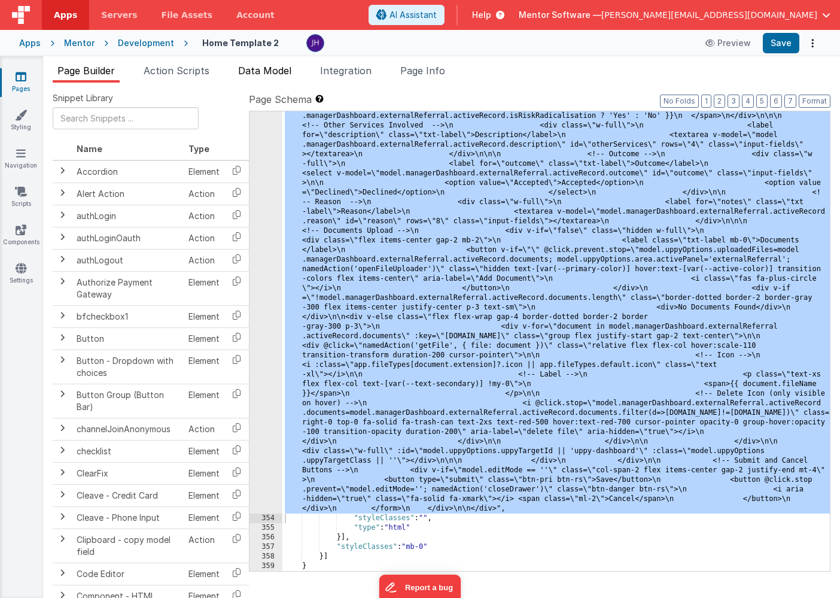
click at [268, 68] on span "Data Model" at bounding box center [264, 71] width 53 height 12
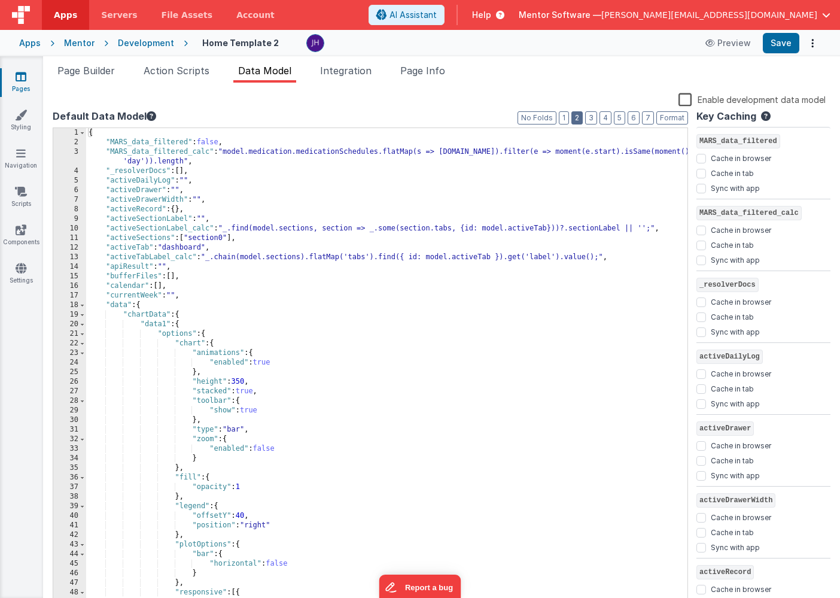
click at [581, 119] on button "2" at bounding box center [577, 117] width 11 height 13
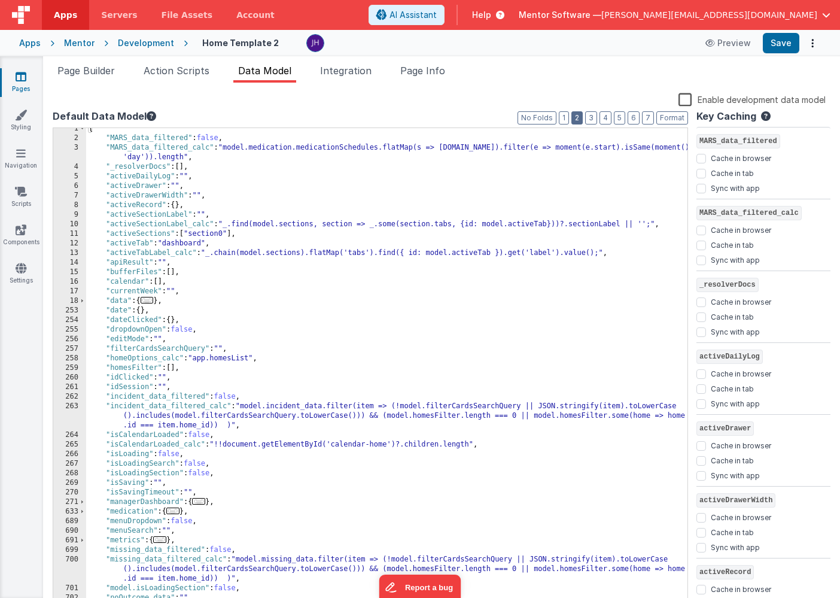
scroll to position [10, 0]
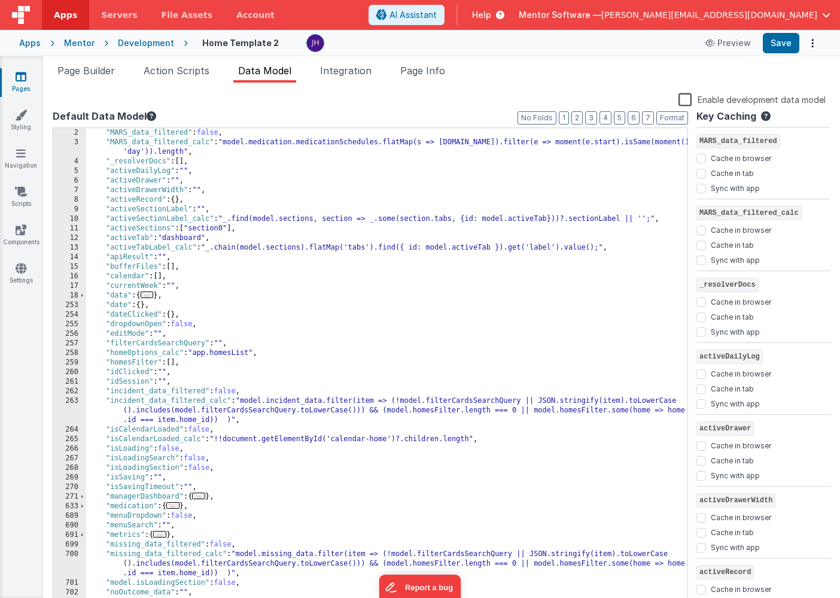
click at [180, 200] on div ""MARS_data_filtered" : false , "MARS_data_filtered_calc" : "model.medication.me…" at bounding box center [386, 387] width 601 height 518
click at [432, 71] on span "Page Info" at bounding box center [422, 71] width 45 height 12
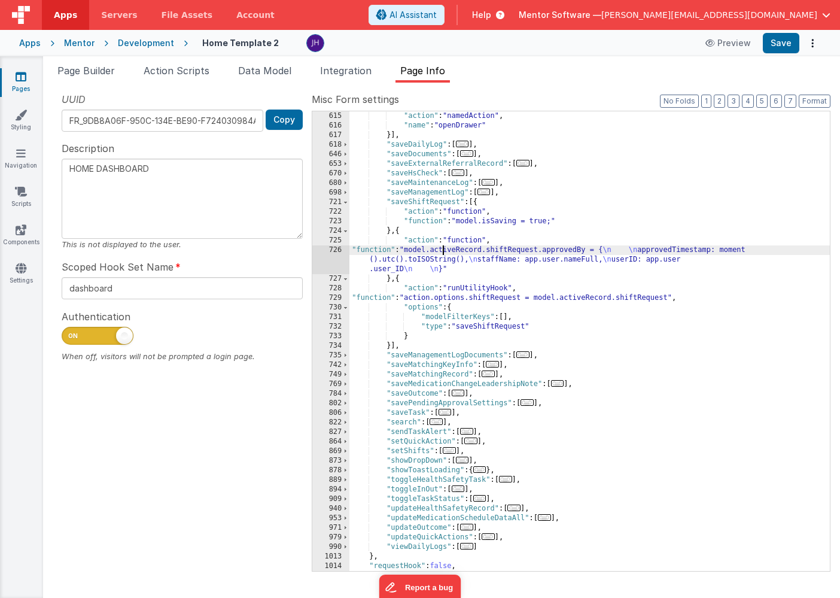
click at [444, 254] on div ""action" : "namedAction" , "name" : "openDrawer" }] , "saveDailyLog" : [ ... ] …" at bounding box center [590, 350] width 481 height 479
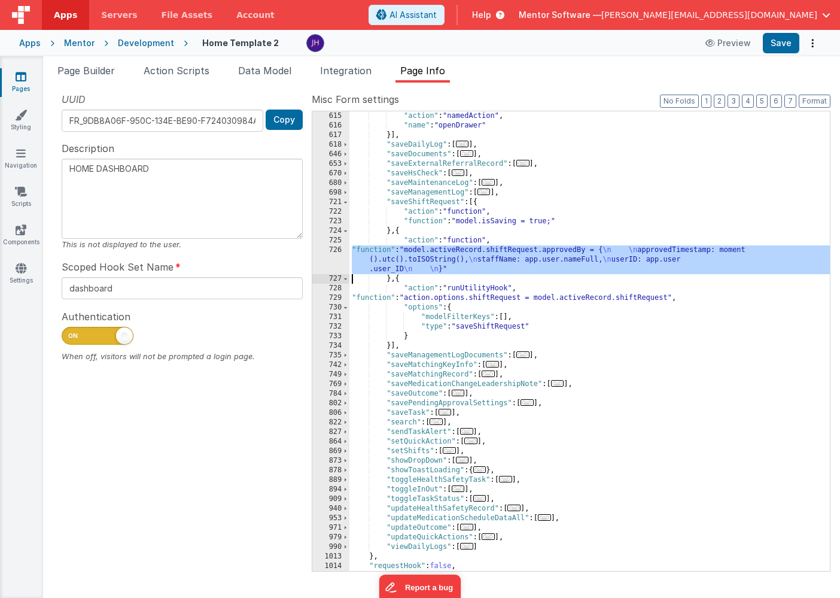
click at [341, 256] on div "726" at bounding box center [330, 259] width 37 height 29
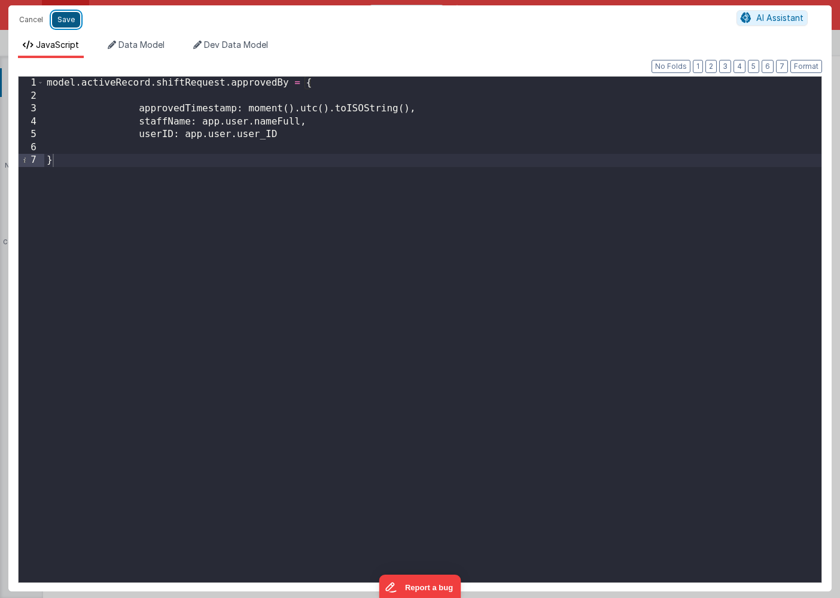
click at [60, 20] on button "Save" at bounding box center [66, 20] width 28 height 16
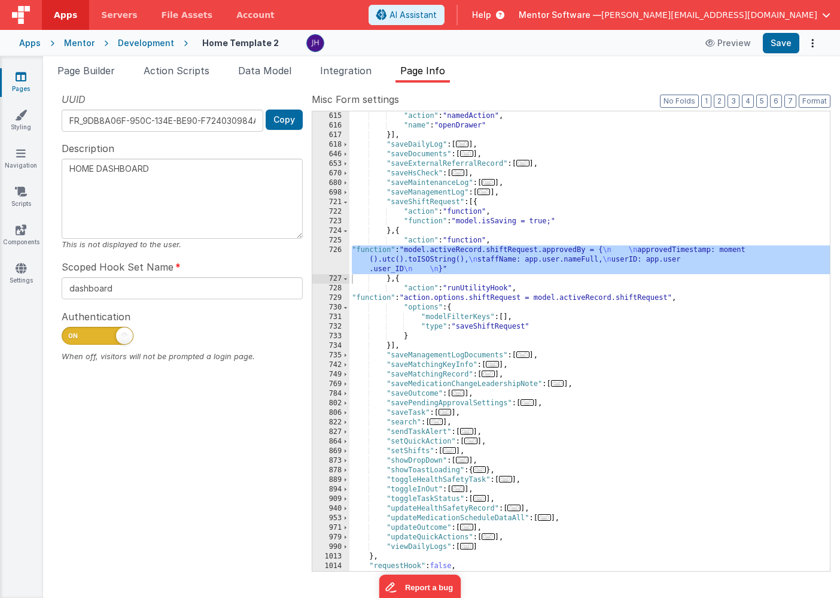
click at [442, 298] on div ""action" : "namedAction" , "name" : "openDrawer" }] , "saveDailyLog" : [ ... ] …" at bounding box center [590, 350] width 481 height 479
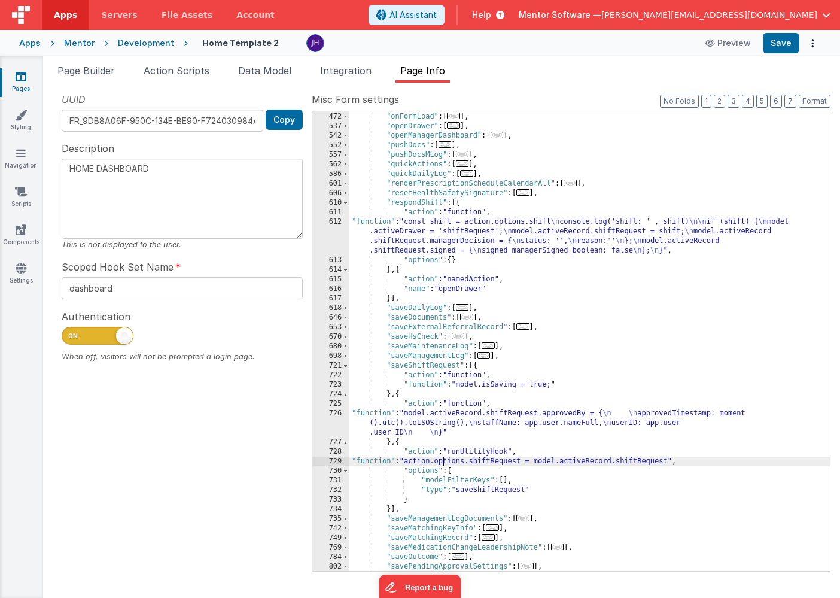
scroll to position [555, 0]
click at [416, 236] on div ""navigateToYoungPersonExternal" : [ ... ] , "onFormLoad" : [ ... ] , "openDrawe…" at bounding box center [590, 341] width 481 height 479
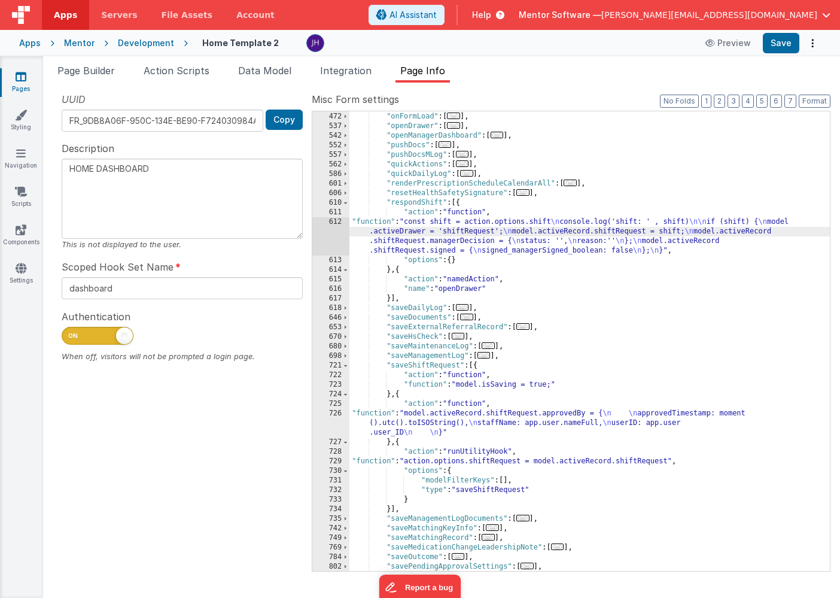
click at [328, 235] on div "612" at bounding box center [330, 236] width 37 height 38
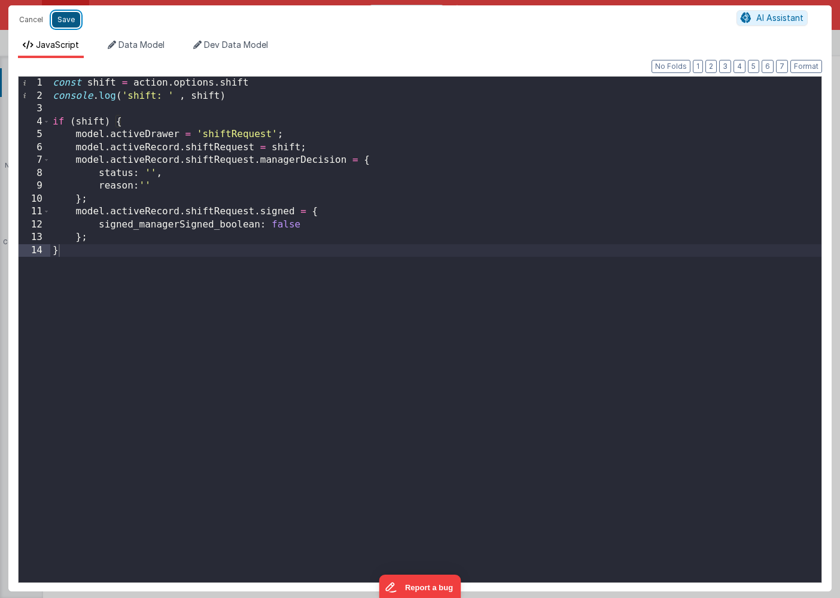
click at [65, 24] on button "Save" at bounding box center [66, 20] width 28 height 16
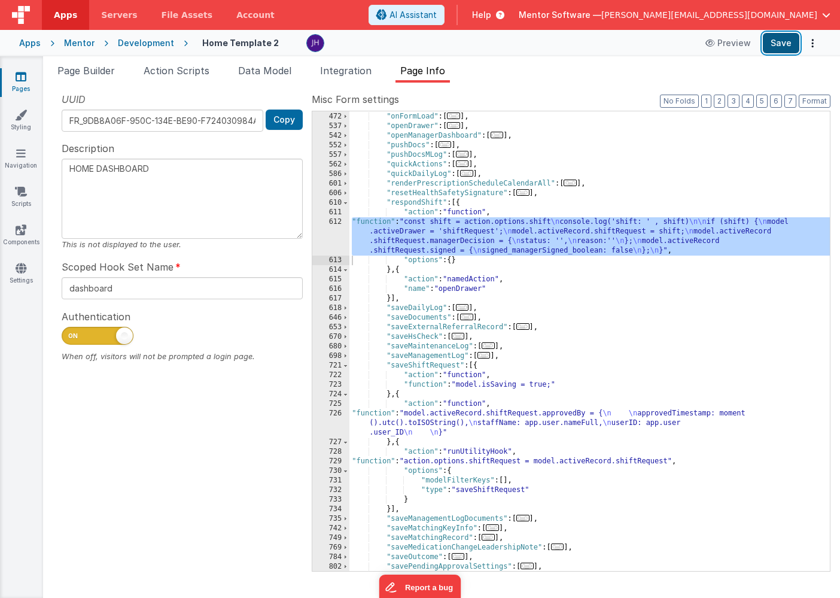
click at [778, 46] on button "Save" at bounding box center [781, 43] width 37 height 20
click at [90, 68] on span "Page Builder" at bounding box center [85, 71] width 57 height 12
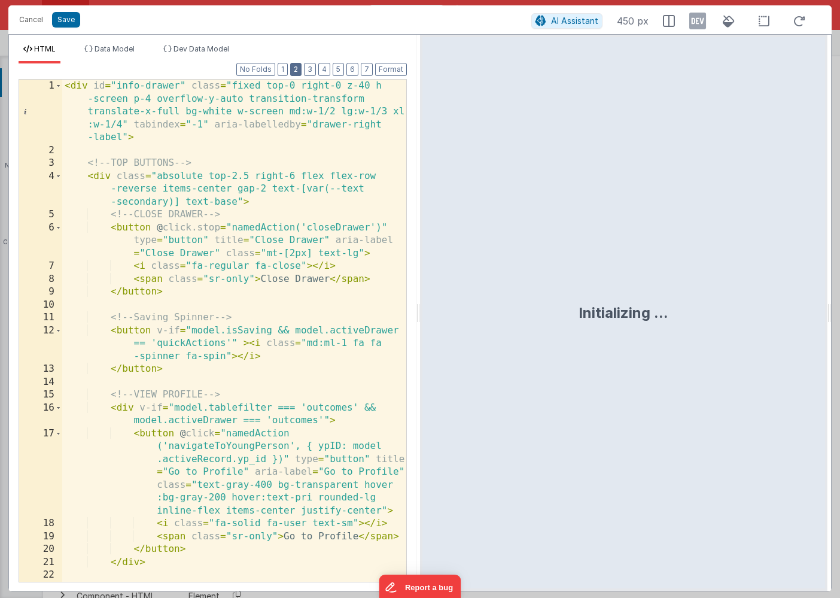
click at [299, 72] on button "2" at bounding box center [295, 69] width 11 height 13
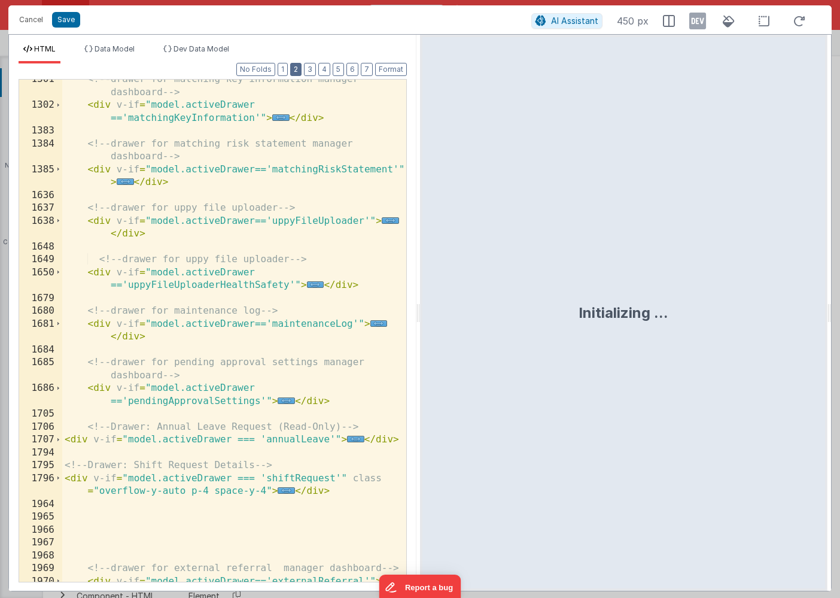
scroll to position [707, 0]
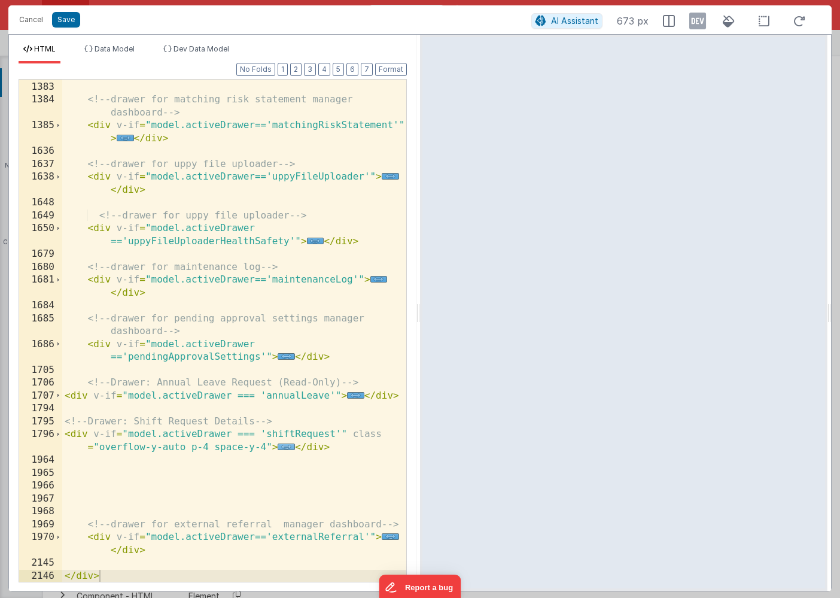
click at [284, 444] on span "..." at bounding box center [286, 446] width 17 height 7
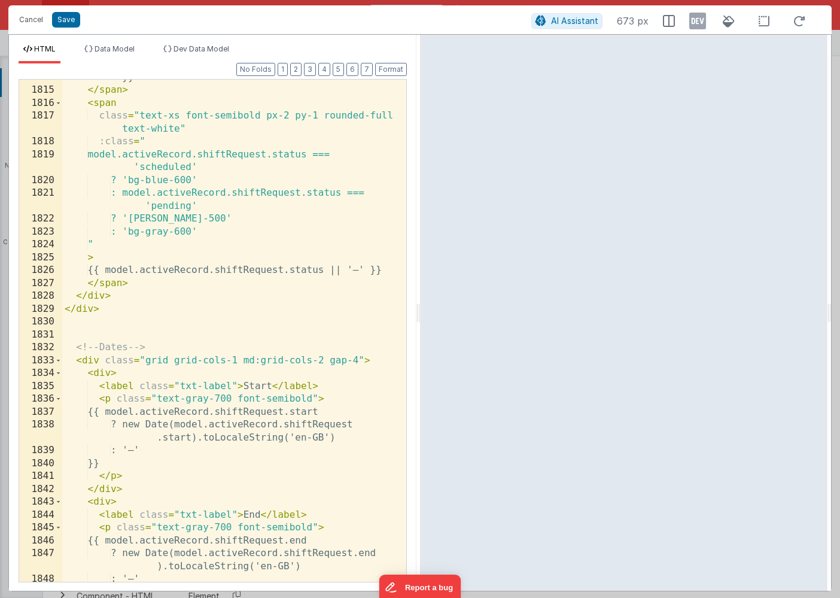
scroll to position [1357, 0]
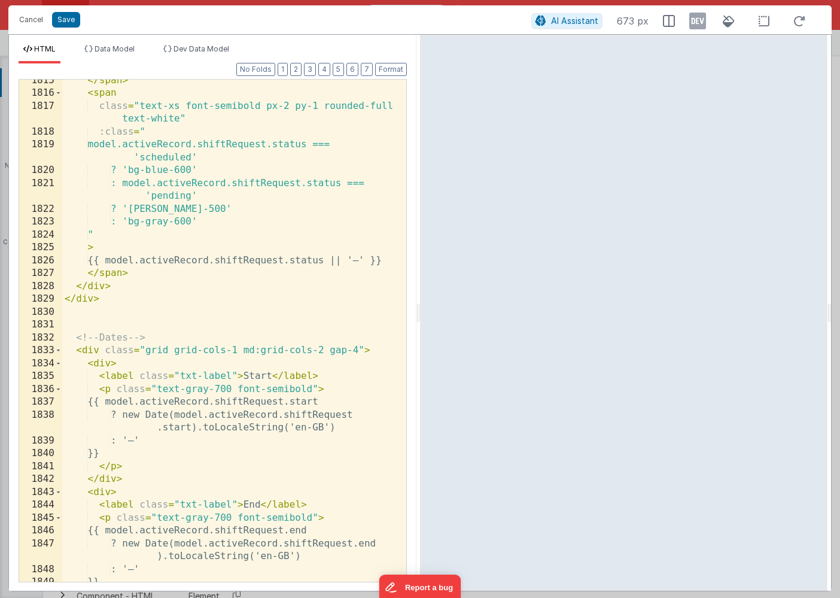
click at [259, 298] on div "</ span > < span class = "text-xs font-semibold px-2 py-1 rounded-full text-whi…" at bounding box center [234, 338] width 344 height 528
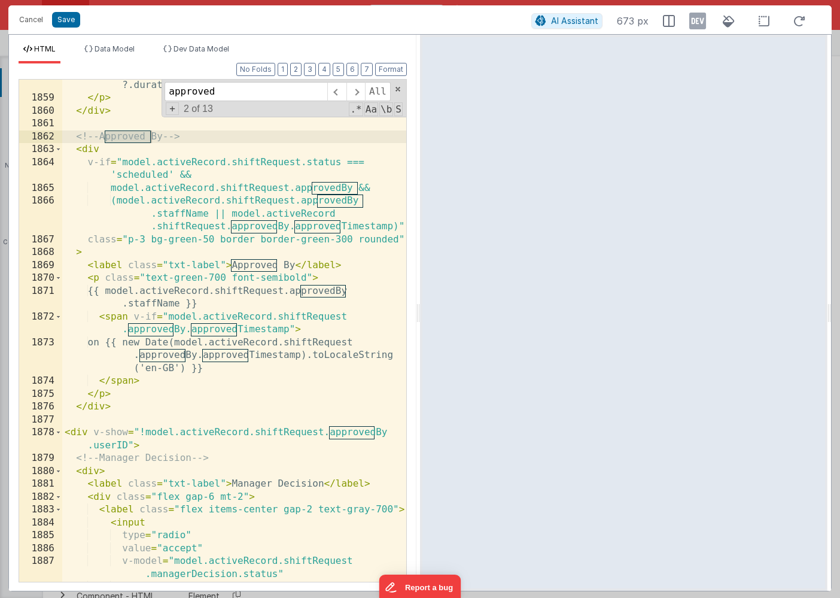
scroll to position [1982, 0]
click at [238, 90] on input "approved" at bounding box center [246, 91] width 163 height 19
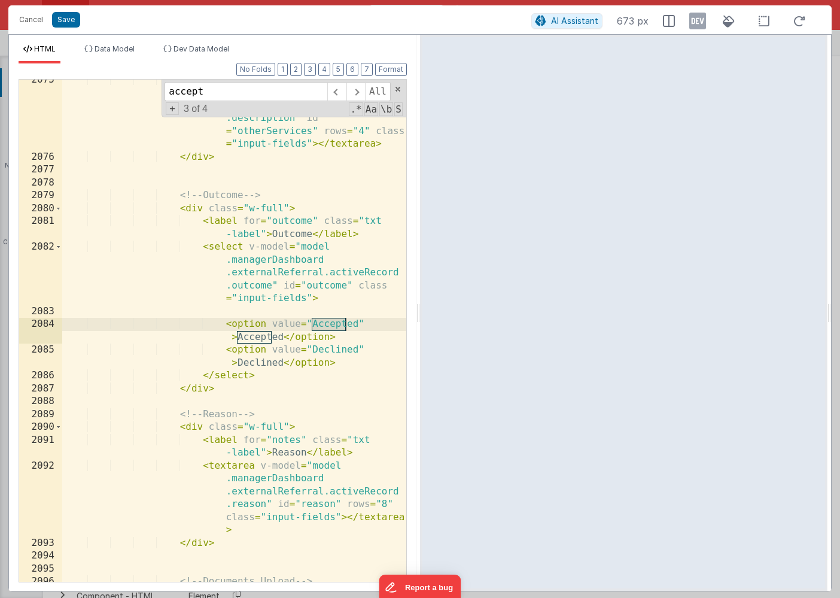
scroll to position [6298, 0]
type input "accept"
click at [340, 92] on span at bounding box center [336, 91] width 19 height 19
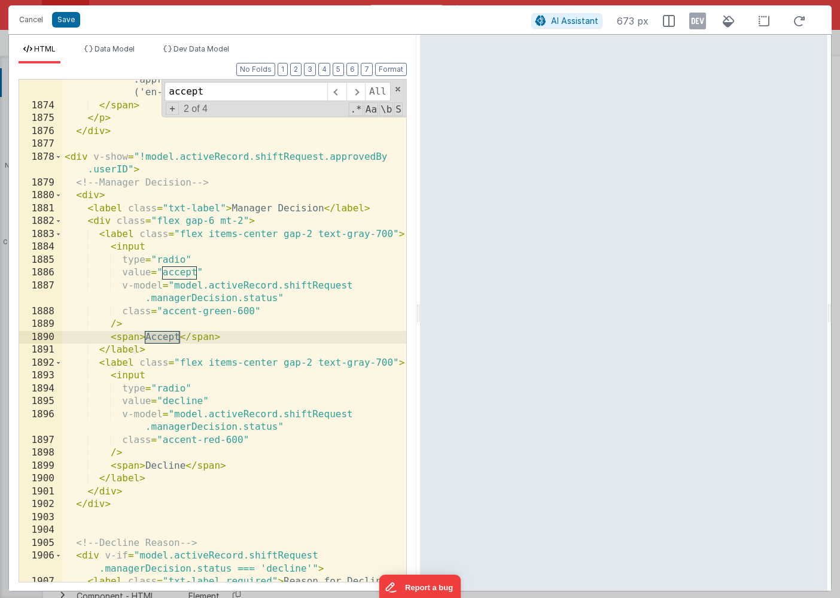
click at [197, 270] on div "on {{ new Date(model.activeRecord.shiftRequest .approvedBy.approvedTimestamp).t…" at bounding box center [234, 343] width 344 height 567
click at [180, 337] on div "on {{ new Date(model.activeRecord.shiftRequest .approvedBy.approvedTimestamp).t…" at bounding box center [234, 343] width 344 height 567
click at [397, 85] on span at bounding box center [398, 89] width 8 height 8
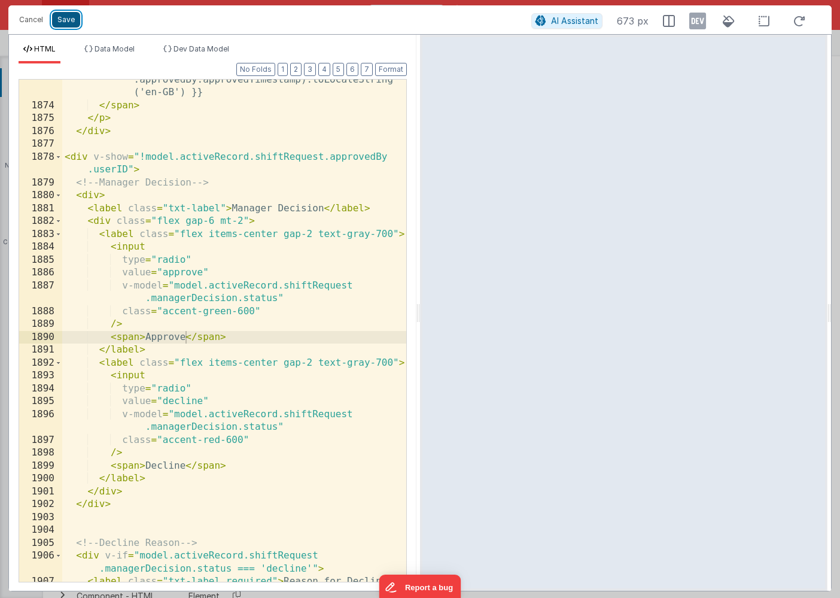
click at [59, 18] on button "Save" at bounding box center [66, 20] width 28 height 16
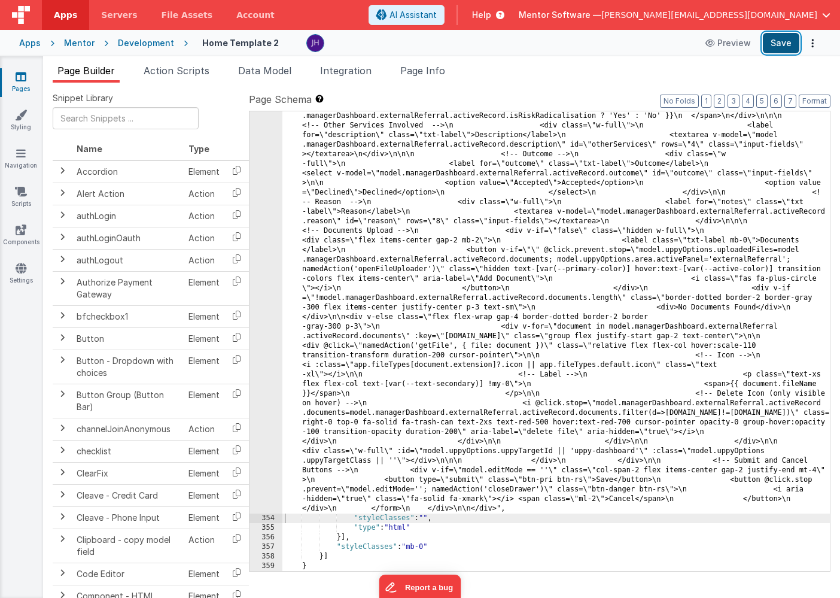
click at [778, 48] on button "Save" at bounding box center [781, 43] width 37 height 20
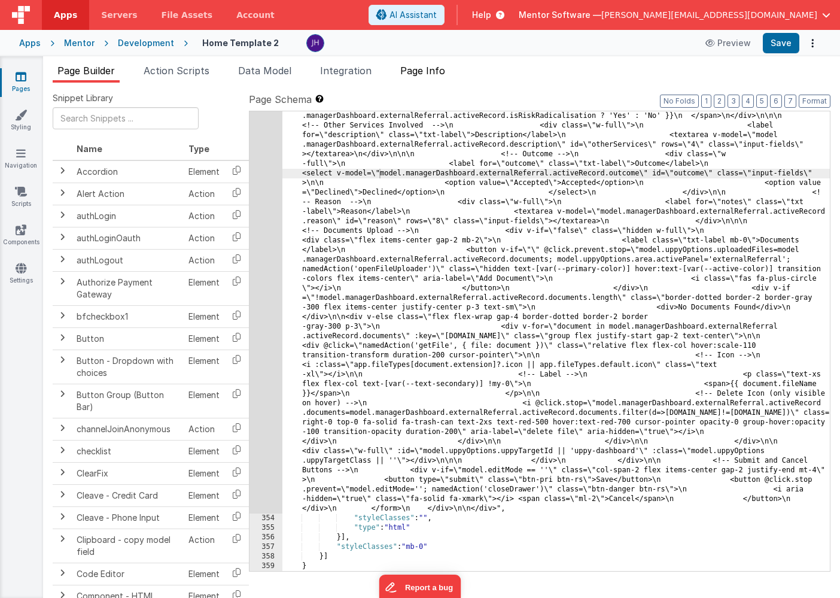
click at [422, 72] on span "Page Info" at bounding box center [422, 71] width 45 height 12
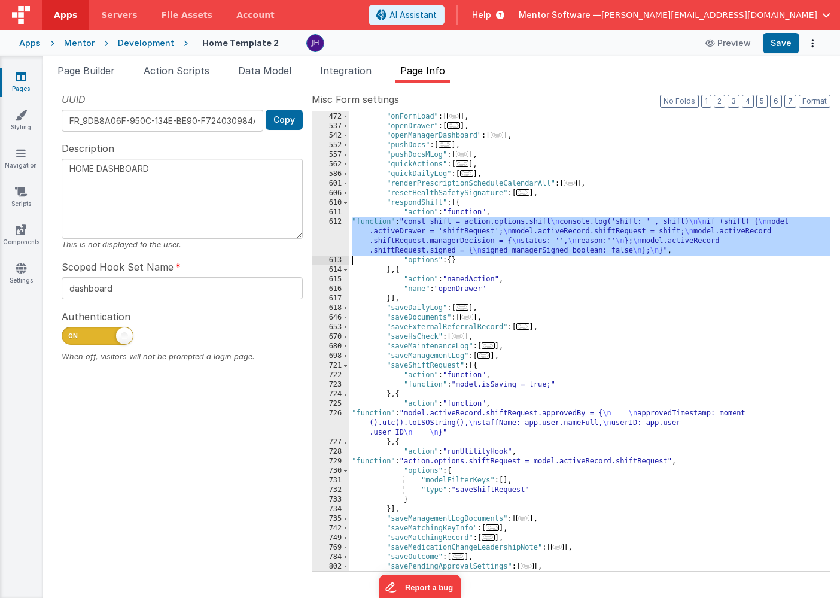
click at [448, 239] on div ""navigateToYoungPersonExternal" : [ ... ] , "onFormLoad" : [ ... ] , "openDrawe…" at bounding box center [590, 341] width 481 height 479
click at [333, 233] on div "612" at bounding box center [330, 236] width 37 height 38
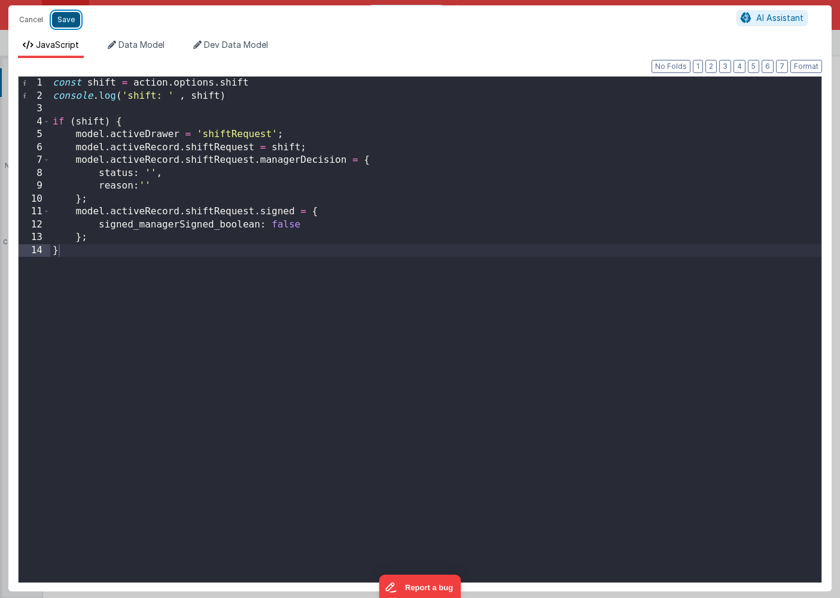
click at [65, 20] on button "Save" at bounding box center [66, 20] width 28 height 16
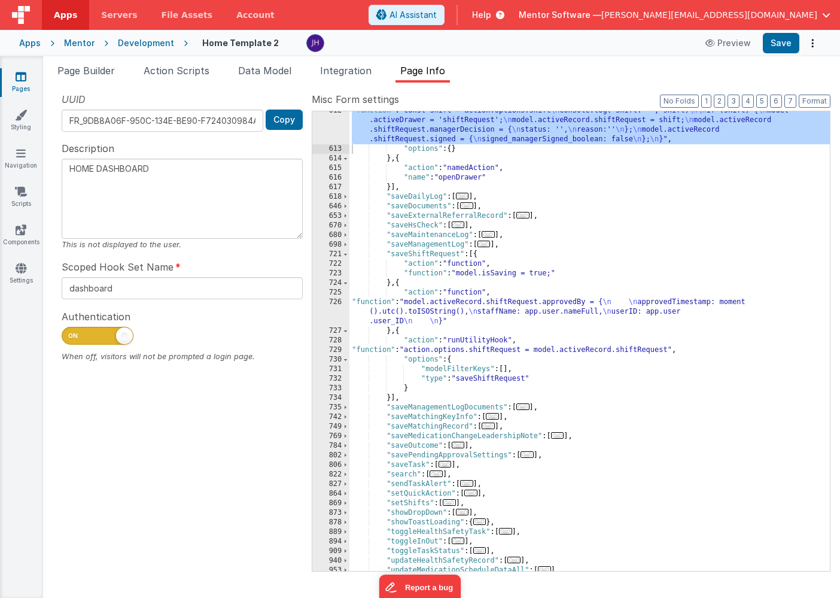
scroll to position [666, 0]
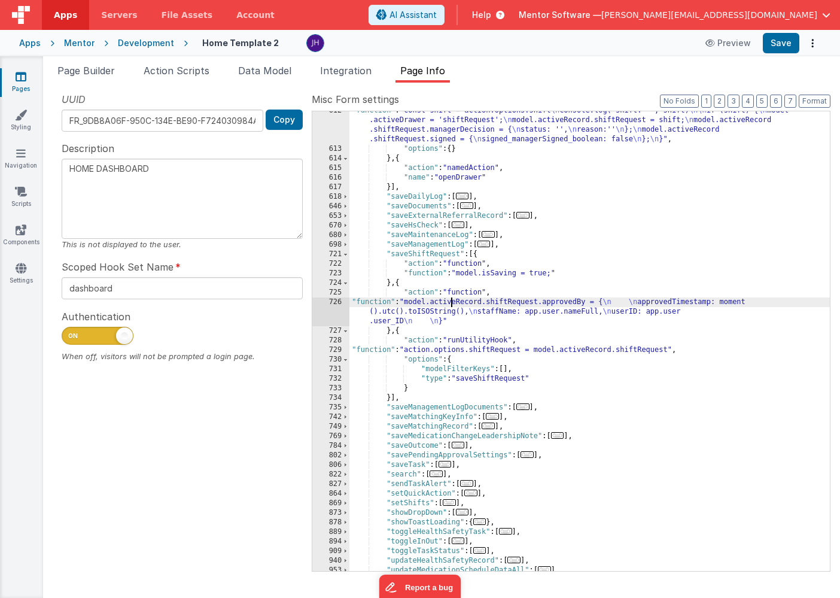
click at [451, 301] on div ""function" : "const shift = action.options.shift \n console.log('shift: ' , shi…" at bounding box center [590, 360] width 481 height 508
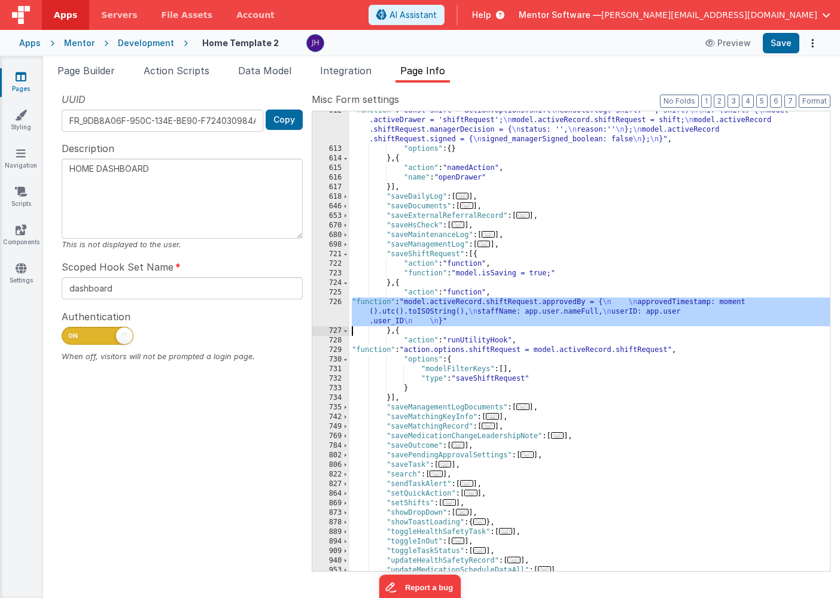
click at [334, 312] on div "726" at bounding box center [330, 311] width 37 height 29
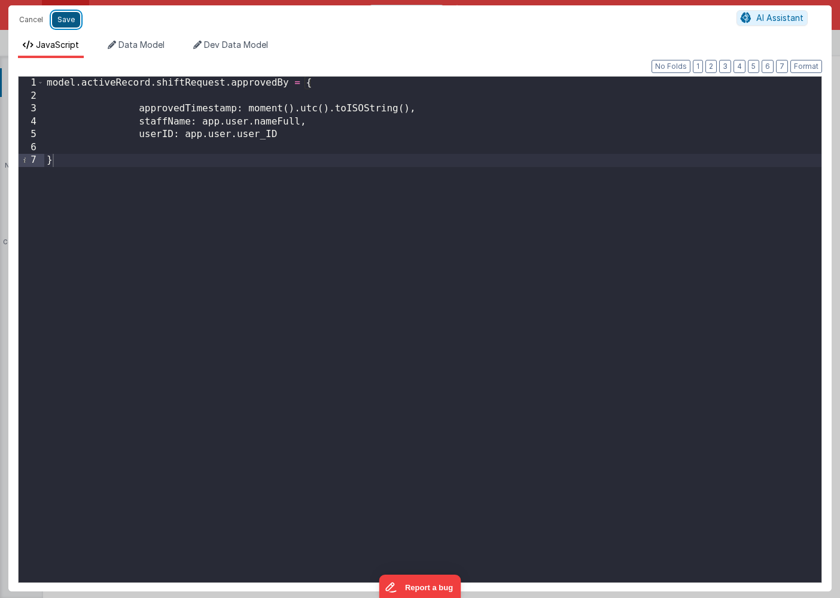
click at [65, 20] on button "Save" at bounding box center [66, 20] width 28 height 16
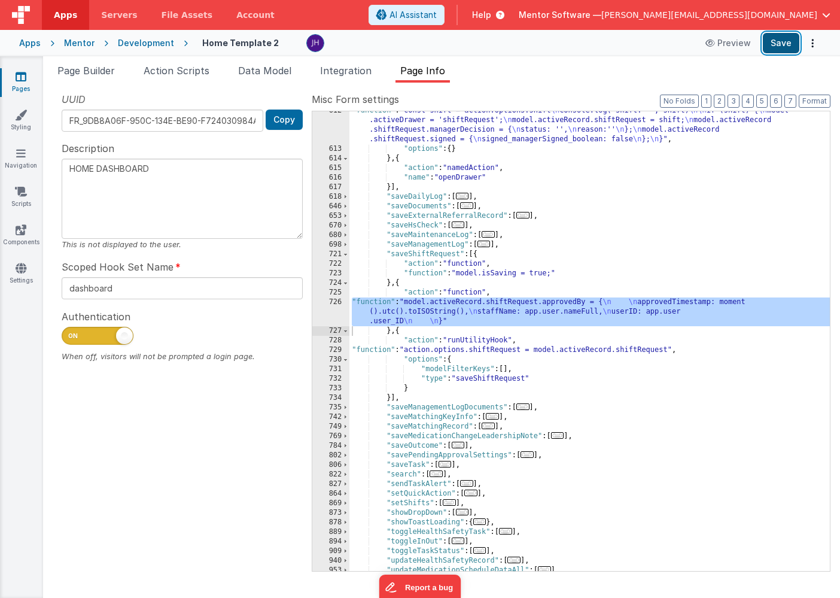
click at [777, 42] on button "Save" at bounding box center [781, 43] width 37 height 20
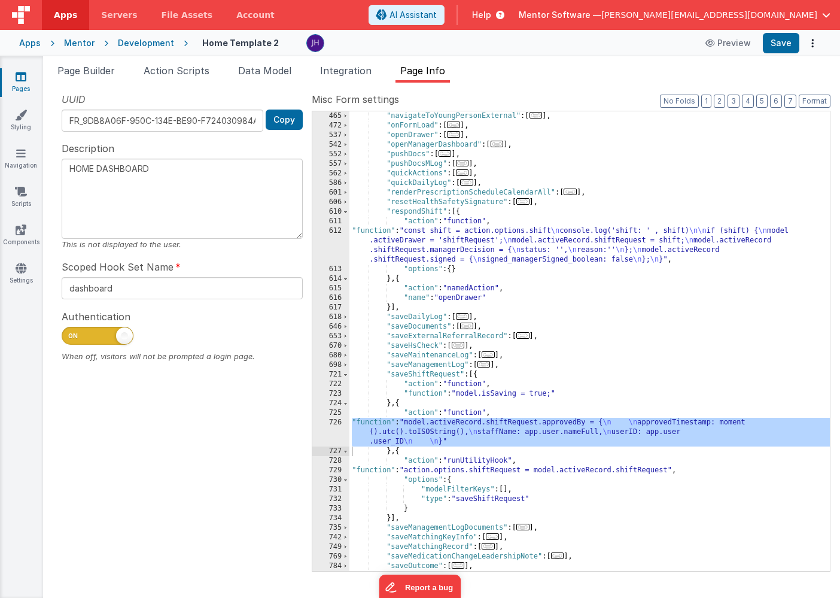
scroll to position [546, 0]
click at [427, 245] on div ""navigateToYoungPersonExternal" : [ ... ] , "onFormLoad" : [ ... ] , "openDrawe…" at bounding box center [590, 350] width 481 height 479
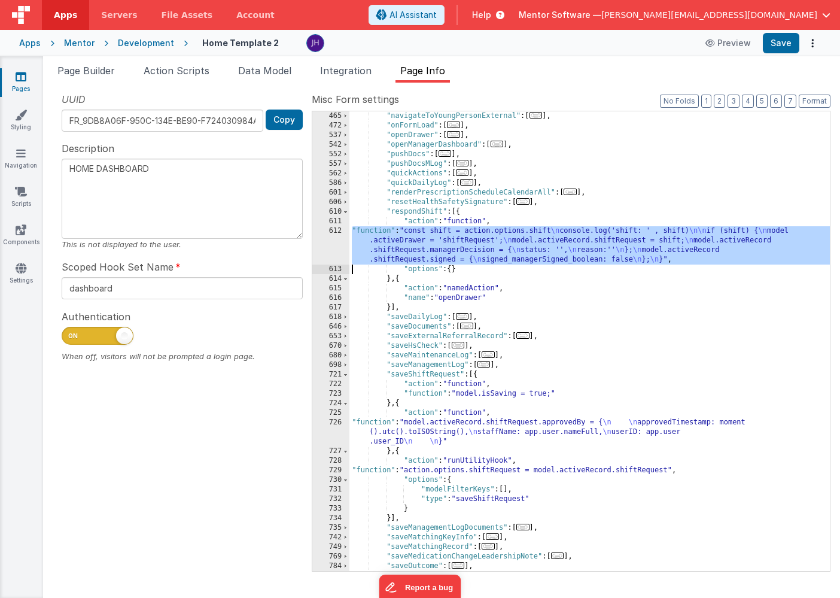
click at [331, 241] on div "612" at bounding box center [330, 245] width 37 height 38
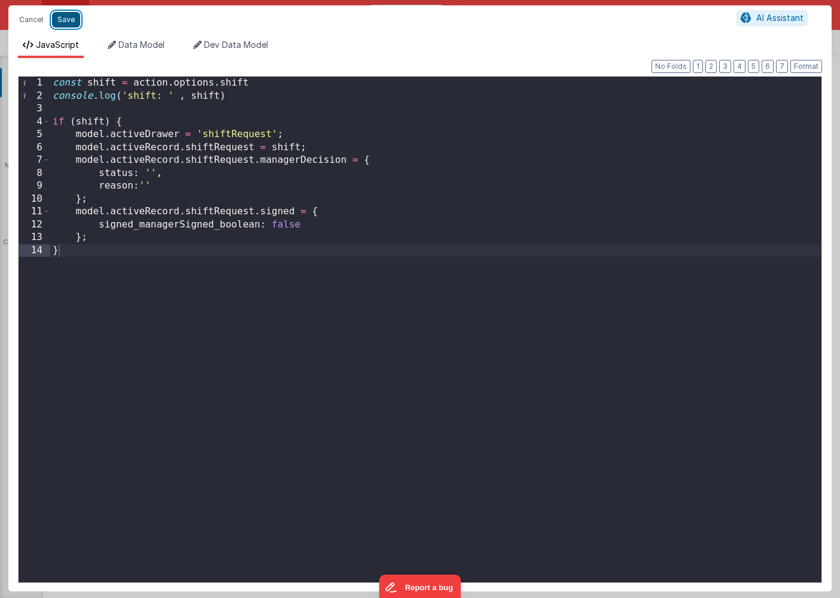
click at [66, 19] on button "Save" at bounding box center [66, 20] width 28 height 16
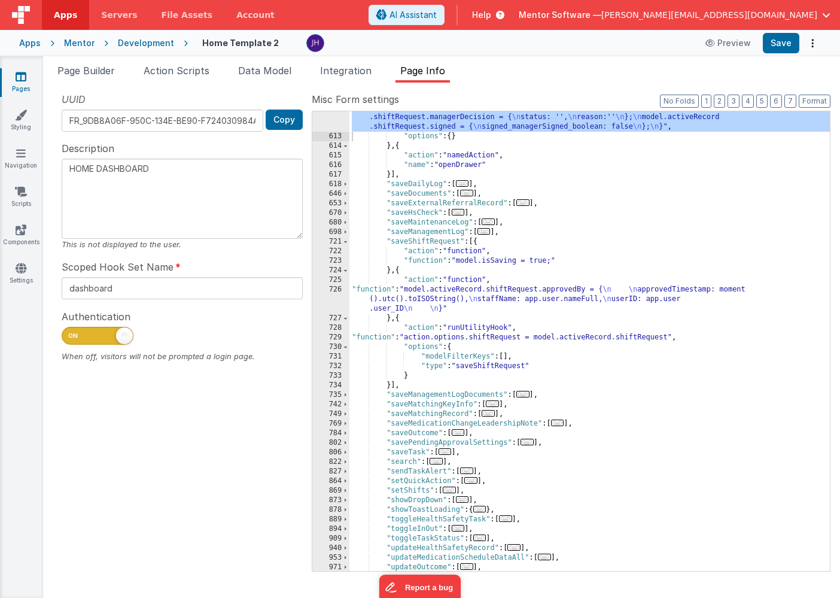
scroll to position [679, 0]
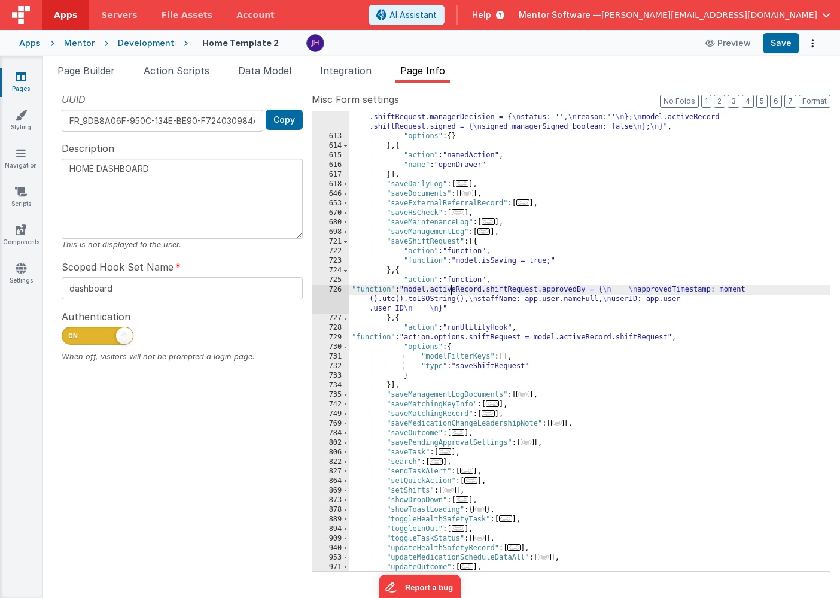
click at [451, 293] on div ""function" : "const shift = action.options.shift \n console.log('shift: ' , shi…" at bounding box center [590, 347] width 481 height 508
click at [336, 295] on div "726" at bounding box center [330, 299] width 37 height 29
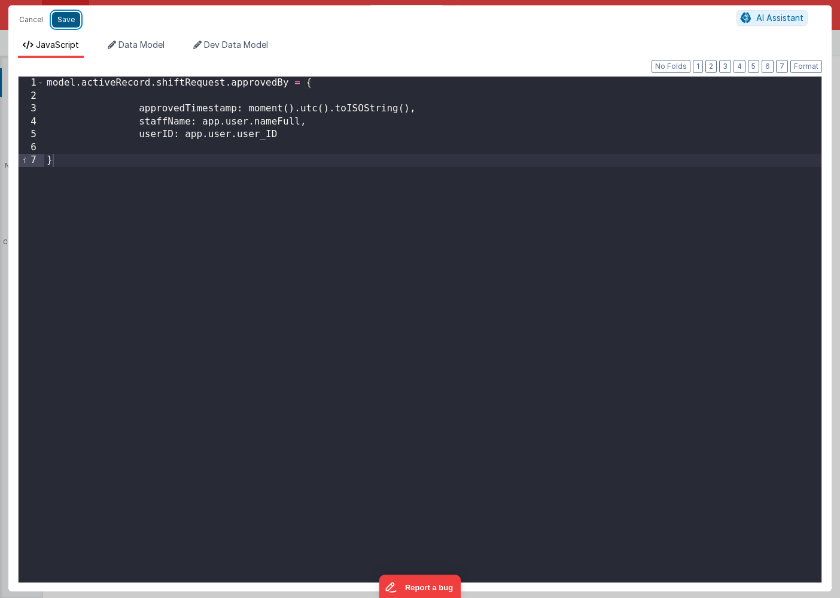
click at [73, 19] on button "Save" at bounding box center [66, 20] width 28 height 16
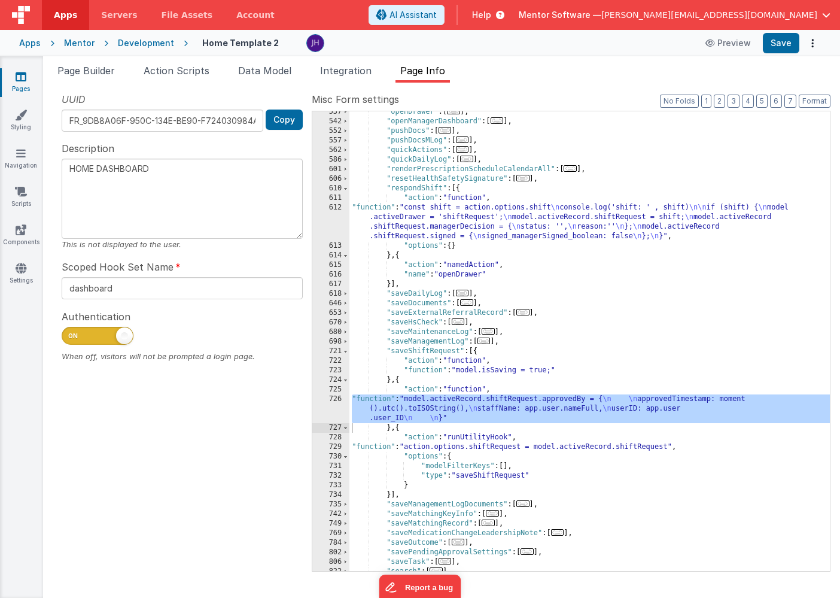
scroll to position [592, 0]
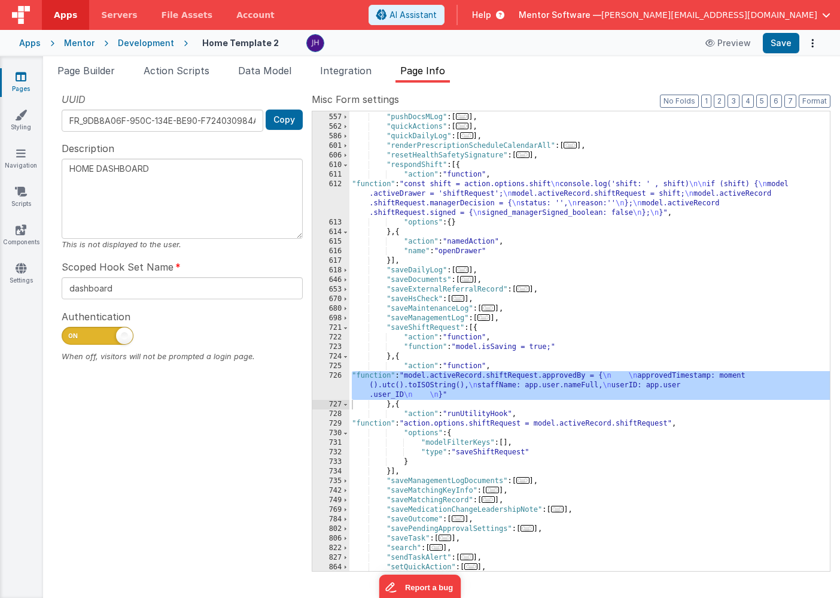
click at [338, 197] on div "612" at bounding box center [330, 199] width 37 height 38
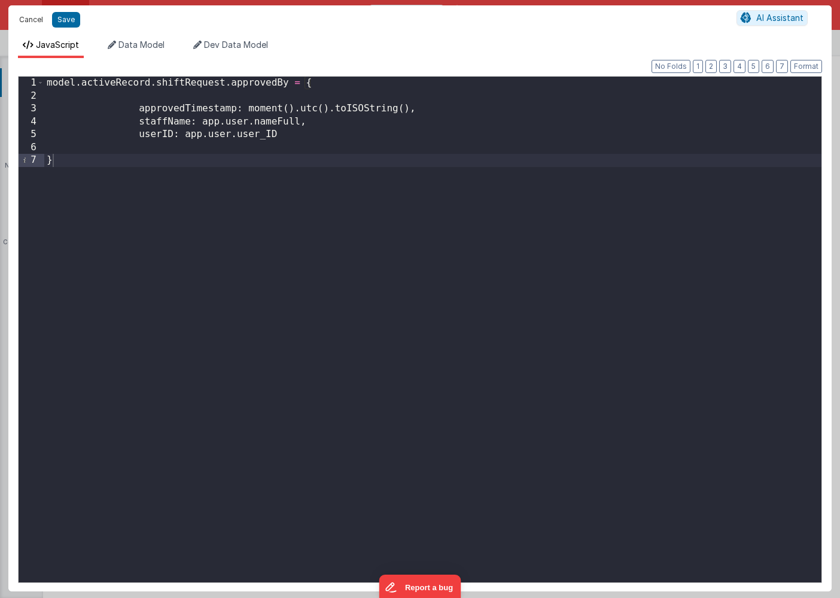
click at [32, 22] on button "Cancel" at bounding box center [31, 19] width 36 height 17
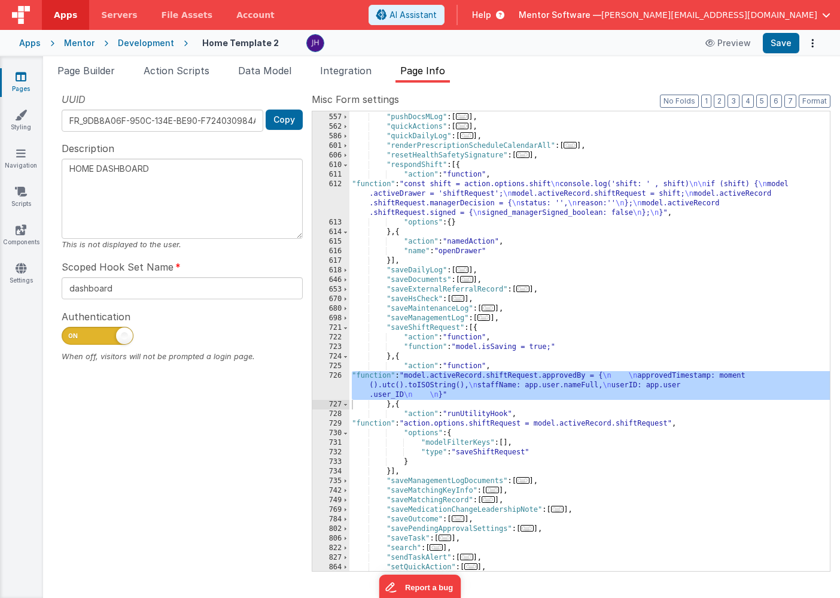
click at [429, 192] on div ""pushDocs" : [ ... ] , "pushDocsMLog" : [ ... ] , "quickActions" : [ ... ] , "q…" at bounding box center [590, 342] width 481 height 479
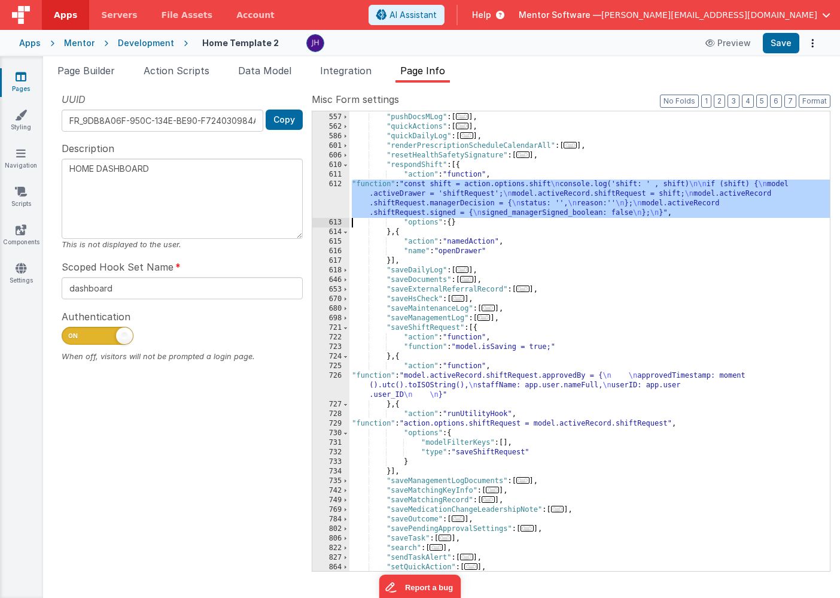
click at [338, 193] on div "612" at bounding box center [330, 199] width 37 height 38
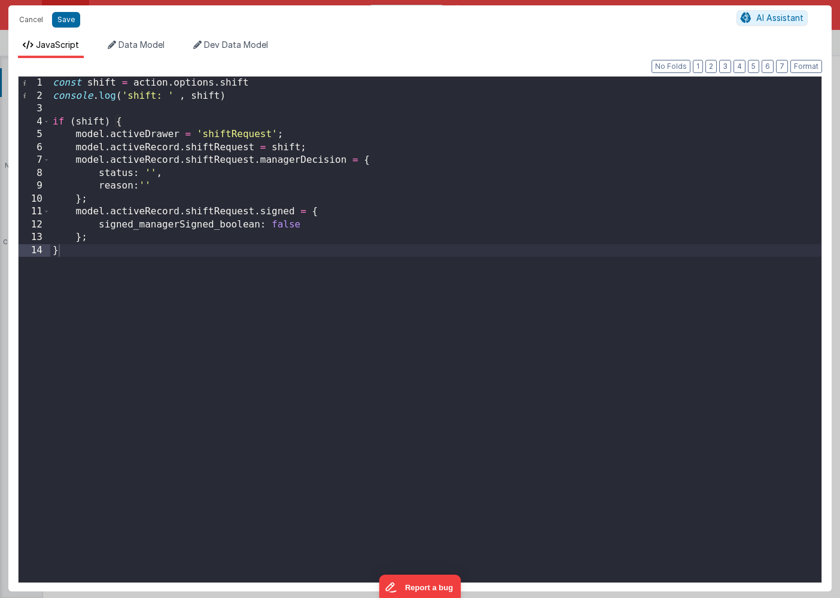
click at [274, 84] on div "const shift = action . options . shift console . log ( 'shift: ' , shift ) if (…" at bounding box center [435, 342] width 771 height 531
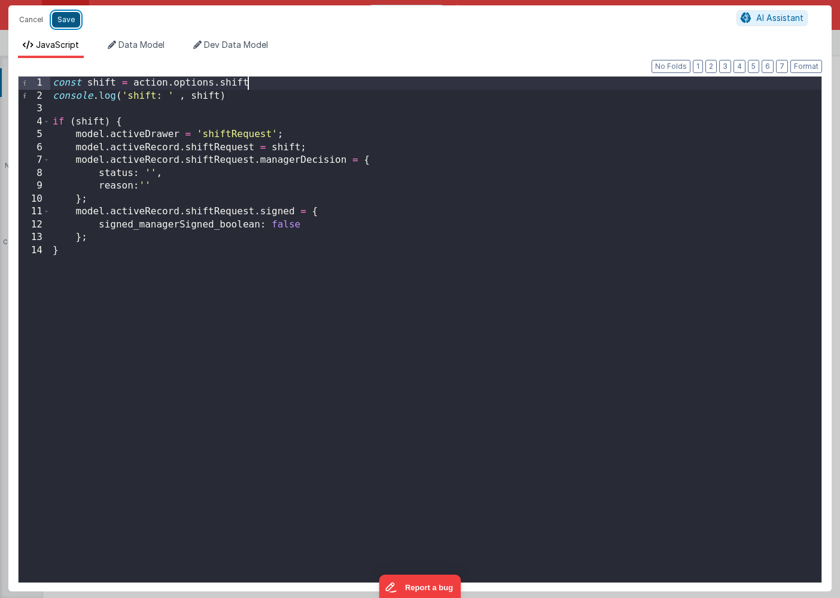
click at [71, 19] on button "Save" at bounding box center [66, 20] width 28 height 16
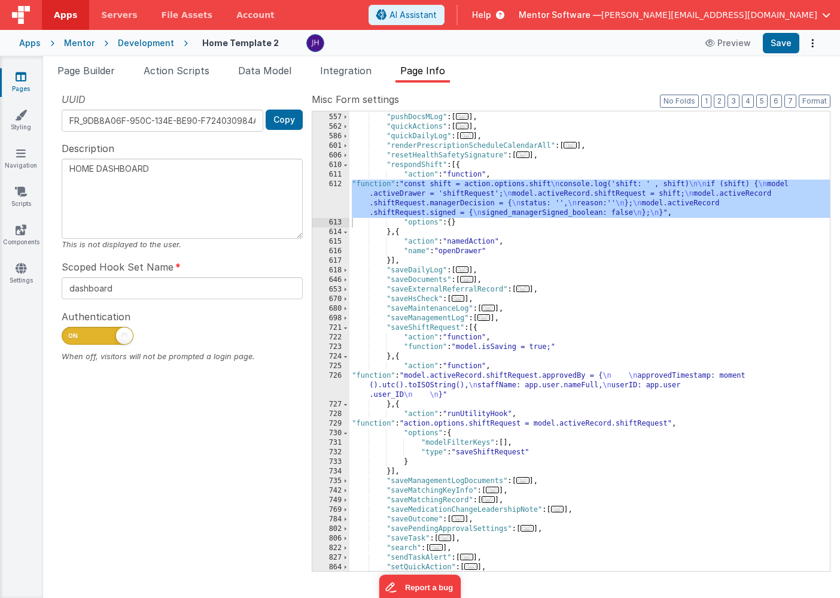
click at [427, 74] on span "Page Info" at bounding box center [422, 71] width 45 height 12
click at [722, 101] on button "2" at bounding box center [719, 101] width 11 height 13
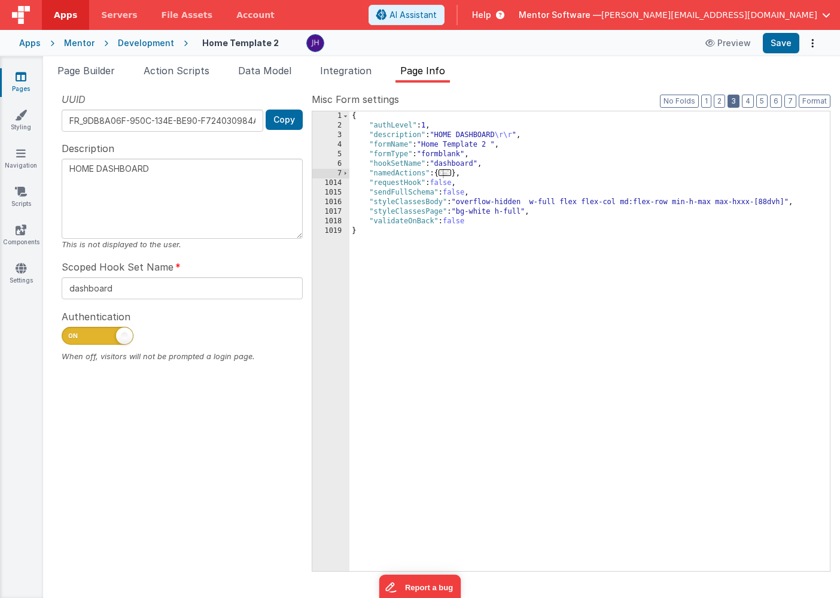
click at [733, 101] on button "3" at bounding box center [734, 101] width 12 height 13
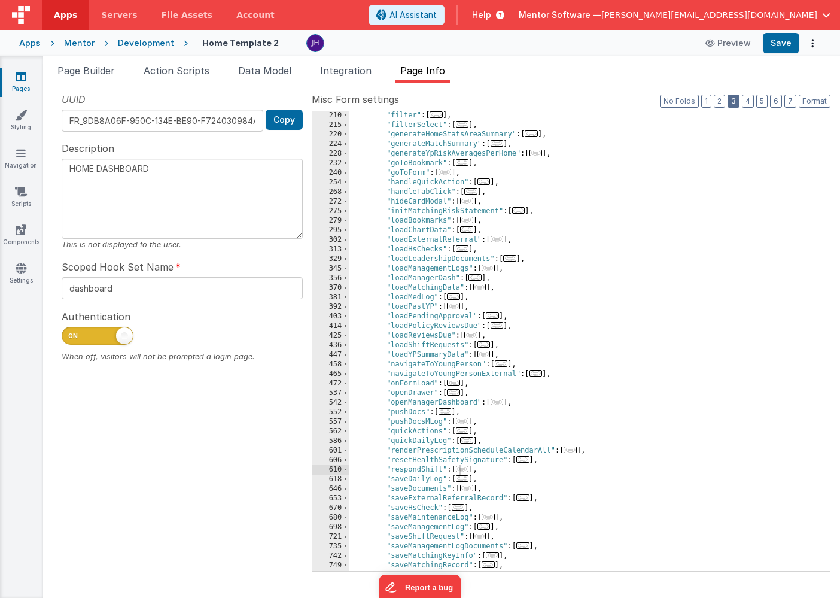
scroll to position [288, 0]
click at [487, 346] on span "..." at bounding box center [484, 344] width 13 height 7
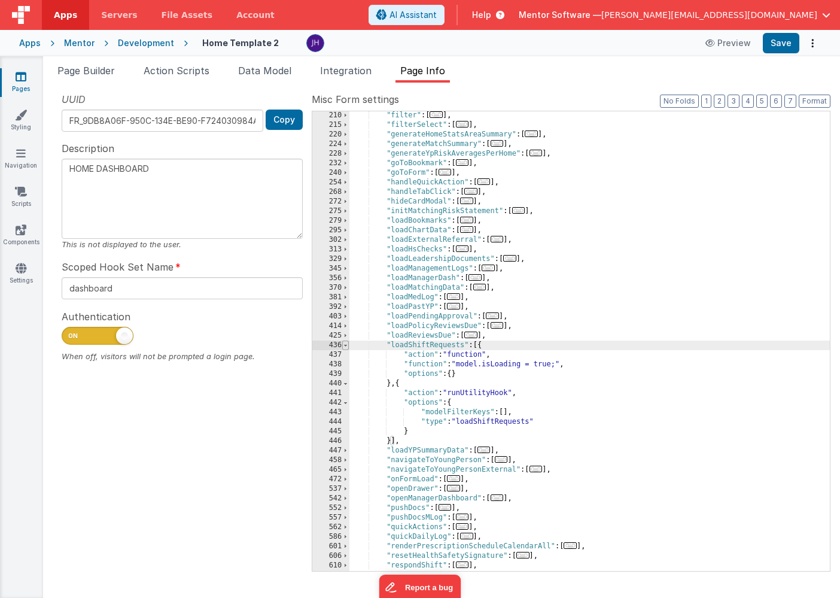
click at [345, 346] on span at bounding box center [345, 346] width 7 height 10
click at [84, 69] on span "Page Builder" at bounding box center [85, 71] width 57 height 12
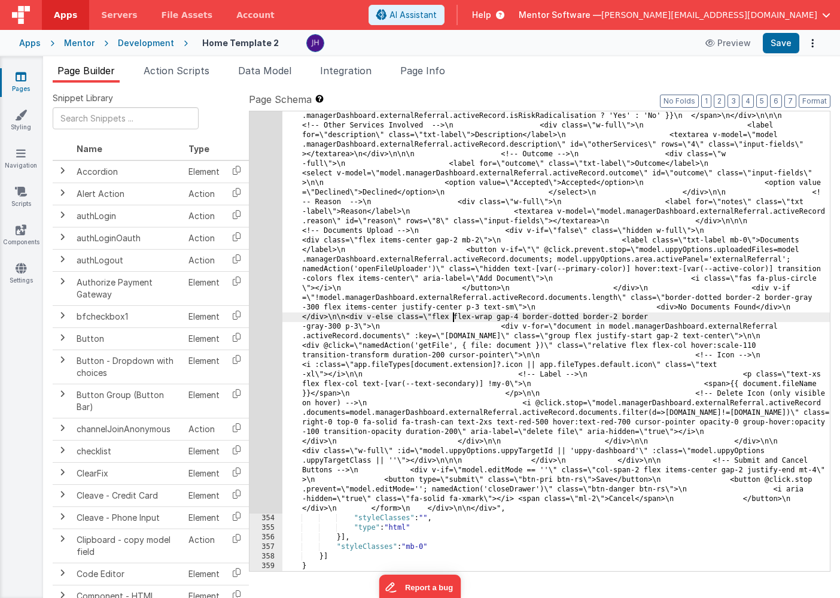
click at [104, 72] on span "Page Builder" at bounding box center [85, 71] width 57 height 12
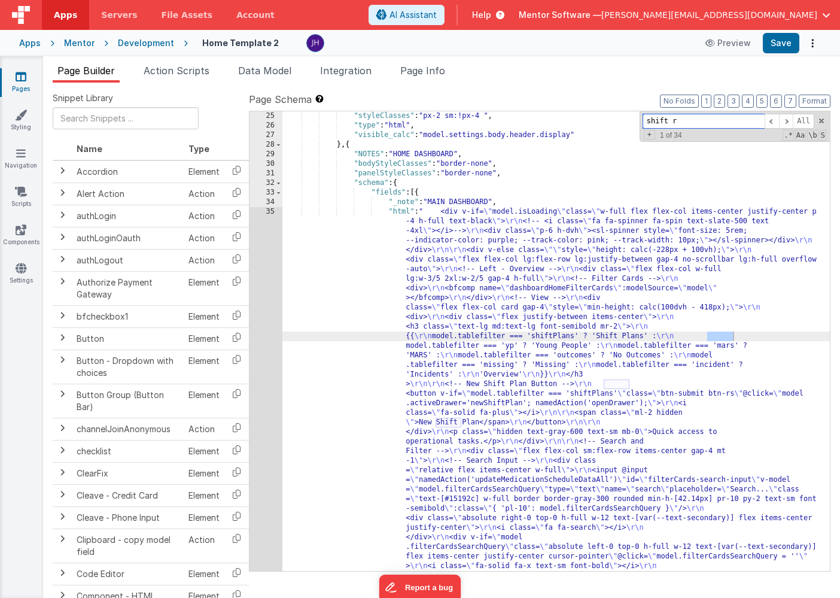
type input "shift re"
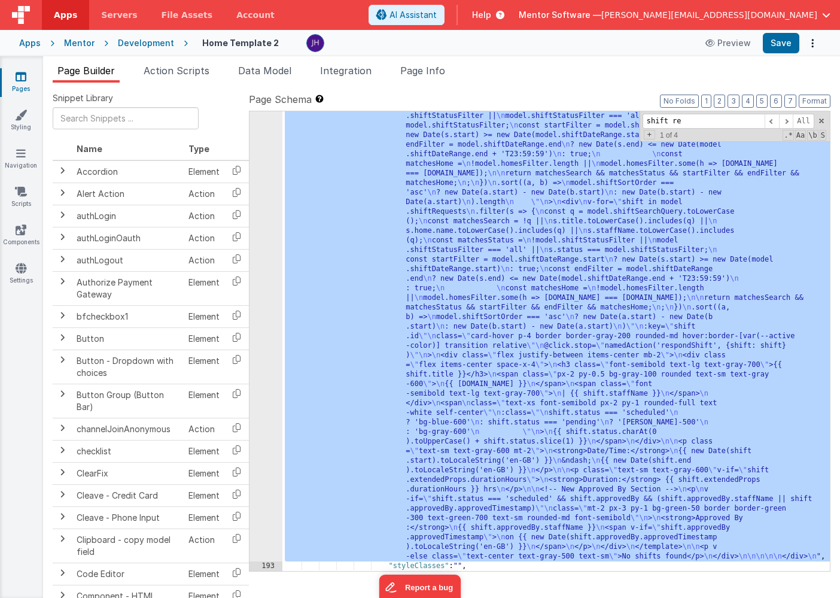
click at [265, 357] on div "192" at bounding box center [266, 92] width 33 height 938
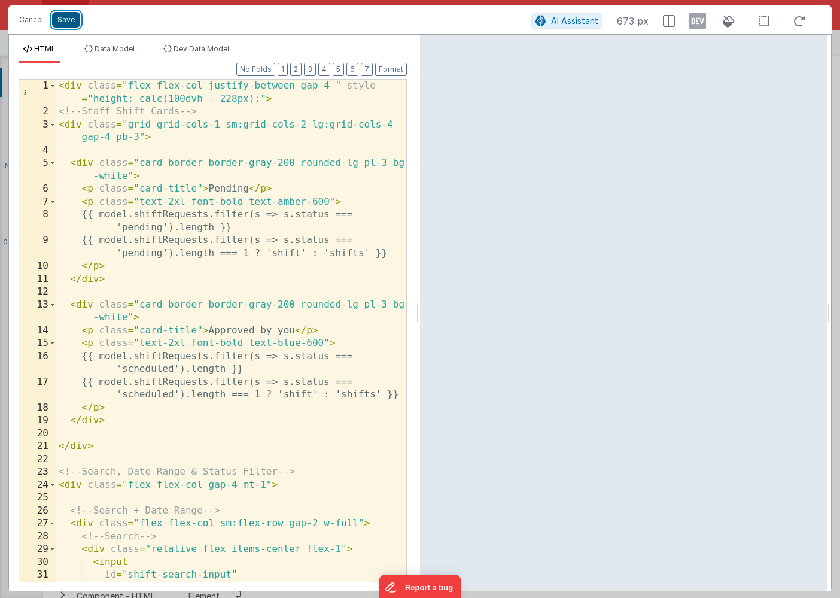
click at [61, 20] on button "Save" at bounding box center [66, 20] width 28 height 16
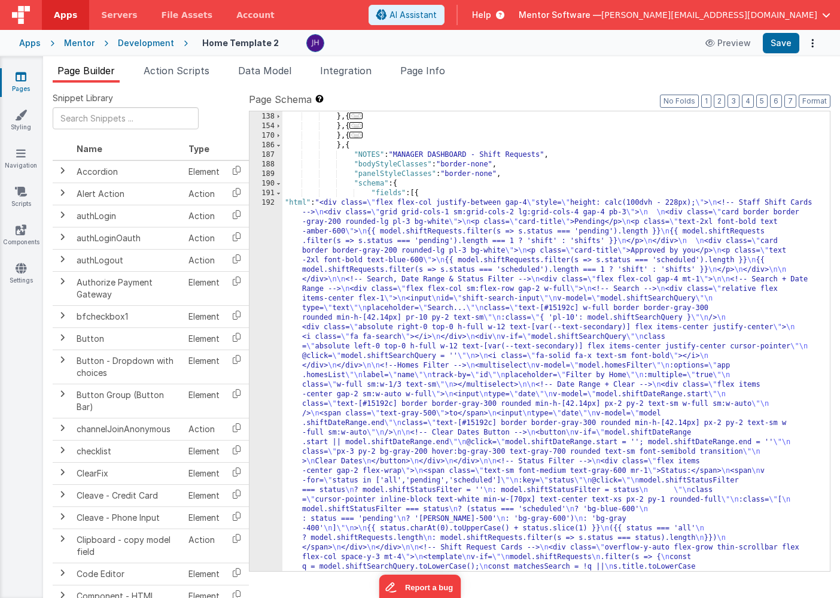
scroll to position [4276, 0]
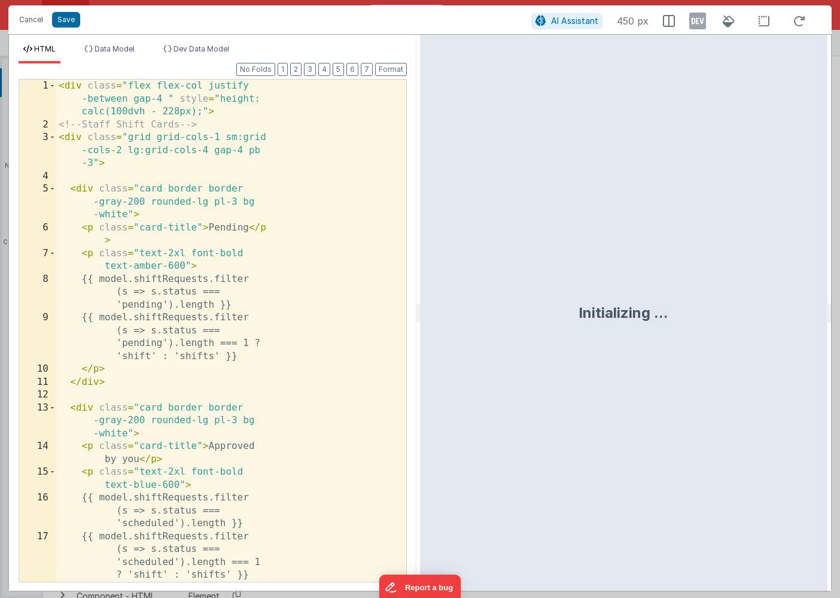
scroll to position [4654, 0]
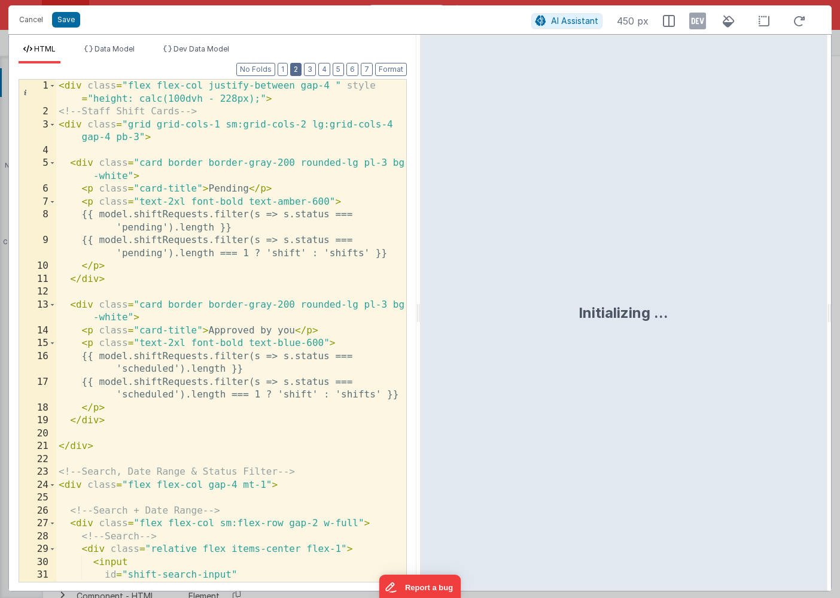
click at [295, 66] on button "2" at bounding box center [295, 69] width 11 height 13
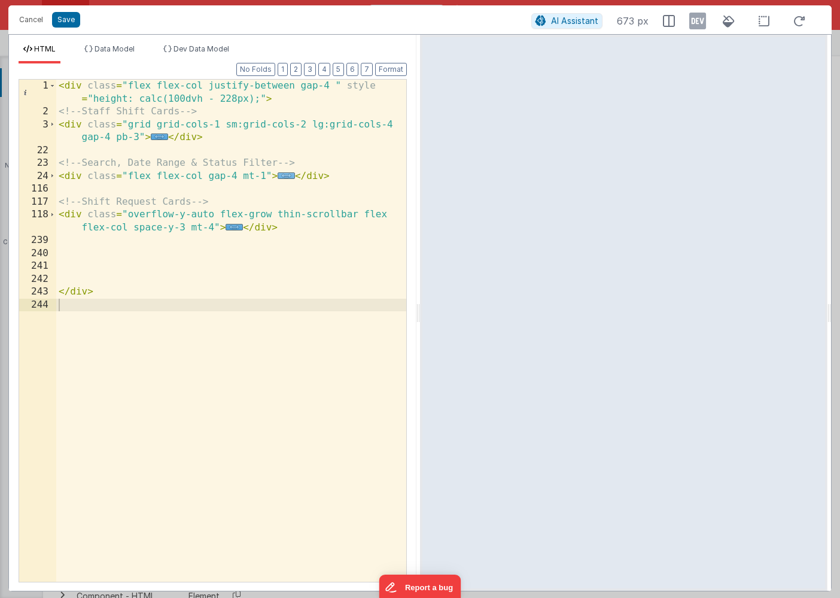
click at [284, 175] on span "..." at bounding box center [286, 175] width 17 height 7
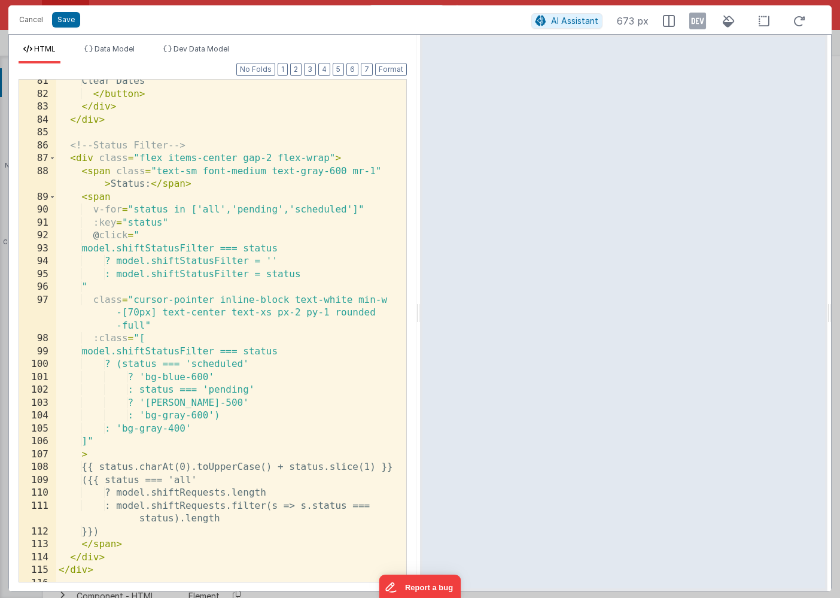
scroll to position [1009, 0]
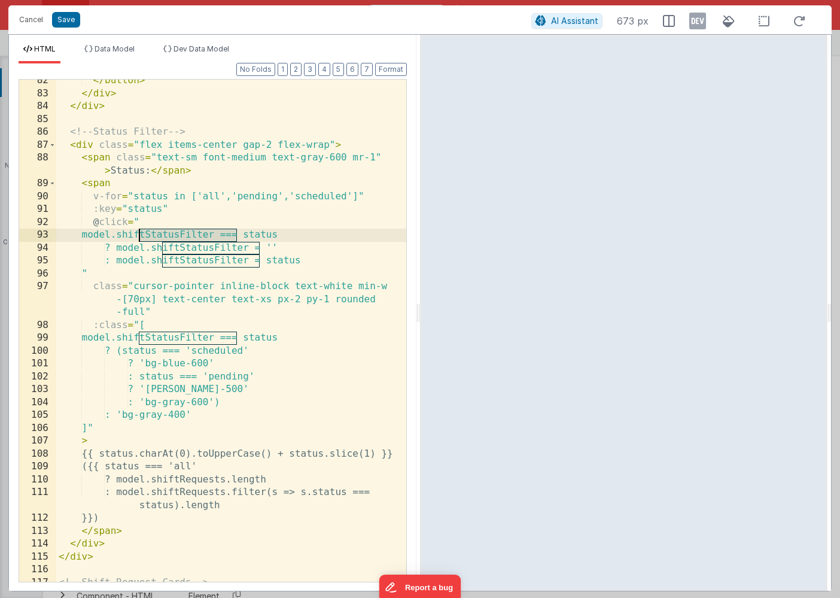
drag, startPoint x: 236, startPoint y: 236, endPoint x: 141, endPoint y: 235, distance: 95.8
click at [141, 235] on div "</ button > </ div > </ div > <!-- Status Filter --> < div class = "flex items-…" at bounding box center [231, 344] width 350 height 541
click at [62, 19] on button "Save" at bounding box center [66, 20] width 28 height 16
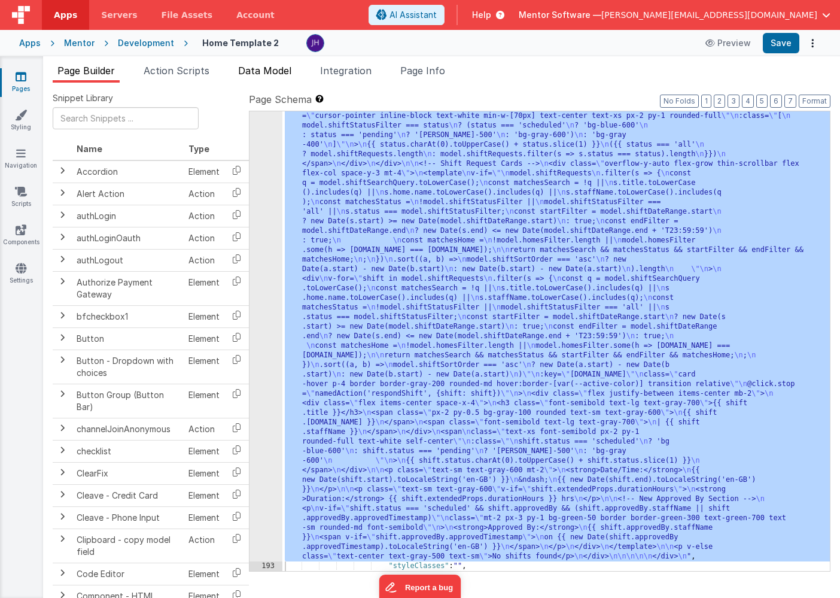
click at [263, 69] on span "Data Model" at bounding box center [264, 71] width 53 height 12
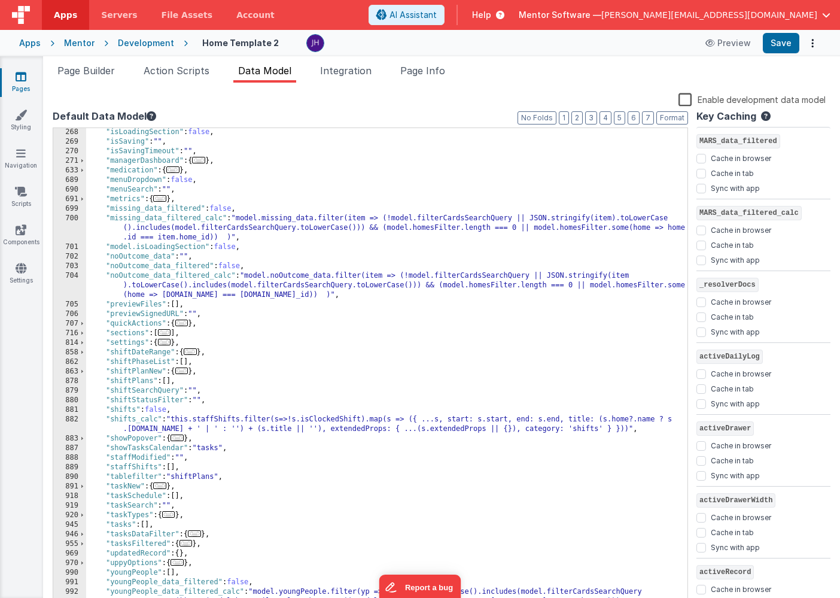
scroll to position [353, 0]
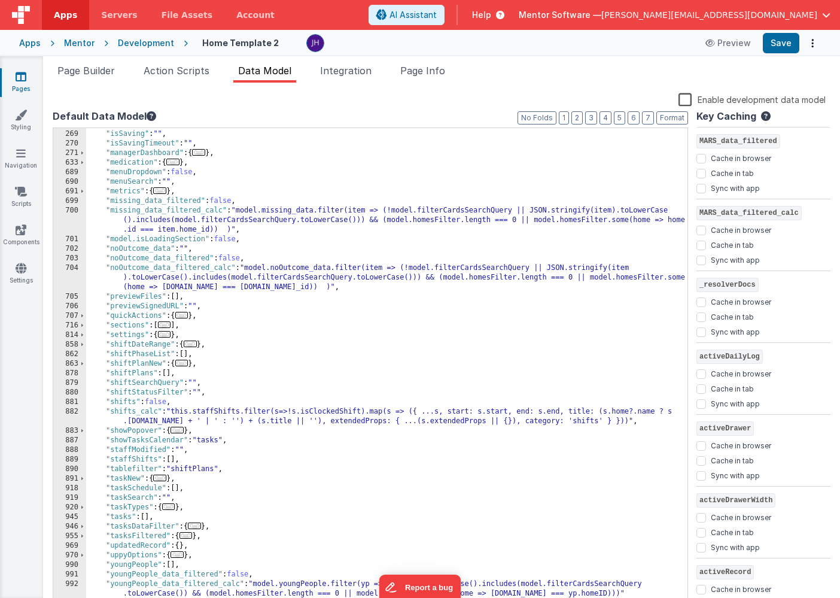
click at [202, 391] on div ""isLoadingSection" : false , "isSaving" : "" , "isSavingTimeout" : "" , "manage…" at bounding box center [386, 369] width 601 height 499
click at [776, 47] on button "Save" at bounding box center [781, 43] width 37 height 20
click at [414, 75] on span "Page Info" at bounding box center [422, 71] width 45 height 12
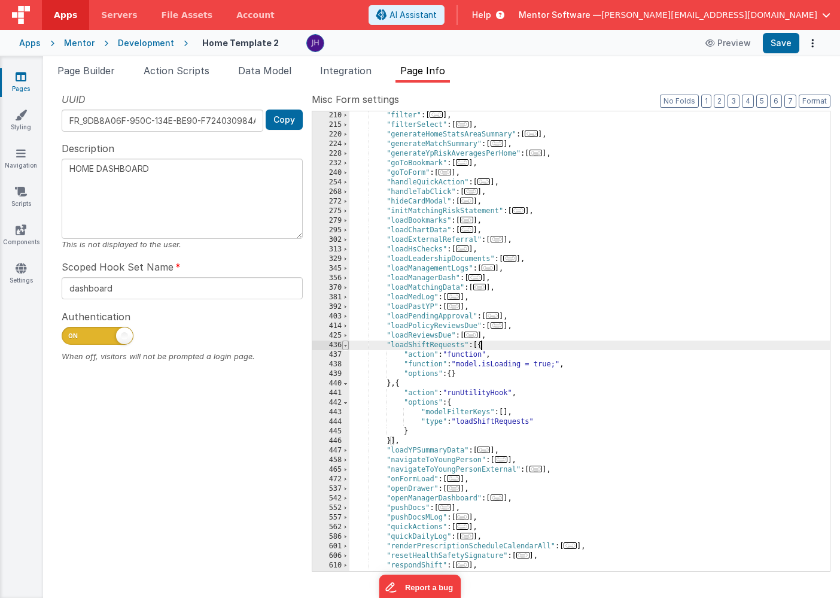
click at [347, 345] on span at bounding box center [345, 346] width 7 height 10
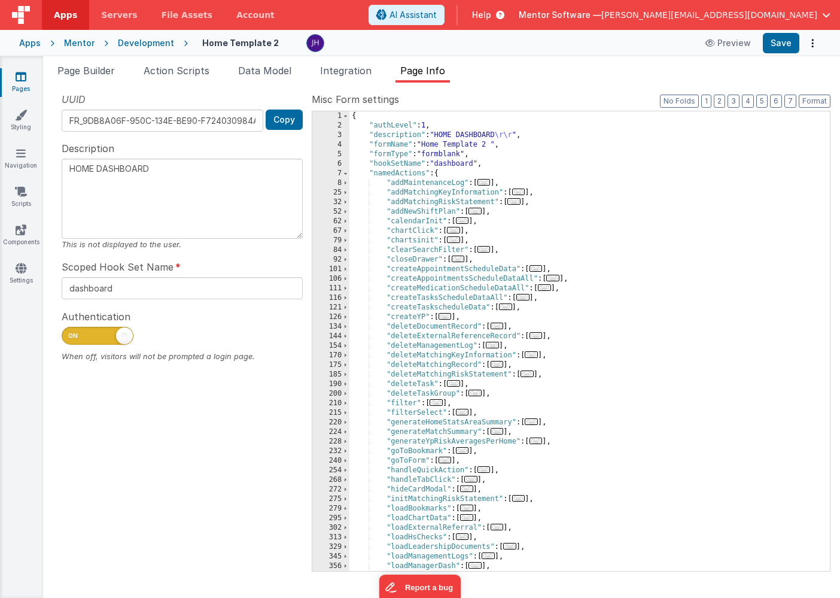
scroll to position [0, 0]
click at [262, 66] on span "Data Model" at bounding box center [264, 71] width 53 height 12
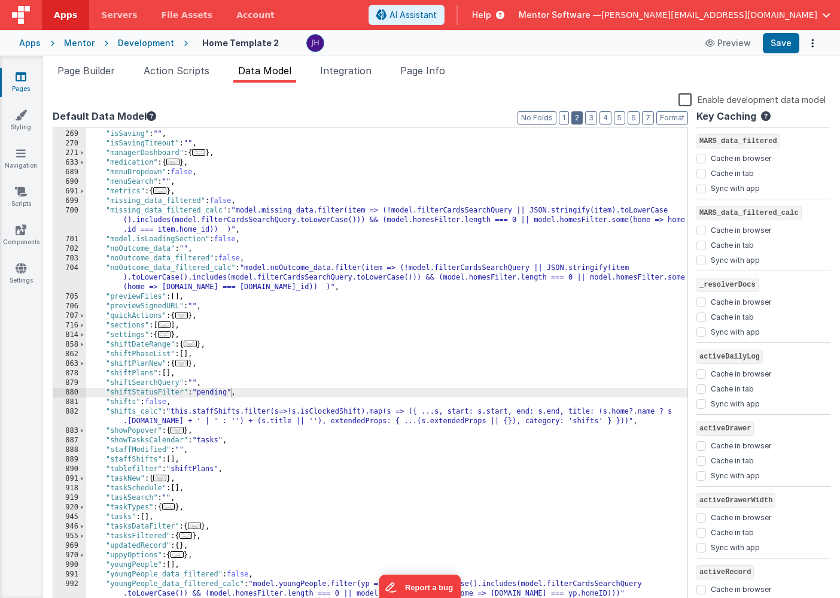
click at [583, 118] on button "2" at bounding box center [577, 117] width 11 height 13
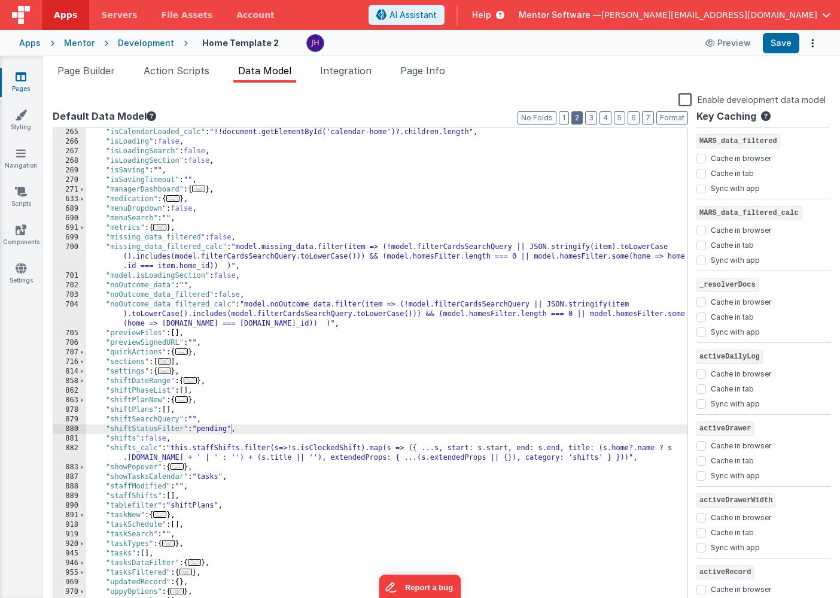
scroll to position [353, 0]
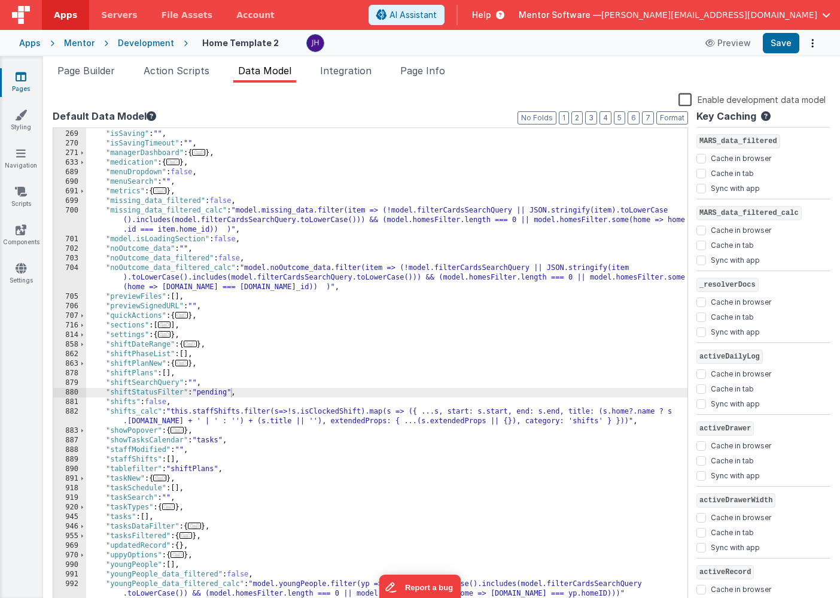
click at [165, 326] on span "..." at bounding box center [164, 324] width 13 height 7
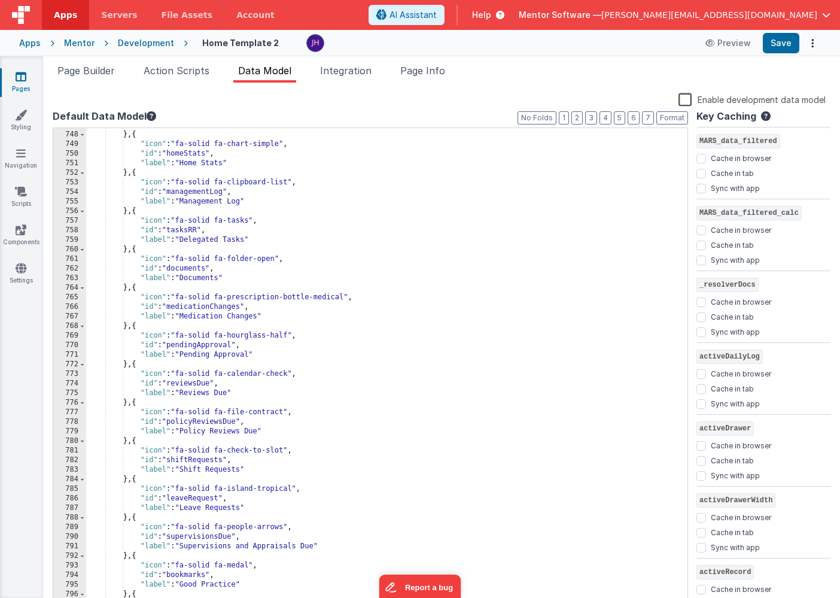
scroll to position [865, 0]
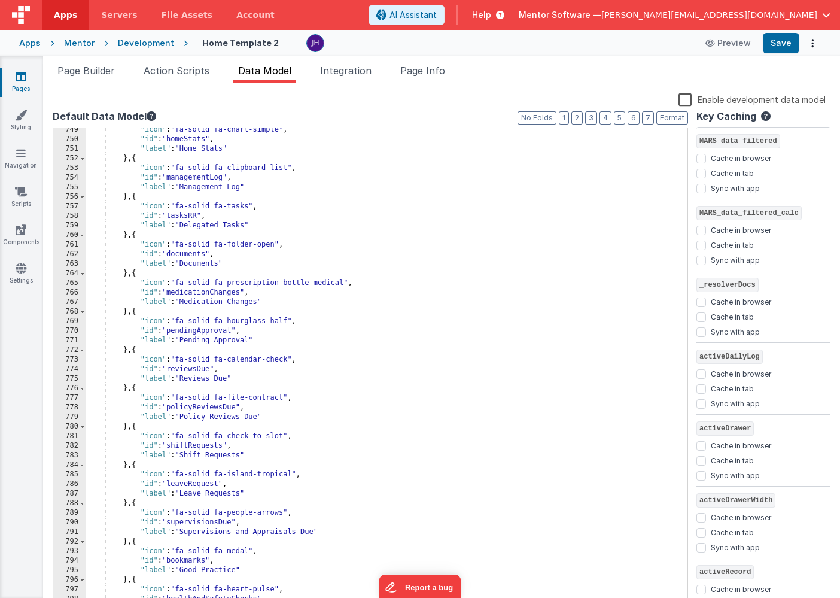
click at [269, 342] on div ""icon" : "fa-solid fa-chart-simple" , "id" : "homeStats" , "label" : "Home Stat…" at bounding box center [386, 374] width 601 height 499
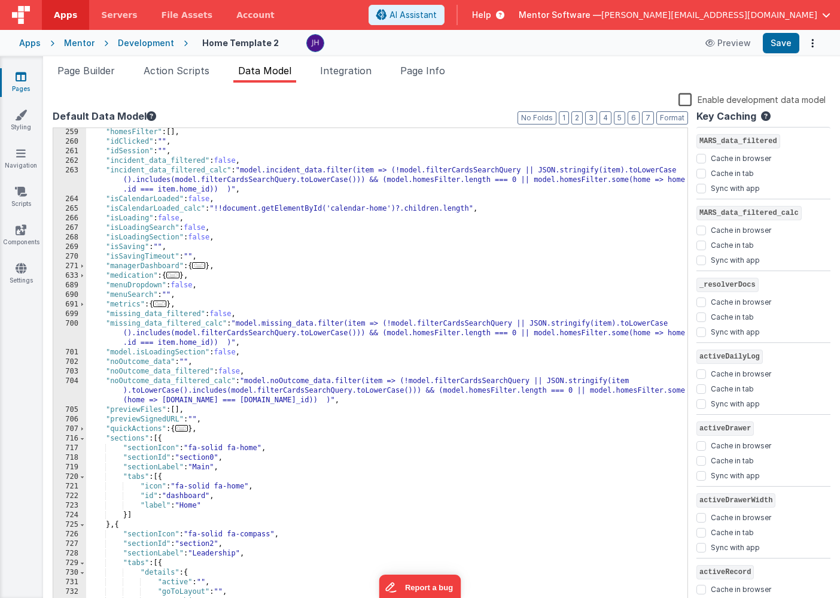
scroll to position [291, 0]
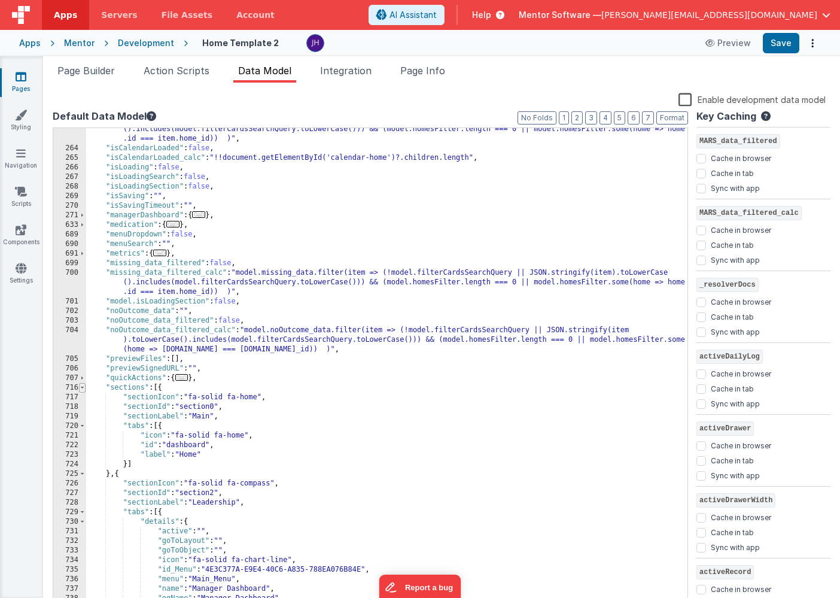
click at [83, 389] on span at bounding box center [82, 388] width 7 height 10
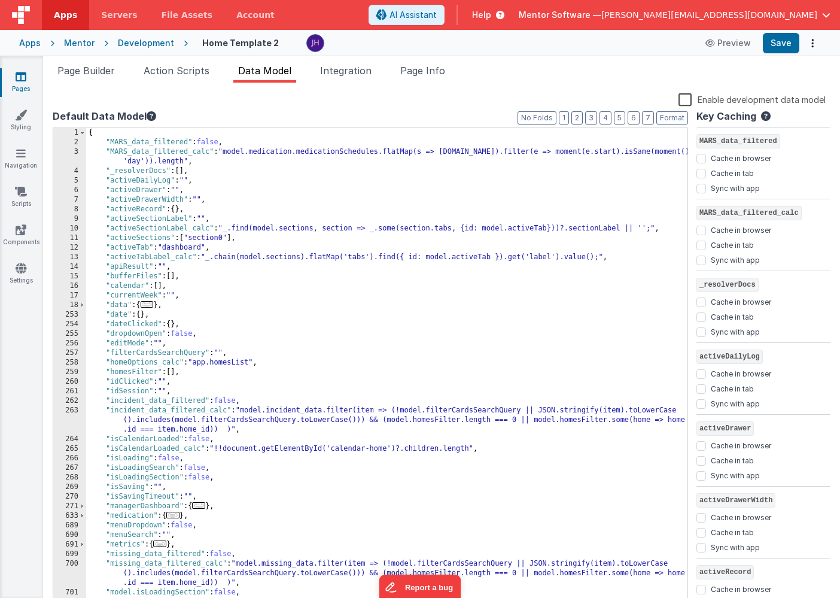
scroll to position [0, 0]
click at [440, 71] on span "Page Info" at bounding box center [422, 71] width 45 height 12
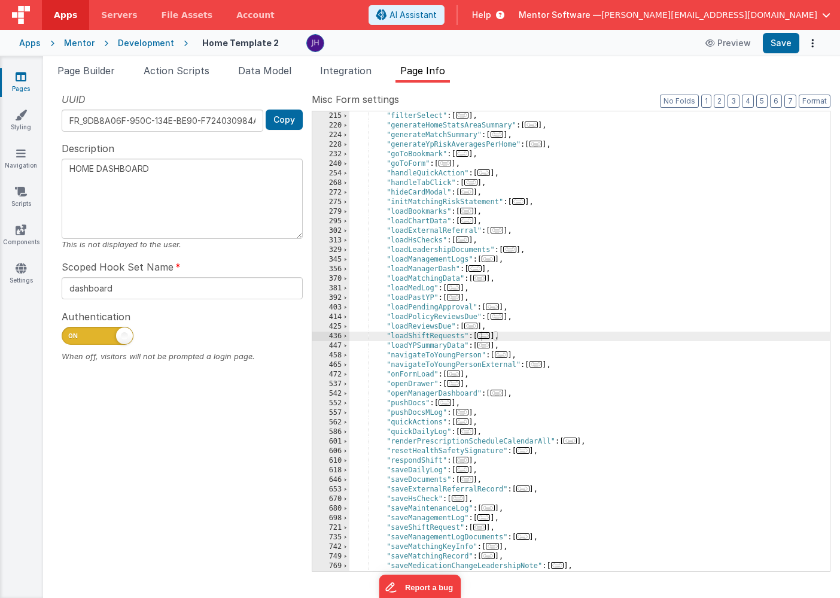
scroll to position [302, 0]
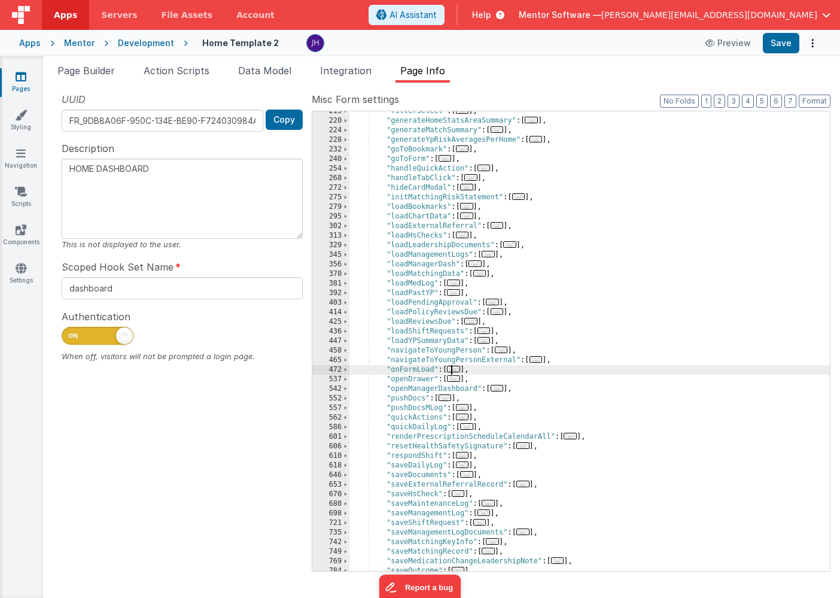
click at [455, 369] on span "..." at bounding box center [453, 369] width 13 height 7
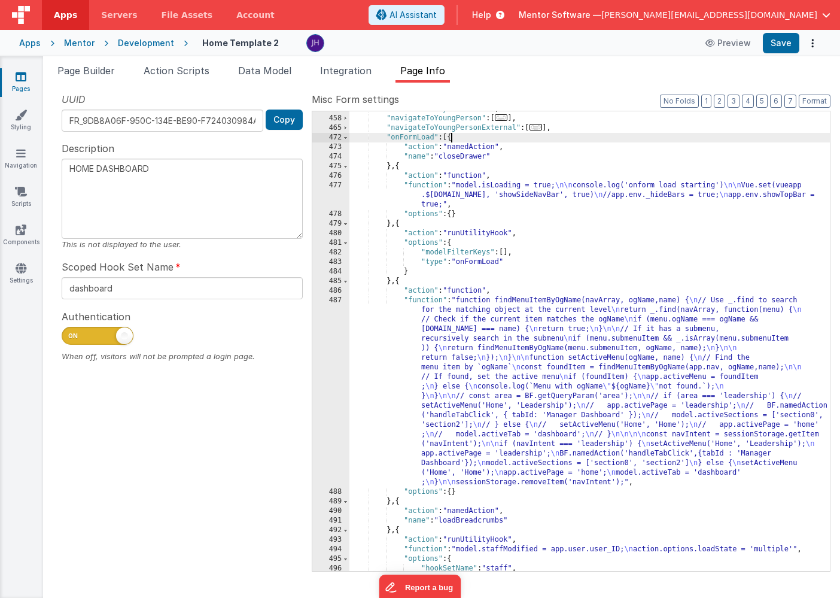
scroll to position [525, 0]
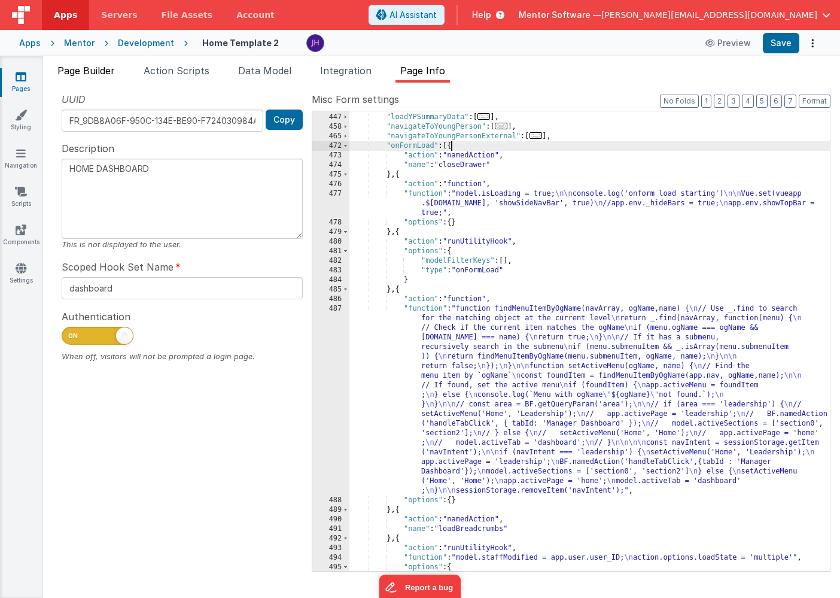
click at [81, 68] on span "Page Builder" at bounding box center [85, 71] width 57 height 12
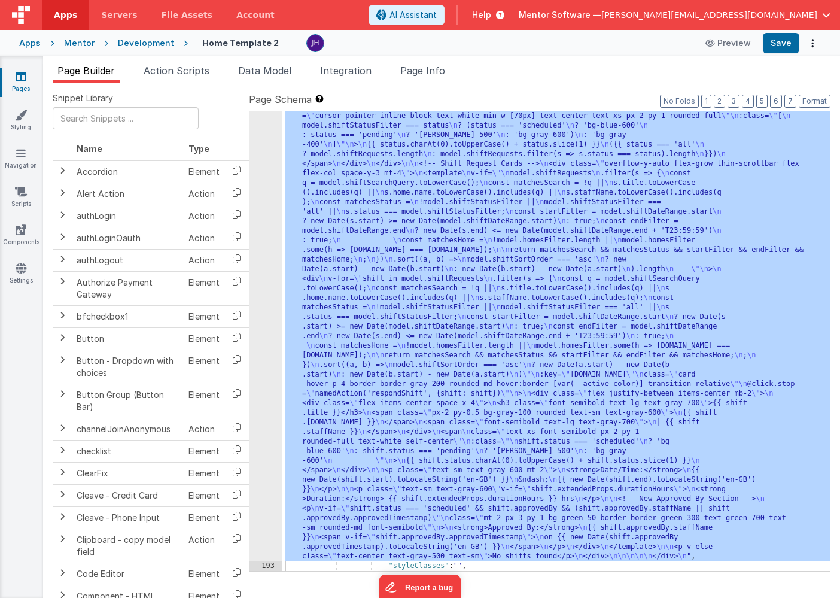
click at [421, 272] on div ""html" : "<div class= \" flex flex-col justify-between gap-4 \" style= \" heigh…" at bounding box center [556, 422] width 548 height 1216
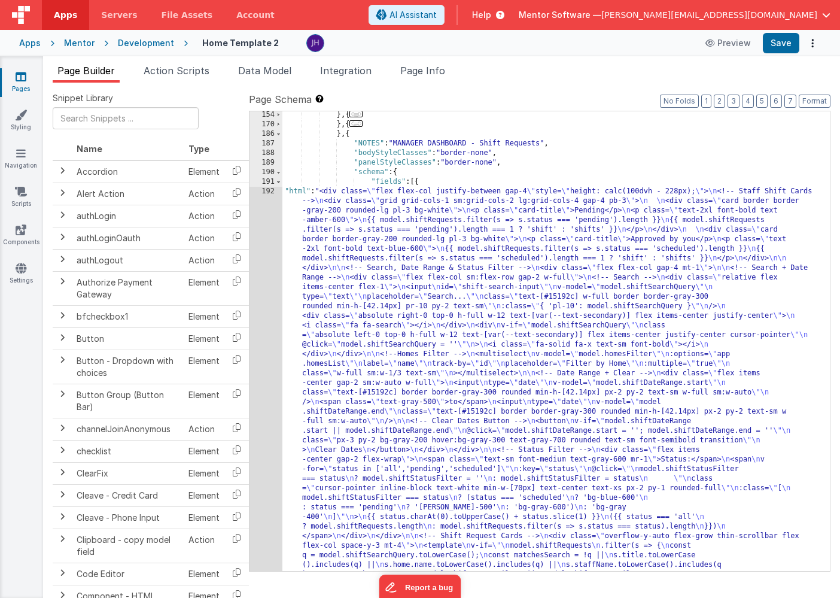
scroll to position [4284, 0]
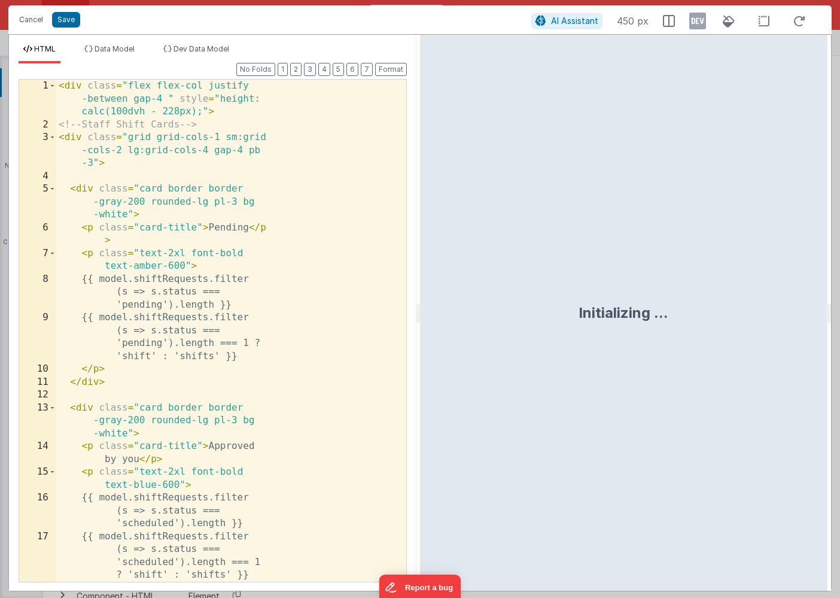
scroll to position [4654, 0]
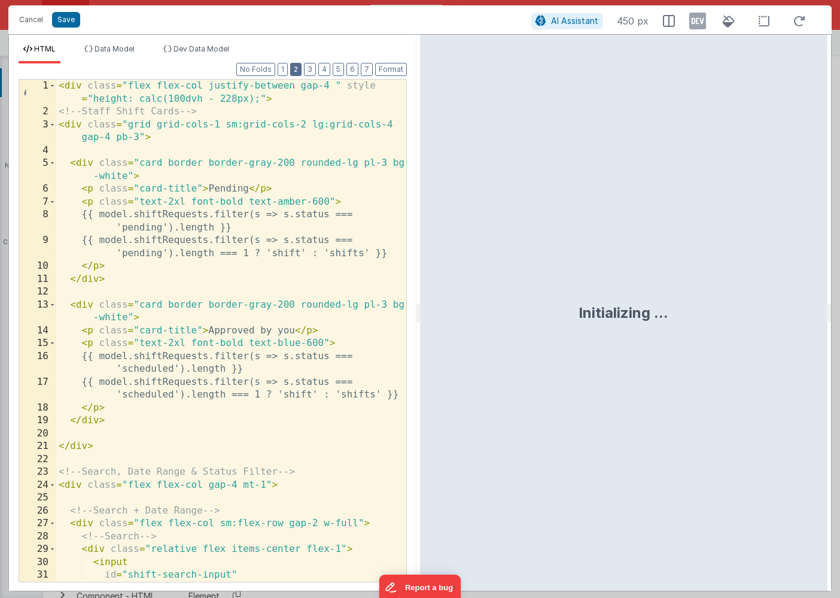
click at [299, 72] on button "2" at bounding box center [295, 69] width 11 height 13
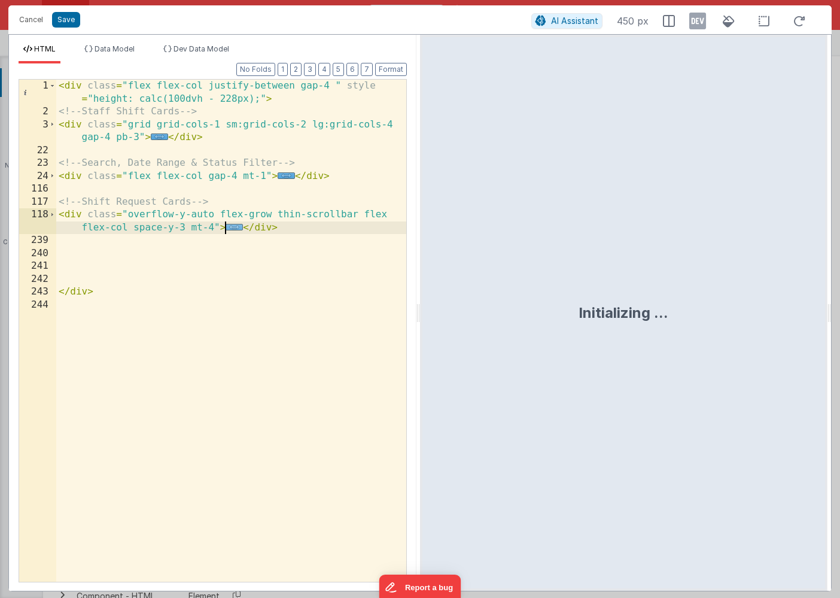
click at [231, 229] on span "..." at bounding box center [234, 227] width 17 height 7
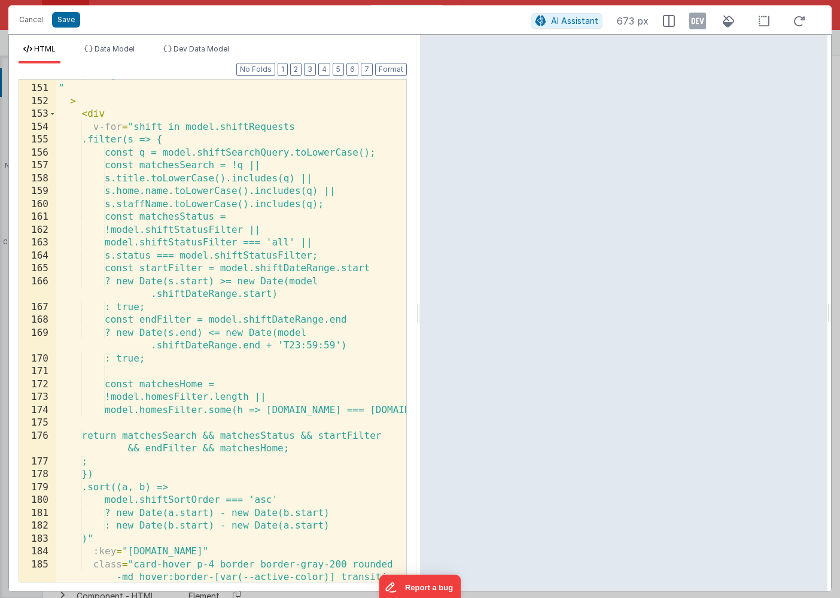
scroll to position [602, 0]
click at [299, 69] on button "2" at bounding box center [295, 69] width 11 height 13
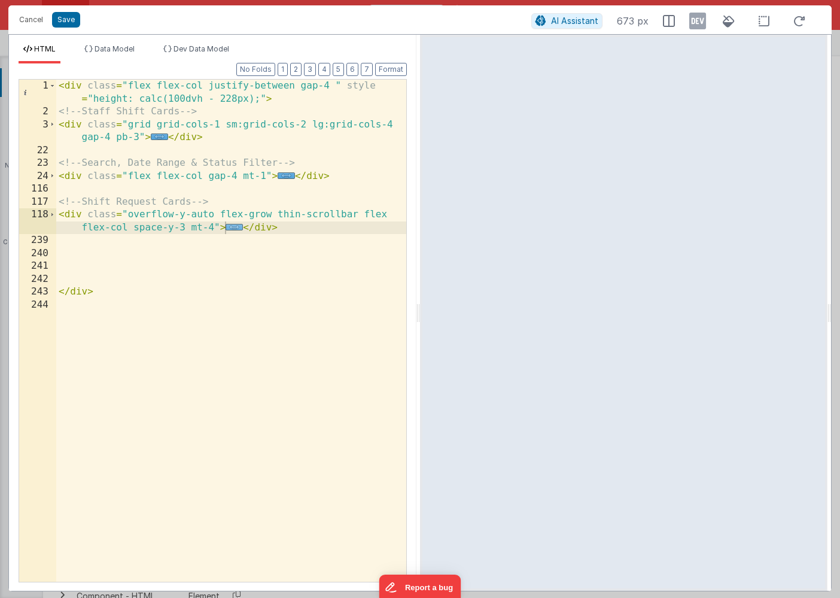
click at [232, 228] on span "..." at bounding box center [234, 227] width 17 height 7
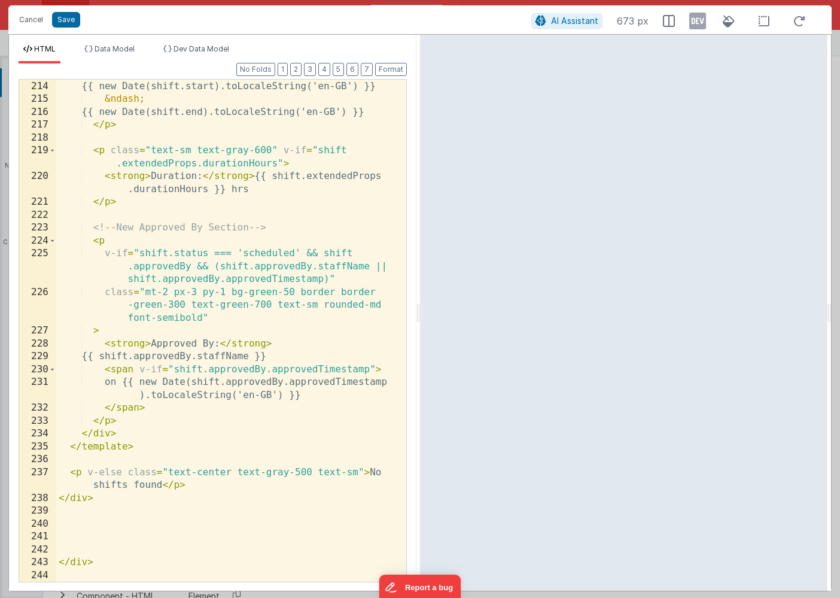
scroll to position [1543, 0]
click at [305, 395] on div "< strong > Date/Time: </ strong > {{ new Date(shift.start).toLocaleString('en-G…" at bounding box center [231, 331] width 350 height 528
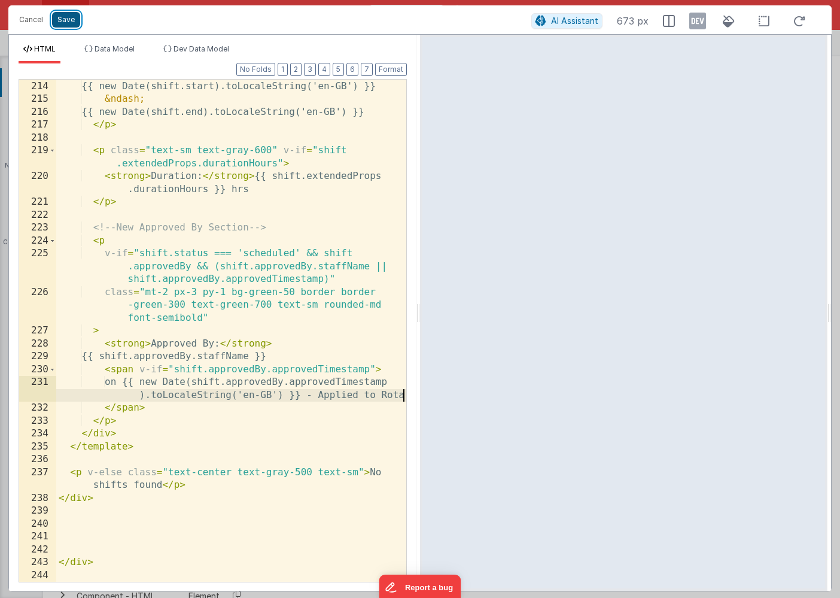
click at [64, 19] on button "Save" at bounding box center [66, 20] width 28 height 16
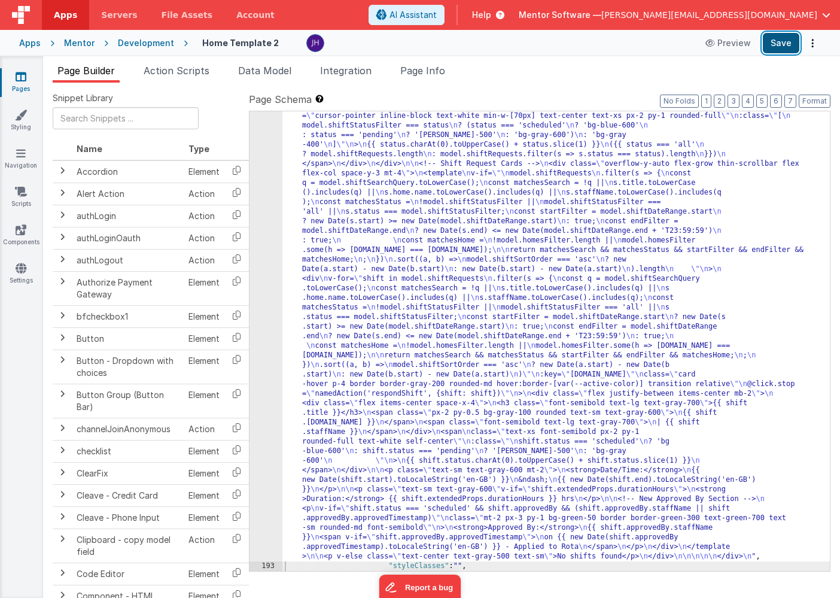
click at [783, 41] on button "Save" at bounding box center [781, 43] width 37 height 20
click at [431, 259] on div ""html" : "<div class= \" flex flex-col justify-between gap-4 \" style= \" heigh…" at bounding box center [556, 422] width 548 height 1216
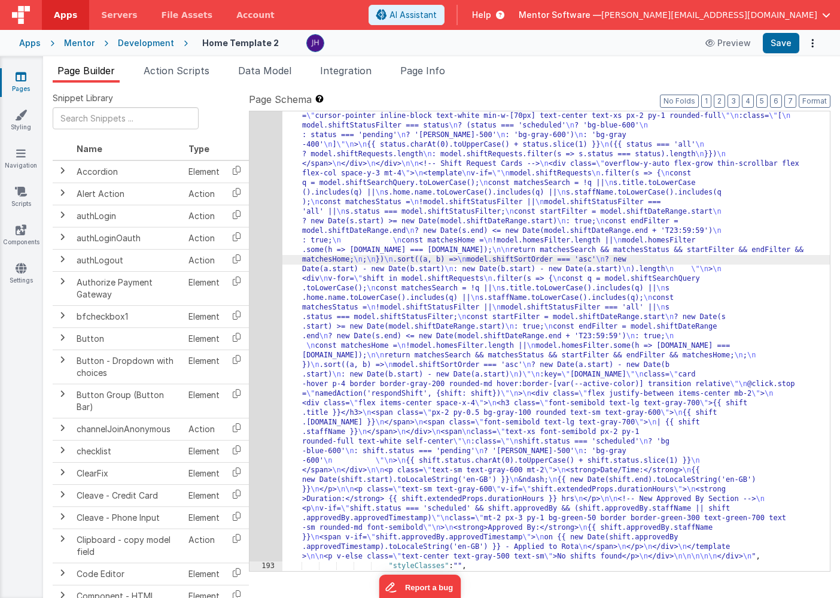
click at [269, 213] on div "192" at bounding box center [266, 187] width 33 height 747
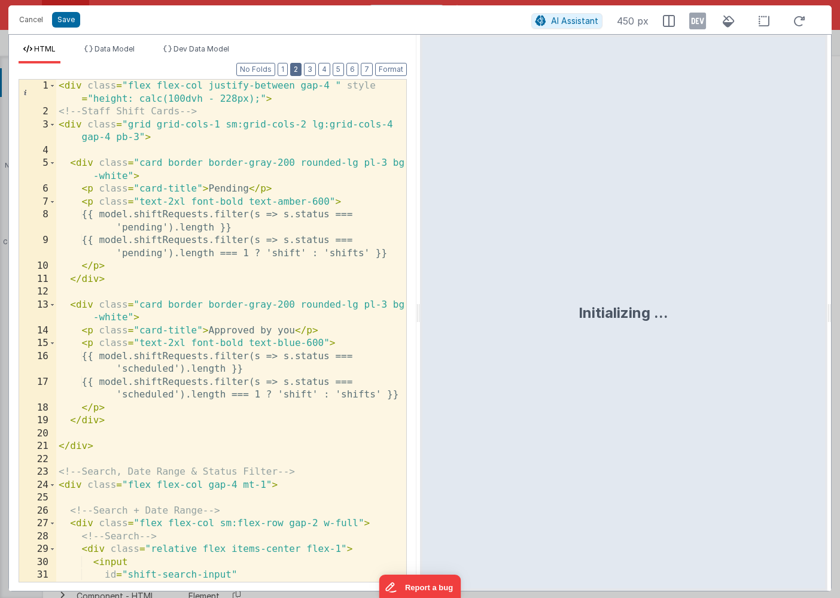
click at [299, 69] on button "2" at bounding box center [295, 69] width 11 height 13
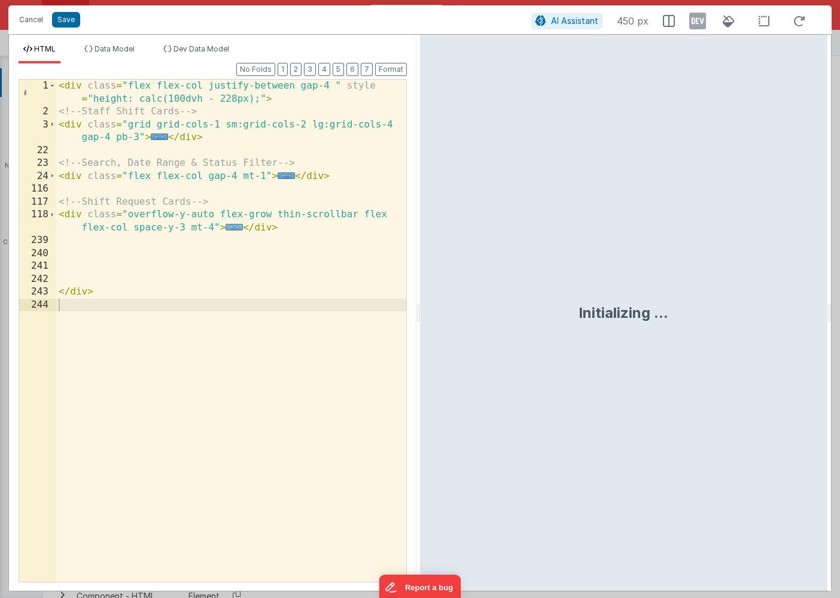
click at [232, 227] on span "..." at bounding box center [234, 227] width 17 height 7
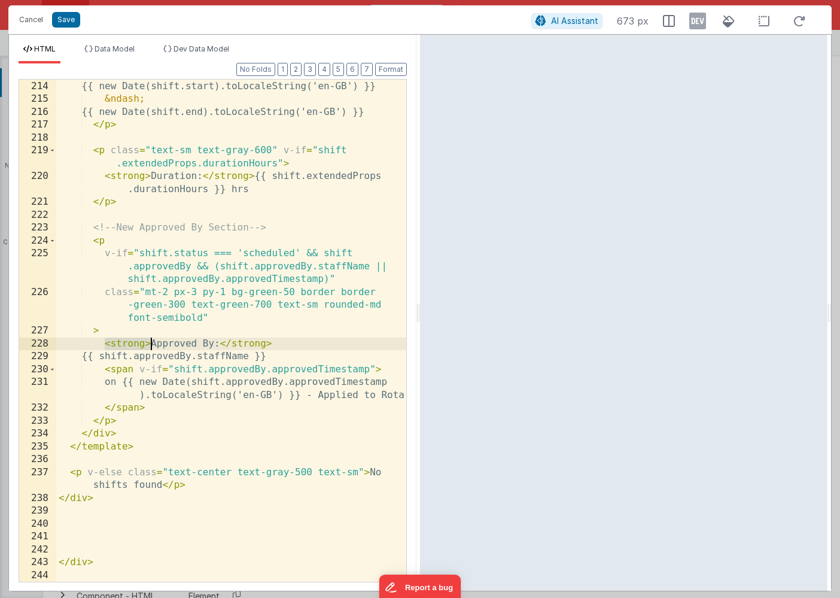
drag, startPoint x: 107, startPoint y: 345, endPoint x: 150, endPoint y: 346, distance: 43.1
click at [150, 346] on div "< strong > Date/Time: </ strong > {{ new Date(shift.start).toLocaleString('en-G…" at bounding box center [231, 331] width 350 height 528
drag, startPoint x: 227, startPoint y: 345, endPoint x: 177, endPoint y: 344, distance: 50.3
click at [177, 344] on div "< strong > Date/Time: </ strong > {{ new Date(shift.start).toLocaleString('en-G…" at bounding box center [231, 331] width 350 height 528
click at [67, 23] on button "Save" at bounding box center [66, 20] width 28 height 16
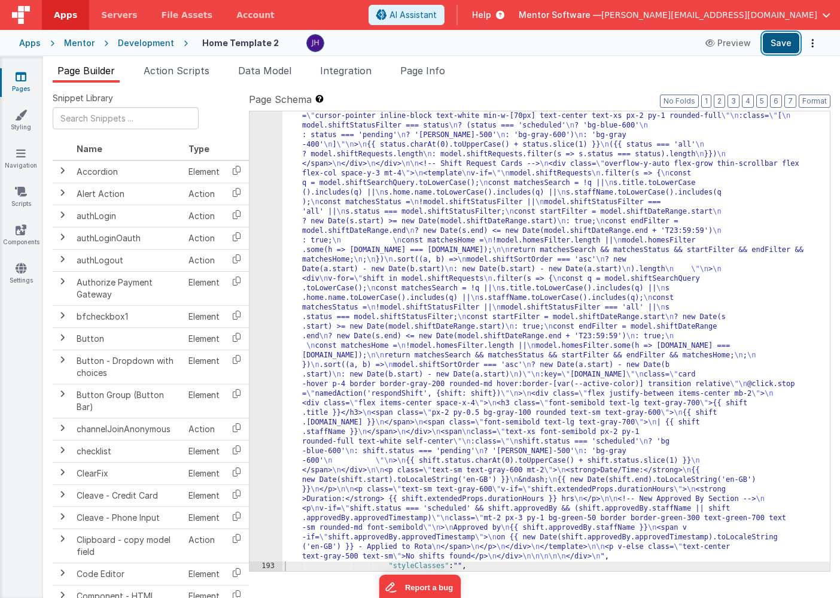
click at [774, 45] on button "Save" at bounding box center [781, 43] width 37 height 20
click at [425, 69] on span "Page Info" at bounding box center [422, 71] width 45 height 12
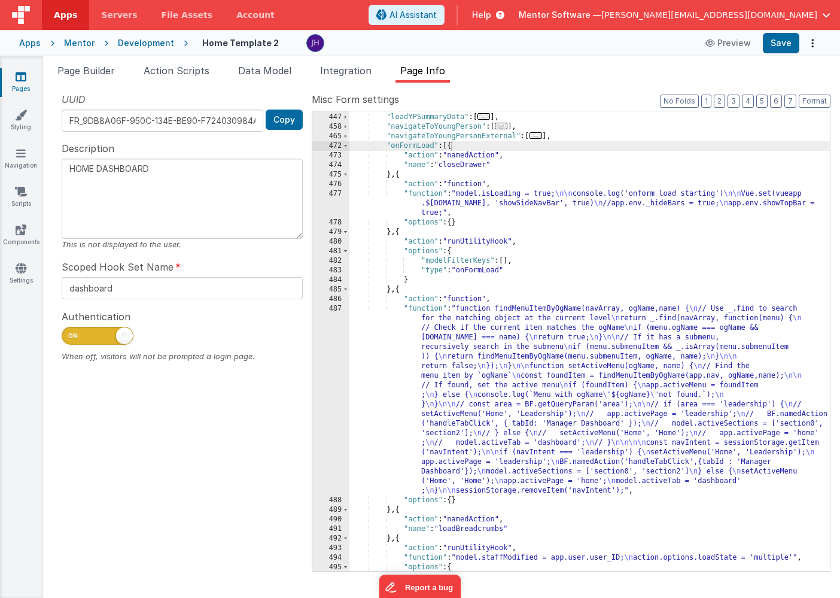
click at [539, 90] on div "Snippet Library Name Type Accordion Element Alert Action Action authLogin Actio…" at bounding box center [441, 340] width 797 height 515
click at [29, 84] on link "Pages" at bounding box center [20, 83] width 43 height 24
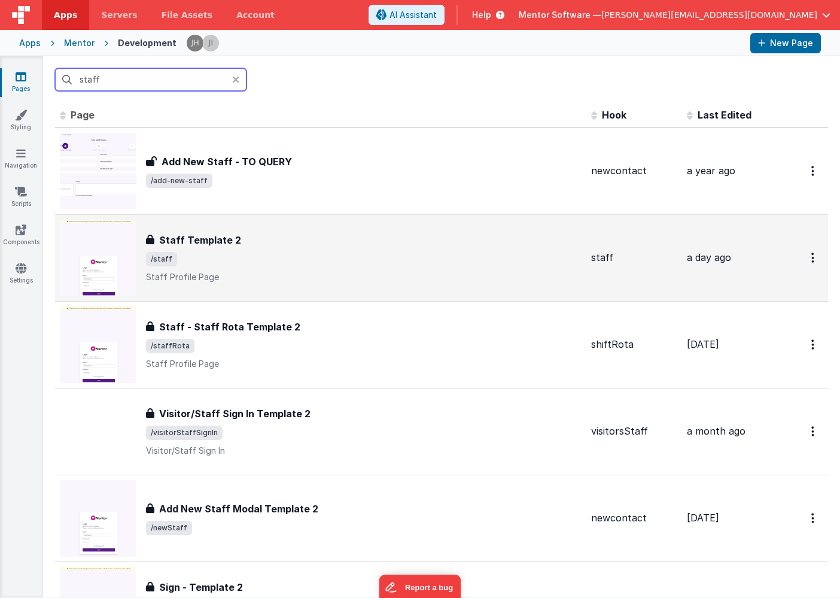
type input "staff"
click at [312, 253] on span "/staff" at bounding box center [364, 259] width 436 height 14
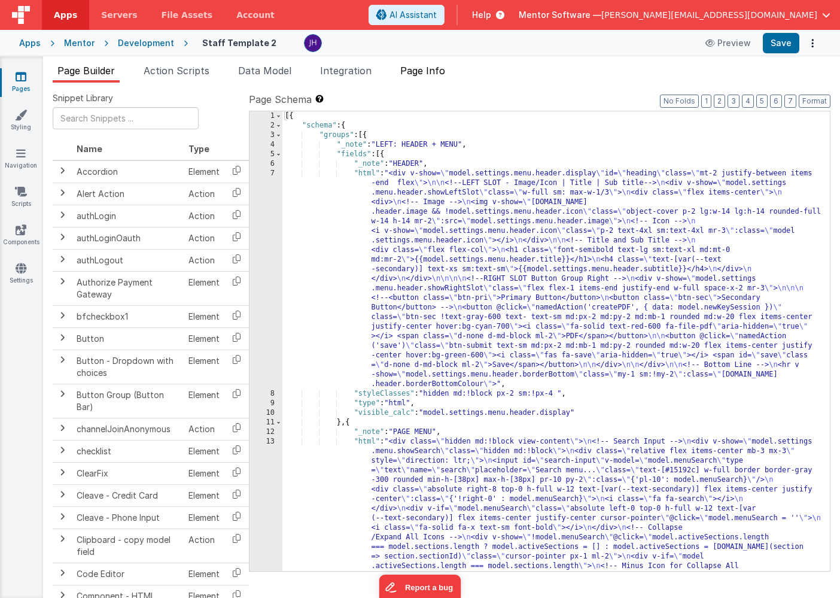
click at [427, 75] on span "Page Info" at bounding box center [422, 71] width 45 height 12
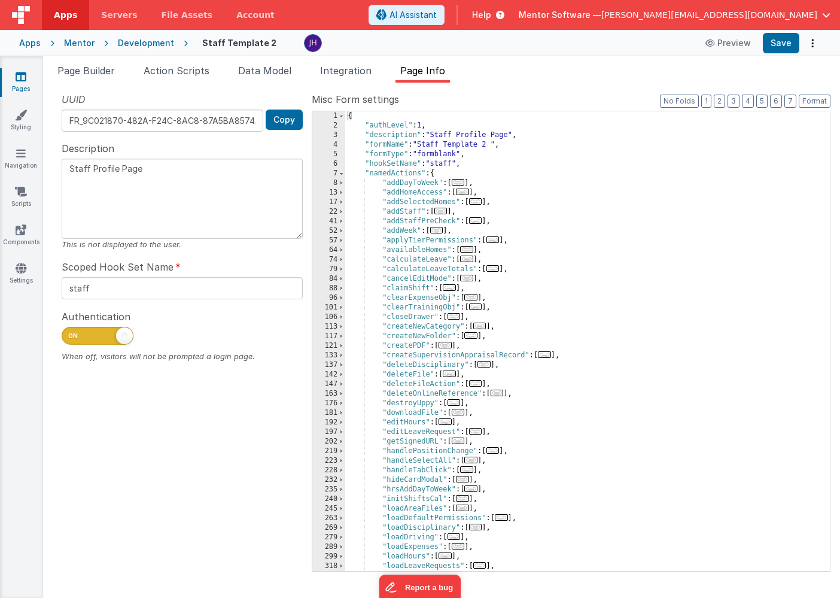
click at [453, 290] on span "..." at bounding box center [449, 287] width 13 height 7
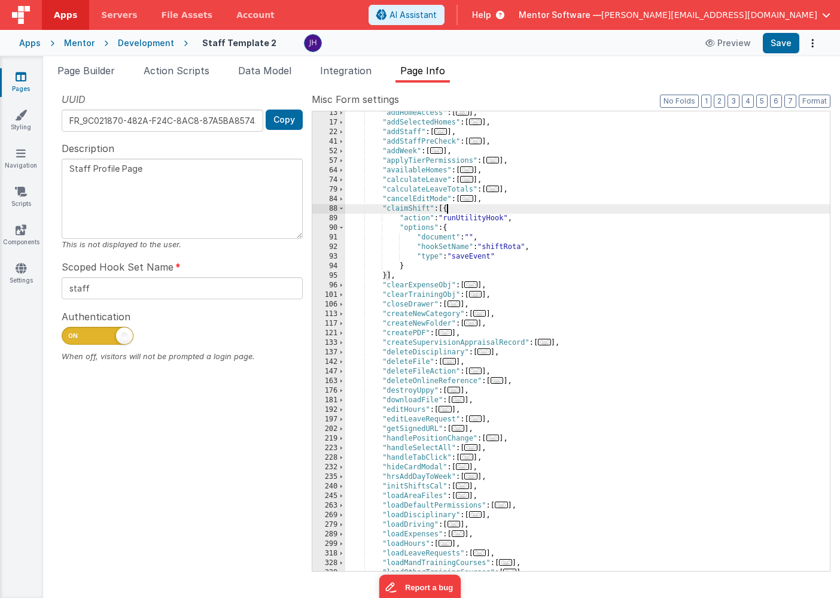
scroll to position [85, 0]
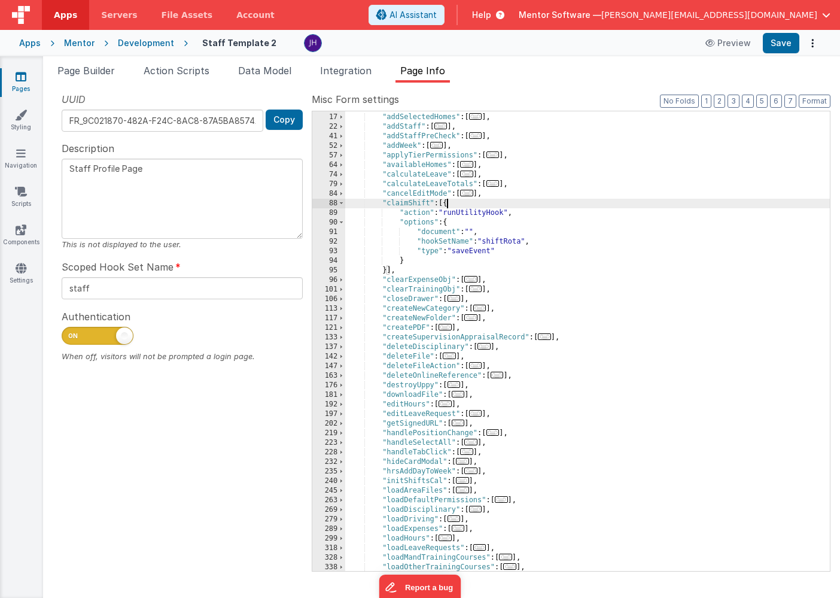
click at [503, 235] on div ""addHomeAccess" : [ ... ] , "addSelectedHomes" : [ ... ] , "addStaff" : [ ... ]…" at bounding box center [587, 342] width 485 height 479
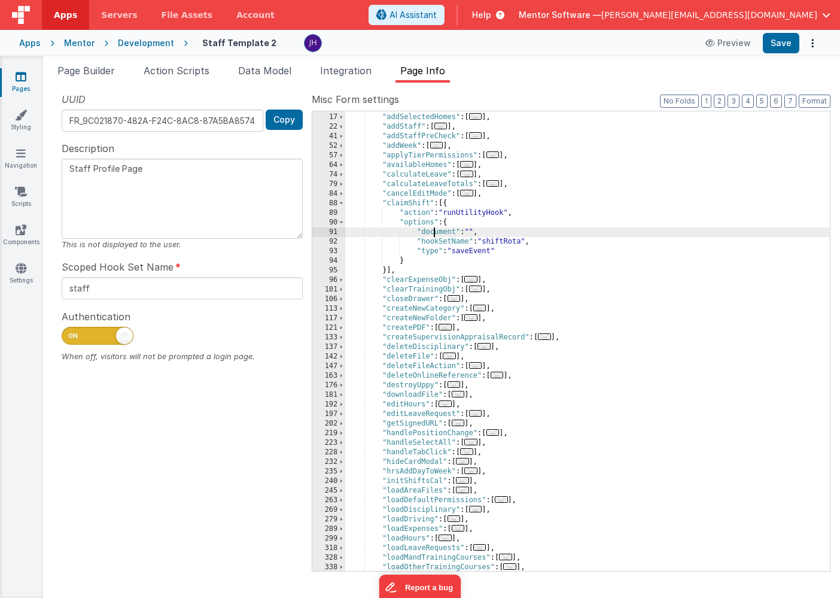
click at [432, 230] on div ""addHomeAccess" : [ ... ] , "addSelectedHomes" : [ ... ] , "addStaff" : [ ... ]…" at bounding box center [587, 342] width 485 height 479
click at [469, 232] on div ""addHomeAccess" : [ ... ] , "addSelectedHomes" : [ ... ] , "addStaff" : [ ... ]…" at bounding box center [587, 342] width 485 height 479
click at [547, 262] on div ""addHomeAccess" : [ ... ] , "addSelectedHomes" : [ ... ] , "addStaff" : [ ... ]…" at bounding box center [587, 342] width 485 height 479
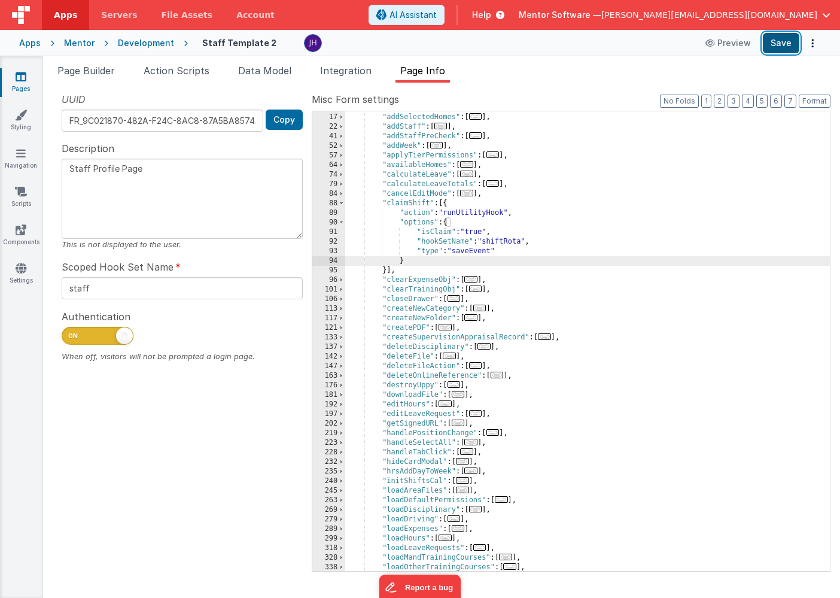
click at [776, 46] on button "Save" at bounding box center [781, 43] width 37 height 20
click at [777, 47] on button "Save" at bounding box center [781, 43] width 37 height 20
click at [266, 69] on span "Data Model" at bounding box center [264, 71] width 53 height 12
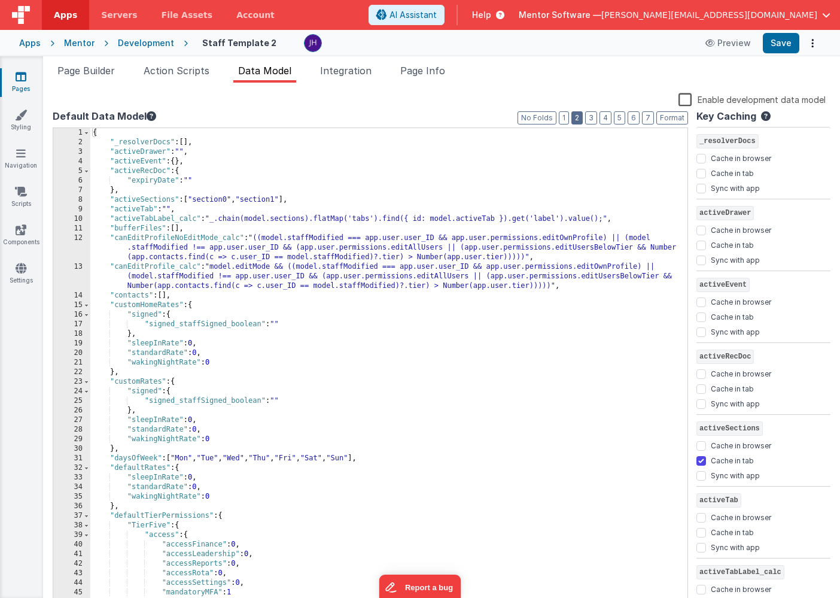
click at [579, 116] on button "2" at bounding box center [577, 117] width 11 height 13
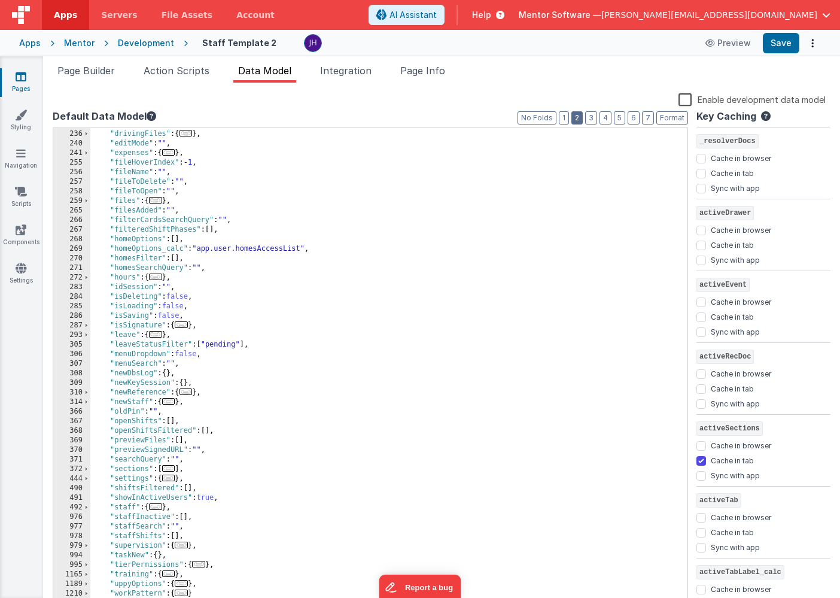
scroll to position [219, 0]
click at [88, 76] on li "Page Builder" at bounding box center [86, 72] width 67 height 19
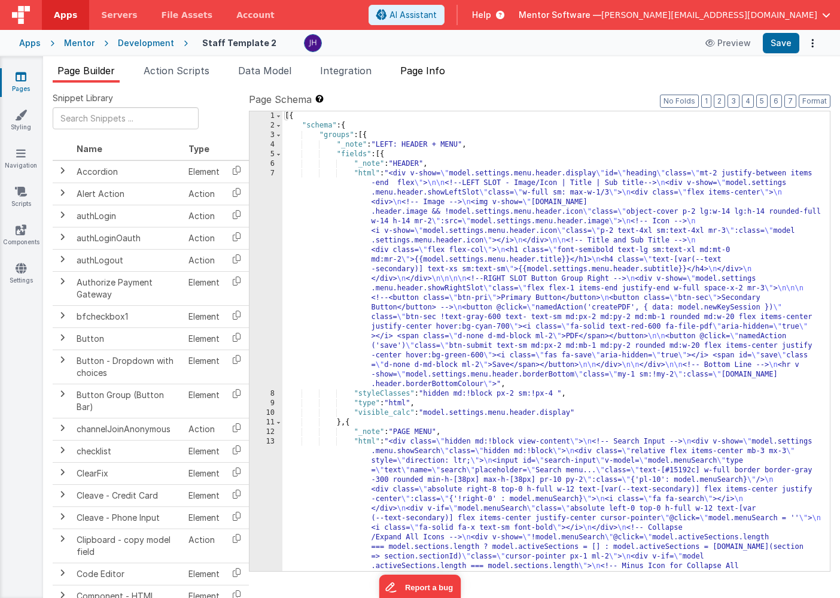
click at [436, 69] on span "Page Info" at bounding box center [422, 71] width 45 height 12
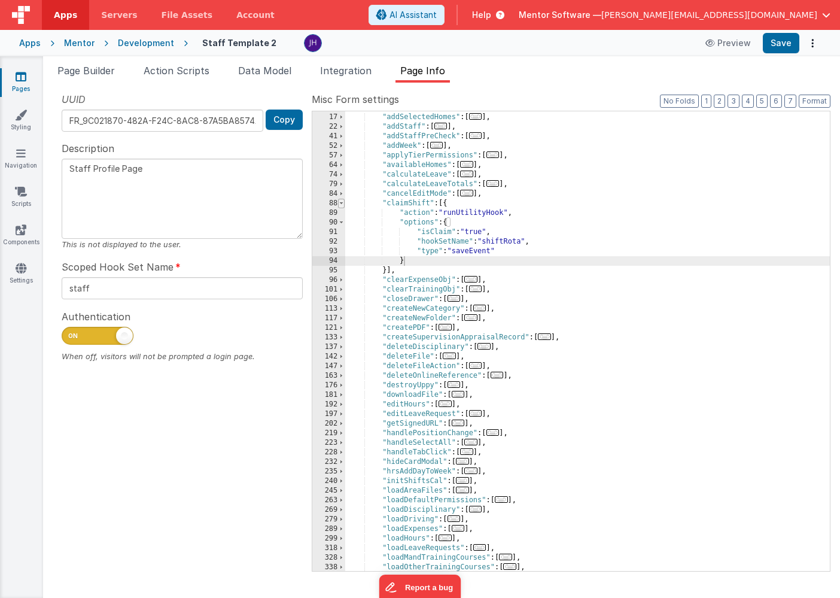
click at [344, 204] on span at bounding box center [341, 204] width 7 height 10
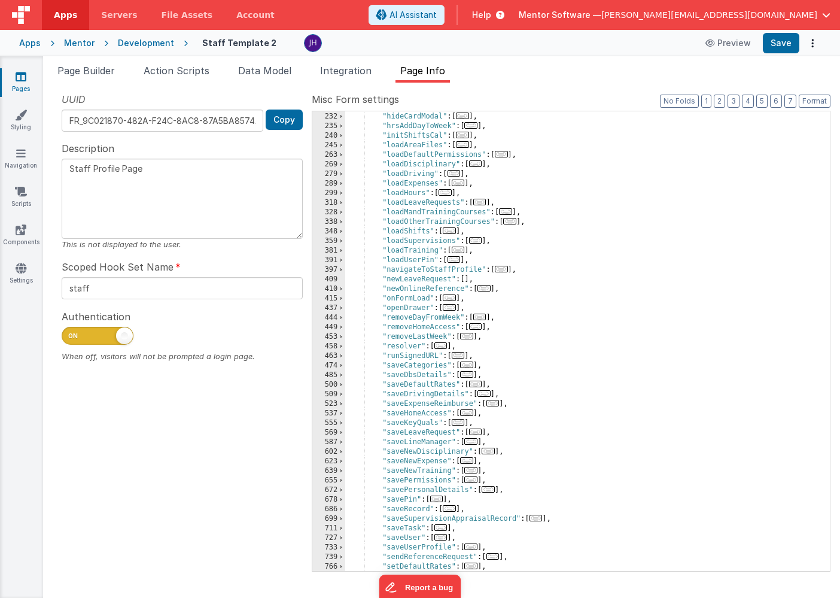
scroll to position [363, 0]
click at [452, 298] on span "..." at bounding box center [449, 297] width 13 height 7
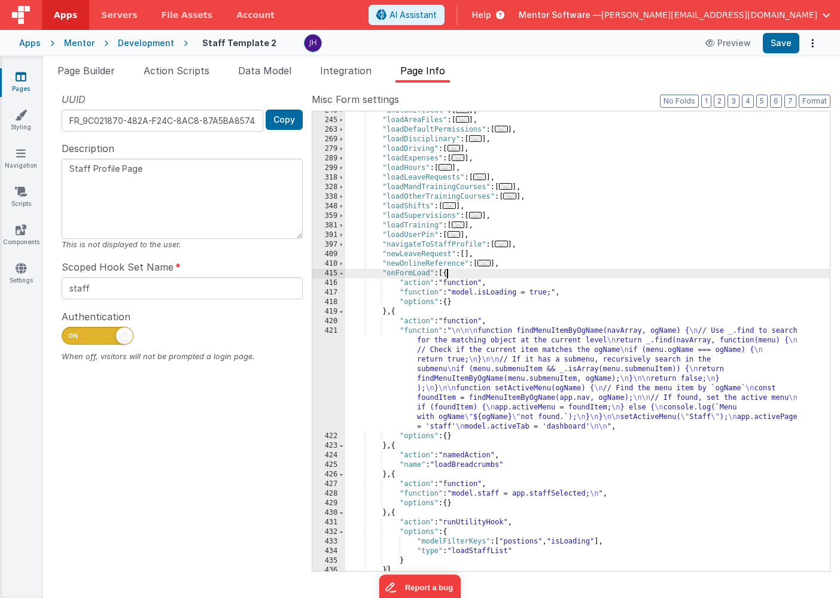
scroll to position [388, 0]
click at [18, 80] on icon at bounding box center [21, 77] width 11 height 12
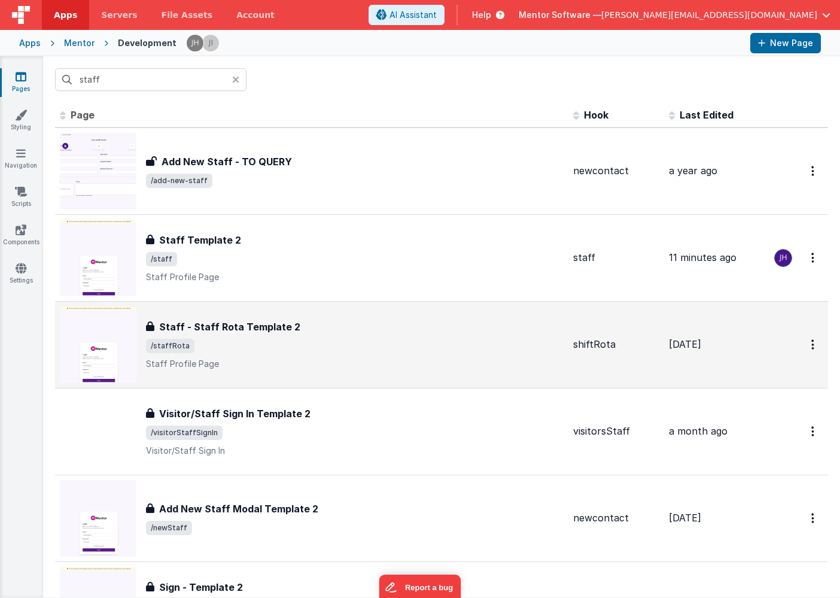
click at [243, 335] on div "Staff - Staff Rota Template 2 Staff - Staff Rota Template 2 /staffRota Staff Pr…" at bounding box center [355, 345] width 418 height 50
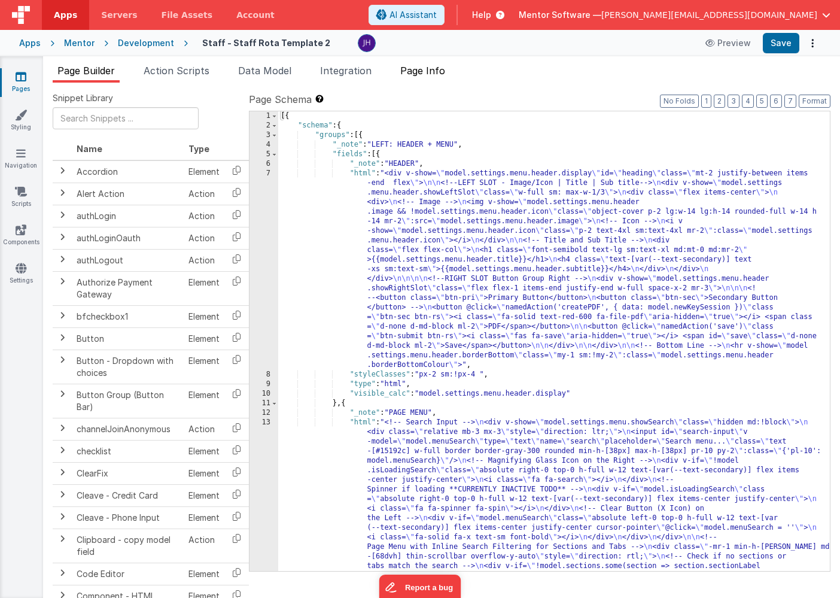
click at [434, 72] on span "Page Info" at bounding box center [422, 71] width 45 height 12
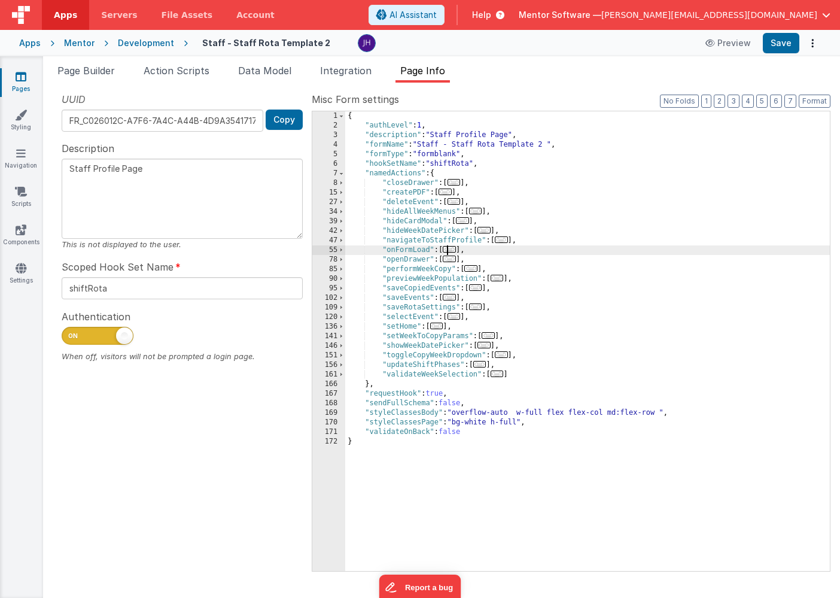
click at [455, 251] on span "..." at bounding box center [449, 249] width 13 height 7
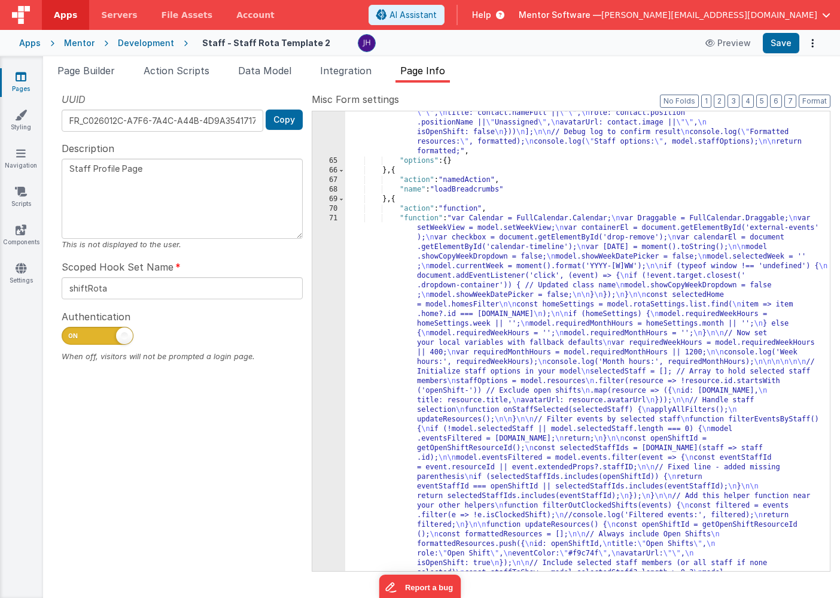
scroll to position [539, 0]
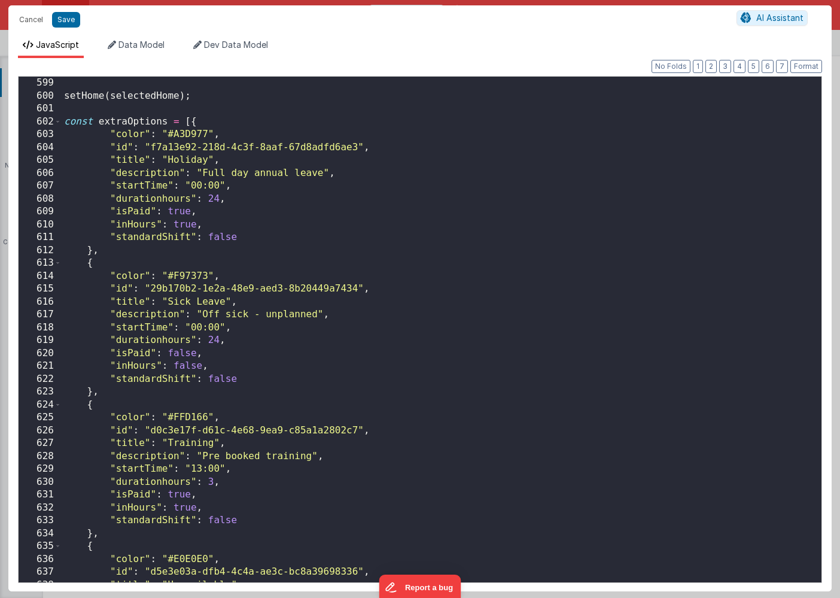
scroll to position [6501, 0]
click at [183, 223] on div "setHome ( selectedHome ) ; const extraOptions = [{ "color" : "#A3D977" , "id" :…" at bounding box center [442, 342] width 760 height 531
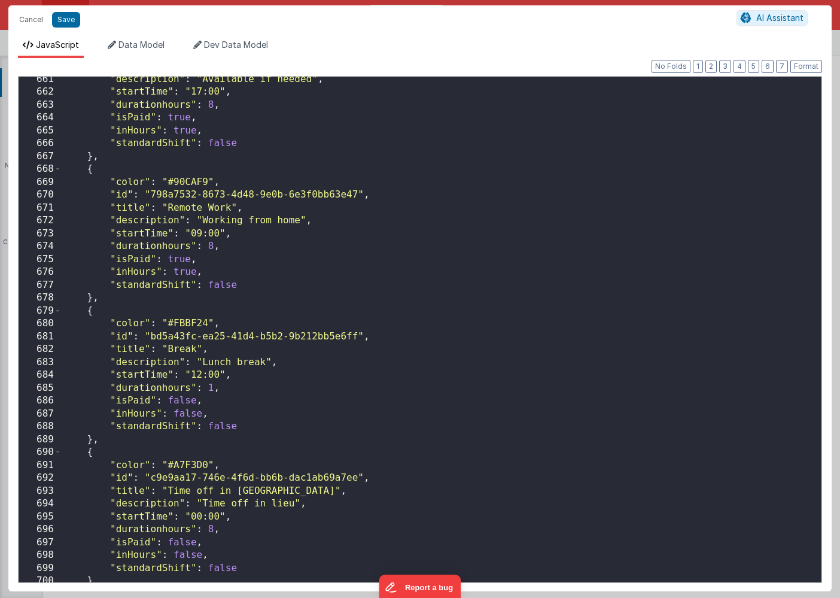
scroll to position [7172, 0]
click at [714, 69] on button "2" at bounding box center [711, 66] width 11 height 13
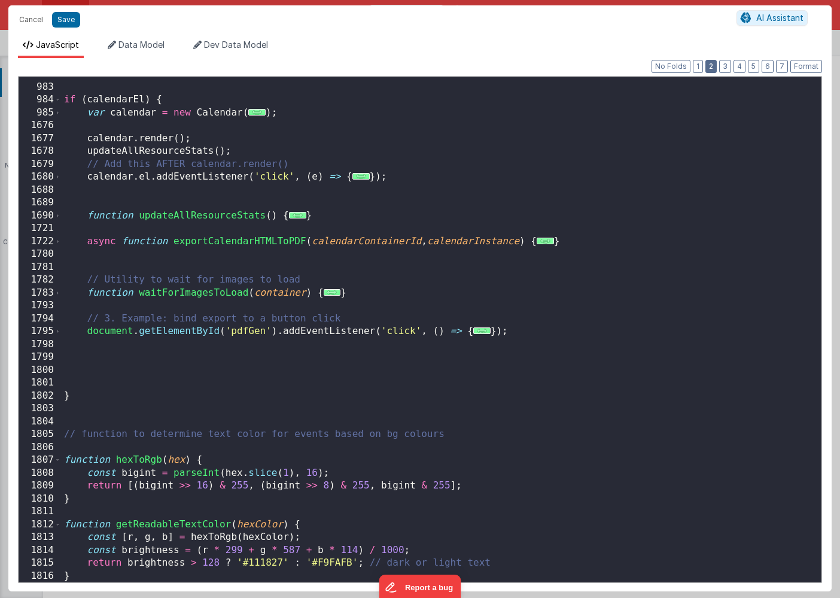
click at [714, 69] on button "2" at bounding box center [711, 66] width 11 height 13
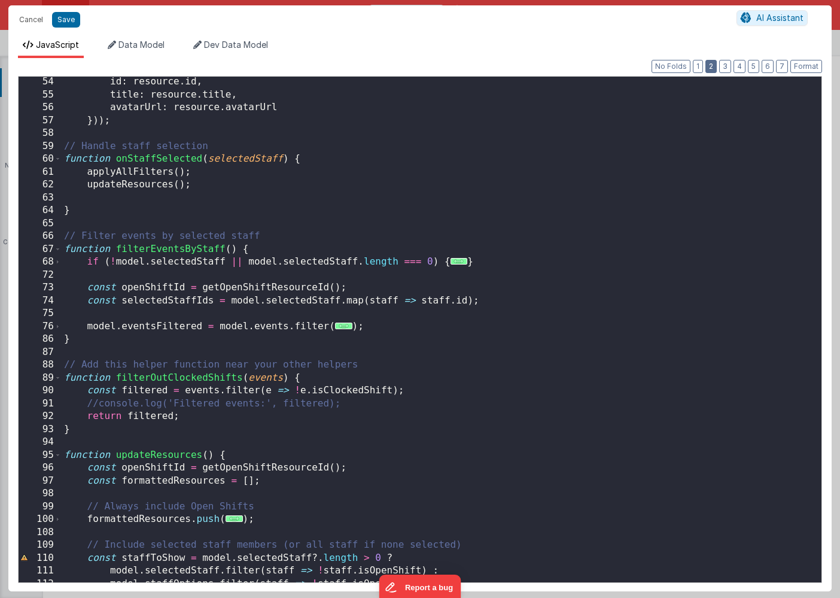
scroll to position [606, 0]
click at [700, 64] on button "1" at bounding box center [698, 66] width 10 height 13
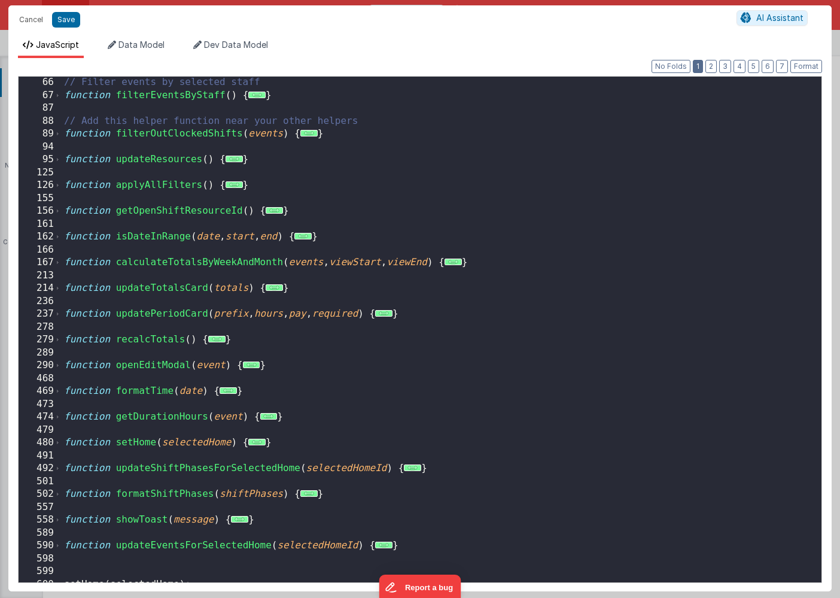
scroll to position [570, 0]
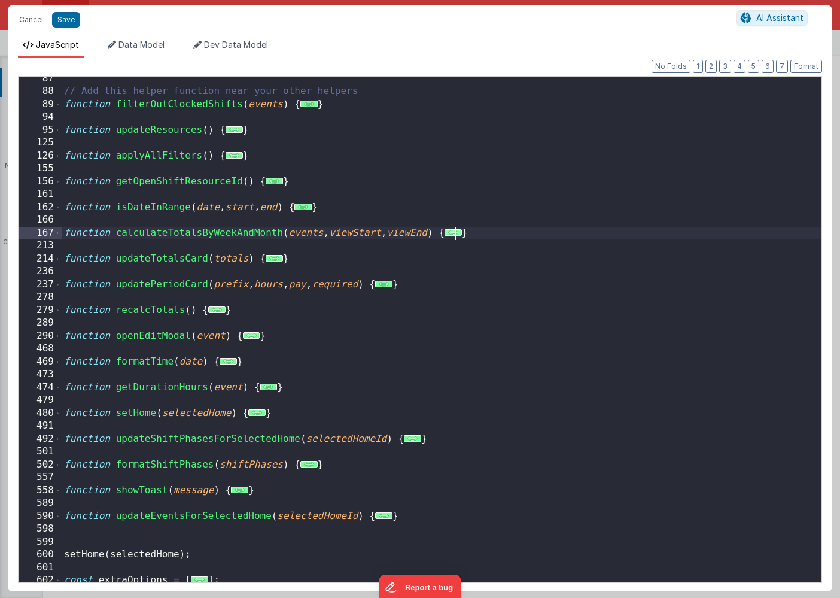
click at [462, 234] on span "..." at bounding box center [453, 232] width 17 height 7
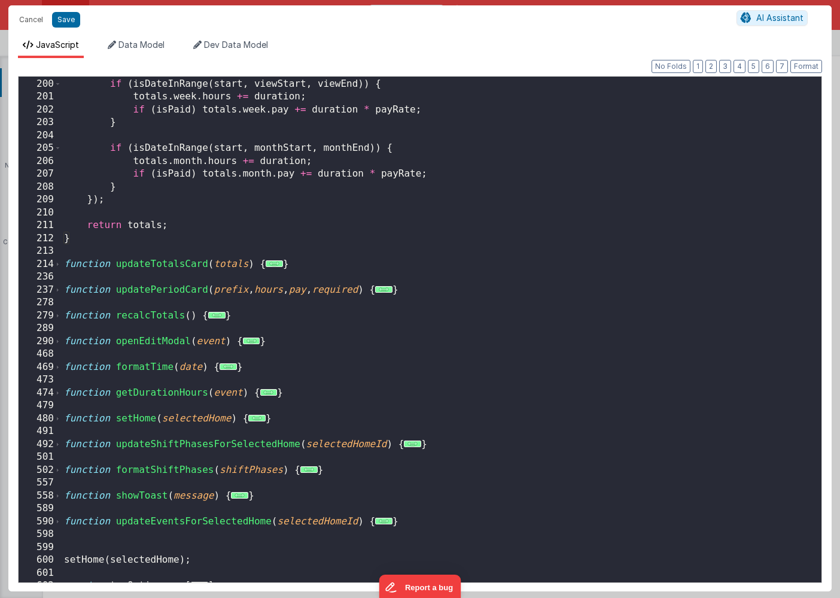
scroll to position [1147, 0]
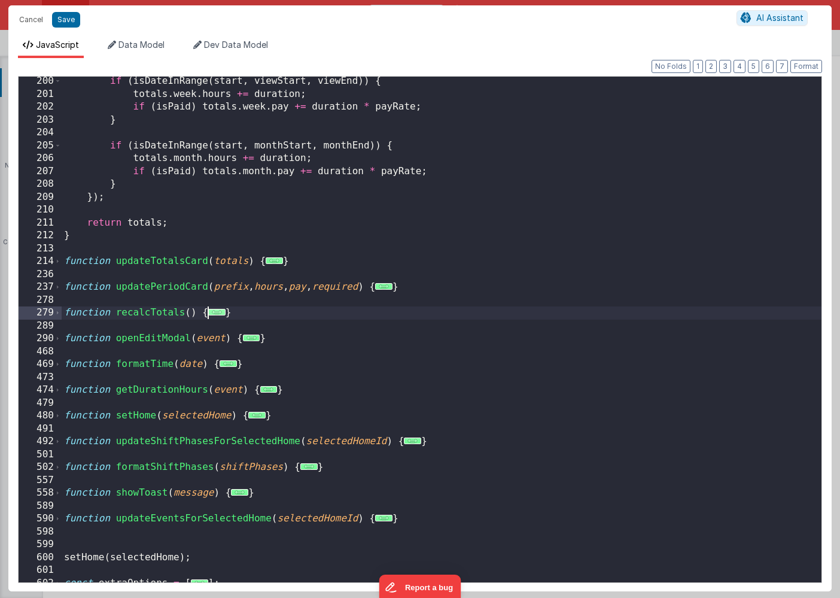
click at [217, 312] on span "..." at bounding box center [216, 312] width 17 height 7
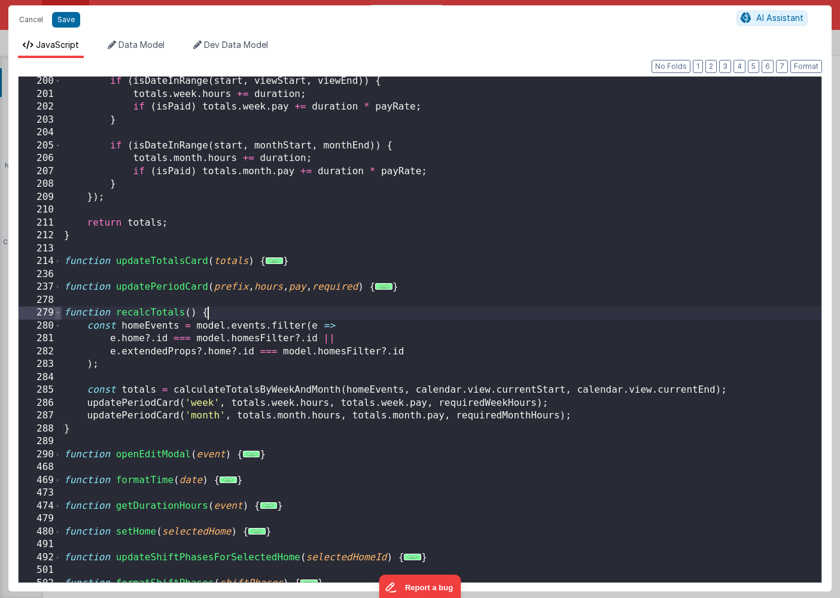
click at [59, 312] on span at bounding box center [57, 312] width 7 height 13
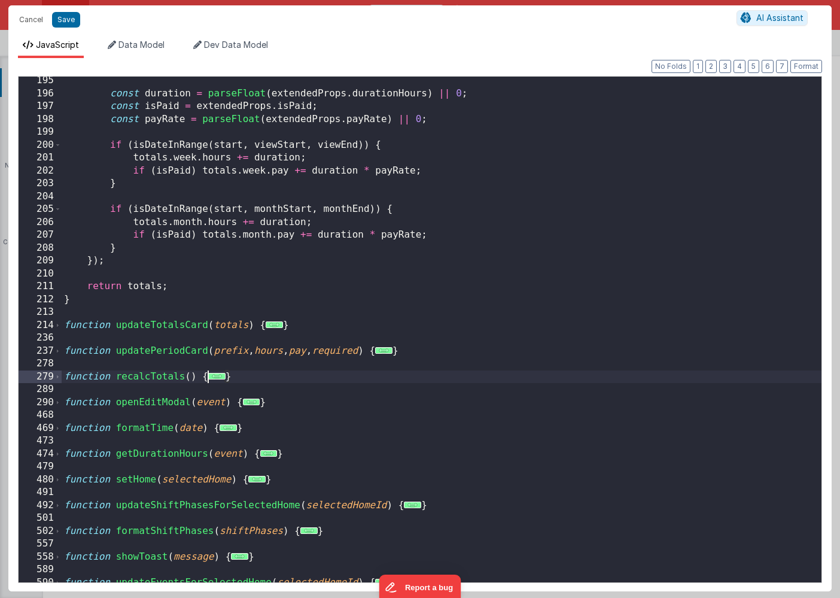
scroll to position [1077, 0]
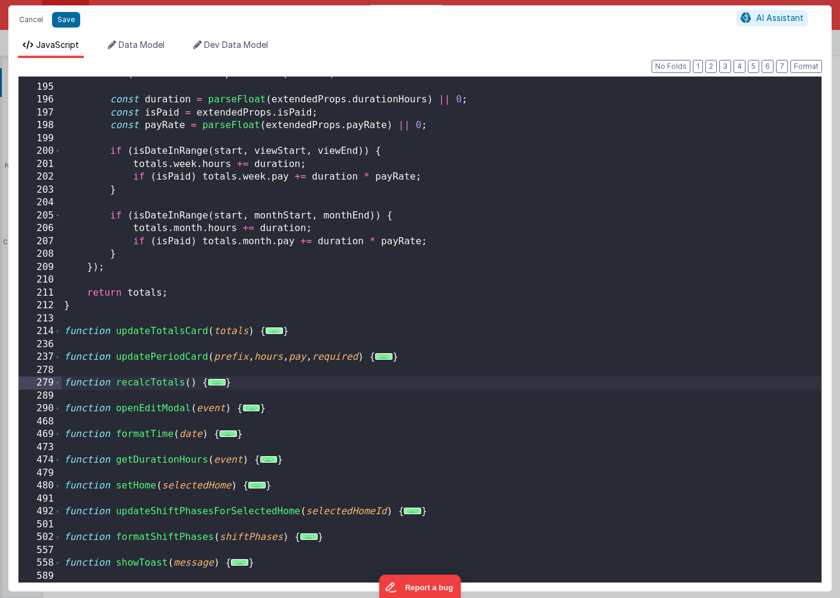
click at [272, 331] on span "..." at bounding box center [274, 330] width 17 height 7
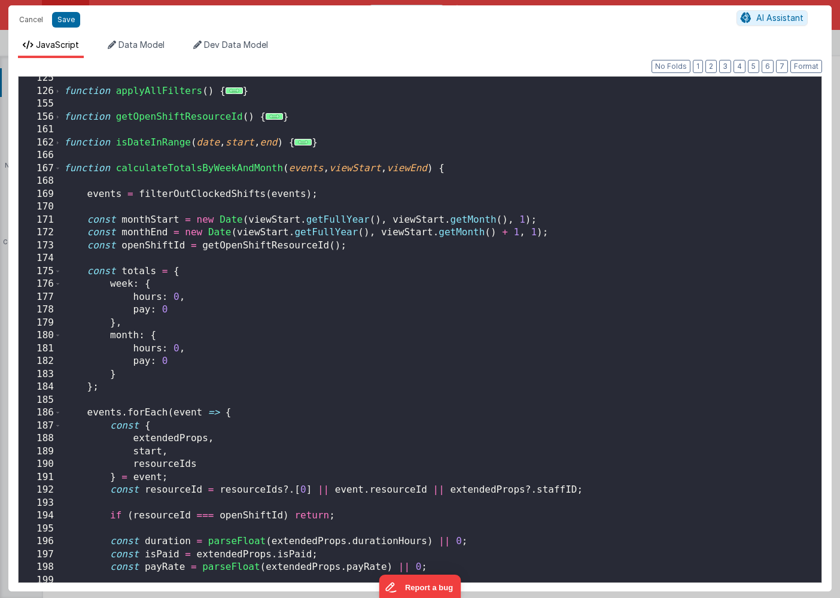
scroll to position [625, 0]
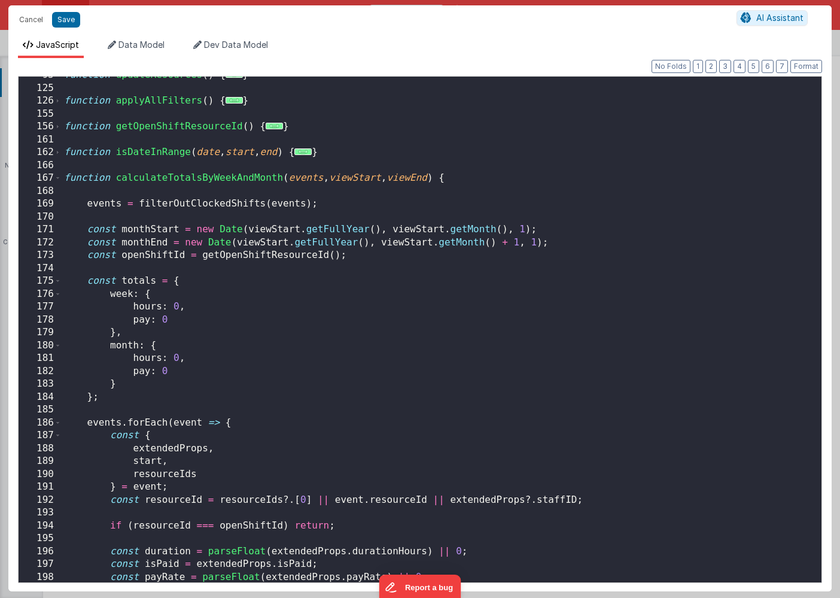
click at [208, 205] on div "function updateResources ( ) { ... } function applyAllFilters ( ) { ... } funct…" at bounding box center [442, 334] width 760 height 531
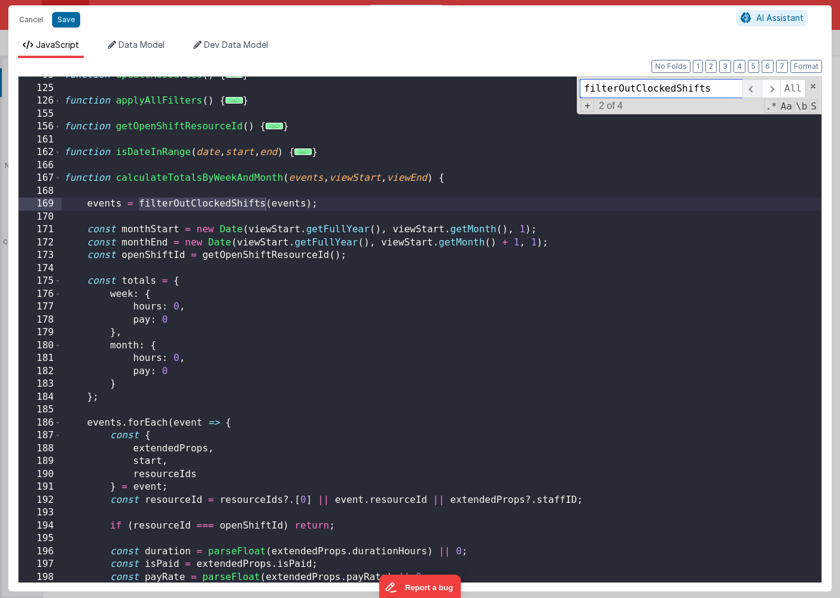
click at [749, 90] on span at bounding box center [752, 88] width 19 height 19
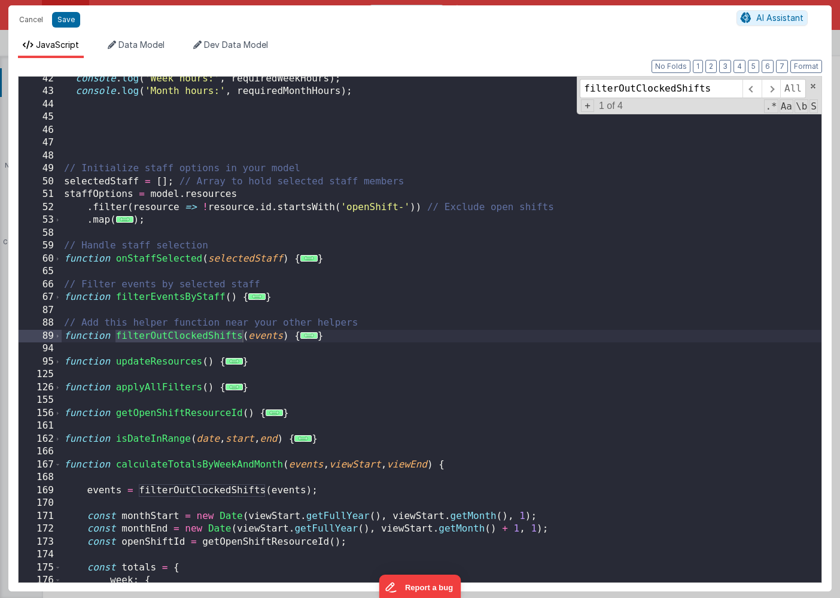
click at [306, 336] on span "..." at bounding box center [308, 335] width 17 height 7
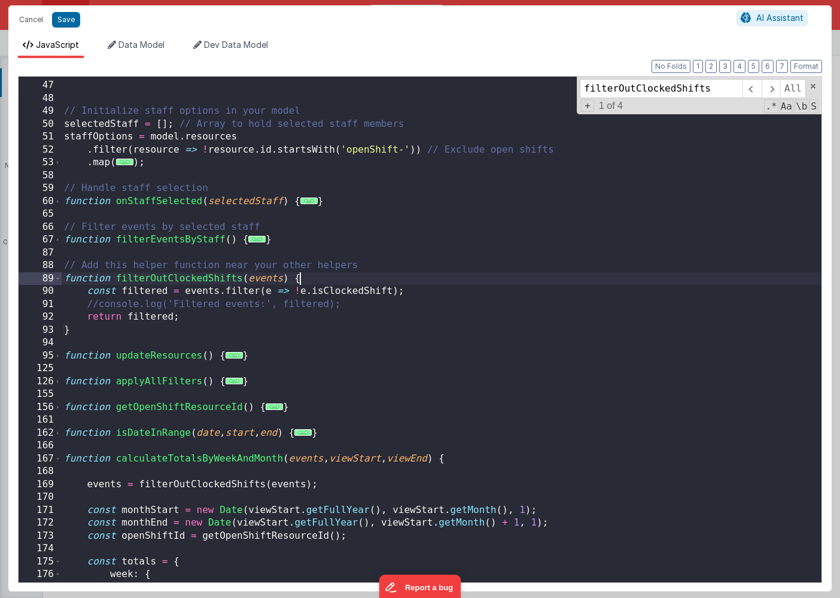
scroll to position [415, 0]
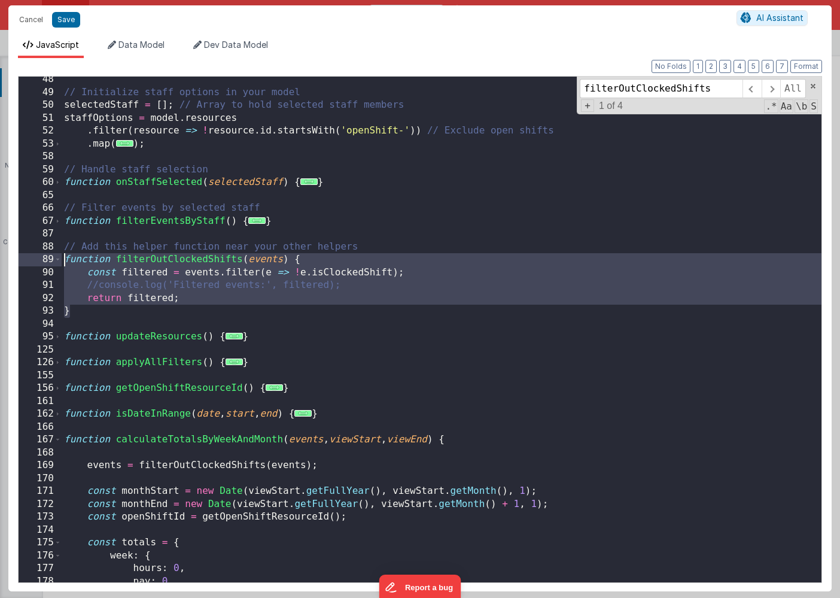
drag, startPoint x: 79, startPoint y: 312, endPoint x: 37, endPoint y: 258, distance: 68.2
click at [37, 258] on div "48 49 50 51 52 53 58 59 60 65 66 67 87 88 89 90 91 92 93 94 95 125 126 155 156 …" at bounding box center [420, 329] width 804 height 507
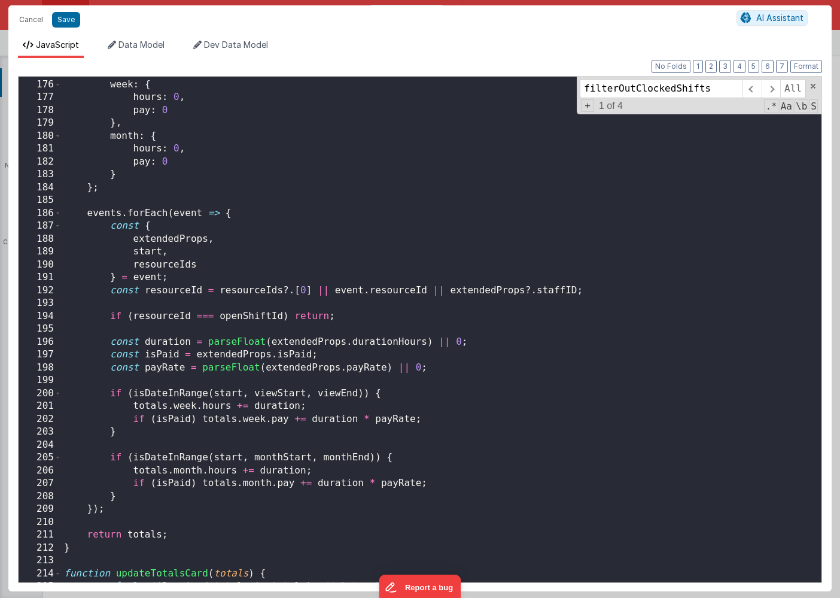
scroll to position [887, 0]
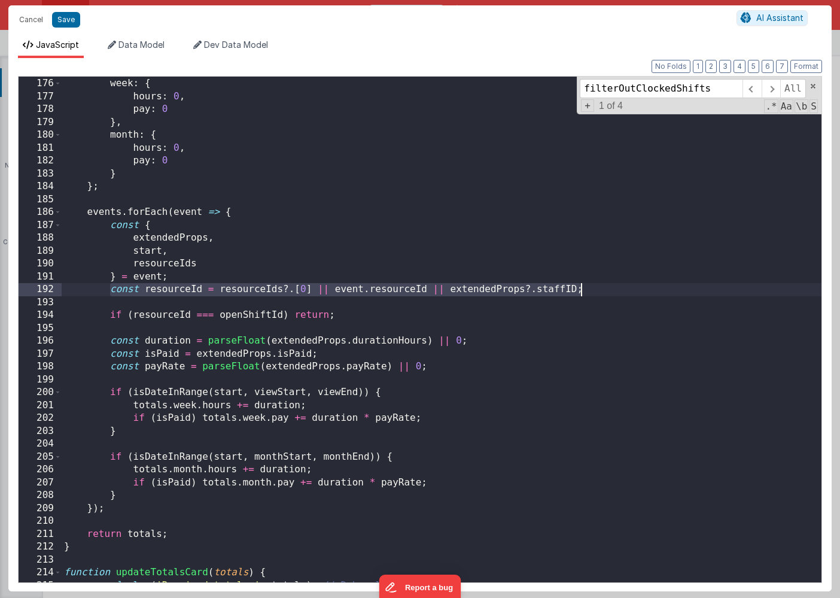
drag, startPoint x: 111, startPoint y: 288, endPoint x: 582, endPoint y: 287, distance: 471.0
click at [582, 287] on div "const totals = { week : { hours : 0 , pay : 0 } , month : { hours : 0 , pay : 0…" at bounding box center [442, 330] width 760 height 531
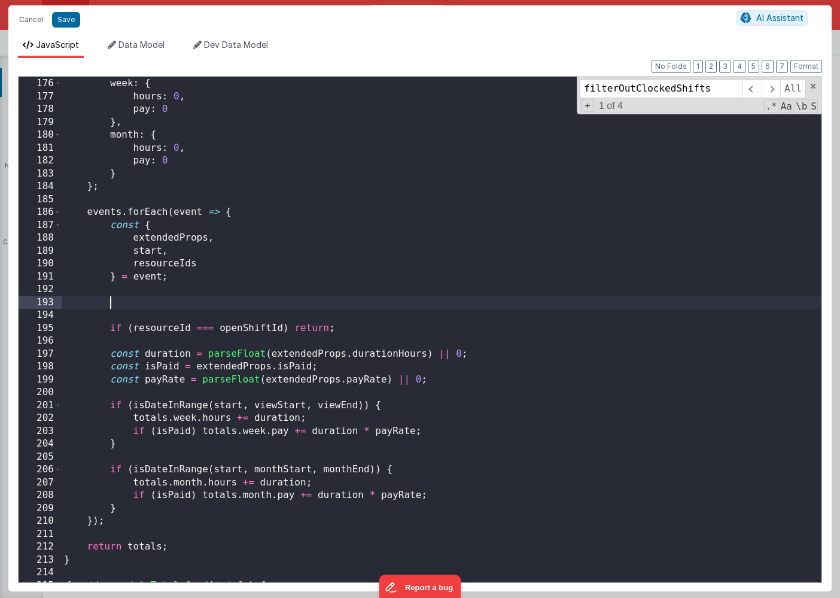
paste textarea
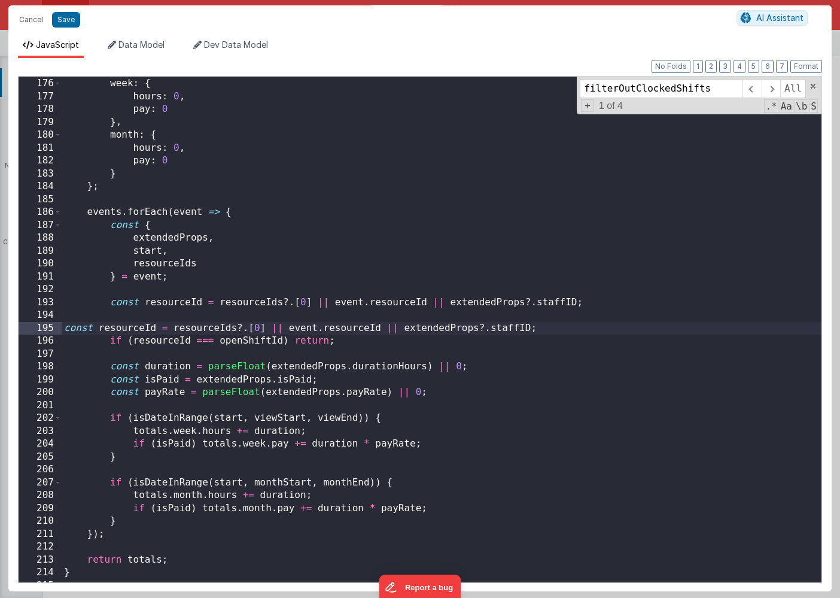
click at [215, 310] on div "const totals = { week : { hours : 0 , pay : 0 } , month : { hours : 0 , pay : 0…" at bounding box center [442, 330] width 760 height 531
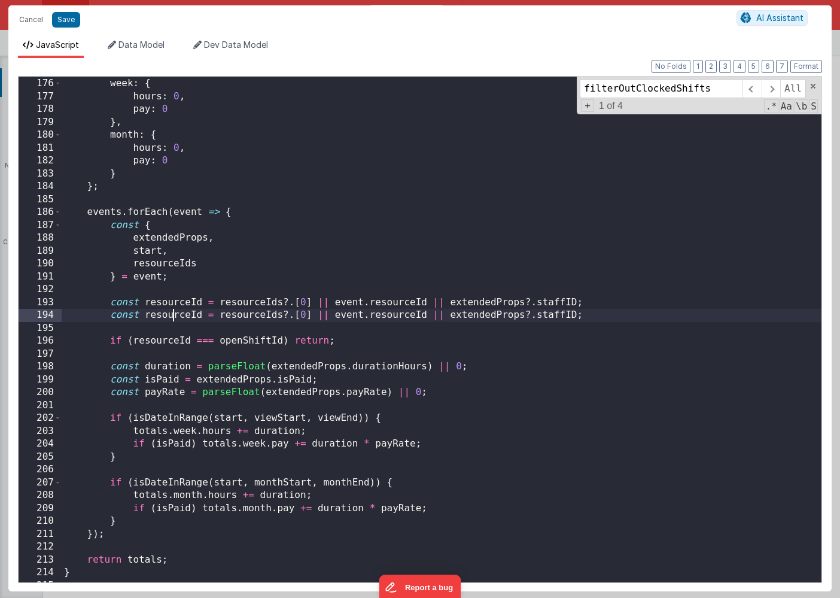
click at [171, 315] on div "const totals = { week : { hours : 0 , pay : 0 } , month : { hours : 0 , pay : 0…" at bounding box center [442, 330] width 760 height 531
click at [187, 317] on div "const totals = { week : { hours : 0 , pay : 0 } , month : { hours : 0 , pay : 0…" at bounding box center [442, 330] width 760 height 531
click at [163, 316] on div "const totals = { week : { hours : 0 , pay : 0 } , month : { hours : 0 , pay : 0…" at bounding box center [442, 330] width 760 height 531
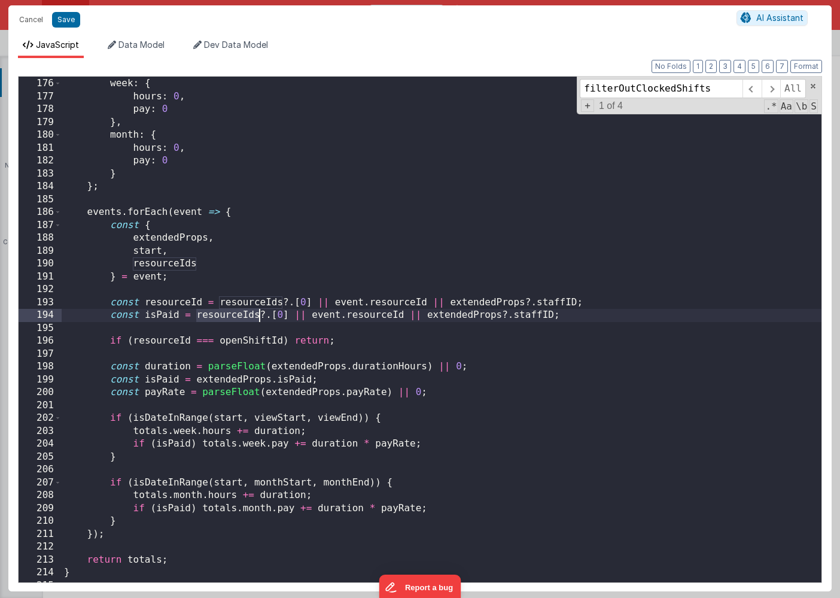
drag, startPoint x: 198, startPoint y: 316, endPoint x: 257, endPoint y: 315, distance: 58.7
click at [257, 315] on div "const totals = { week : { hours : 0 , pay : 0 } , month : { hours : 0 , pay : 0…" at bounding box center [442, 330] width 760 height 531
drag, startPoint x: 315, startPoint y: 318, endPoint x: 373, endPoint y: 314, distance: 57.6
click at [373, 314] on div "const totals = { week : { hours : 0 , pay : 0 } , month : { hours : 0 , pay : 0…" at bounding box center [442, 330] width 760 height 531
drag, startPoint x: 462, startPoint y: 316, endPoint x: 500, endPoint y: 315, distance: 38.3
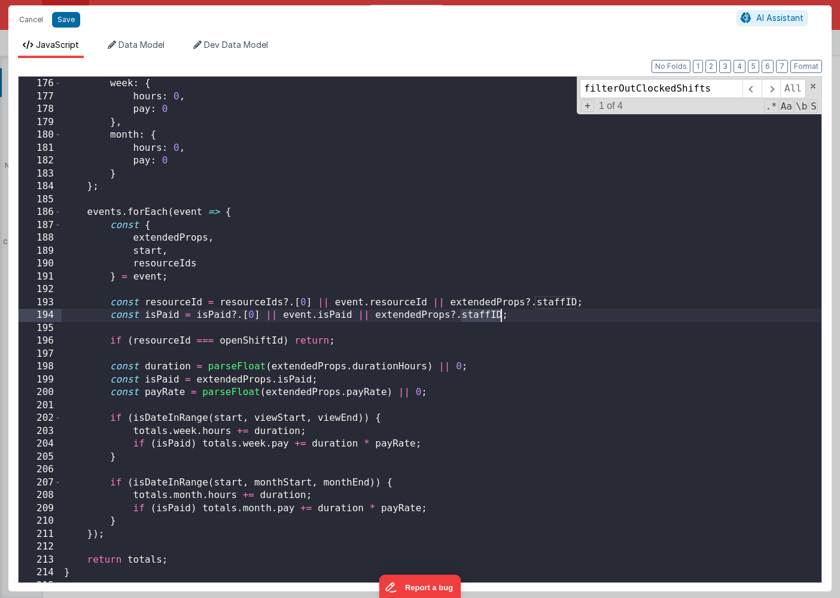
click at [500, 315] on div "const totals = { week : { hours : 0 , pay : 0 } , month : { hours : 0 , pay : 0…" at bounding box center [442, 330] width 760 height 531
click at [517, 318] on div "const totals = { week : { hours : 0 , pay : 0 } , month : { hours : 0 , pay : 0…" at bounding box center [442, 330] width 760 height 531
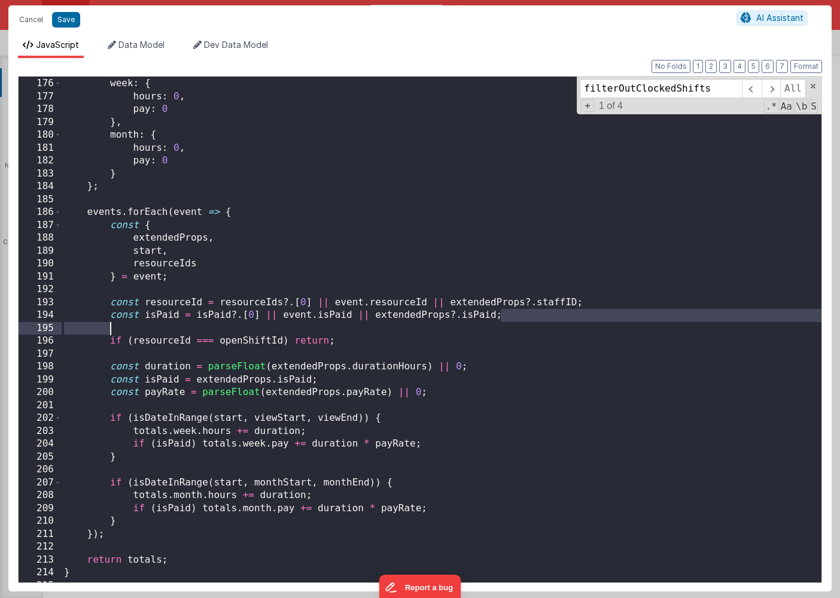
drag, startPoint x: 509, startPoint y: 315, endPoint x: 160, endPoint y: 324, distance: 349.6
click at [160, 324] on div "const totals = { week : { hours : 0 , pay : 0 } , month : { hours : 0 , pay : 0…" at bounding box center [442, 330] width 760 height 531
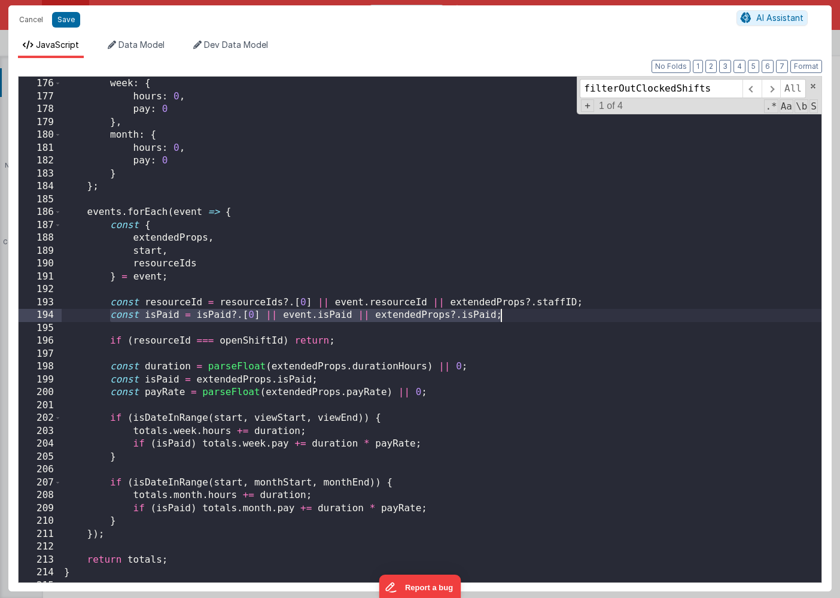
drag, startPoint x: 111, startPoint y: 317, endPoint x: 540, endPoint y: 314, distance: 429.7
click at [540, 314] on div "const totals = { week : { hours : 0 , pay : 0 } , month : { hours : 0 , pay : 0…" at bounding box center [442, 330] width 760 height 531
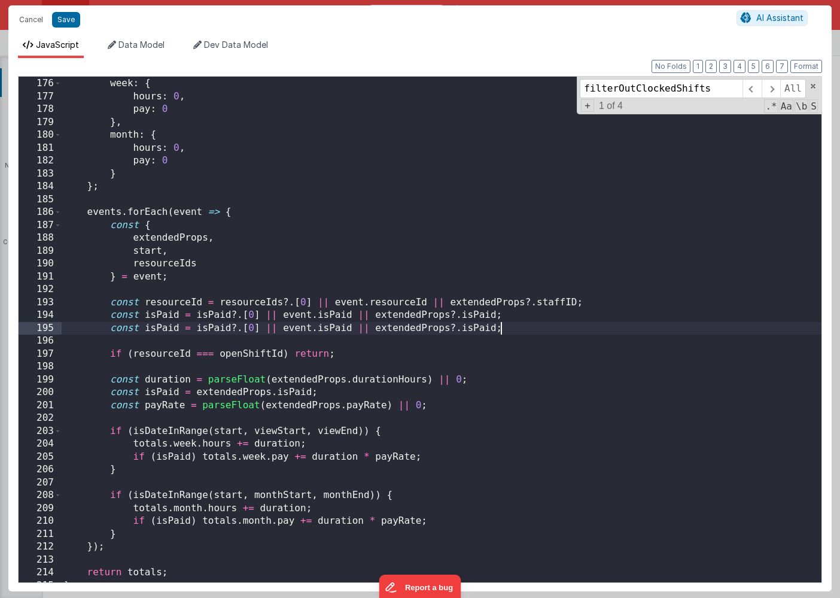
click at [160, 330] on div "const totals = { week : { hours : 0 , pay : 0 } , month : { hours : 0 , pay : 0…" at bounding box center [442, 330] width 760 height 531
click at [218, 326] on div "const totals = { week : { hours : 0 , pay : 0 } , month : { hours : 0 , pay : 0…" at bounding box center [442, 330] width 760 height 531
click at [345, 327] on div "const totals = { week : { hours : 0 , pay : 0 } , month : { hours : 0 , pay : 0…" at bounding box center [442, 330] width 760 height 531
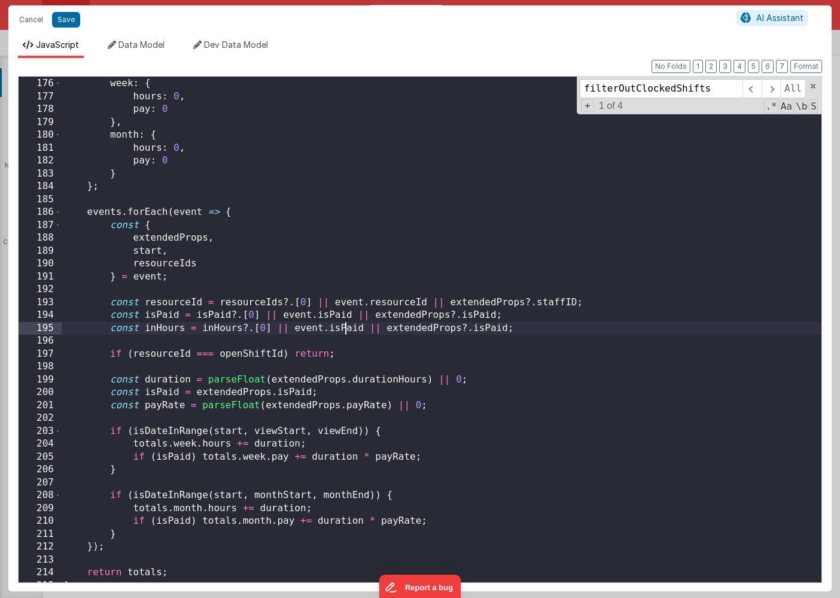
click at [345, 327] on div "const totals = { week : { hours : 0 , pay : 0 } , month : { hours : 0 , pay : 0…" at bounding box center [442, 330] width 760 height 531
click at [494, 327] on div "const totals = { week : { hours : 0 , pay : 0 } , month : { hours : 0 , pay : 0…" at bounding box center [442, 330] width 760 height 531
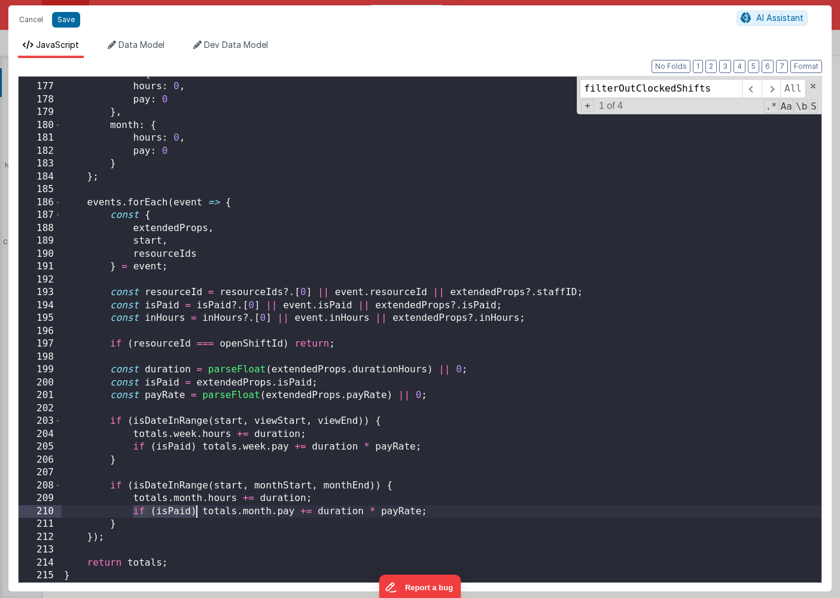
drag, startPoint x: 133, startPoint y: 511, endPoint x: 196, endPoint y: 511, distance: 63.4
click at [196, 511] on div "week : { hours : 0 , pay : 0 } , month : { hours : 0 , pay : 0 } } ; events . f…" at bounding box center [442, 333] width 760 height 531
click at [133, 500] on div "week : { hours : 0 , pay : 0 } , month : { hours : 0 , pay : 0 } } ; events . f…" at bounding box center [442, 333] width 760 height 531
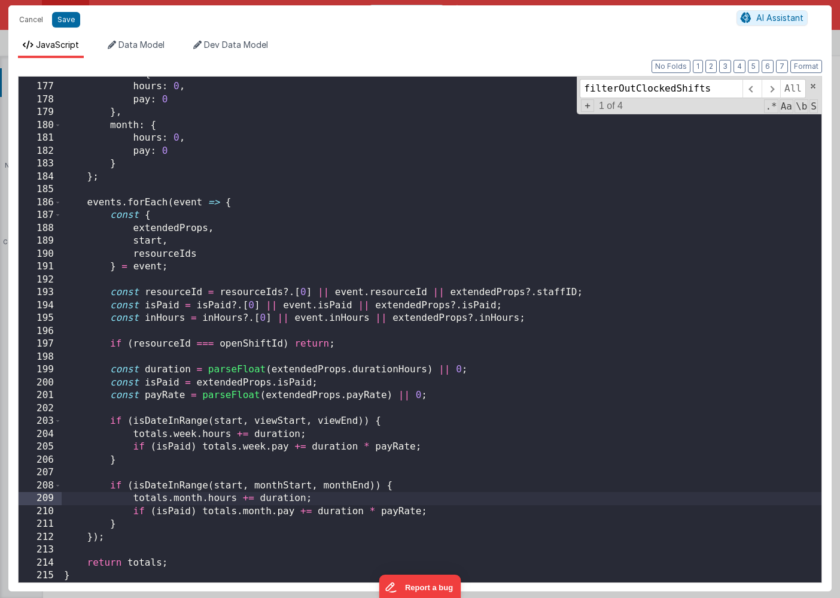
paste textarea
click at [176, 499] on div "week : { hours : 0 , pay : 0 } , month : { hours : 0 , pay : 0 } } ; events . f…" at bounding box center [442, 333] width 760 height 531
drag, startPoint x: 204, startPoint y: 497, endPoint x: 132, endPoint y: 497, distance: 71.8
click at [132, 497] on div "week : { hours : 0 , pay : 0 } , month : { hours : 0 , pay : 0 } } ; events . f…" at bounding box center [442, 333] width 760 height 531
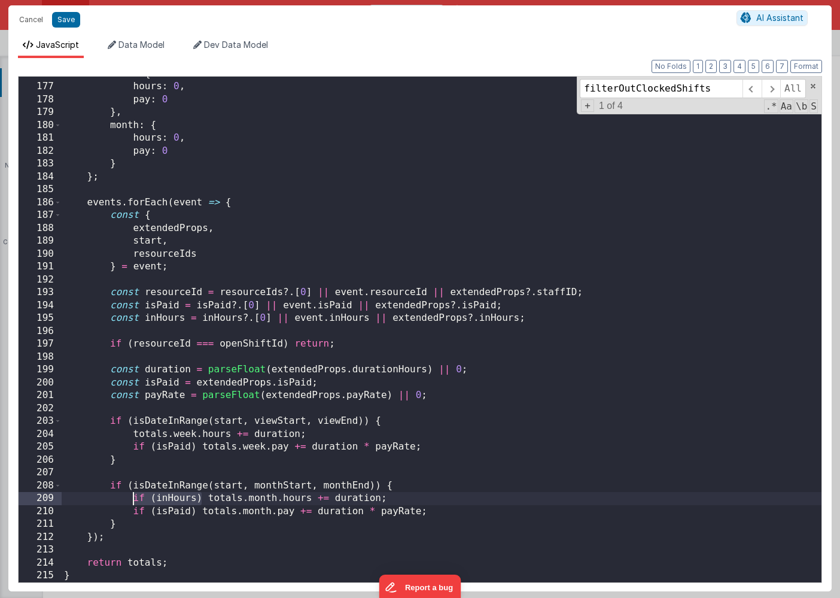
click at [132, 434] on div "week : { hours : 0 , pay : 0 } , month : { hours : 0 , pay : 0 } } ; events . f…" at bounding box center [442, 333] width 760 height 531
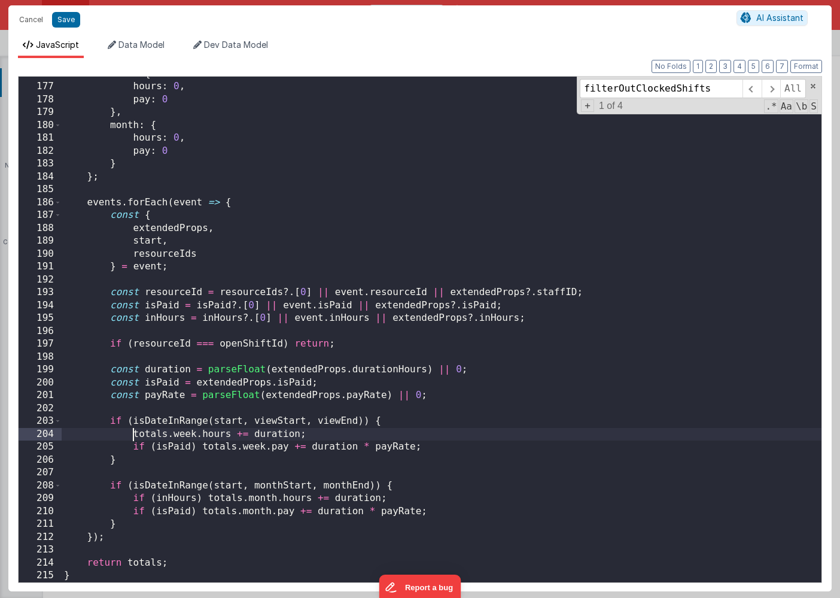
paste textarea
click at [63, 21] on button "Save" at bounding box center [66, 20] width 28 height 16
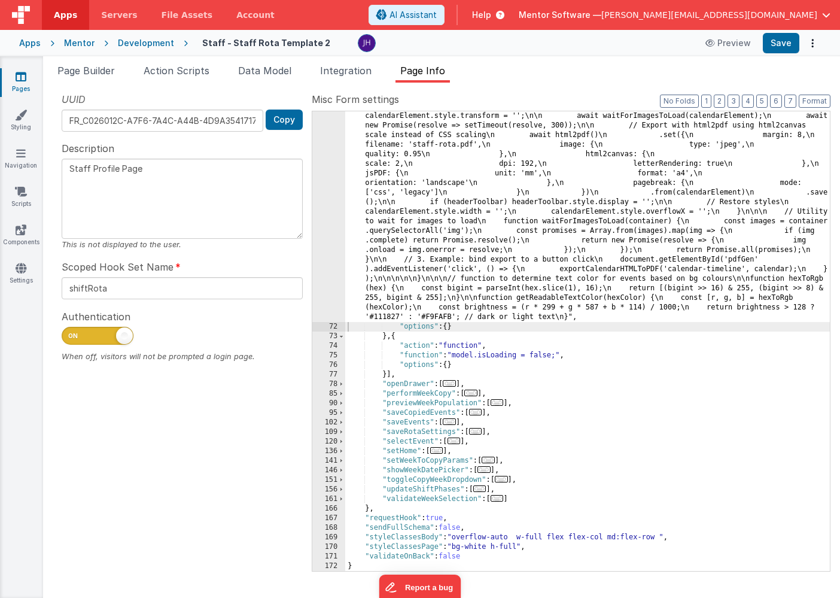
scroll to position [6521, 0]
click at [771, 47] on button "Save" at bounding box center [781, 43] width 37 height 20
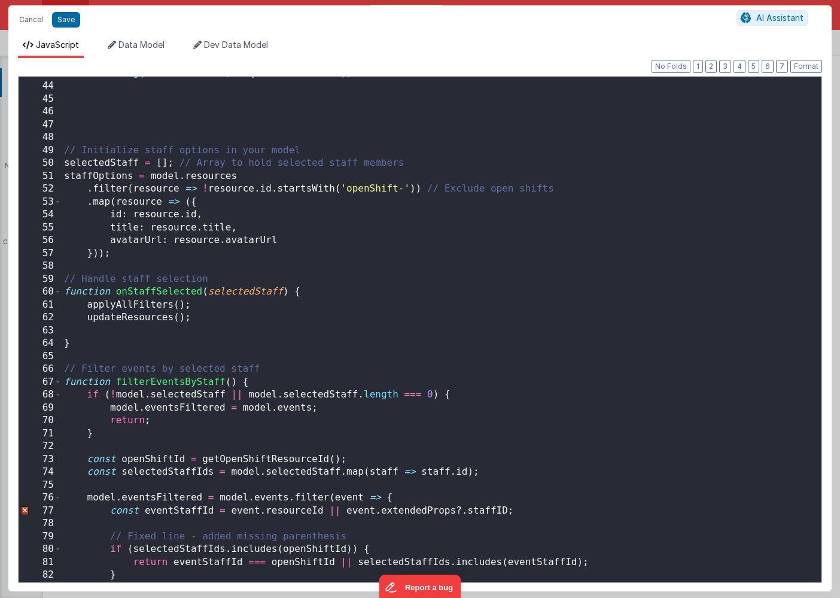
scroll to position [460, 0]
click at [702, 63] on button "1" at bounding box center [698, 66] width 10 height 13
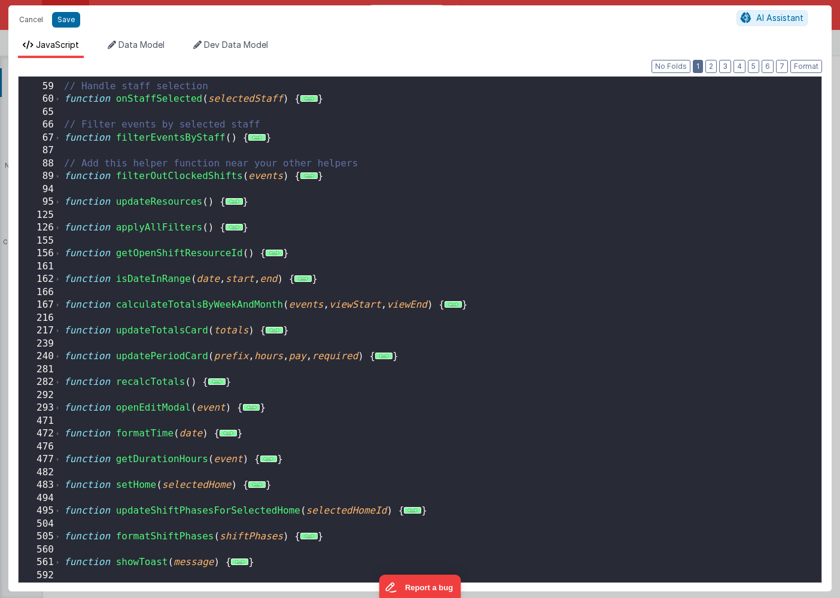
scroll to position [522, 0]
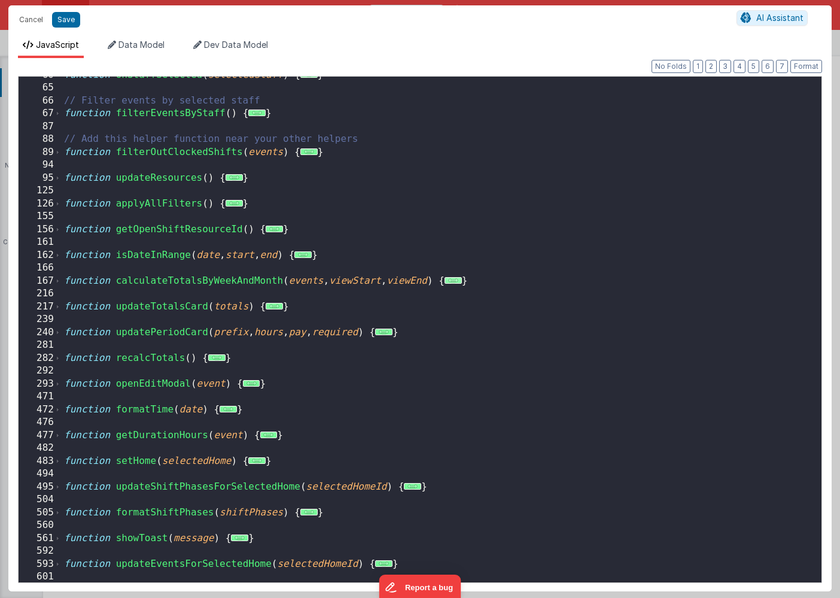
click at [462, 281] on span "..." at bounding box center [453, 280] width 17 height 7
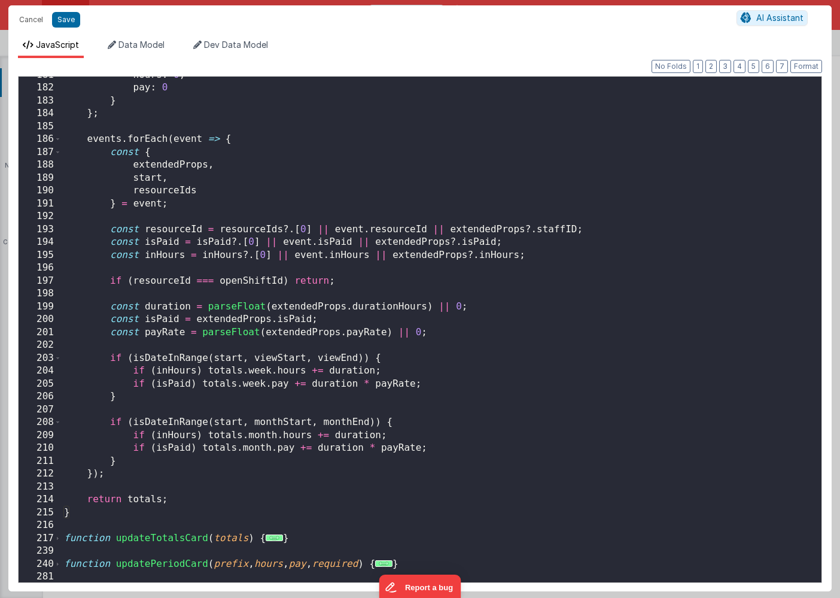
scroll to position [920, 0]
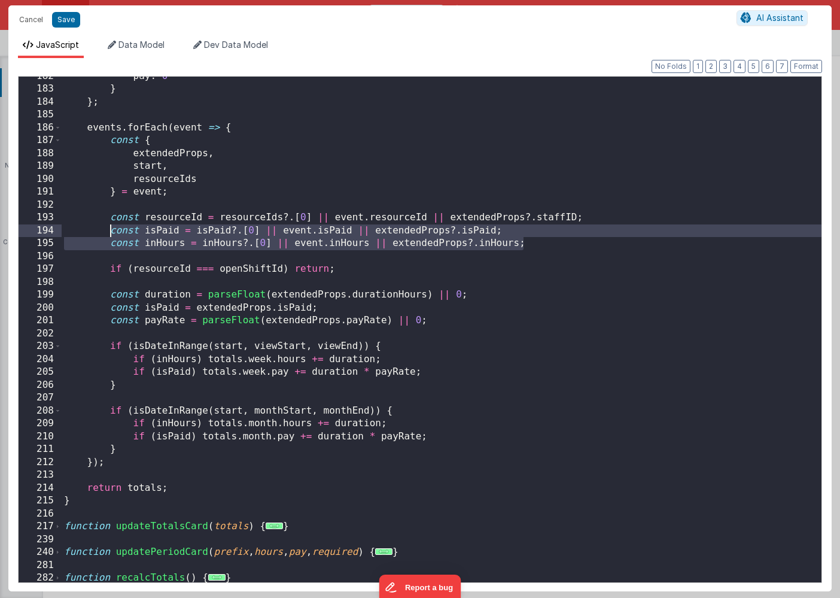
drag, startPoint x: 528, startPoint y: 243, endPoint x: 110, endPoint y: 233, distance: 417.9
click at [110, 233] on div "pay : 0 } } ; events . forEach ( event => { const { extendedProps , start , res…" at bounding box center [442, 335] width 760 height 531
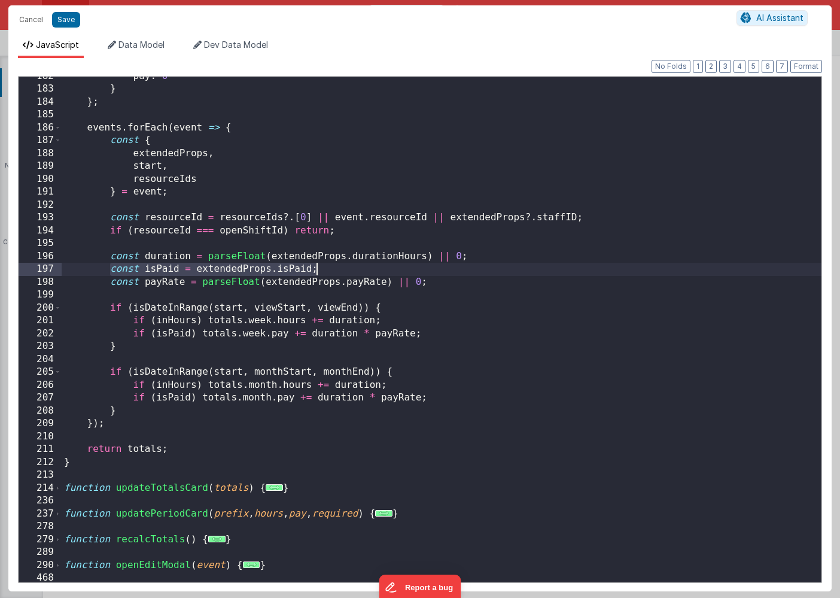
drag, startPoint x: 111, startPoint y: 269, endPoint x: 332, endPoint y: 269, distance: 221.4
click at [332, 269] on div "pay : 0 } } ; events . forEach ( event => { const { extendedProps , start , res…" at bounding box center [442, 335] width 760 height 531
drag, startPoint x: 326, startPoint y: 268, endPoint x: 110, endPoint y: 273, distance: 216.1
click at [110, 273] on div "pay : 0 } } ; events . forEach ( event => { const { extendedProps , start , res…" at bounding box center [442, 335] width 760 height 531
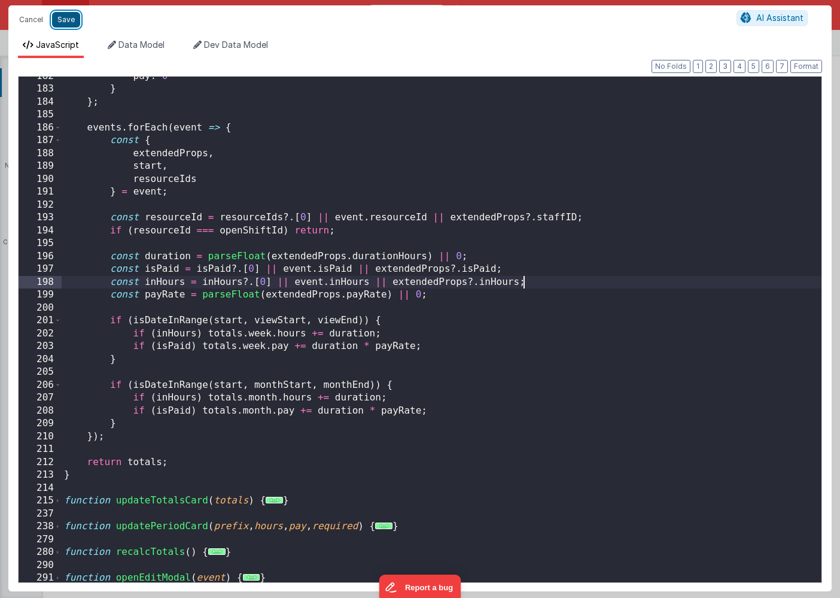
click at [69, 20] on button "Save" at bounding box center [66, 20] width 28 height 16
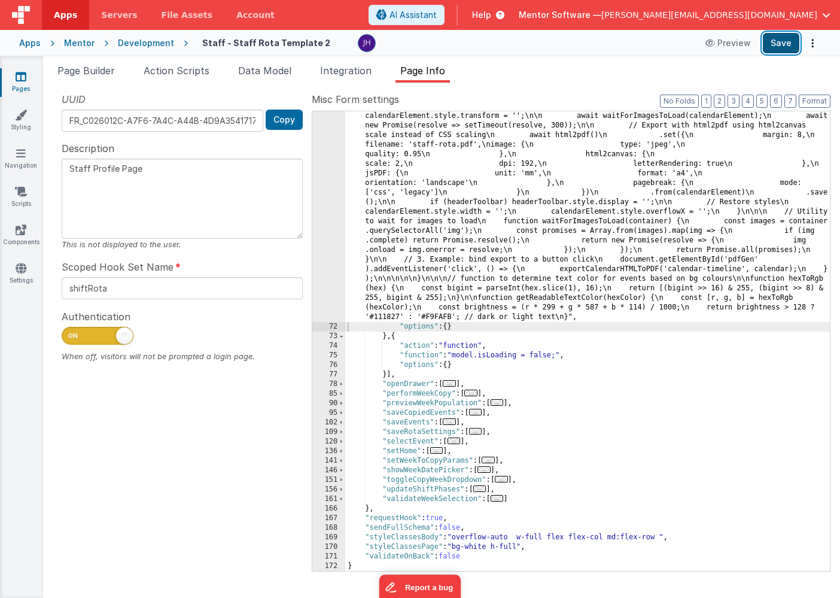
click at [782, 42] on button "Save" at bounding box center [781, 43] width 37 height 20
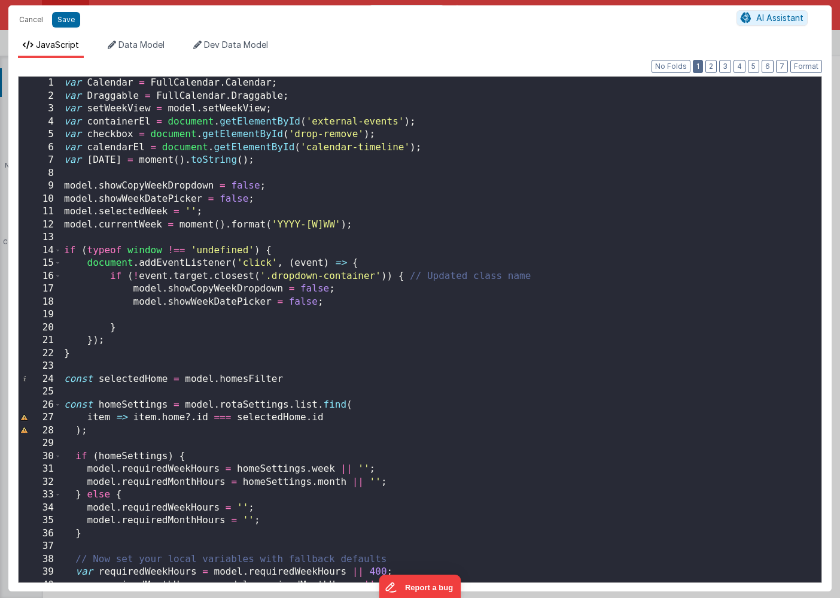
click at [703, 64] on button "1" at bounding box center [698, 66] width 10 height 13
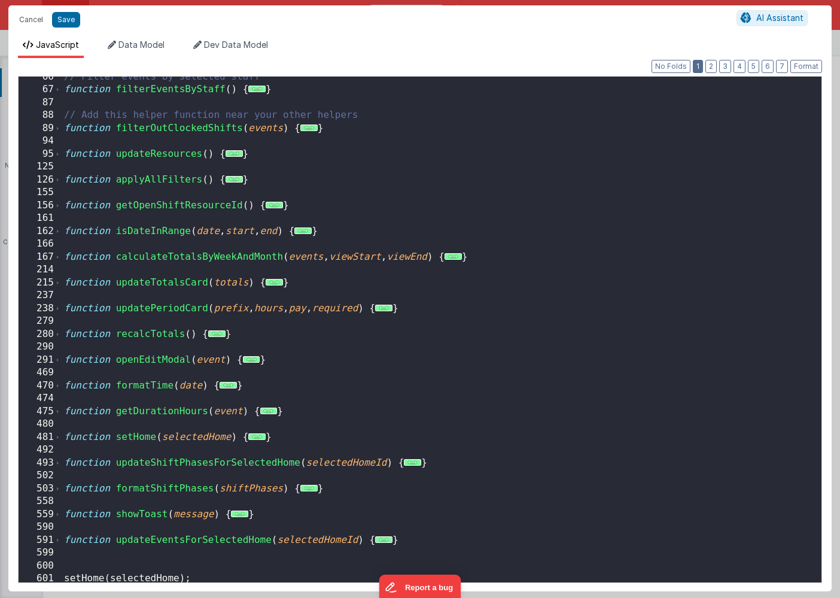
scroll to position [555, 0]
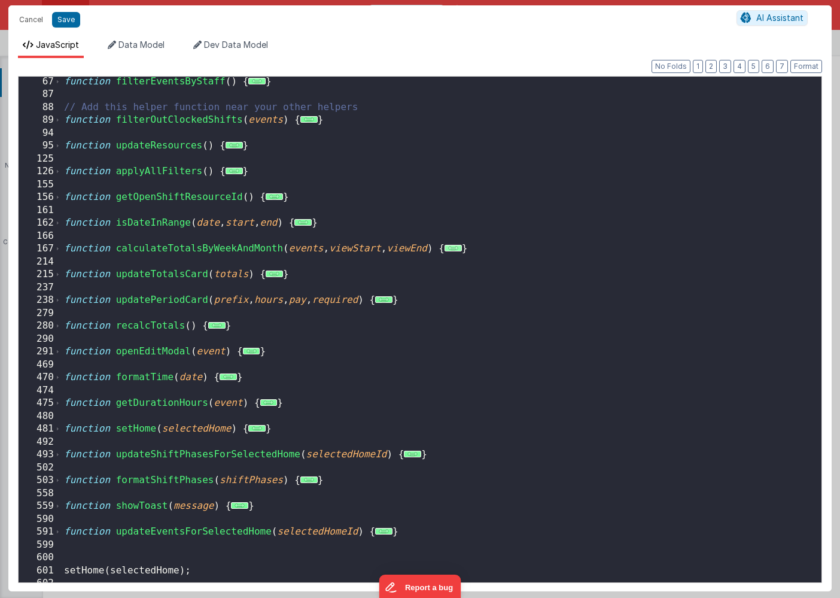
click at [461, 248] on span "..." at bounding box center [453, 248] width 17 height 7
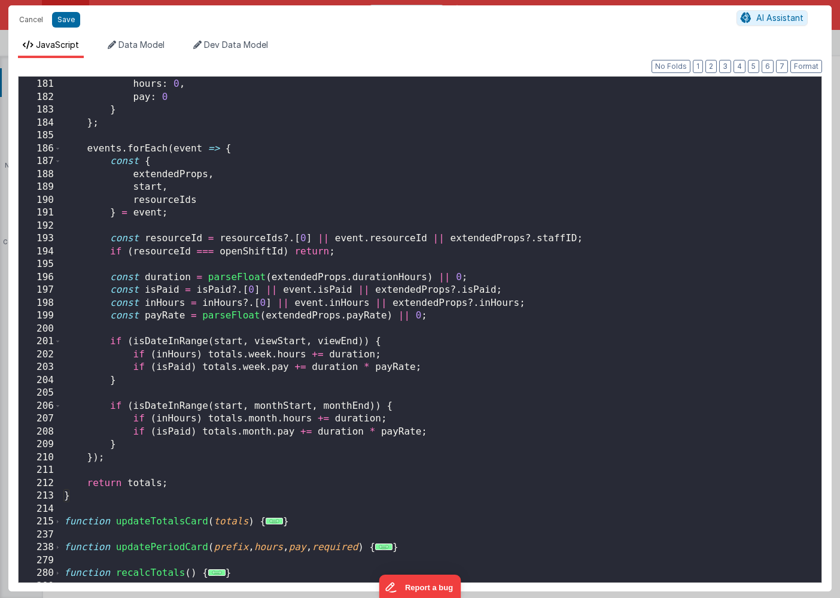
scroll to position [900, 0]
drag, startPoint x: 373, startPoint y: 291, endPoint x: 198, endPoint y: 291, distance: 175.4
click at [198, 291] on div "month : { hours : 0 , pay : 0 } } ; events . forEach ( event => { const { exten…" at bounding box center [442, 329] width 760 height 531
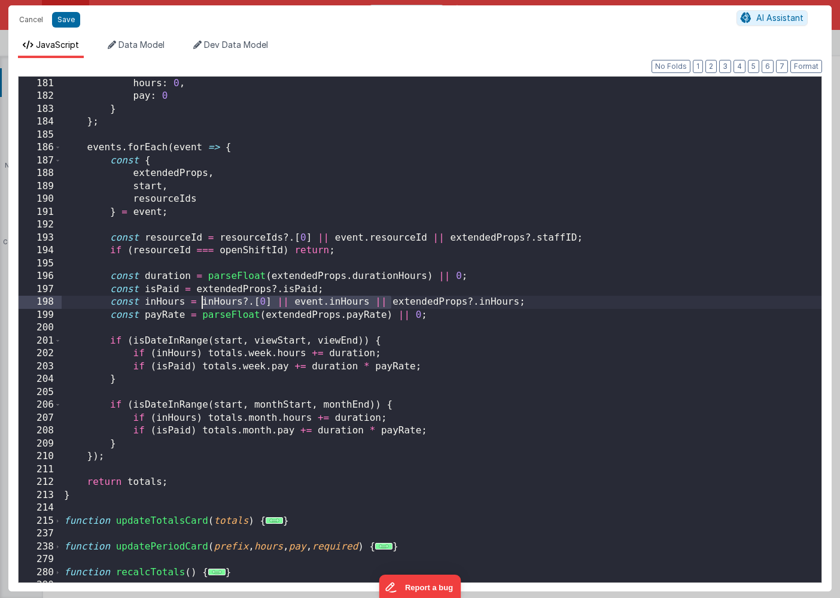
drag, startPoint x: 390, startPoint y: 303, endPoint x: 203, endPoint y: 308, distance: 187.4
click at [203, 308] on div "month : { hours : 0 , pay : 0 } } ; events . forEach ( event => { const { exten…" at bounding box center [442, 329] width 760 height 531
click at [70, 19] on button "Save" at bounding box center [66, 20] width 28 height 16
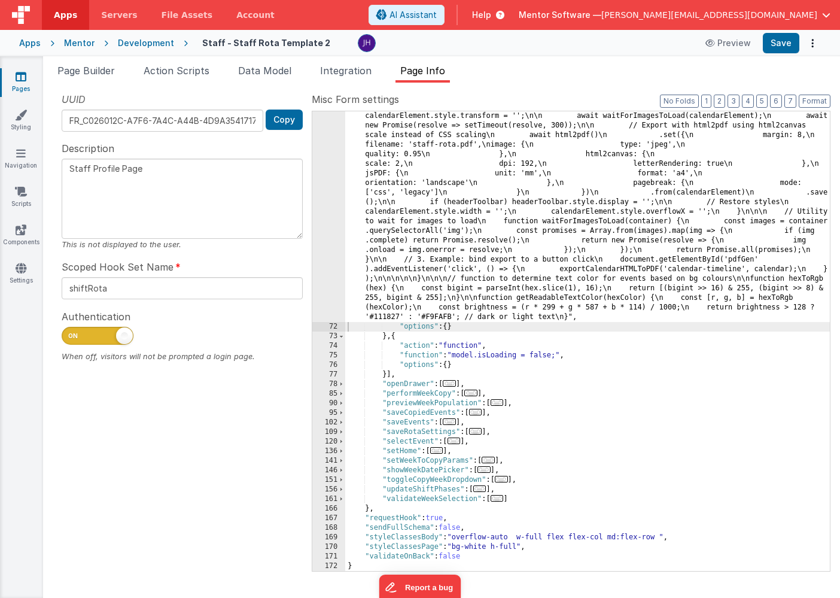
scroll to position [6511, 0]
click at [781, 42] on button "Save" at bounding box center [781, 43] width 37 height 20
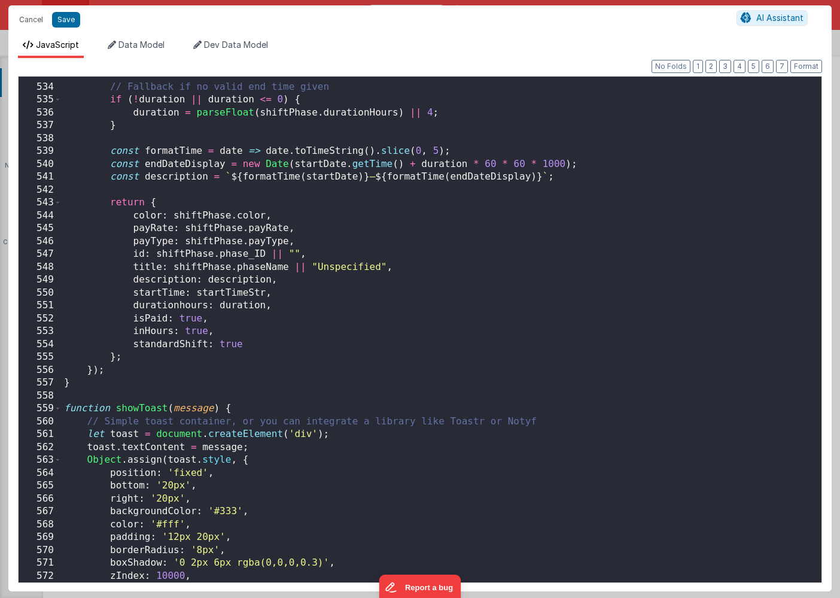
scroll to position [5923, 0]
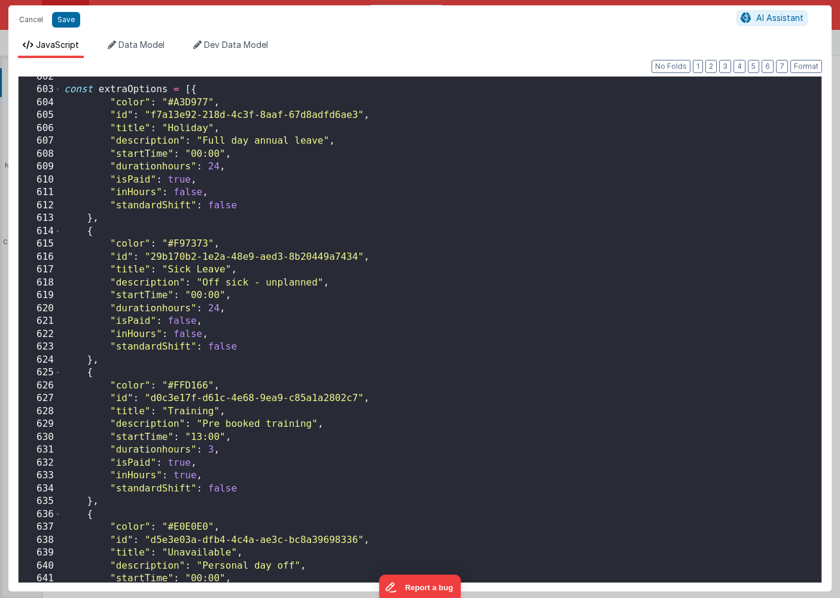
scroll to position [6517, 0]
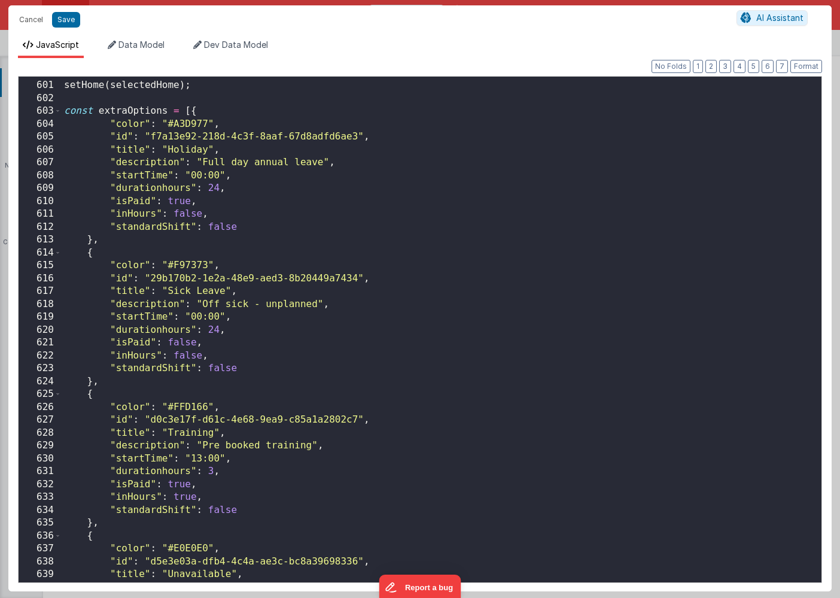
click at [220, 227] on div "setHome ( selectedHome ) ; const extraOptions = [{ "color" : "#A3D977" , "id" :…" at bounding box center [442, 331] width 760 height 531
click at [441, 242] on div "setHome ( selectedHome ) ; const extraOptions = [{ "color" : "#A3D977" , "id" :…" at bounding box center [442, 331] width 760 height 531
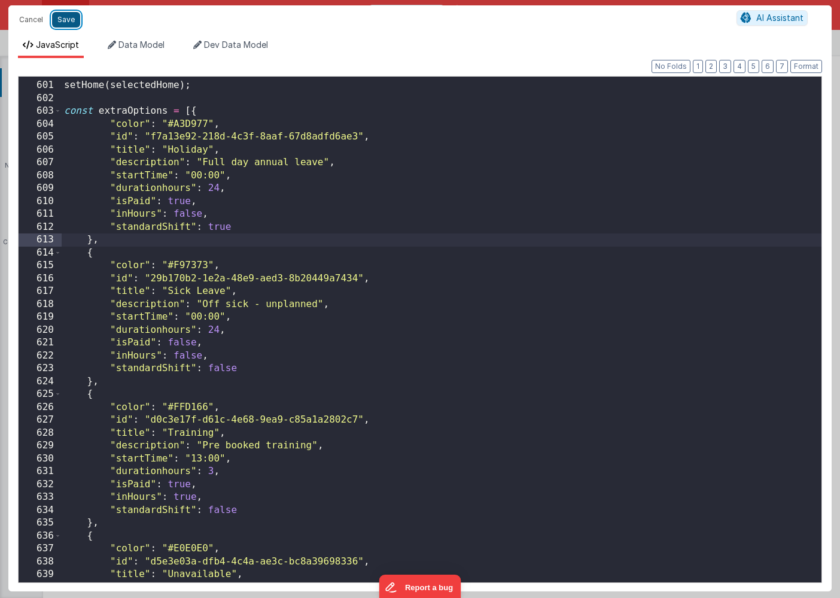
click at [67, 22] on button "Save" at bounding box center [66, 20] width 28 height 16
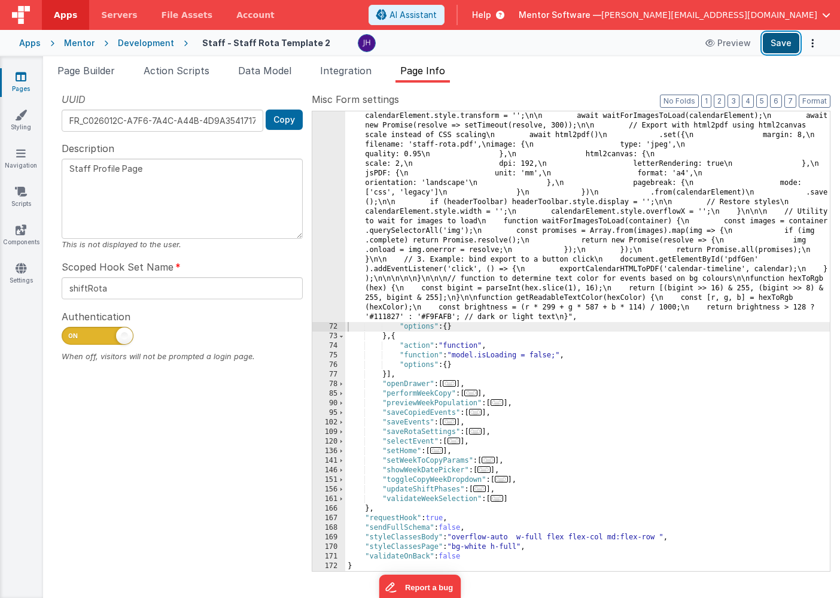
click at [780, 45] on button "Save" at bounding box center [781, 43] width 37 height 20
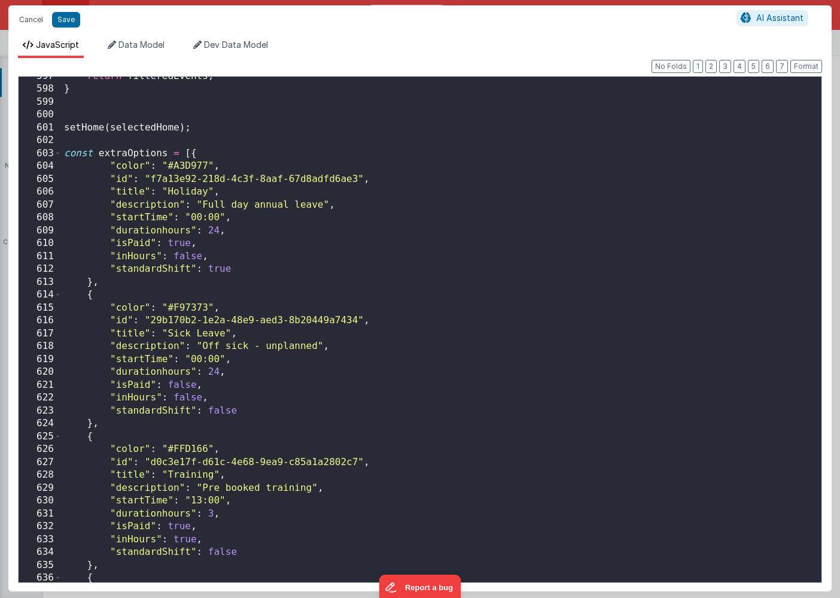
scroll to position [6482, 0]
click at [218, 269] on div "return filteredEvents ; } setHome ( selectedHome ) ; const extraOptions = [{ "c…" at bounding box center [442, 335] width 760 height 531
click at [390, 287] on div "return filteredEvents ; } setHome ( selectedHome ) ; const extraOptions = [{ "c…" at bounding box center [442, 335] width 760 height 531
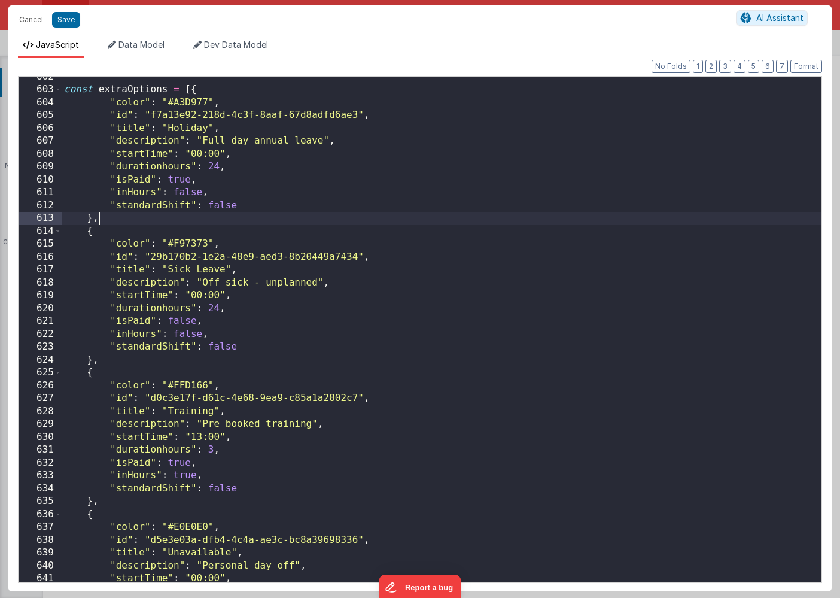
scroll to position [6535, 0]
click at [68, 19] on button "Save" at bounding box center [66, 20] width 28 height 16
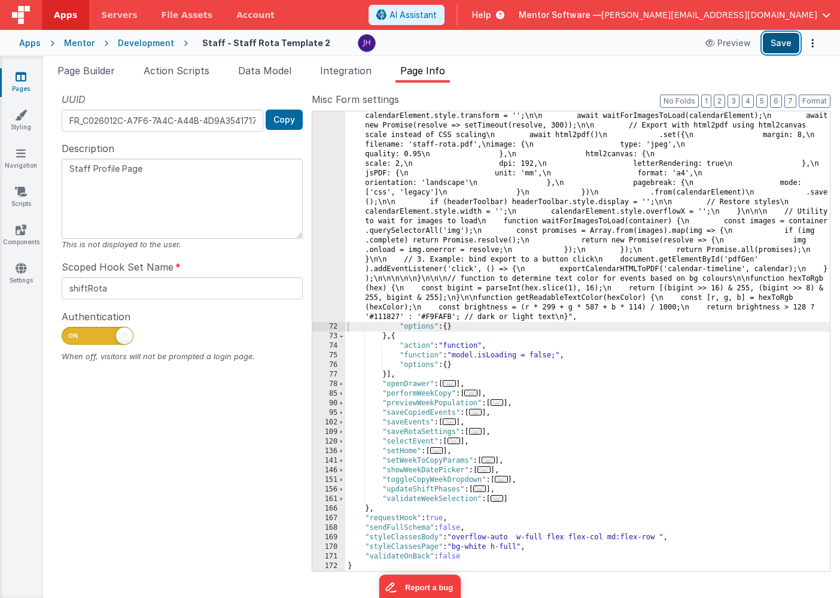
click at [774, 48] on button "Save" at bounding box center [781, 43] width 37 height 20
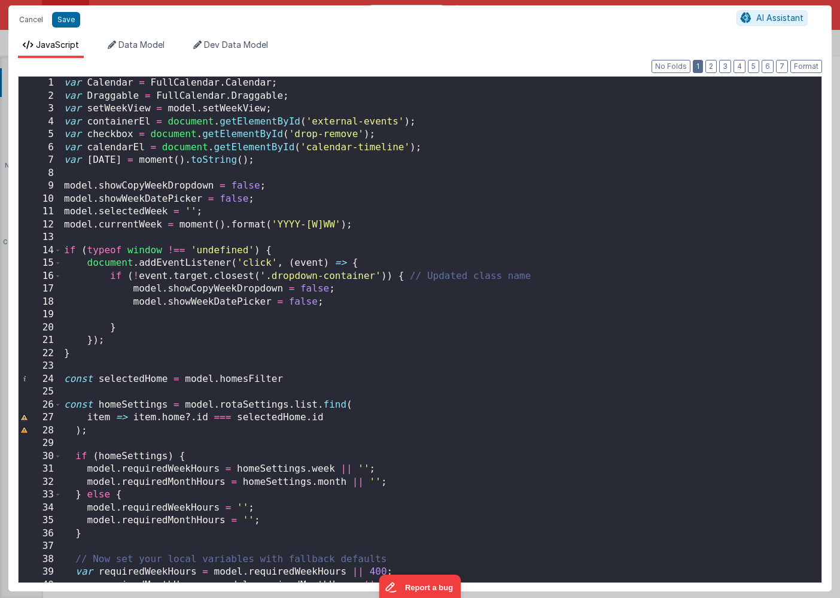
click at [701, 69] on button "1" at bounding box center [698, 66] width 10 height 13
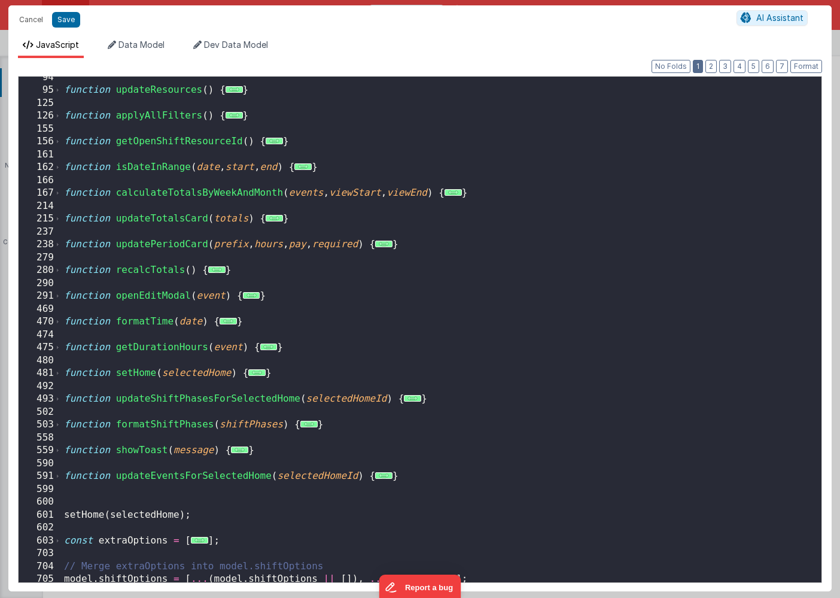
scroll to position [610, 0]
click at [215, 270] on span "..." at bounding box center [216, 269] width 17 height 7
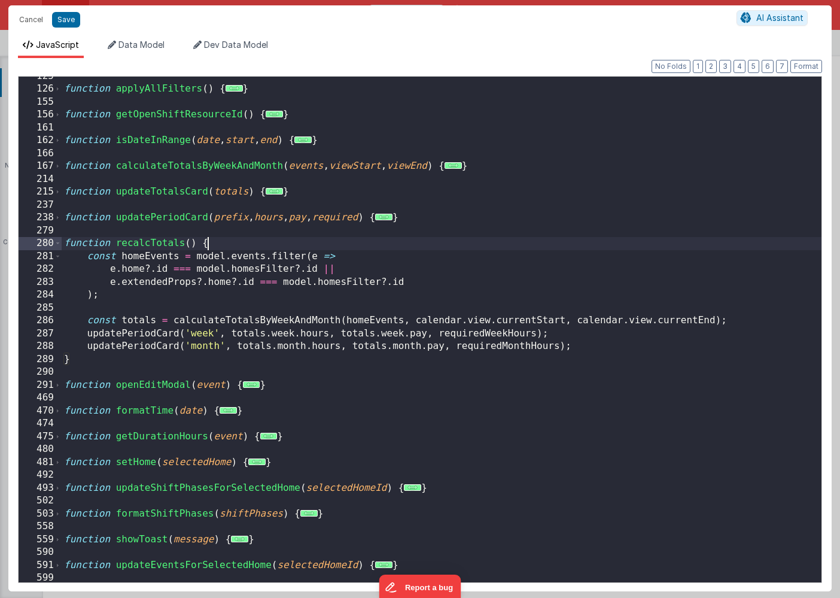
scroll to position [637, 0]
click at [393, 218] on span "..." at bounding box center [383, 217] width 17 height 7
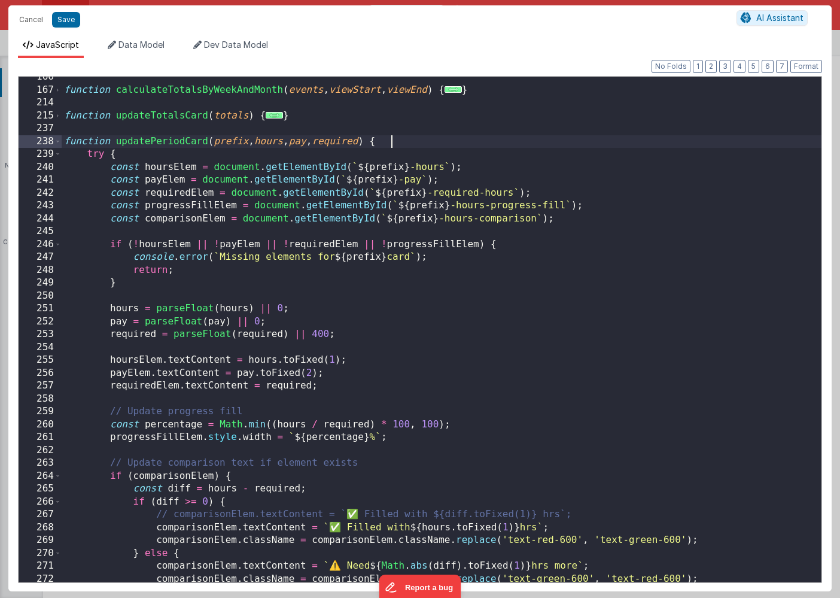
scroll to position [713, 0]
click at [59, 144] on span at bounding box center [57, 141] width 7 height 13
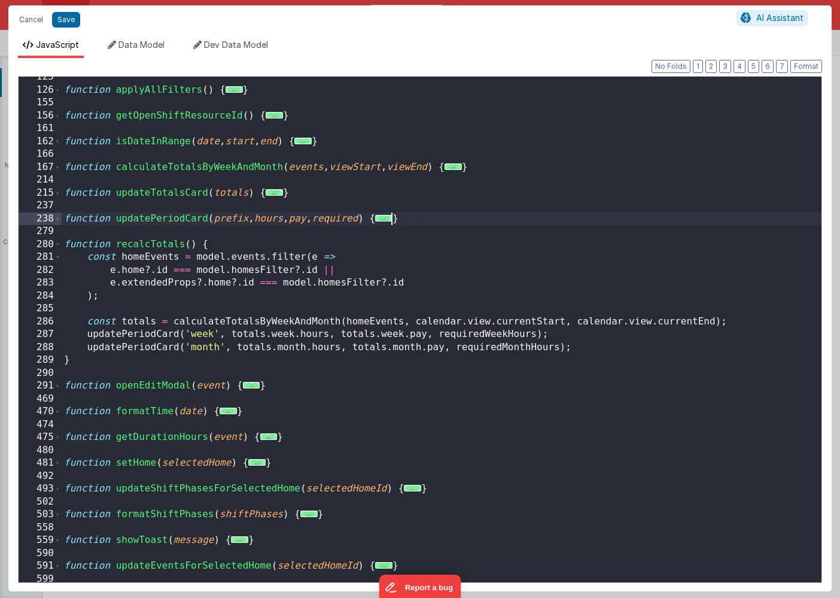
scroll to position [628, 0]
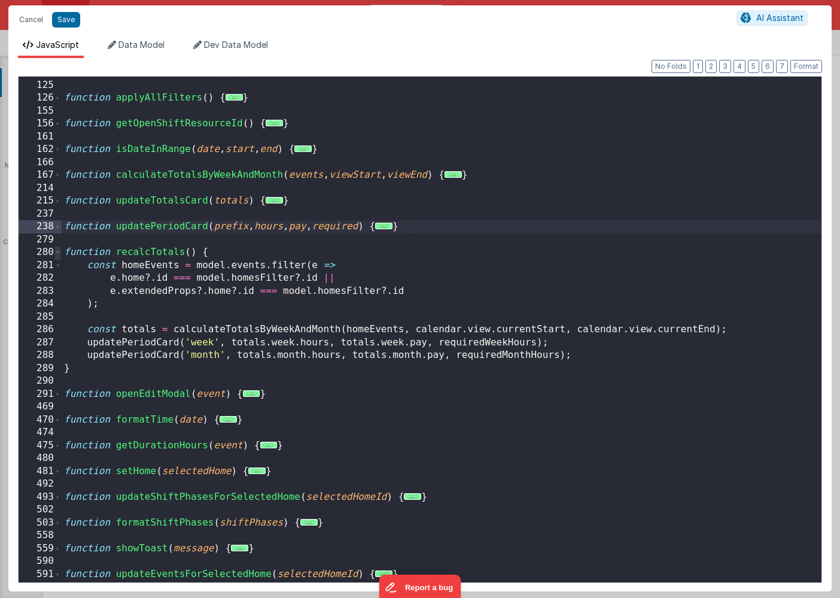
click at [57, 251] on span at bounding box center [57, 252] width 7 height 13
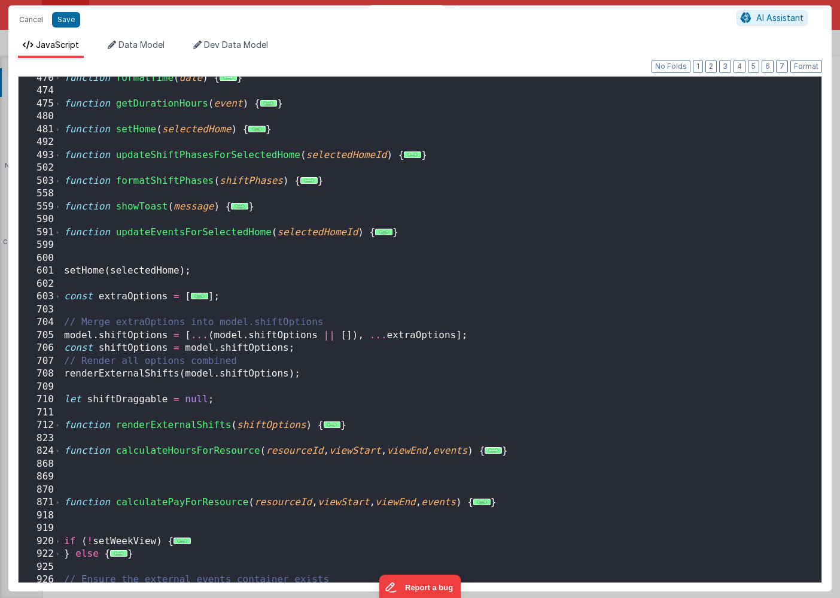
scroll to position [1051, 0]
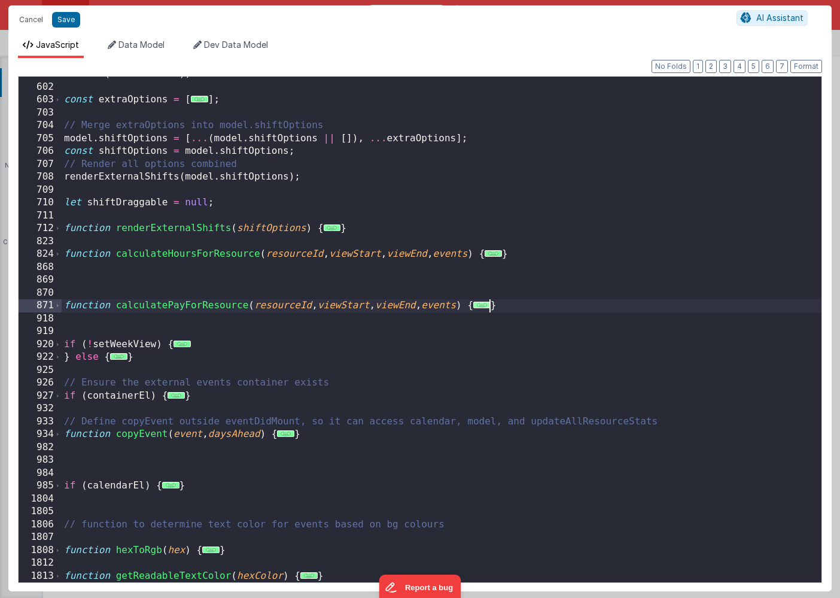
click at [491, 305] on span "..." at bounding box center [481, 305] width 17 height 7
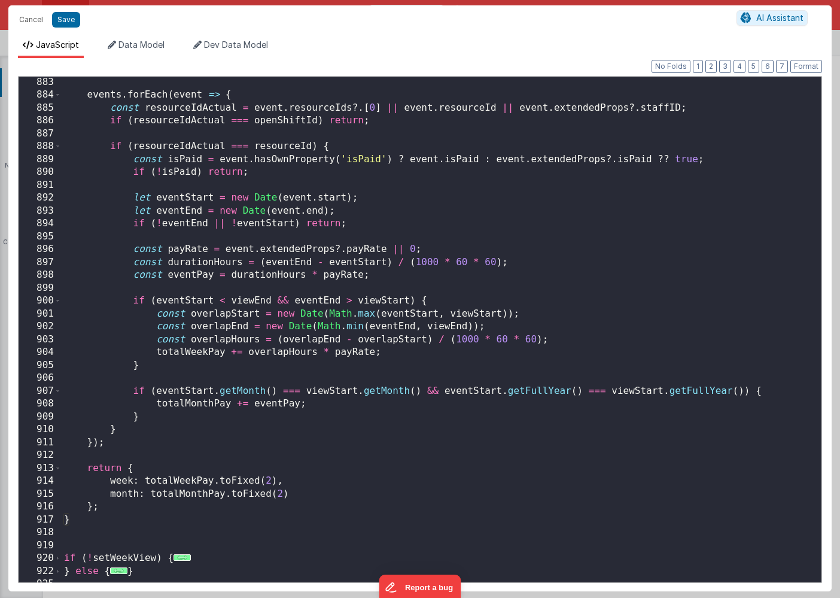
scroll to position [1435, 0]
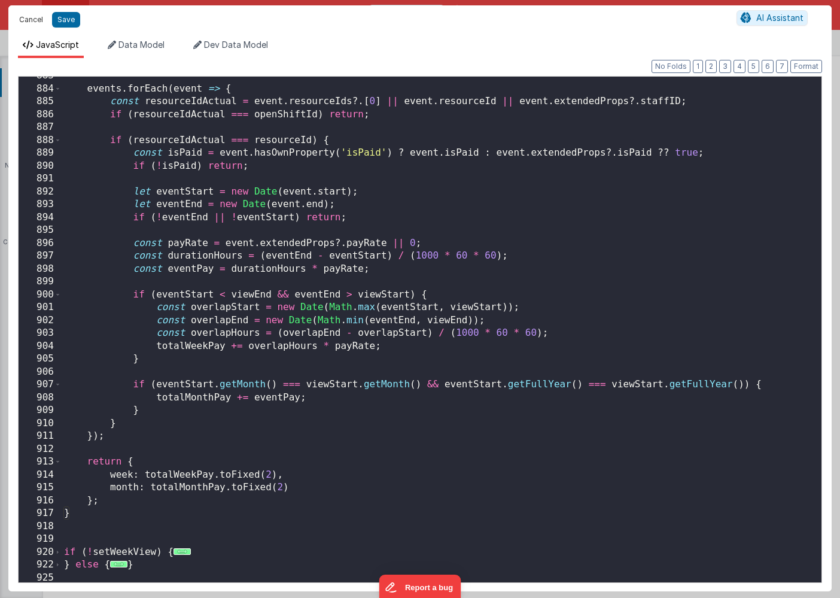
click at [23, 20] on button "Cancel" at bounding box center [31, 19] width 36 height 17
